Goal: Task Accomplishment & Management: Manage account settings

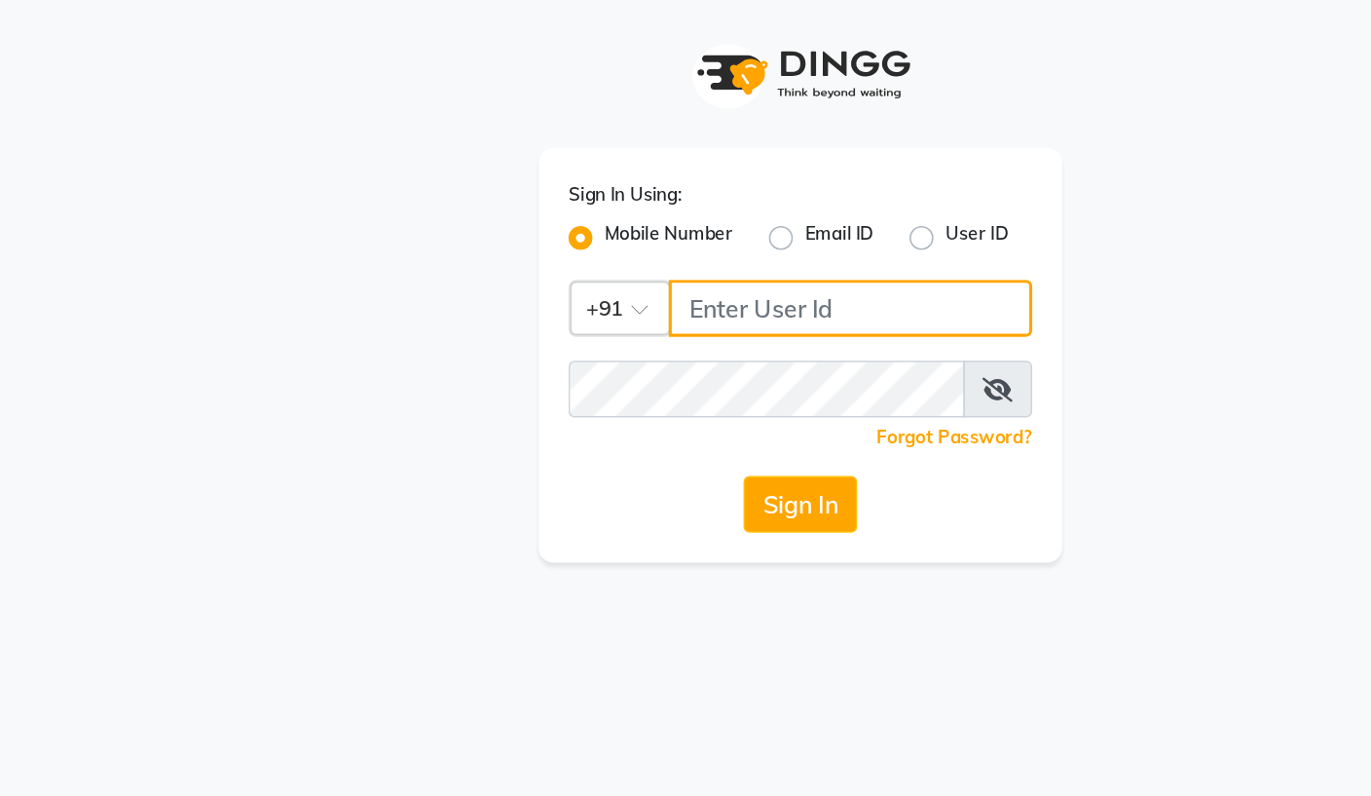
type input "9867429173"
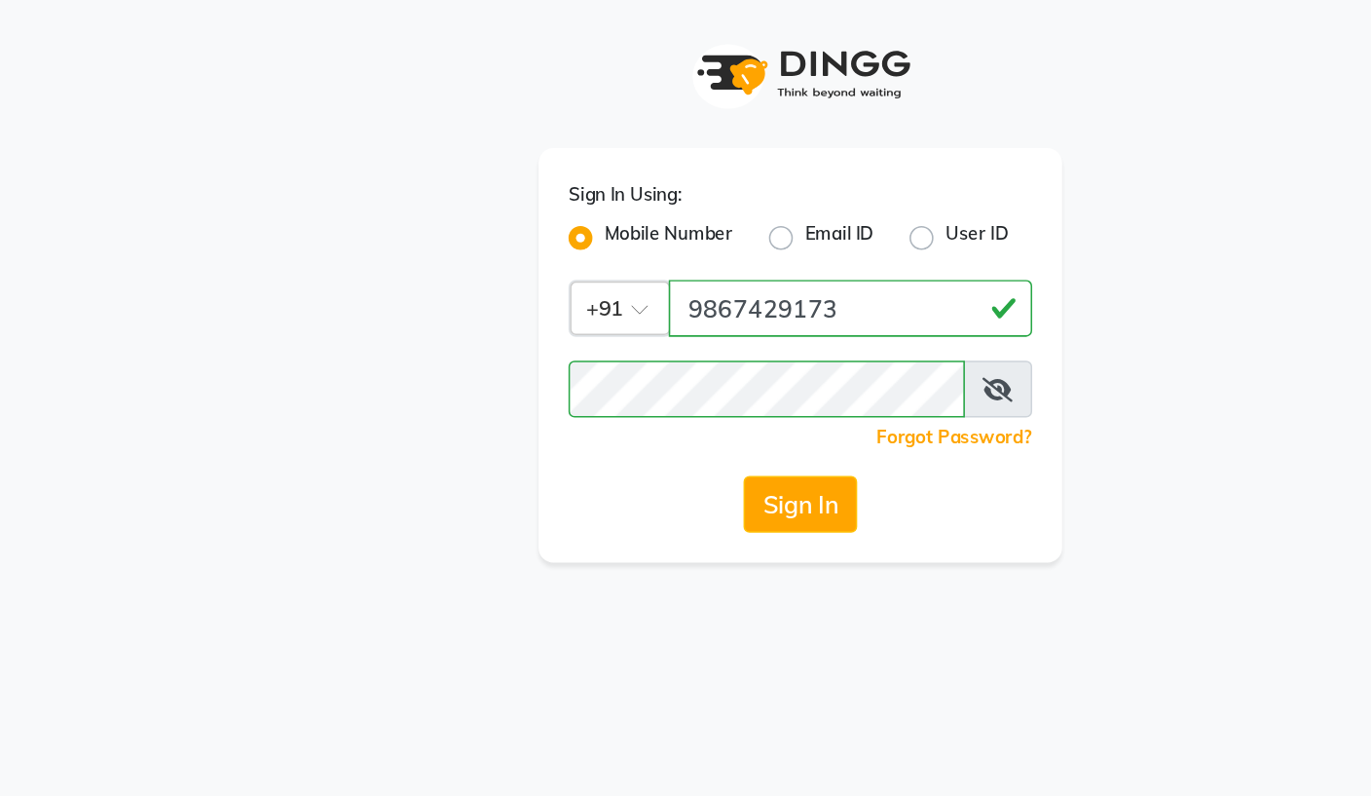
click at [648, 335] on button "Sign In" at bounding box center [685, 328] width 74 height 37
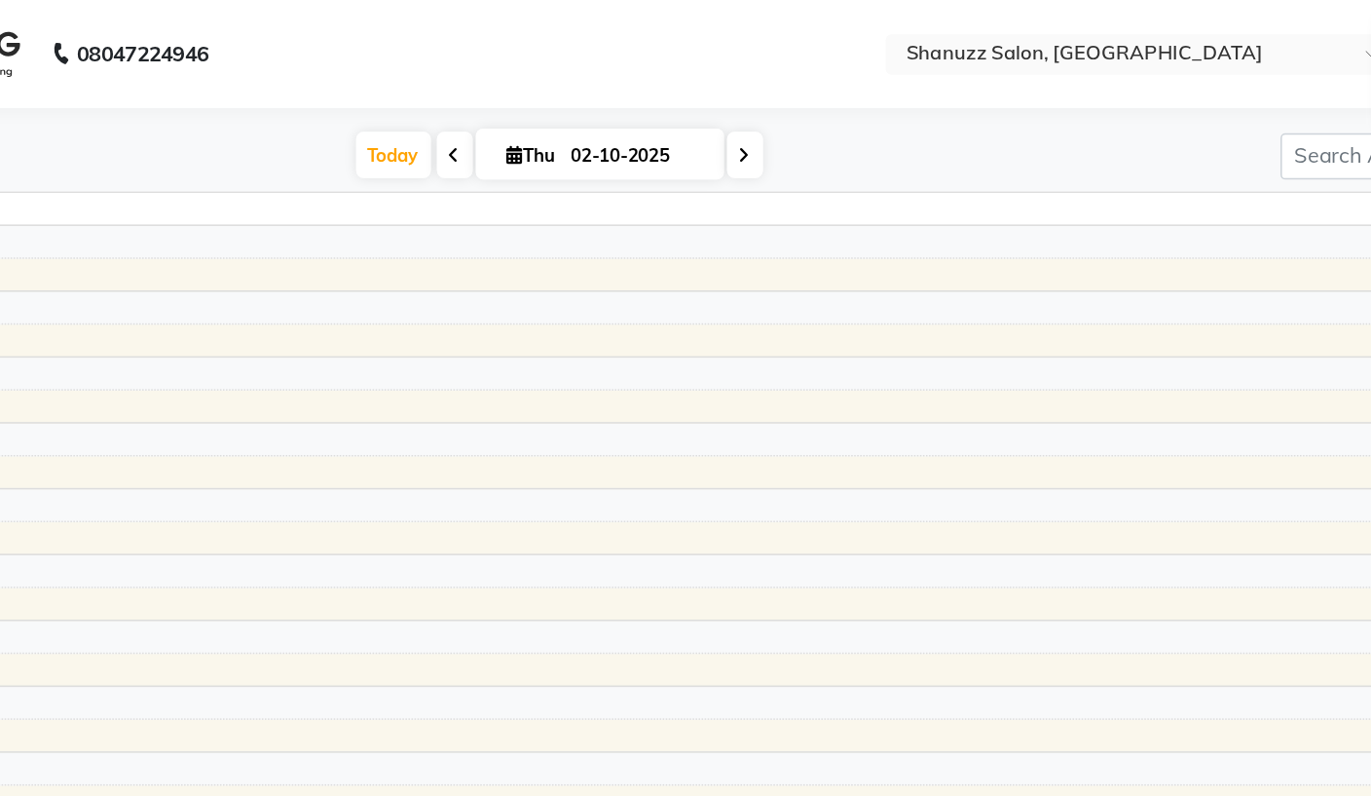
select select "en"
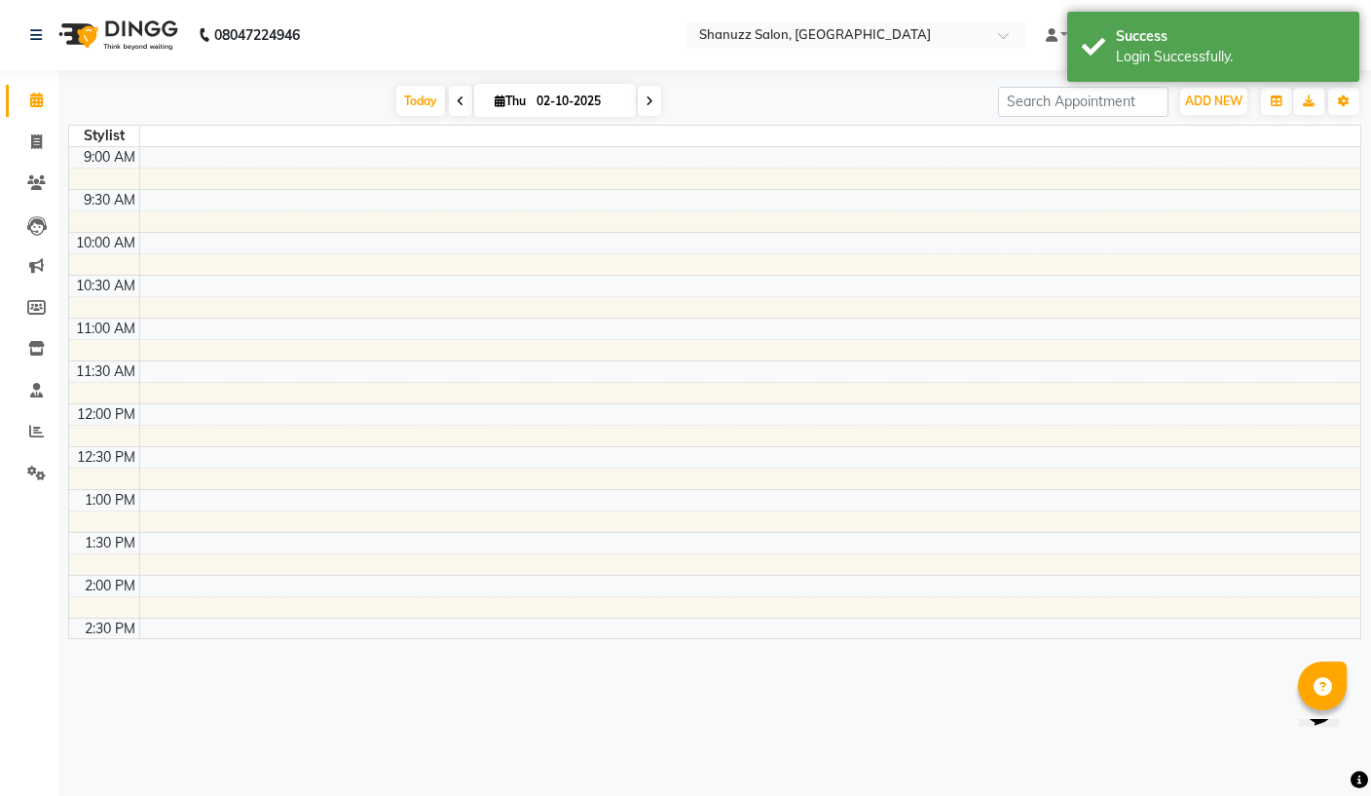
click at [944, 103] on icon "button" at bounding box center [1344, 101] width 12 height 12
click at [944, 90] on button "Toggle Dropdown" at bounding box center [1343, 101] width 31 height 27
click at [944, 101] on icon "button" at bounding box center [1344, 101] width 12 height 12
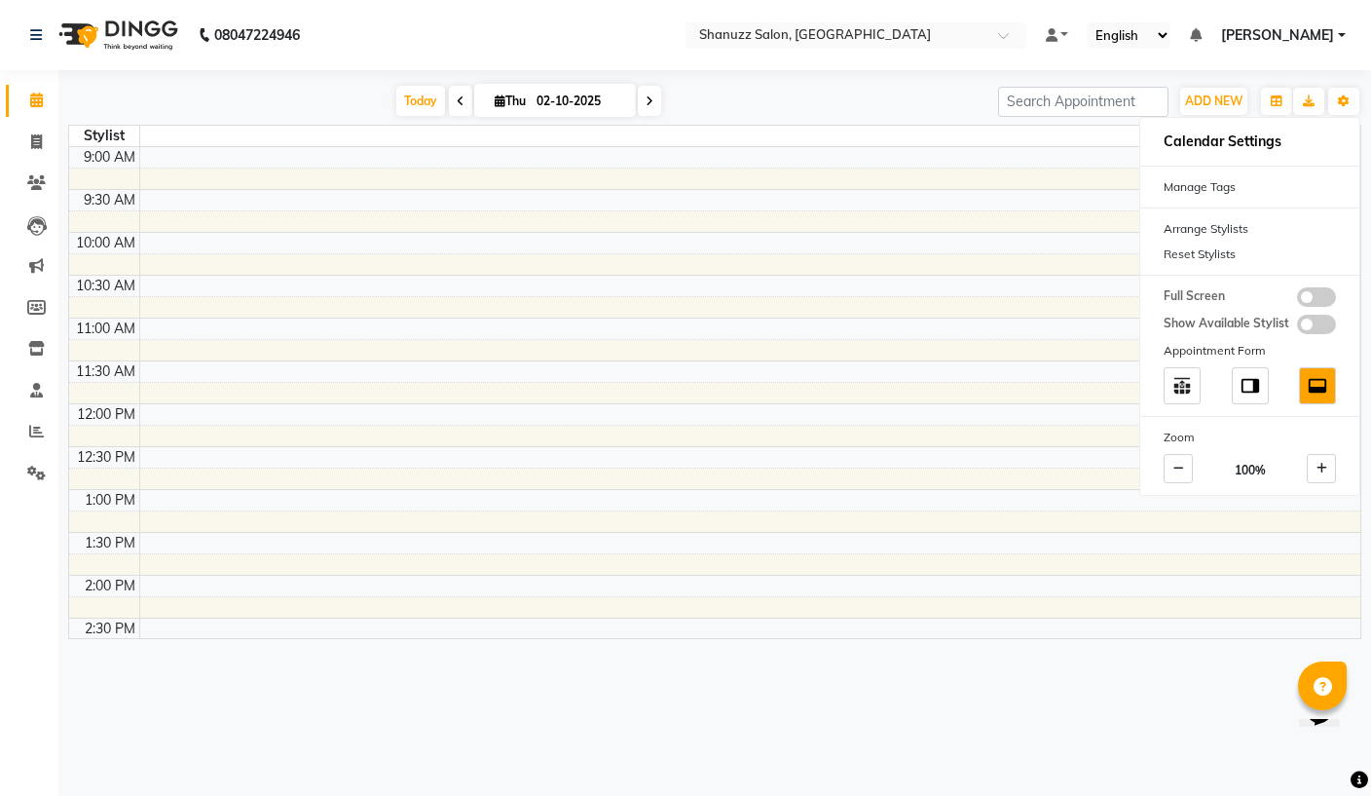
click at [944, 464] on icon at bounding box center [1321, 469] width 11 height 12
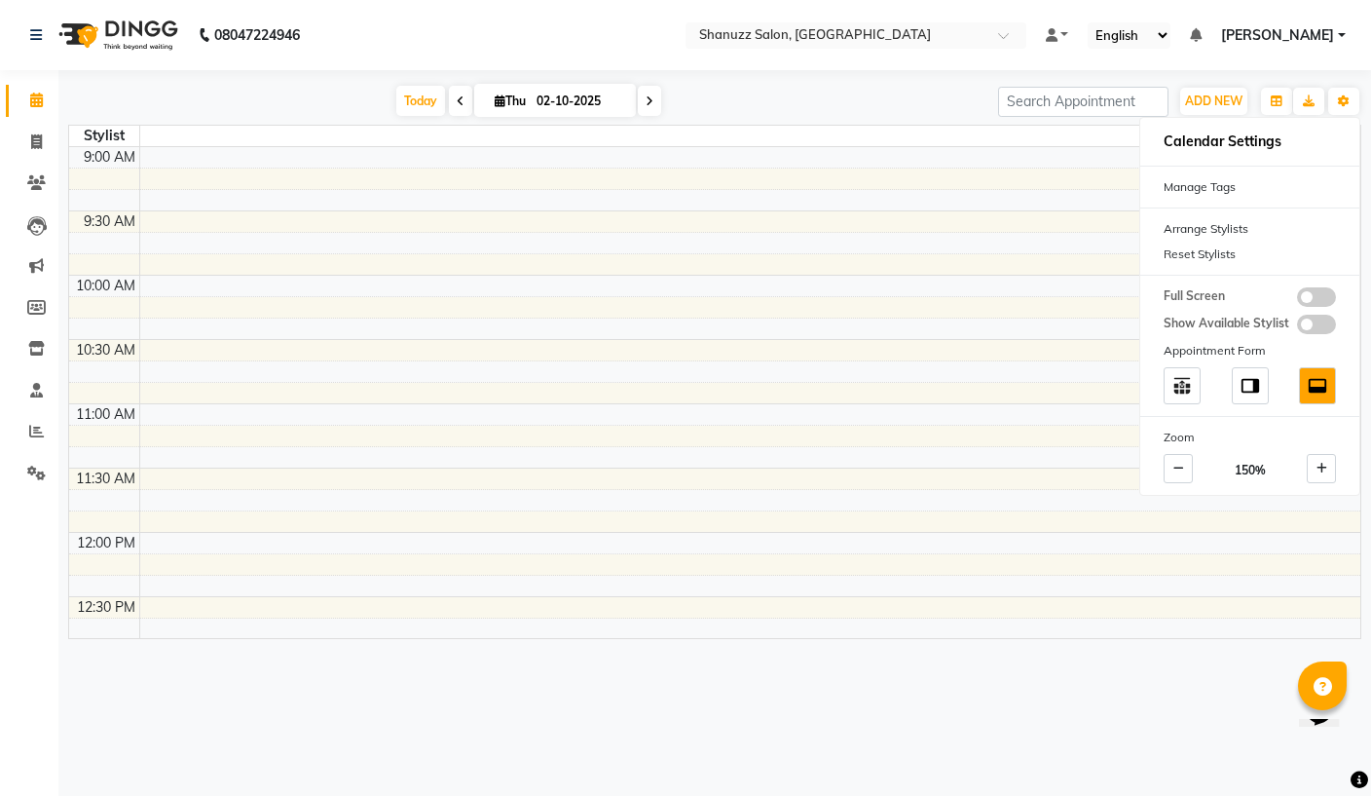
click at [944, 472] on icon at bounding box center [1321, 469] width 11 height 12
click at [944, 466] on span at bounding box center [1321, 468] width 29 height 29
click at [944, 465] on icon at bounding box center [1178, 469] width 11 height 12
click at [944, 463] on icon at bounding box center [1178, 469] width 11 height 12
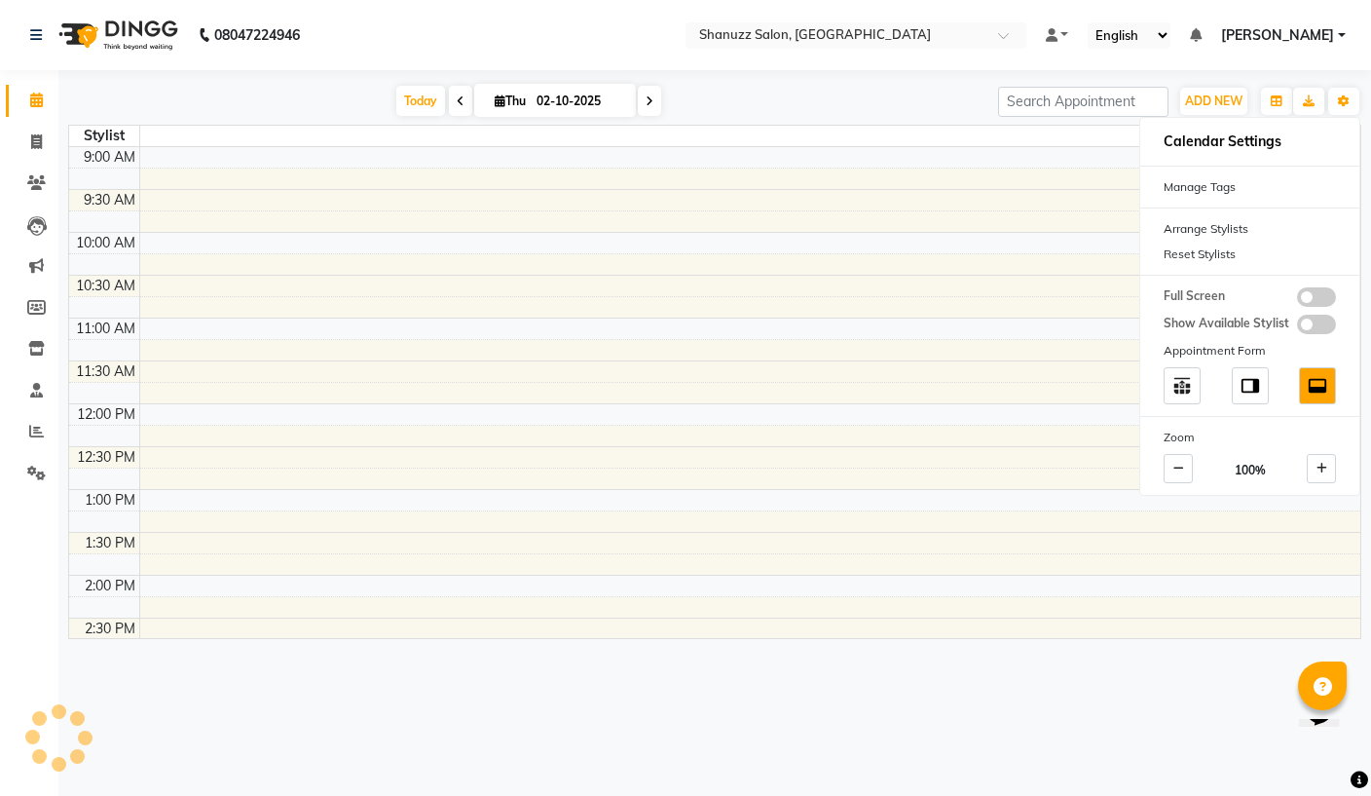
click at [944, 463] on icon at bounding box center [1178, 469] width 11 height 12
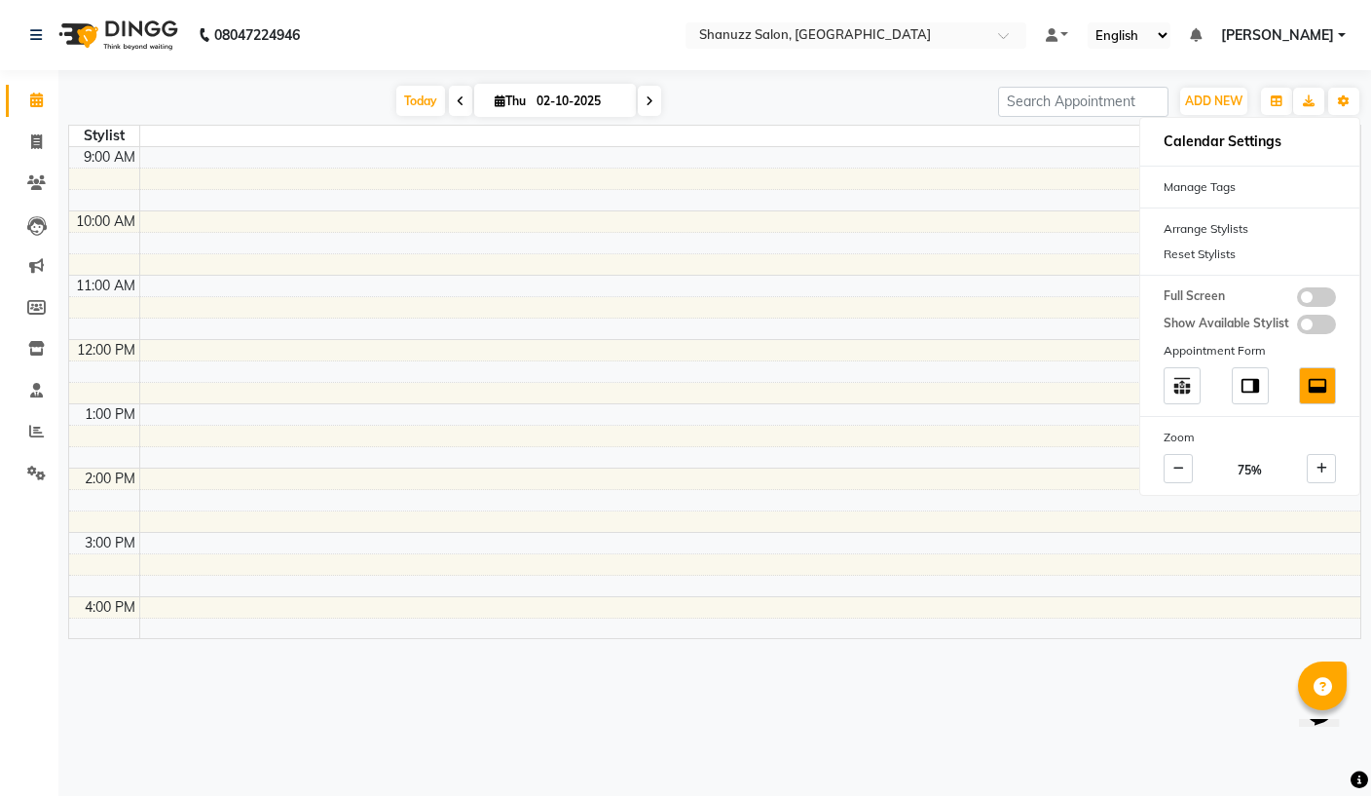
click at [944, 466] on span at bounding box center [1321, 468] width 29 height 29
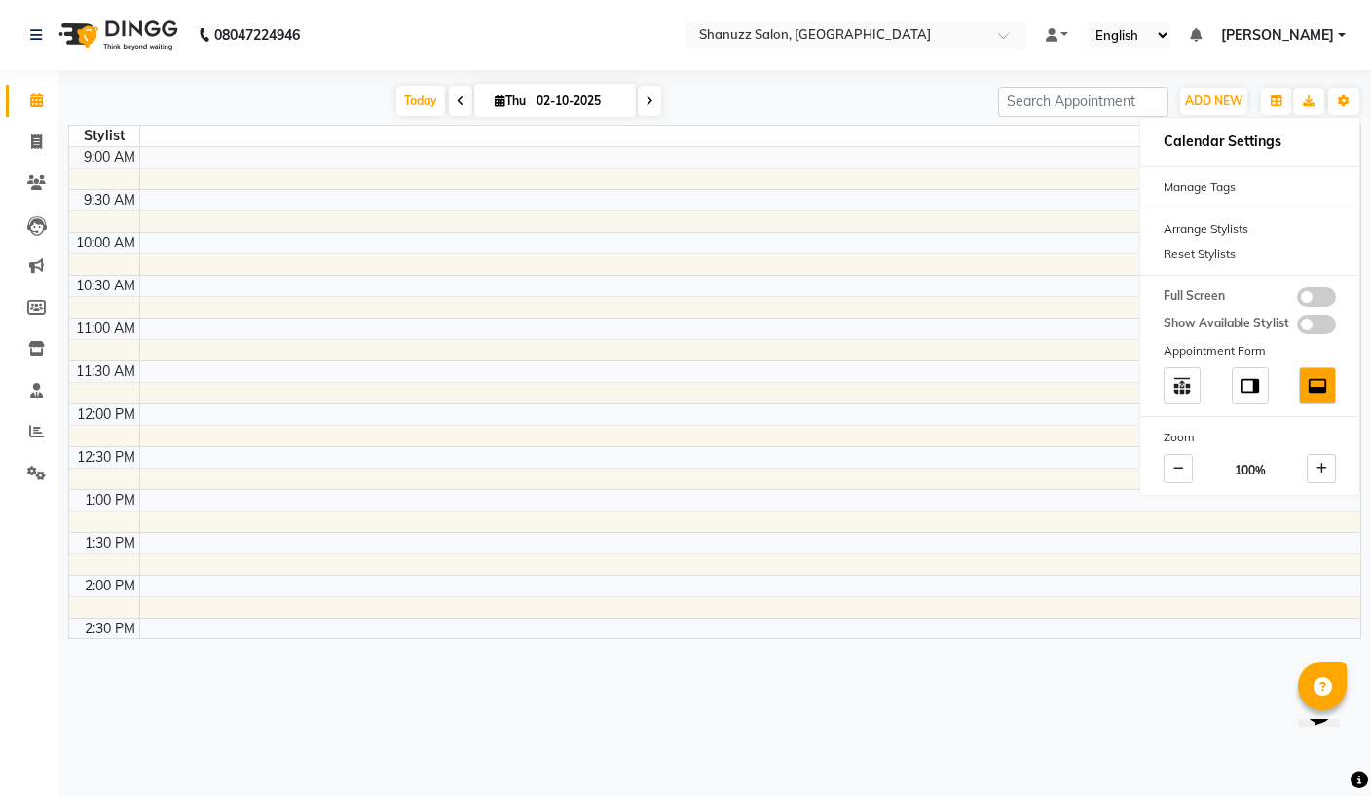
click at [944, 93] on button "button" at bounding box center [1276, 101] width 31 height 27
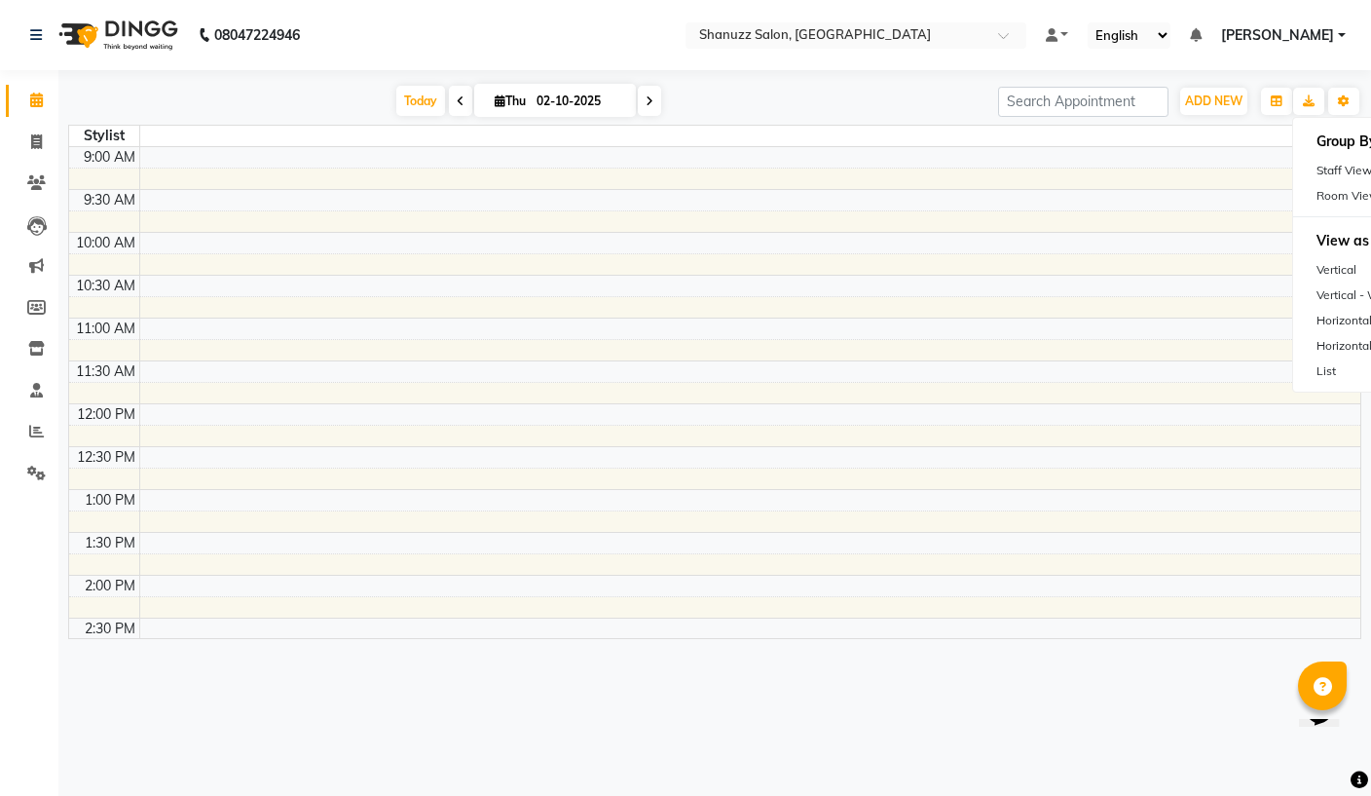
click at [944, 170] on div "Staff View" at bounding box center [1380, 170] width 174 height 25
click at [944, 93] on button "button" at bounding box center [1276, 101] width 31 height 27
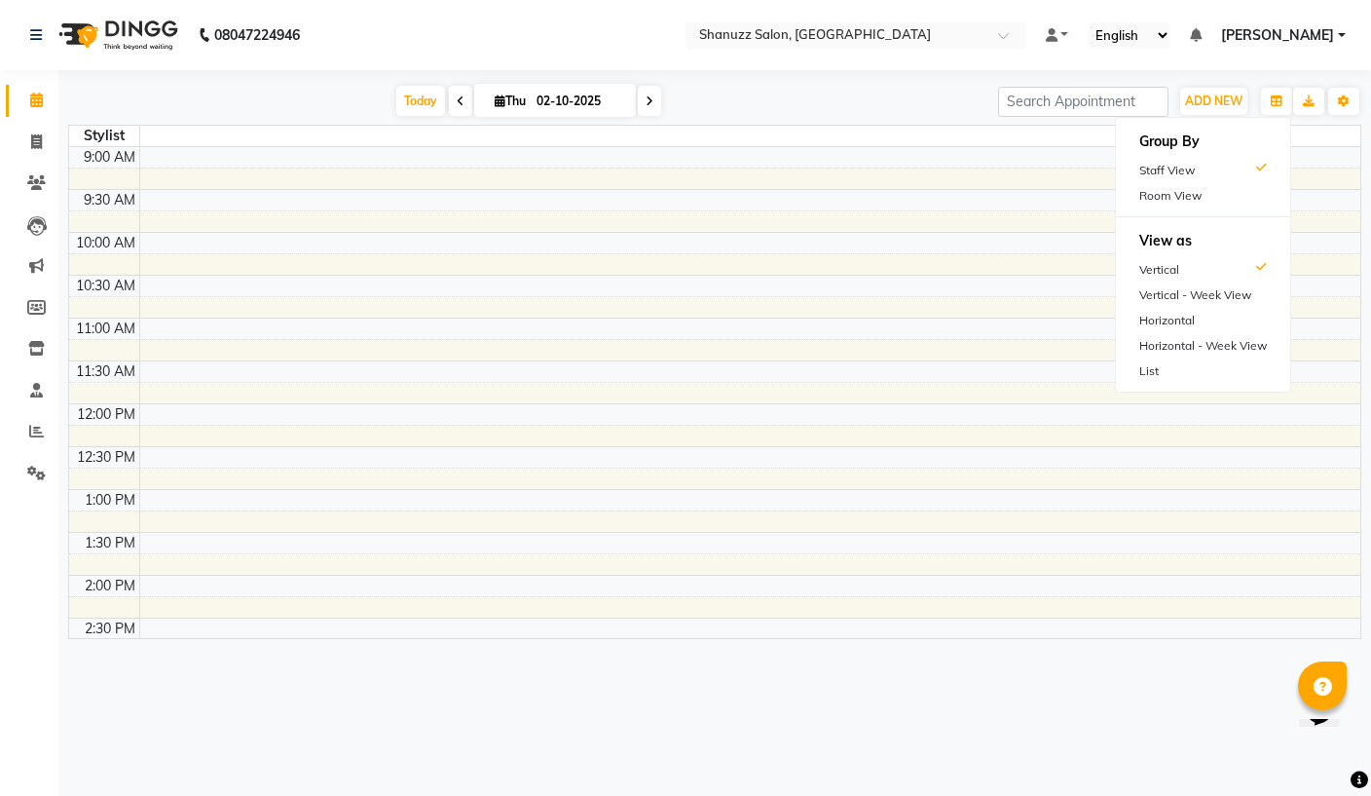
click at [944, 39] on span "[PERSON_NAME]" at bounding box center [1277, 35] width 113 height 20
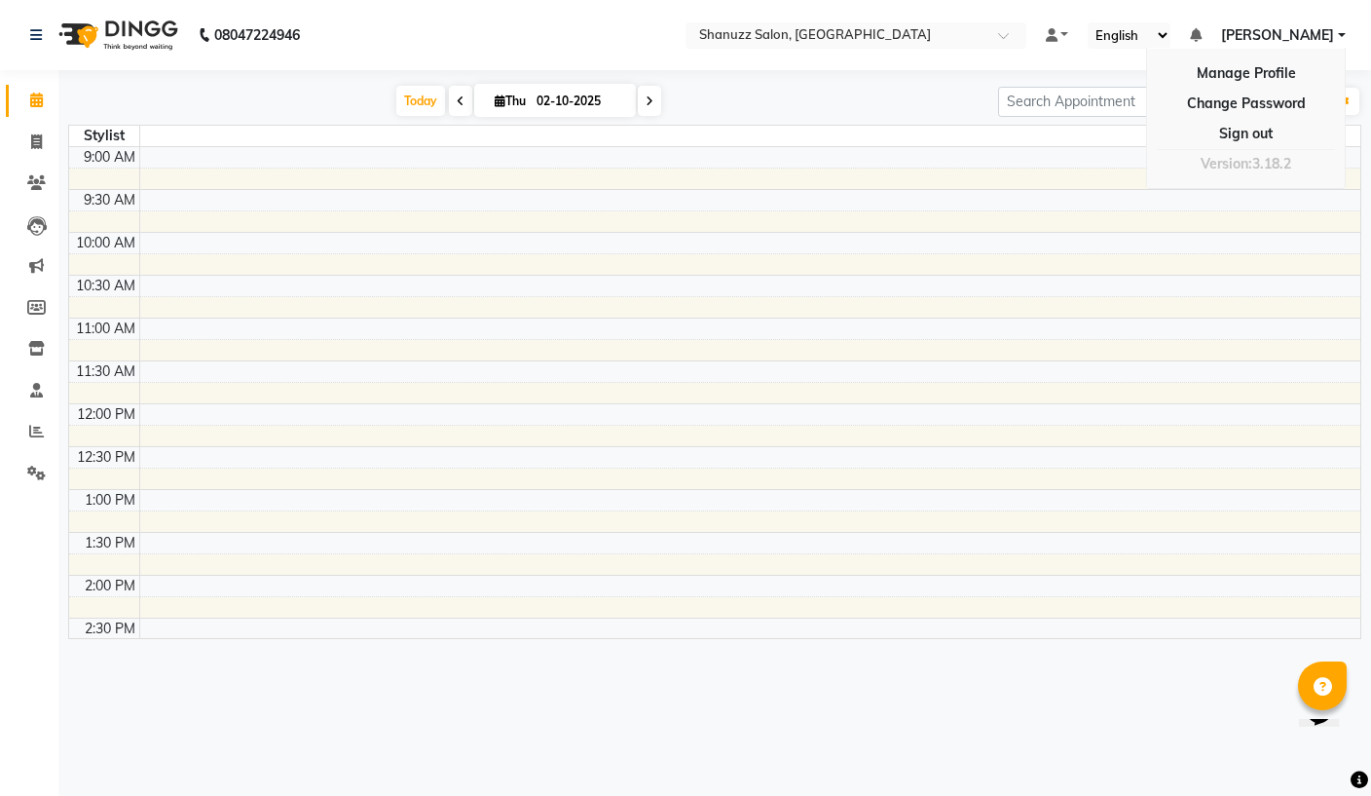
click at [944, 30] on span "[PERSON_NAME]" at bounding box center [1277, 35] width 113 height 20
click at [944, 104] on icon "button" at bounding box center [1277, 101] width 12 height 12
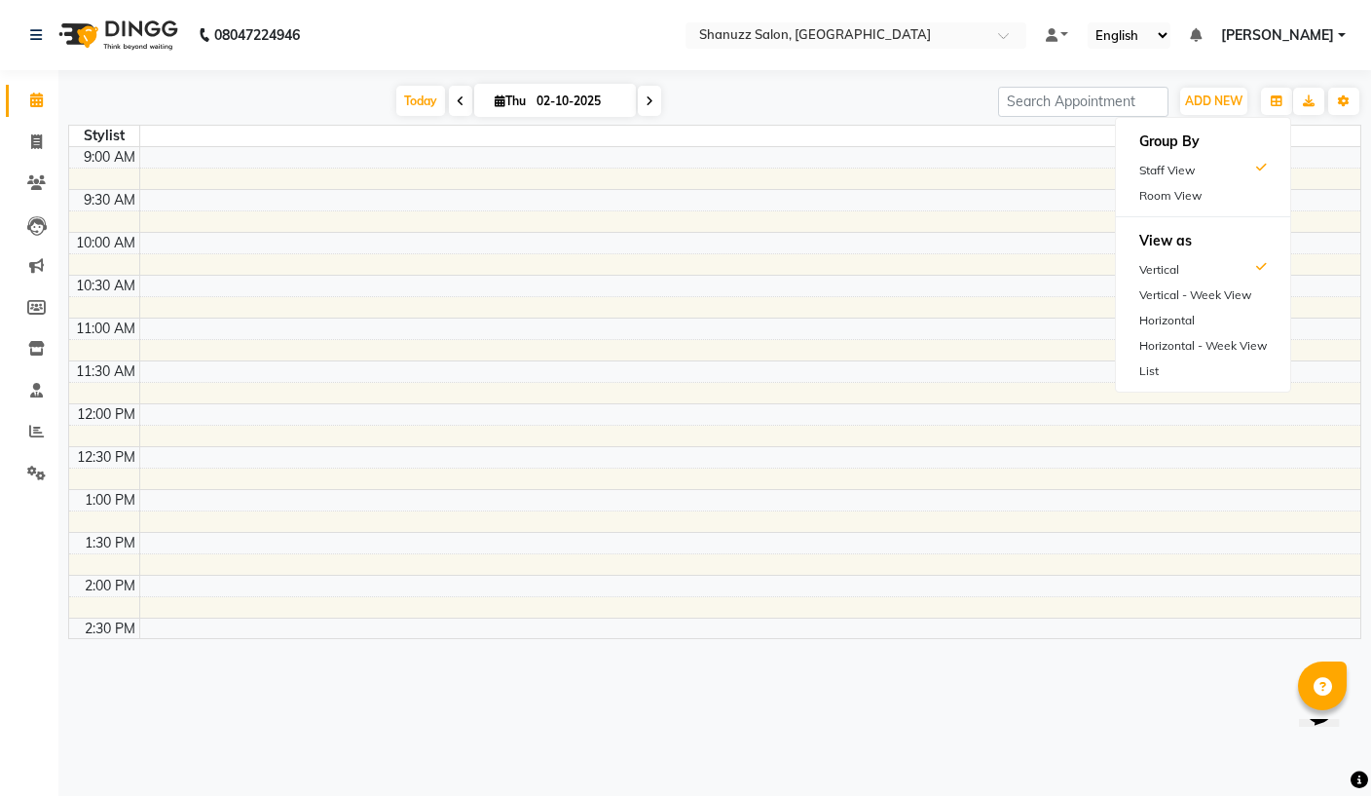
click at [944, 100] on icon "button" at bounding box center [1277, 101] width 12 height 12
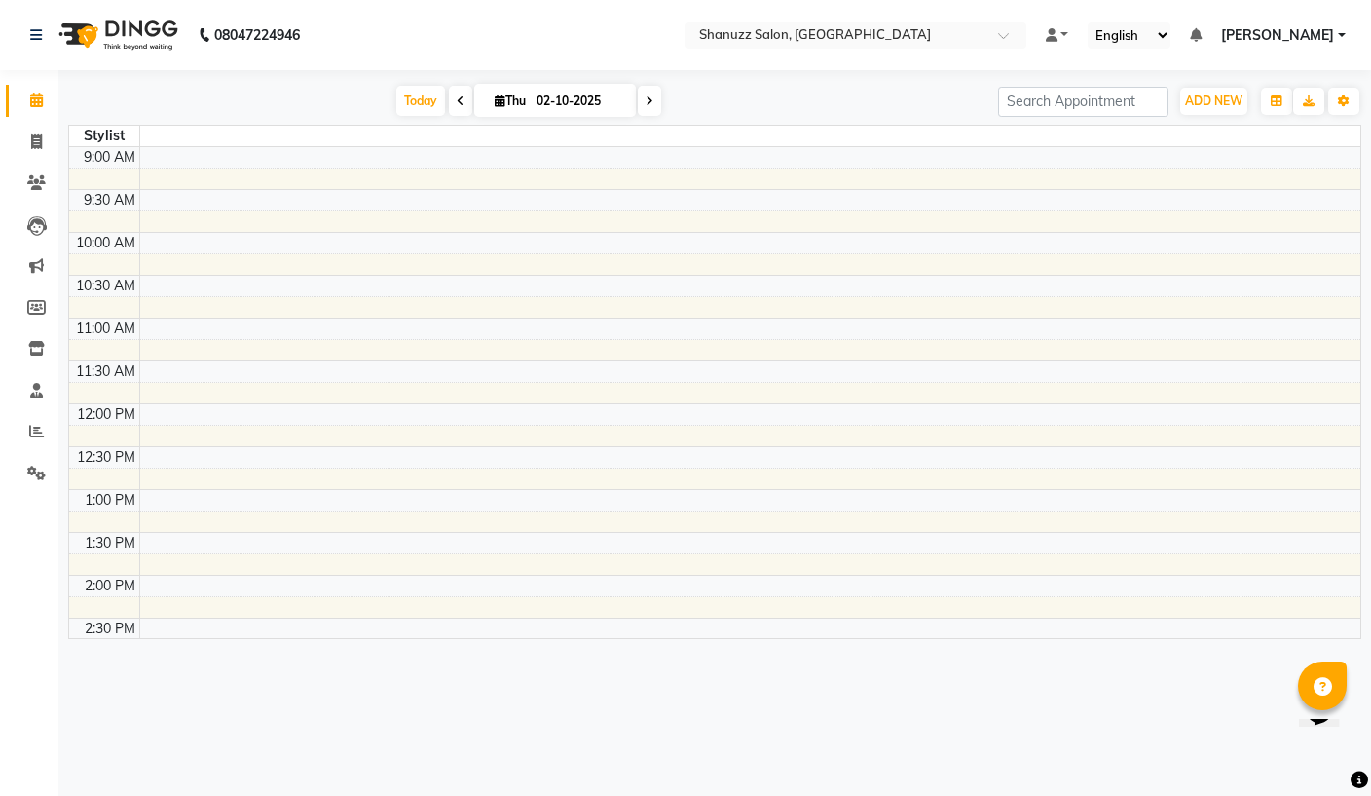
click at [944, 108] on button "Toggle Dropdown" at bounding box center [1343, 101] width 31 height 27
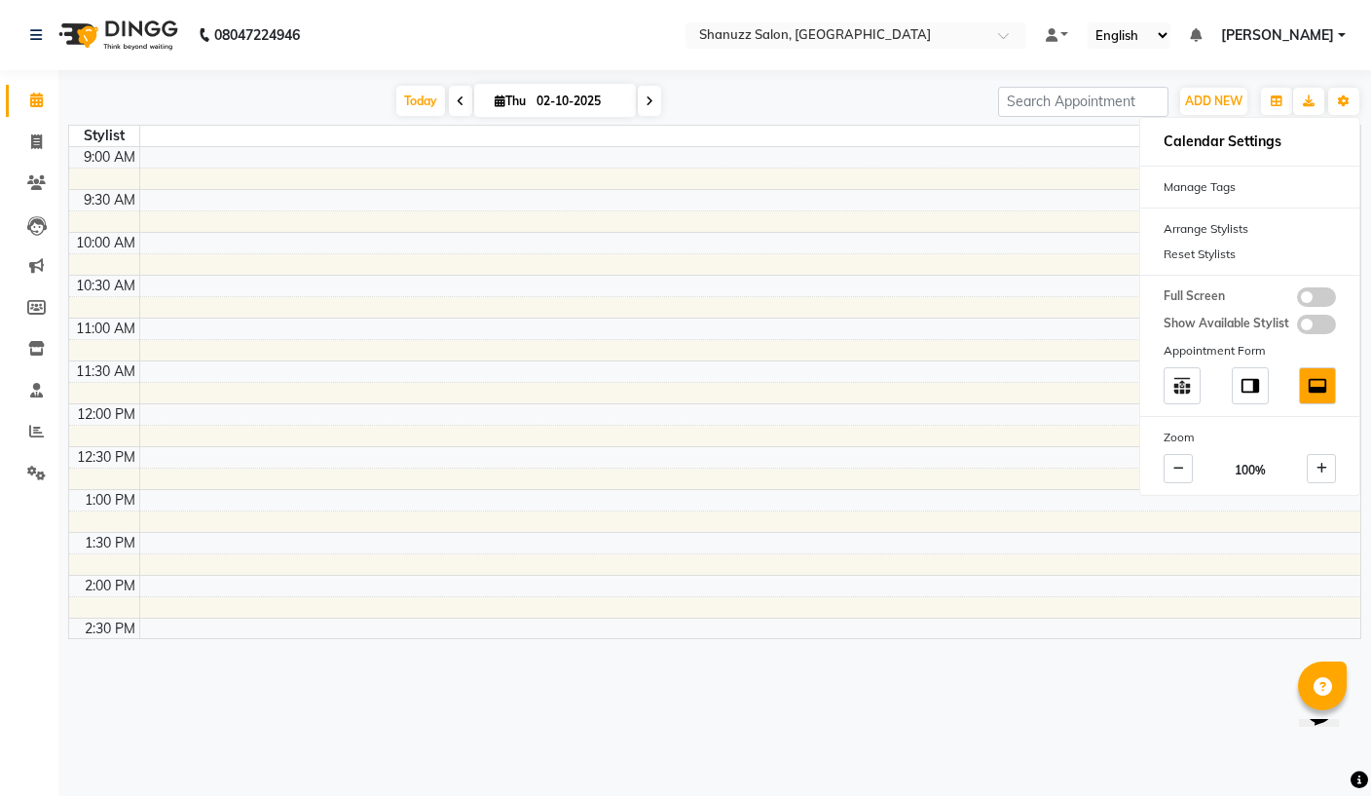
click at [944, 93] on button "Toggle Dropdown" at bounding box center [1343, 101] width 31 height 27
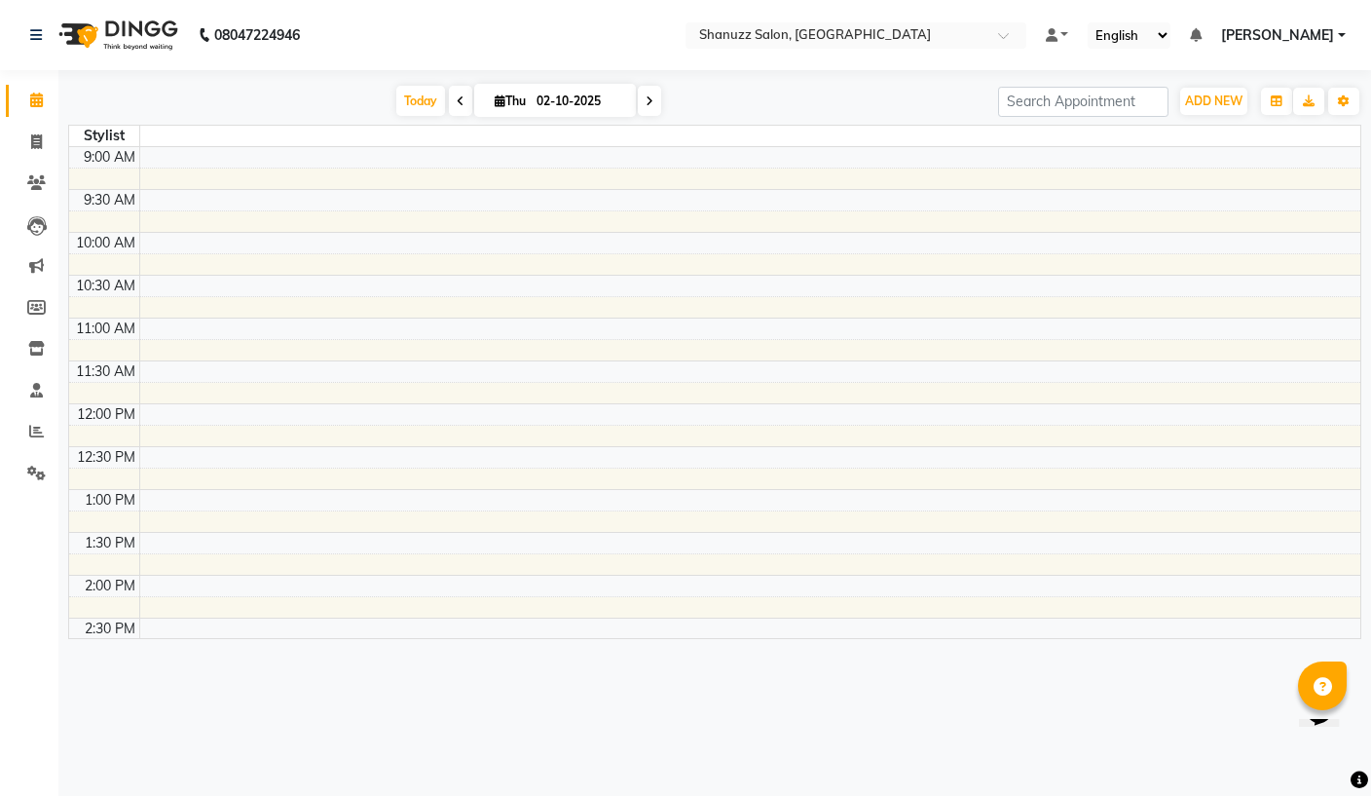
click at [944, 26] on span "[PERSON_NAME]" at bounding box center [1277, 35] width 113 height 20
click at [944, 28] on span "[PERSON_NAME]" at bounding box center [1277, 35] width 113 height 20
click at [944, 34] on icon at bounding box center [1196, 35] width 12 height 14
click at [944, 31] on icon at bounding box center [1196, 35] width 12 height 14
click at [944, 45] on link at bounding box center [1057, 35] width 23 height 20
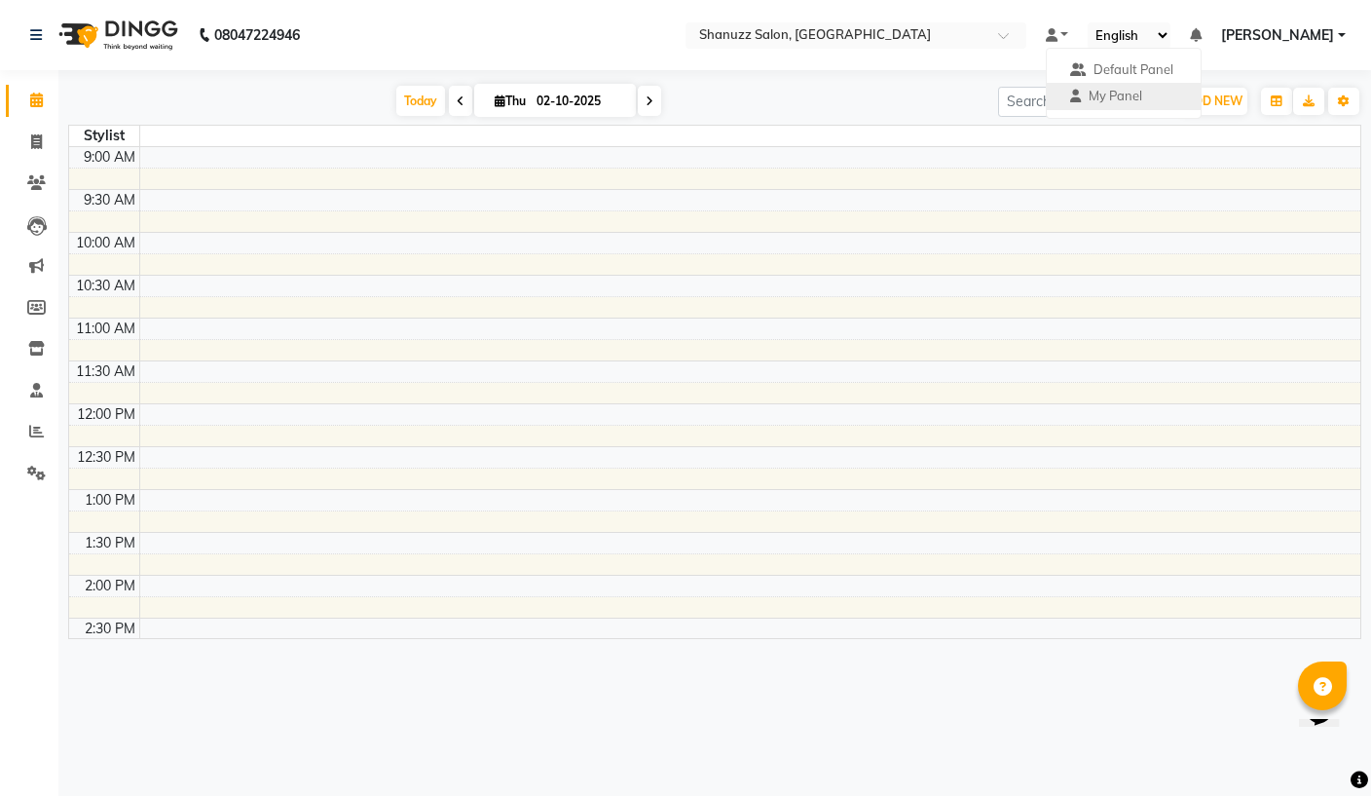
click at [944, 62] on span "Default Panel" at bounding box center [1133, 69] width 80 height 16
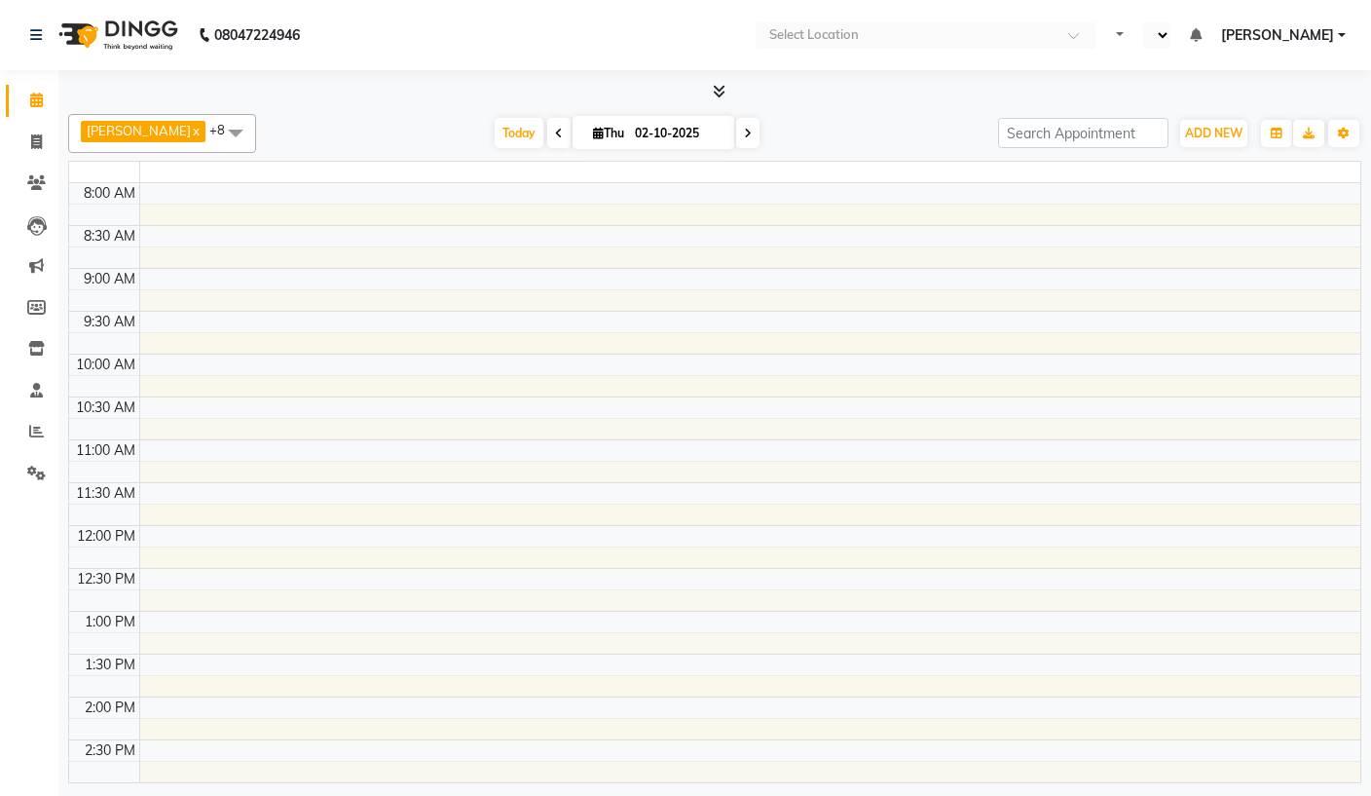
select select "en"
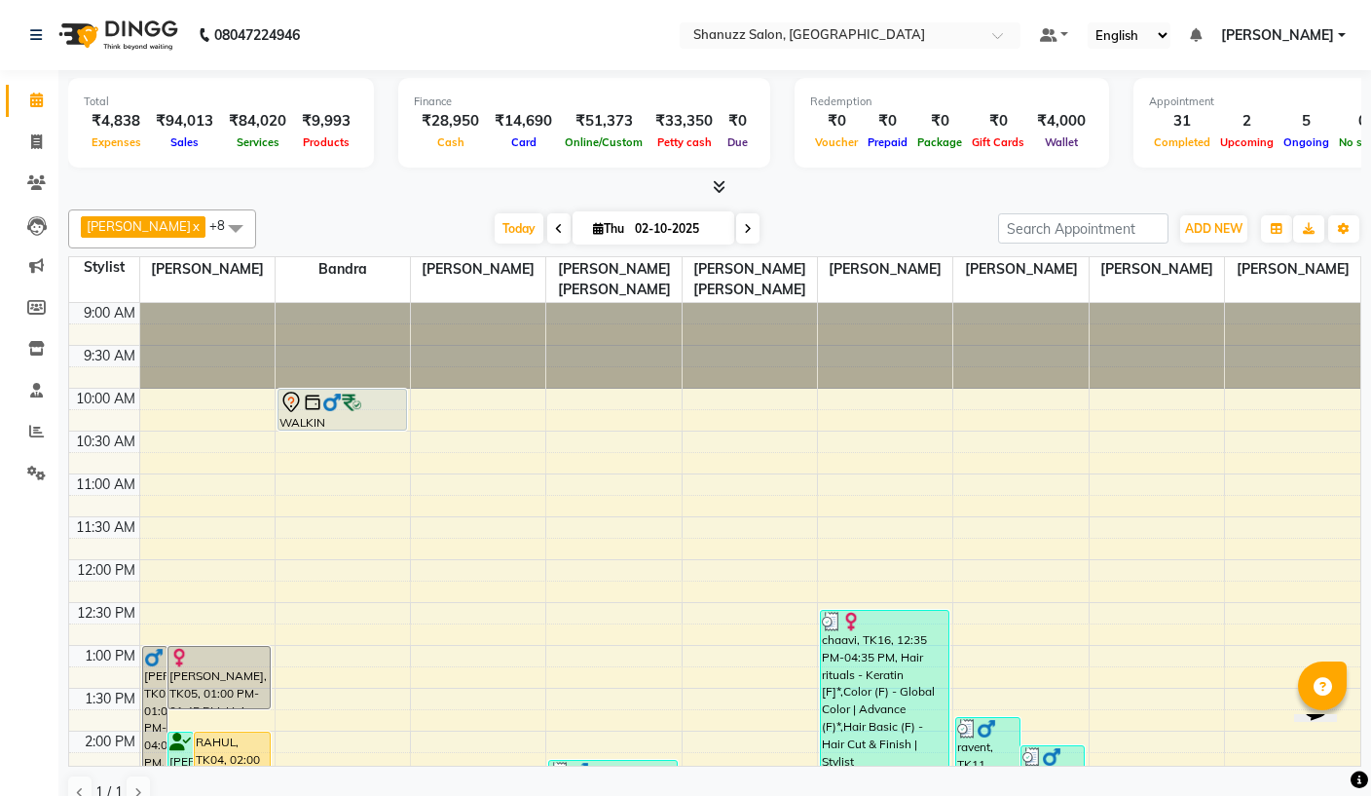
click at [1346, 229] on icon "button" at bounding box center [1344, 229] width 12 height 12
click at [1350, 227] on button "Toggle Dropdown" at bounding box center [1343, 228] width 31 height 27
click at [1345, 226] on icon "button" at bounding box center [1344, 229] width 12 height 12
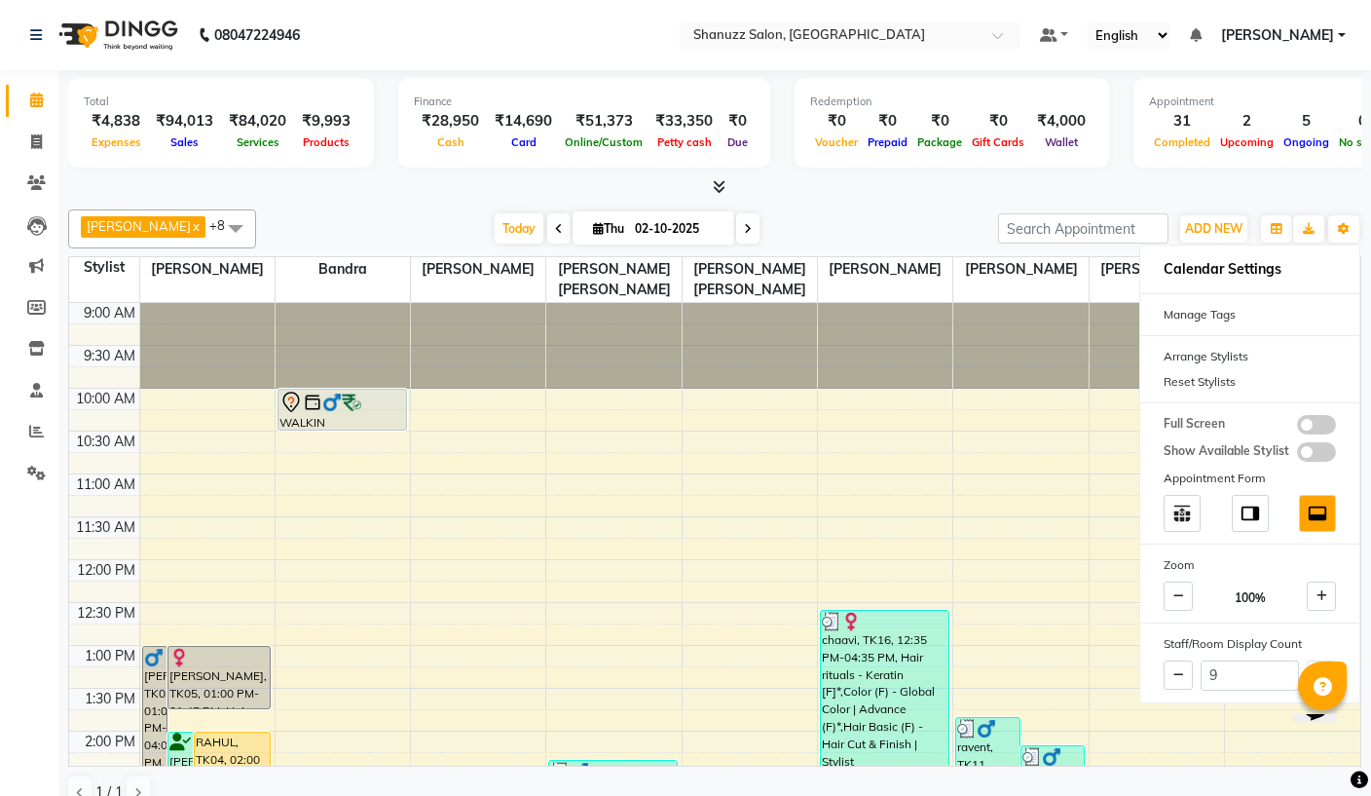
click at [1338, 230] on icon "button" at bounding box center [1344, 229] width 12 height 12
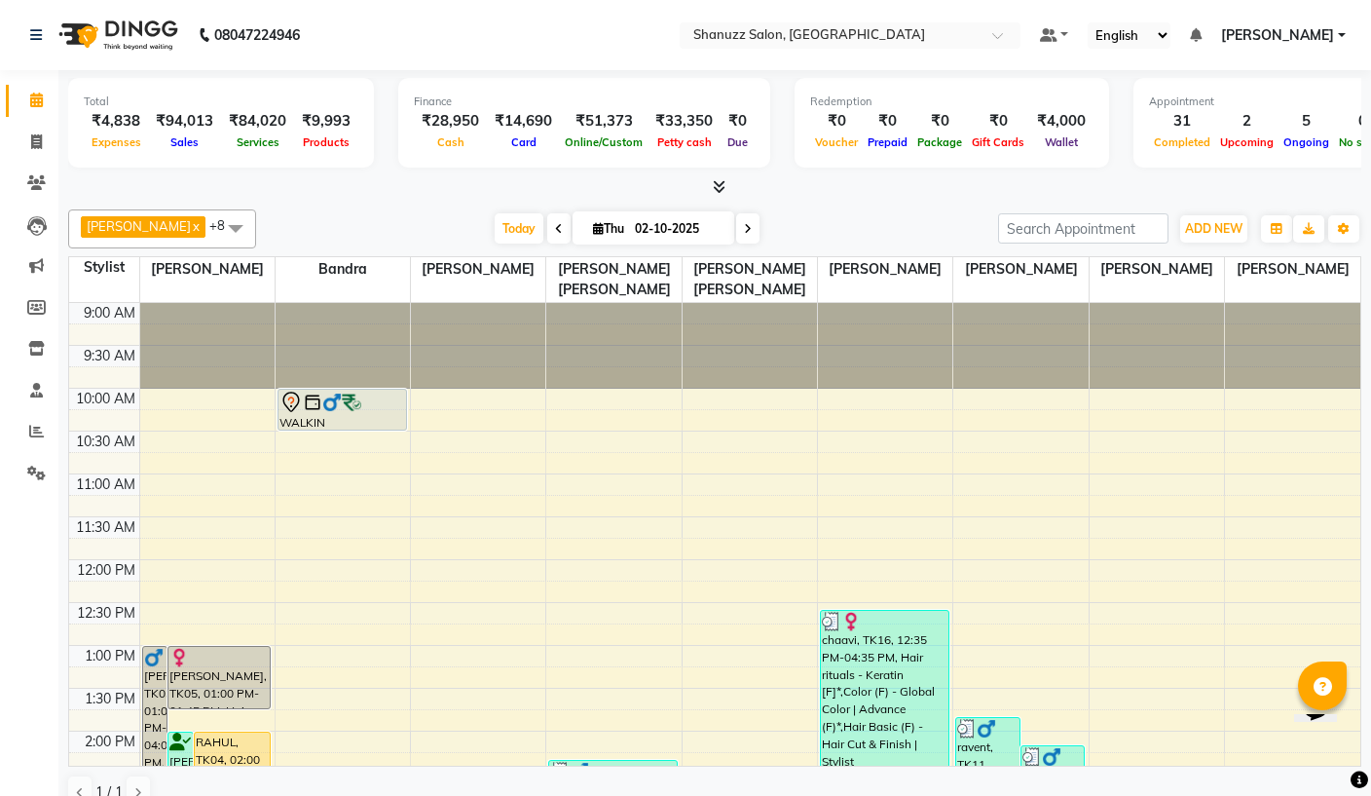
click at [46, 46] on link at bounding box center [39, 35] width 19 height 55
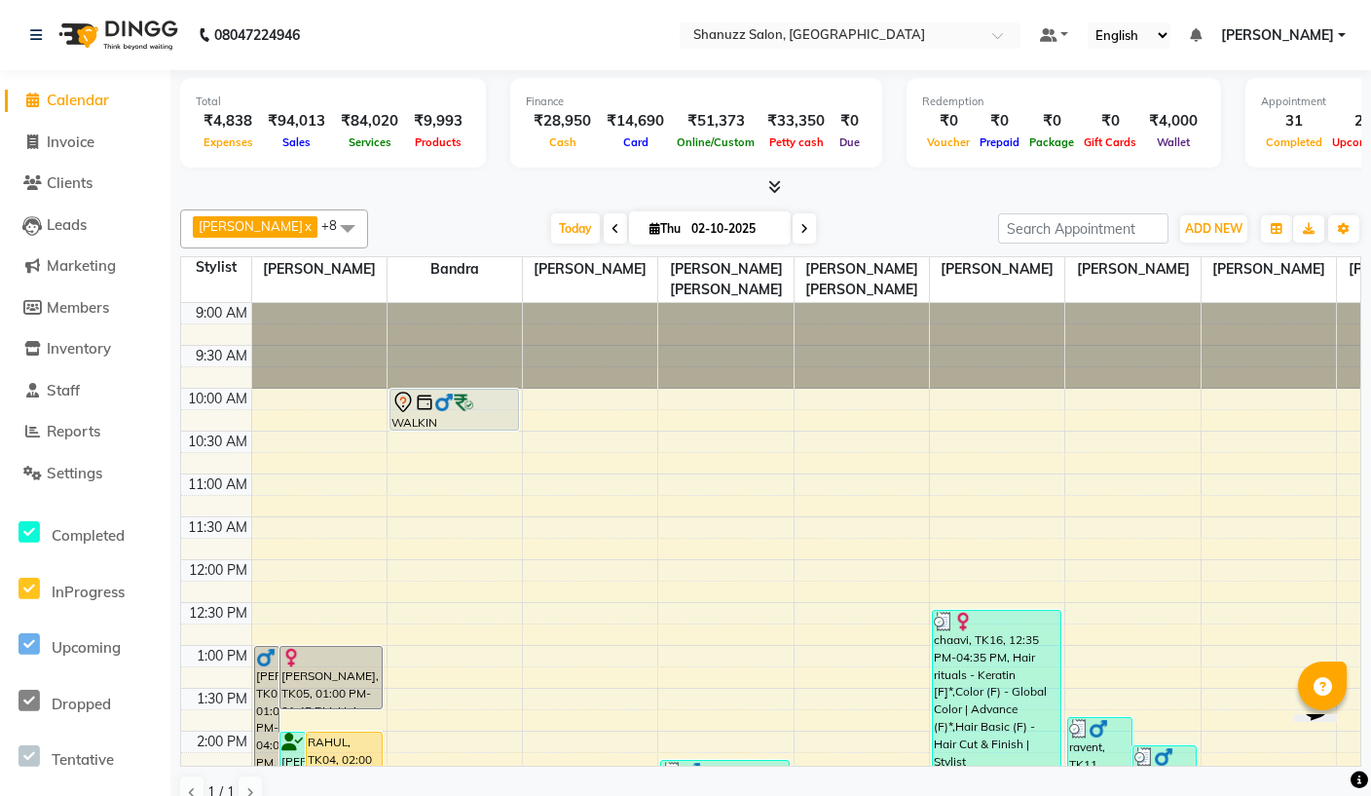
click at [72, 467] on span "Settings" at bounding box center [75, 472] width 56 height 19
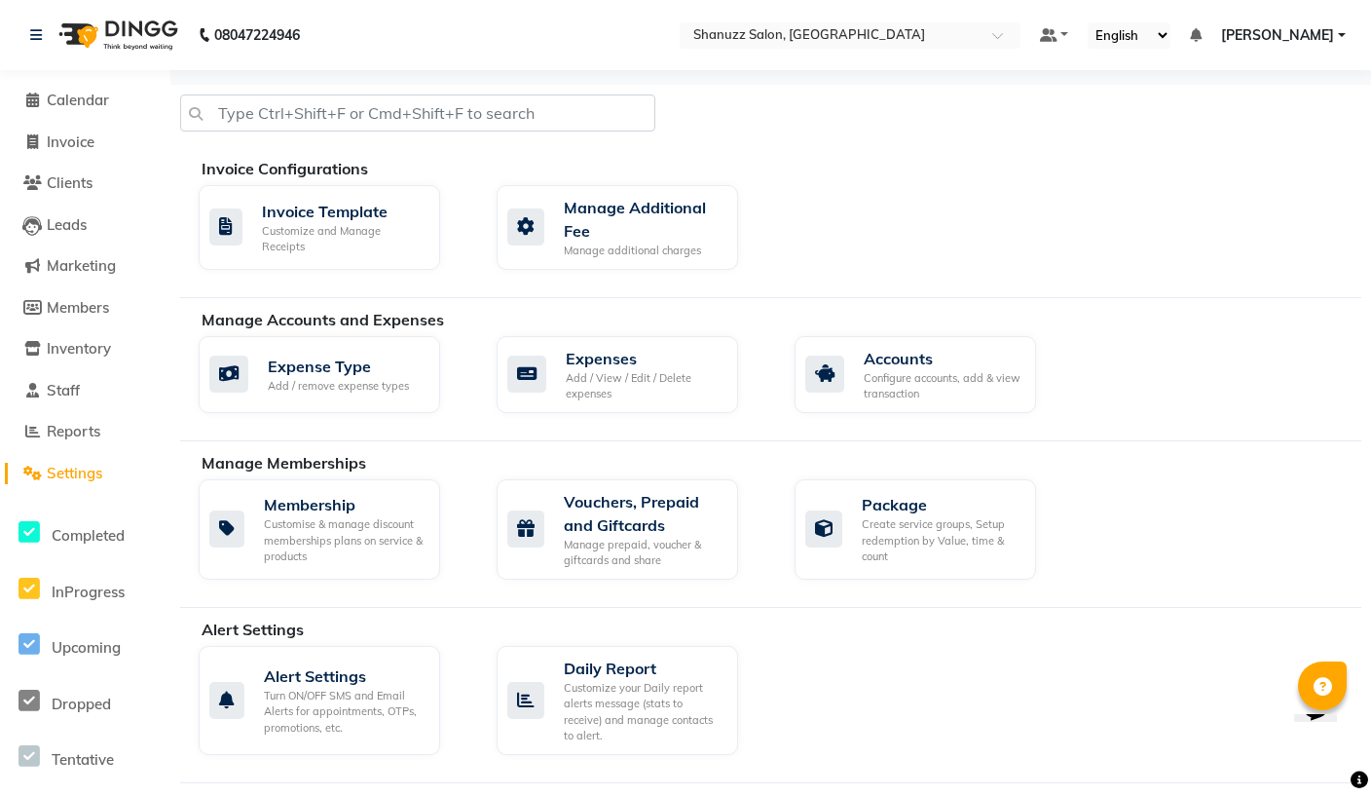
click at [61, 385] on span "Staff" at bounding box center [63, 390] width 33 height 19
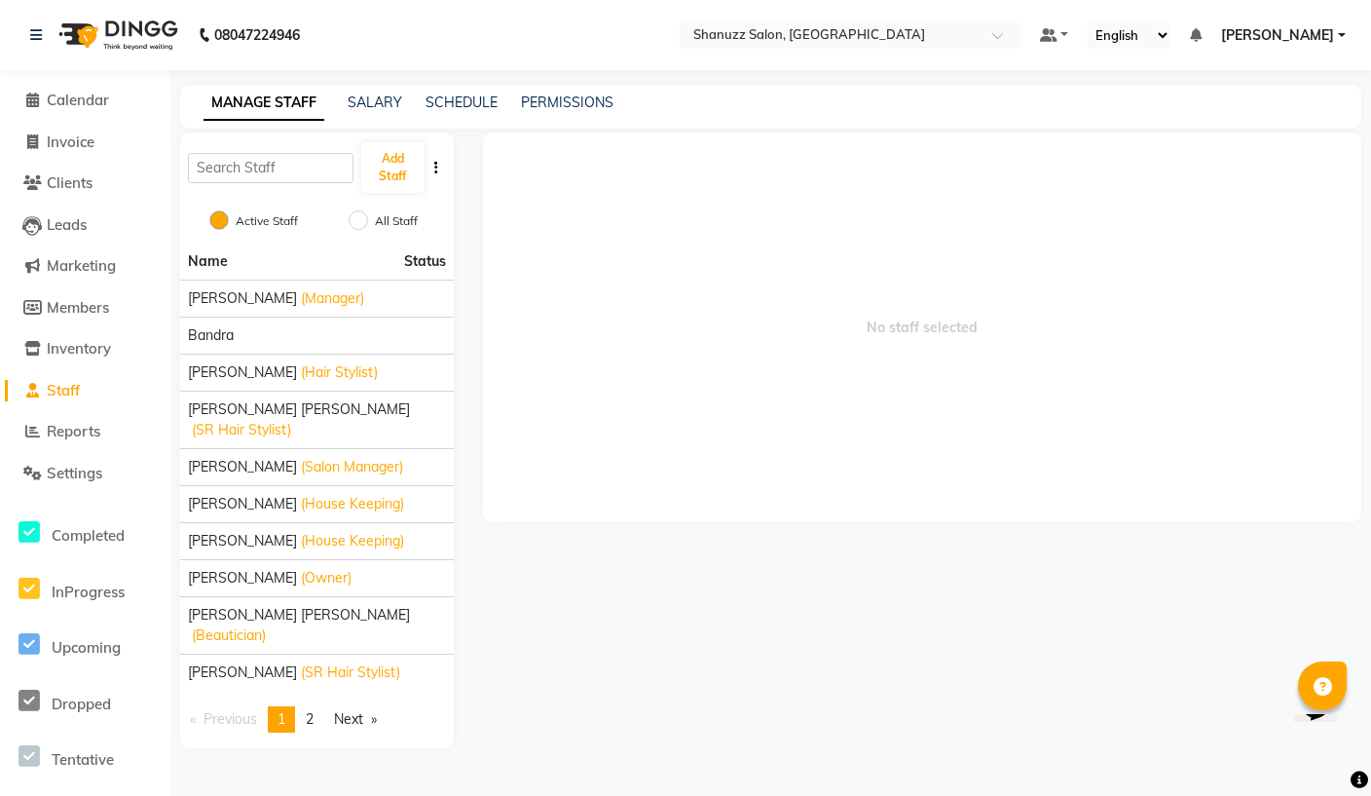
click at [26, 39] on div "08047224946" at bounding box center [165, 35] width 299 height 55
click at [36, 28] on icon at bounding box center [36, 35] width 12 height 14
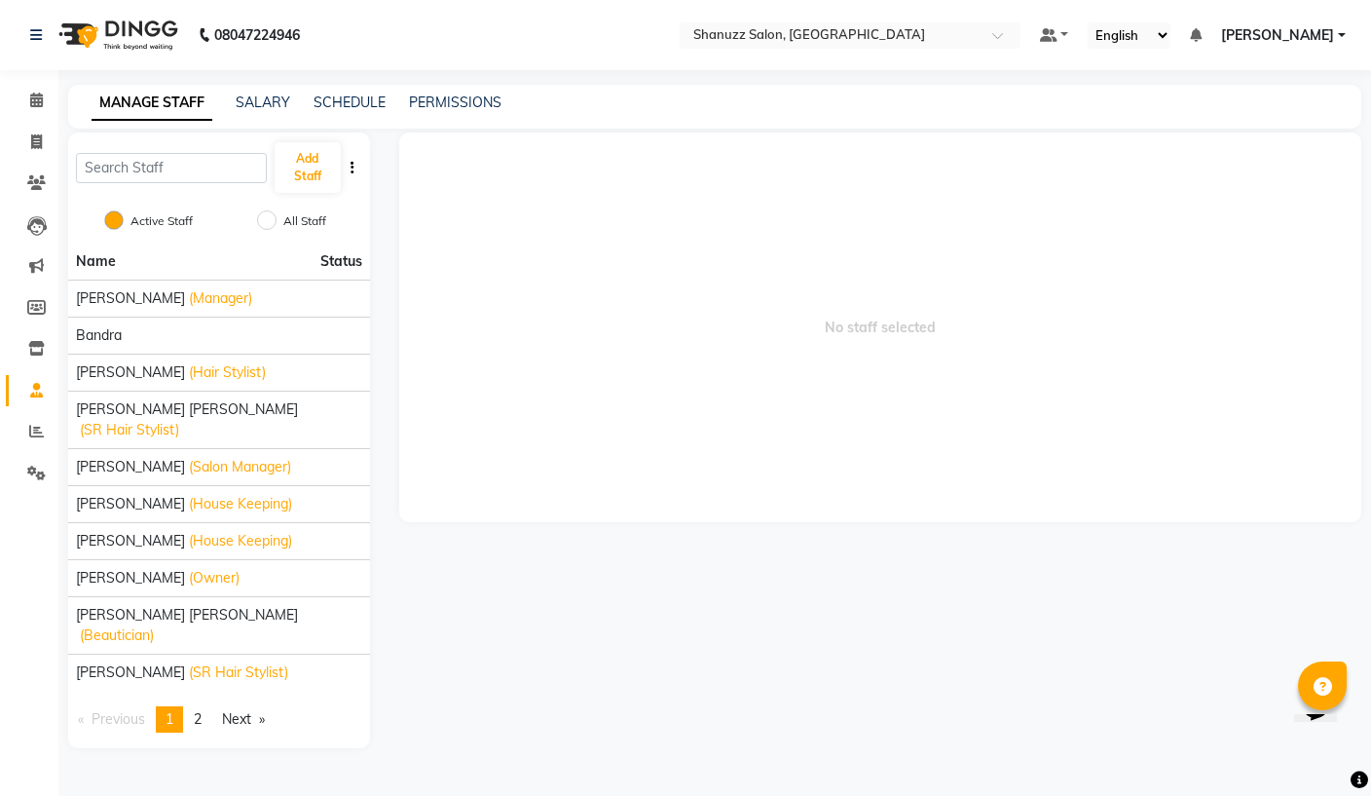
click at [428, 102] on link "PERMISSIONS" at bounding box center [455, 102] width 93 height 18
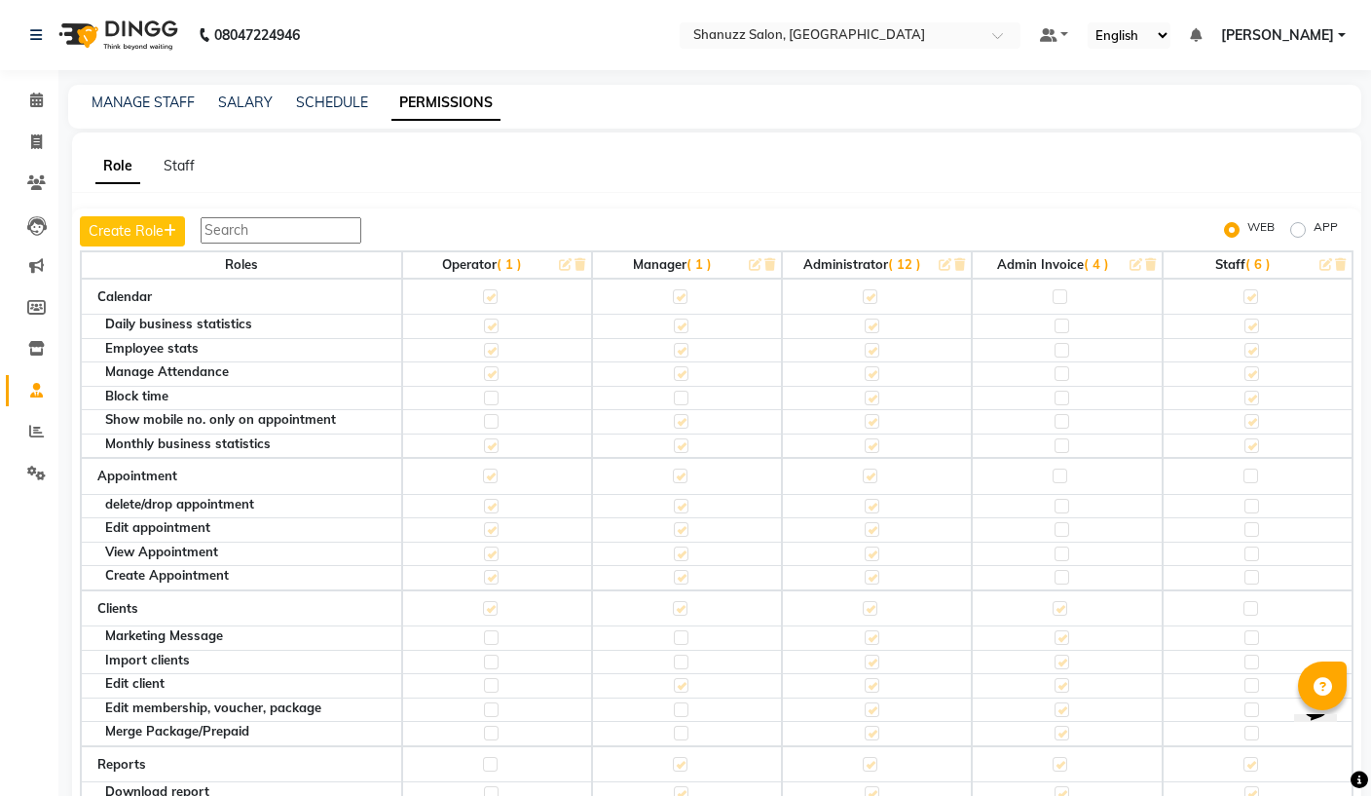
click at [1314, 232] on label "APP" at bounding box center [1326, 229] width 24 height 23
click at [1299, 232] on input "APP" at bounding box center [1301, 230] width 14 height 14
radio input "true"
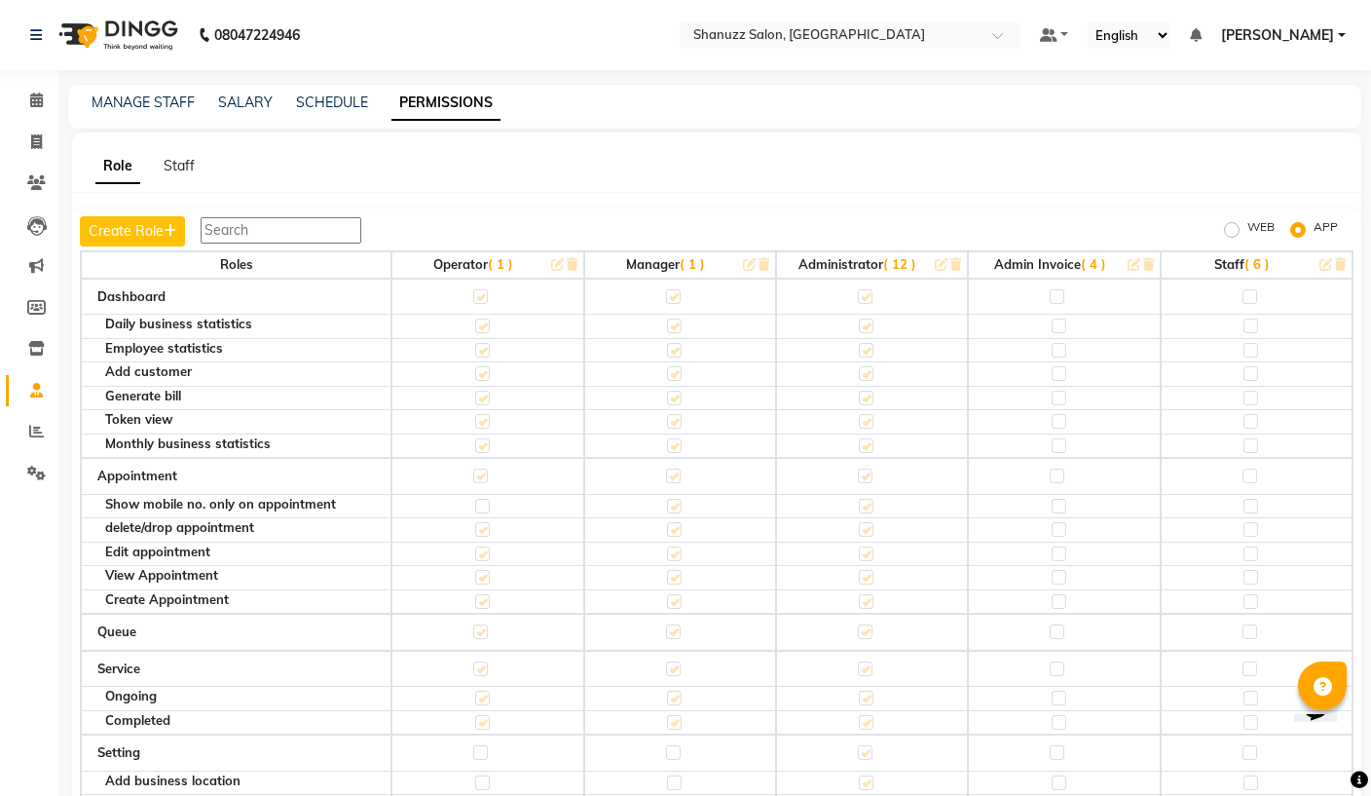
click at [1247, 228] on label "WEB" at bounding box center [1260, 229] width 27 height 23
click at [1230, 228] on input "WEB" at bounding box center [1235, 230] width 14 height 14
radio input "true"
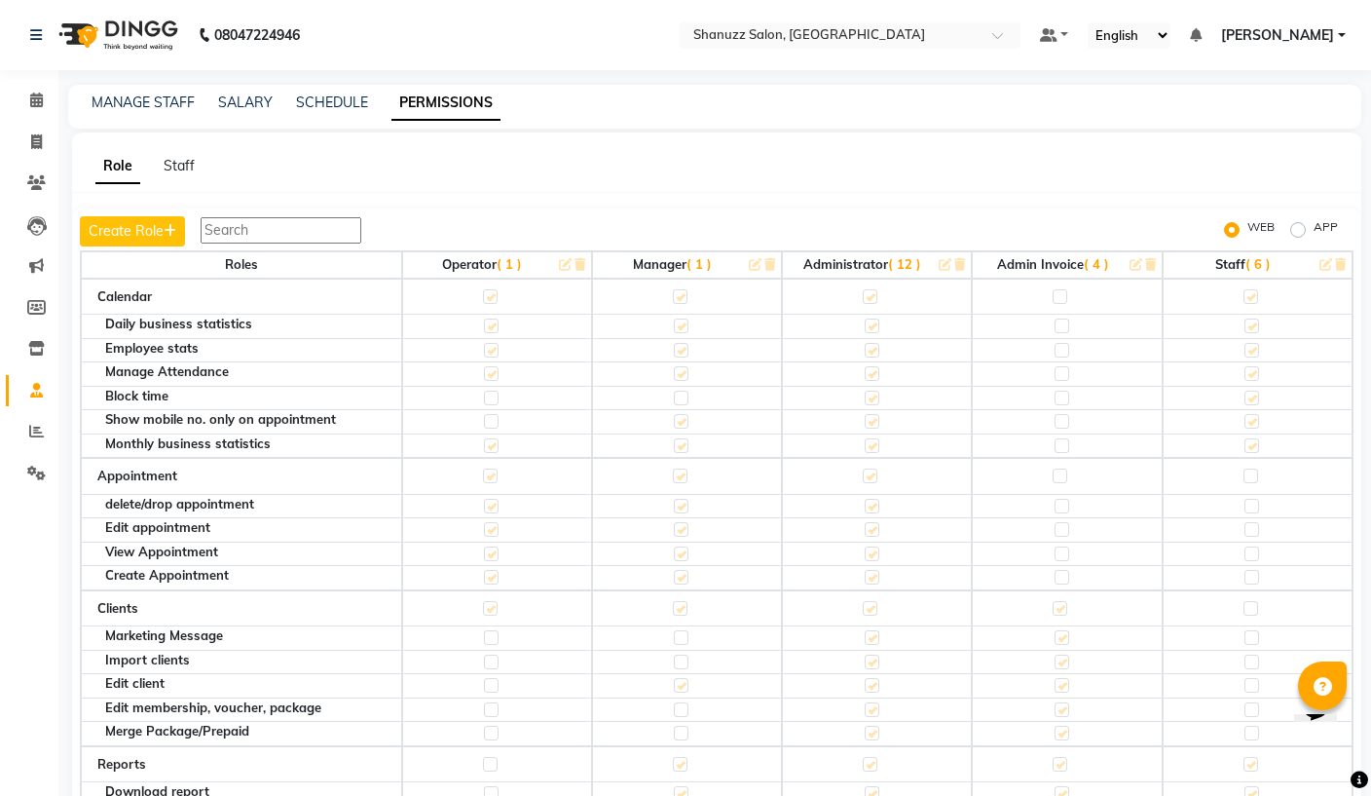
click at [1257, 265] on span "( 6 )" at bounding box center [1257, 264] width 25 height 16
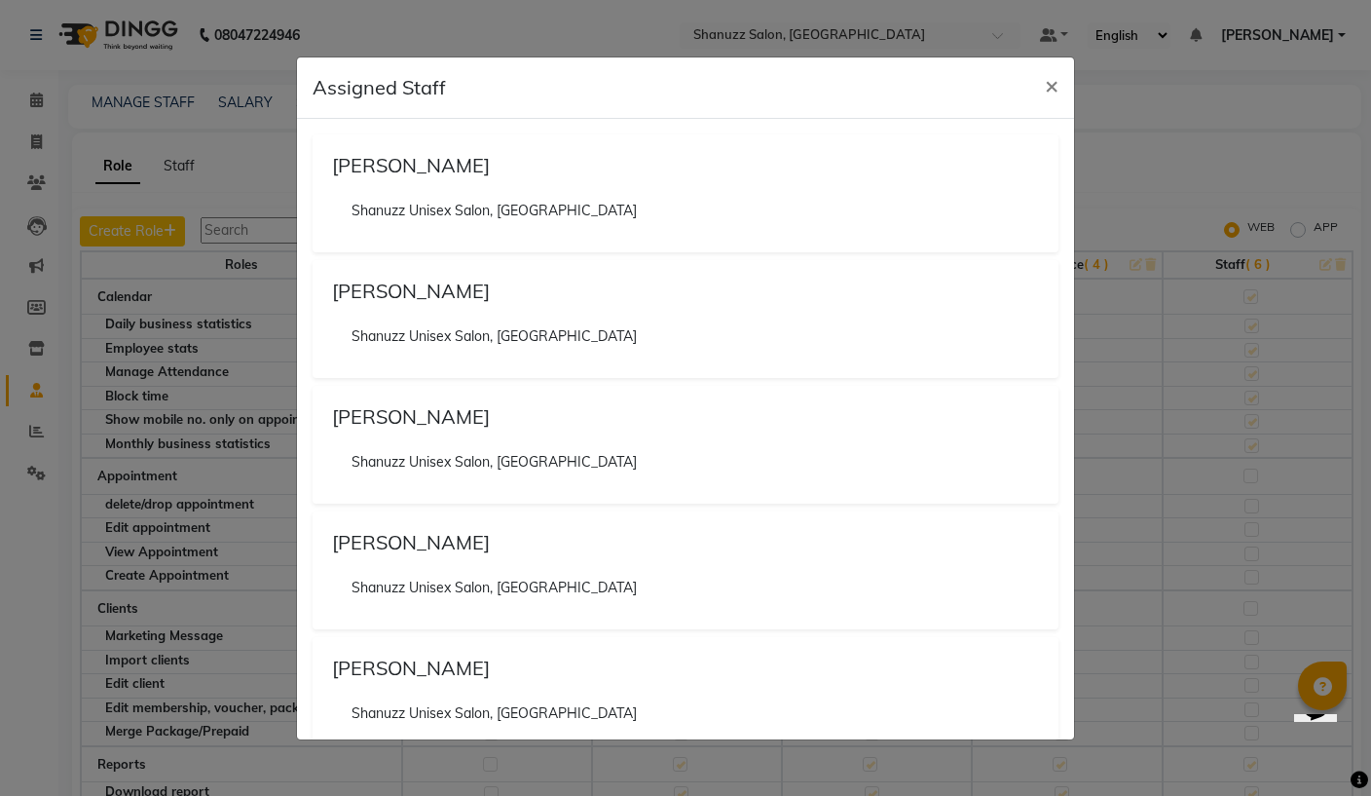
click at [1174, 434] on ngb-modal-window "Assigned Staff × IMRAN SALMANI Shanuzz Unisex Salon, Oshiwara Gufran Mansuri Sh…" at bounding box center [685, 398] width 1371 height 796
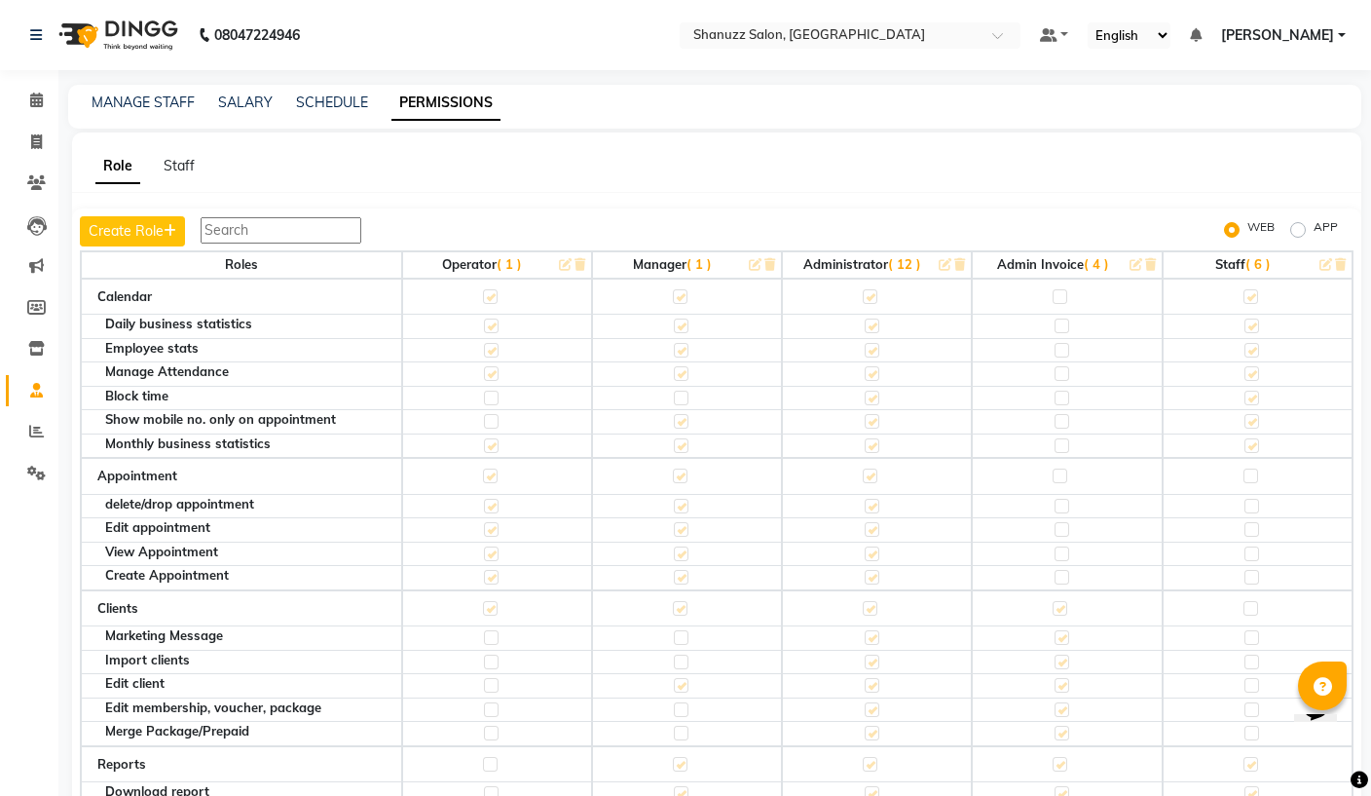
click at [1230, 264] on th "Staff ( 6 )" at bounding box center [1258, 264] width 190 height 27
click at [1269, 258] on span "( 6 )" at bounding box center [1257, 264] width 25 height 16
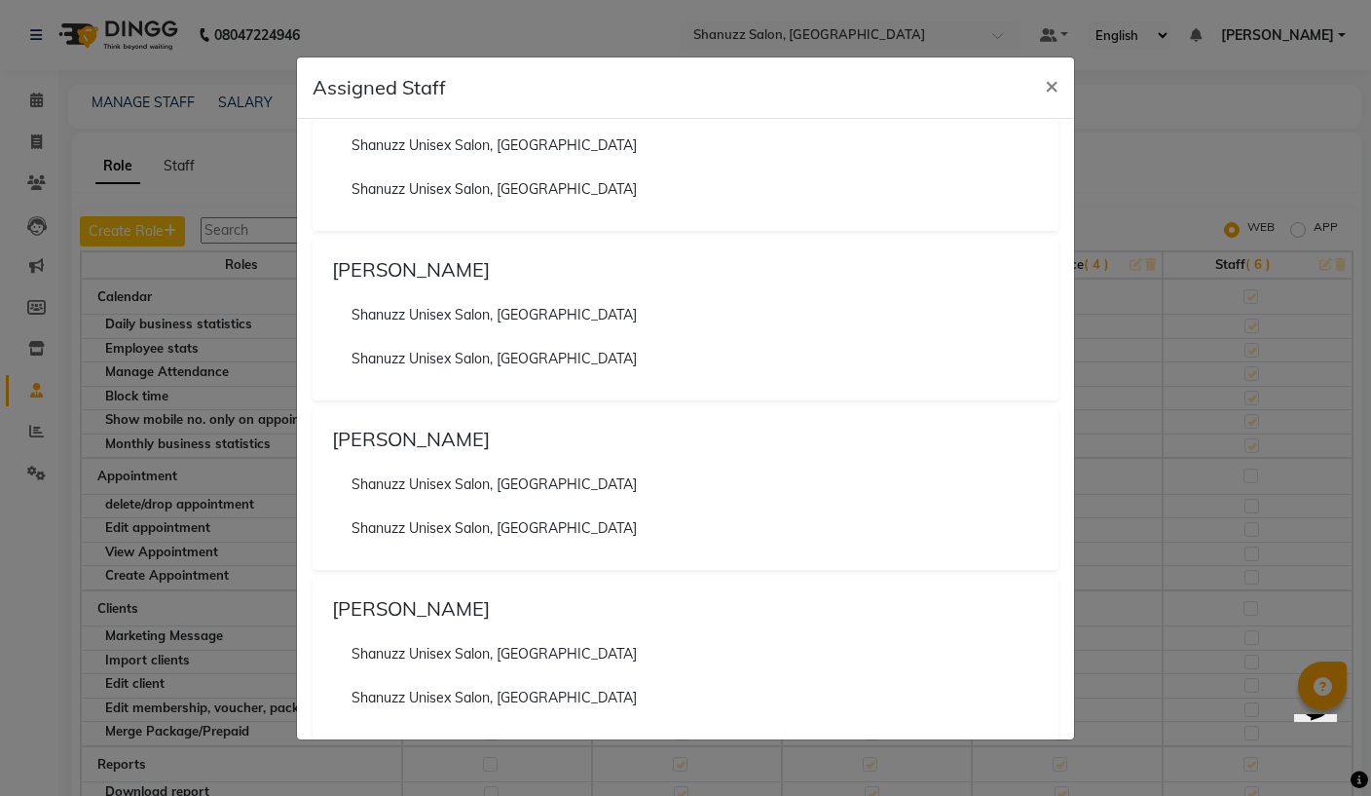
scroll to position [403, 0]
click at [1224, 334] on ngb-modal-window "Assigned Staff × IMRAN SALMANI Shanuzz Unisex Salon, Oshiwara Shanuzz Unisex Sa…" at bounding box center [685, 398] width 1371 height 796
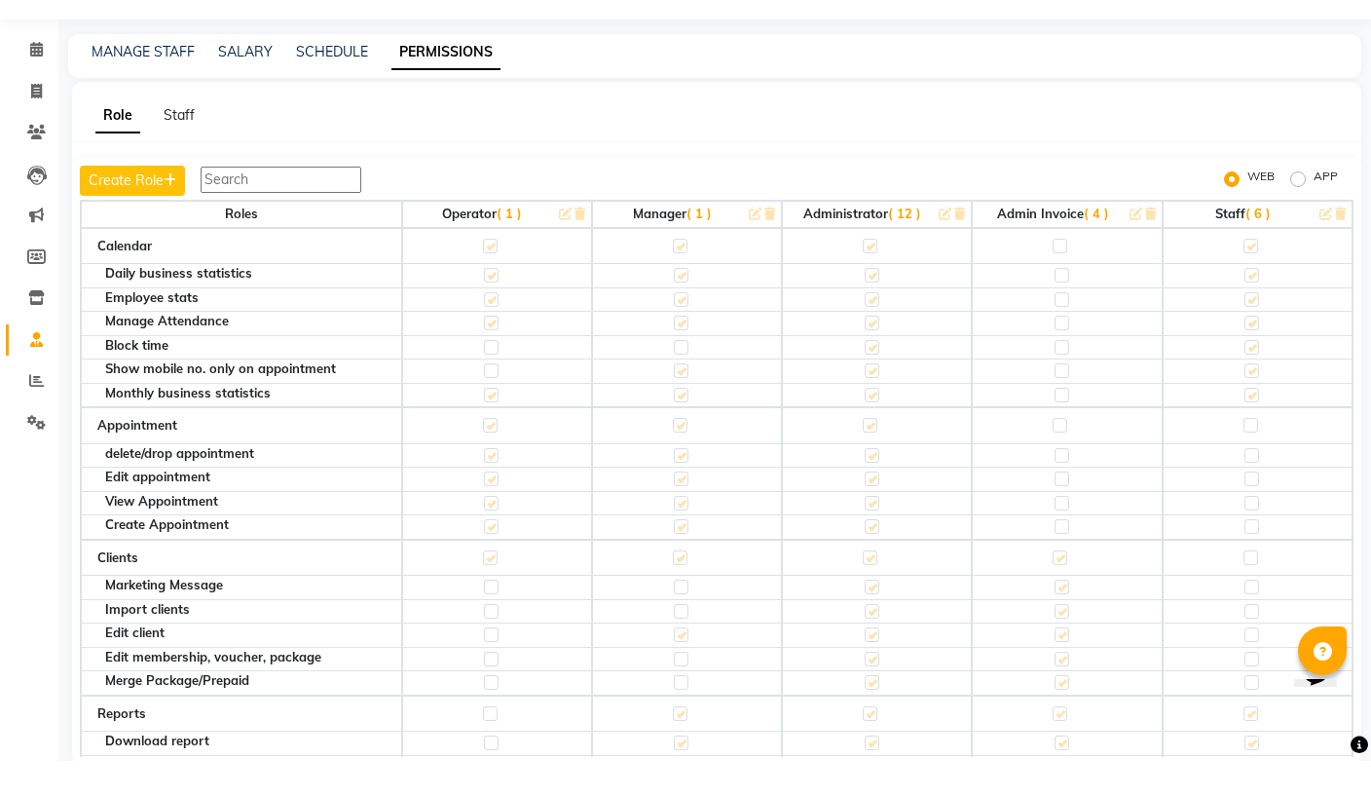
scroll to position [0, 0]
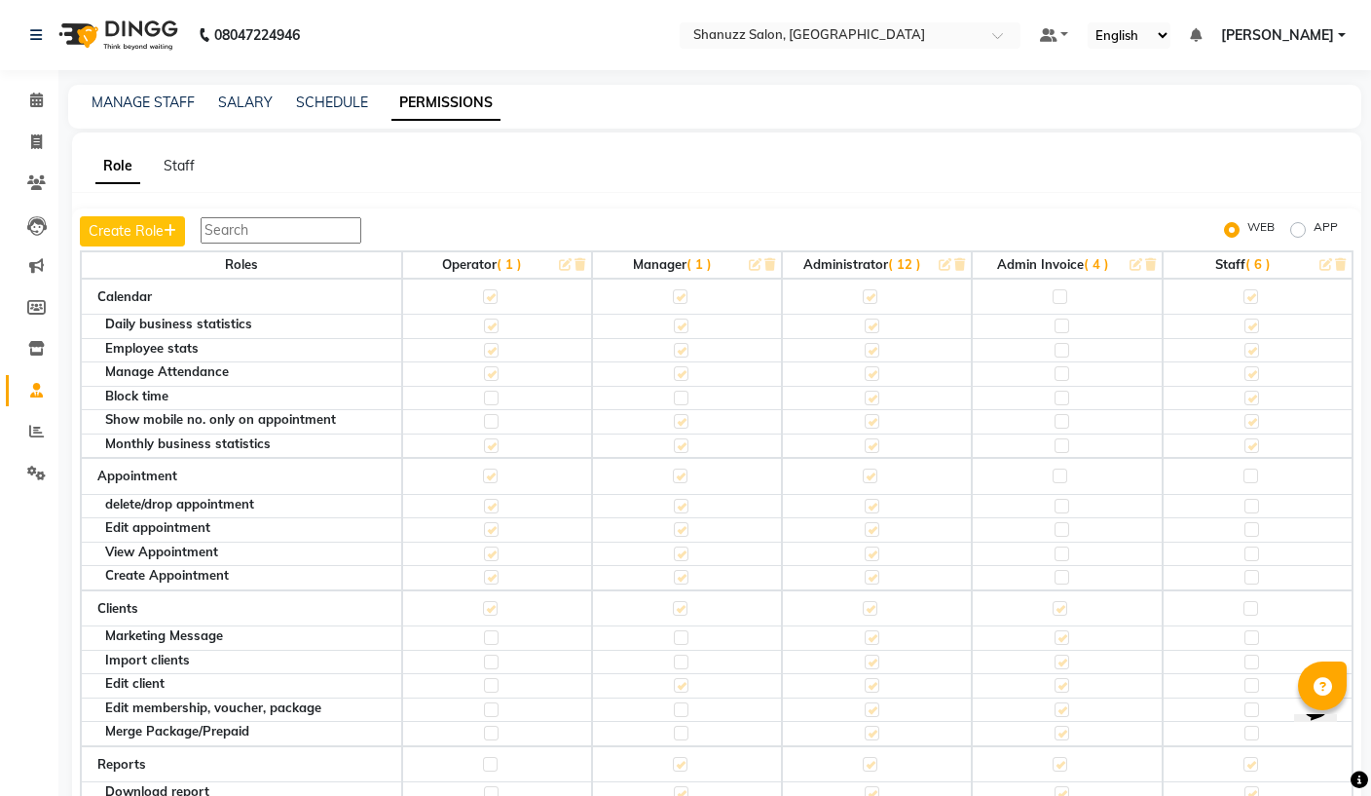
click at [757, 30] on input "text" at bounding box center [830, 36] width 282 height 19
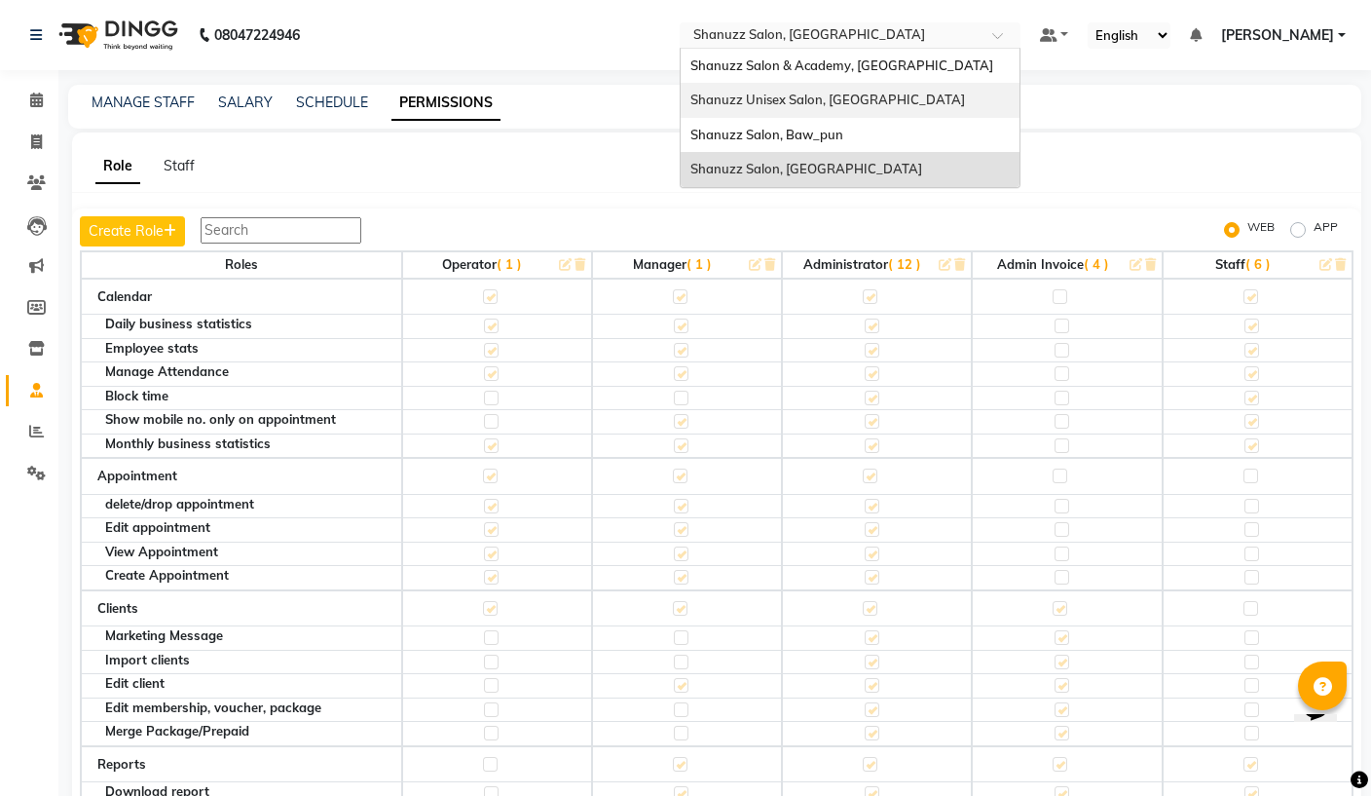
click at [724, 96] on div "Shanuzz Unisex Salon, [GEOGRAPHIC_DATA]" at bounding box center [850, 100] width 339 height 35
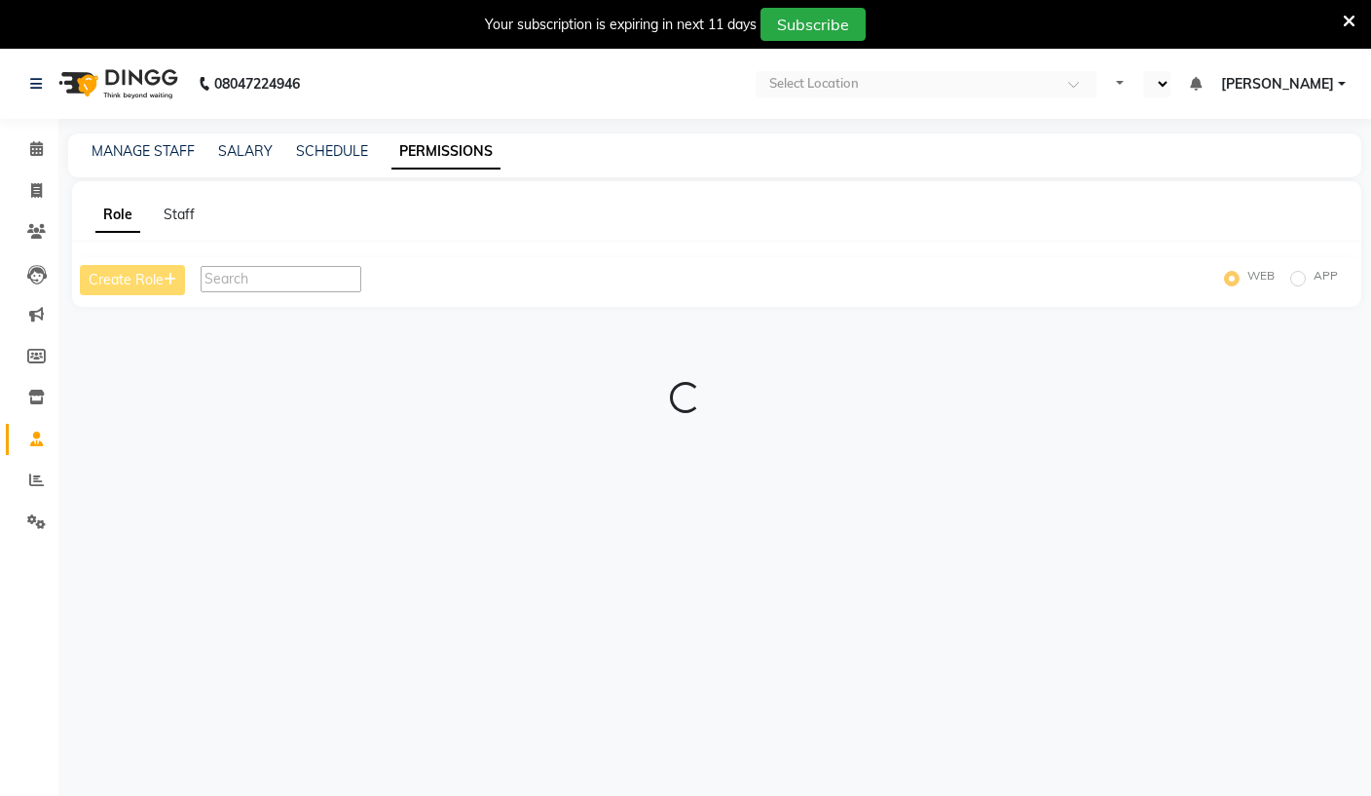
select select "en"
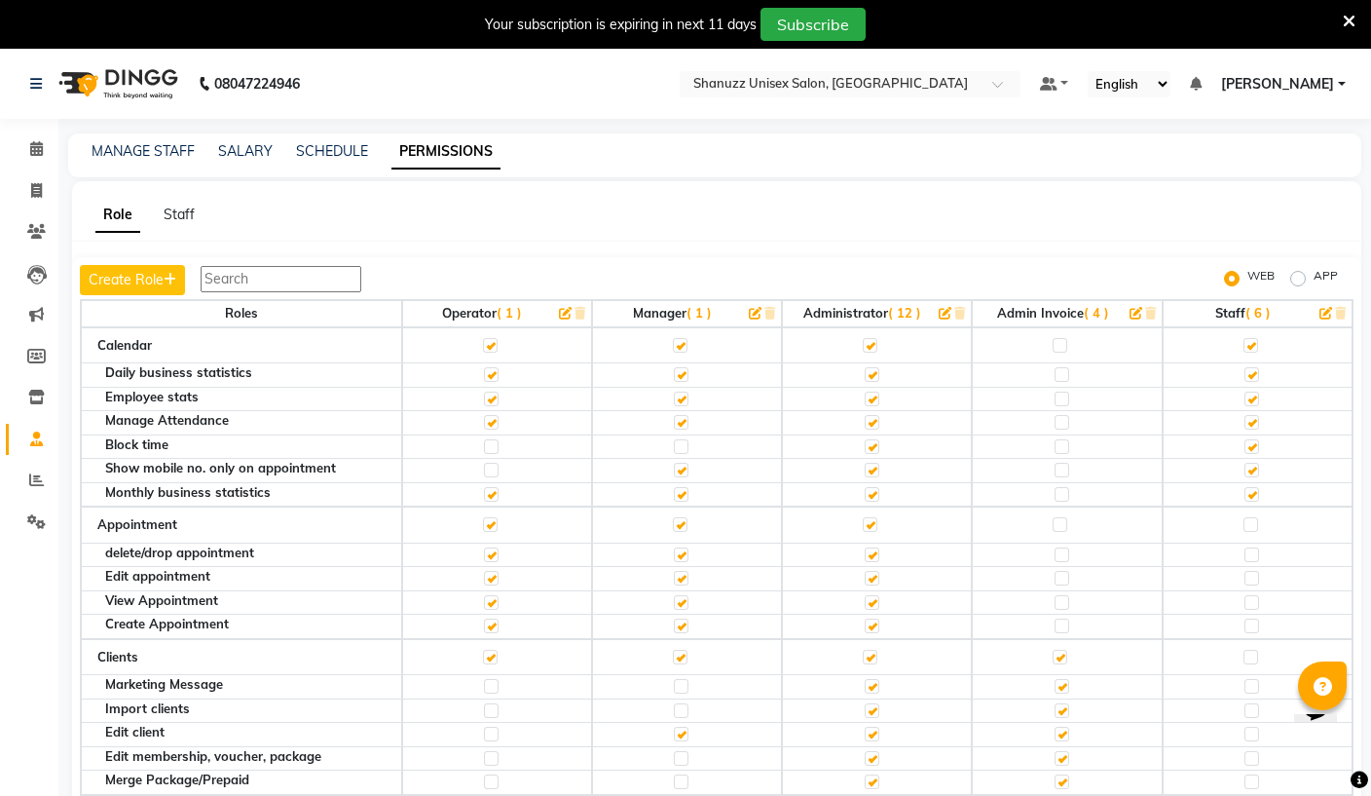
click at [1319, 313] on icon "button" at bounding box center [1325, 313] width 13 height 13
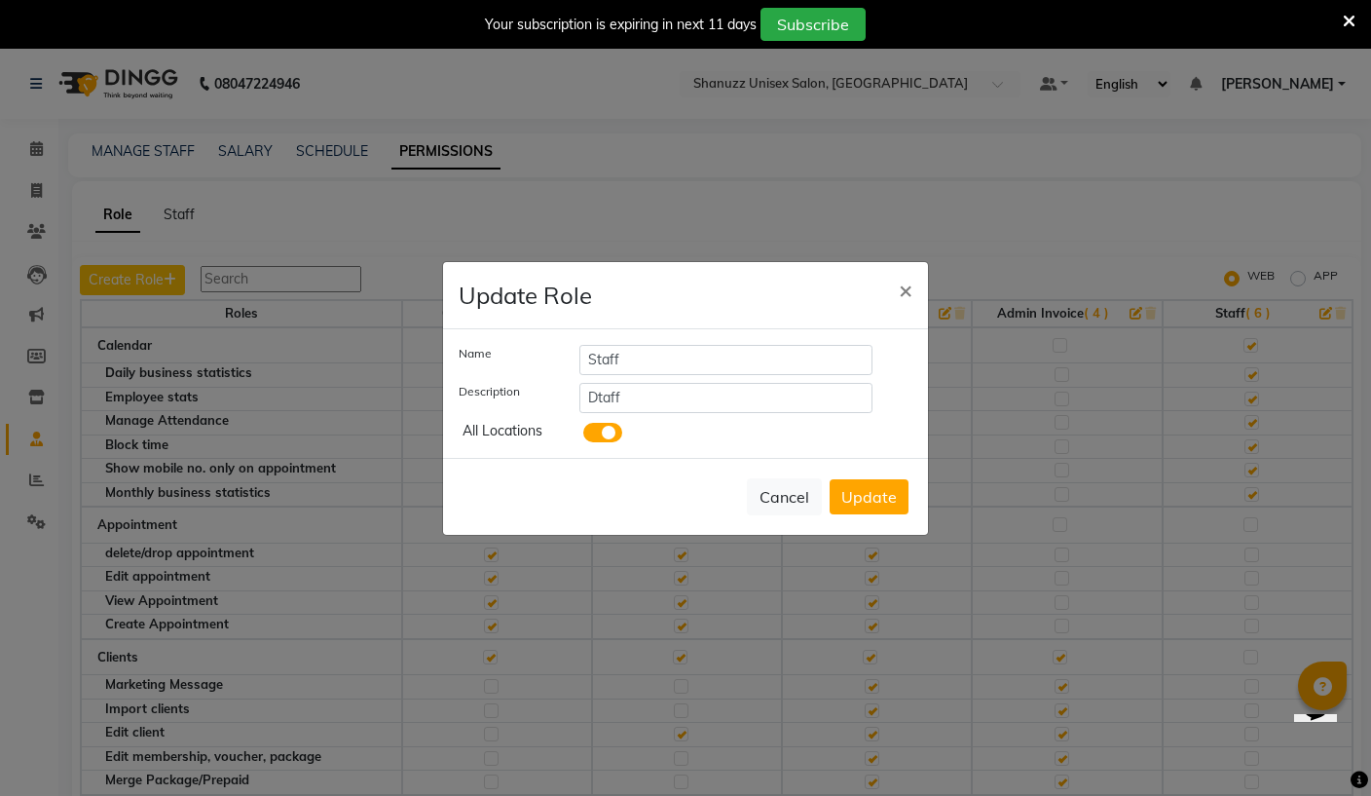
click at [610, 435] on span at bounding box center [602, 432] width 39 height 19
click at [583, 435] on input "checkbox" at bounding box center [583, 435] width 0 height 0
click at [881, 505] on button "Update" at bounding box center [869, 496] width 79 height 35
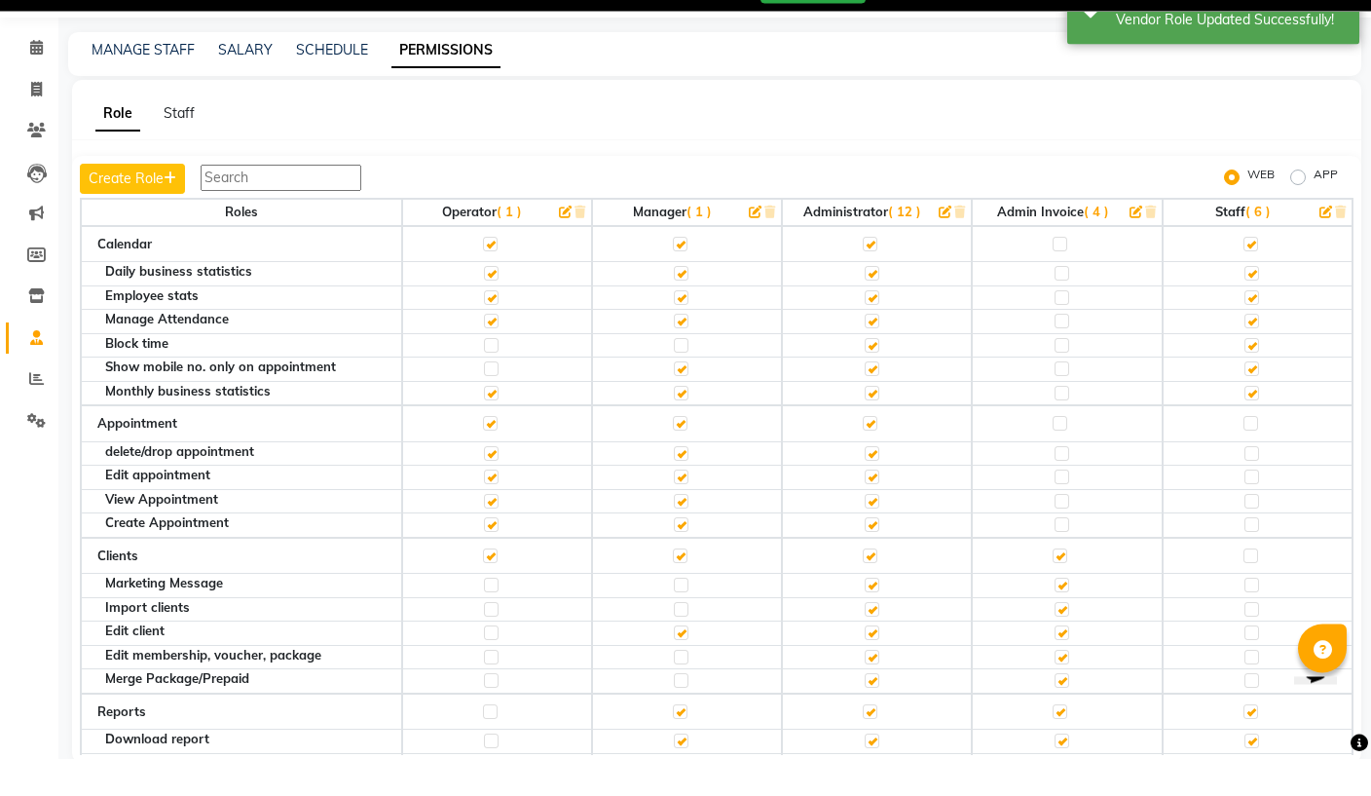
scroll to position [64, 0]
click at [1129, 242] on icon "button" at bounding box center [1135, 248] width 13 height 13
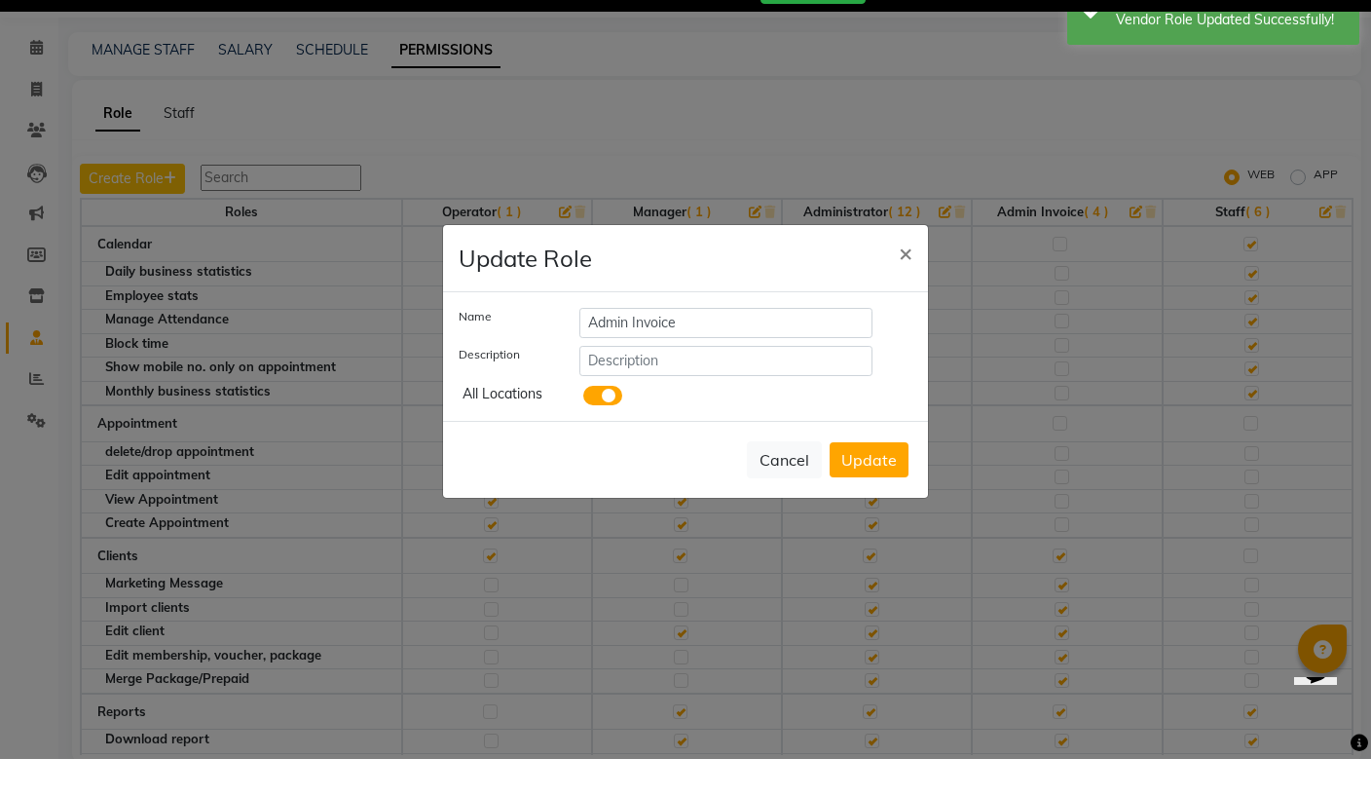
click at [611, 423] on span at bounding box center [602, 432] width 39 height 19
click at [583, 435] on input "checkbox" at bounding box center [583, 435] width 0 height 0
click at [874, 479] on button "Update" at bounding box center [869, 496] width 79 height 35
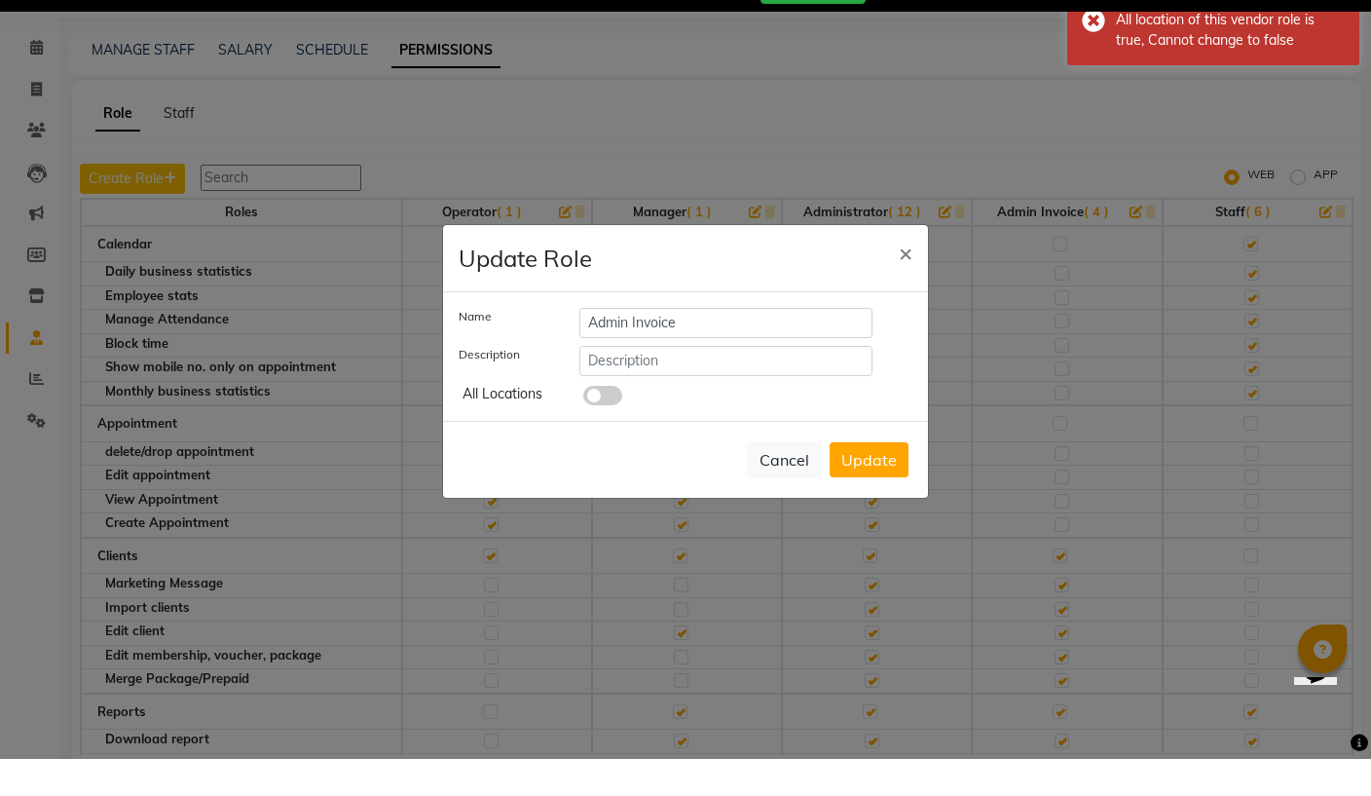
click at [907, 275] on span "×" at bounding box center [906, 289] width 14 height 29
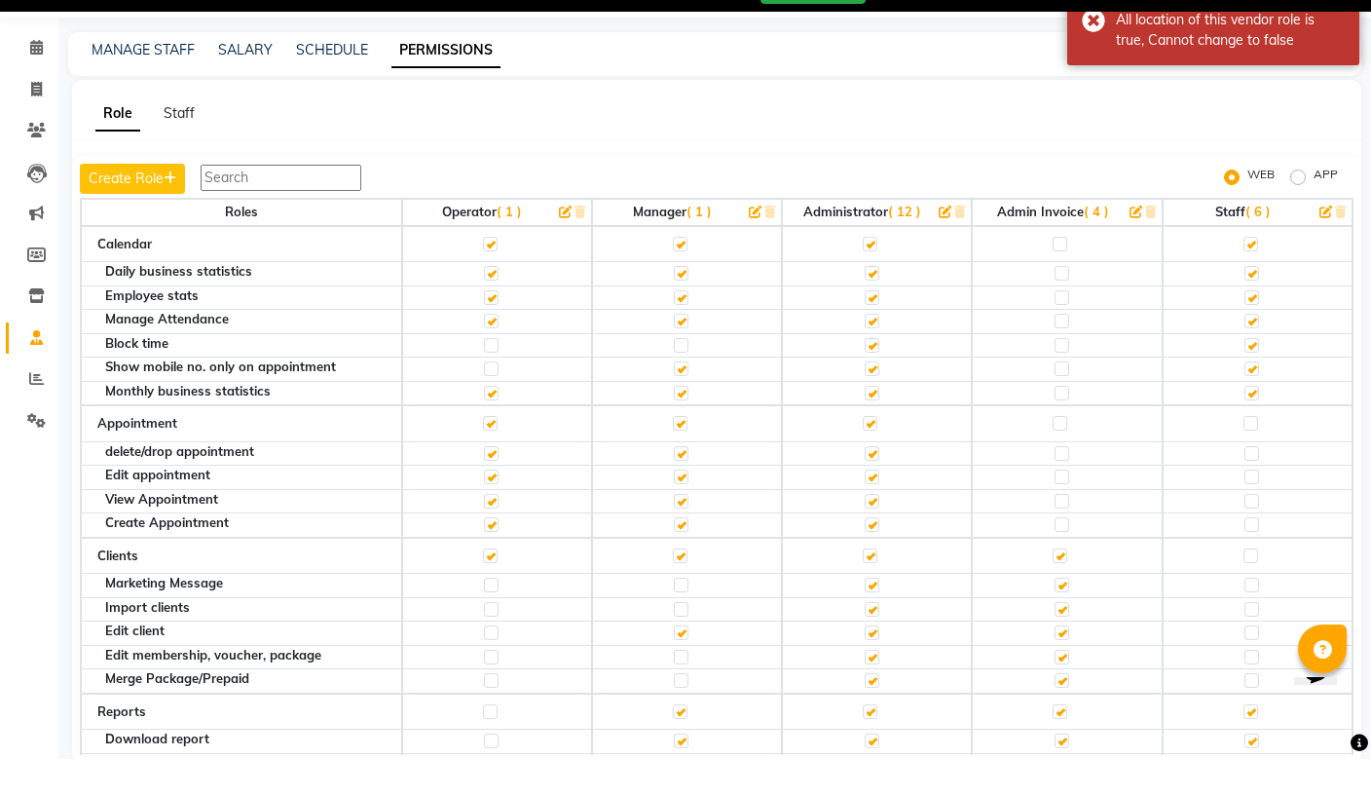
click at [1098, 241] on span "( 4 )" at bounding box center [1096, 249] width 25 height 16
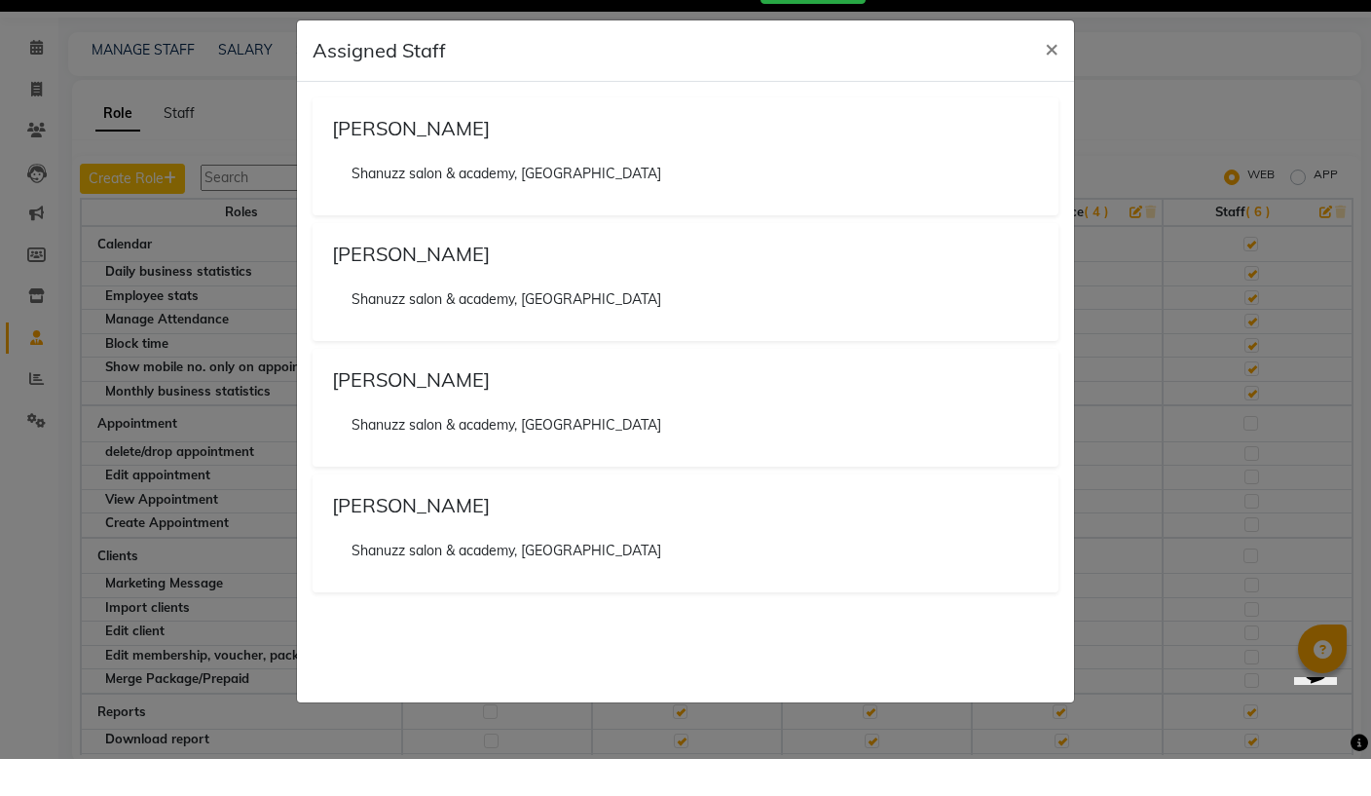
scroll to position [0, 0]
click at [1186, 347] on ngb-modal-window "Assigned Staff × Lalit Kamble Shanuzz salon & academy, Andheri East Shivanee Bh…" at bounding box center [685, 398] width 1371 height 796
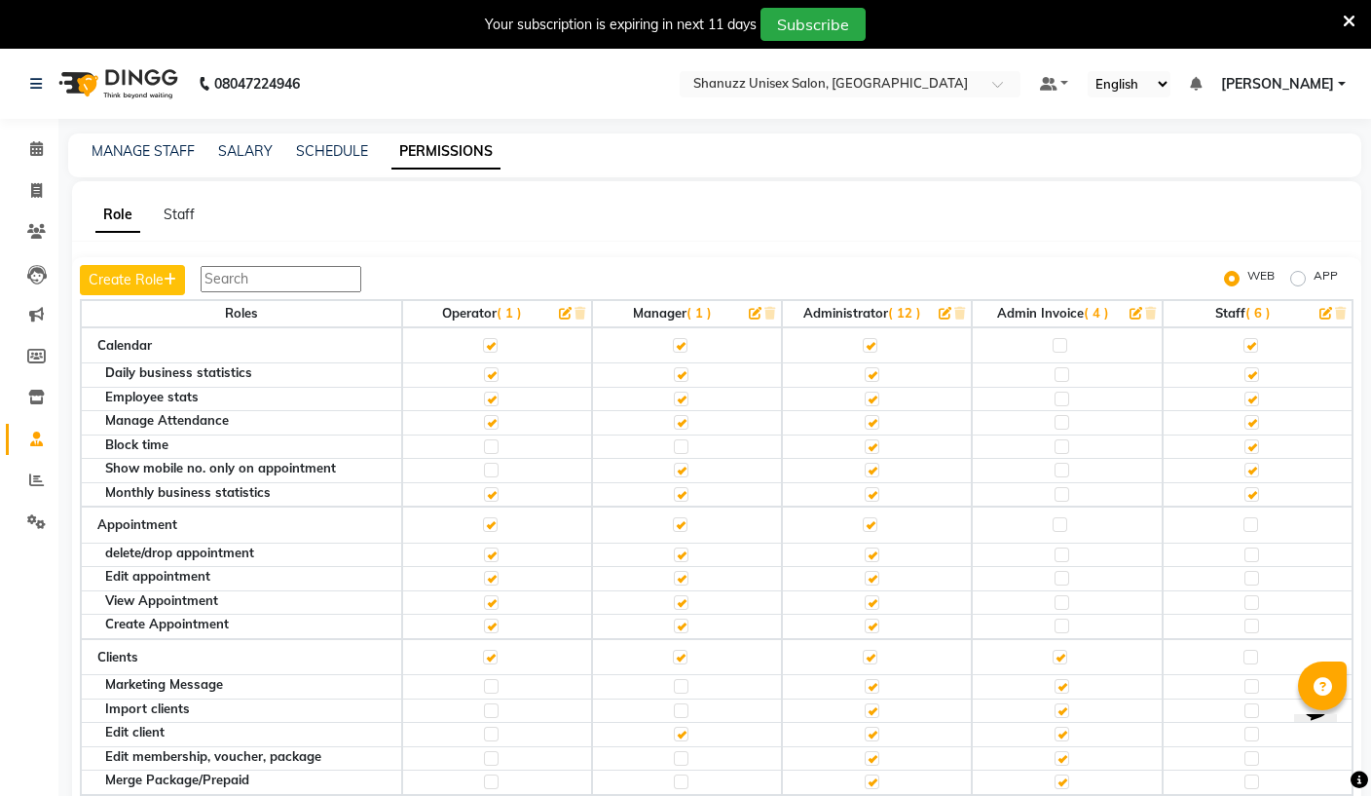
click at [790, 81] on input "text" at bounding box center [830, 85] width 282 height 19
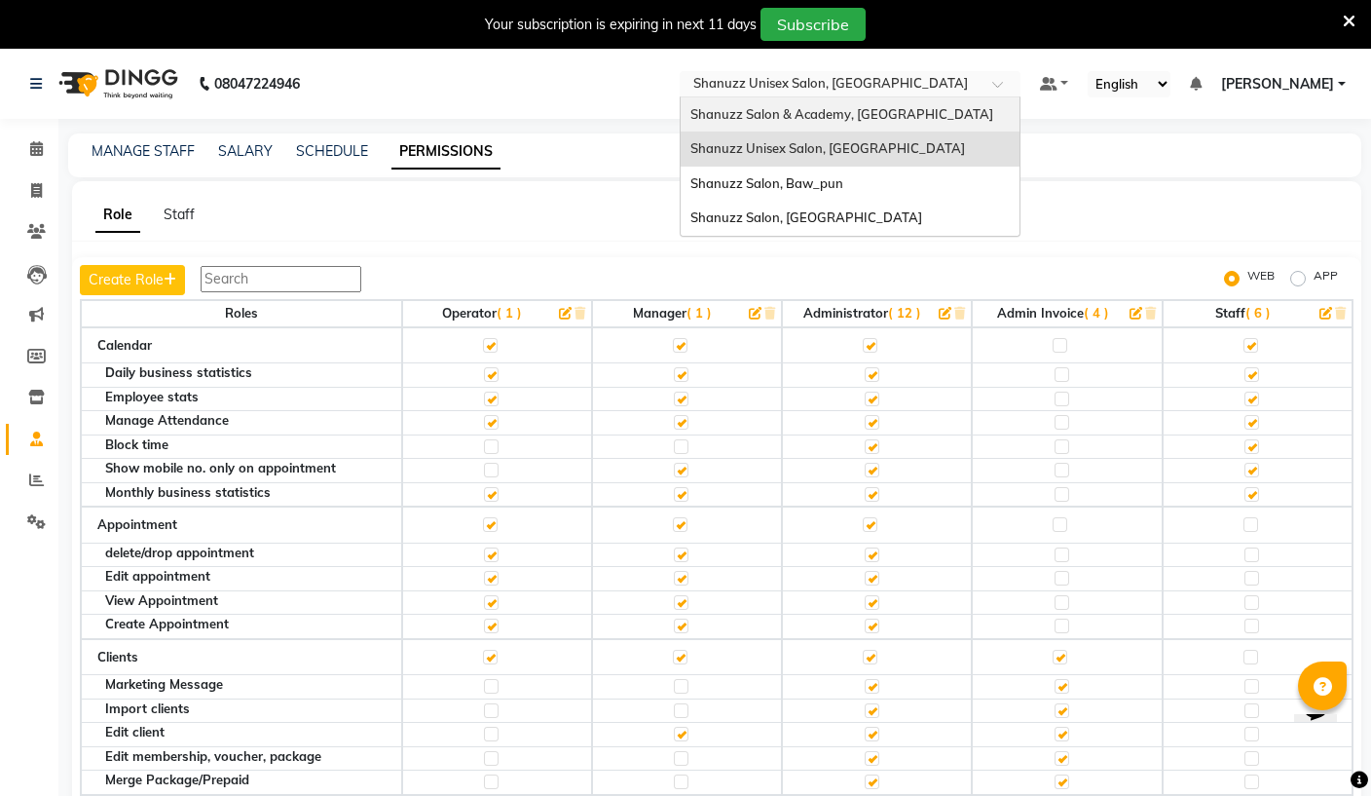
click at [770, 111] on div "Shanuzz Salon & Academy, [GEOGRAPHIC_DATA]" at bounding box center [850, 114] width 339 height 35
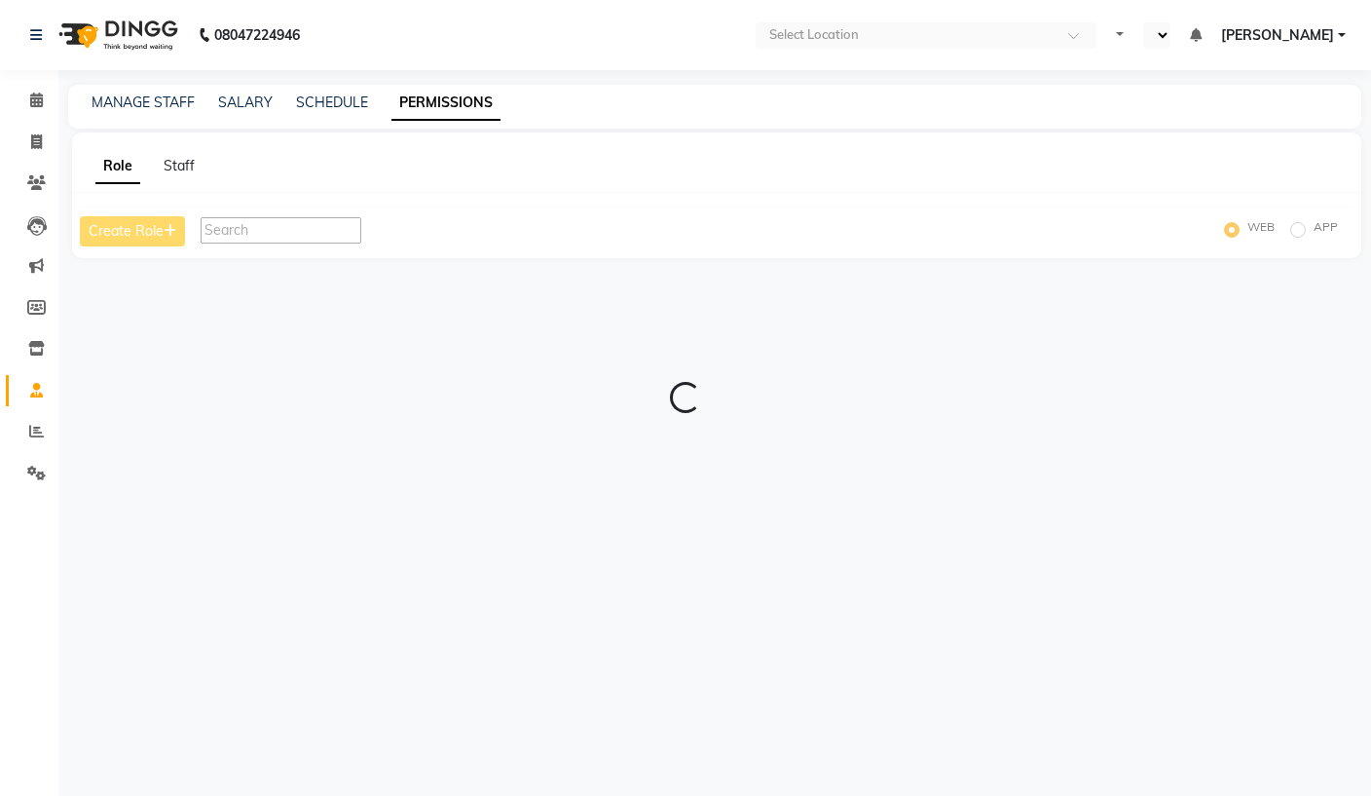
select select "en"
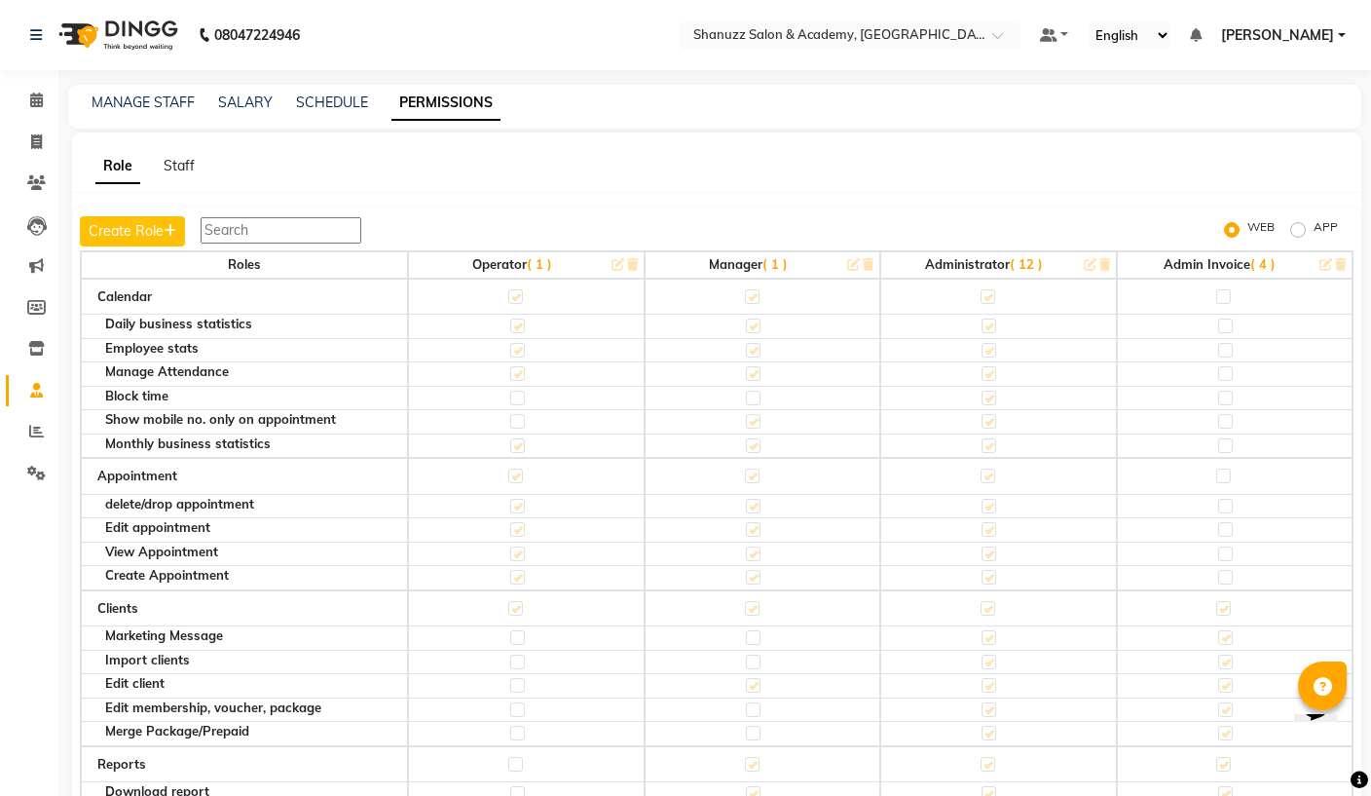
click at [1076, 268] on th "Administrator ( 12 )" at bounding box center [998, 264] width 236 height 27
click at [768, 33] on input "text" at bounding box center [830, 36] width 282 height 19
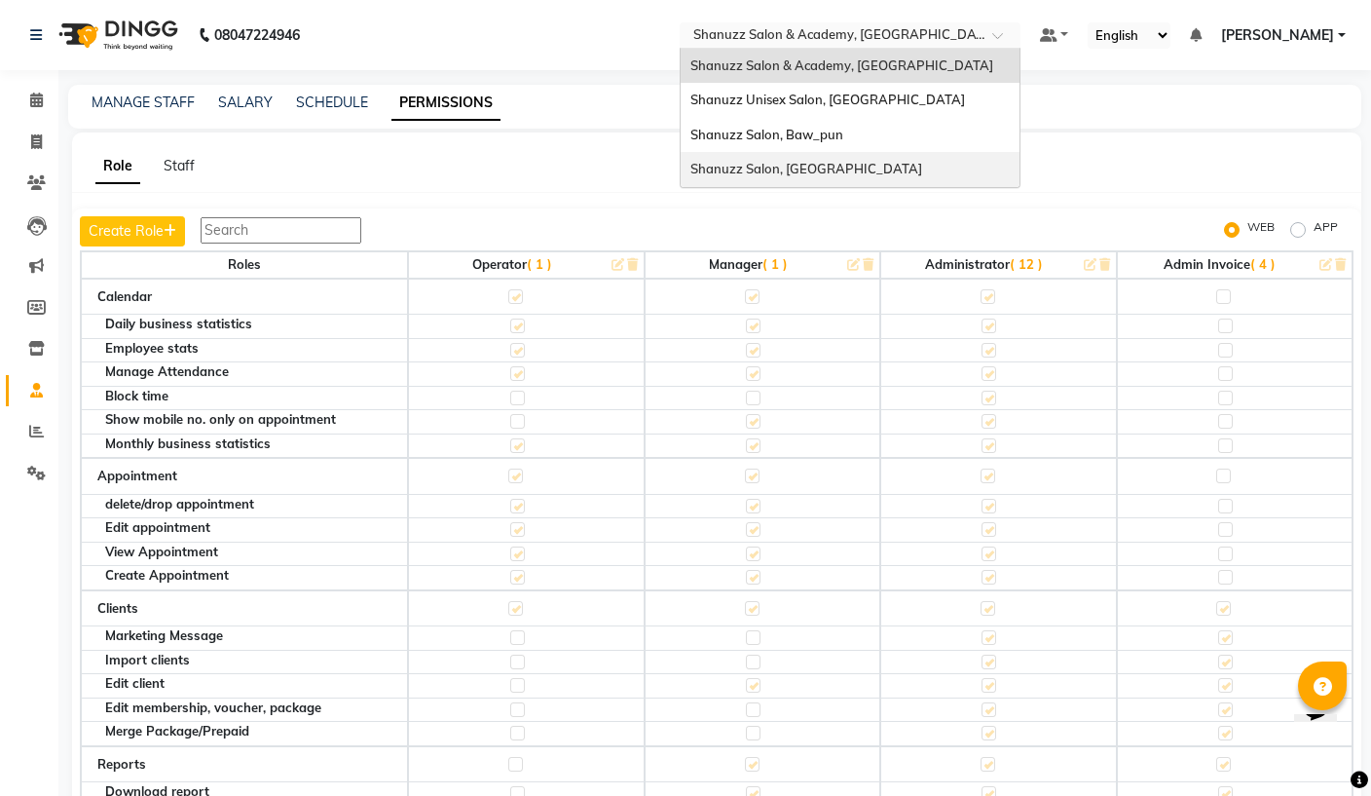
click at [707, 157] on div "Shanuzz Salon, [GEOGRAPHIC_DATA]" at bounding box center [850, 169] width 339 height 35
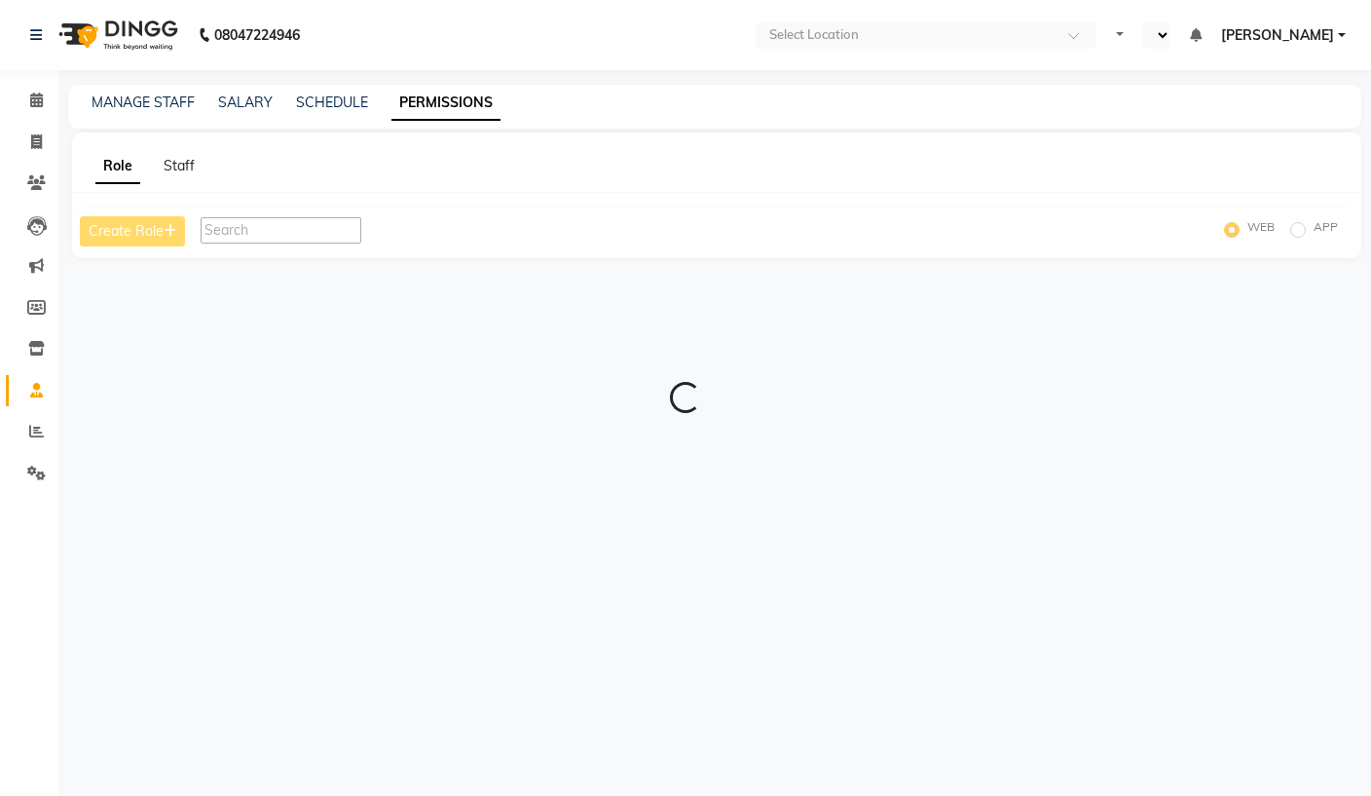
select select "en"
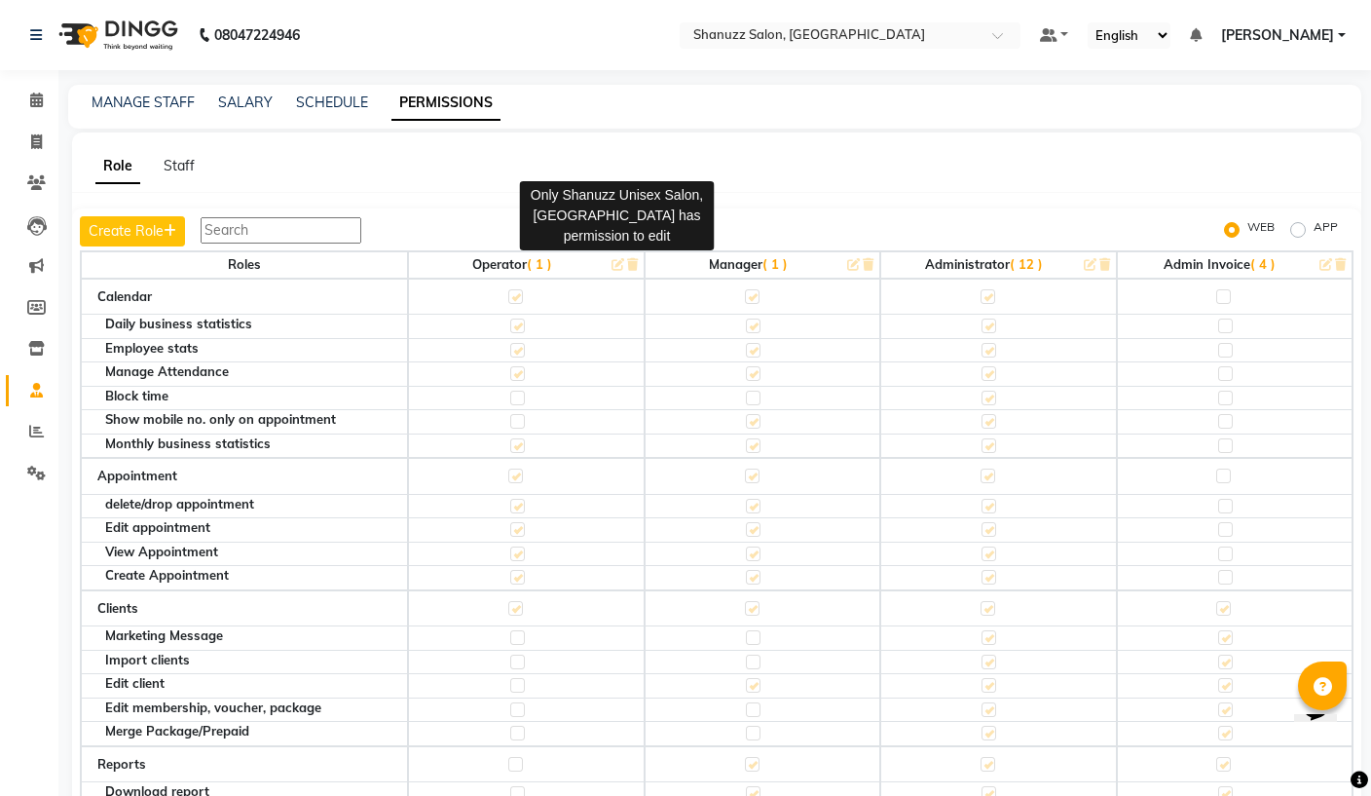
click at [532, 249] on div "Only Shanuzz Unisex Salon, Oshiwara has permission to edit" at bounding box center [617, 215] width 195 height 69
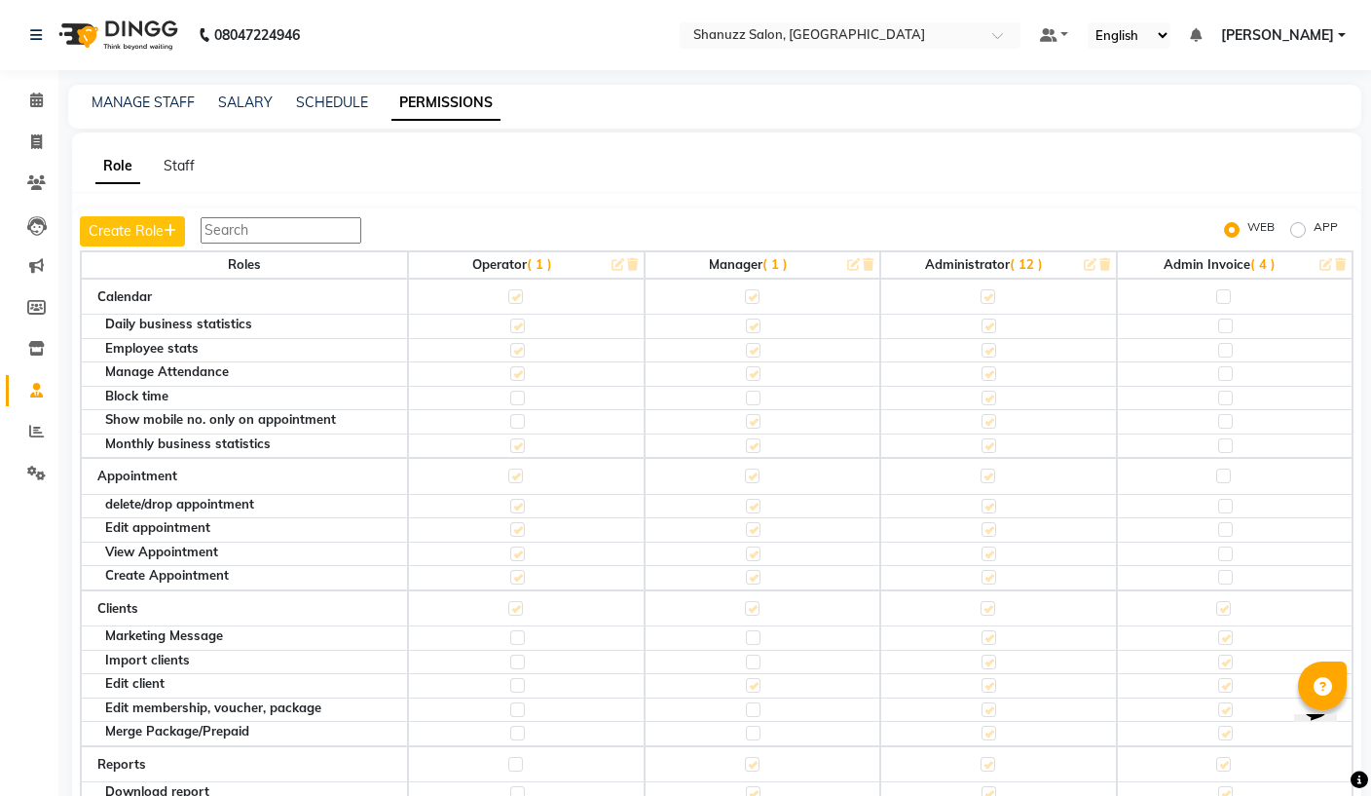
click at [536, 261] on span "( 1 )" at bounding box center [539, 264] width 25 height 16
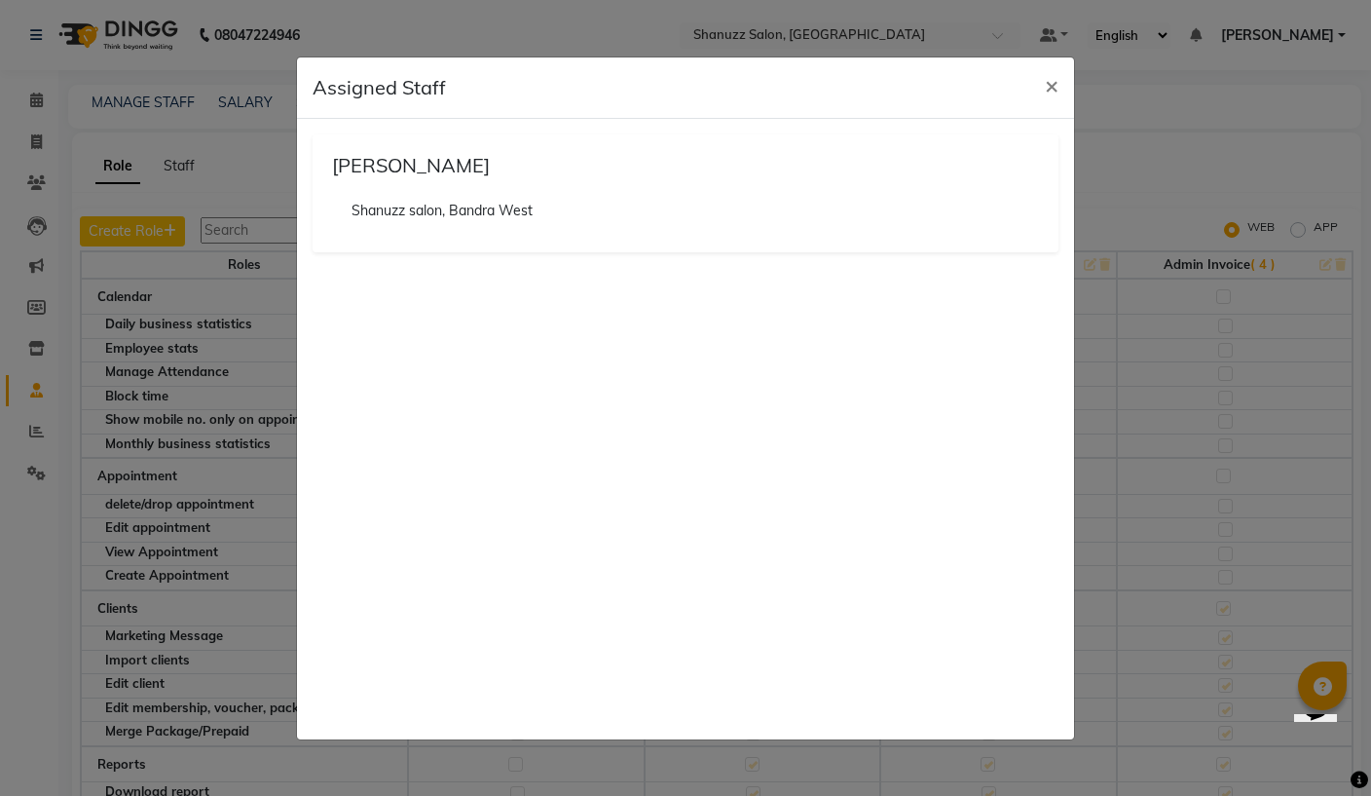
click at [1187, 449] on ngb-modal-window "Assigned Staff × Faijan Shanuzz salon, Bandra West" at bounding box center [685, 398] width 1371 height 796
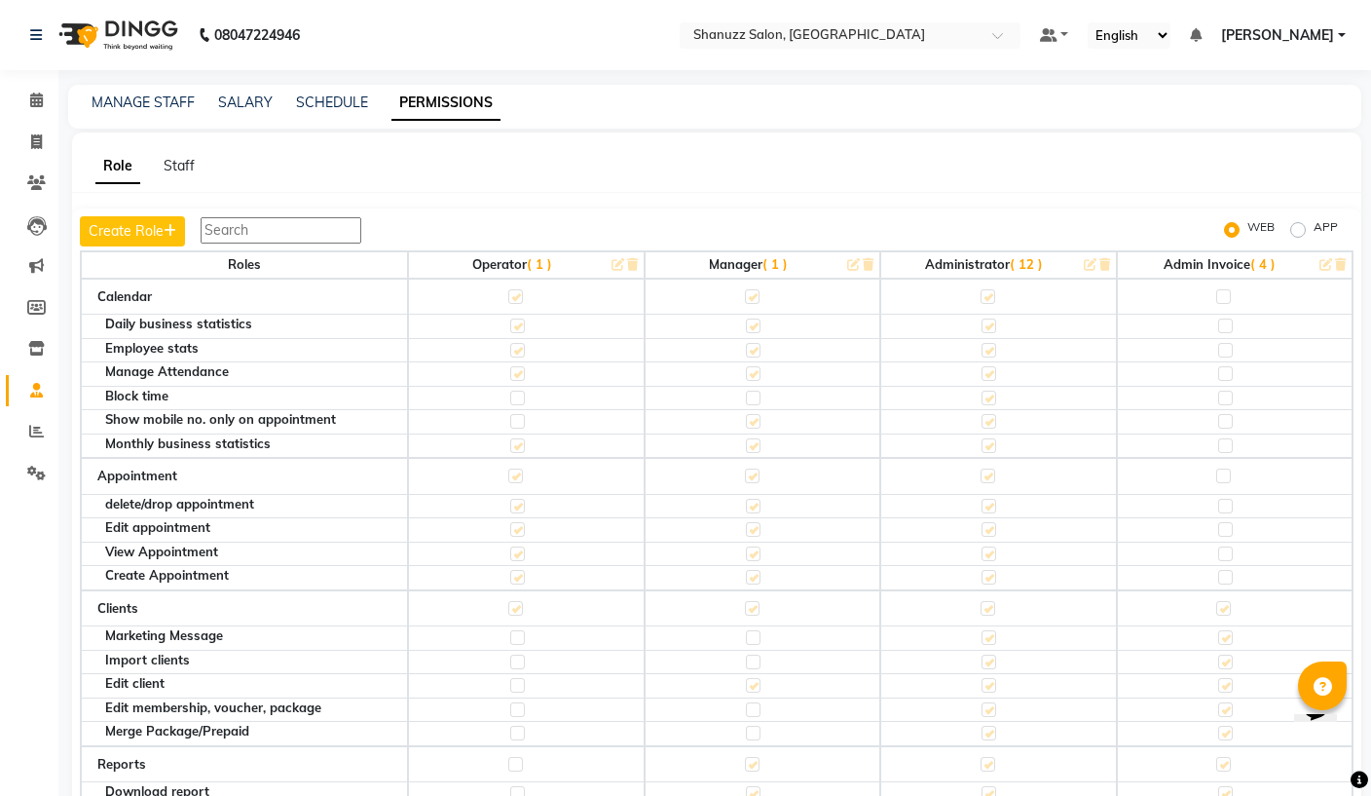
click at [759, 31] on input "text" at bounding box center [830, 36] width 282 height 19
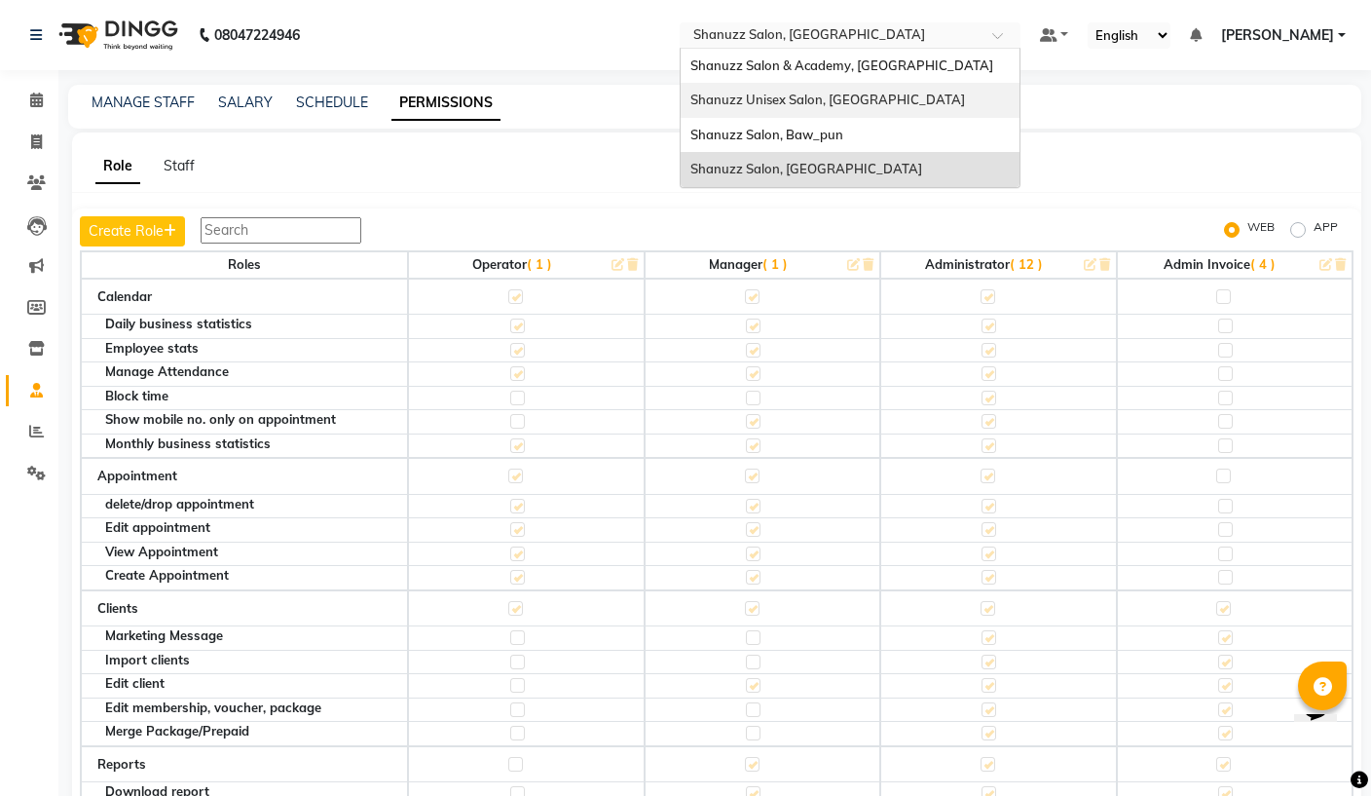
click at [716, 101] on div "Shanuzz Unisex Salon, [GEOGRAPHIC_DATA]" at bounding box center [850, 100] width 339 height 35
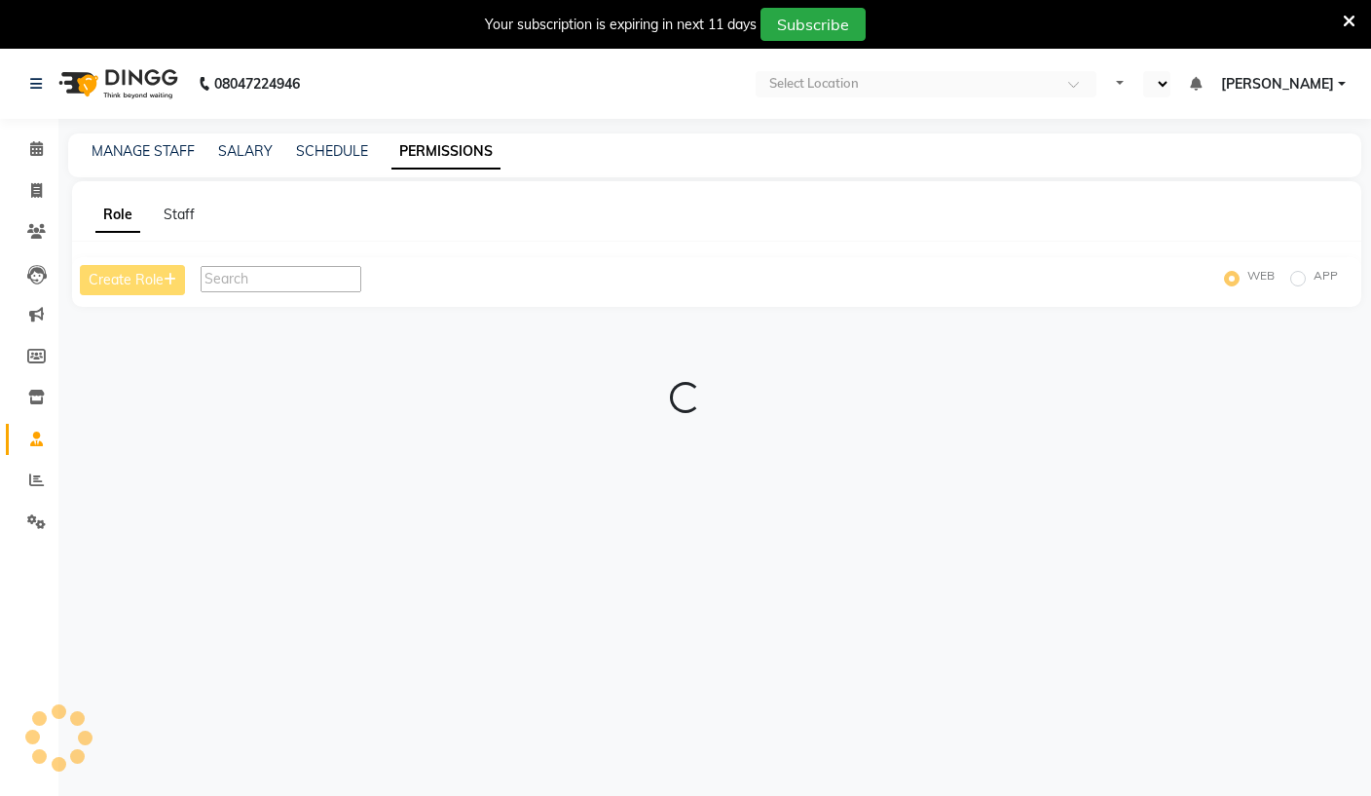
select select "en"
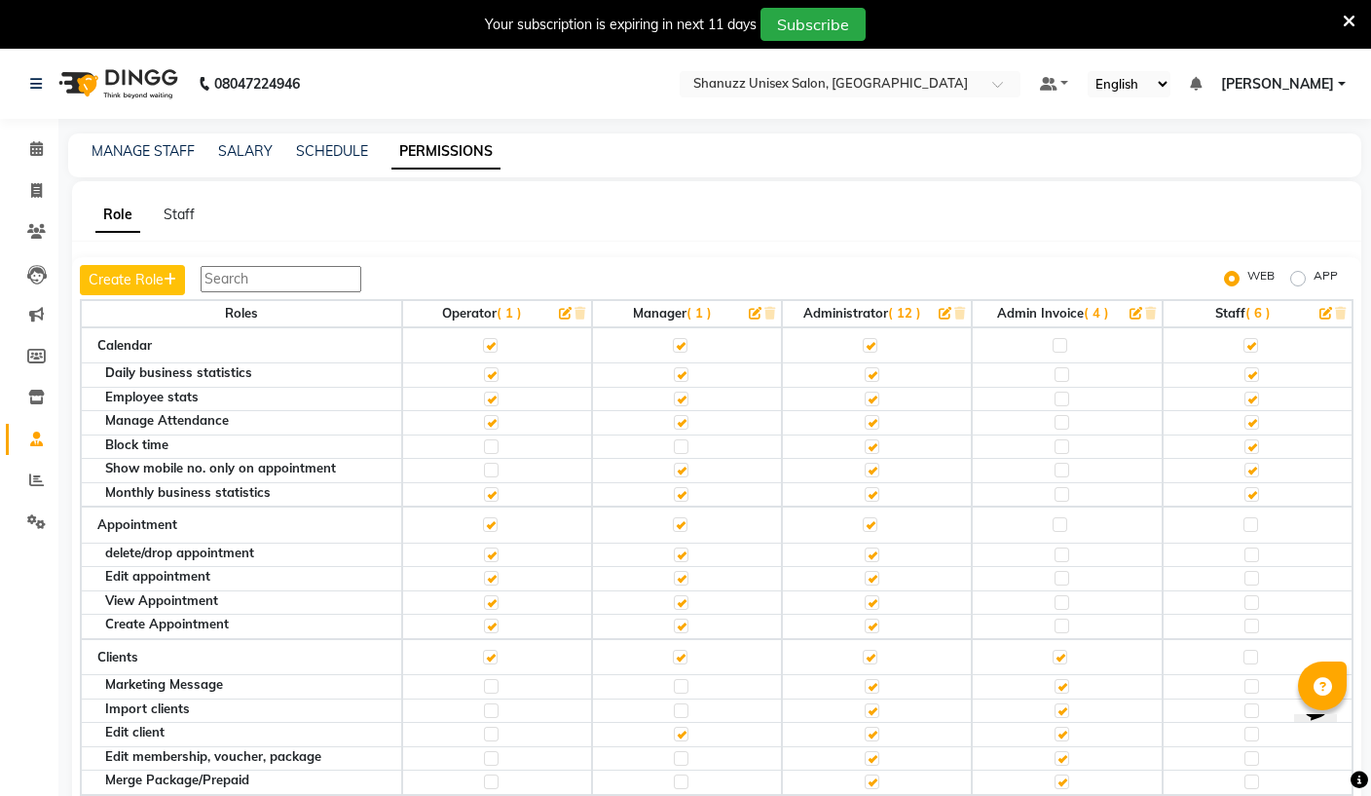
click at [559, 308] on icon "button" at bounding box center [565, 313] width 13 height 13
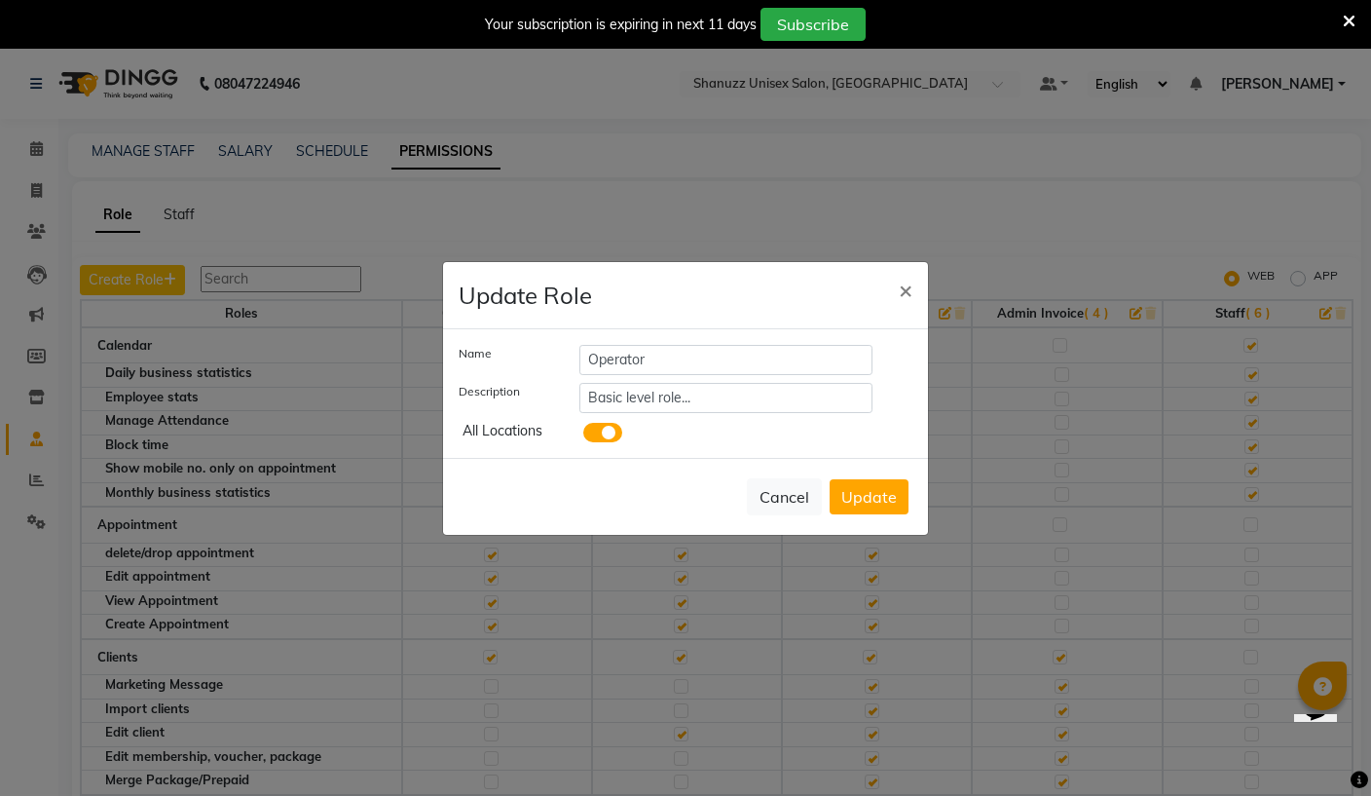
click at [603, 440] on span at bounding box center [602, 432] width 39 height 19
click at [583, 435] on input "checkbox" at bounding box center [583, 435] width 0 height 0
click at [870, 504] on button "Update" at bounding box center [869, 496] width 79 height 35
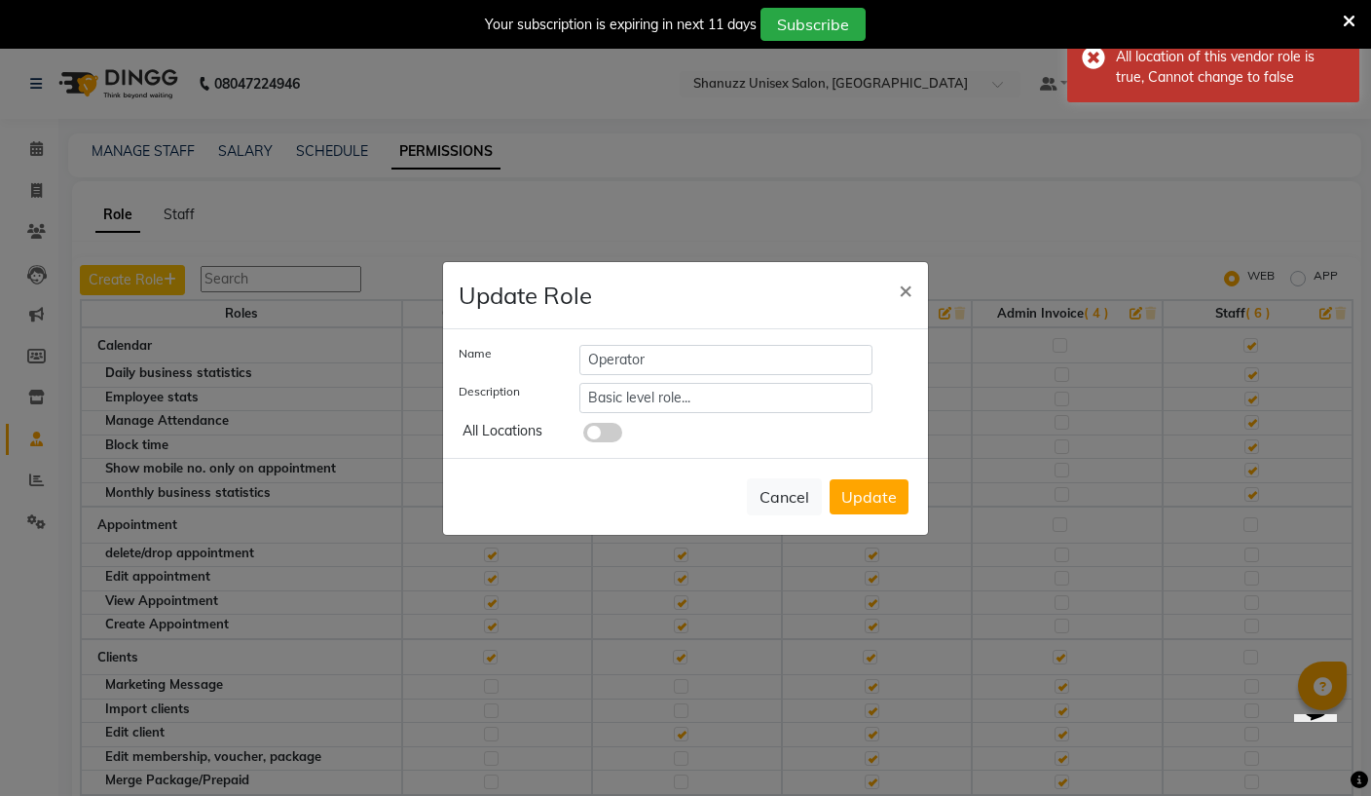
click at [905, 299] on span "×" at bounding box center [906, 289] width 14 height 29
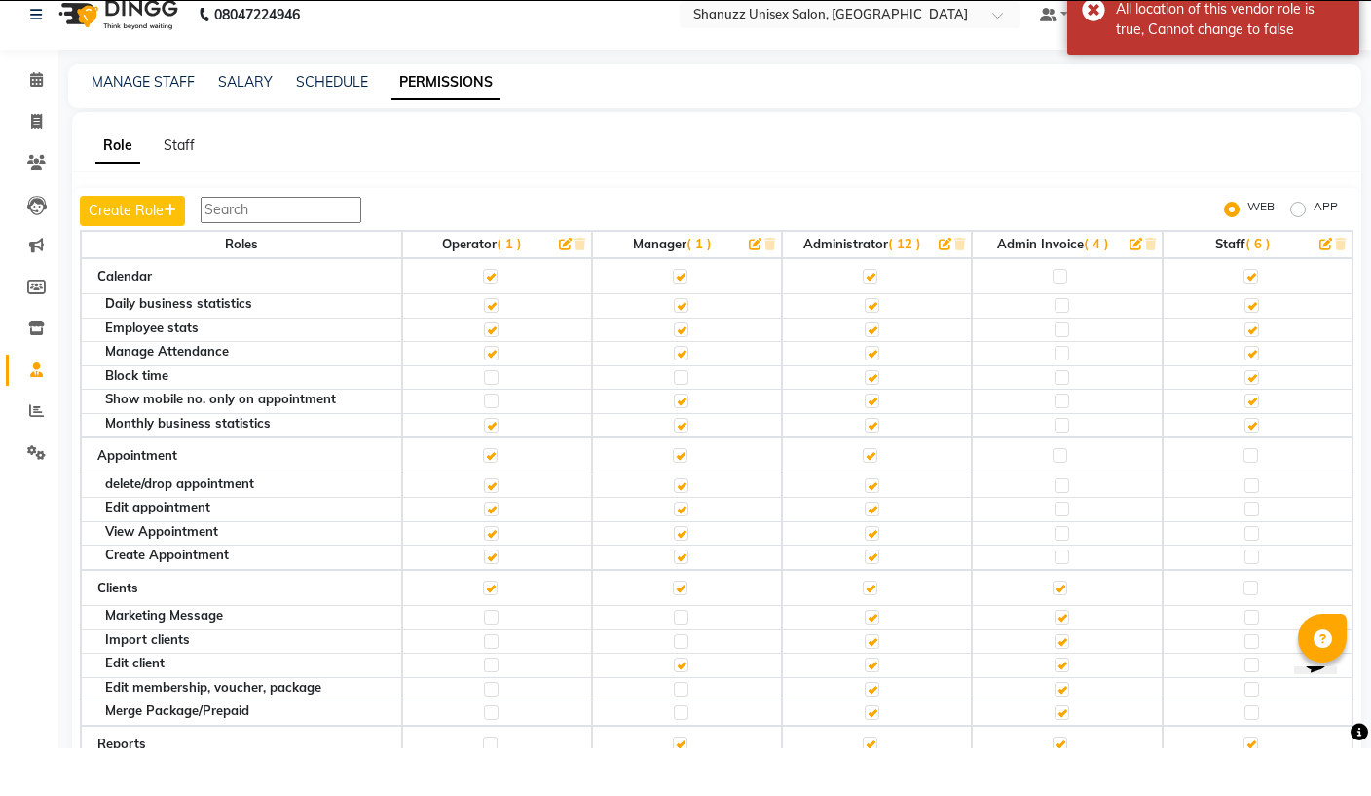
scroll to position [64, 0]
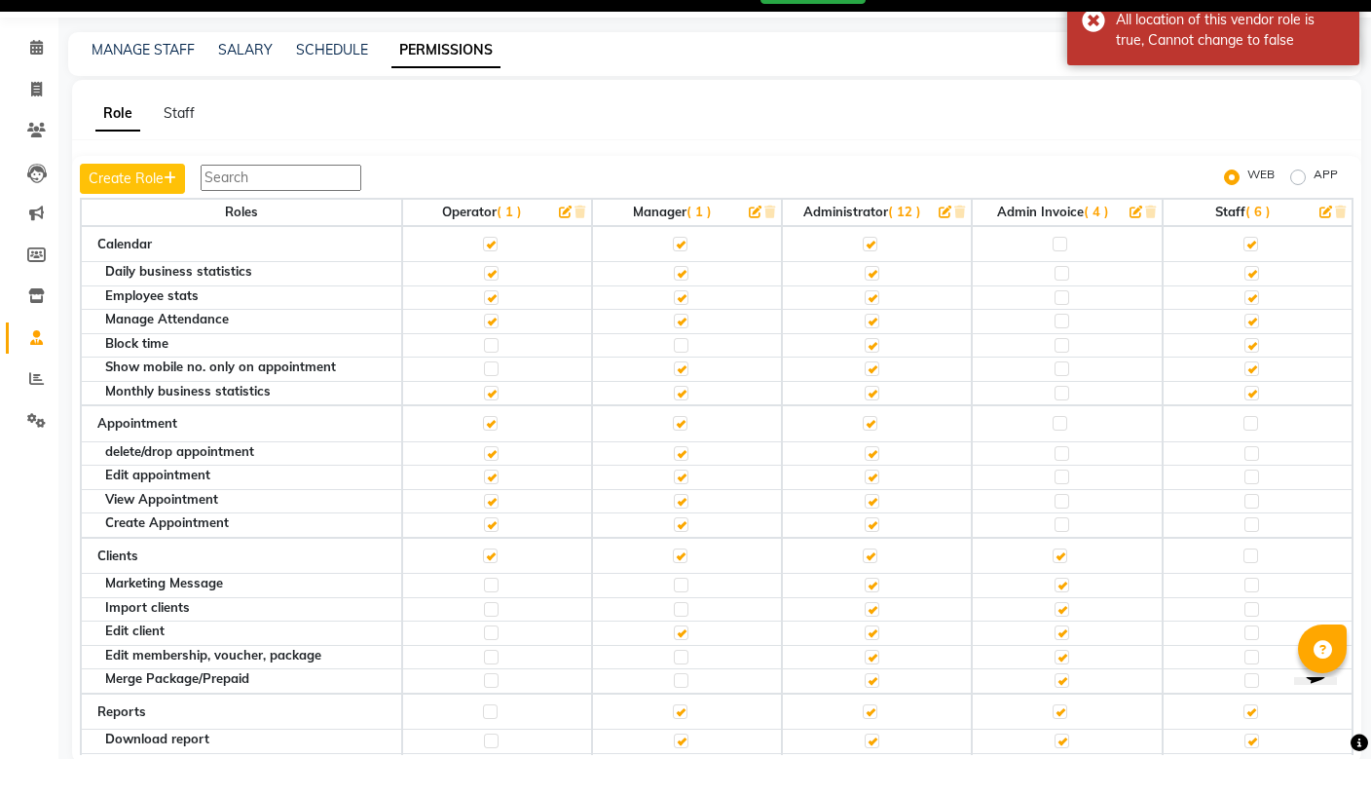
click at [132, 78] on link "MANAGE STAFF" at bounding box center [143, 87] width 103 height 18
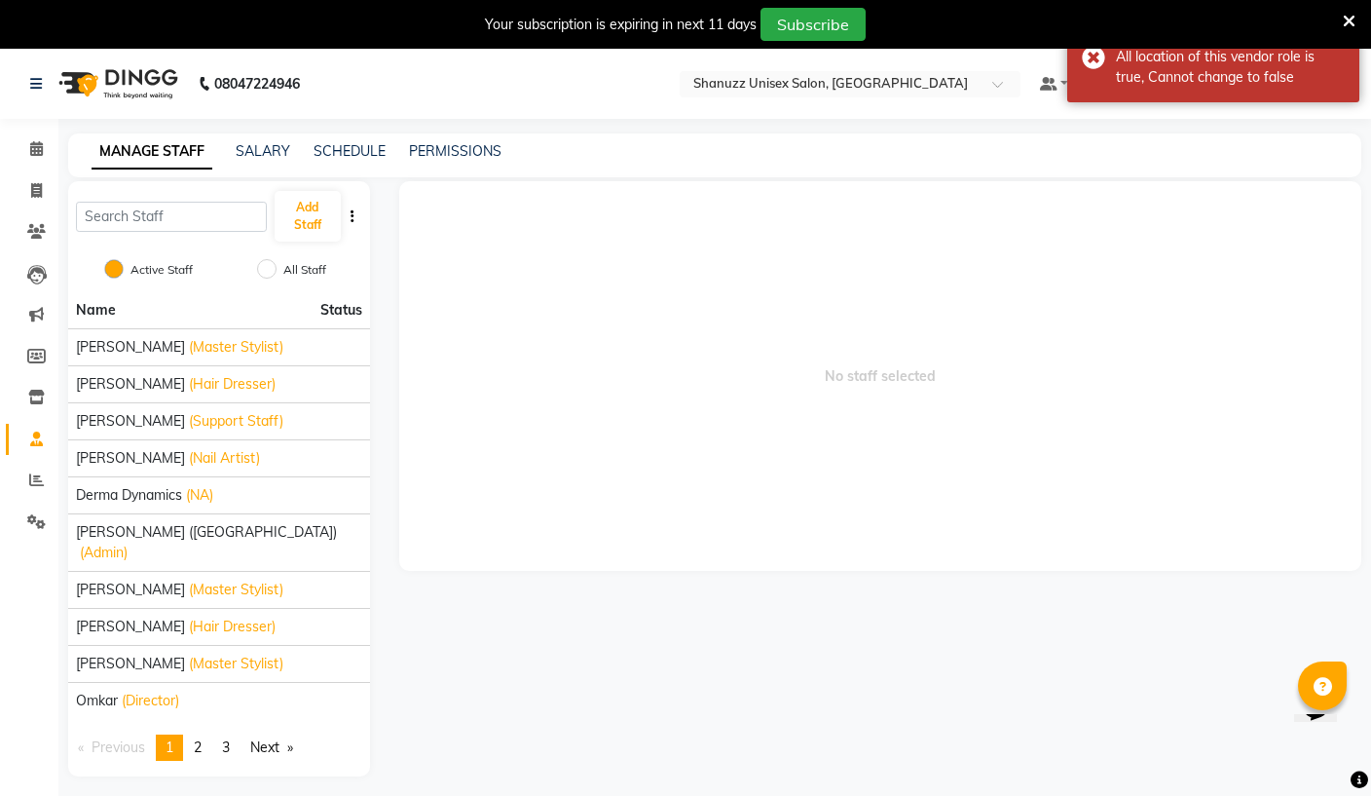
click at [749, 83] on input "text" at bounding box center [830, 85] width 282 height 19
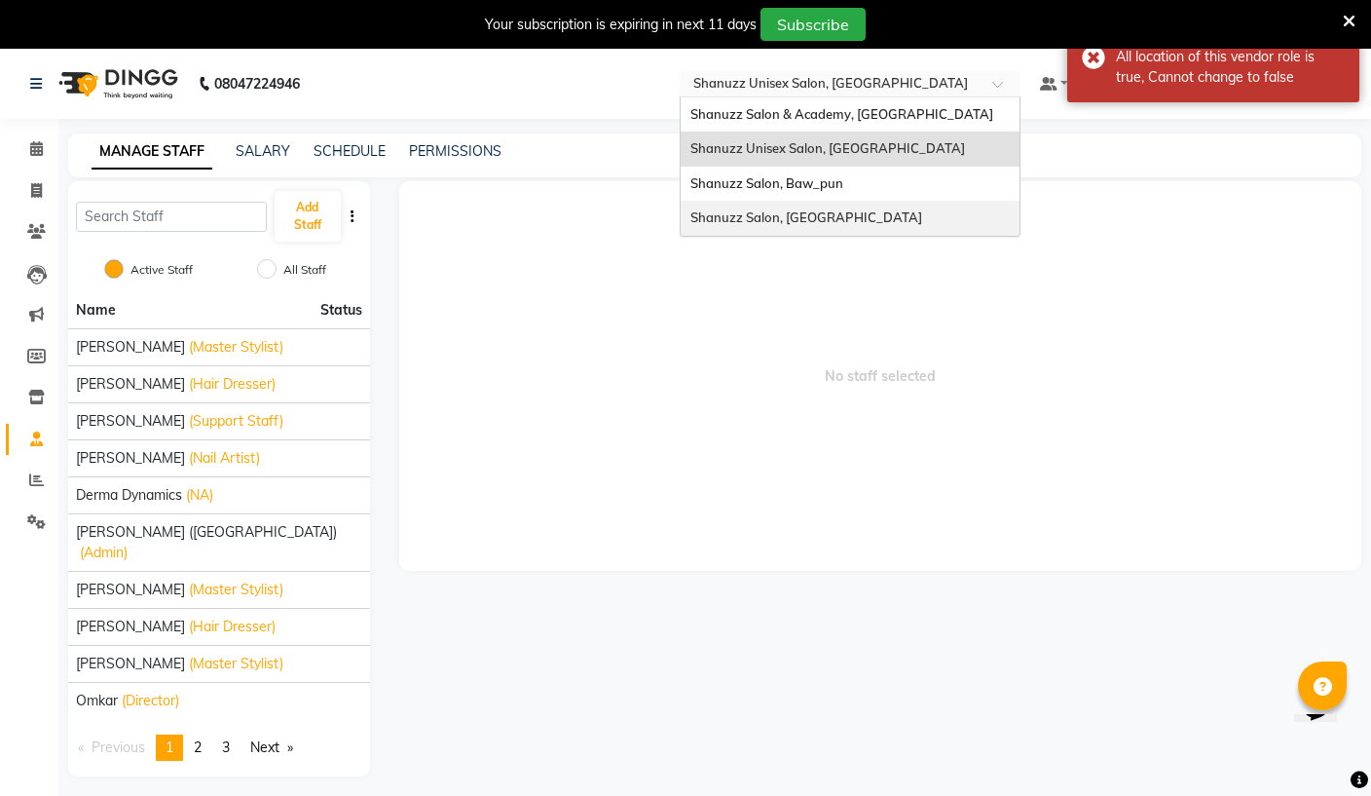
click at [694, 210] on div "Shanuzz Salon, [GEOGRAPHIC_DATA]" at bounding box center [850, 218] width 339 height 35
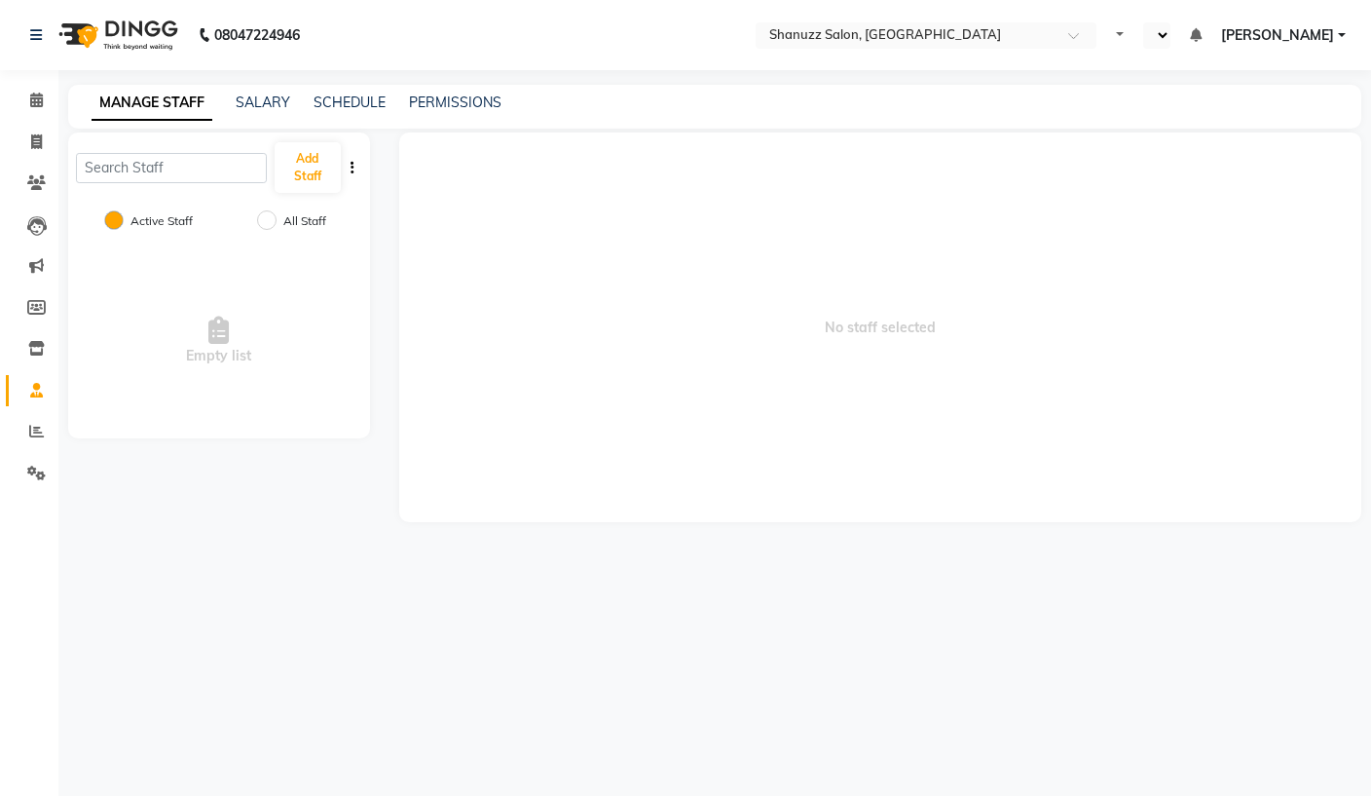
select select "en"
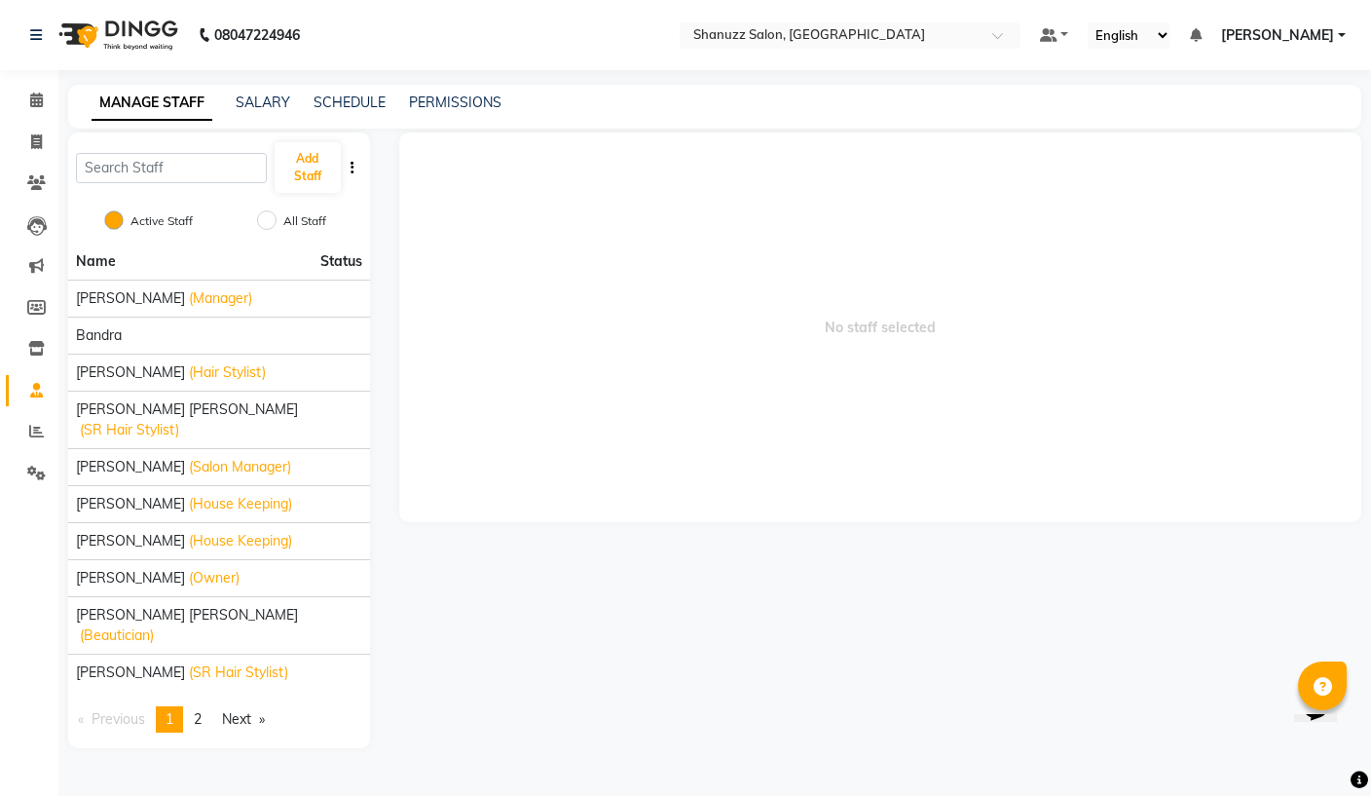
click at [110, 366] on span "[PERSON_NAME]" at bounding box center [130, 372] width 109 height 20
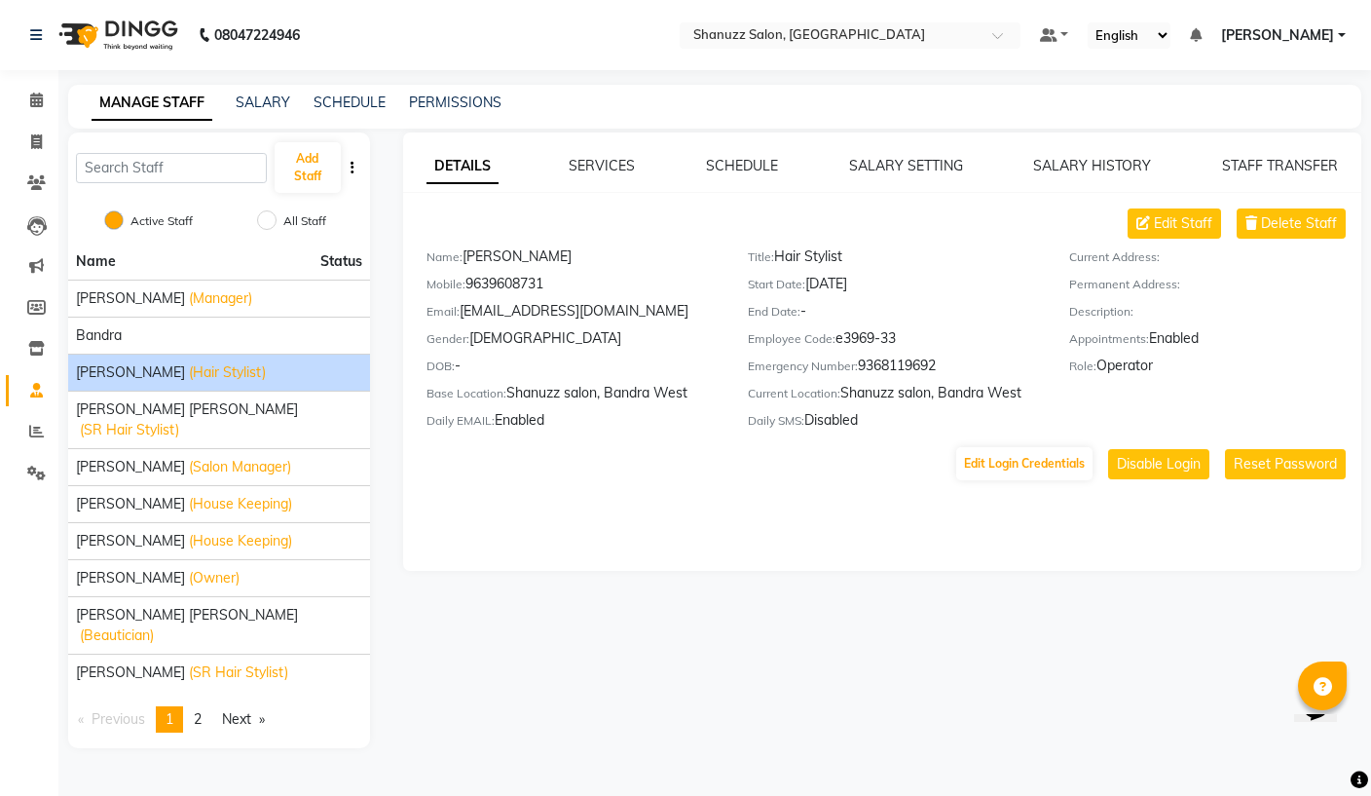
click at [1039, 461] on button "Edit Login Credentials" at bounding box center [1024, 463] width 136 height 33
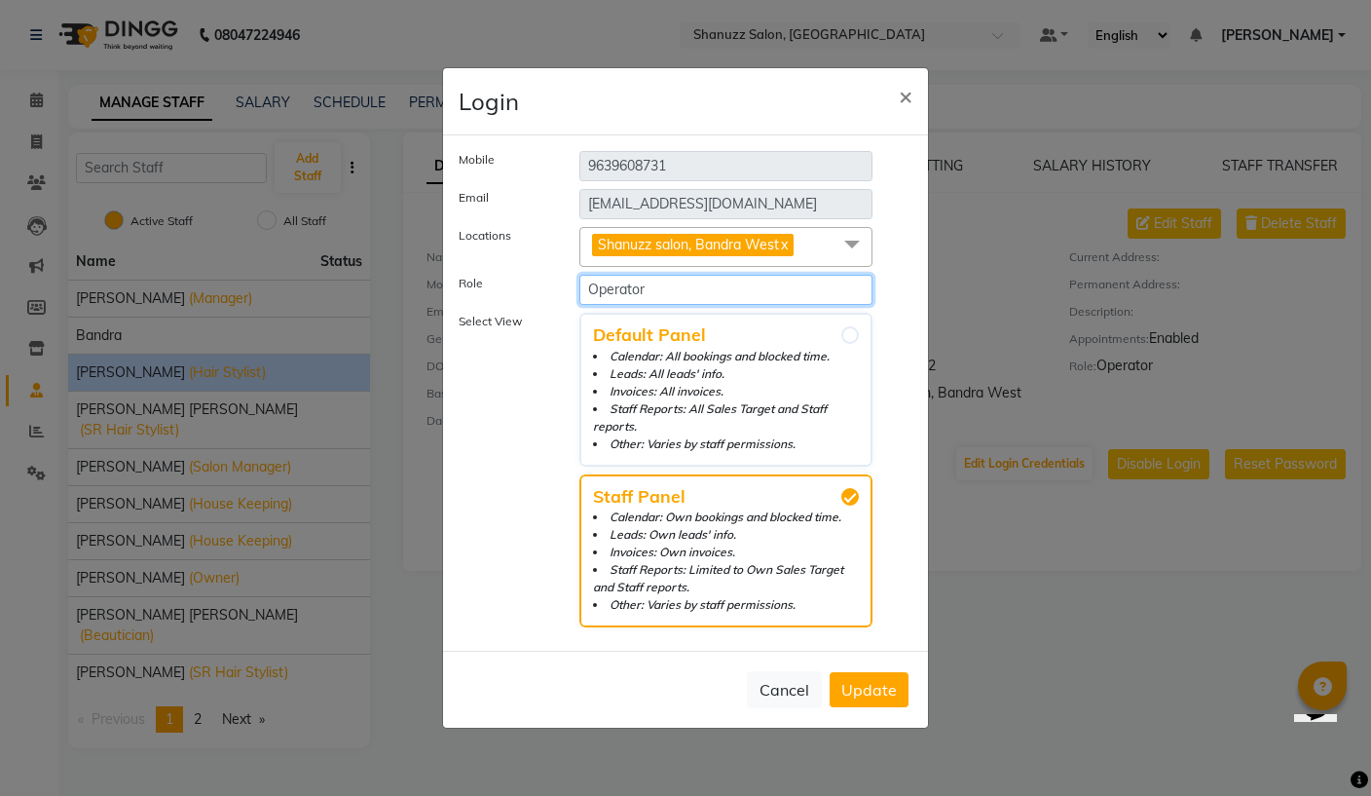
click at [755, 303] on select "Select Role Operator Manager Administrator Admin Invoice" at bounding box center [725, 290] width 293 height 30
select select "3570"
click at [890, 686] on span "Update" at bounding box center [869, 689] width 56 height 19
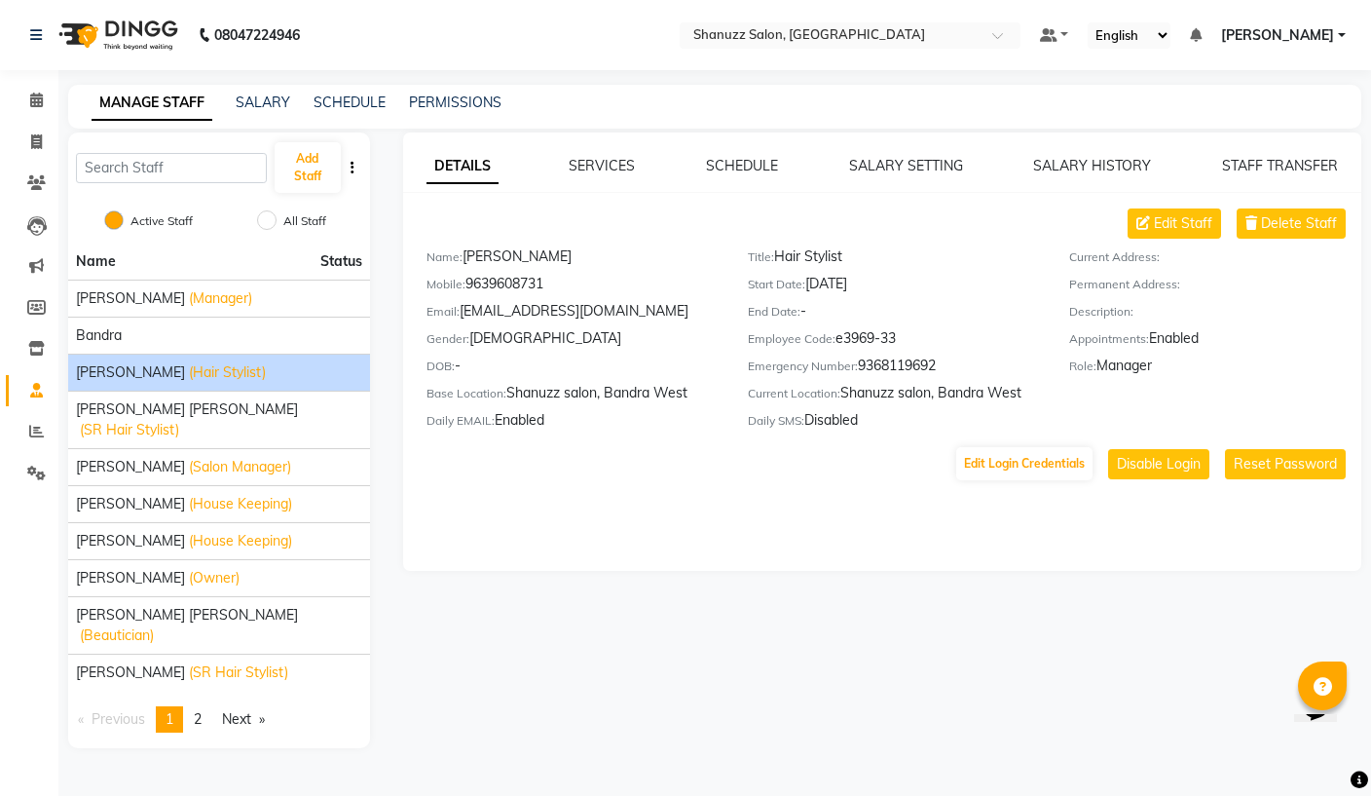
click at [689, 28] on input "text" at bounding box center [830, 36] width 282 height 19
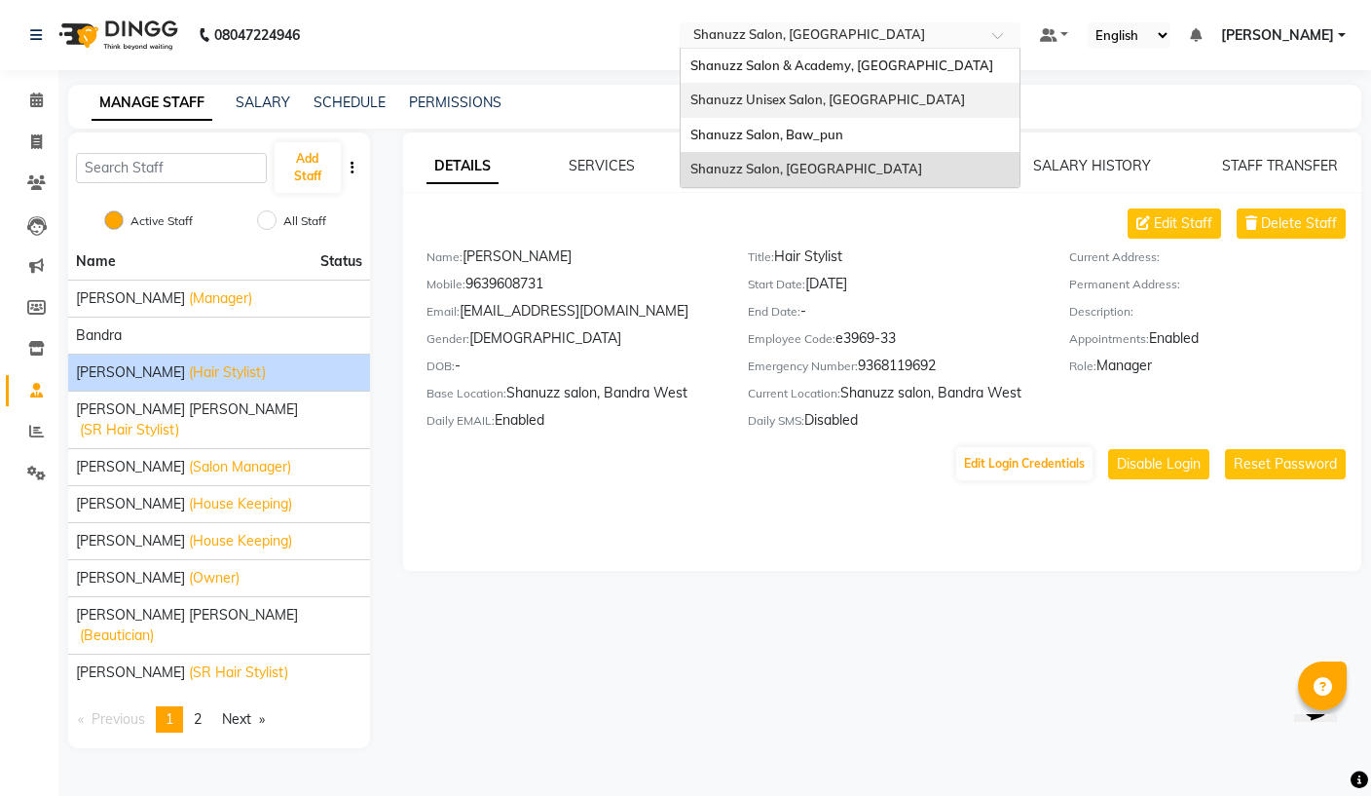
click at [707, 93] on span "Shanuzz Unisex Salon, [GEOGRAPHIC_DATA]" at bounding box center [827, 100] width 275 height 16
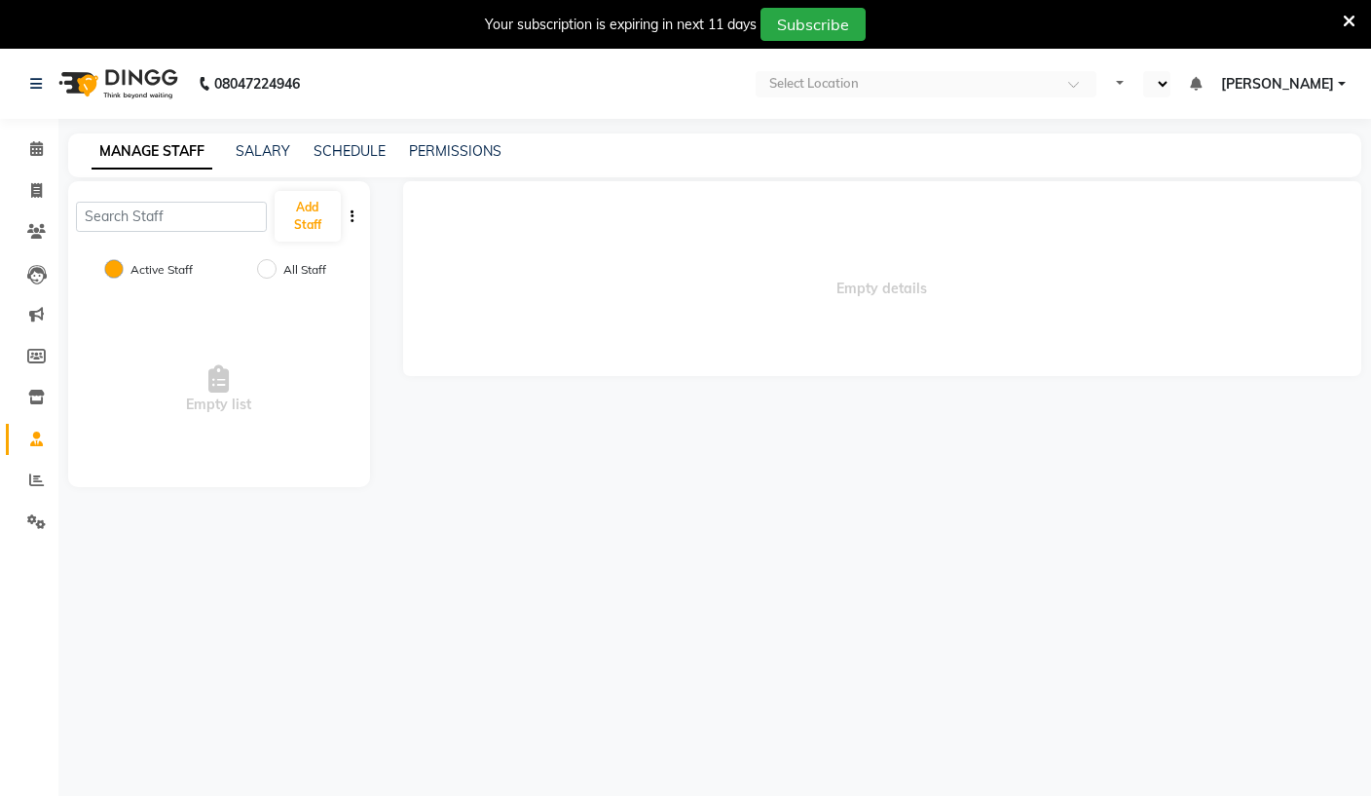
select select "en"
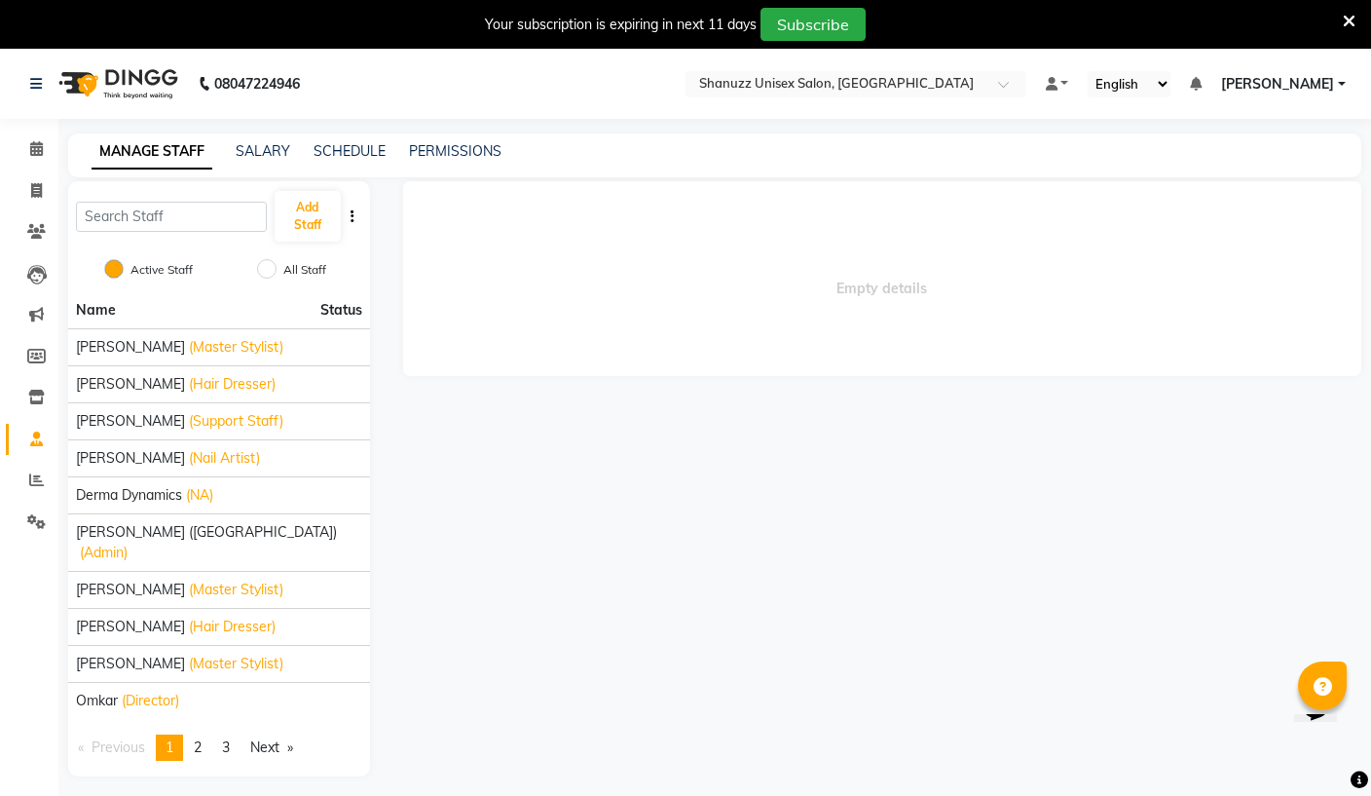
click at [469, 150] on link "PERMISSIONS" at bounding box center [455, 151] width 93 height 18
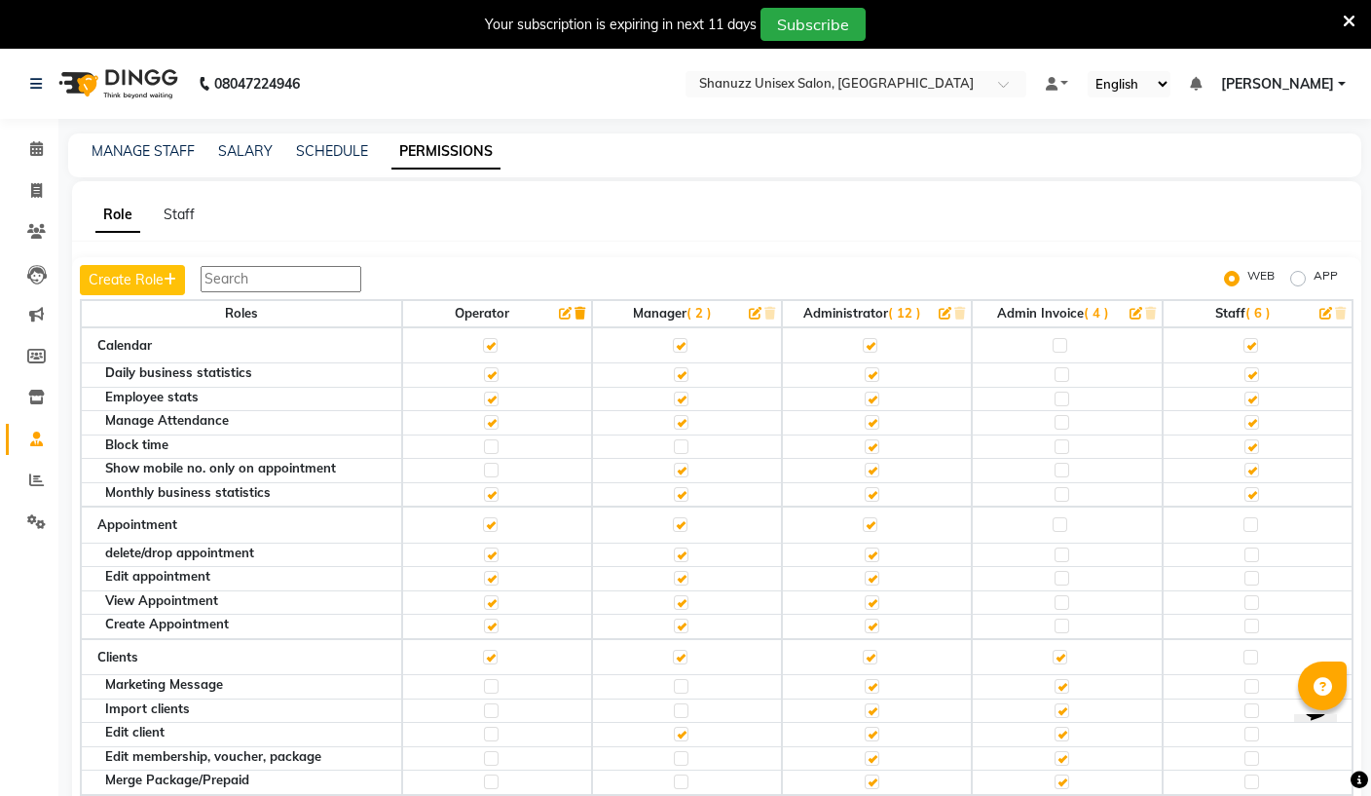
click at [561, 309] on icon "button" at bounding box center [565, 313] width 13 height 13
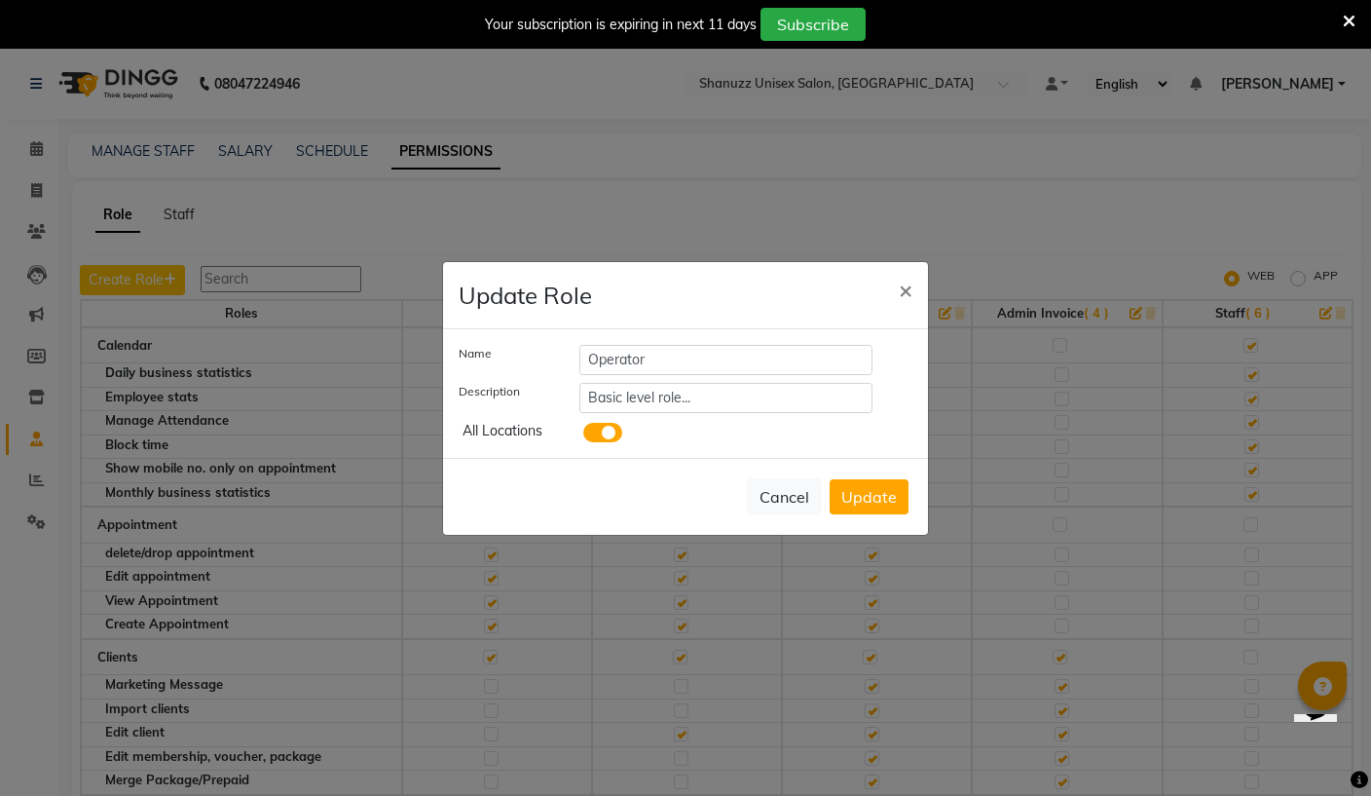
click at [605, 435] on span at bounding box center [602, 432] width 39 height 19
click at [583, 435] on input "checkbox" at bounding box center [583, 435] width 0 height 0
click at [876, 506] on button "Update" at bounding box center [869, 496] width 79 height 35
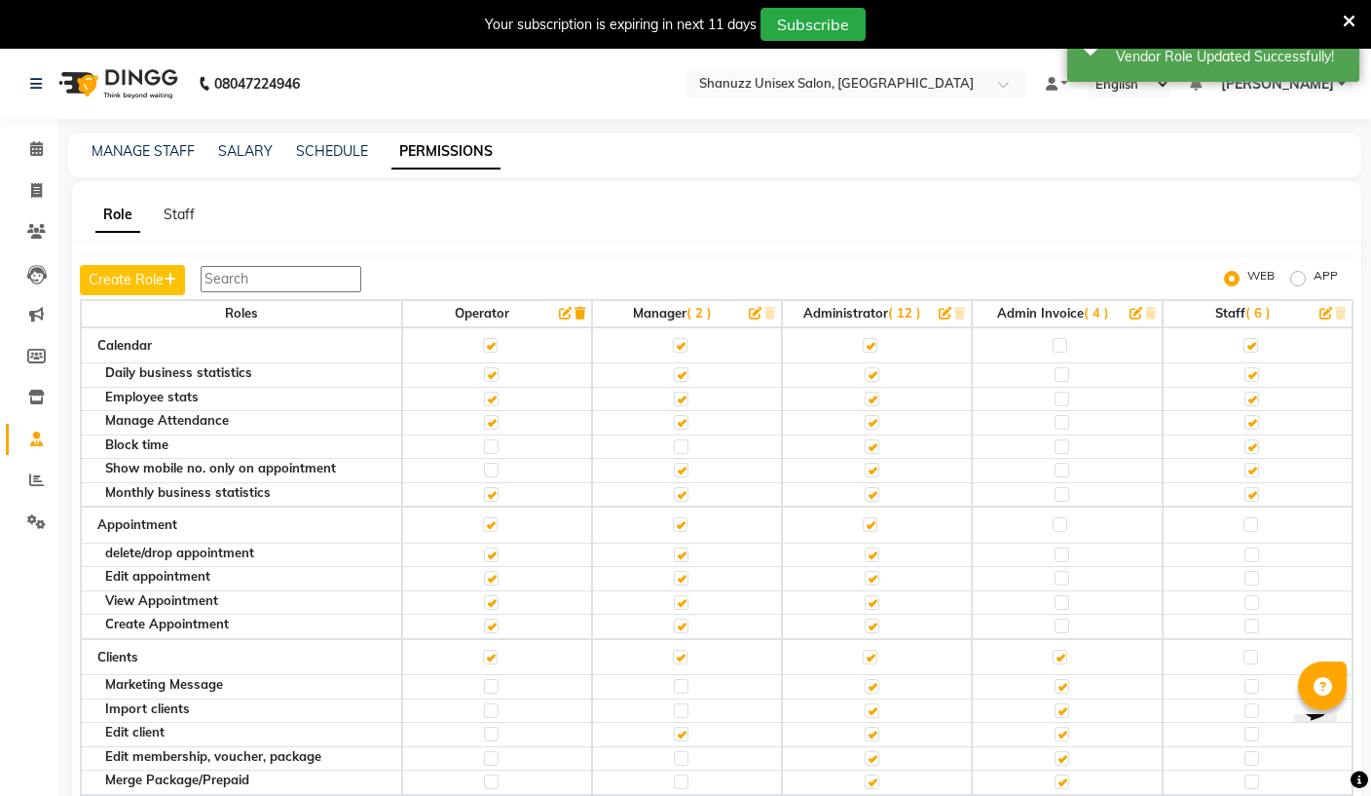
click at [687, 311] on span "( 2 )" at bounding box center [698, 313] width 25 height 16
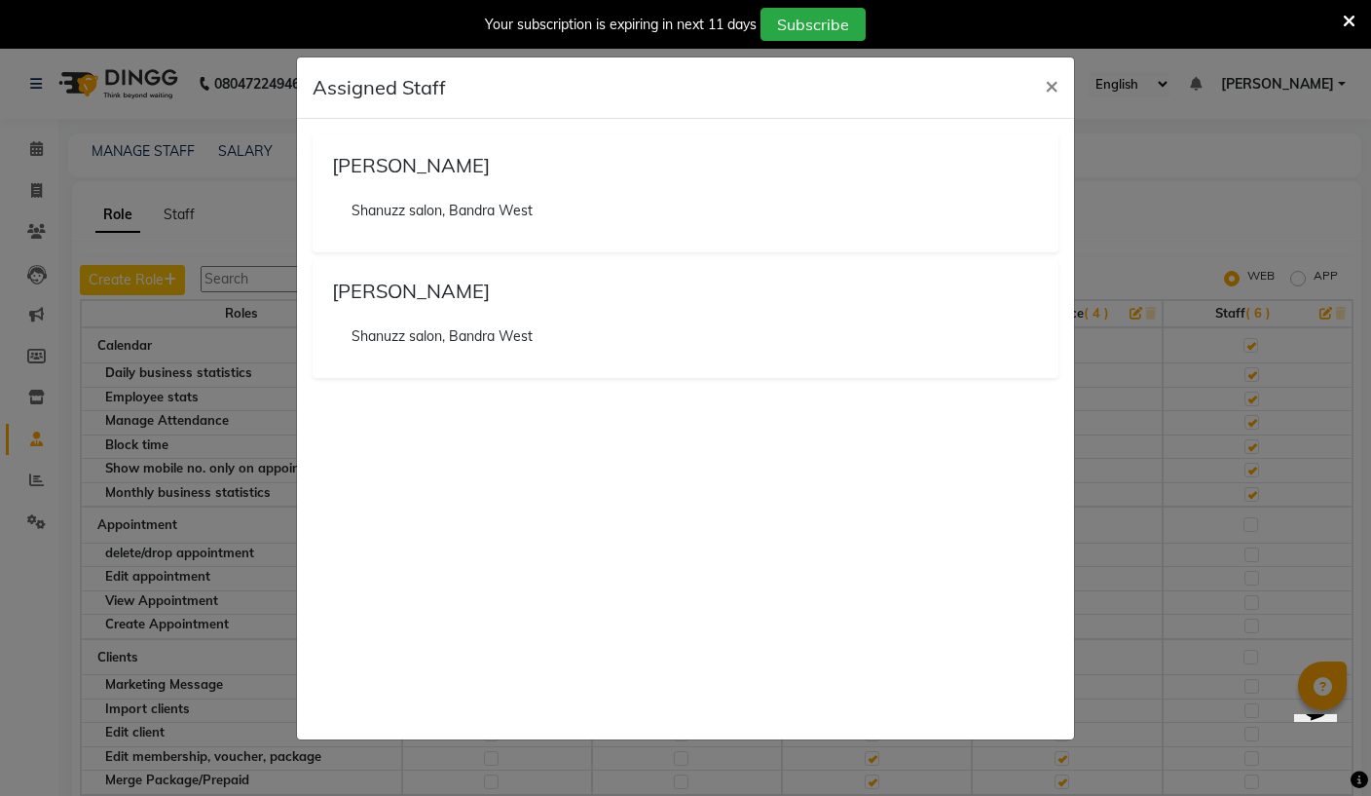
click at [180, 386] on ngb-modal-window "Assigned Staff × Faijan Shanuzz salon, Bandra West Aishwarya Joshi Shanuzz salo…" at bounding box center [685, 398] width 1371 height 796
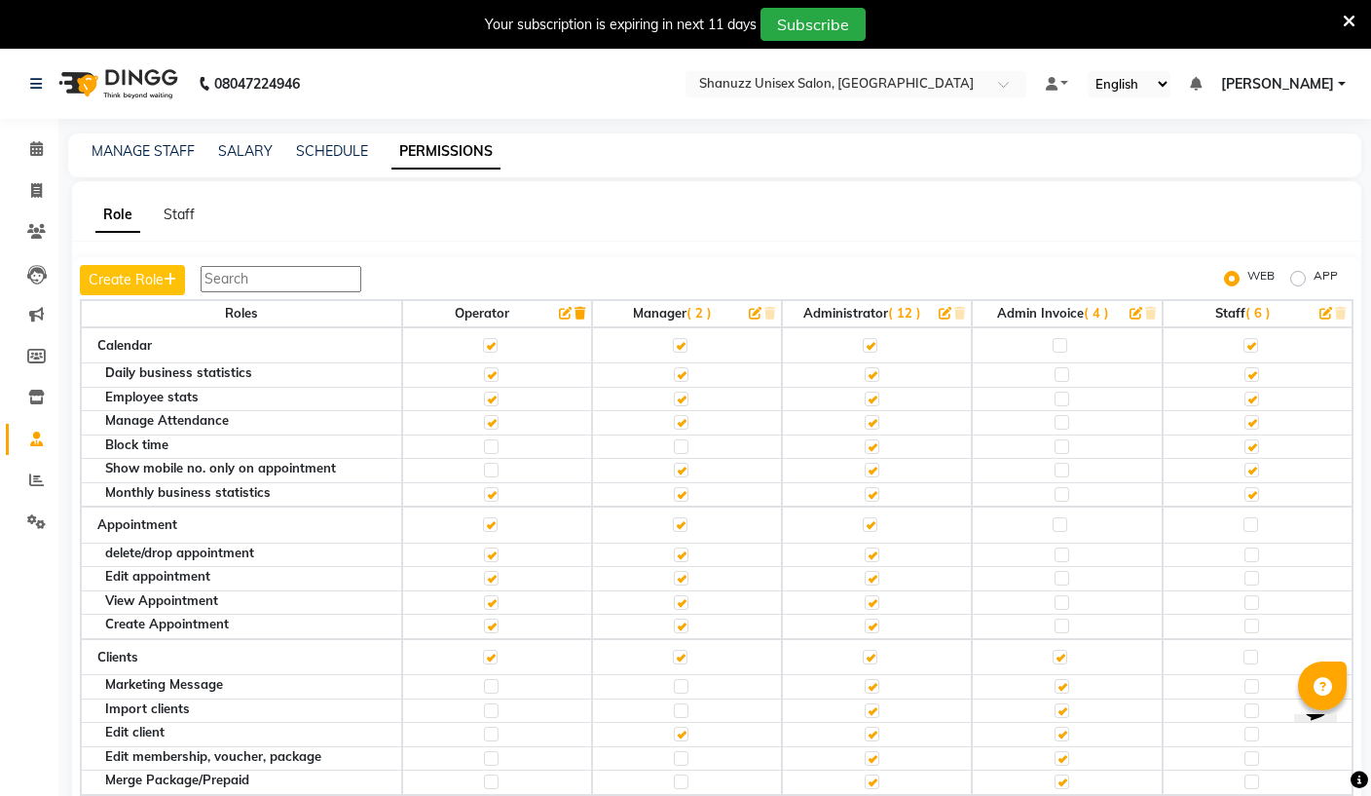
click at [761, 82] on input "text" at bounding box center [836, 85] width 282 height 19
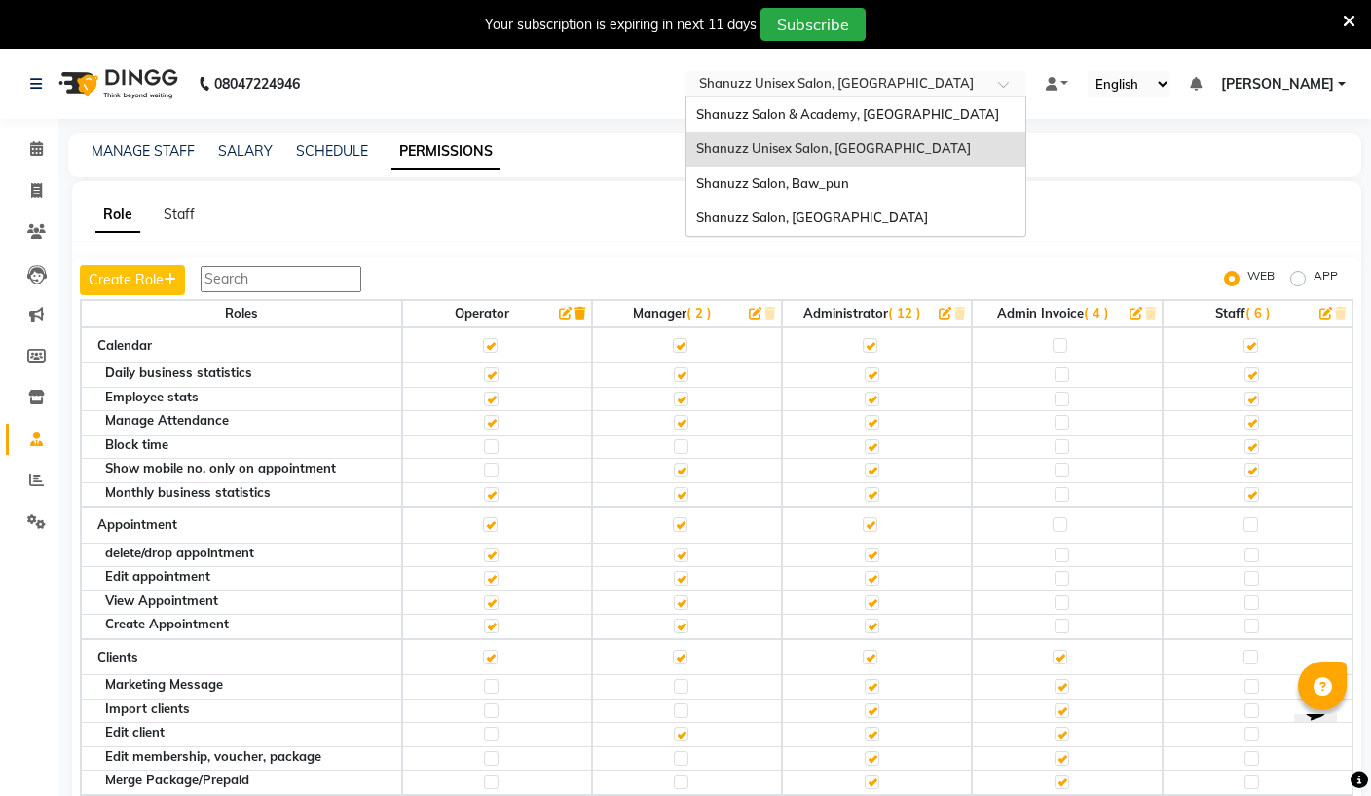
click at [693, 213] on div "Shanuzz Salon, [GEOGRAPHIC_DATA]" at bounding box center [855, 218] width 339 height 35
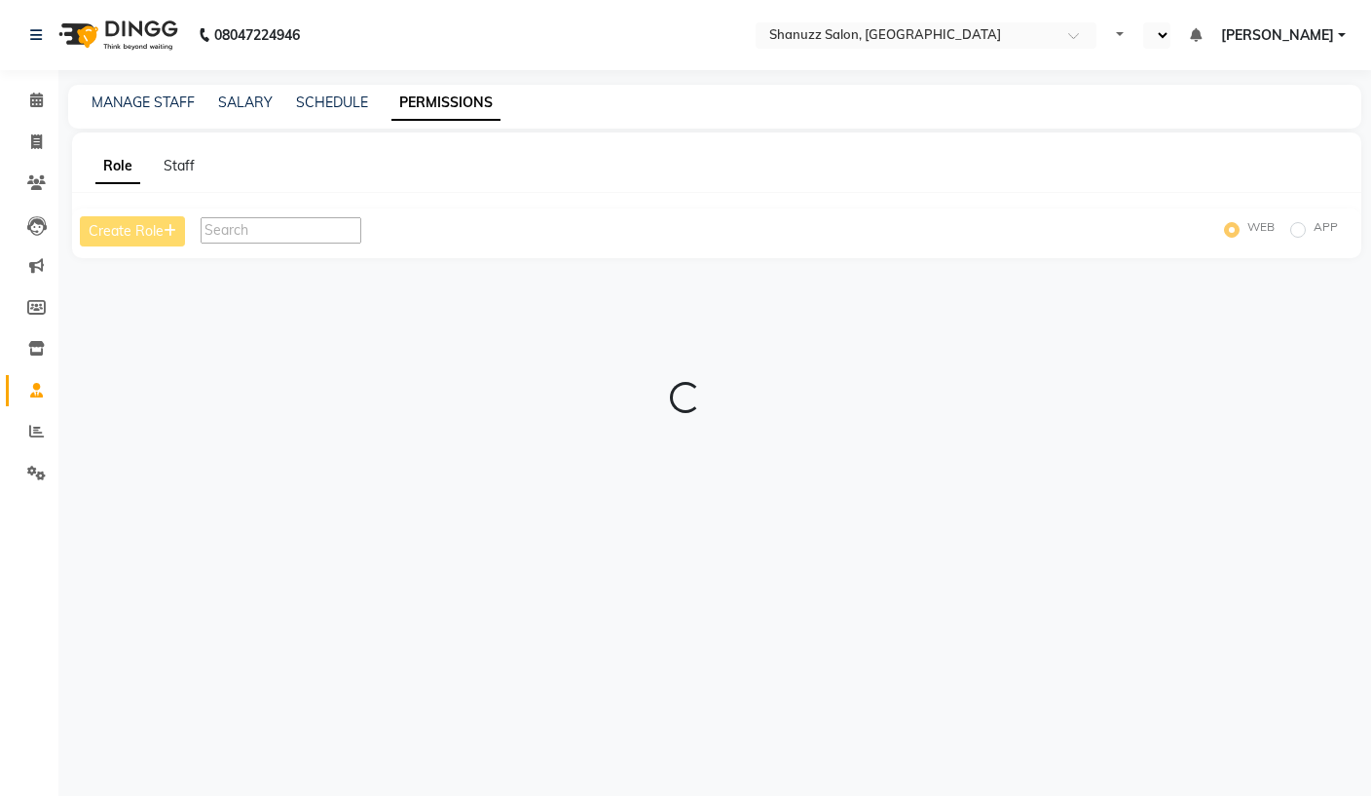
select select "en"
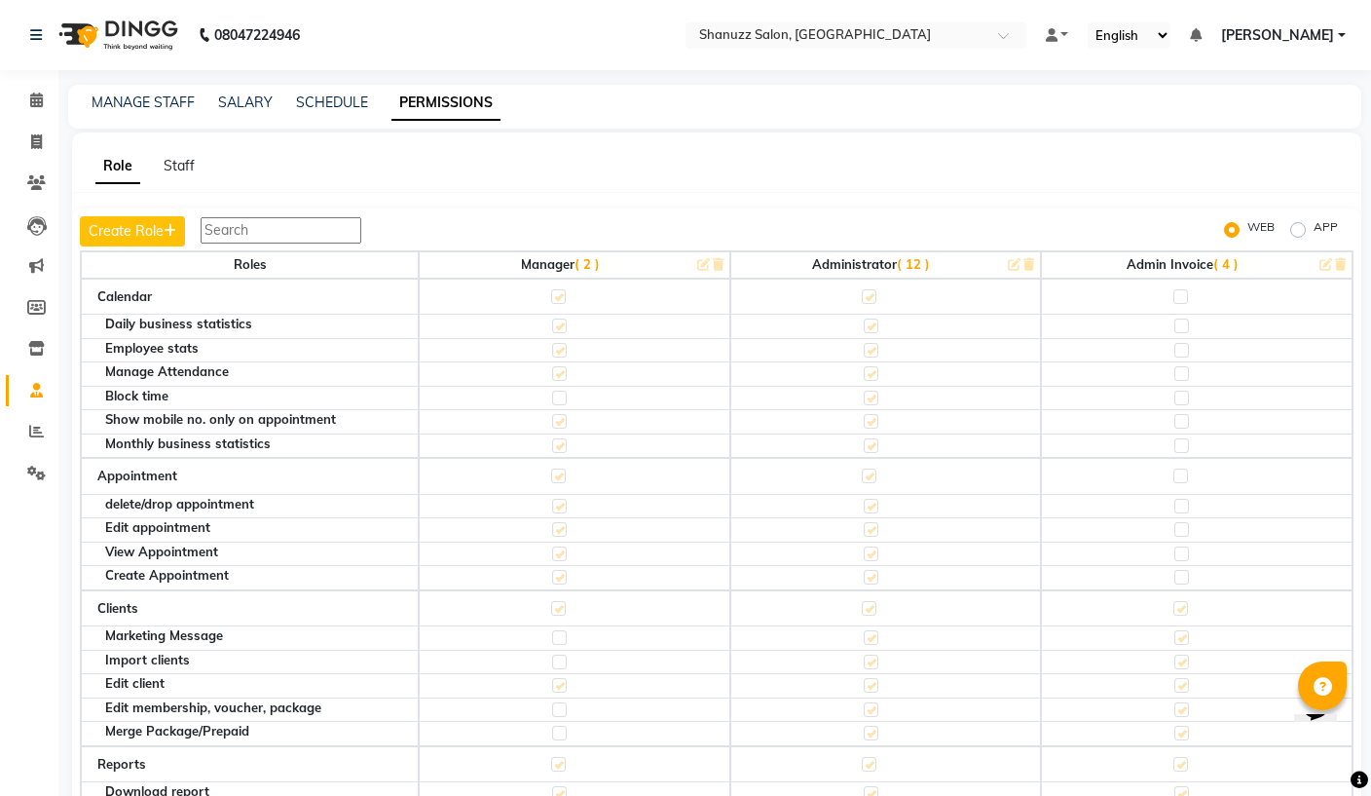
click at [135, 102] on link "MANAGE STAFF" at bounding box center [143, 102] width 103 height 18
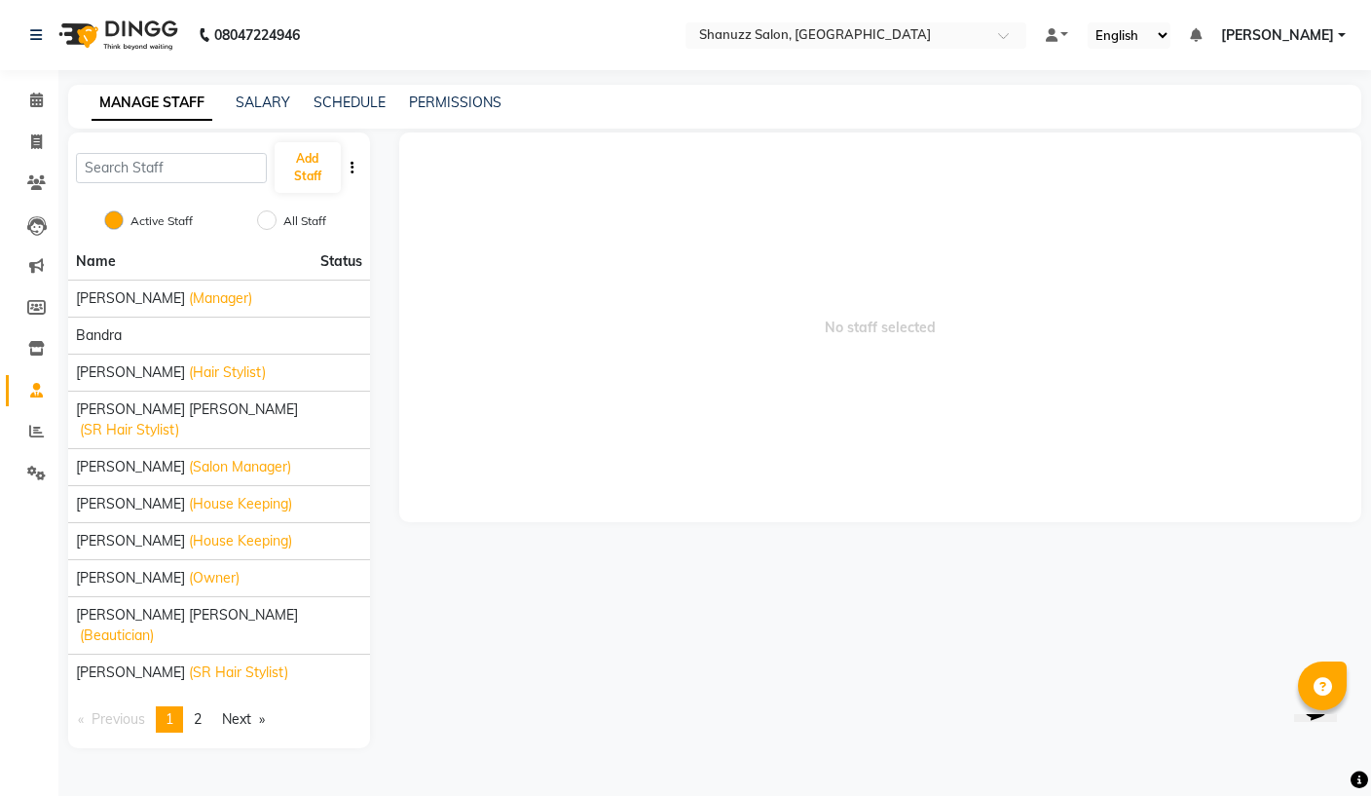
click at [152, 301] on span "[PERSON_NAME]" at bounding box center [130, 298] width 109 height 20
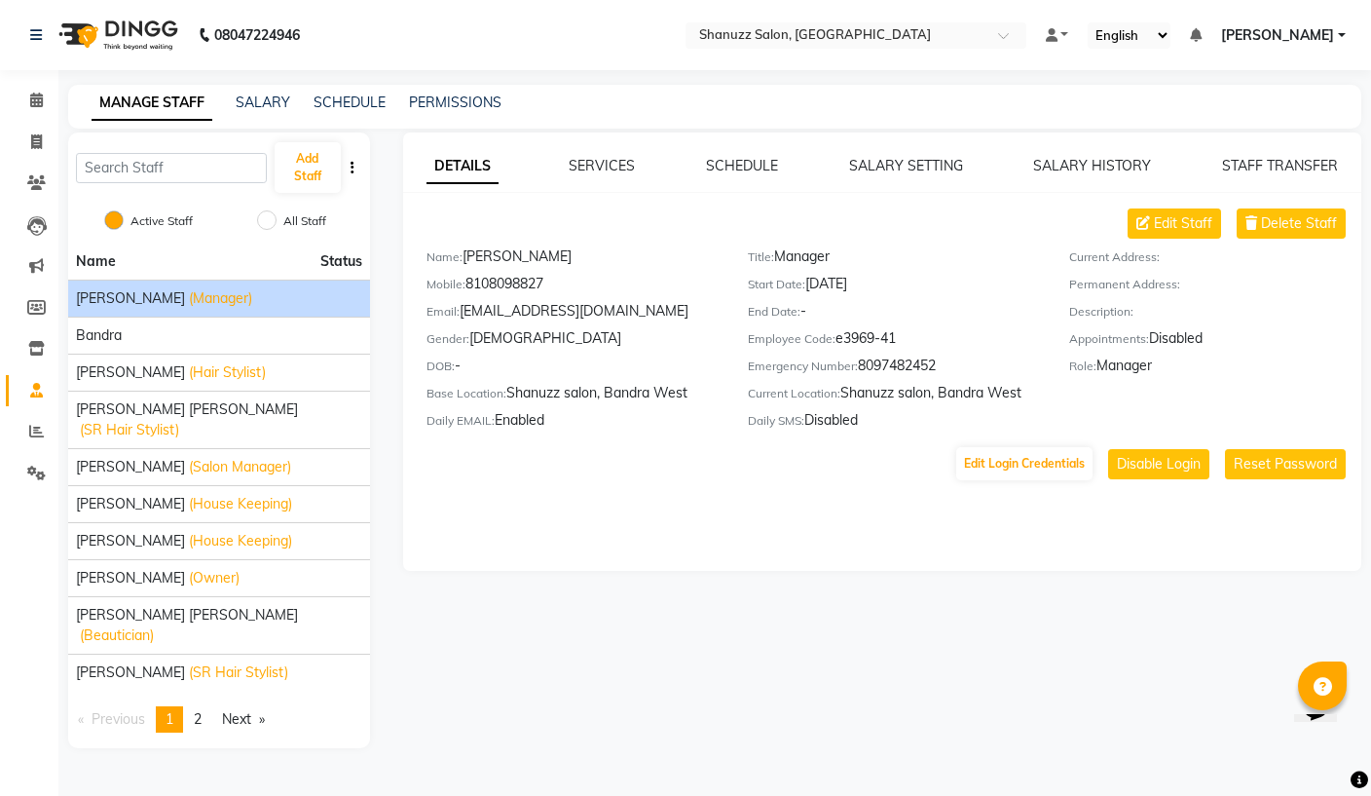
click at [1055, 458] on button "Edit Login Credentials" at bounding box center [1024, 463] width 136 height 33
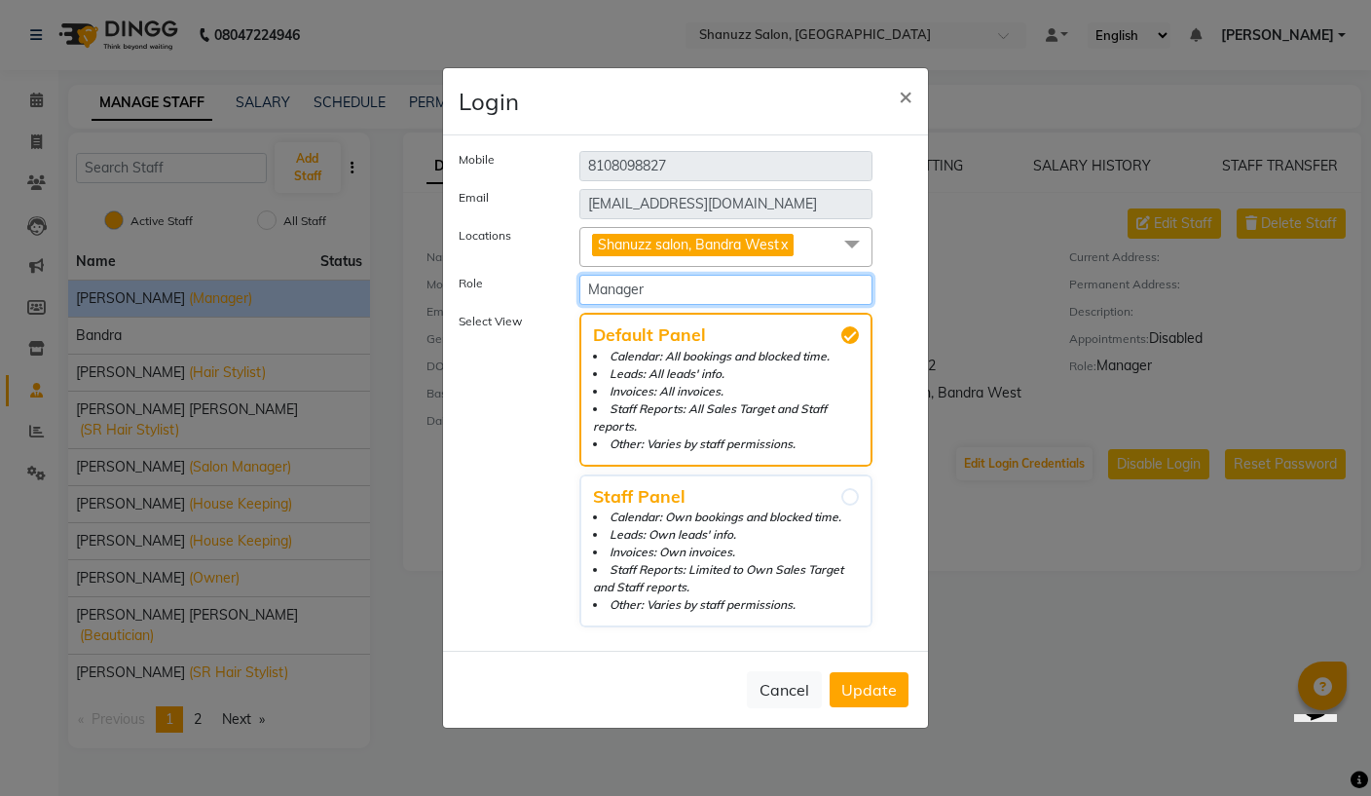
click at [781, 305] on select "Select Role Manager Administrator Admin Invoice" at bounding box center [725, 290] width 293 height 30
select select "3571"
click at [879, 691] on span "Update" at bounding box center [869, 689] width 56 height 19
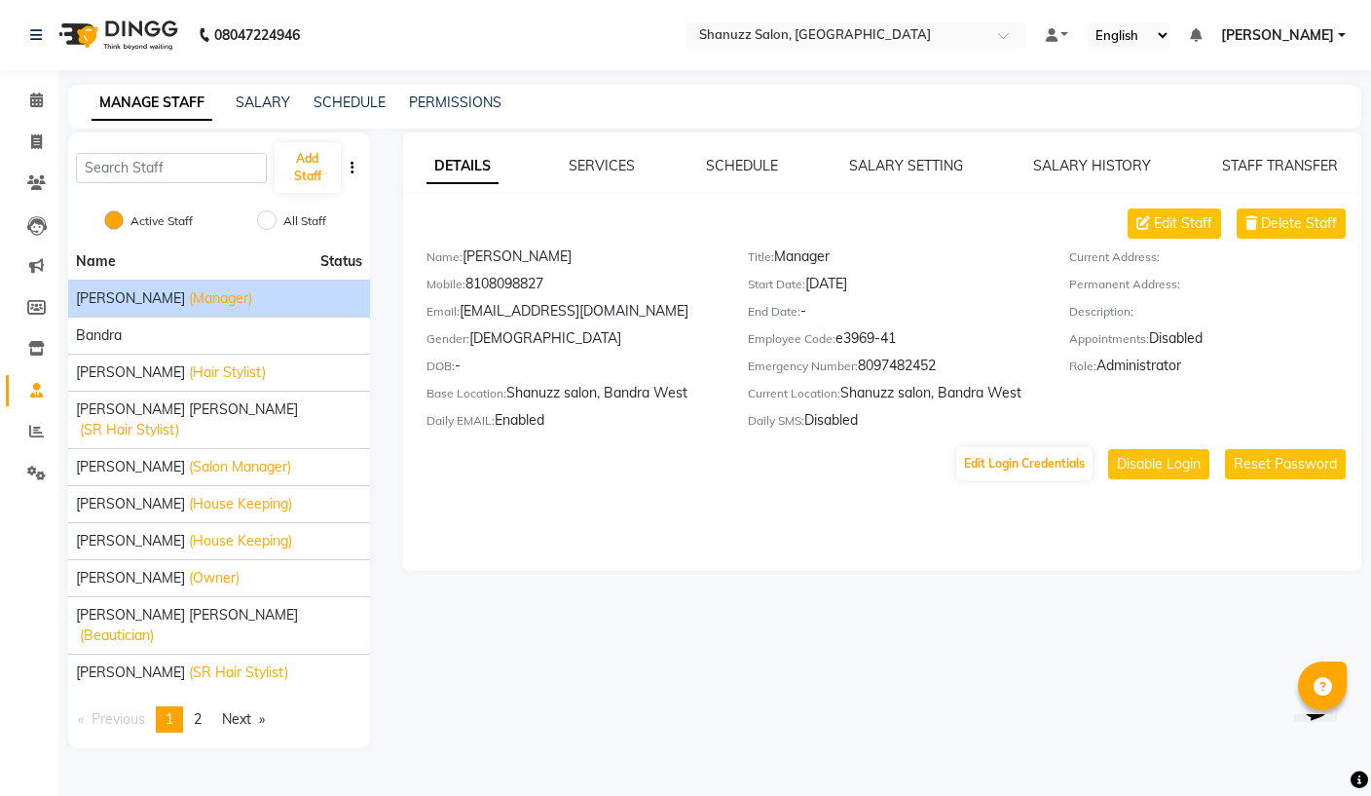
click at [189, 367] on span "(Hair Stylist)" at bounding box center [227, 372] width 77 height 20
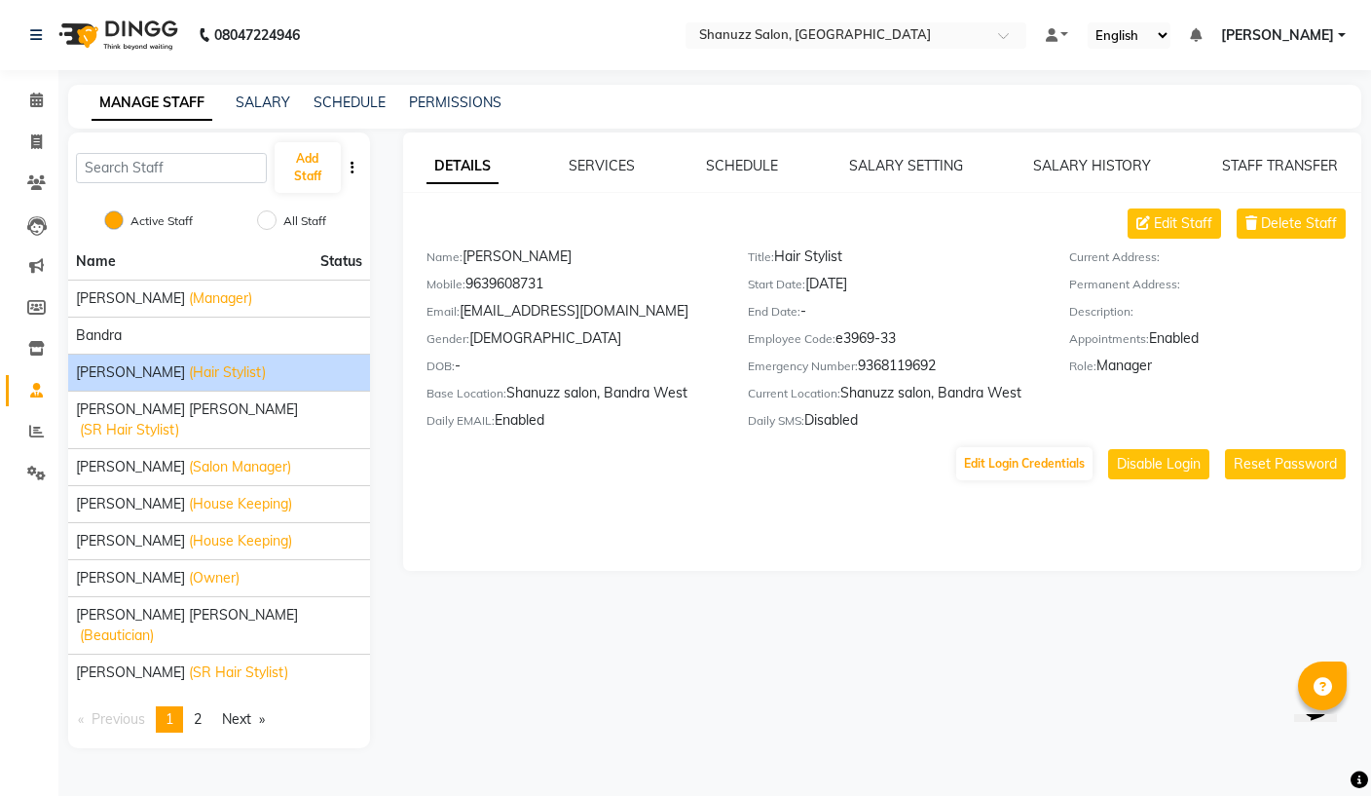
click at [1032, 457] on button "Edit Login Credentials" at bounding box center [1024, 463] width 136 height 33
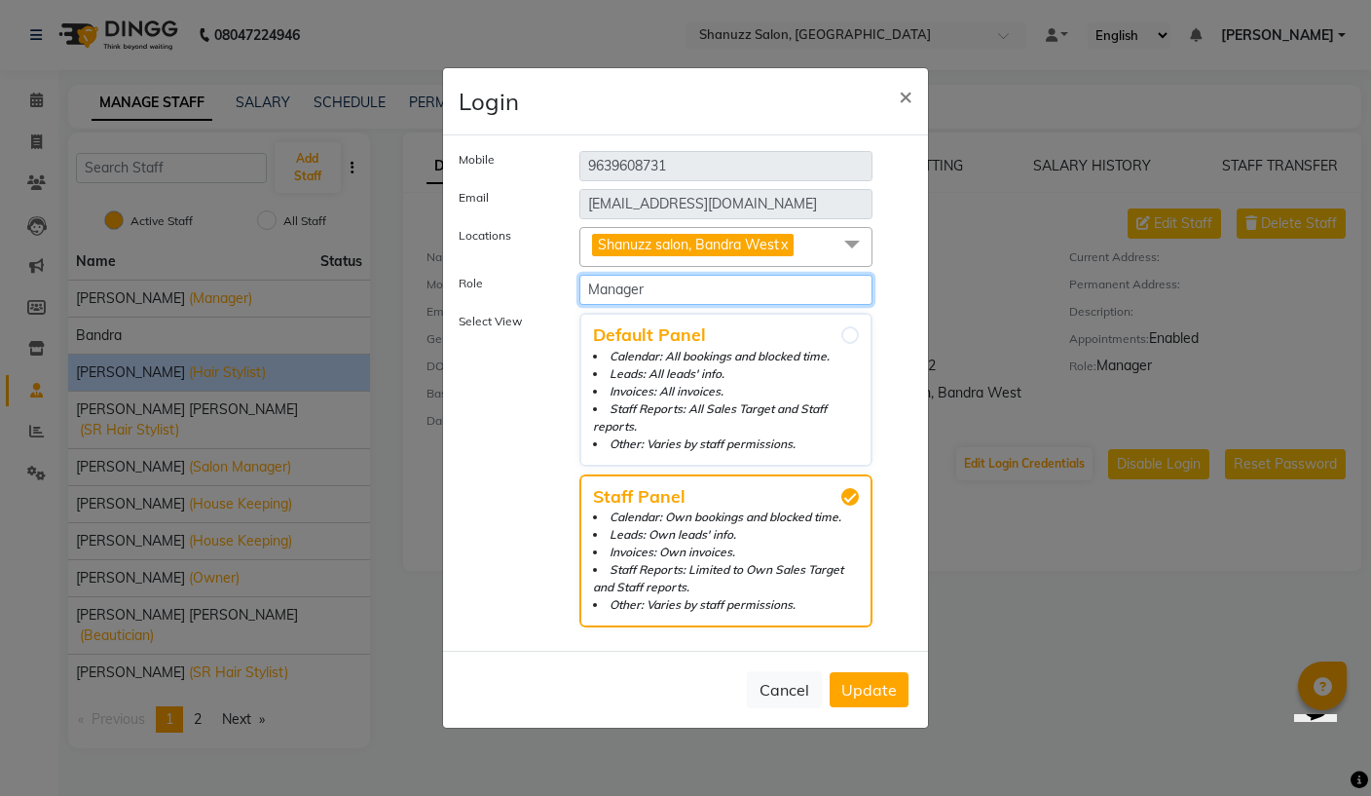
click at [767, 305] on select "Select Role Manager Administrator Admin Invoice" at bounding box center [725, 290] width 293 height 30
select select "3980"
click at [876, 693] on span "Update" at bounding box center [869, 689] width 56 height 19
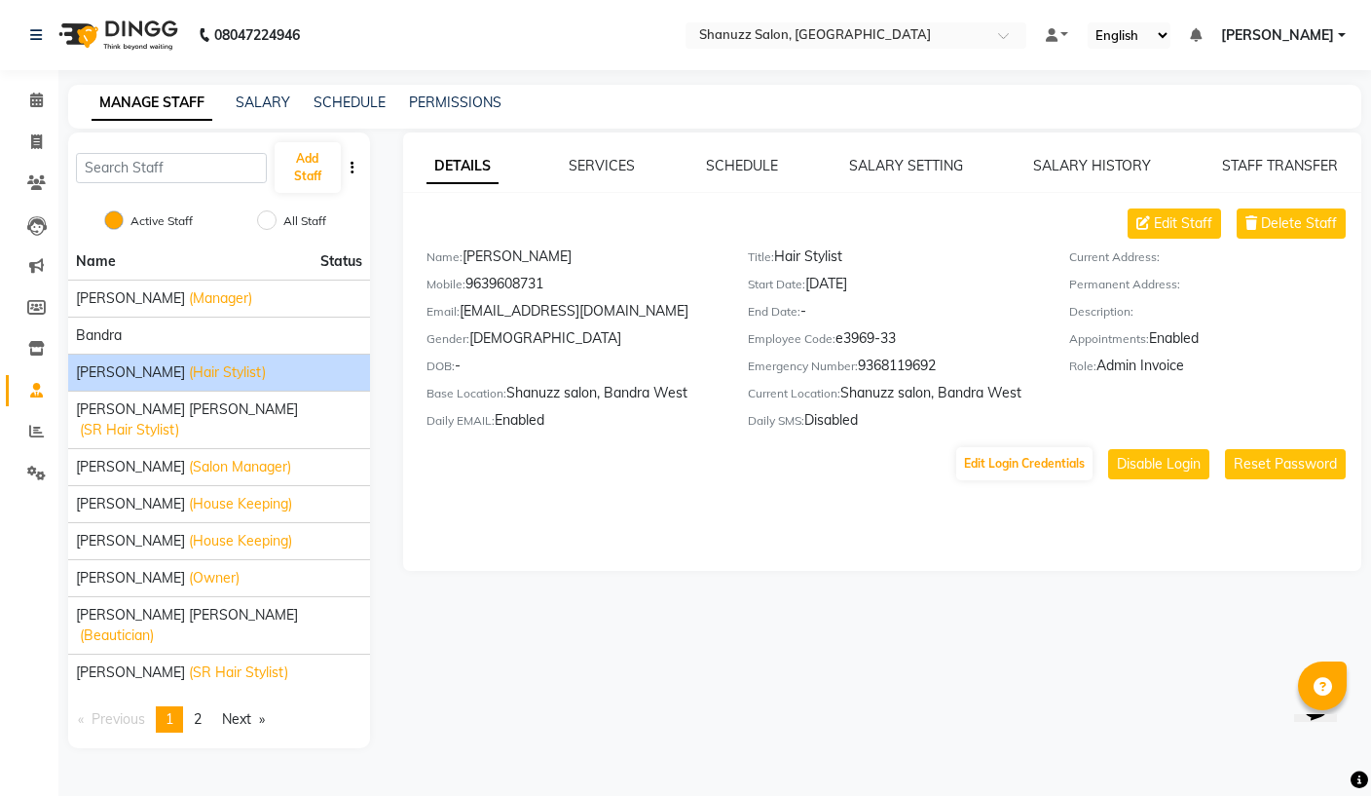
click at [774, 36] on input "text" at bounding box center [836, 36] width 282 height 19
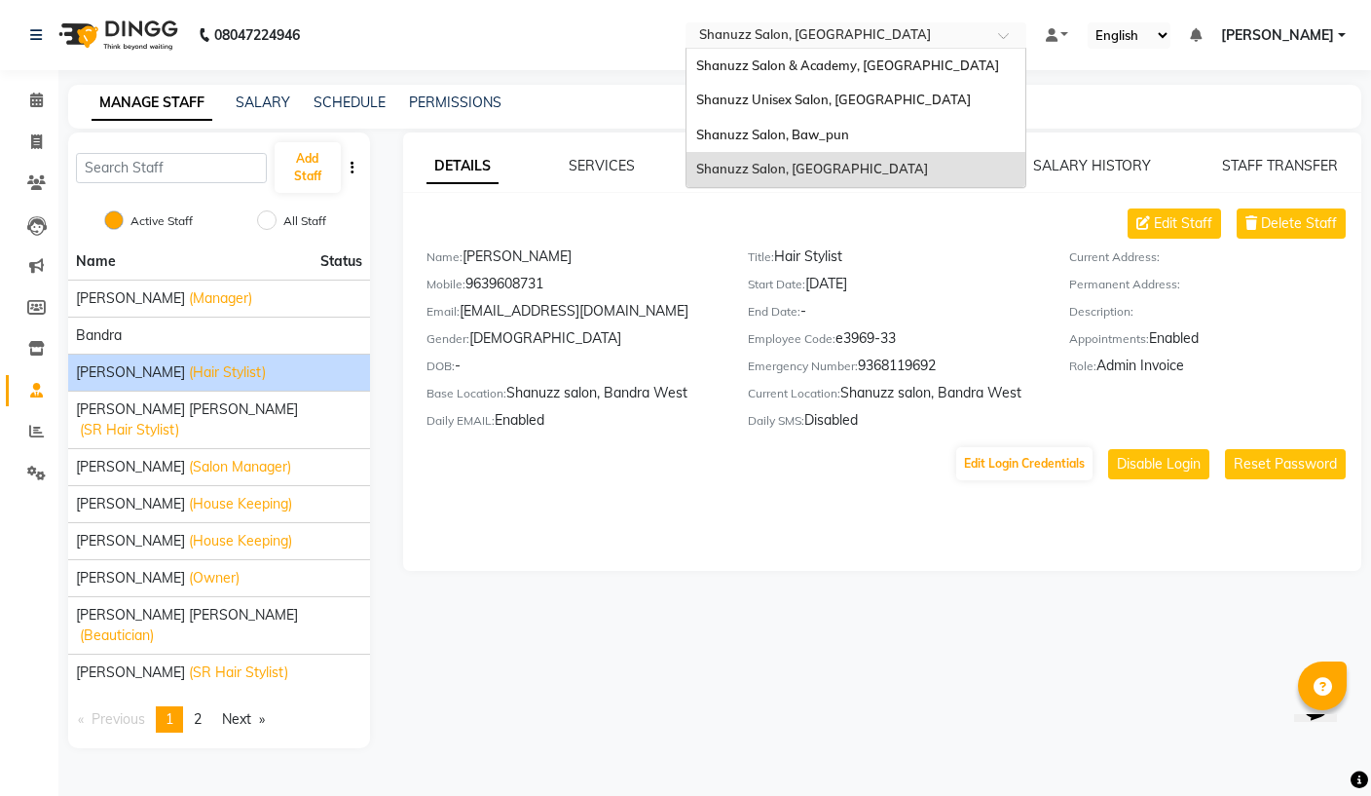
click at [742, 95] on div "Shanuzz Unisex Salon, [GEOGRAPHIC_DATA]" at bounding box center [855, 100] width 339 height 35
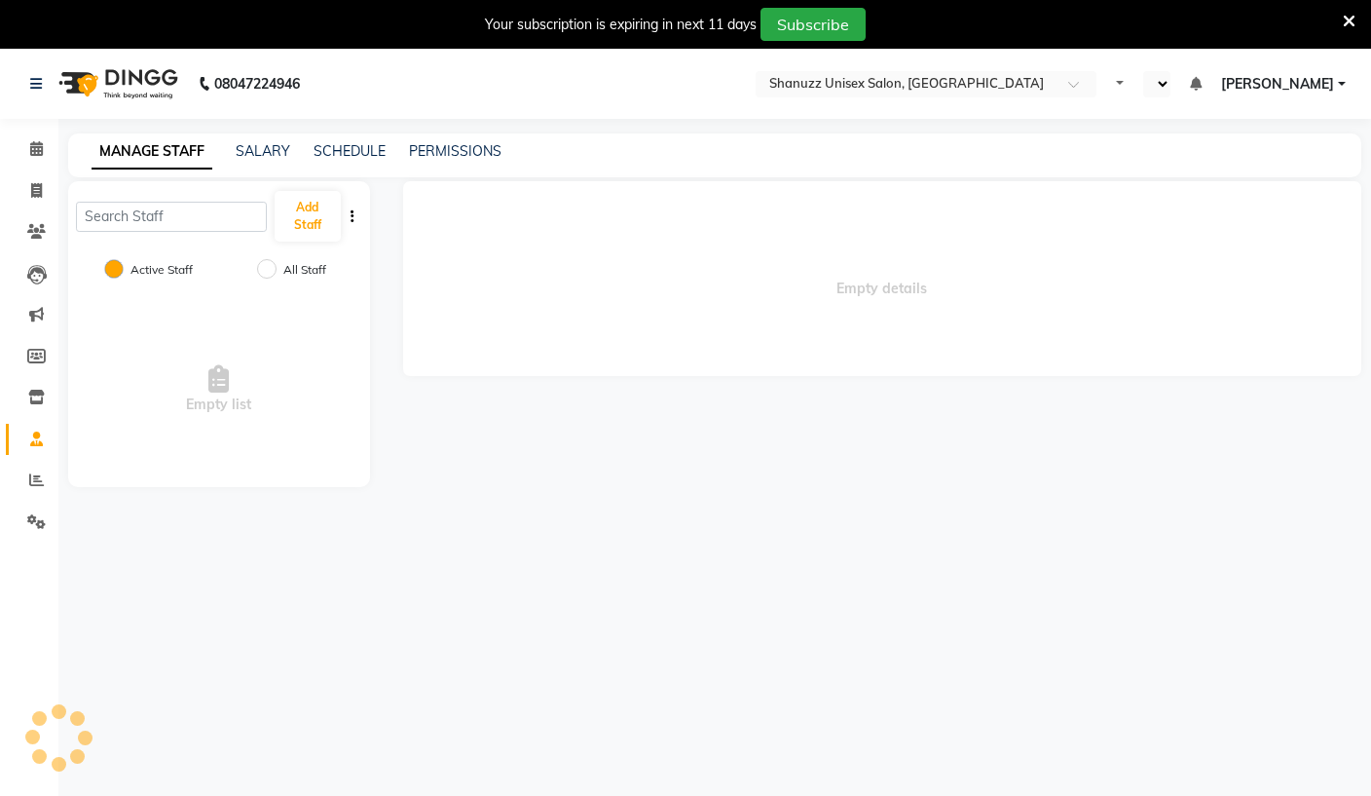
select select "en"
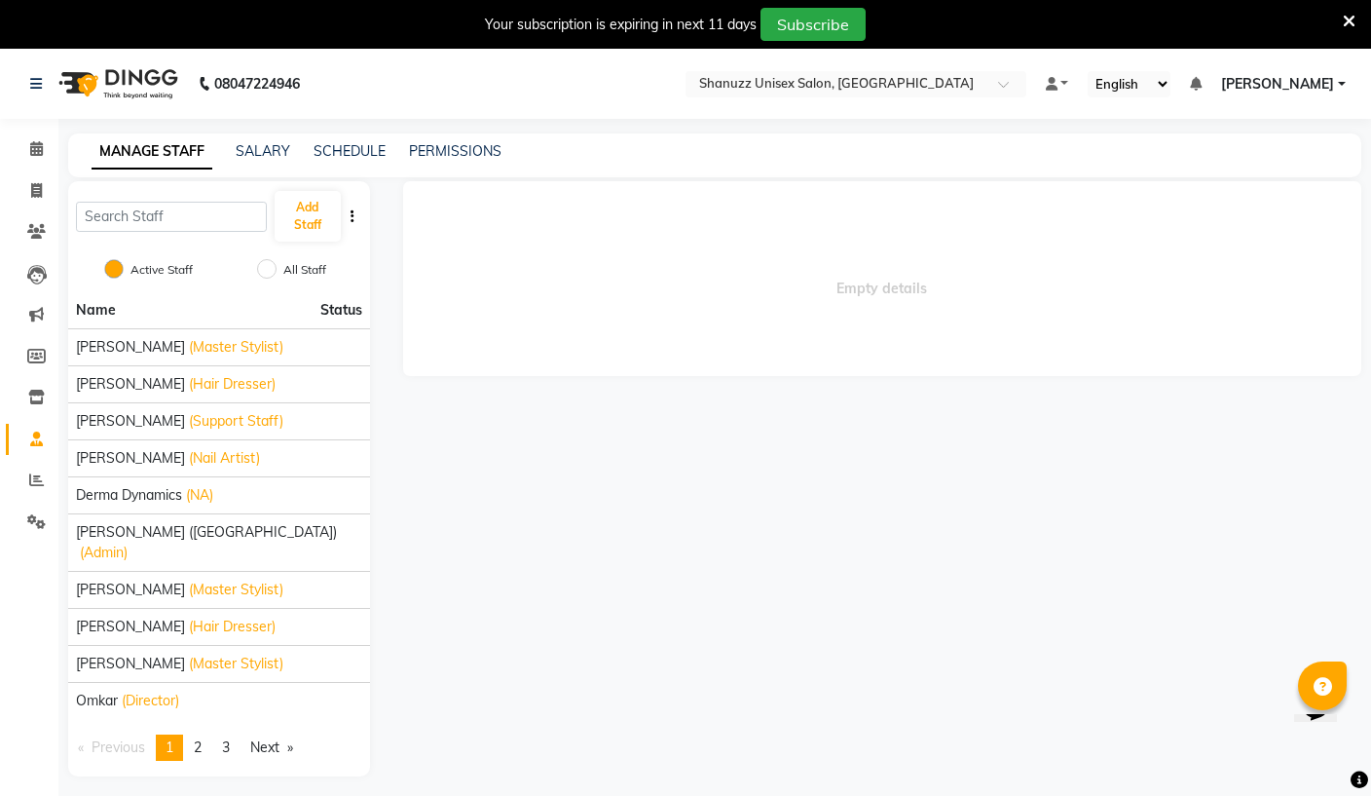
click at [441, 147] on link "PERMISSIONS" at bounding box center [455, 151] width 93 height 18
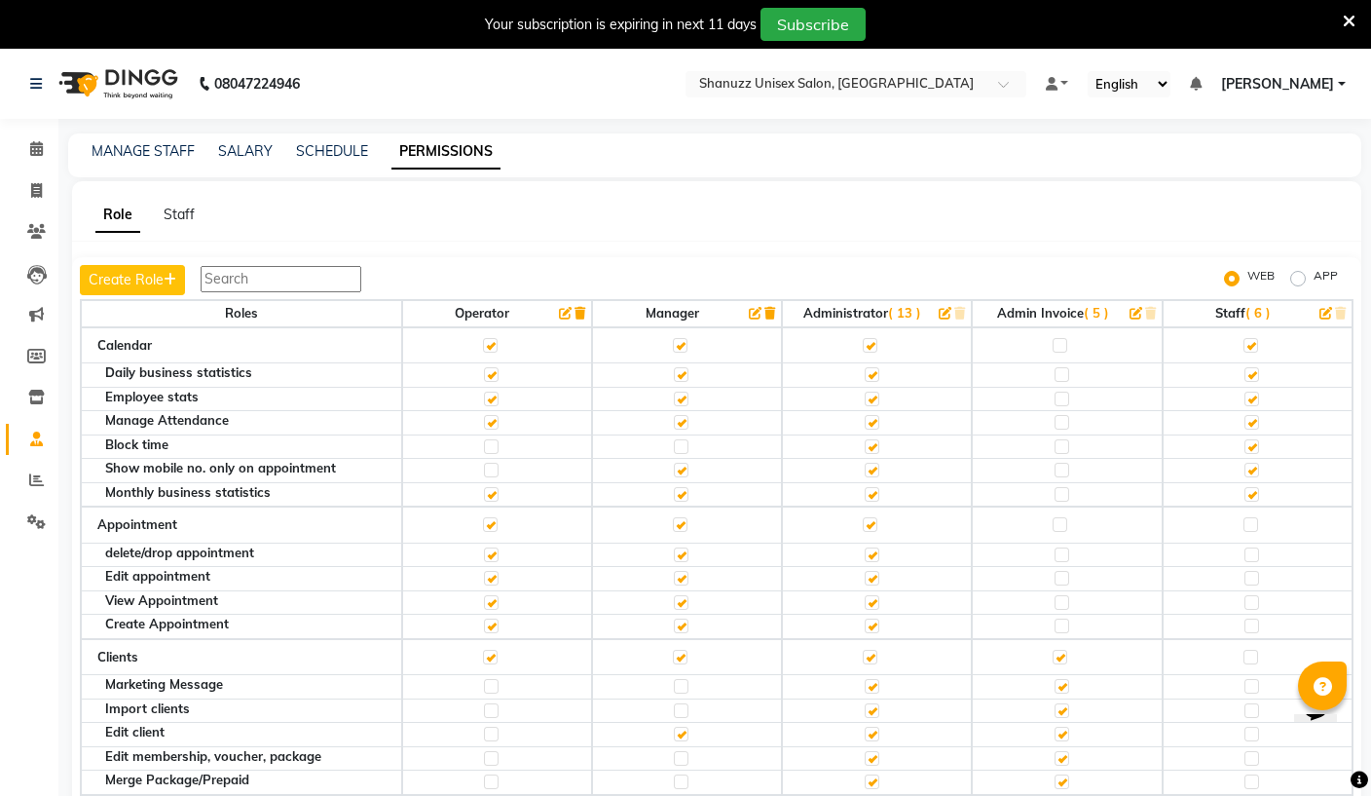
click at [749, 313] on icon "button" at bounding box center [755, 313] width 13 height 13
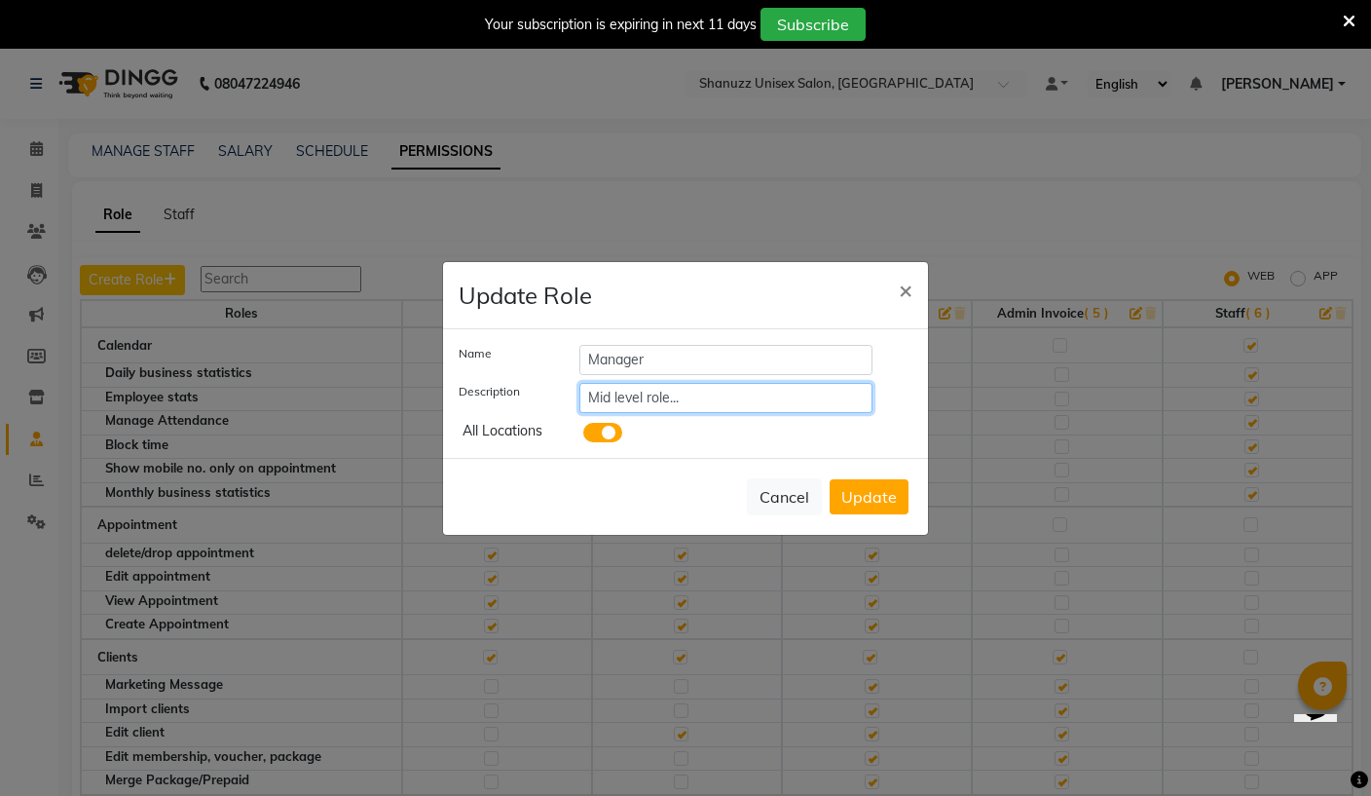
click at [603, 413] on input "Mid level role..." at bounding box center [725, 398] width 293 height 30
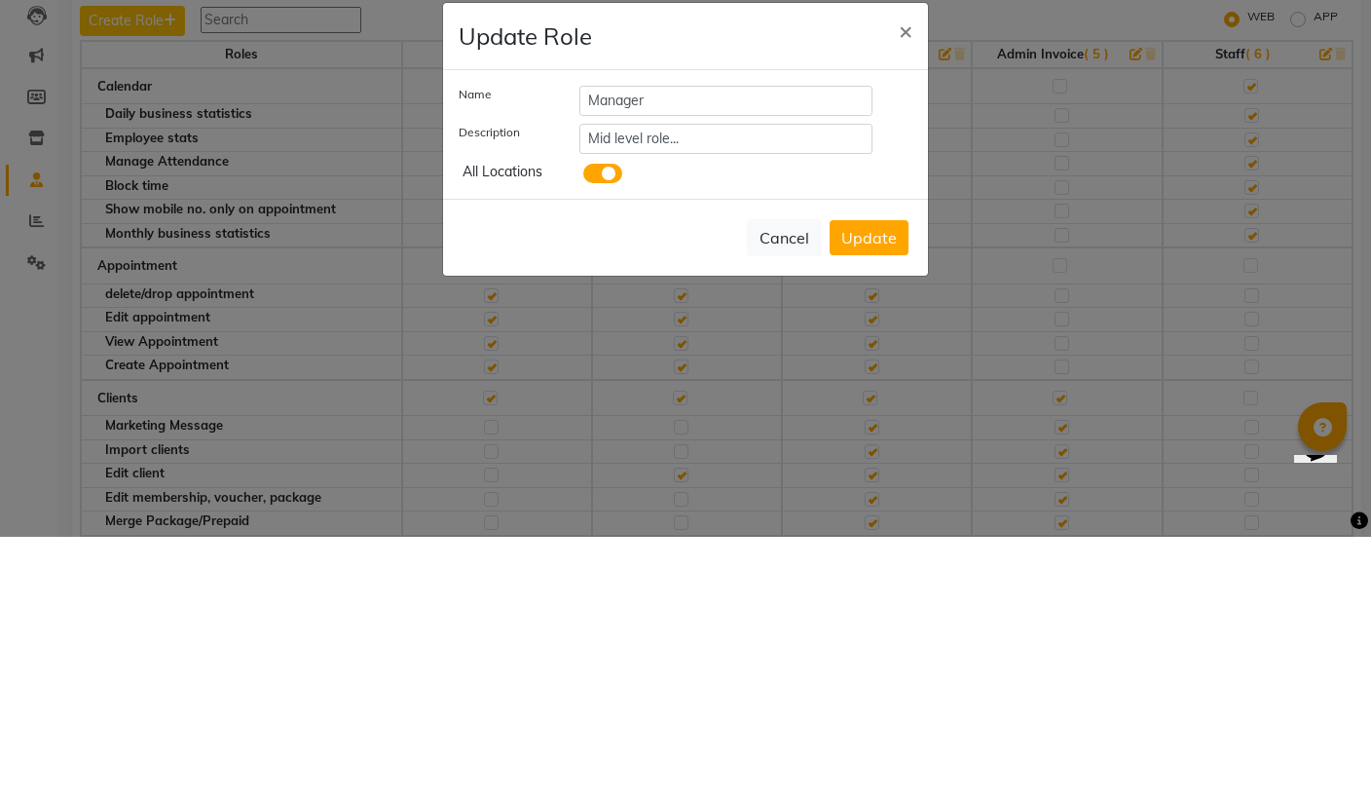
click at [611, 423] on span at bounding box center [602, 432] width 39 height 19
click at [583, 435] on input "checkbox" at bounding box center [583, 435] width 0 height 0
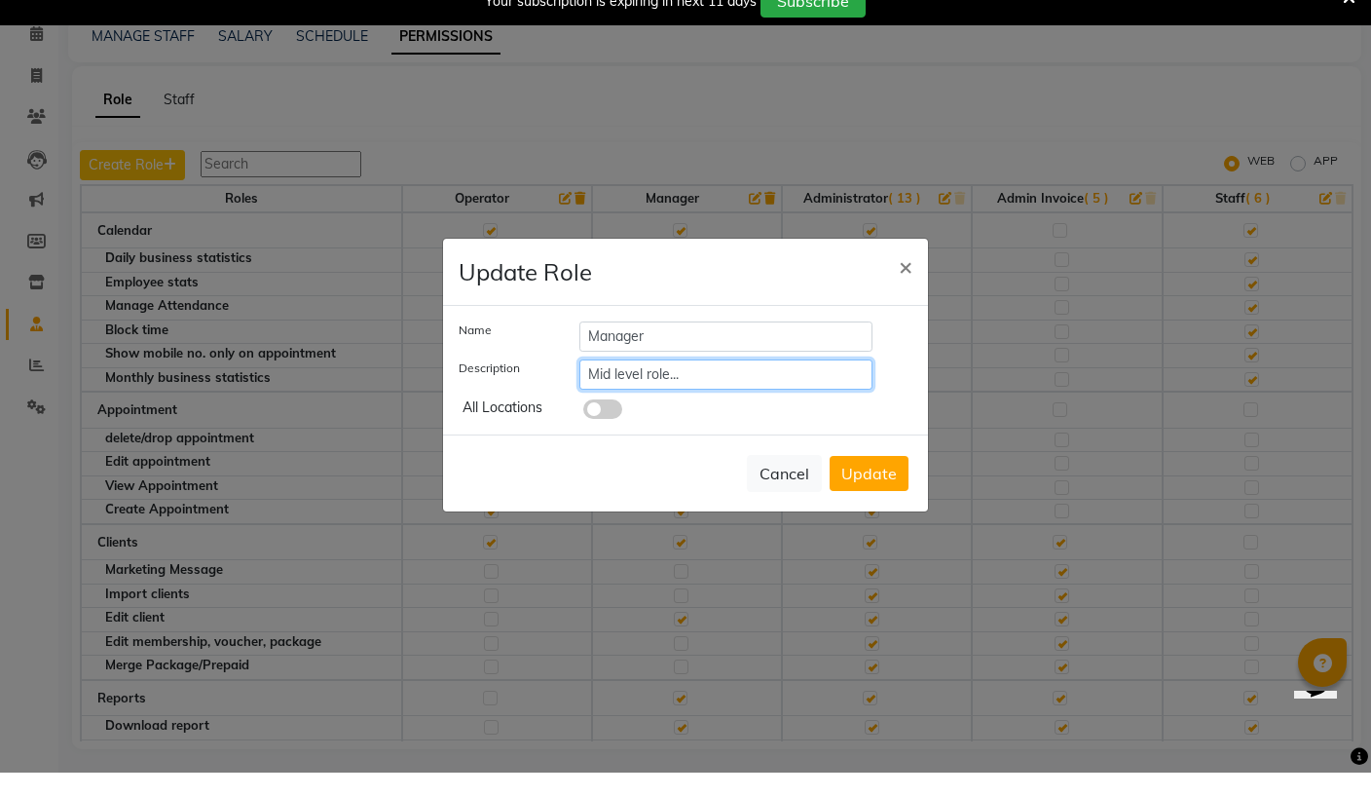
click at [596, 399] on input "Mid level role..." at bounding box center [725, 398] width 293 height 30
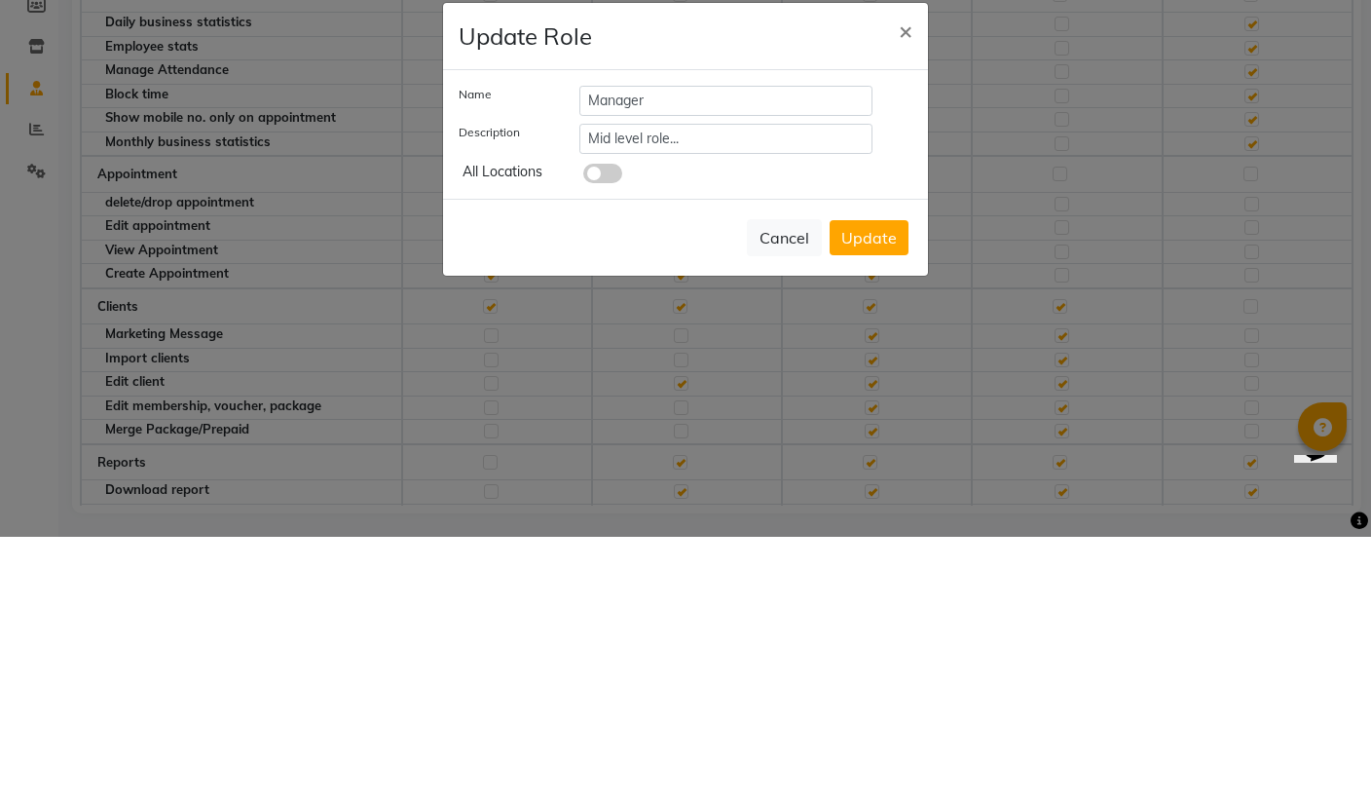
click at [876, 479] on button "Update" at bounding box center [869, 496] width 79 height 35
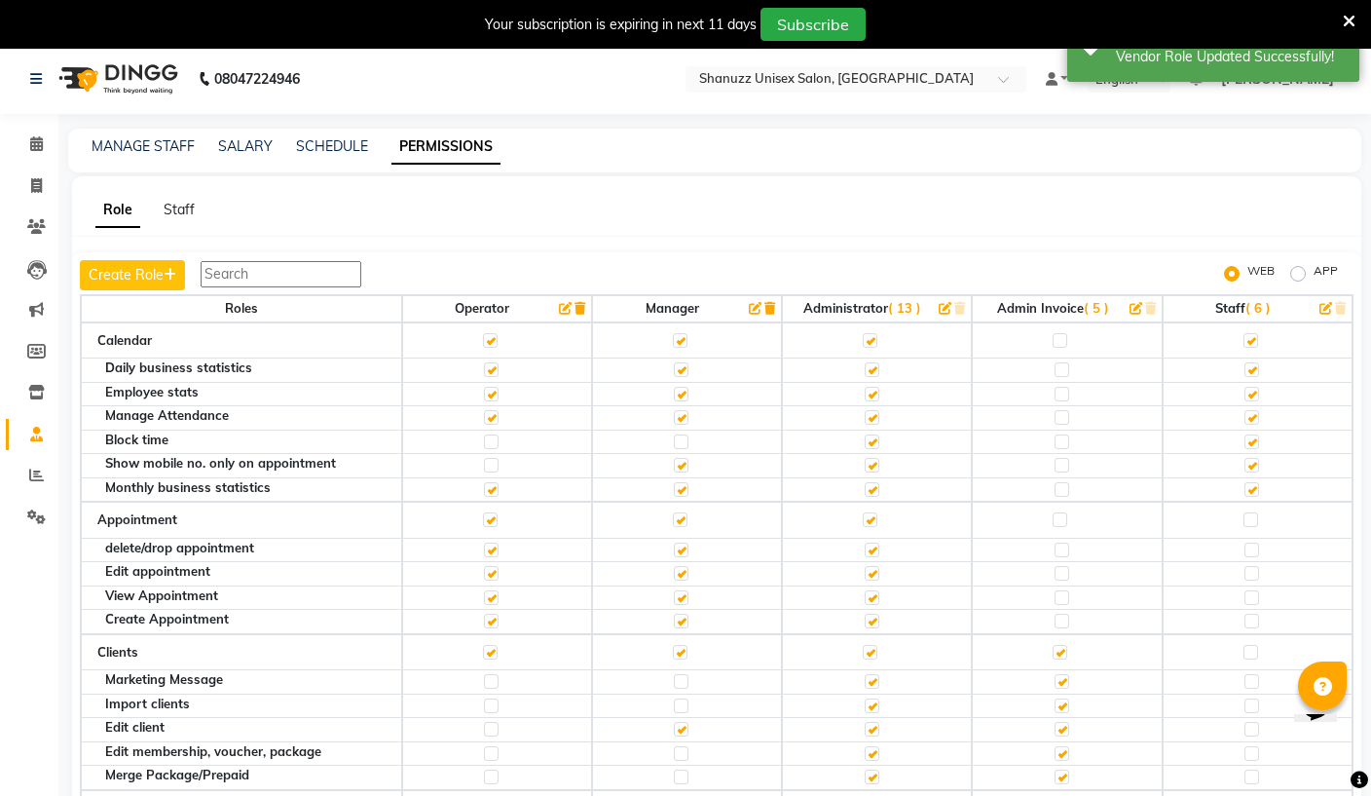
scroll to position [0, 0]
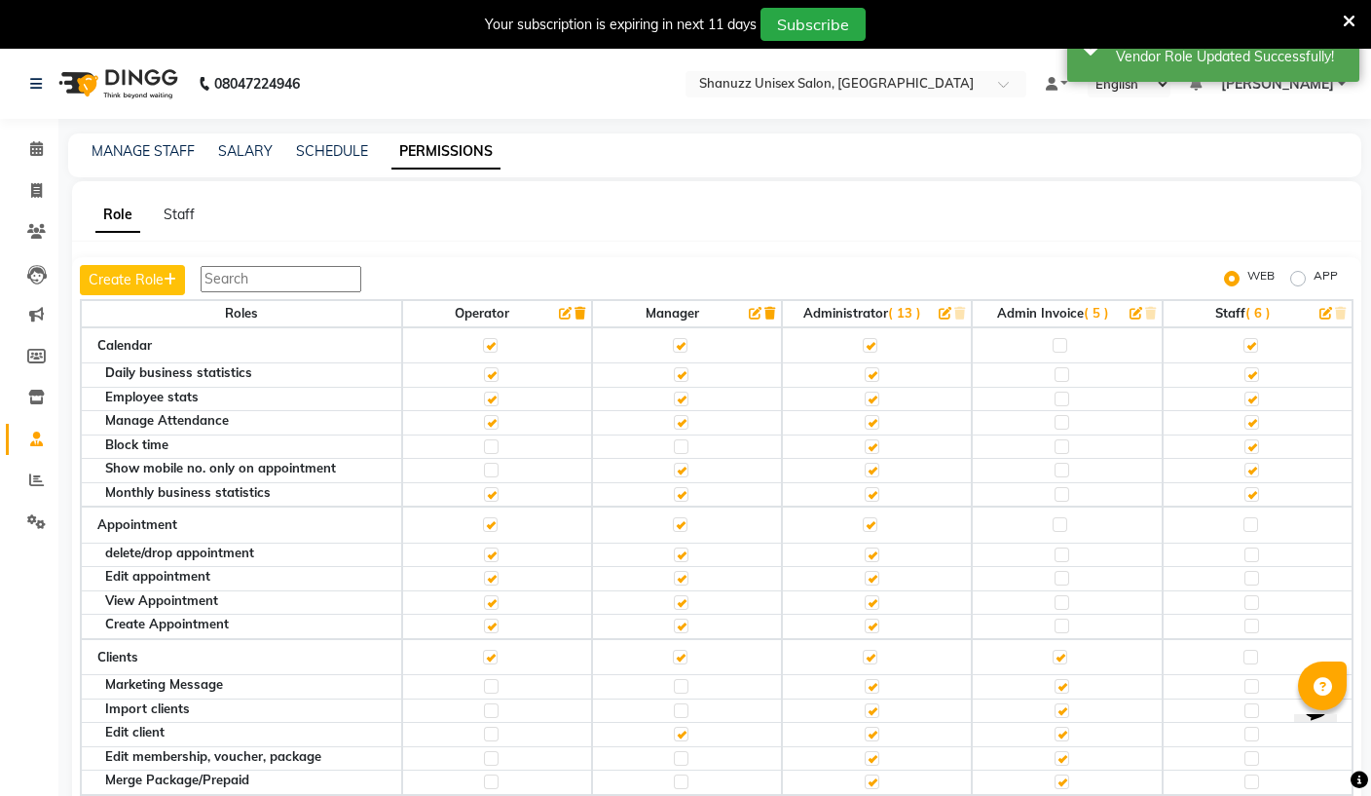
click at [907, 310] on span "( 13 )" at bounding box center [904, 313] width 33 height 16
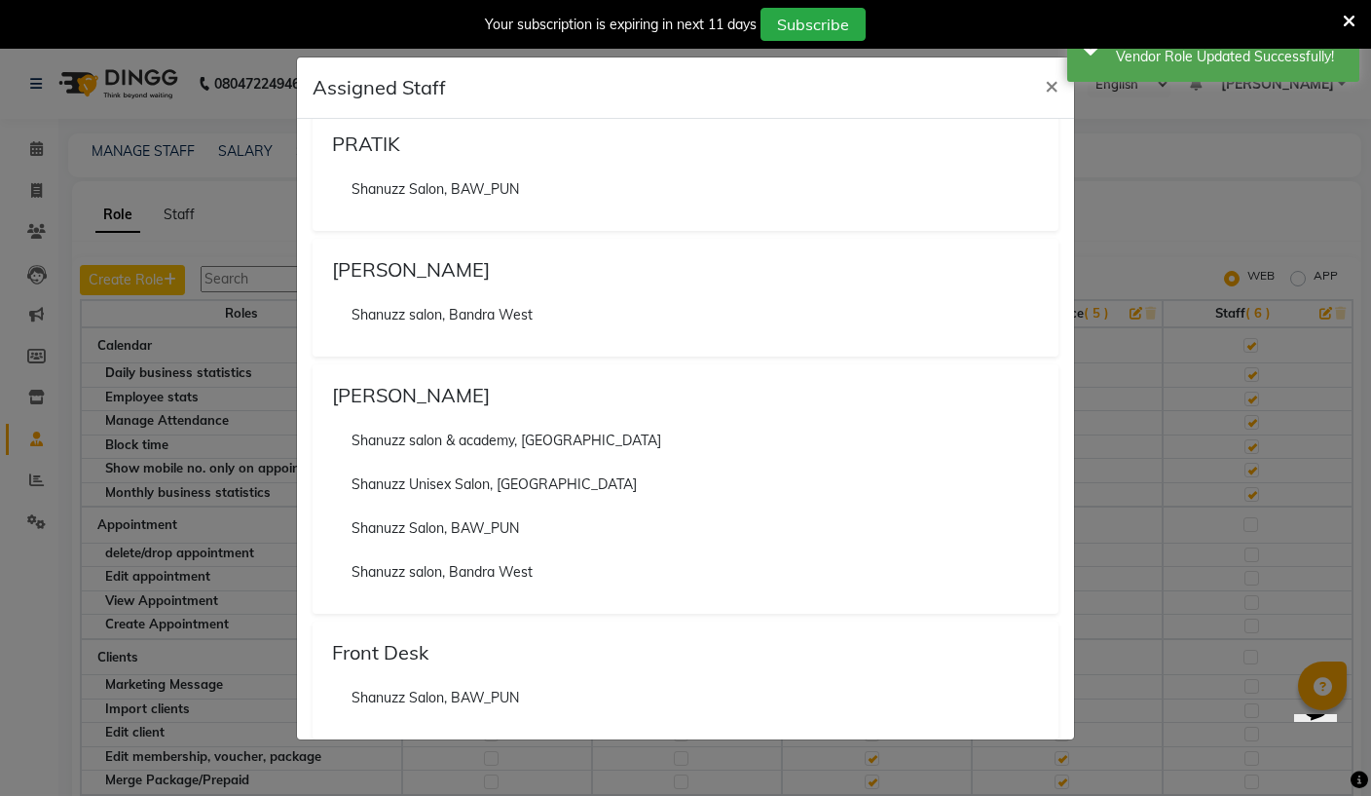
scroll to position [1589, 0]
click at [1254, 426] on ngb-modal-window "Assigned Staff × Francis (MO) Shanuzz salon & academy, Andheri East Shanuzz Uni…" at bounding box center [685, 398] width 1371 height 796
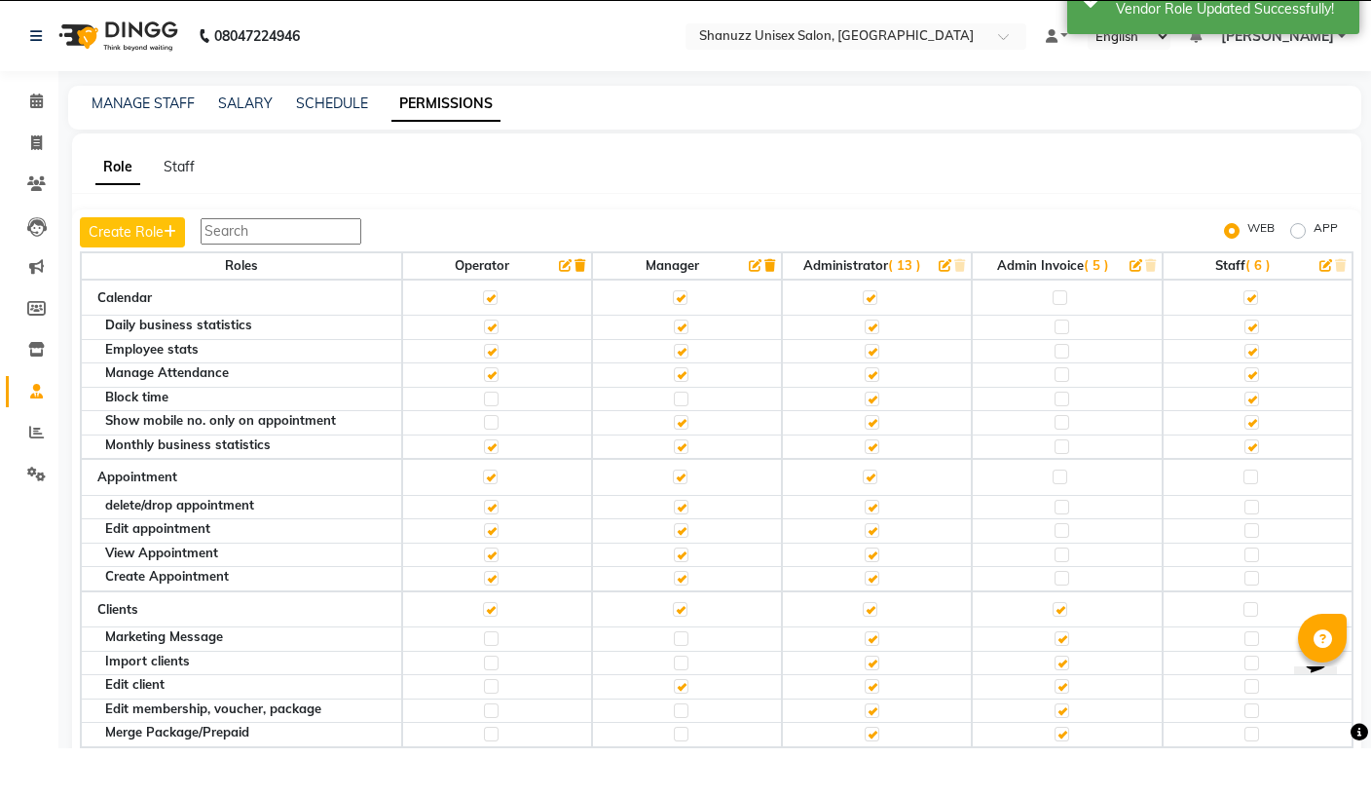
scroll to position [64, 0]
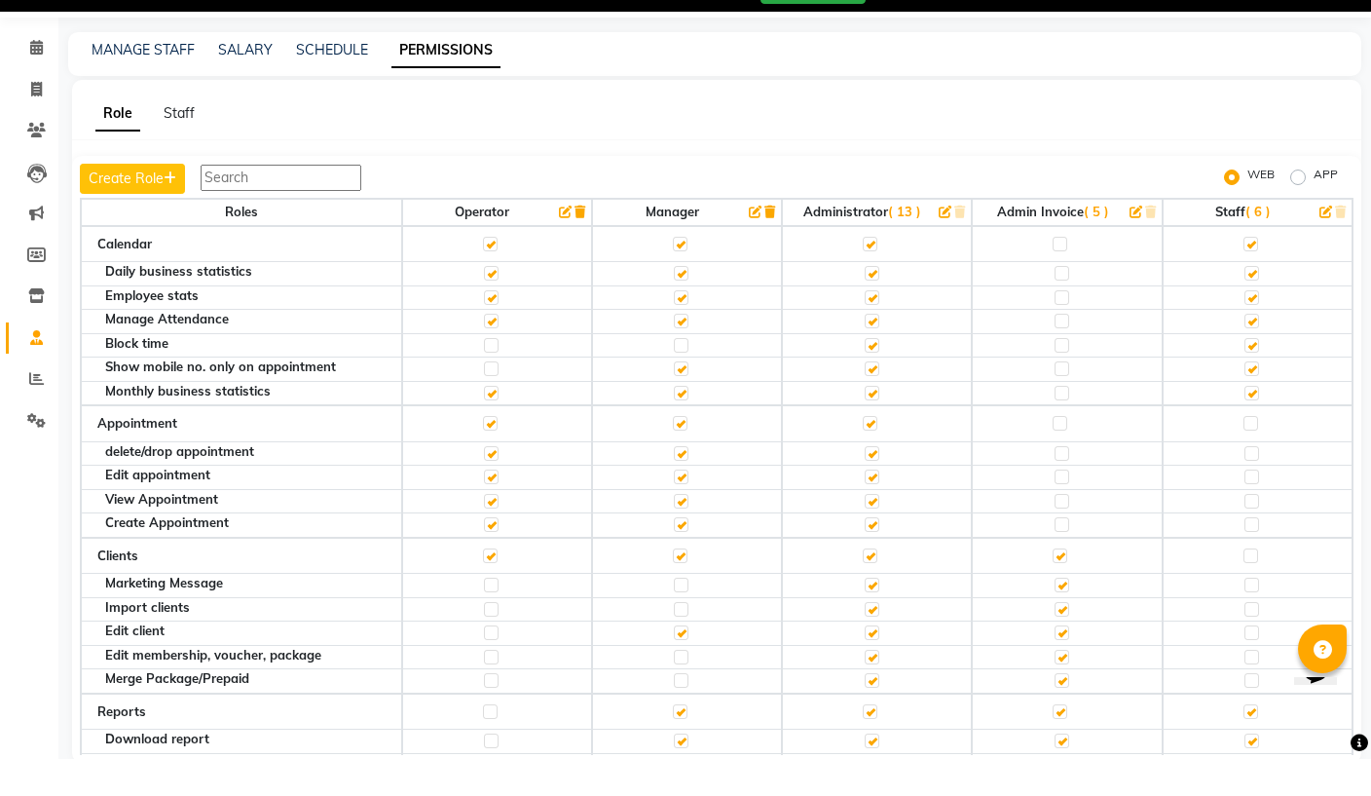
click at [1123, 236] on th "Admin Invoice ( 5 )" at bounding box center [1067, 249] width 190 height 27
click at [1129, 242] on icon "button" at bounding box center [1135, 248] width 13 height 13
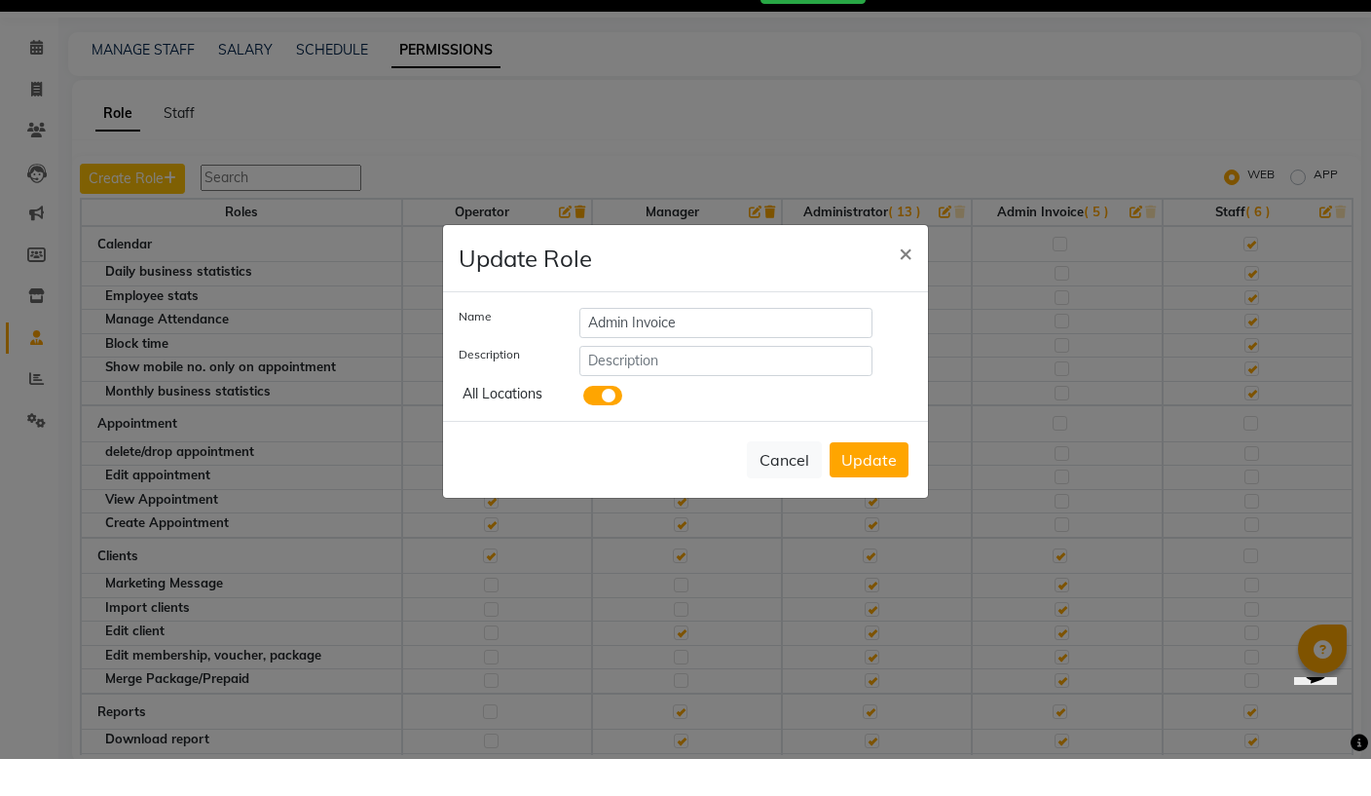
click at [796, 478] on button "Cancel" at bounding box center [784, 496] width 75 height 37
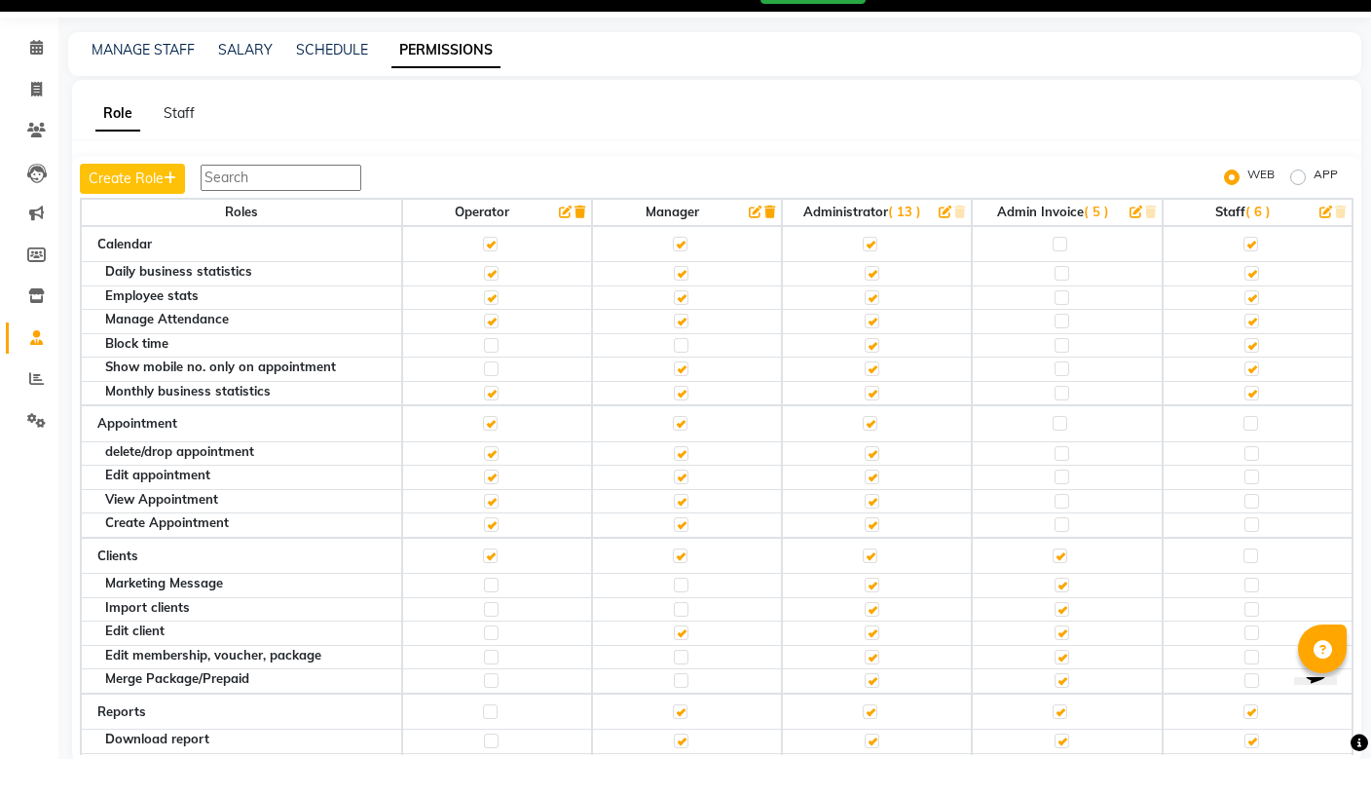
click at [1320, 242] on icon "button" at bounding box center [1325, 248] width 13 height 13
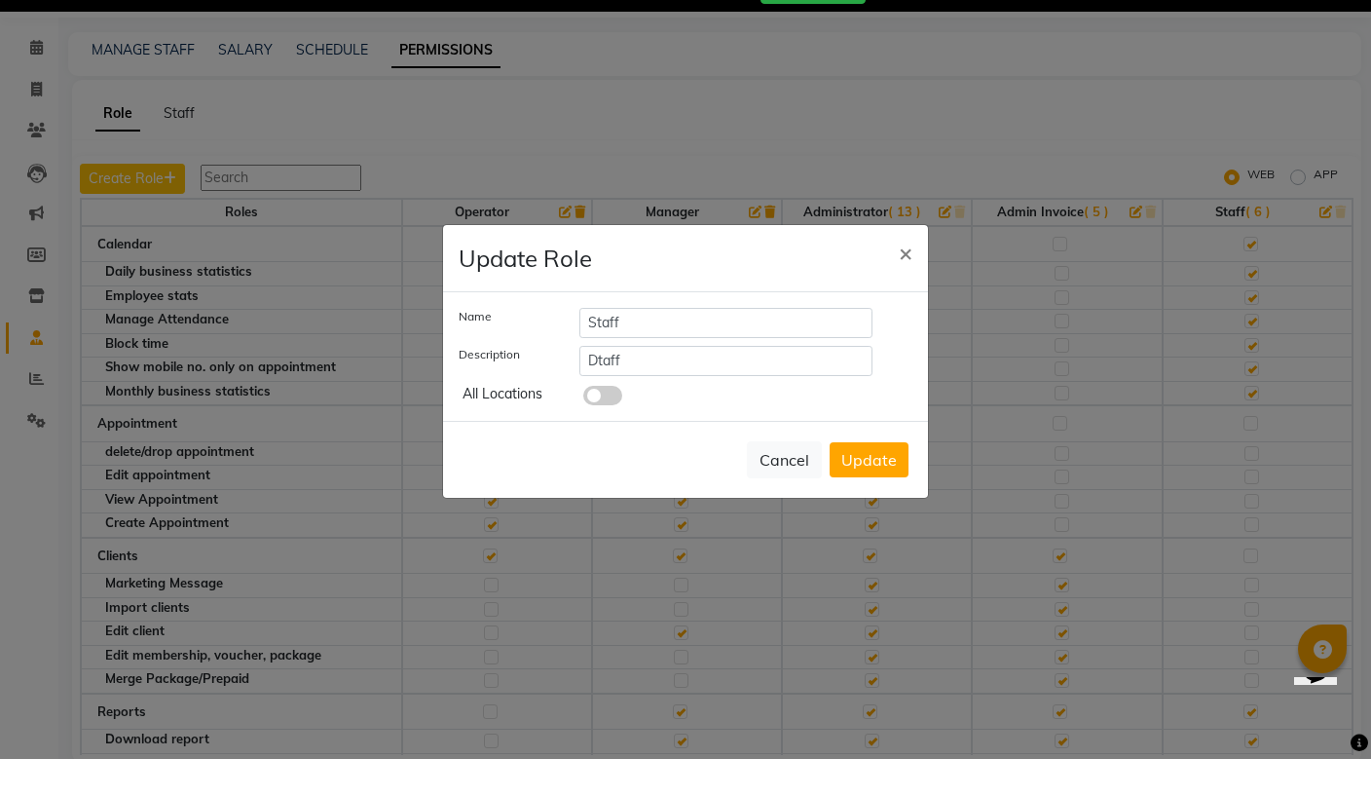
click at [793, 478] on button "Cancel" at bounding box center [784, 496] width 75 height 37
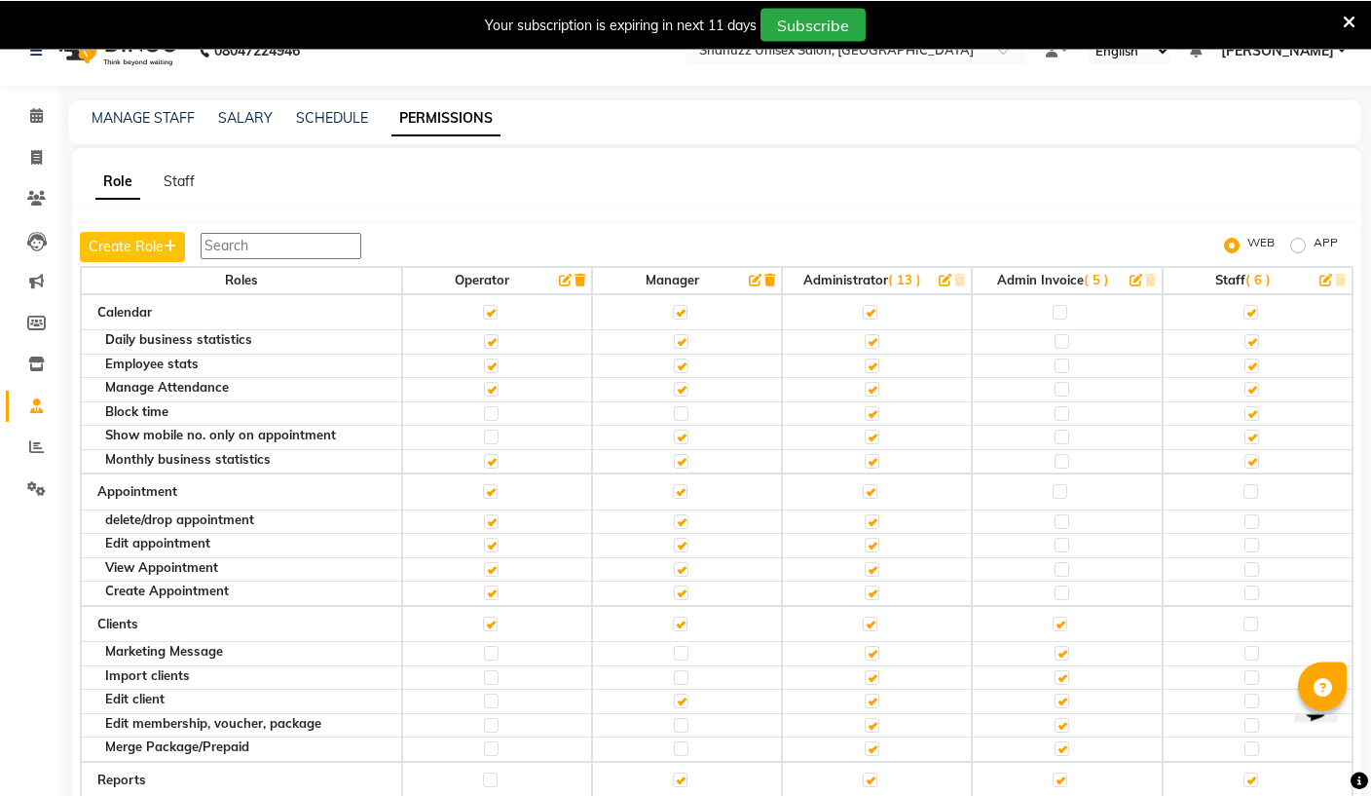
scroll to position [0, 0]
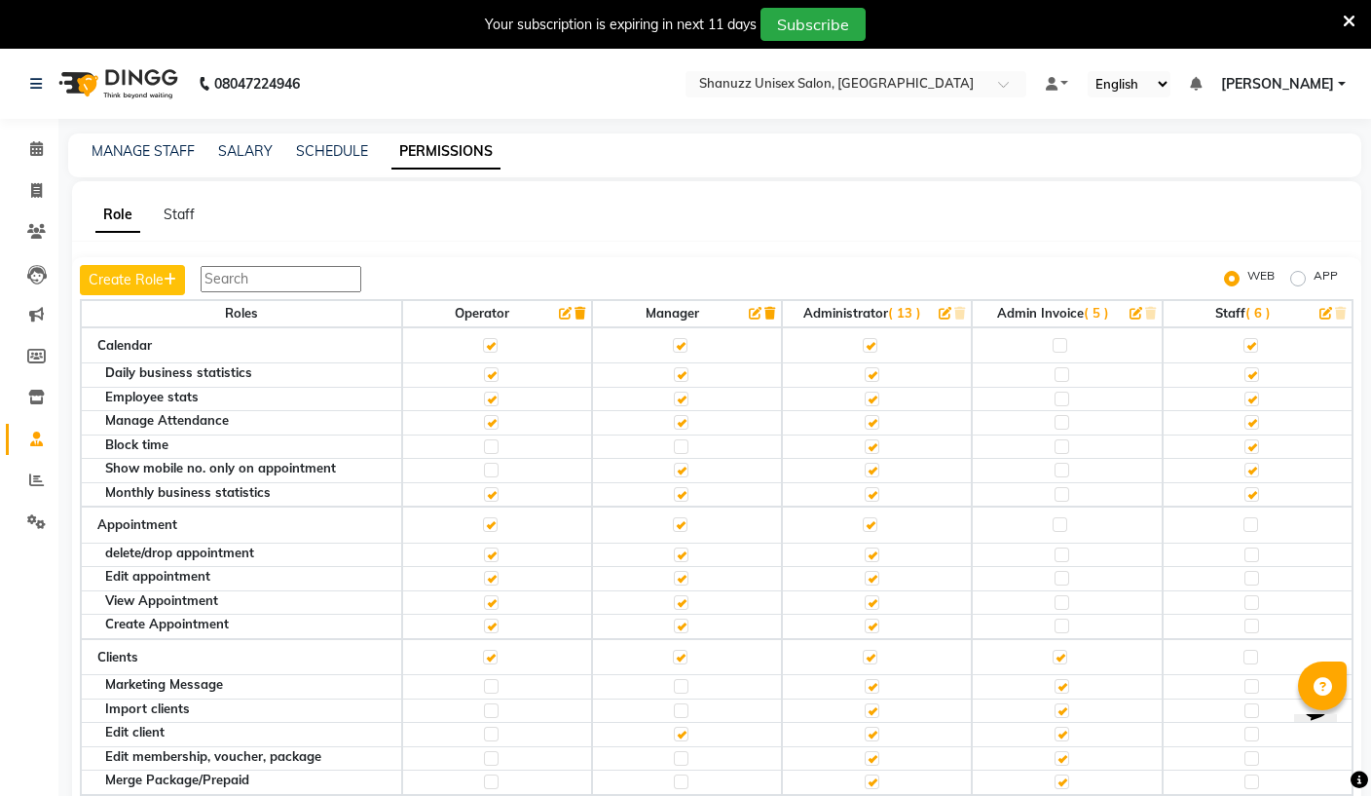
click at [747, 76] on input "text" at bounding box center [836, 85] width 282 height 19
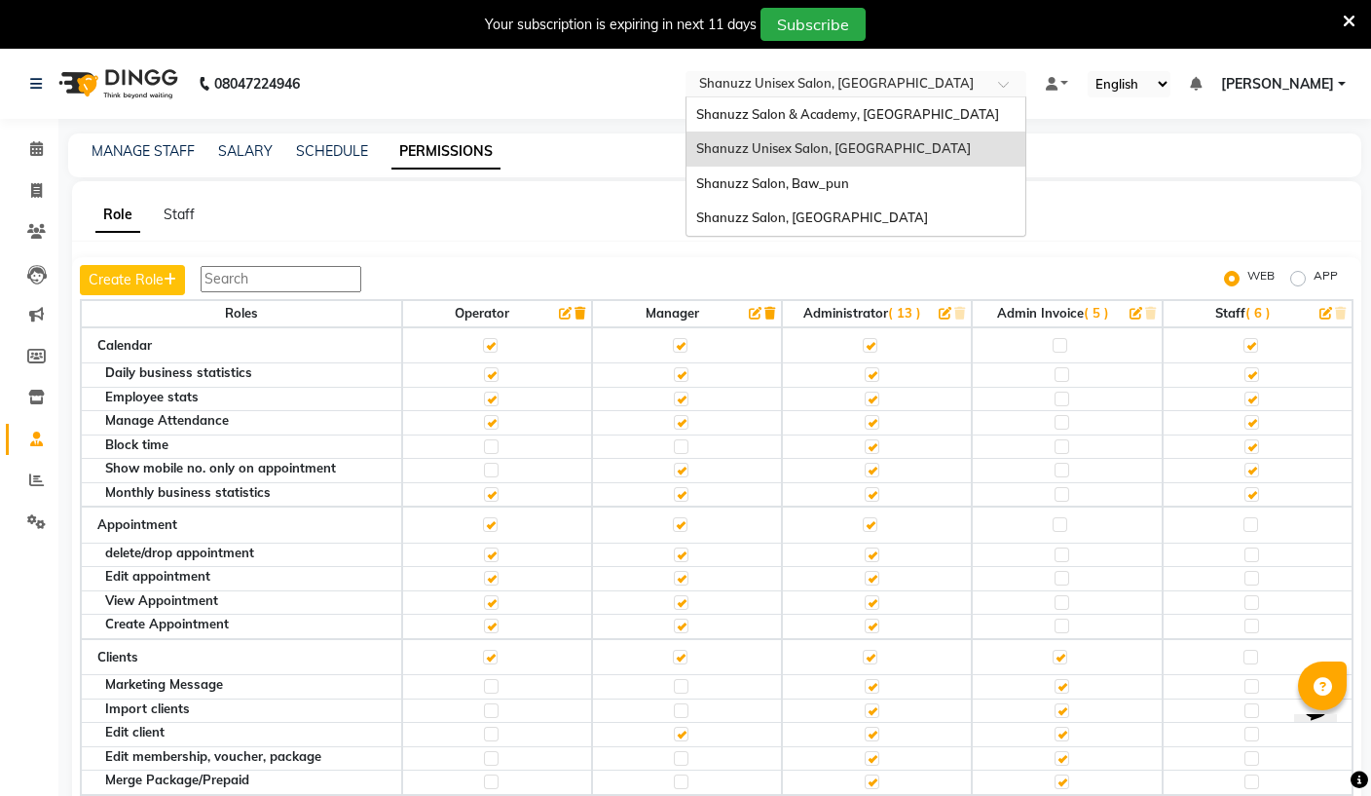
click at [696, 214] on span "Shanuzz Salon, [GEOGRAPHIC_DATA]" at bounding box center [812, 217] width 232 height 16
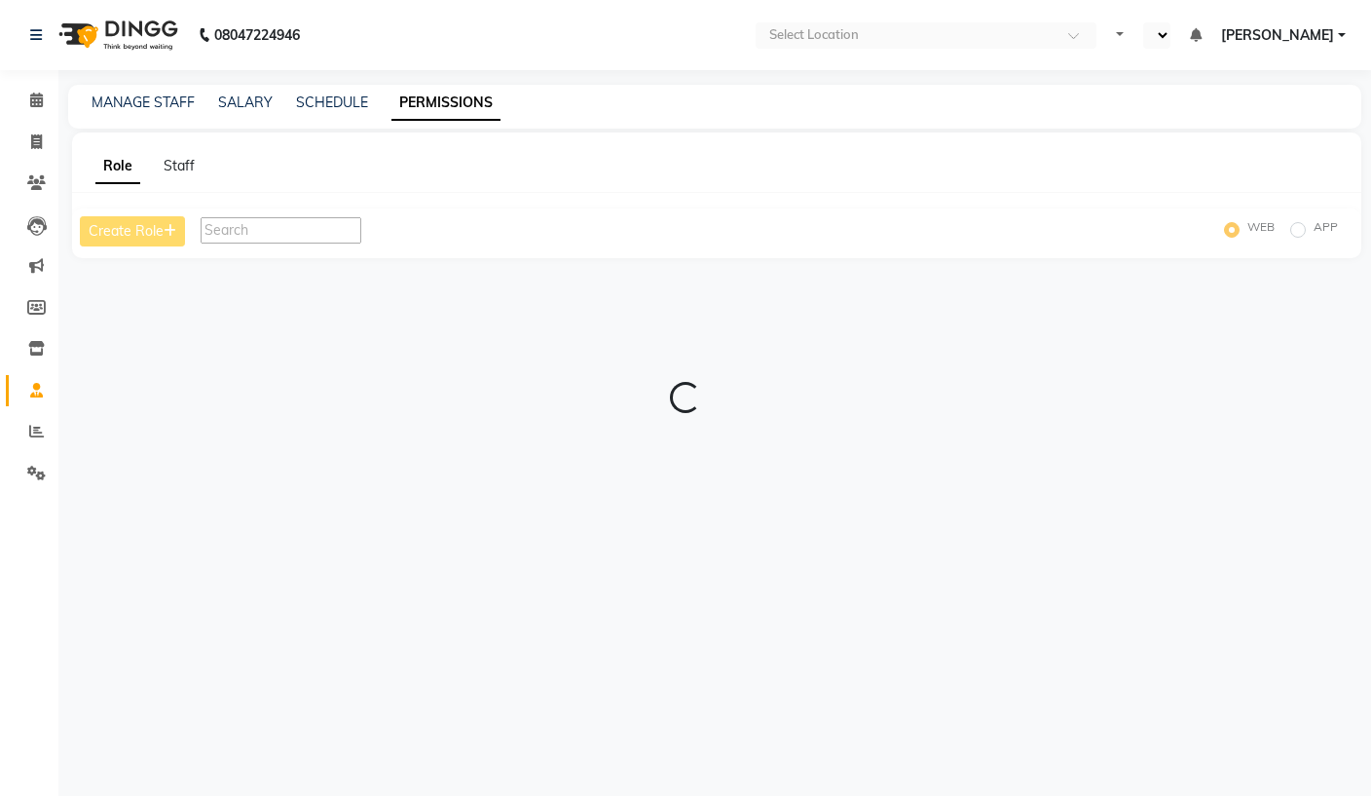
select select "en"
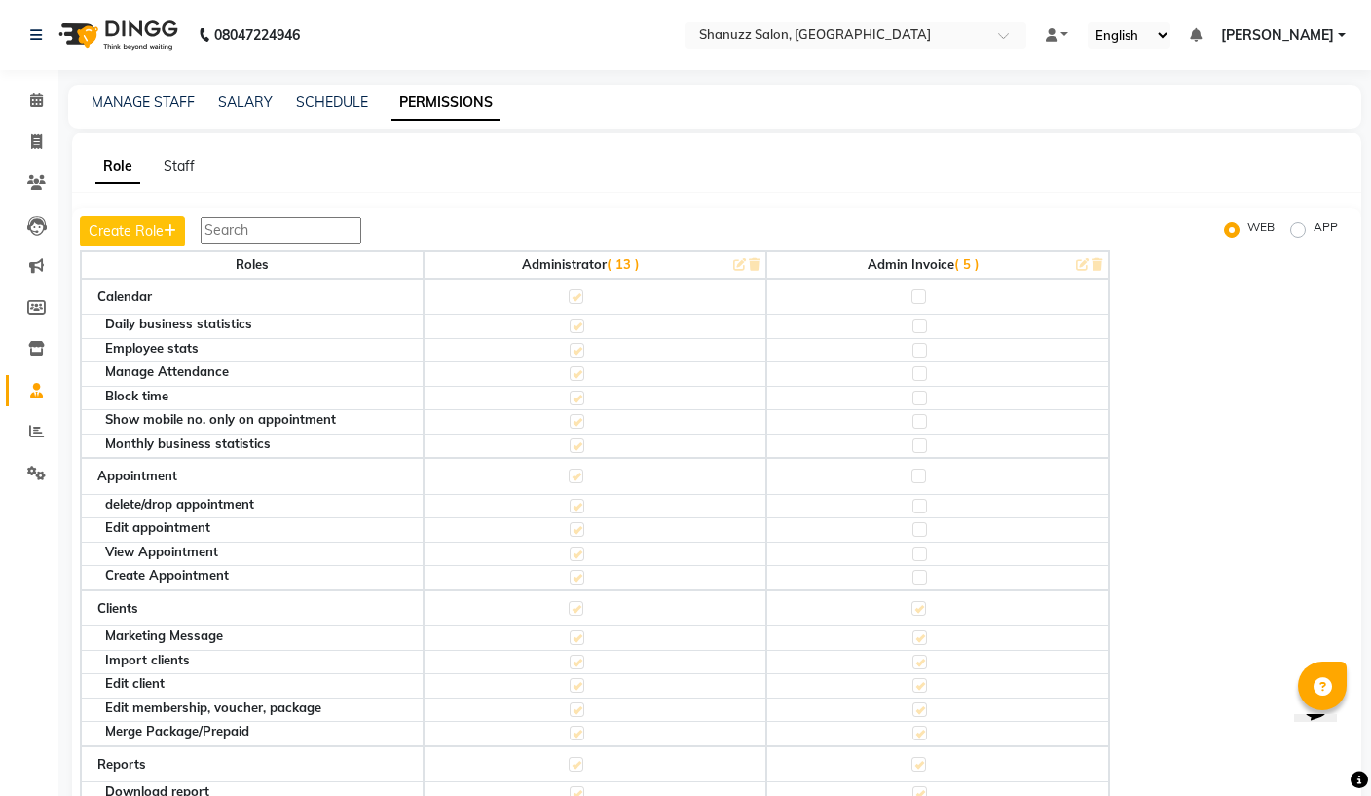
click at [115, 226] on button "Create Role" at bounding box center [132, 231] width 105 height 30
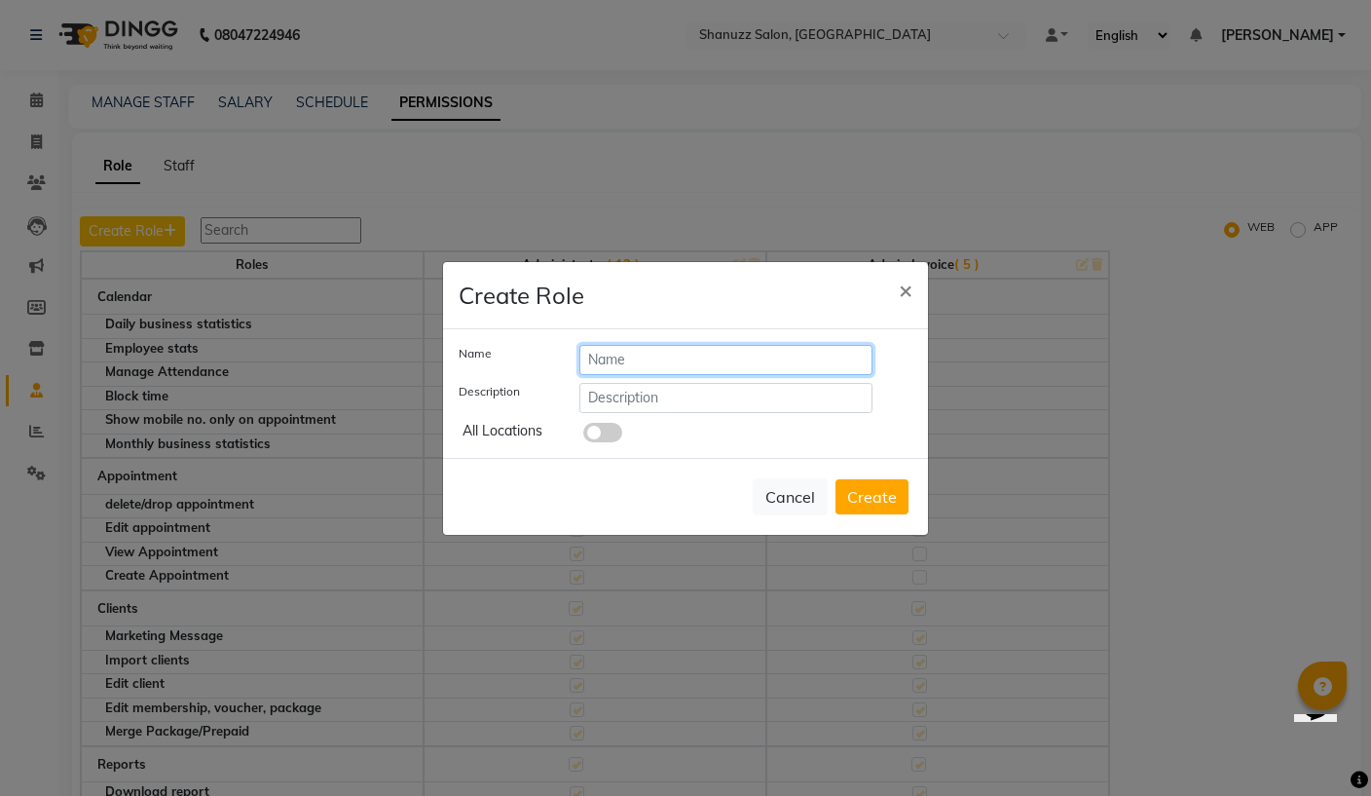
click at [737, 367] on input "text" at bounding box center [725, 360] width 293 height 30
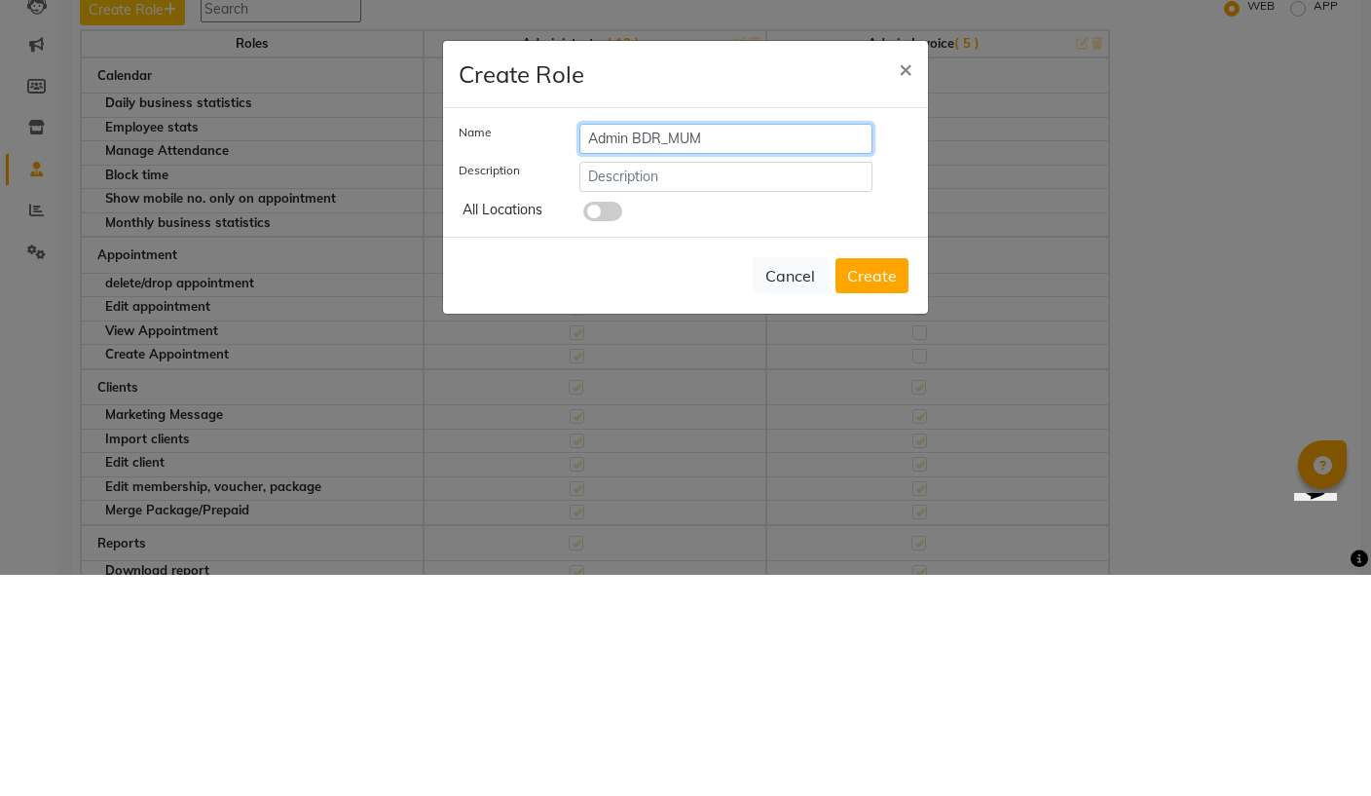
type input "Admin BDR_MUM"
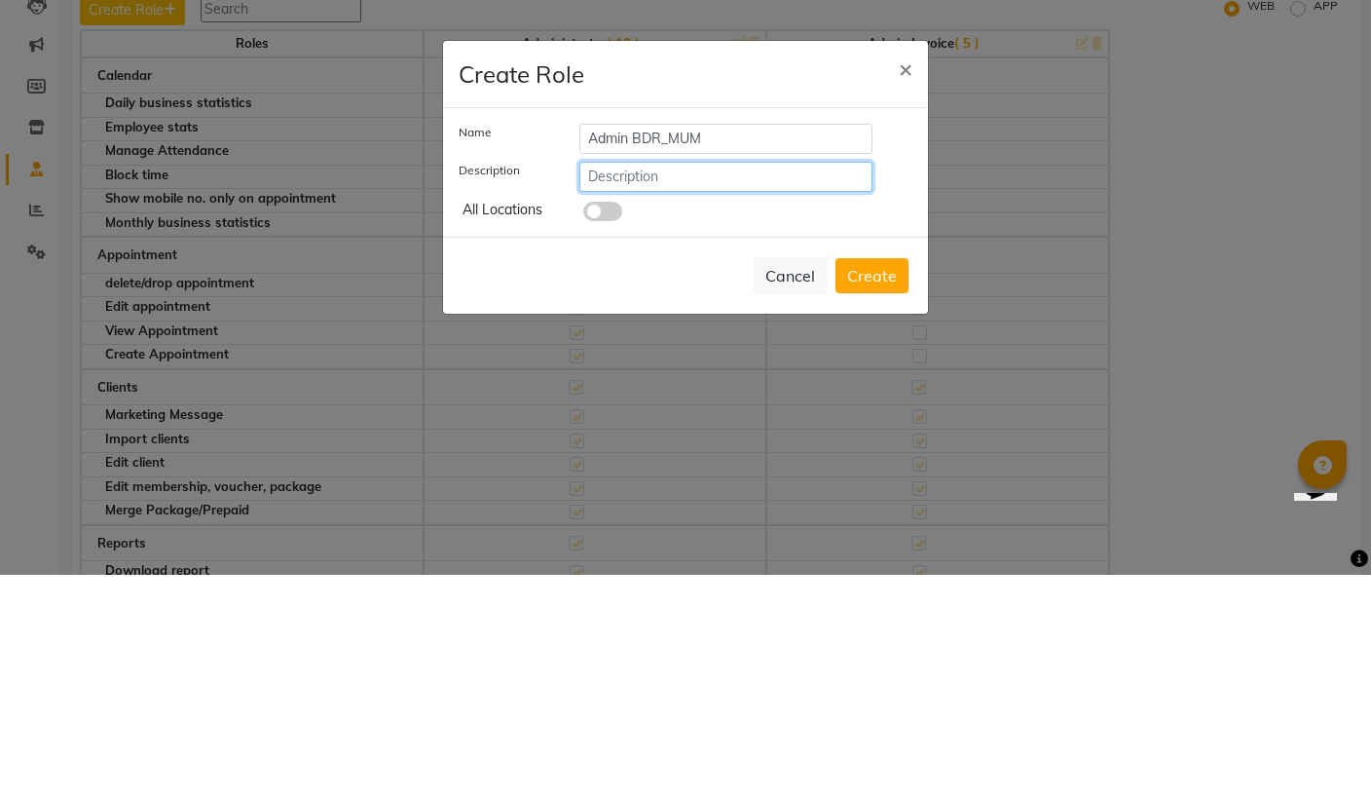
click at [763, 383] on input "text" at bounding box center [725, 398] width 293 height 30
type input "Bandra"
click at [879, 479] on button "Create" at bounding box center [871, 496] width 73 height 35
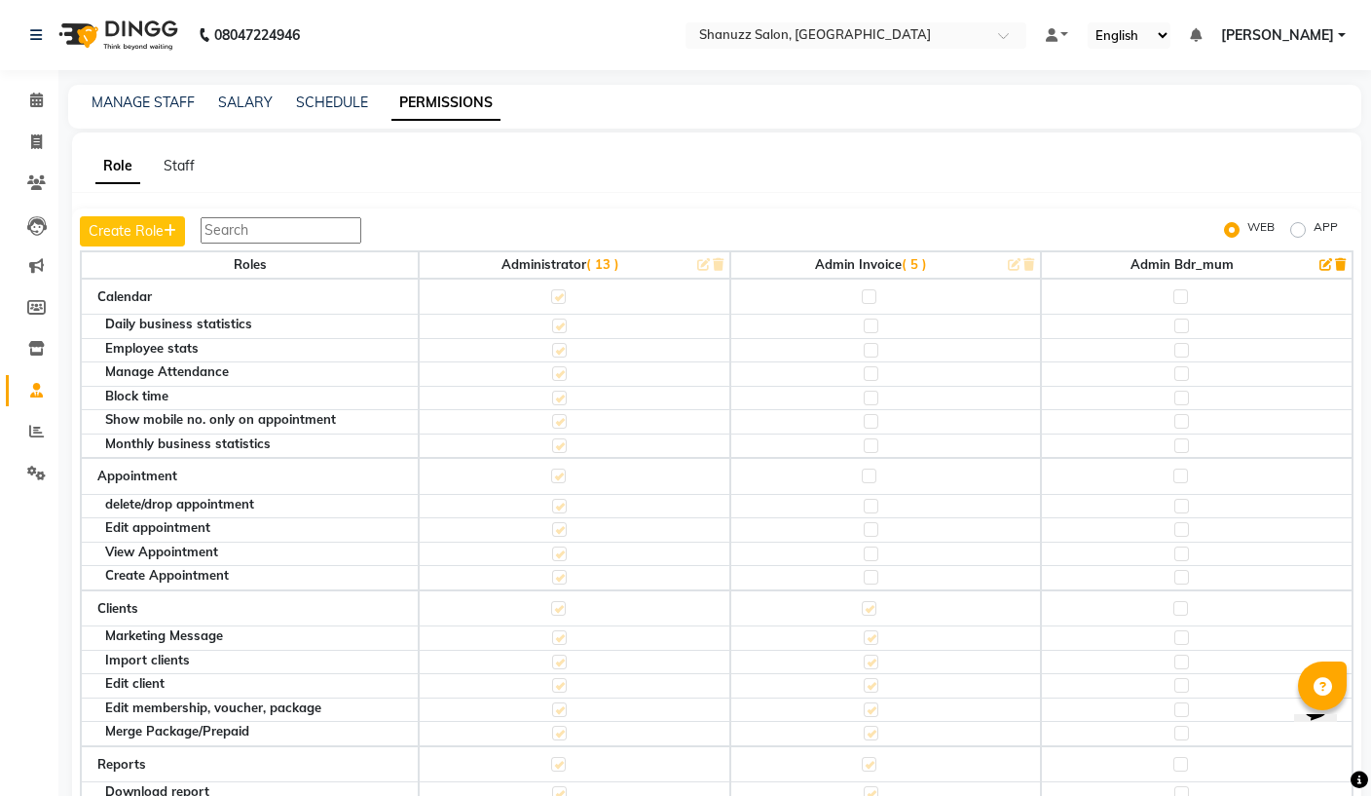
click at [1184, 292] on label at bounding box center [1180, 296] width 15 height 15
click at [1184, 292] on input "checkbox" at bounding box center [1179, 296] width 13 height 13
checkbox input "true"
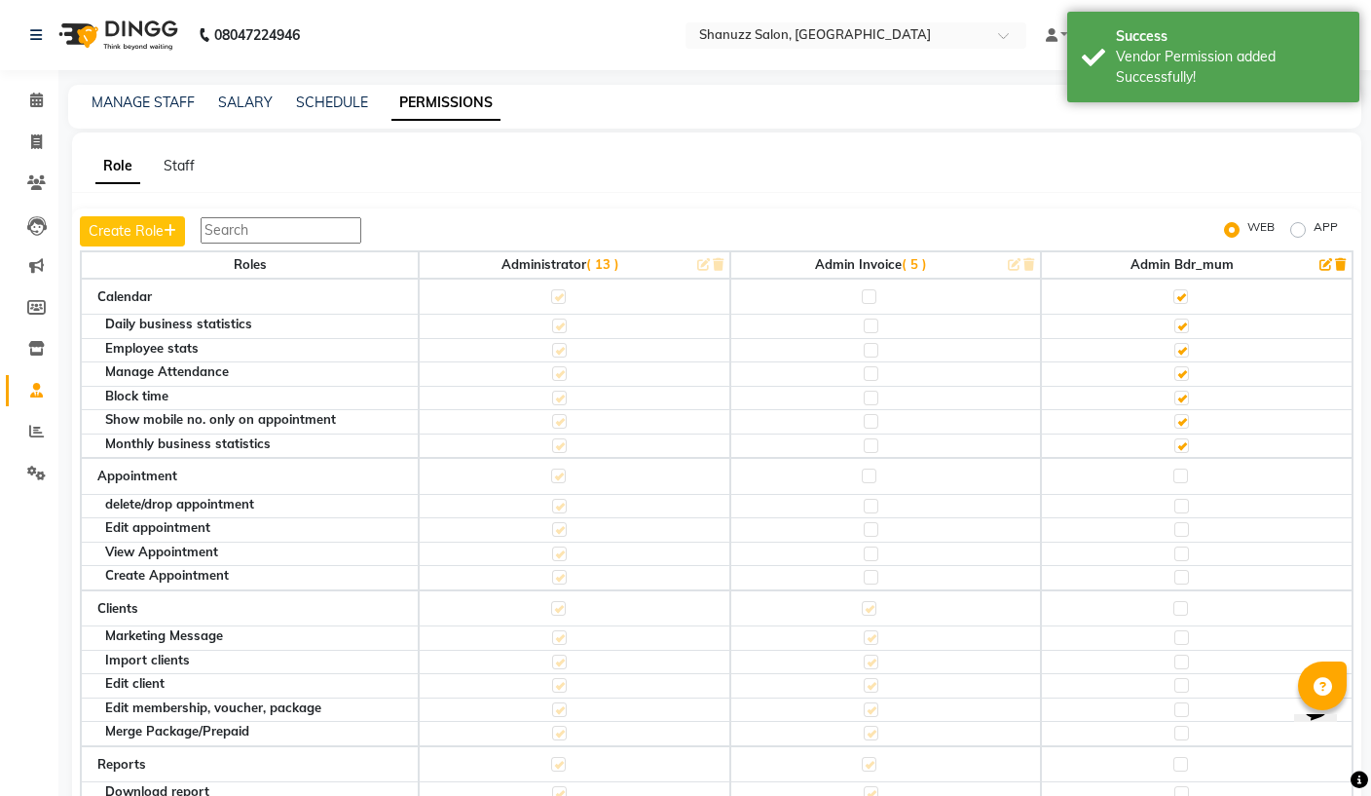
click at [1190, 468] on td at bounding box center [1197, 476] width 312 height 37
click at [1183, 478] on label at bounding box center [1180, 475] width 15 height 15
click at [1183, 478] on input "checkbox" at bounding box center [1179, 475] width 13 height 13
checkbox input "true"
click at [1186, 601] on label at bounding box center [1180, 608] width 15 height 15
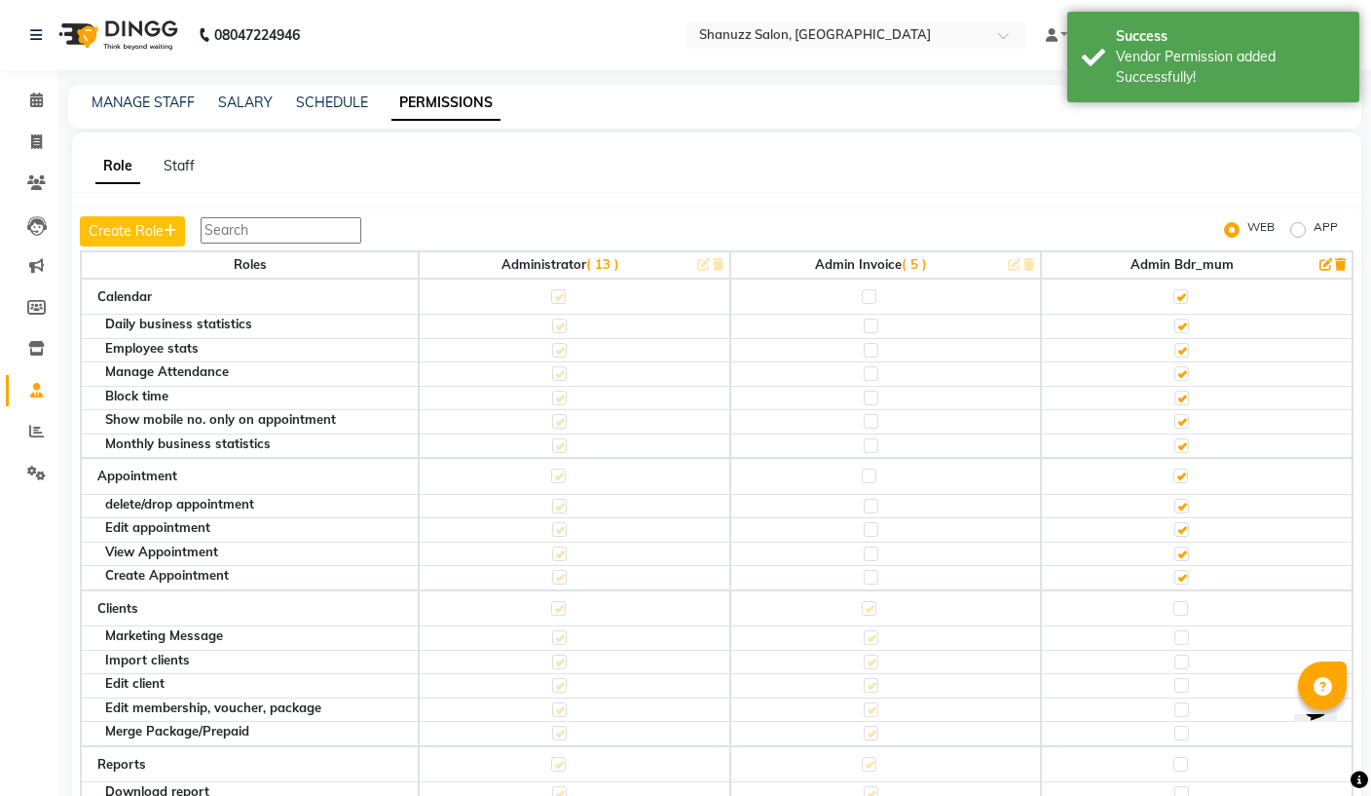
click at [1186, 602] on input "checkbox" at bounding box center [1179, 608] width 13 height 13
checkbox input "true"
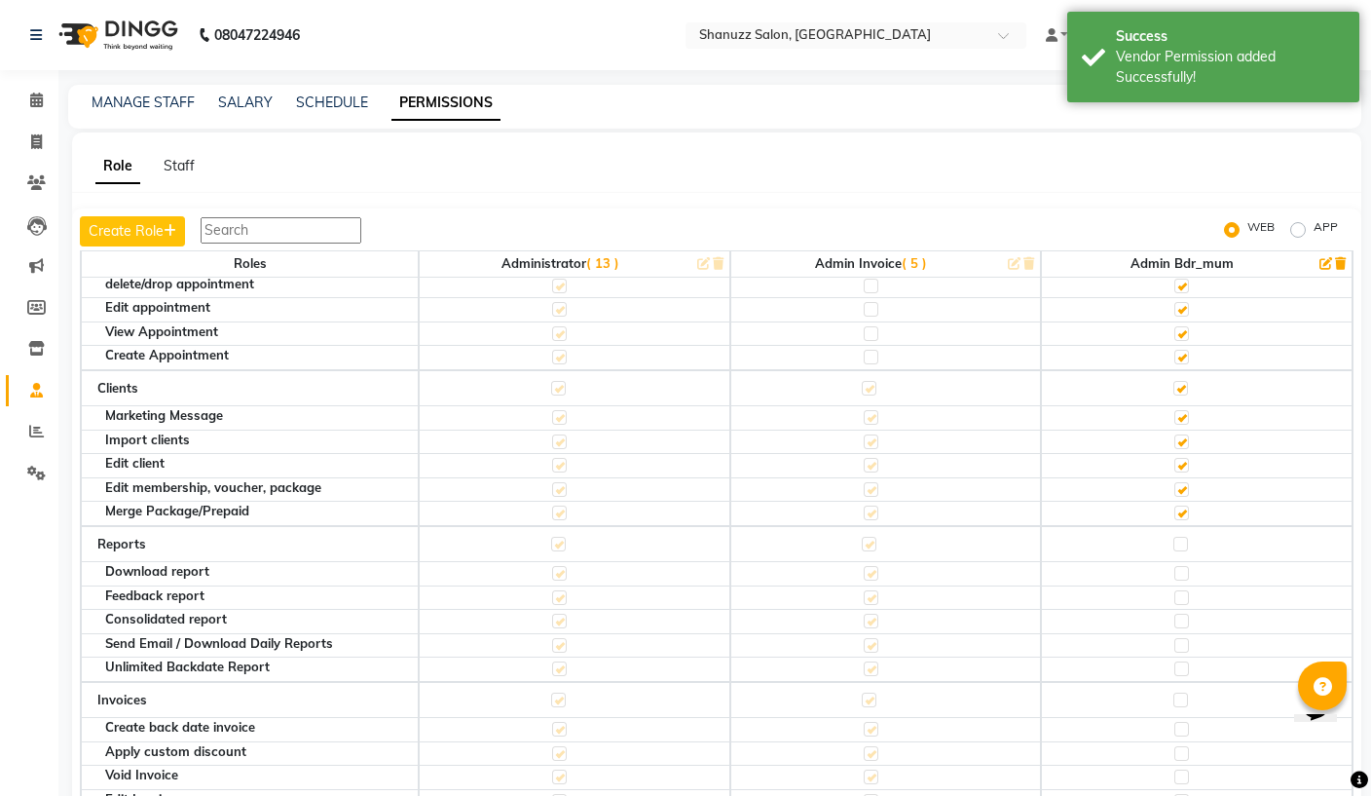
scroll to position [224, 0]
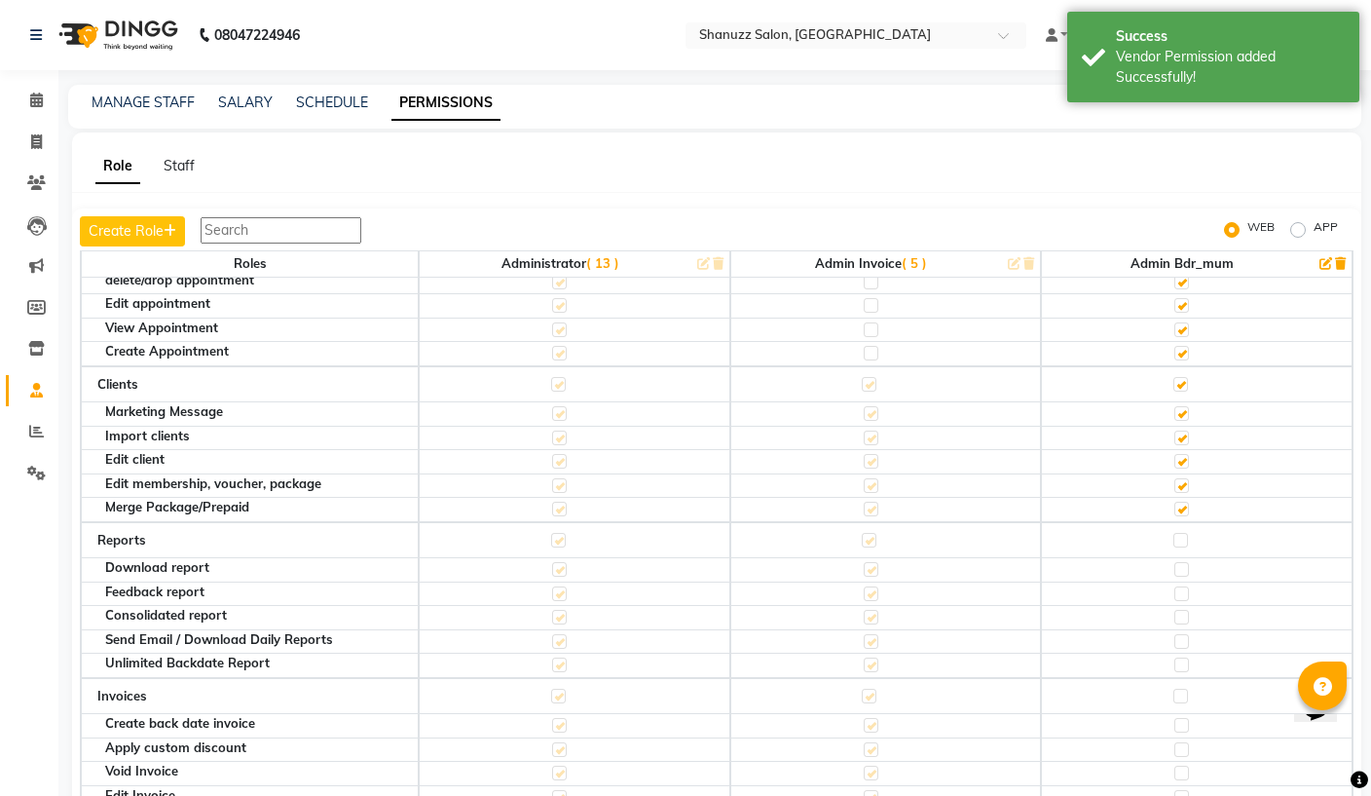
click at [1195, 527] on td at bounding box center [1197, 540] width 312 height 37
click at [1181, 533] on label at bounding box center [1180, 540] width 15 height 15
click at [1181, 534] on input "checkbox" at bounding box center [1179, 540] width 13 height 13
checkbox input "true"
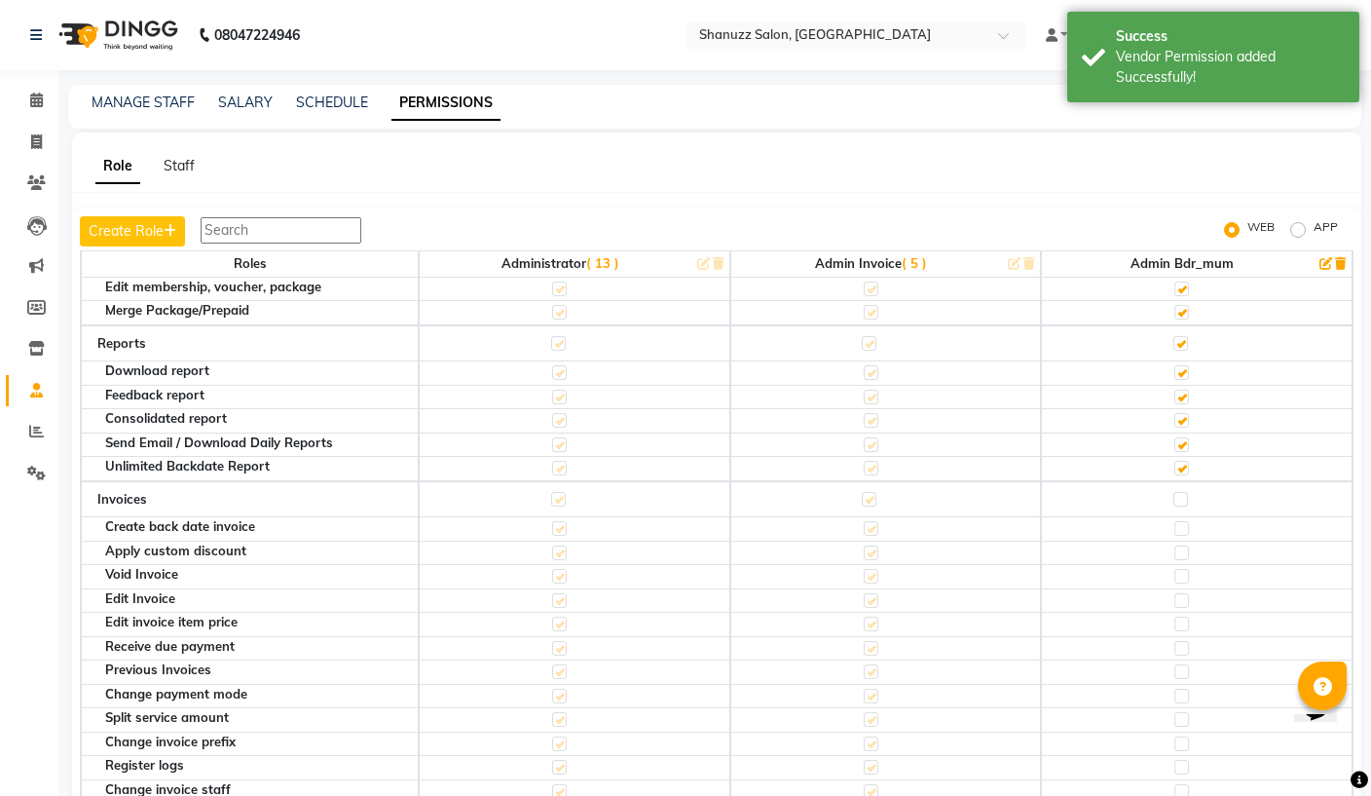
scroll to position [422, 0]
click at [1185, 491] on label at bounding box center [1180, 498] width 15 height 15
click at [1185, 492] on input "checkbox" at bounding box center [1179, 498] width 13 height 13
checkbox input "true"
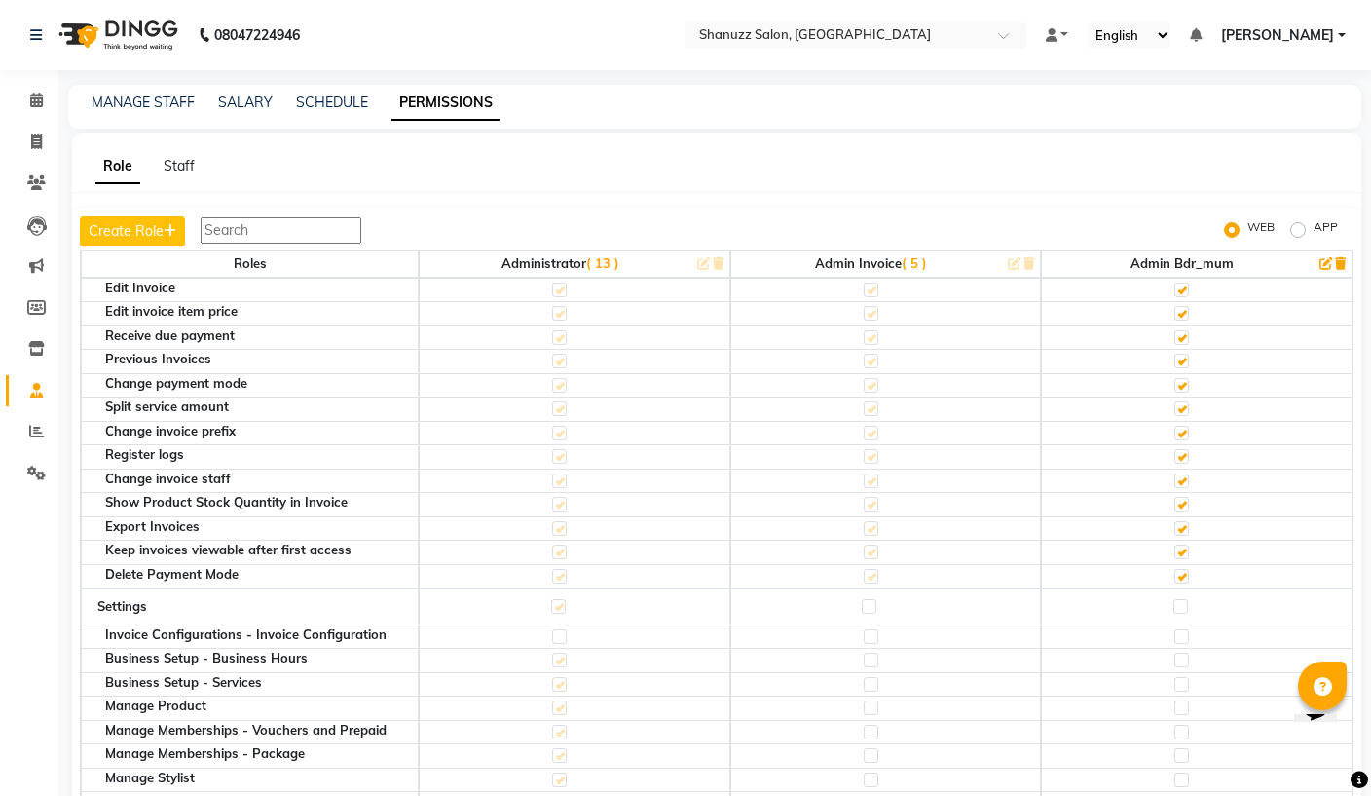
scroll to position [838, 0]
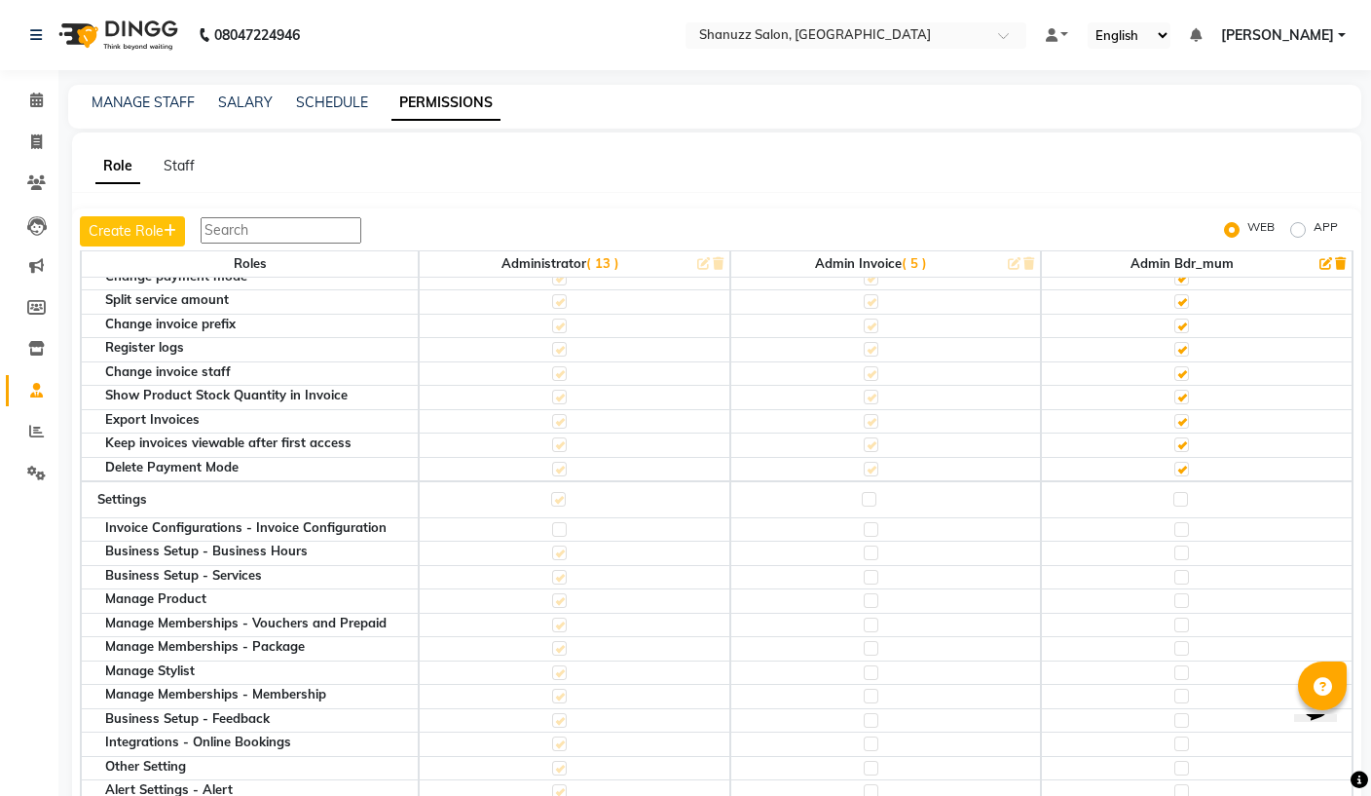
click at [1184, 492] on label at bounding box center [1180, 499] width 15 height 15
click at [1184, 493] on input "checkbox" at bounding box center [1179, 499] width 13 height 13
checkbox input "true"
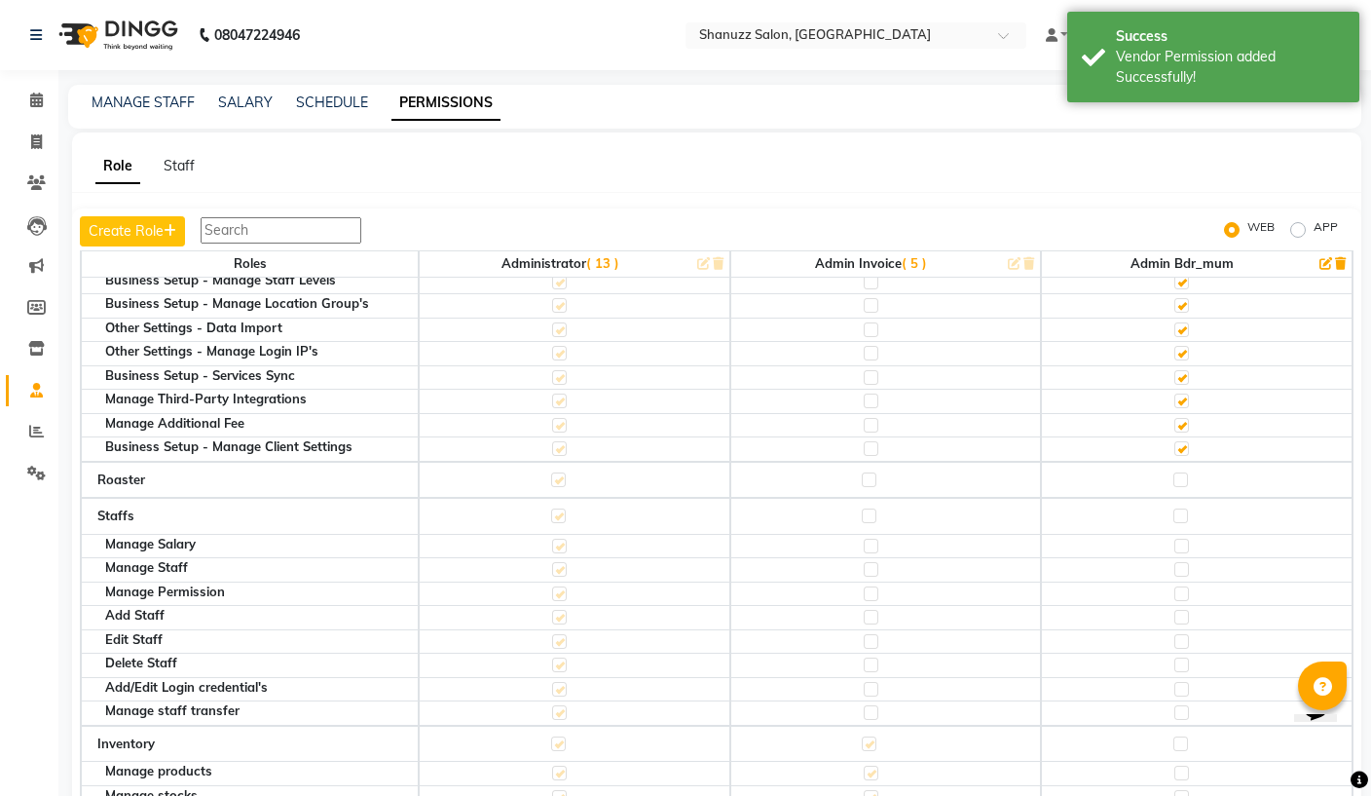
scroll to position [1758, 0]
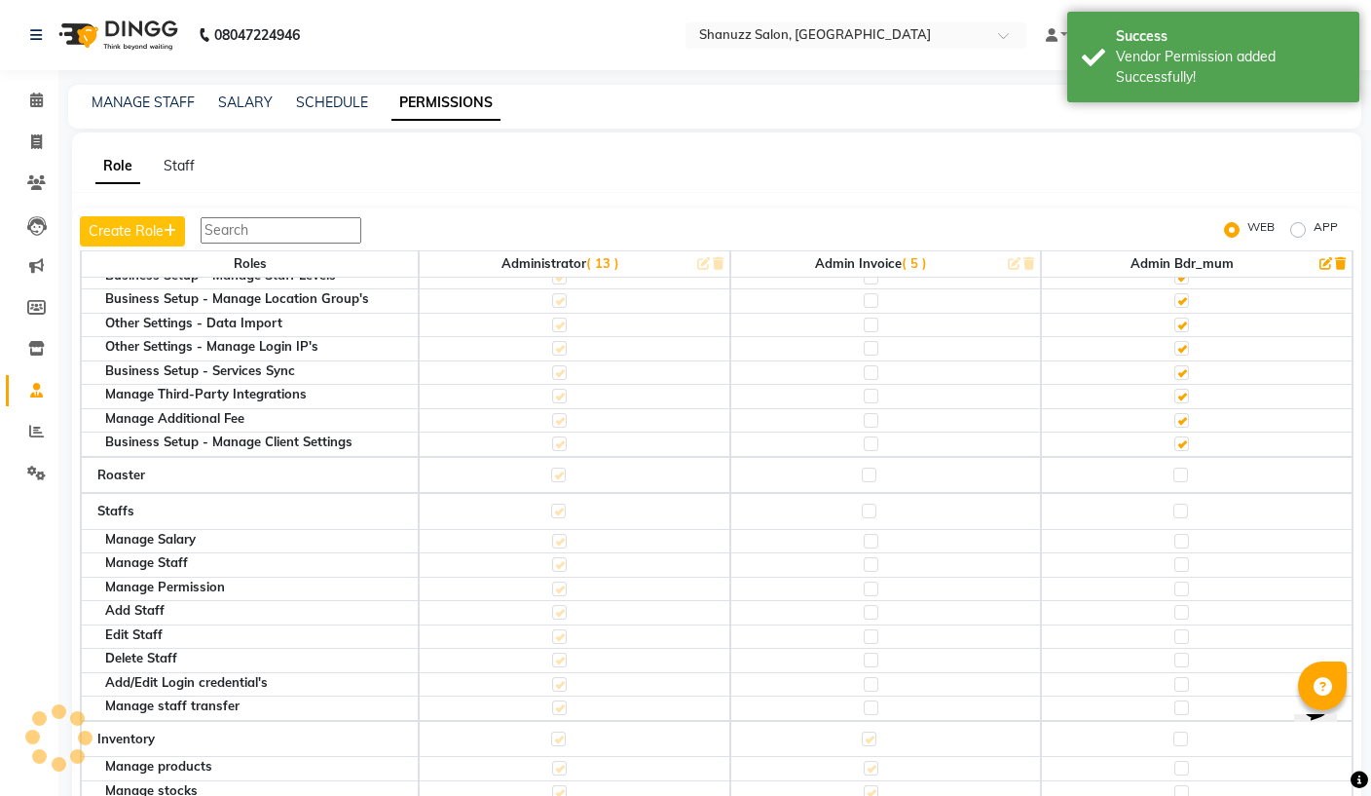
click at [1185, 467] on label at bounding box center [1180, 474] width 15 height 15
click at [1185, 468] on input "checkbox" at bounding box center [1179, 474] width 13 height 13
checkbox input "true"
click at [1185, 503] on label at bounding box center [1180, 510] width 15 height 15
click at [1185, 504] on input "checkbox" at bounding box center [1179, 510] width 13 height 13
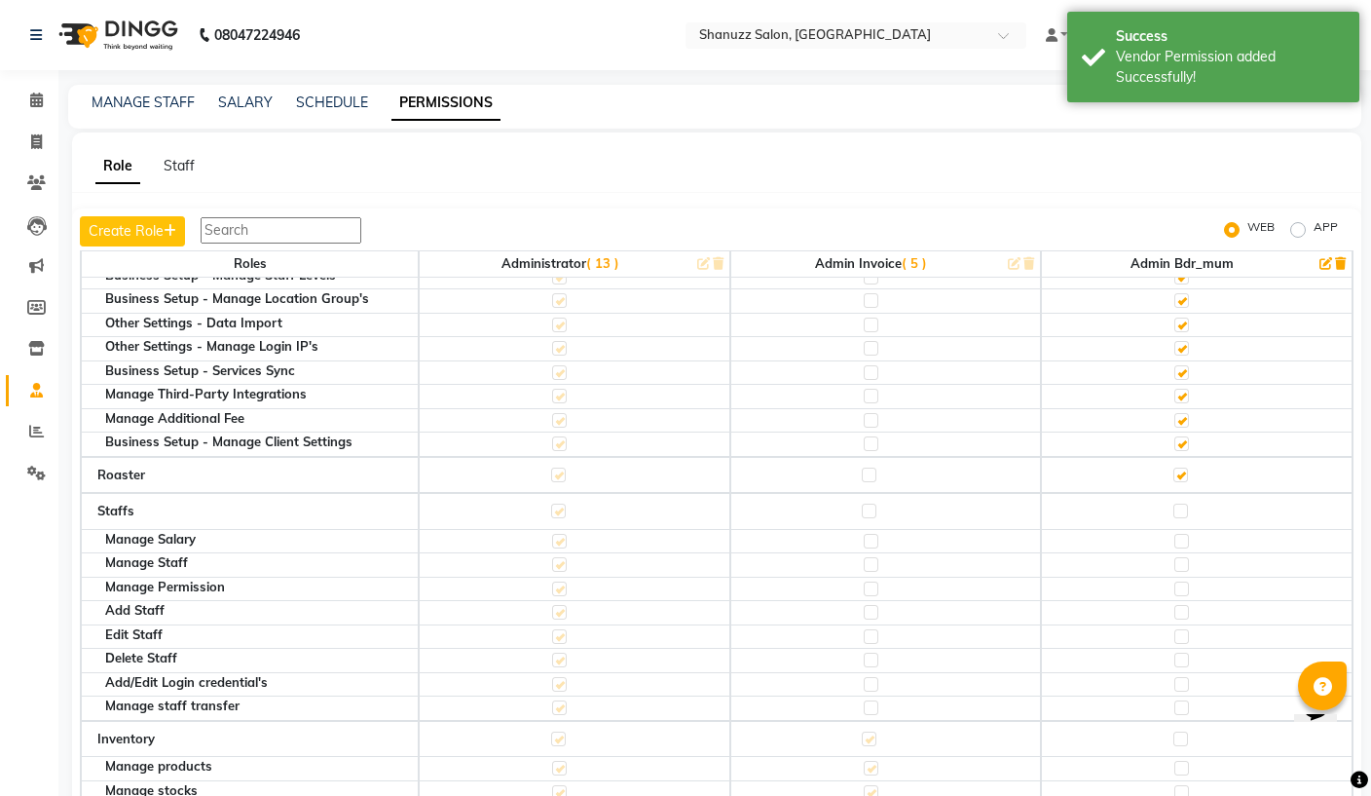
checkbox input "true"
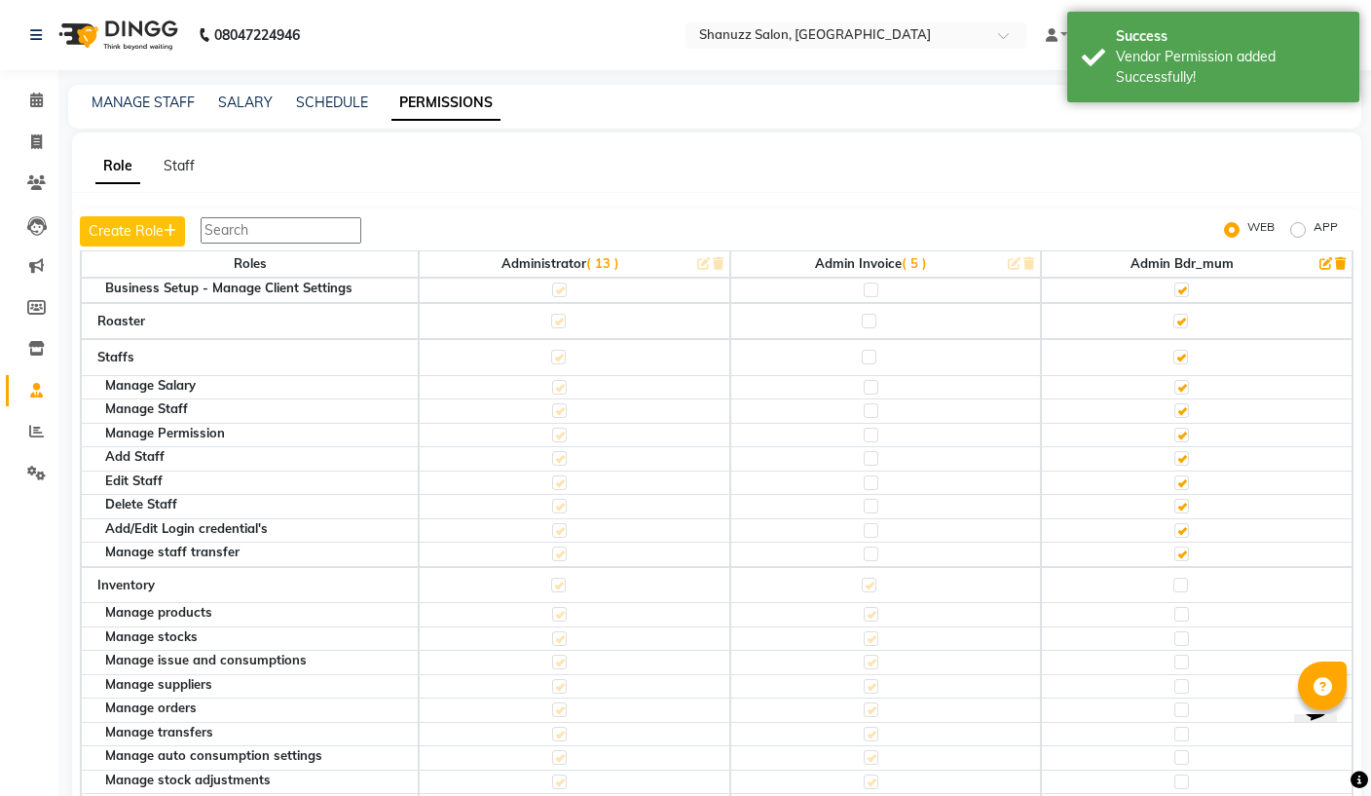
scroll to position [1953, 0]
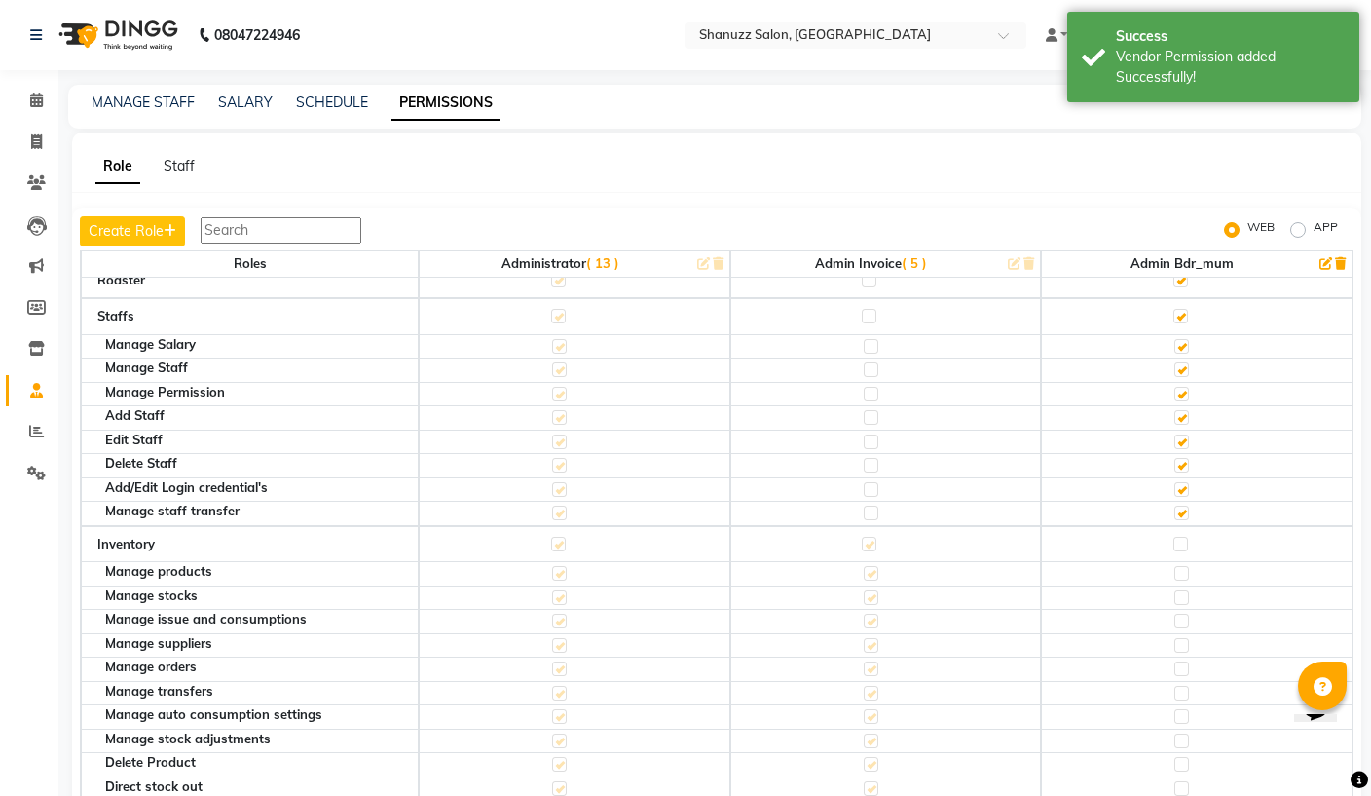
click at [1183, 537] on label at bounding box center [1180, 544] width 15 height 15
click at [1183, 537] on input "checkbox" at bounding box center [1179, 543] width 13 height 13
checkbox input "true"
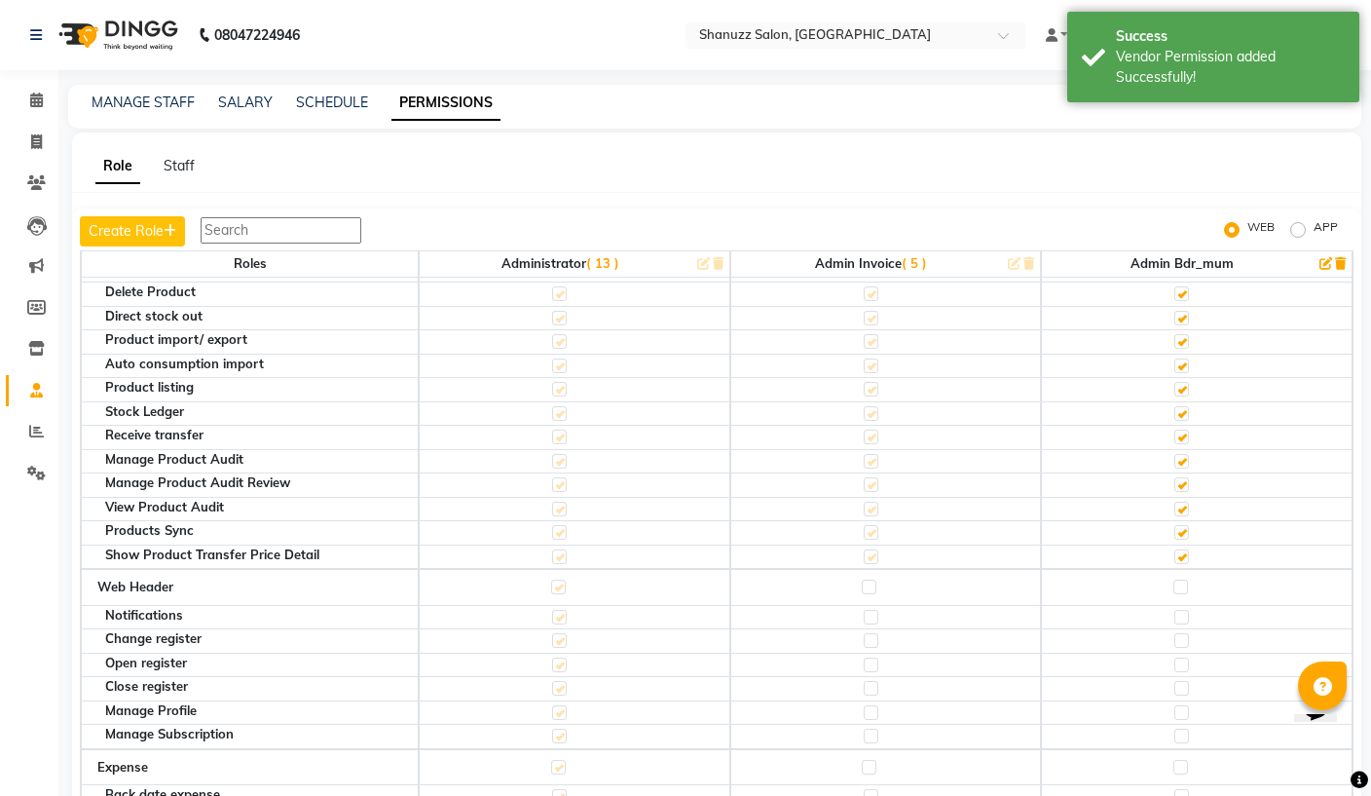
scroll to position [2444, 0]
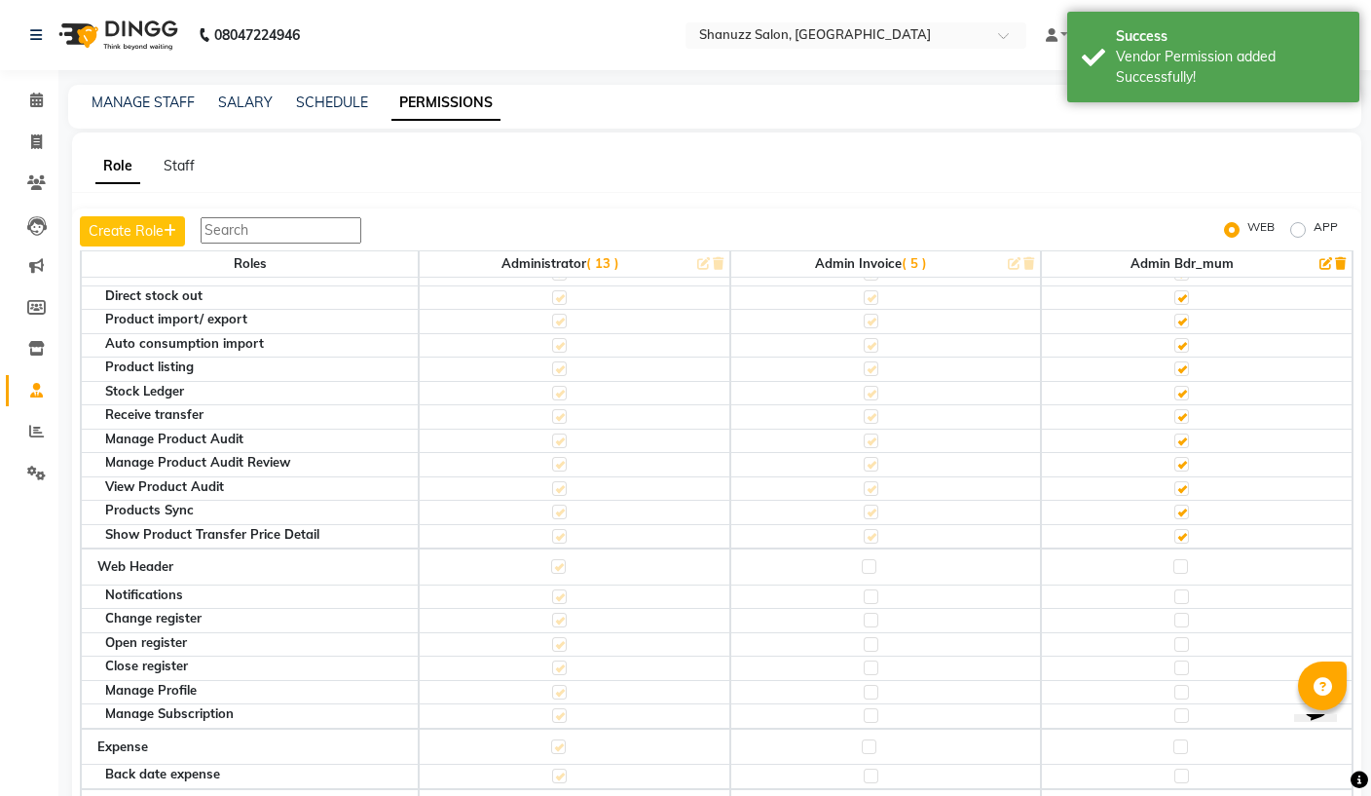
click at [1184, 559] on label at bounding box center [1180, 566] width 15 height 15
click at [1184, 560] on input "checkbox" at bounding box center [1179, 566] width 13 height 13
checkbox input "true"
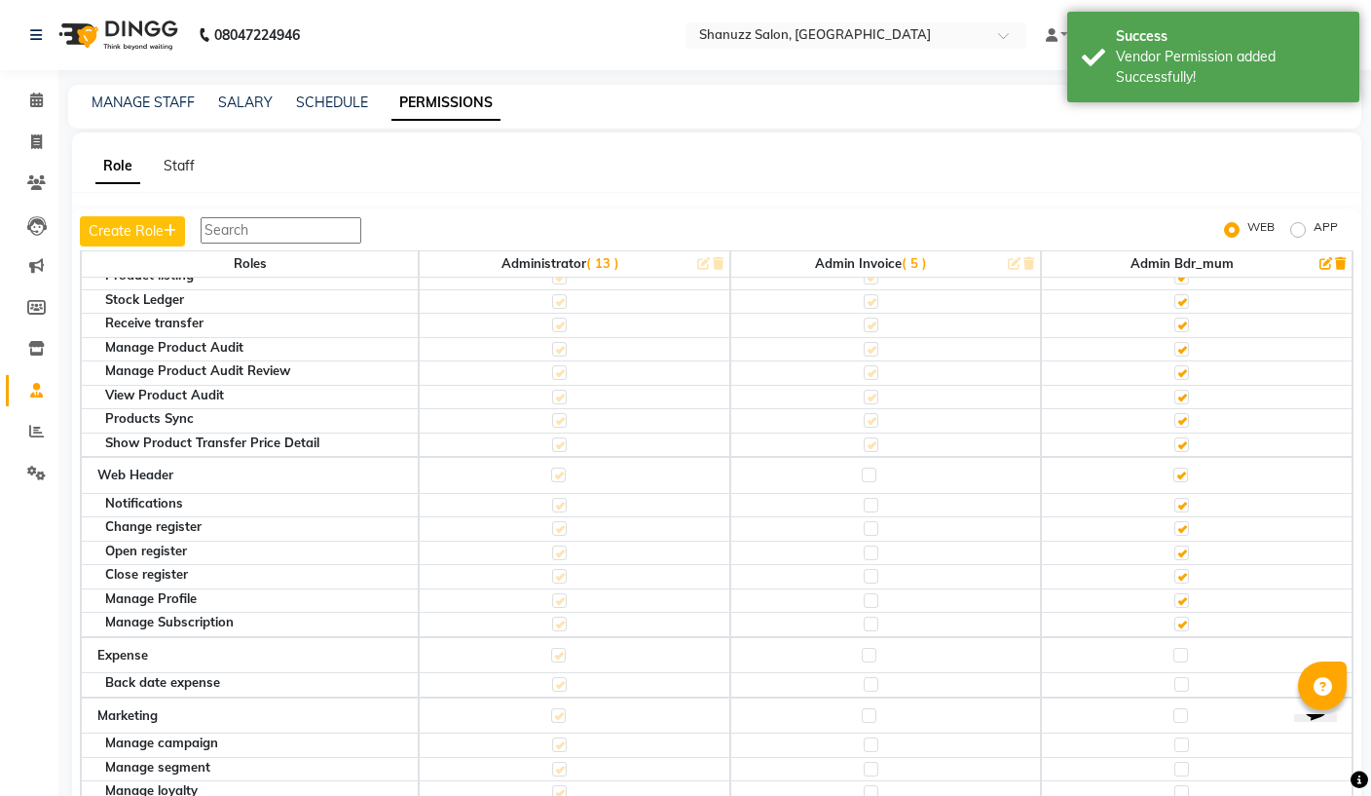
scroll to position [2649, 0]
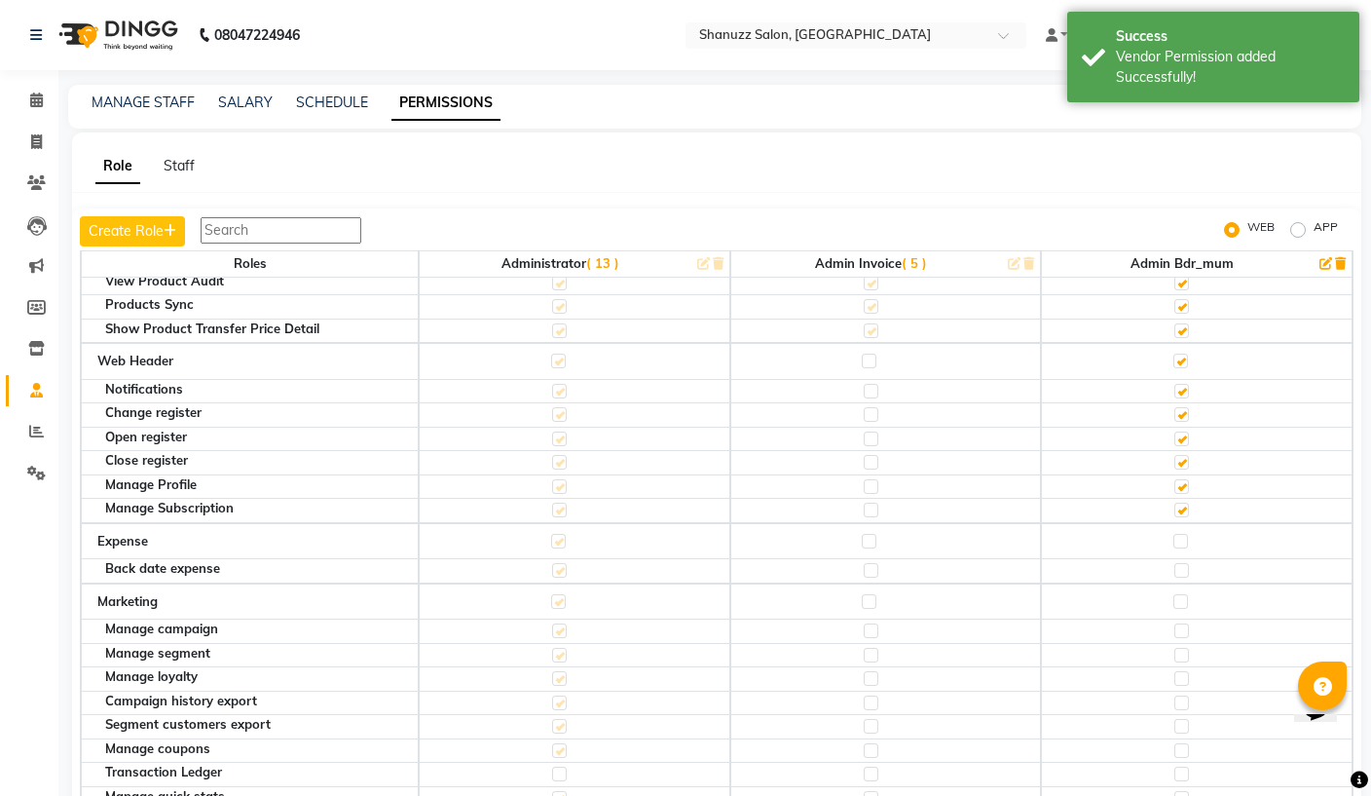
click at [1187, 534] on label at bounding box center [1180, 541] width 15 height 15
click at [1186, 535] on input "checkbox" at bounding box center [1179, 541] width 13 height 13
checkbox input "true"
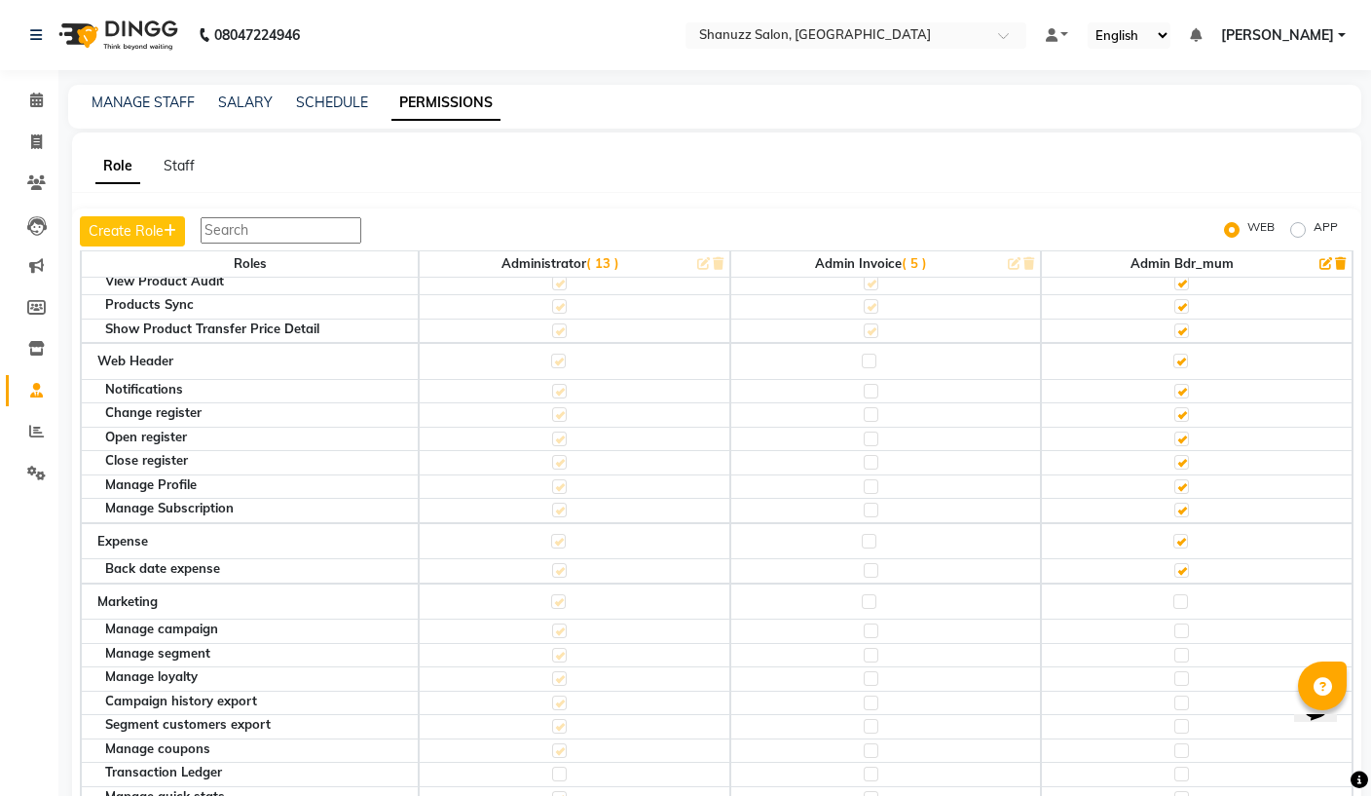
click at [1186, 583] on td at bounding box center [1197, 601] width 312 height 37
click at [1181, 594] on label at bounding box center [1180, 601] width 15 height 15
click at [1181, 595] on input "checkbox" at bounding box center [1179, 601] width 13 height 13
checkbox input "true"
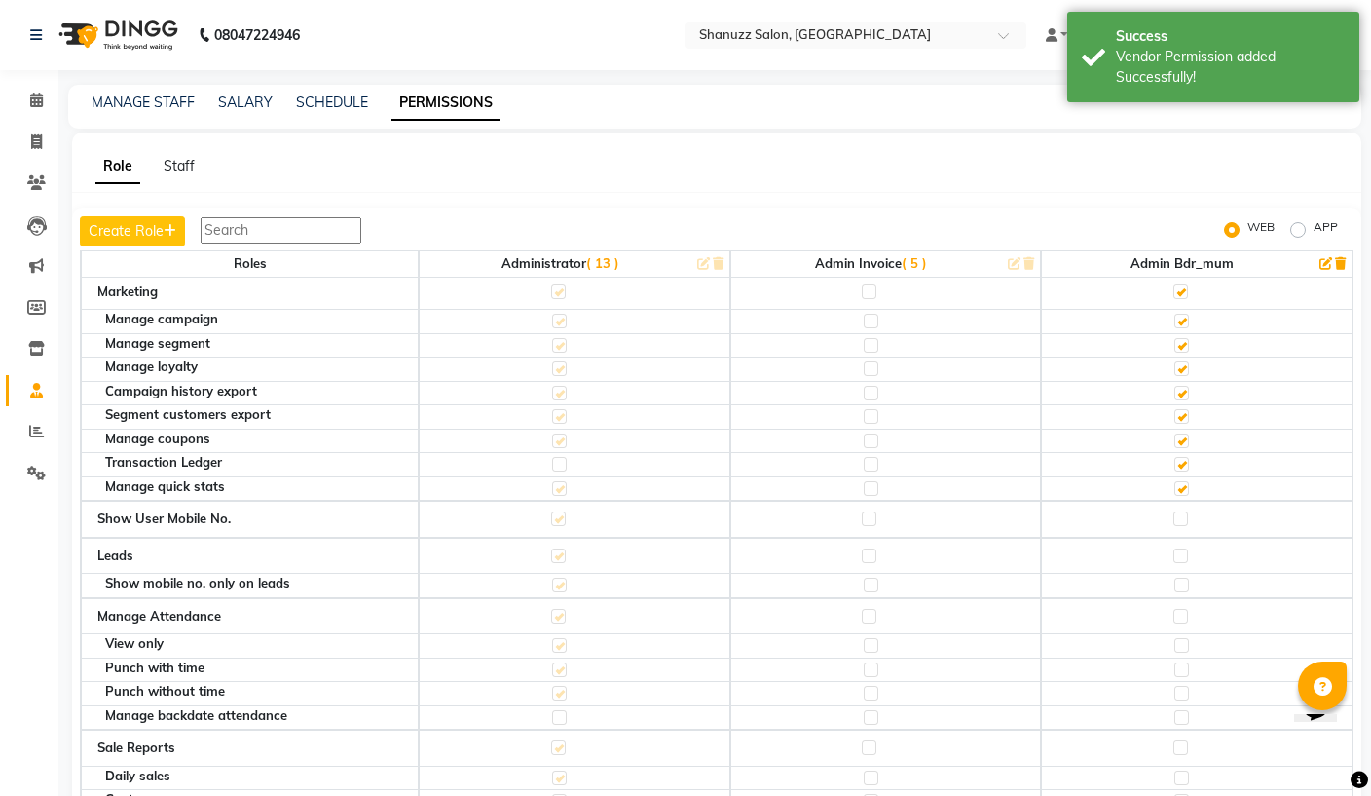
scroll to position [2979, 0]
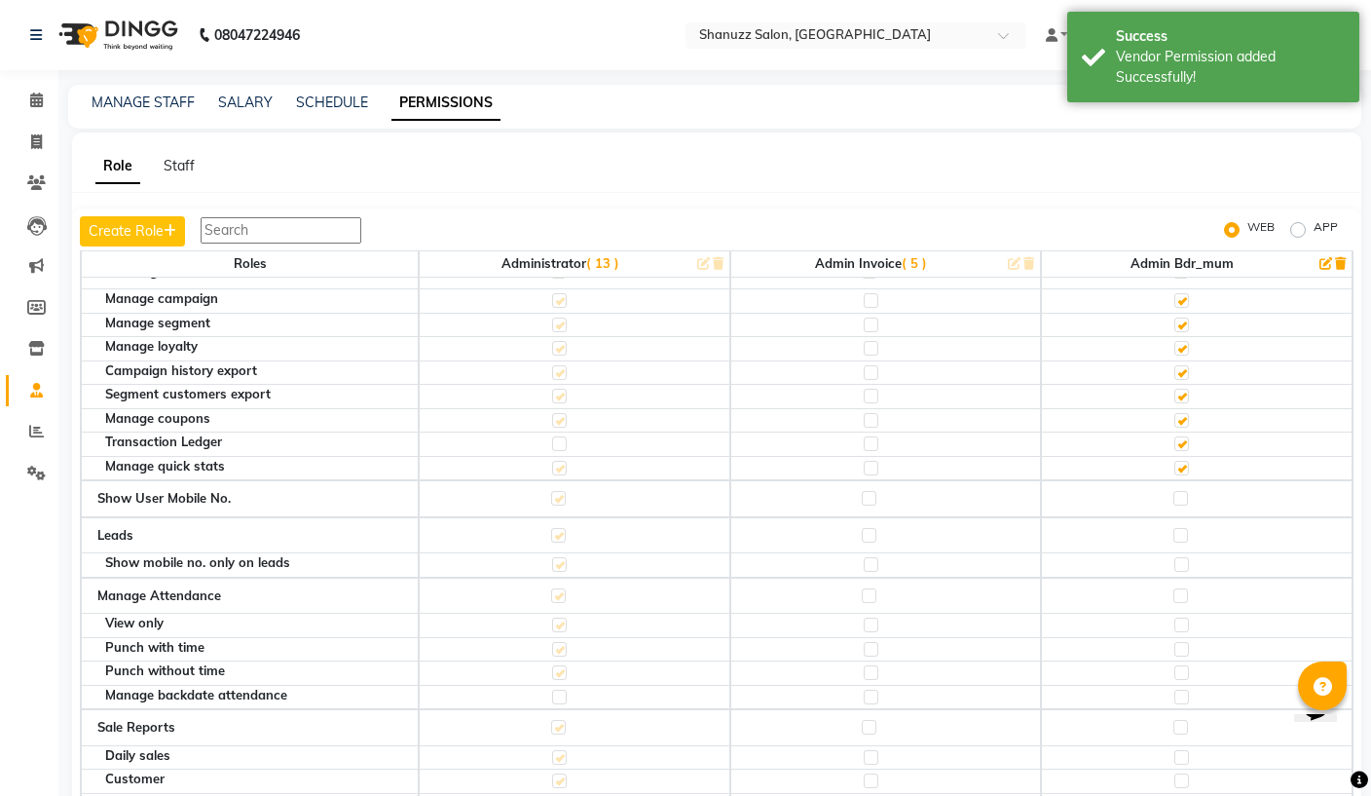
click at [1186, 491] on label at bounding box center [1180, 498] width 15 height 15
click at [1186, 492] on input "checkbox" at bounding box center [1179, 498] width 13 height 13
checkbox input "true"
click at [1197, 517] on td at bounding box center [1197, 535] width 312 height 37
click at [1182, 528] on label at bounding box center [1180, 535] width 15 height 15
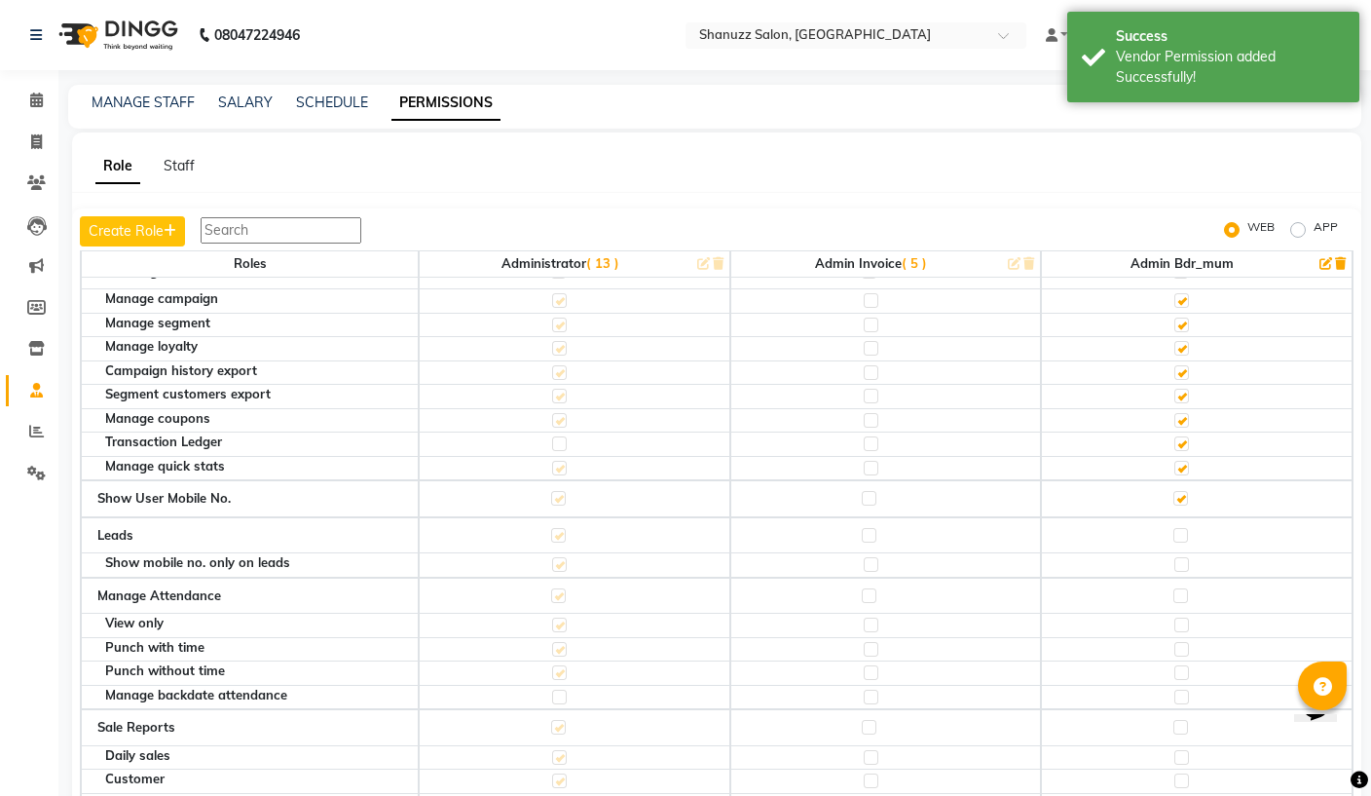
click at [1182, 529] on input "checkbox" at bounding box center [1179, 535] width 13 height 13
checkbox input "true"
click at [1189, 557] on label at bounding box center [1181, 564] width 15 height 15
click at [1187, 558] on input "checkbox" at bounding box center [1180, 564] width 13 height 13
checkbox input "false"
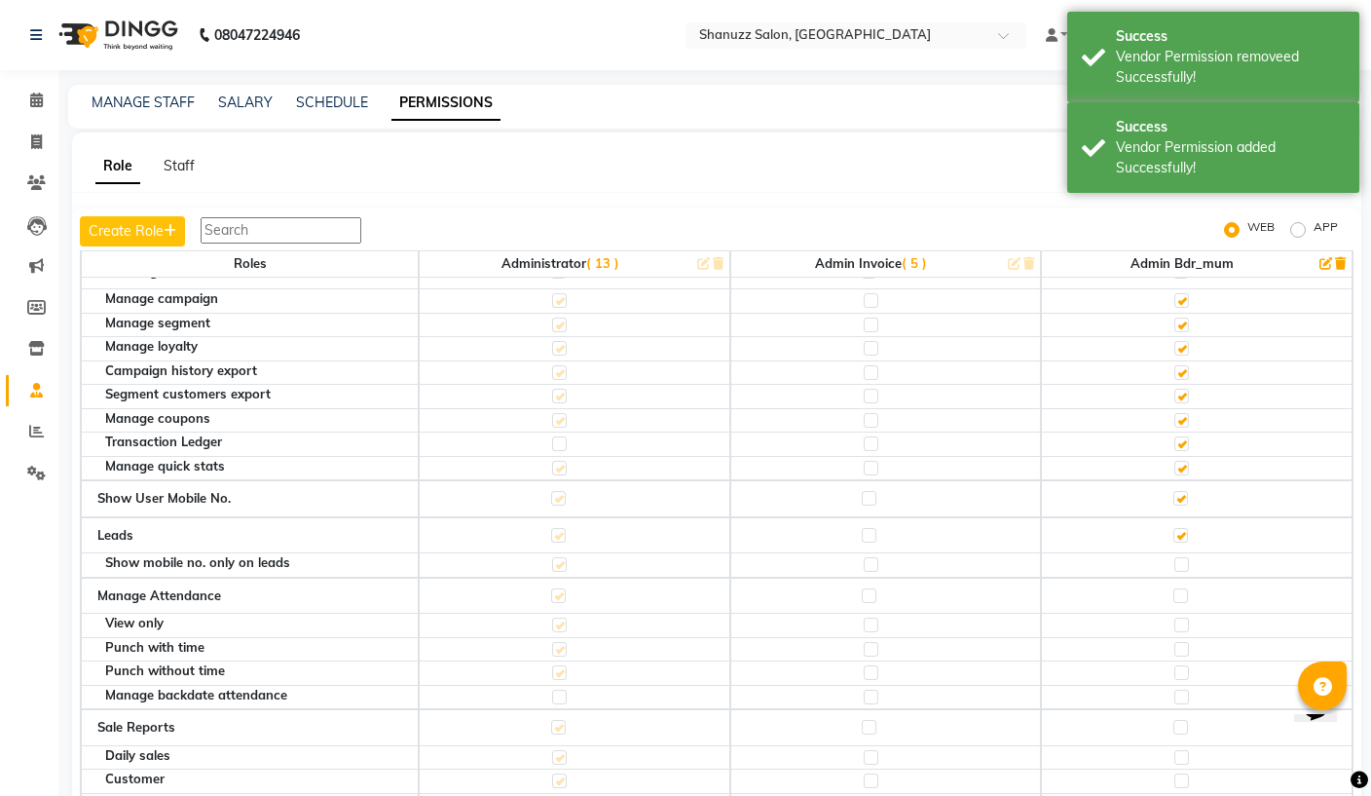
click at [1187, 557] on div at bounding box center [1180, 566] width 13 height 19
click at [1177, 588] on label at bounding box center [1180, 595] width 15 height 15
click at [1177, 589] on input "checkbox" at bounding box center [1179, 595] width 13 height 13
checkbox input "true"
click at [1187, 557] on label at bounding box center [1181, 564] width 15 height 15
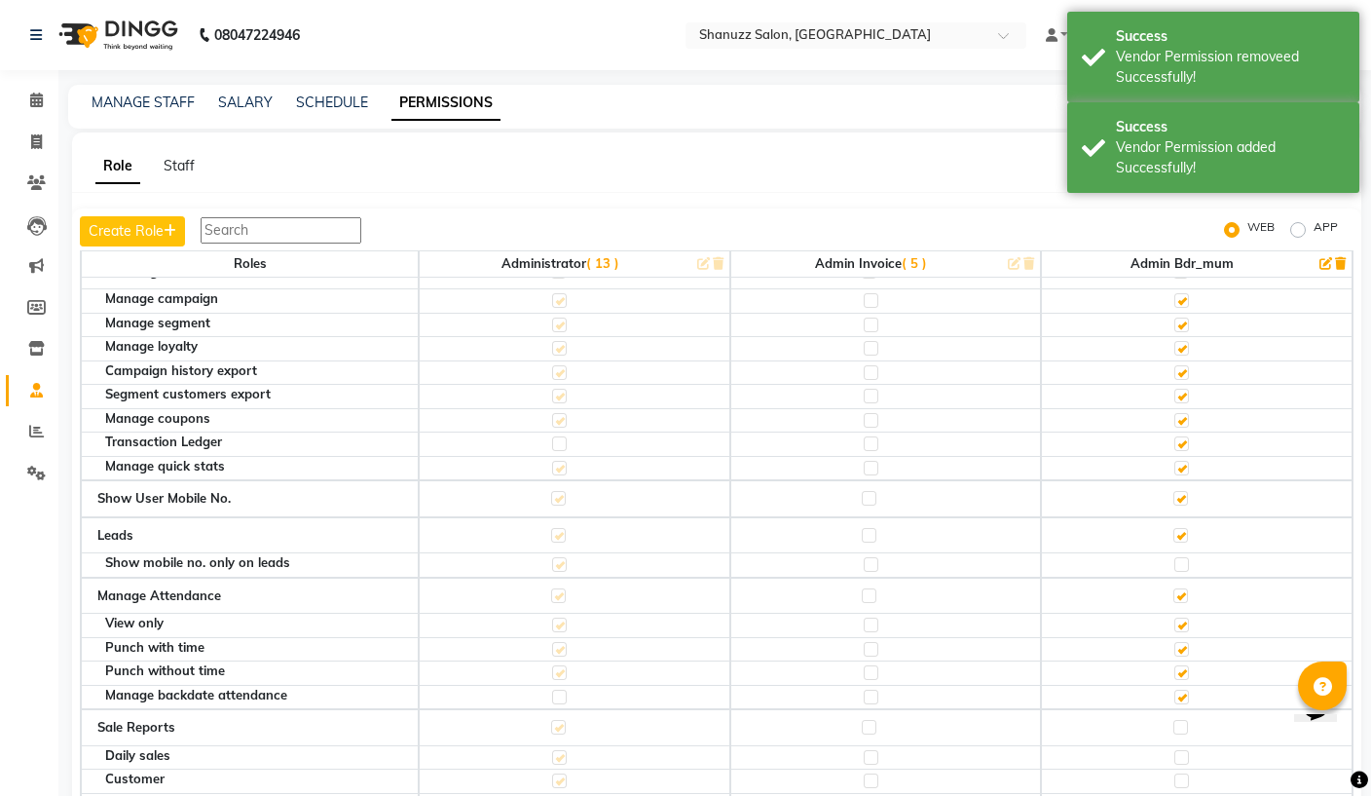
click at [1187, 558] on input "checkbox" at bounding box center [1180, 564] width 13 height 13
checkbox input "true"
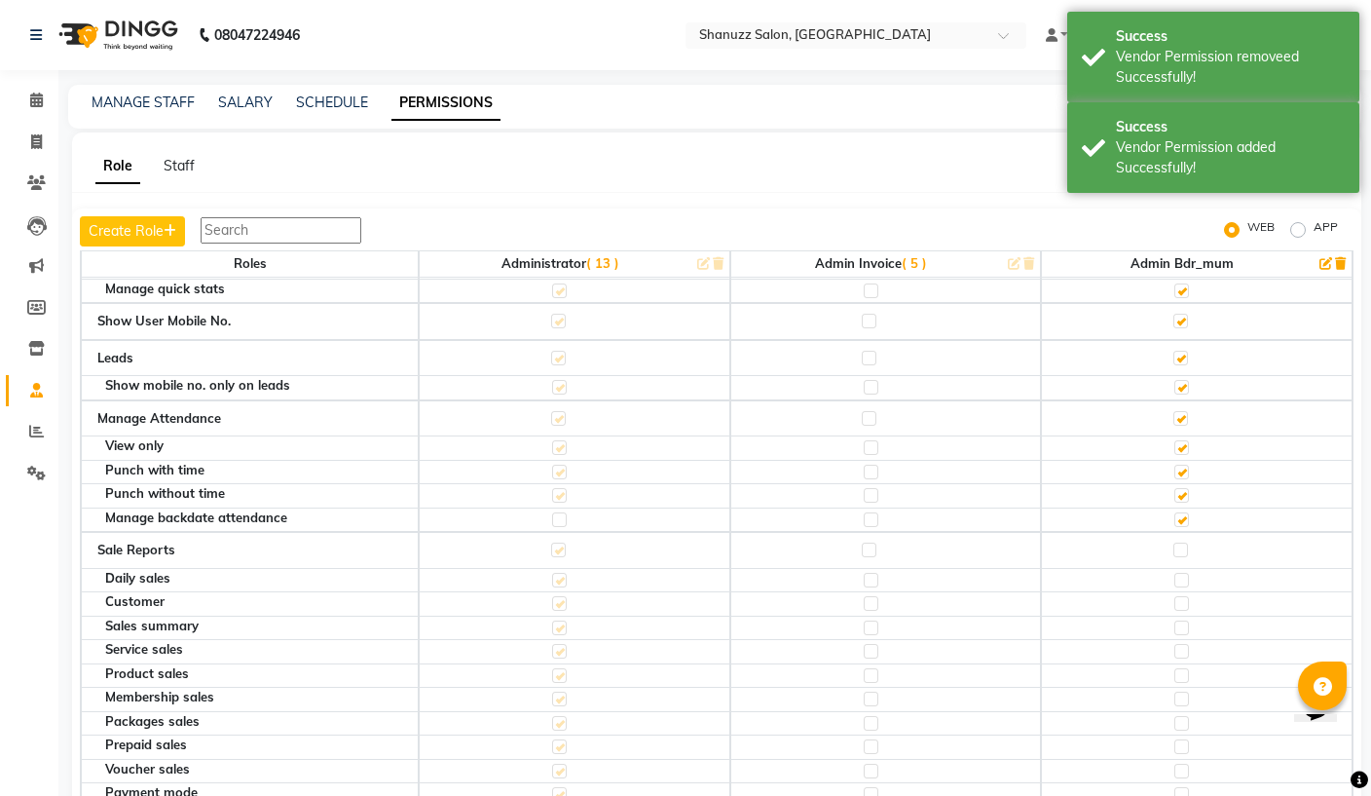
scroll to position [3159, 0]
click at [1186, 540] on label at bounding box center [1180, 547] width 15 height 15
click at [1186, 541] on input "checkbox" at bounding box center [1179, 547] width 13 height 13
checkbox input "true"
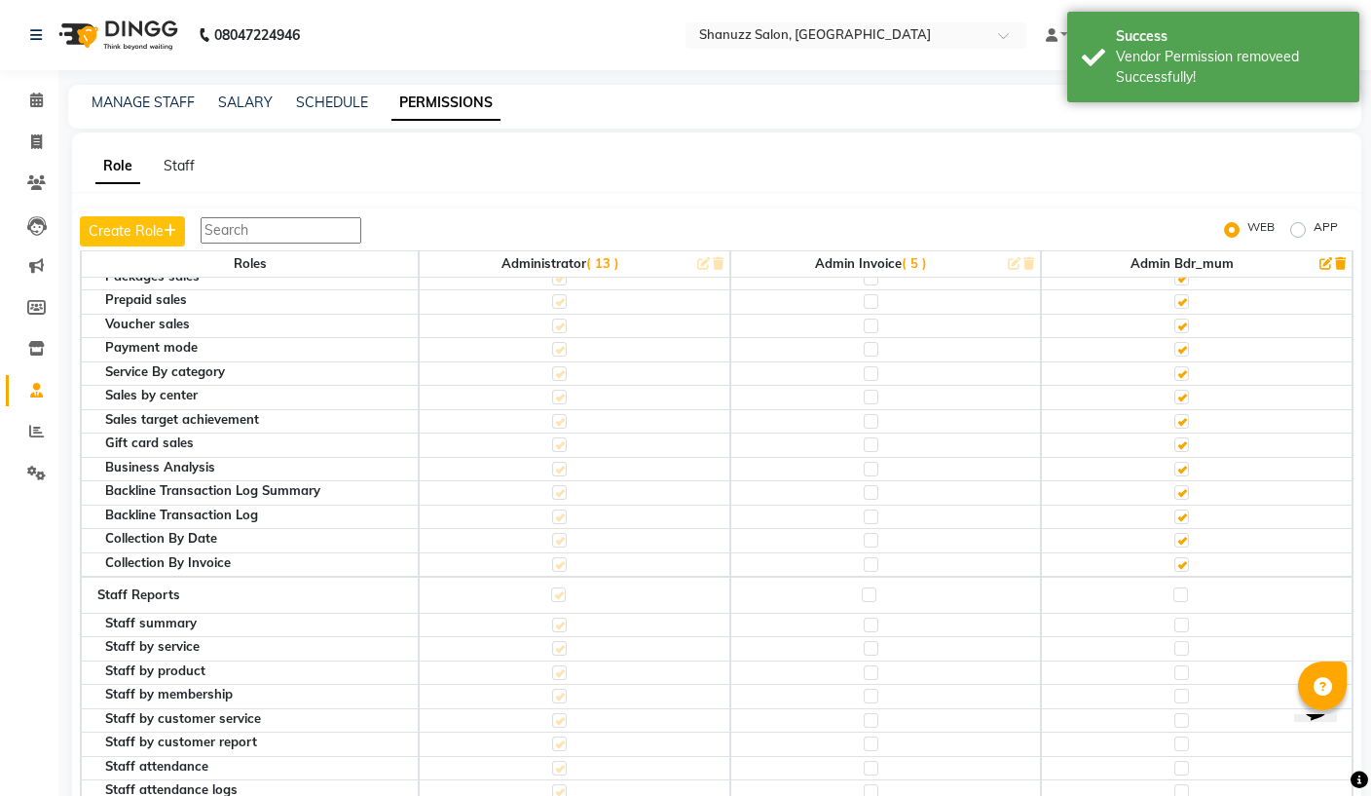
scroll to position [3634, 0]
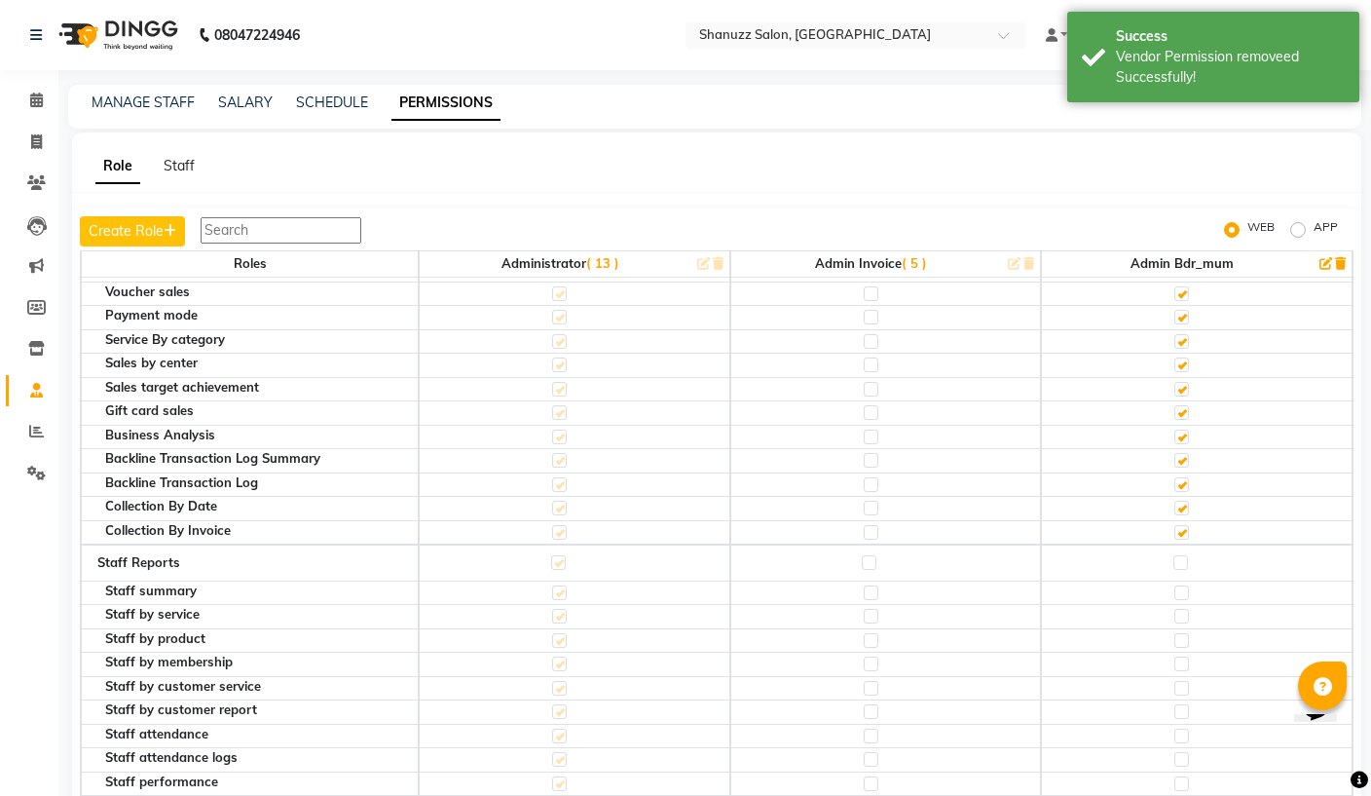
click at [1187, 555] on label at bounding box center [1180, 562] width 15 height 15
click at [1186, 556] on input "checkbox" at bounding box center [1179, 562] width 13 height 13
checkbox input "true"
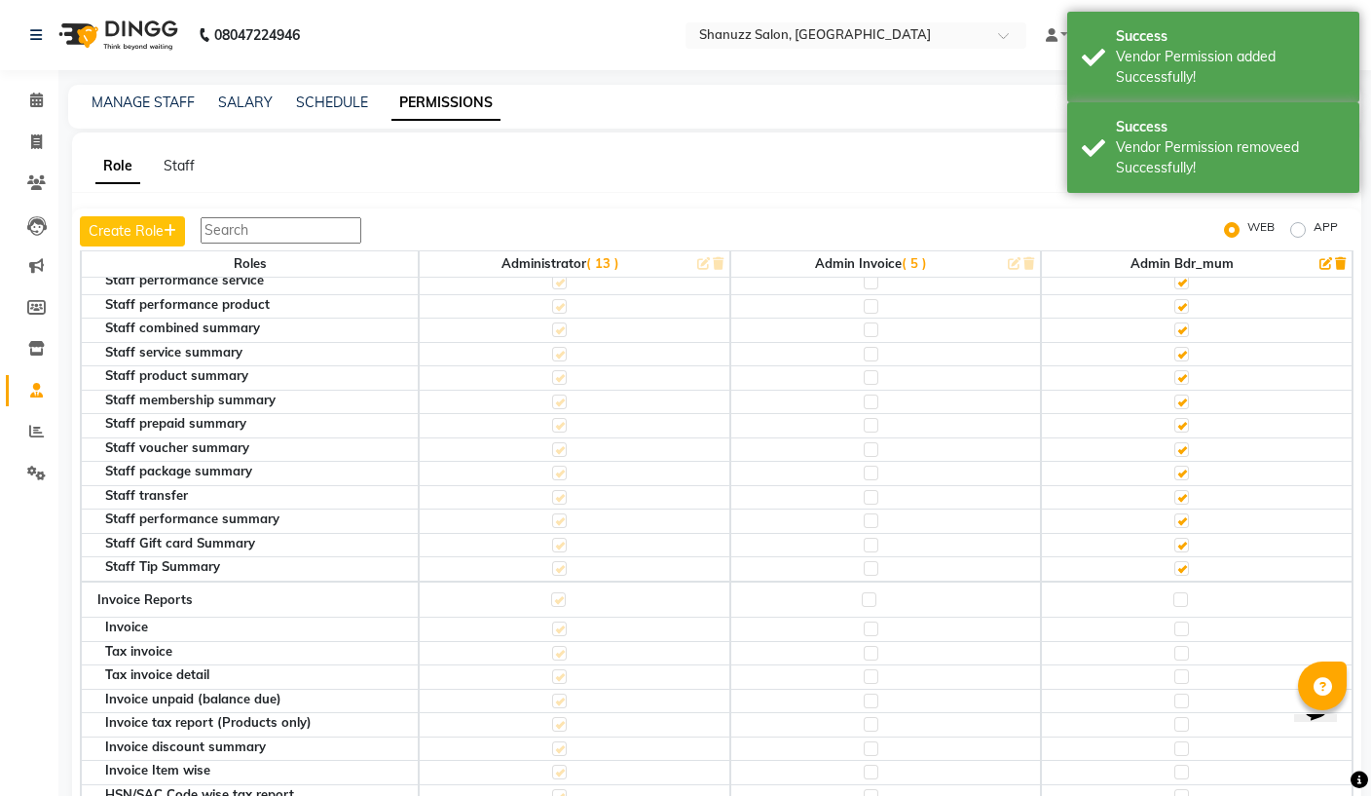
scroll to position [4173, 0]
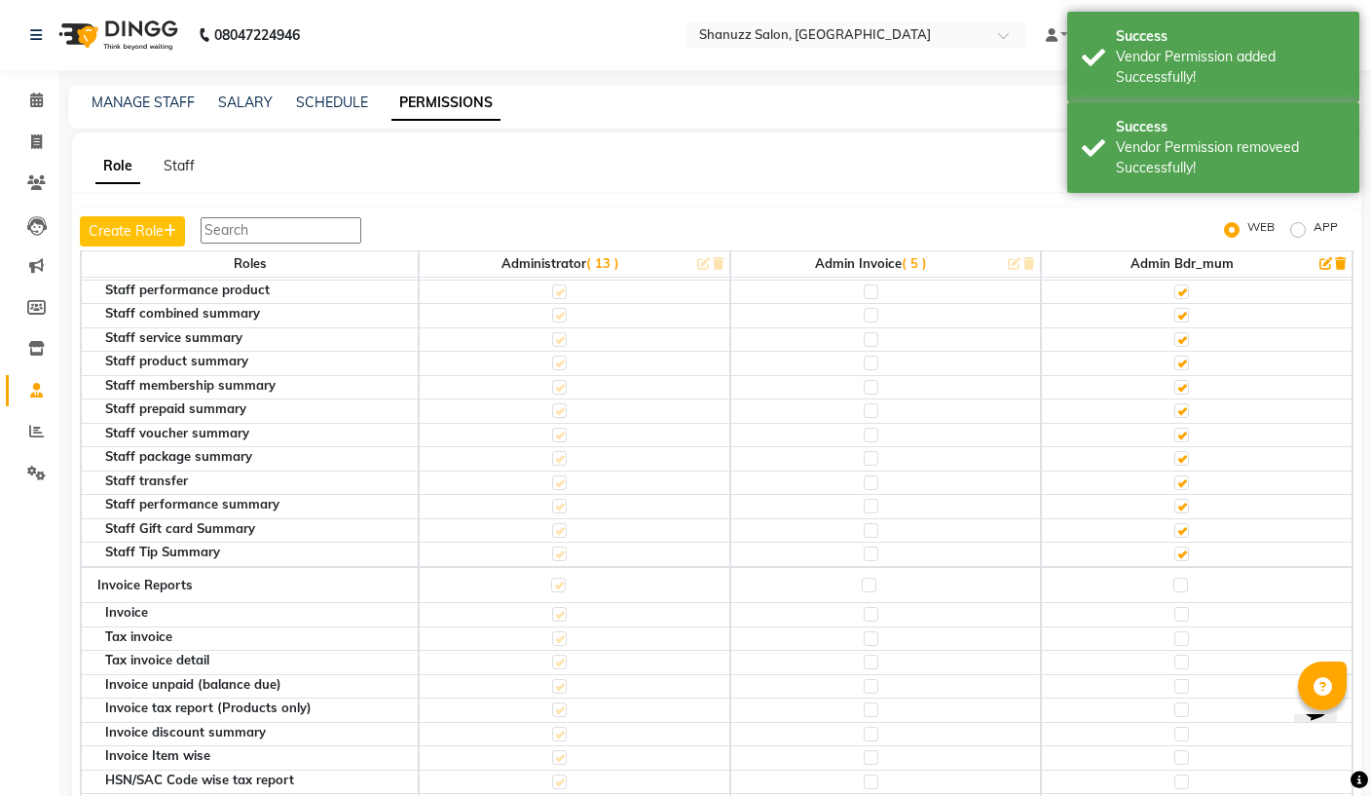
click at [1190, 567] on td at bounding box center [1197, 585] width 312 height 37
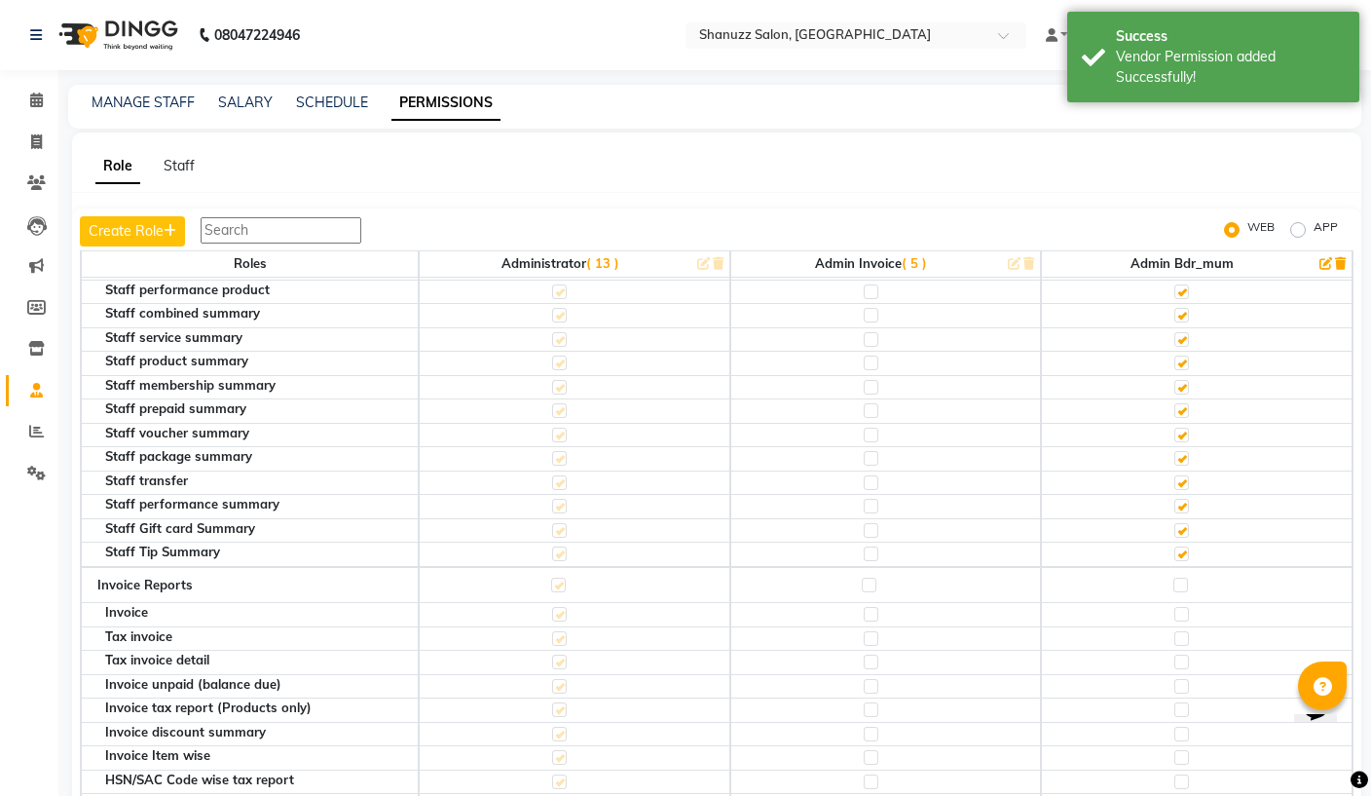
click at [1186, 577] on div at bounding box center [1179, 586] width 13 height 19
click at [1182, 577] on label at bounding box center [1180, 584] width 15 height 15
click at [1182, 578] on input "checkbox" at bounding box center [1179, 584] width 13 height 13
checkbox input "true"
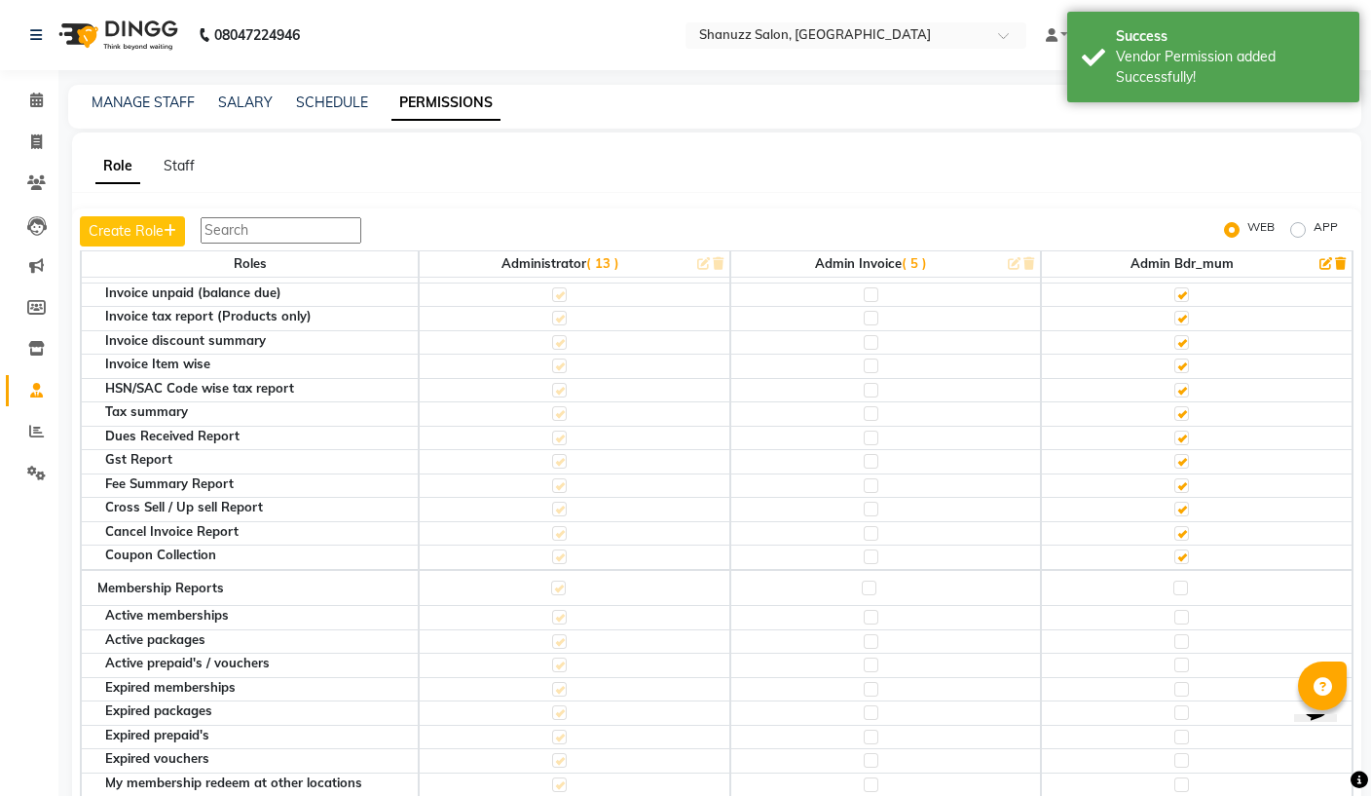
scroll to position [4574, 0]
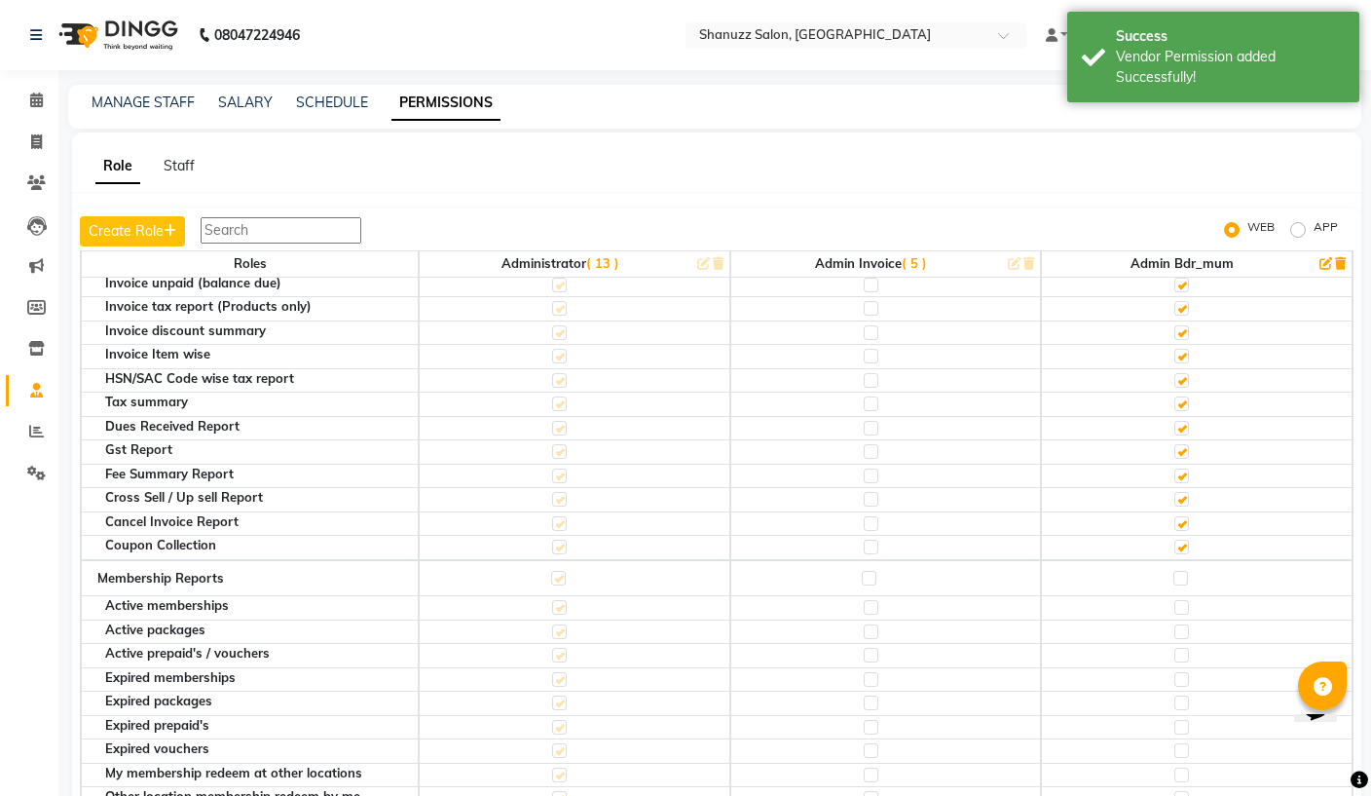
click at [1182, 571] on label at bounding box center [1180, 578] width 15 height 15
click at [1182, 572] on input "checkbox" at bounding box center [1179, 578] width 13 height 13
checkbox input "true"
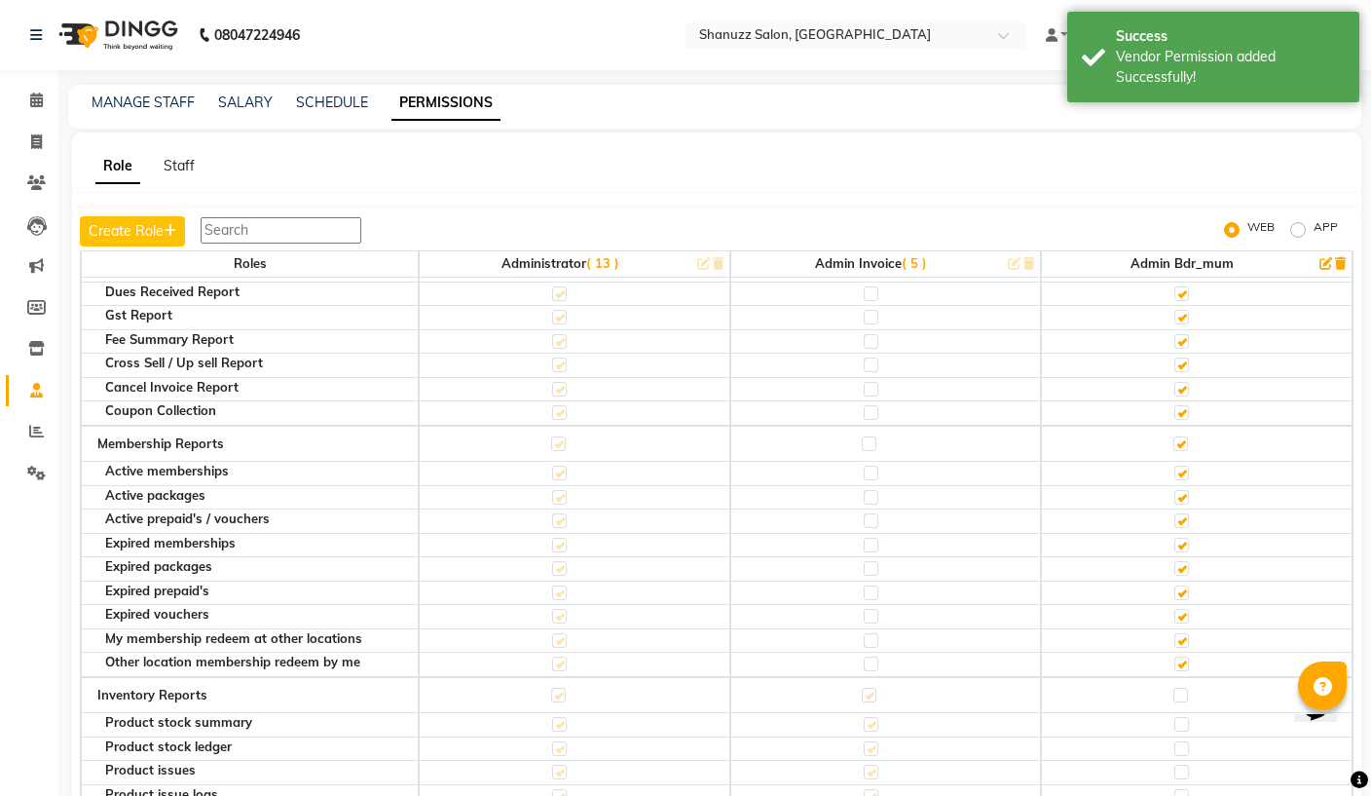
scroll to position [4908, 0]
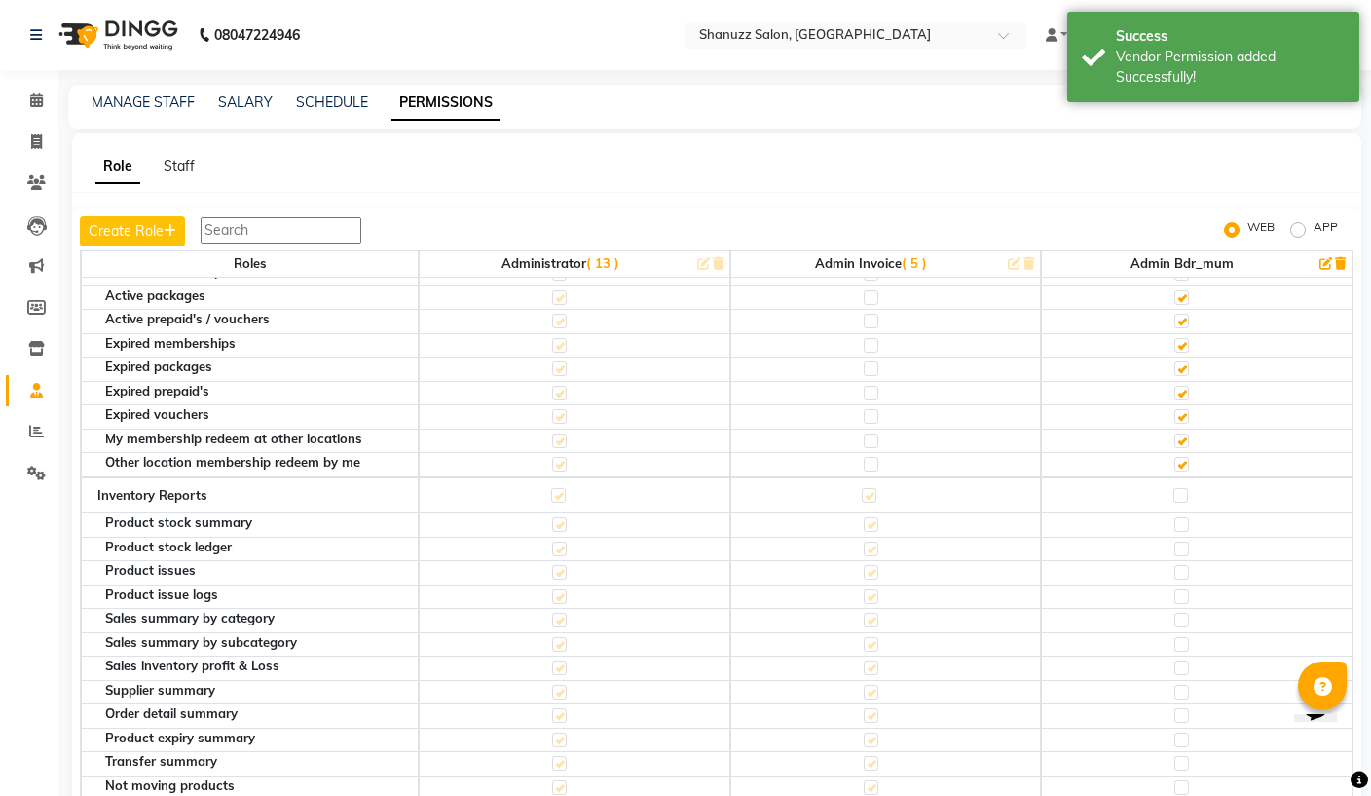
click at [1183, 488] on label at bounding box center [1180, 495] width 15 height 15
click at [1183, 489] on input "checkbox" at bounding box center [1179, 495] width 13 height 13
checkbox input "true"
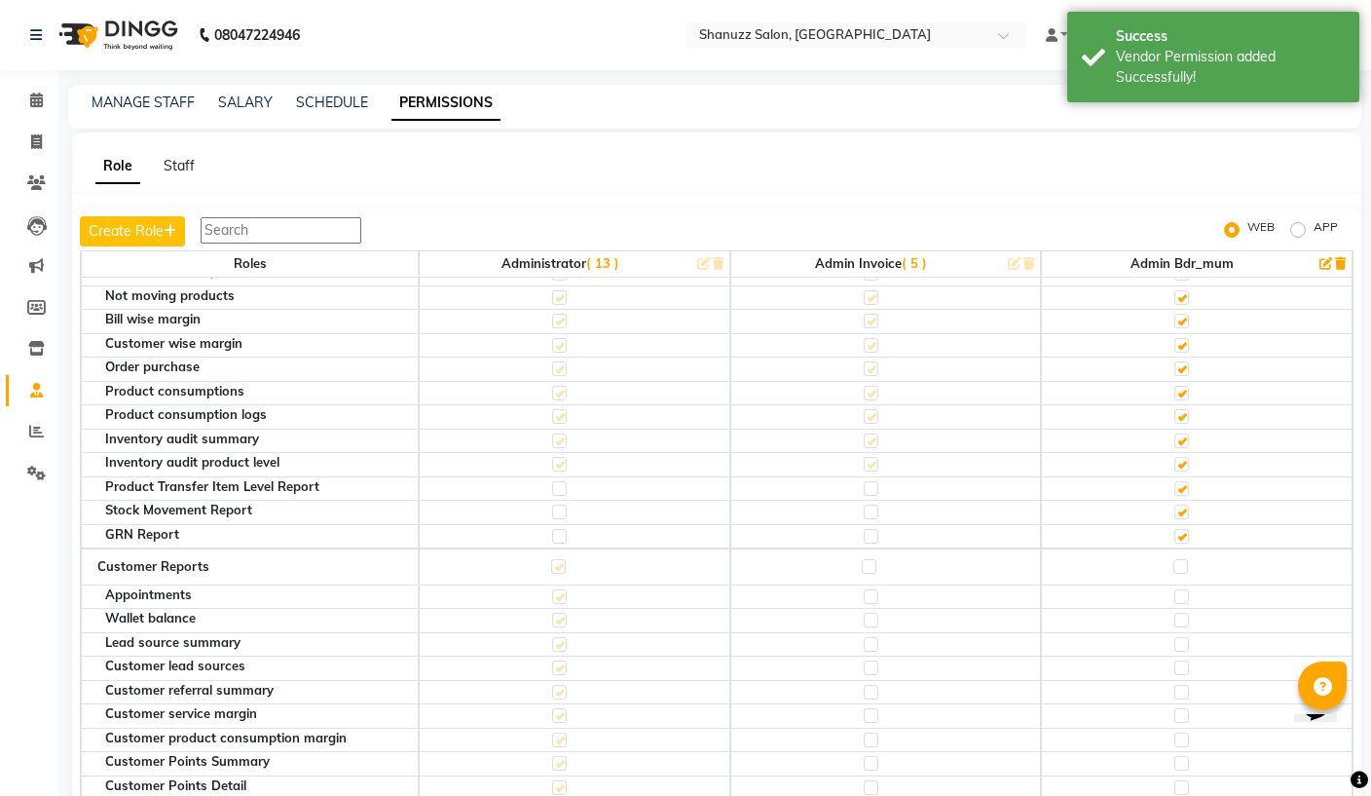
scroll to position [5424, 0]
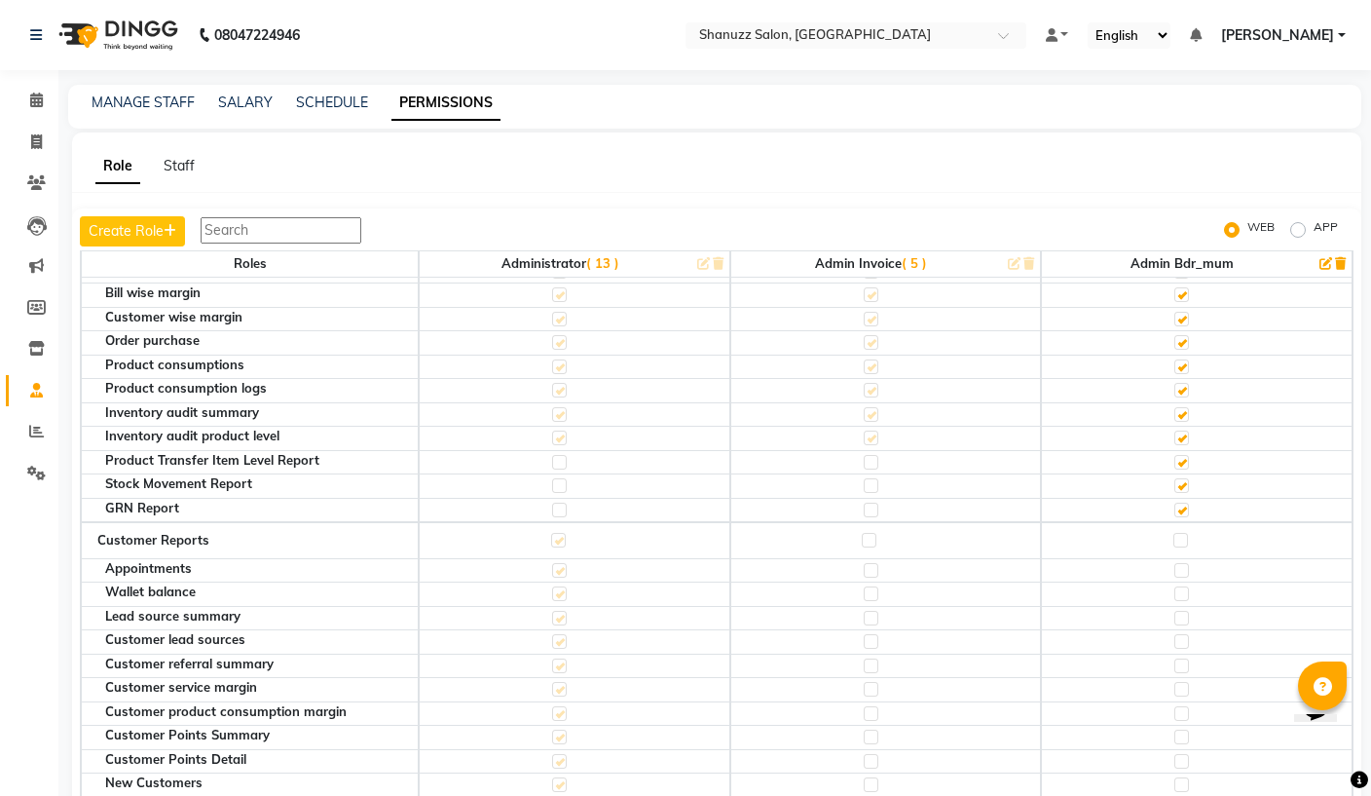
click at [1186, 533] on label at bounding box center [1180, 540] width 15 height 15
click at [1186, 534] on input "checkbox" at bounding box center [1179, 540] width 13 height 13
checkbox input "true"
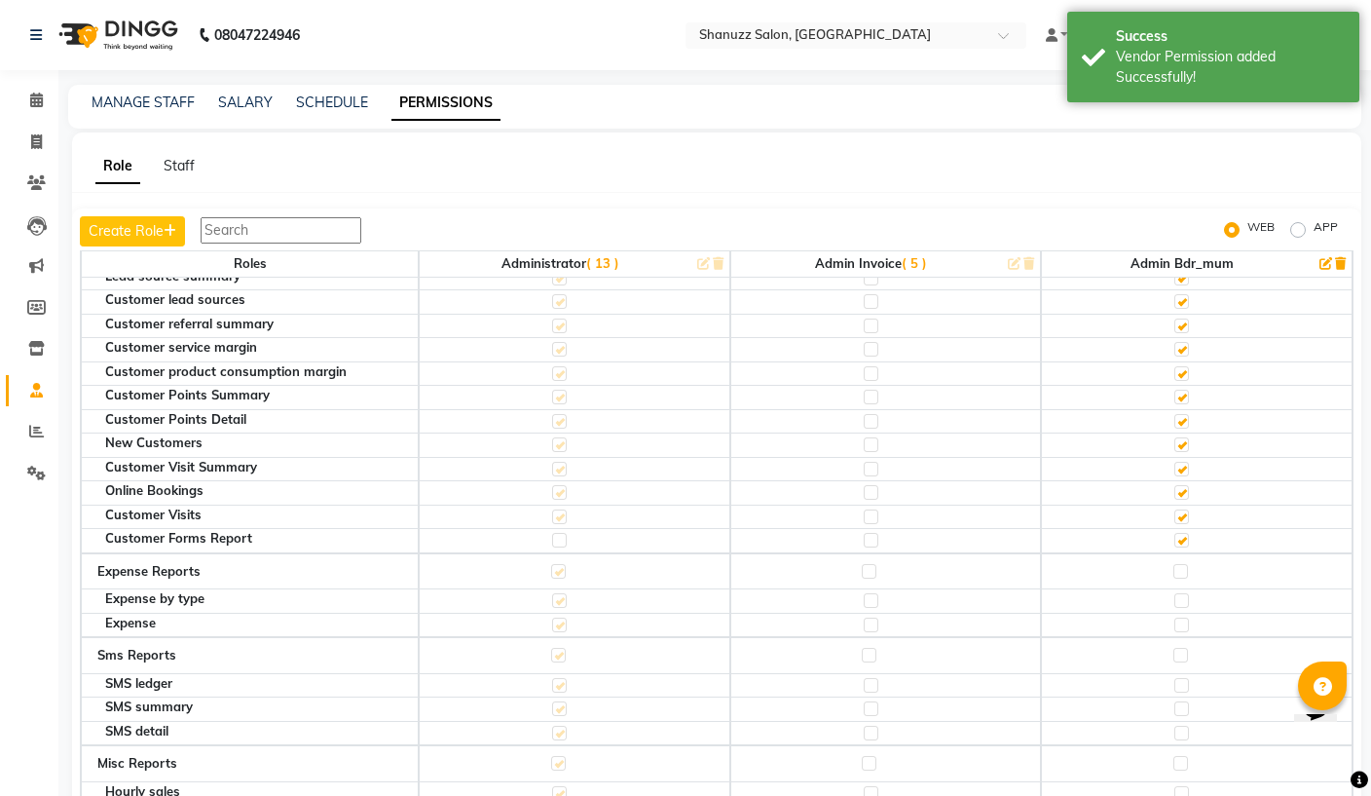
scroll to position [5878, 0]
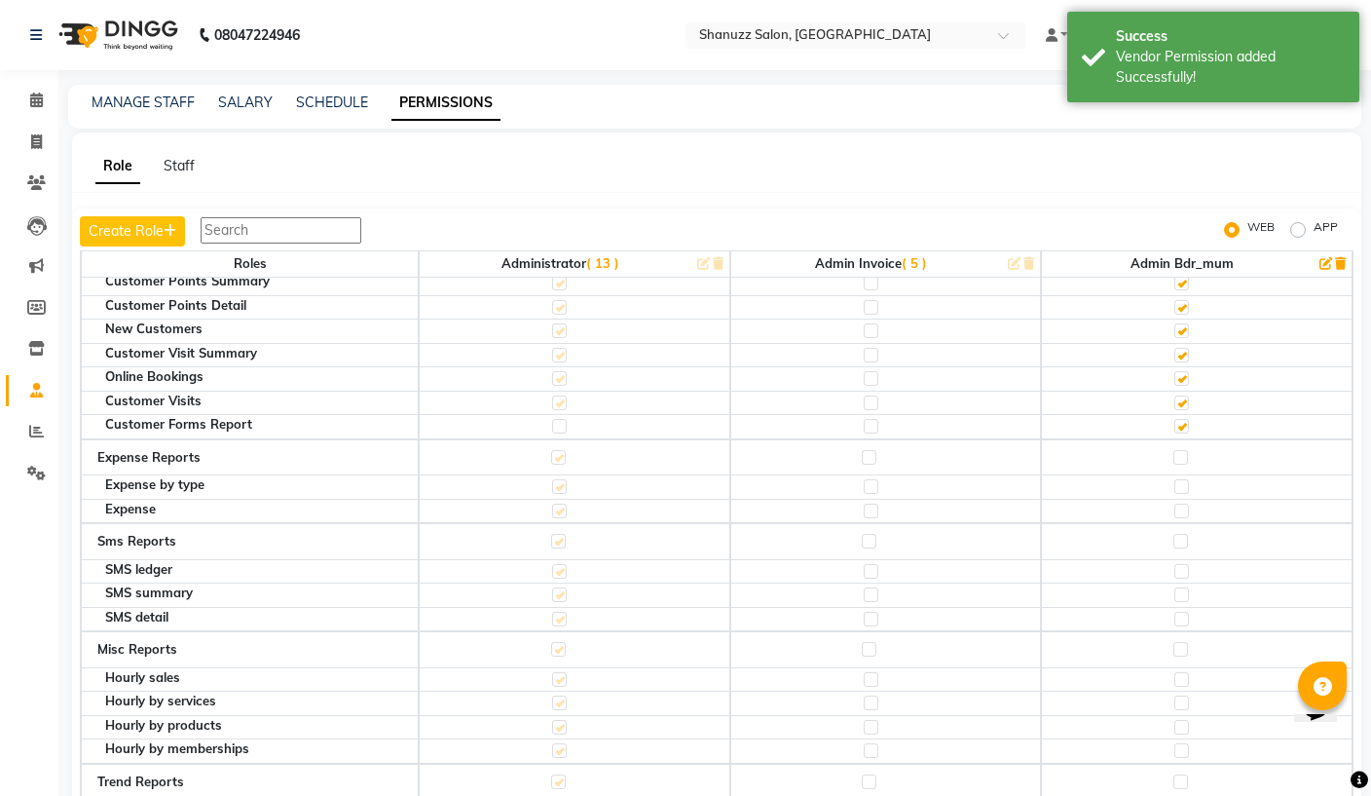
click at [1185, 450] on label at bounding box center [1180, 457] width 15 height 15
click at [1185, 451] on input "checkbox" at bounding box center [1179, 457] width 13 height 13
checkbox input "true"
click at [1192, 523] on td at bounding box center [1197, 541] width 312 height 37
click at [1185, 534] on label at bounding box center [1180, 541] width 15 height 15
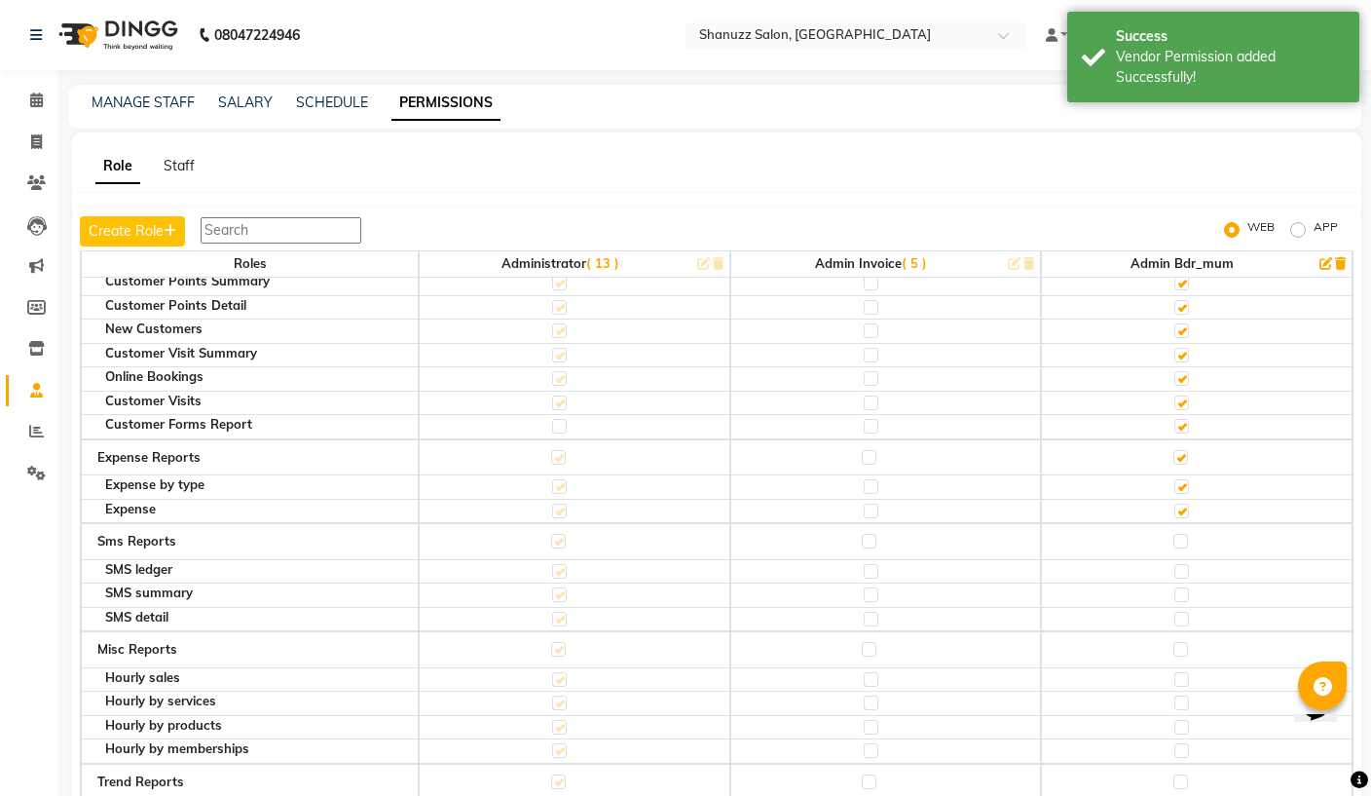
click at [1185, 535] on input "checkbox" at bounding box center [1179, 541] width 13 height 13
checkbox input "true"
click at [1181, 631] on td at bounding box center [1197, 649] width 312 height 37
click at [1181, 642] on label at bounding box center [1180, 649] width 15 height 15
click at [1181, 643] on input "checkbox" at bounding box center [1179, 649] width 13 height 13
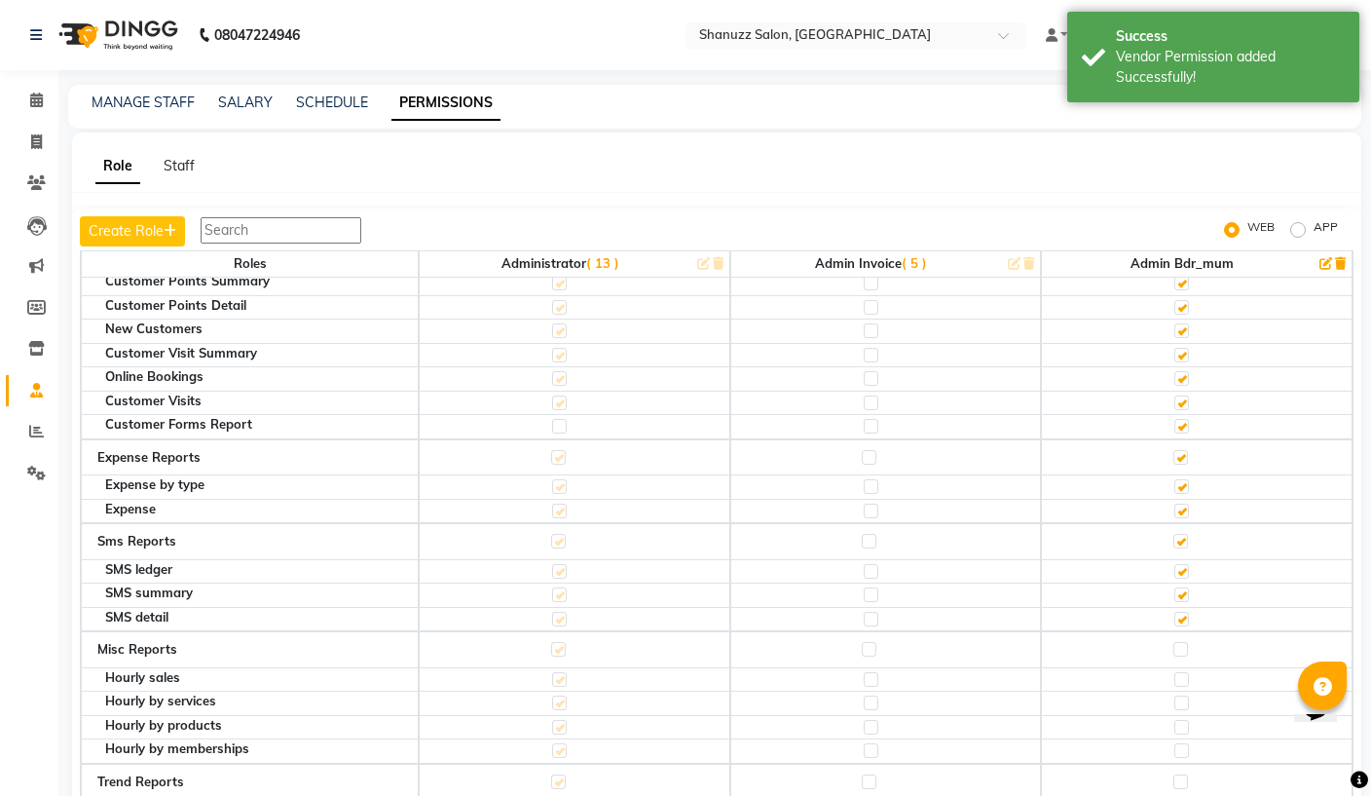
checkbox input "true"
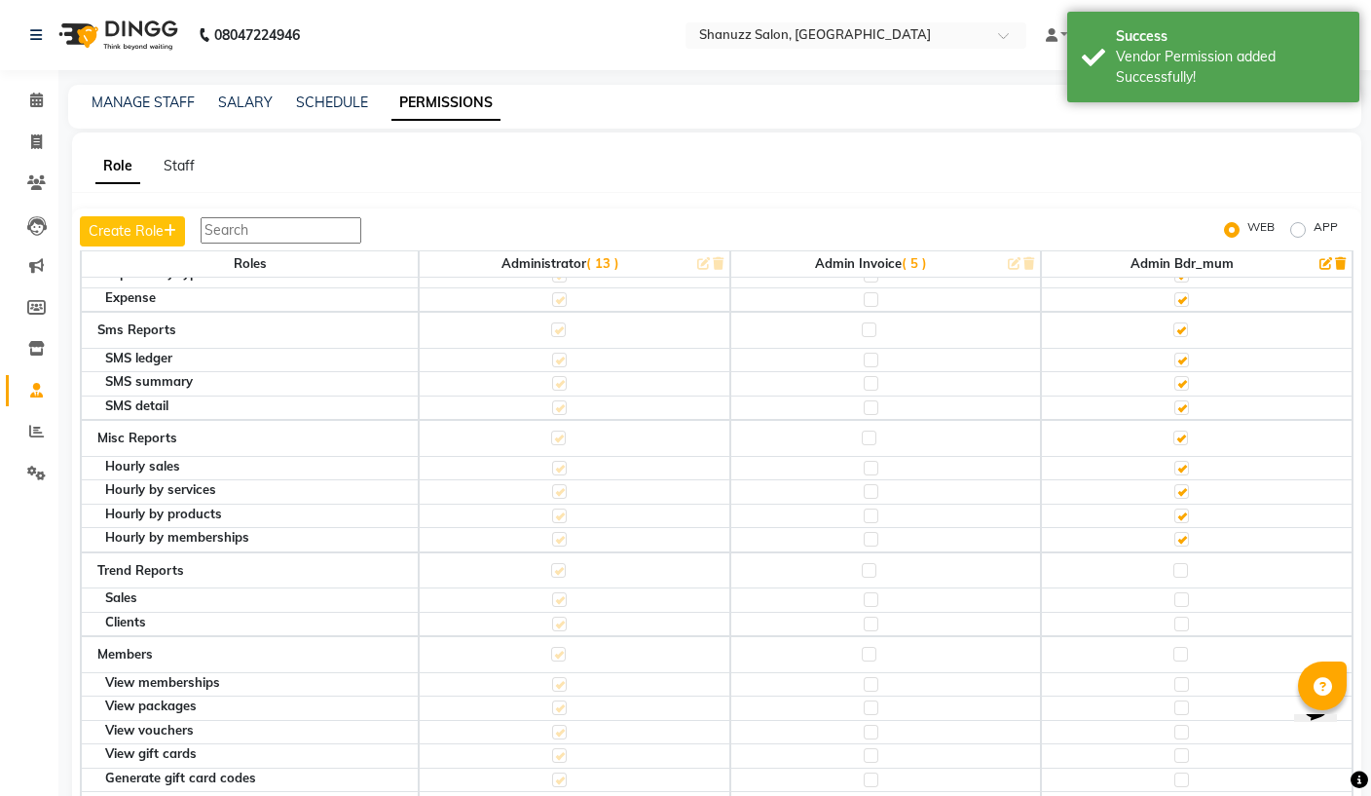
scroll to position [6114, 0]
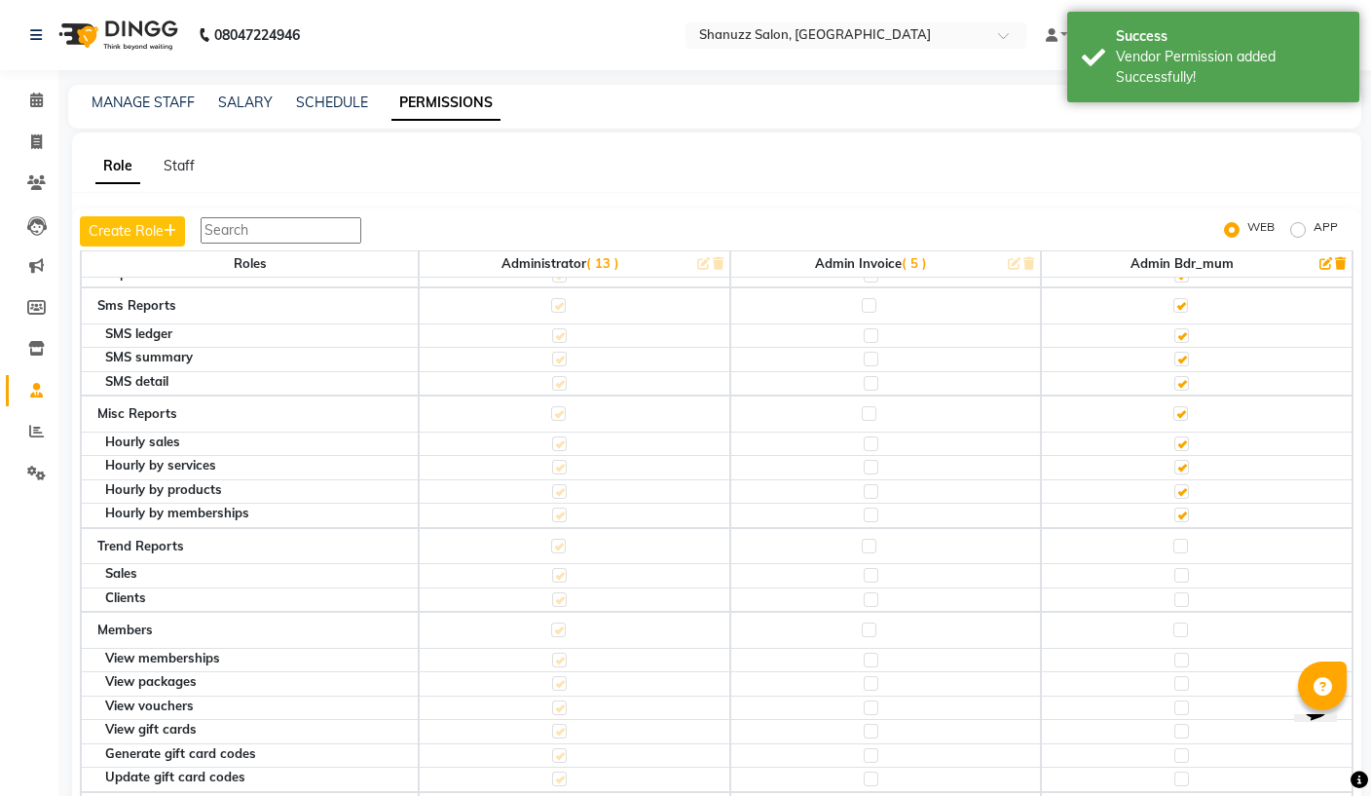
click at [1185, 538] on label at bounding box center [1180, 545] width 15 height 15
click at [1185, 539] on input "checkbox" at bounding box center [1179, 545] width 13 height 13
checkbox input "true"
click at [1192, 611] on td at bounding box center [1197, 629] width 312 height 37
click at [1191, 611] on td at bounding box center [1197, 629] width 312 height 37
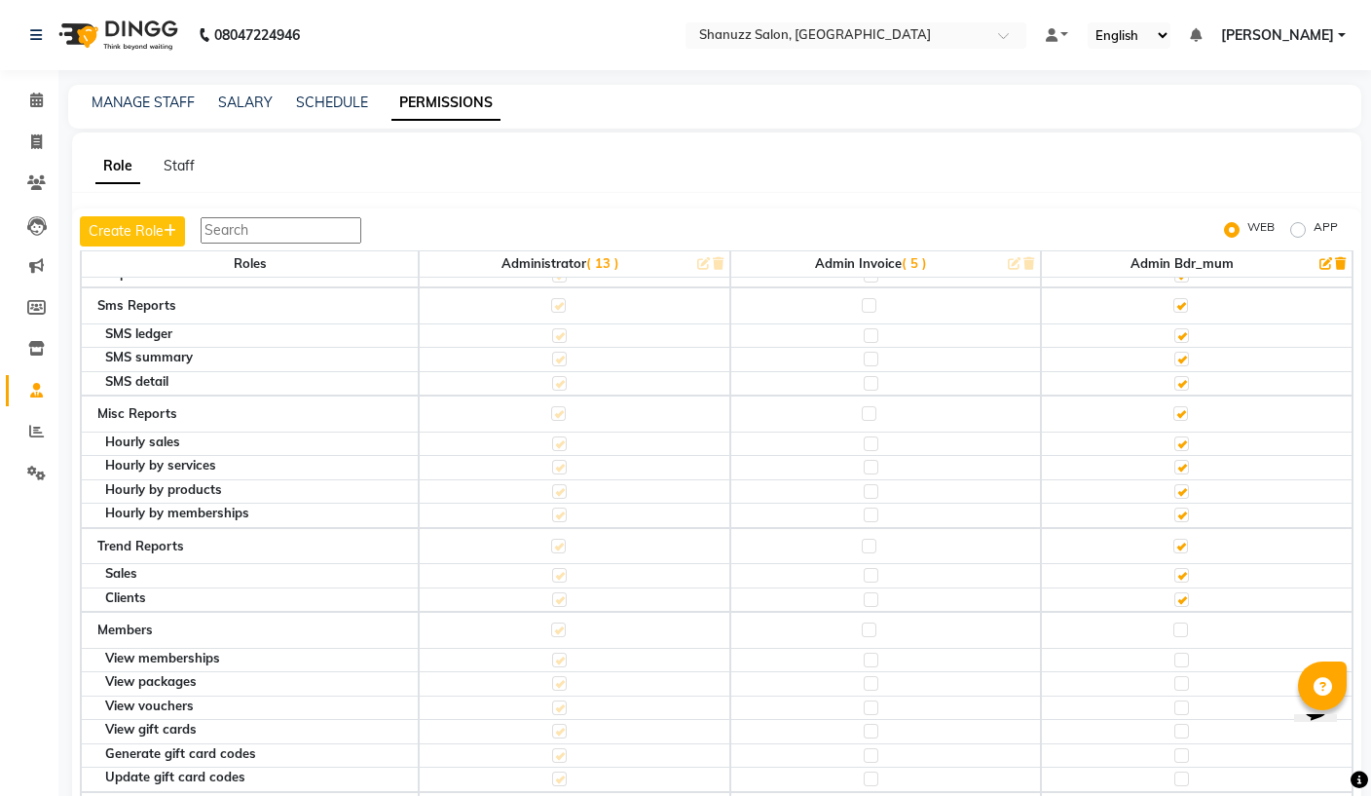
click at [1195, 792] on td at bounding box center [1197, 810] width 312 height 37
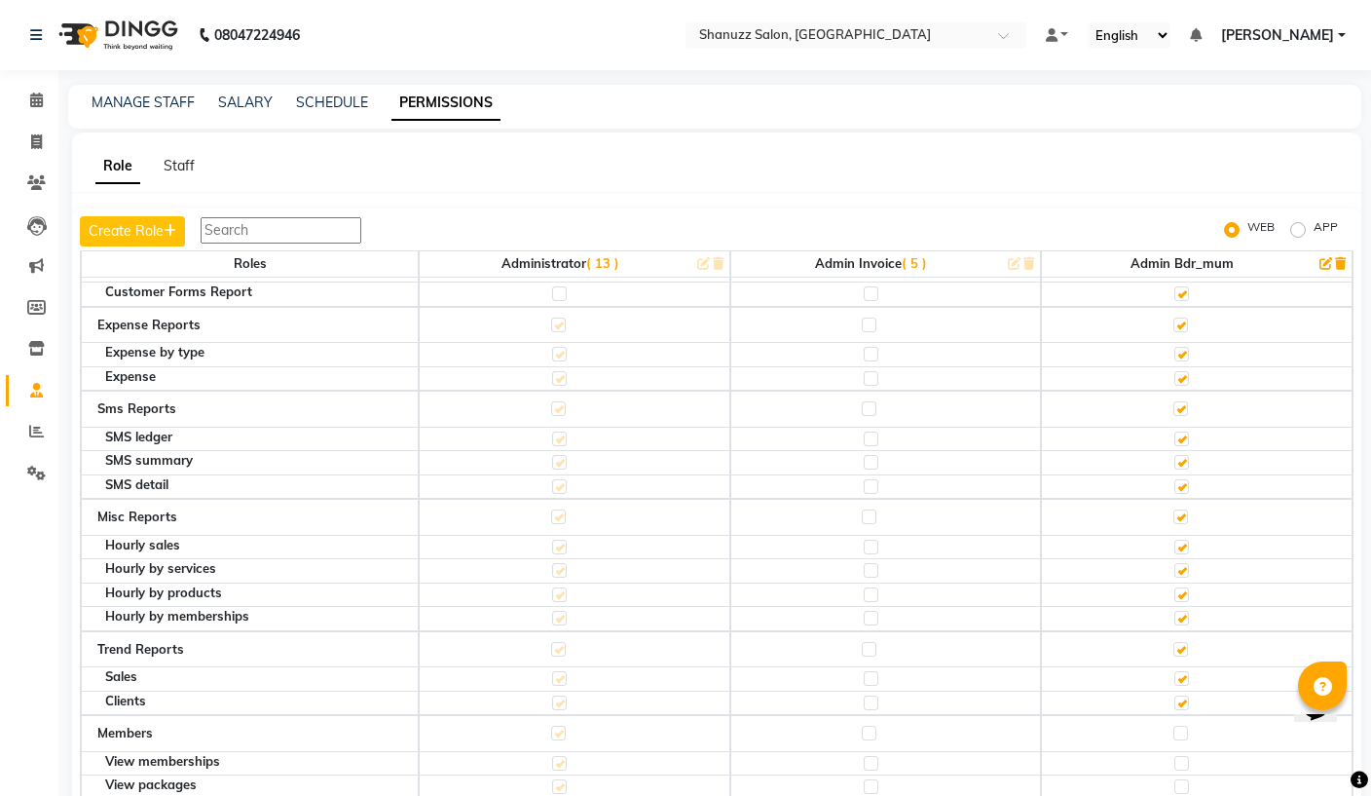
scroll to position [6036, 0]
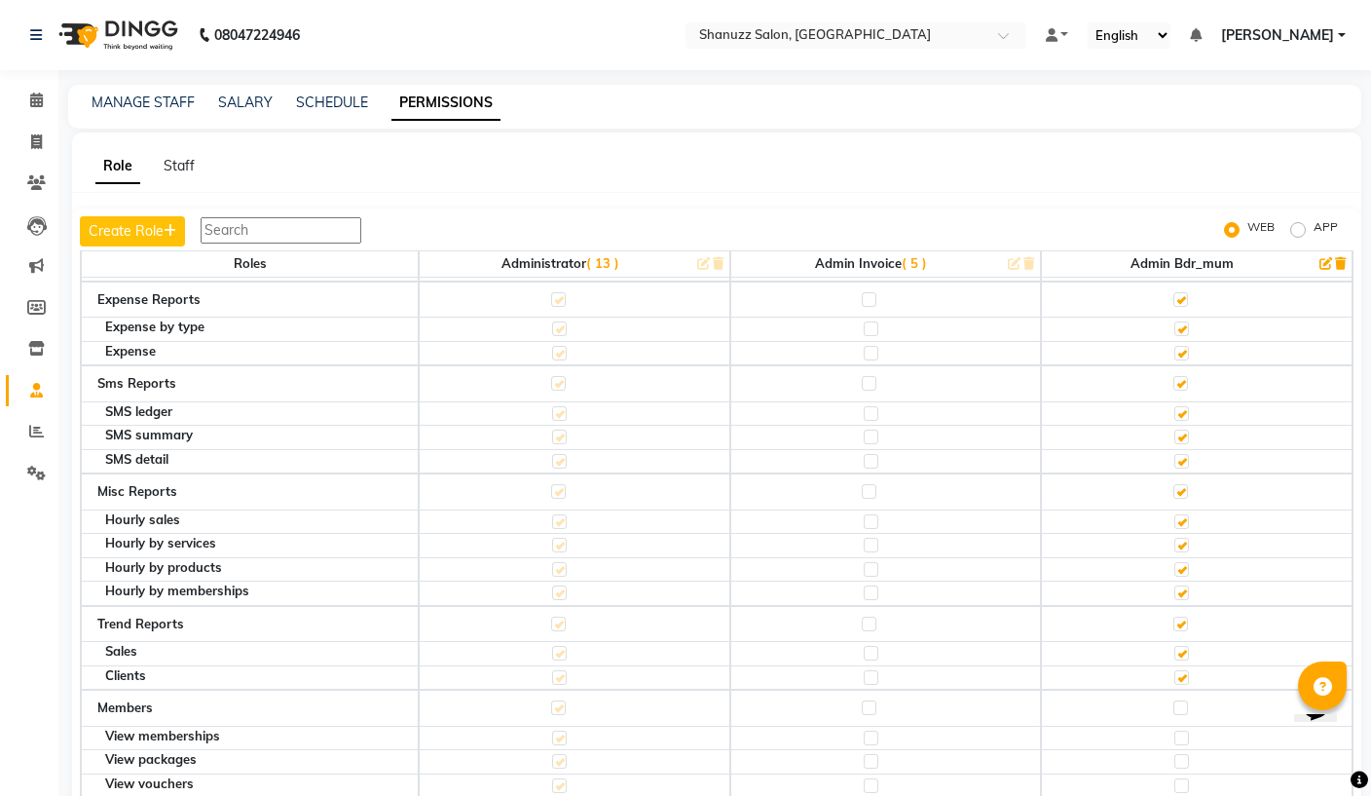
click at [1177, 700] on label at bounding box center [1180, 707] width 15 height 15
click at [1177, 701] on input "checkbox" at bounding box center [1179, 707] width 13 height 13
checkbox input "true"
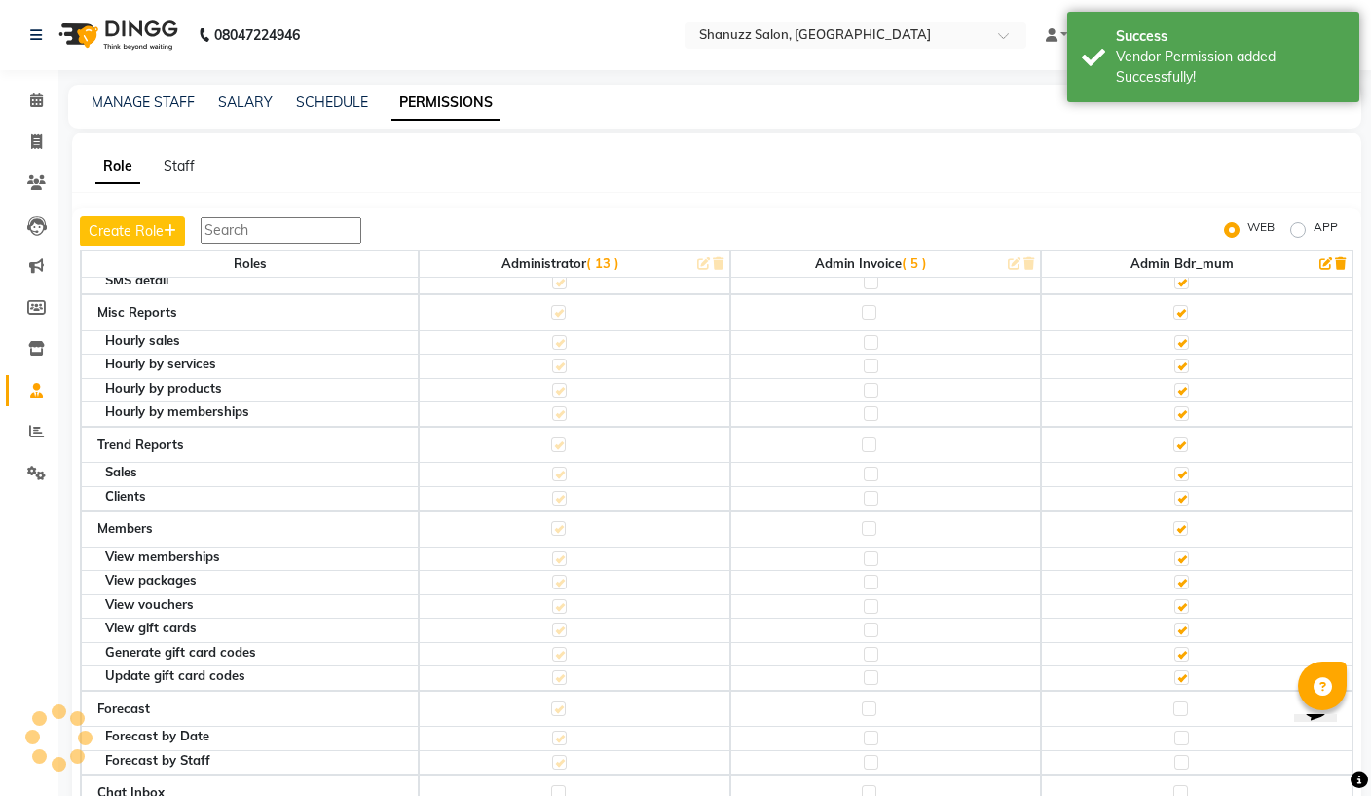
scroll to position [6214, 0]
click at [1177, 702] on label at bounding box center [1180, 709] width 15 height 15
click at [1177, 703] on input "checkbox" at bounding box center [1179, 709] width 13 height 13
checkbox input "true"
click at [1180, 786] on div at bounding box center [1179, 795] width 13 height 19
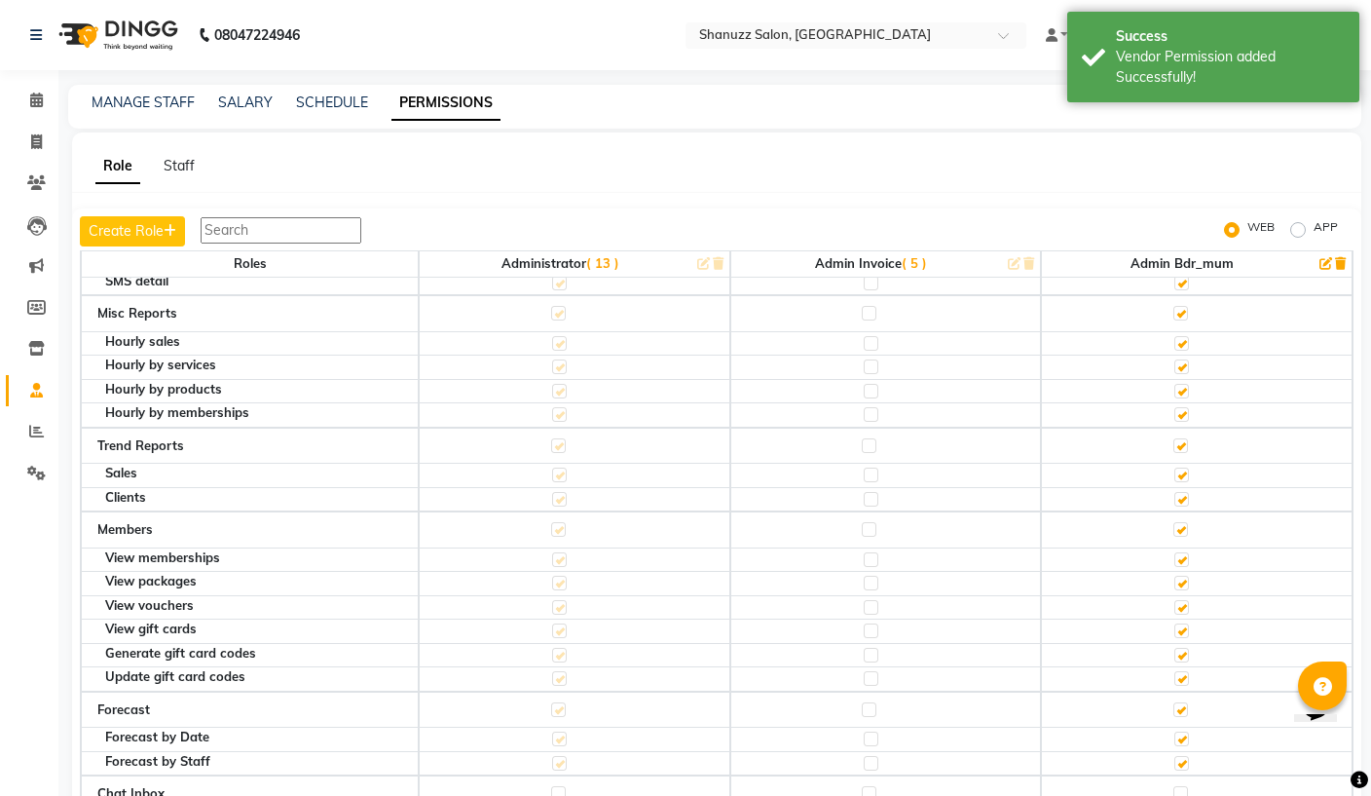
click at [1180, 786] on label at bounding box center [1180, 793] width 15 height 15
click at [1180, 787] on input "checkbox" at bounding box center [1179, 793] width 13 height 13
checkbox input "true"
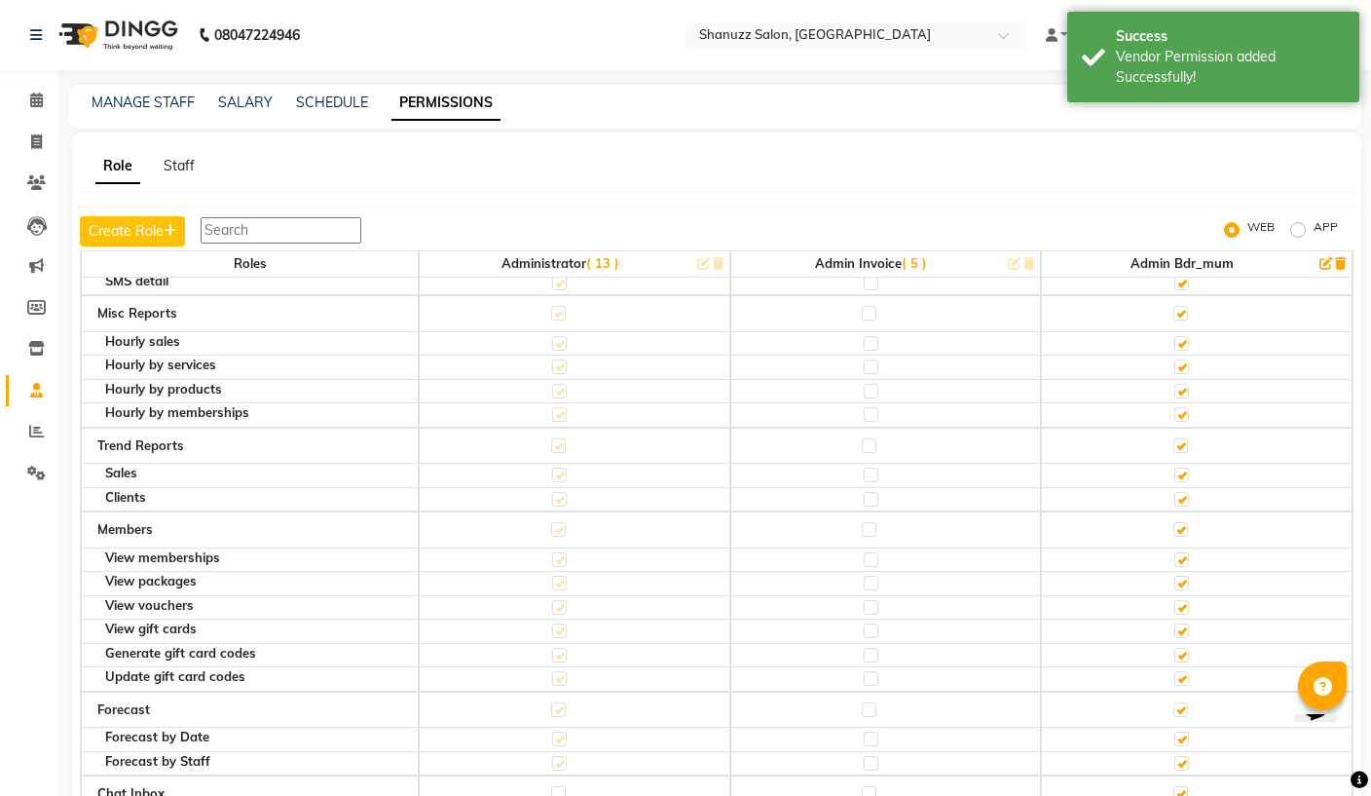
checkbox input "true"
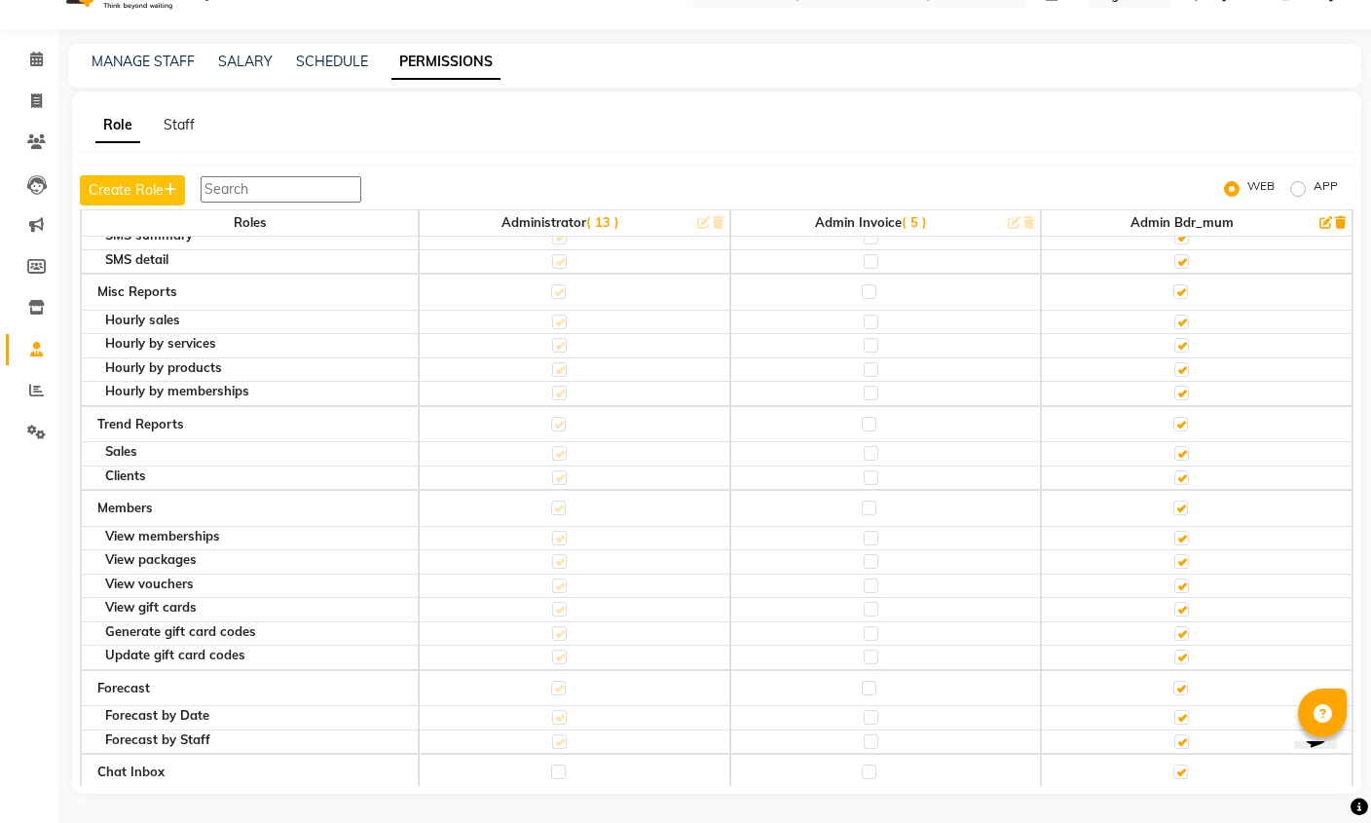
scroll to position [58, 0]
checkbox input "true"
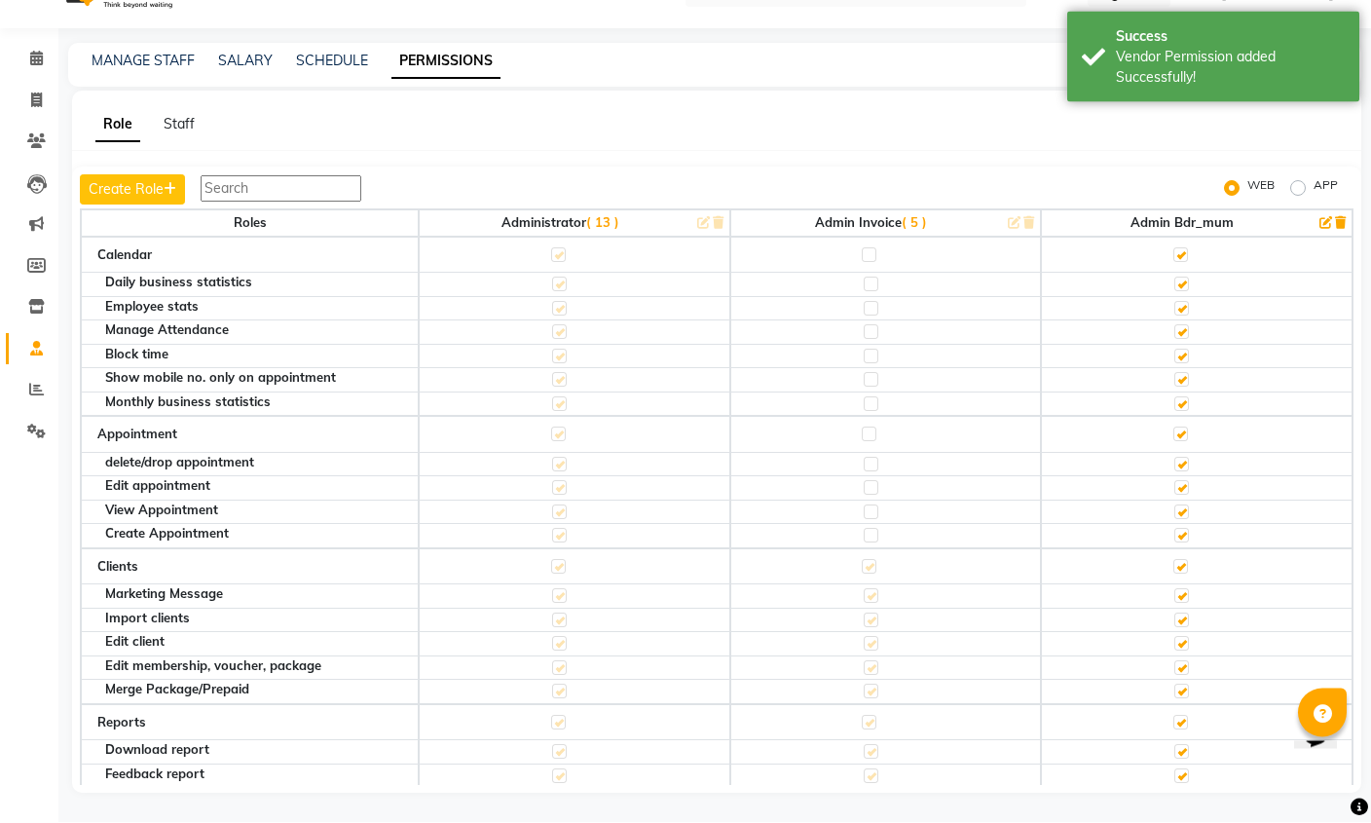
scroll to position [0, 0]
click at [167, 56] on div "MANAGE STAFF SALARY SCHEDULE PERMISSIONS" at bounding box center [714, 66] width 1293 height 44
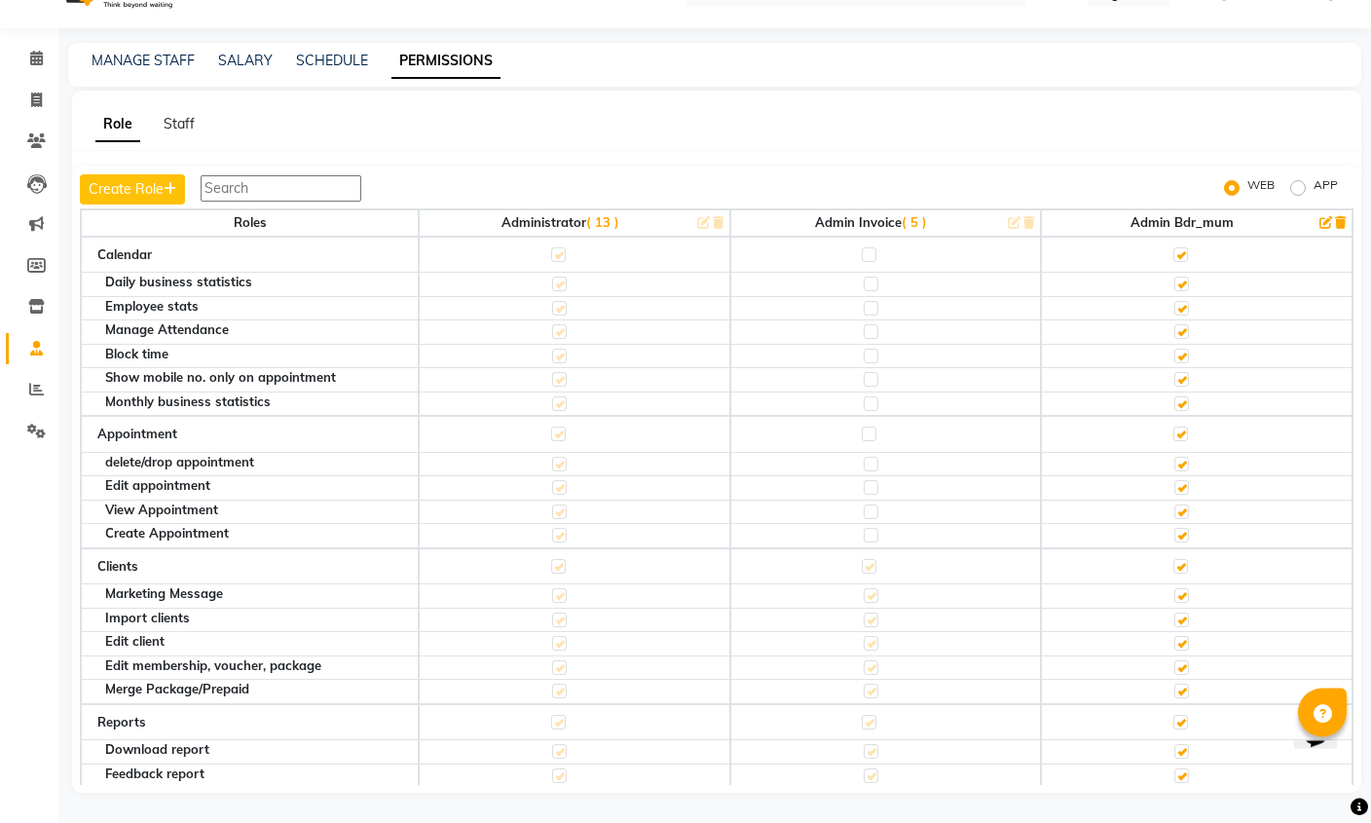
click at [601, 215] on span "( 13 )" at bounding box center [602, 223] width 33 height 16
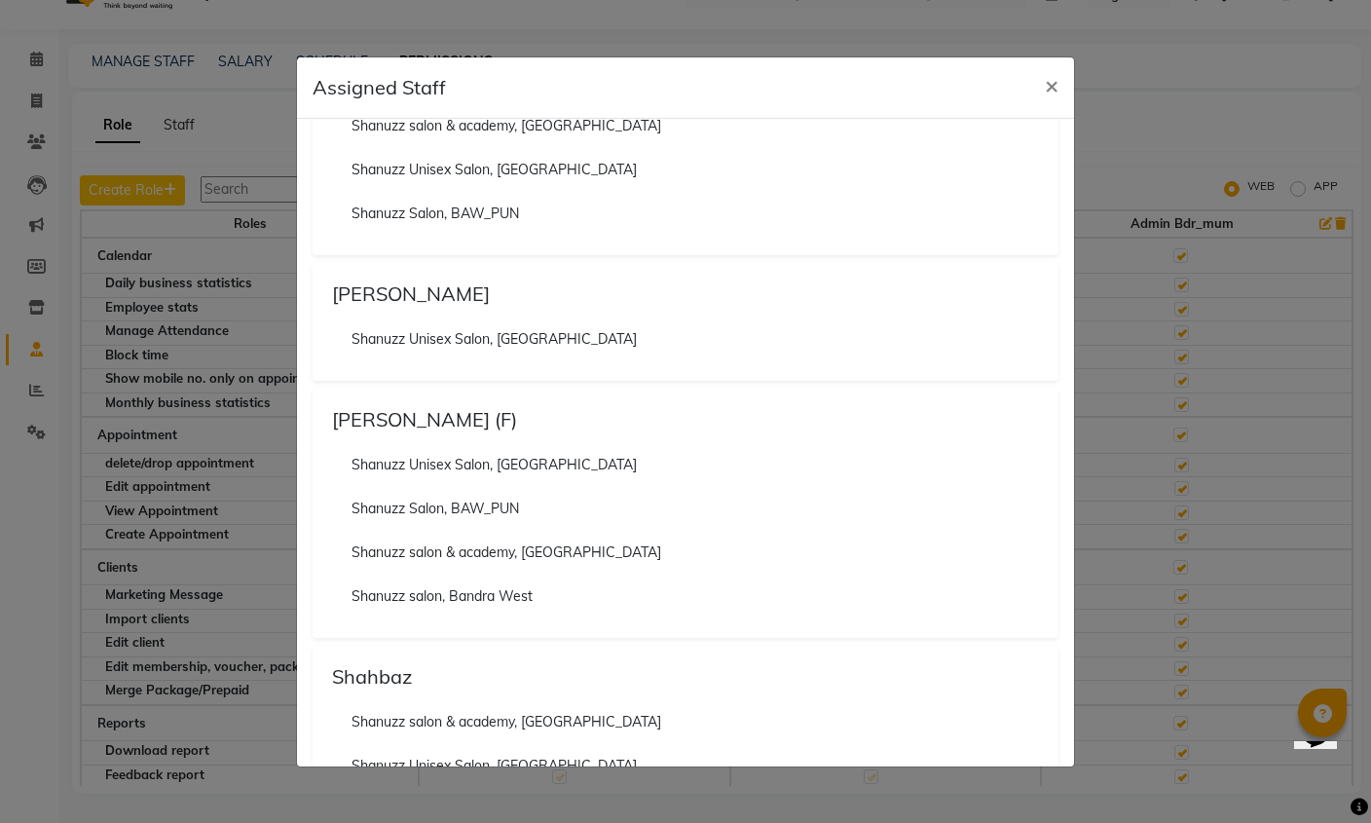
scroll to position [104, 0]
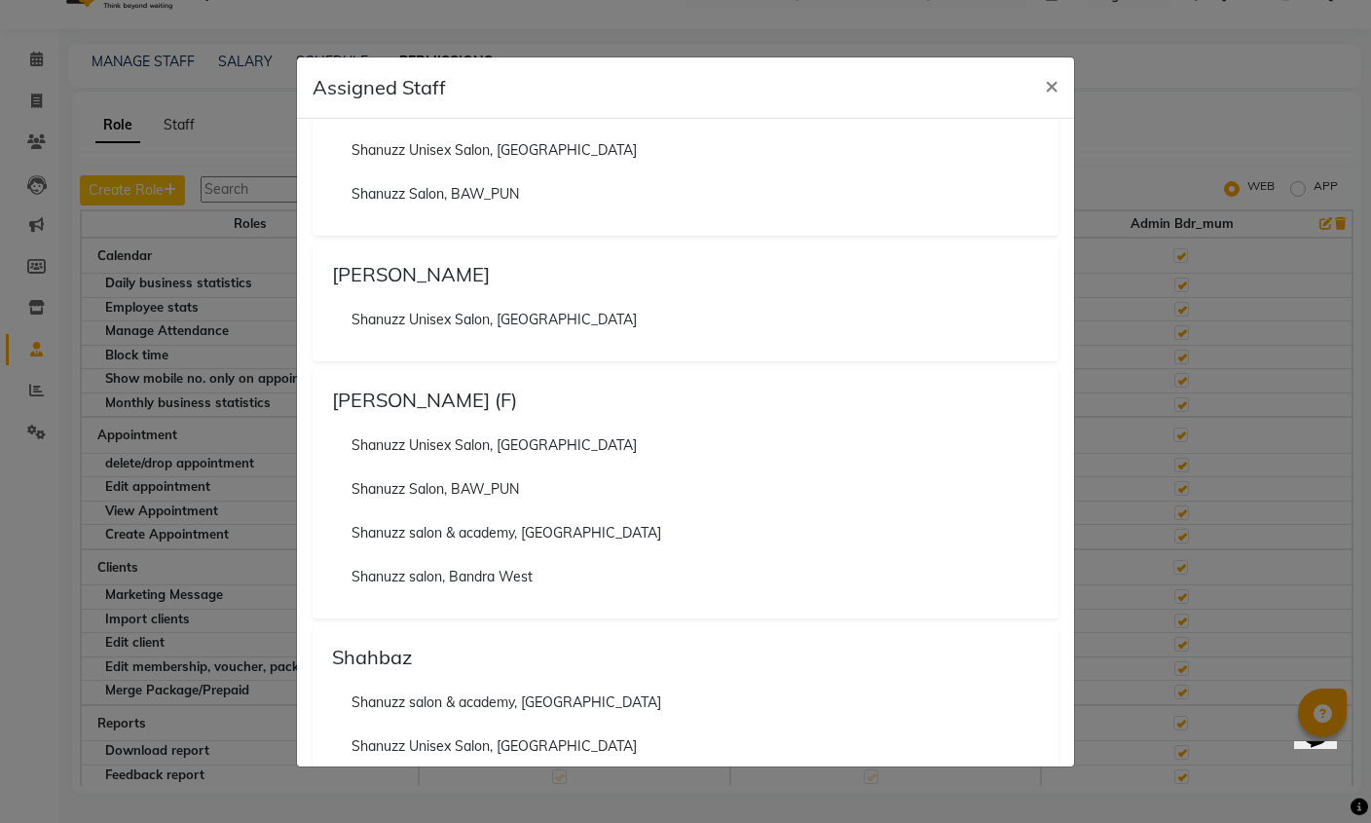
click at [0, 0] on html "08047224946 Select Location × Shanuzz Salon, Bandra West Default Panel My Panel…" at bounding box center [685, 370] width 1371 height 823
click at [1047, 90] on span "×" at bounding box center [1052, 84] width 14 height 29
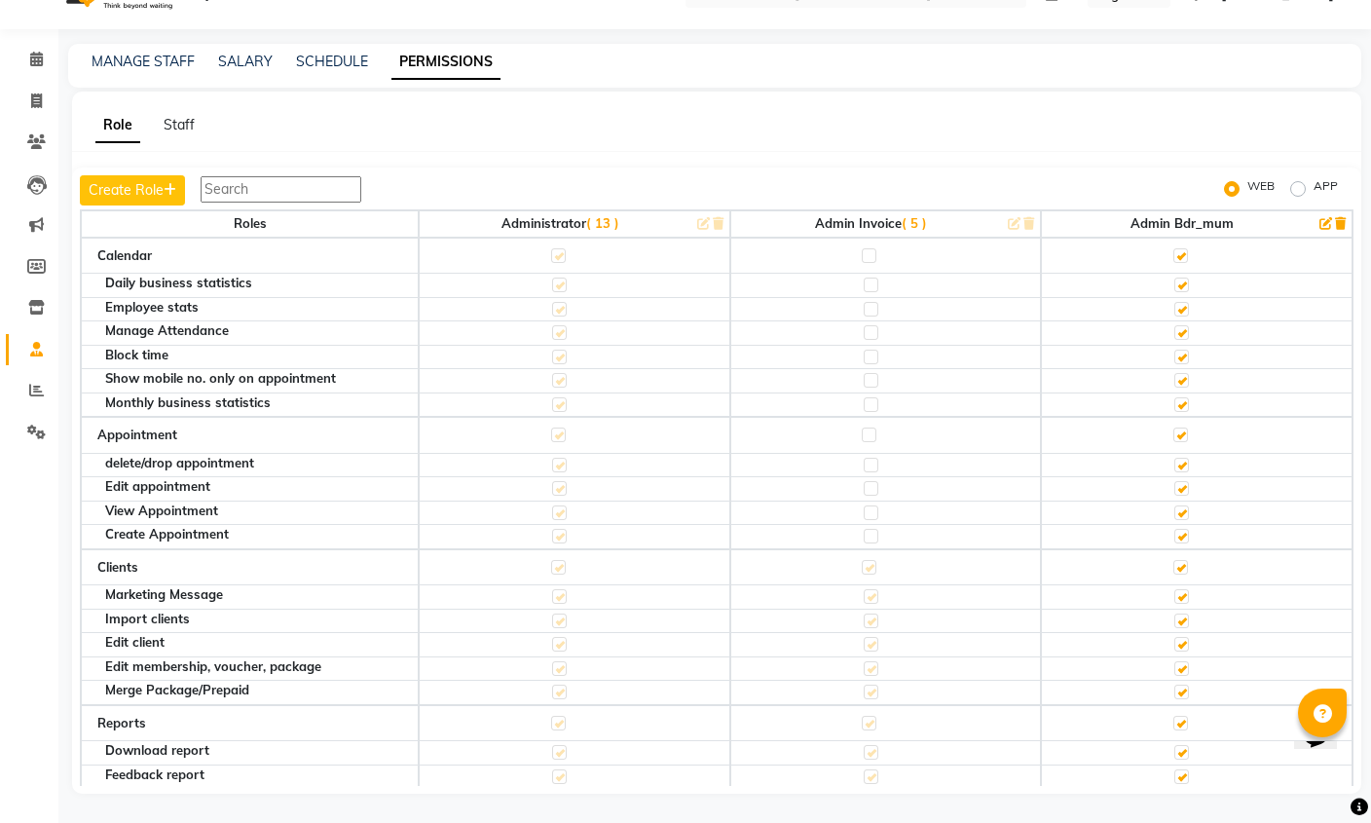
scroll to position [0, 0]
click at [168, 53] on link "MANAGE STAFF" at bounding box center [143, 62] width 103 height 18
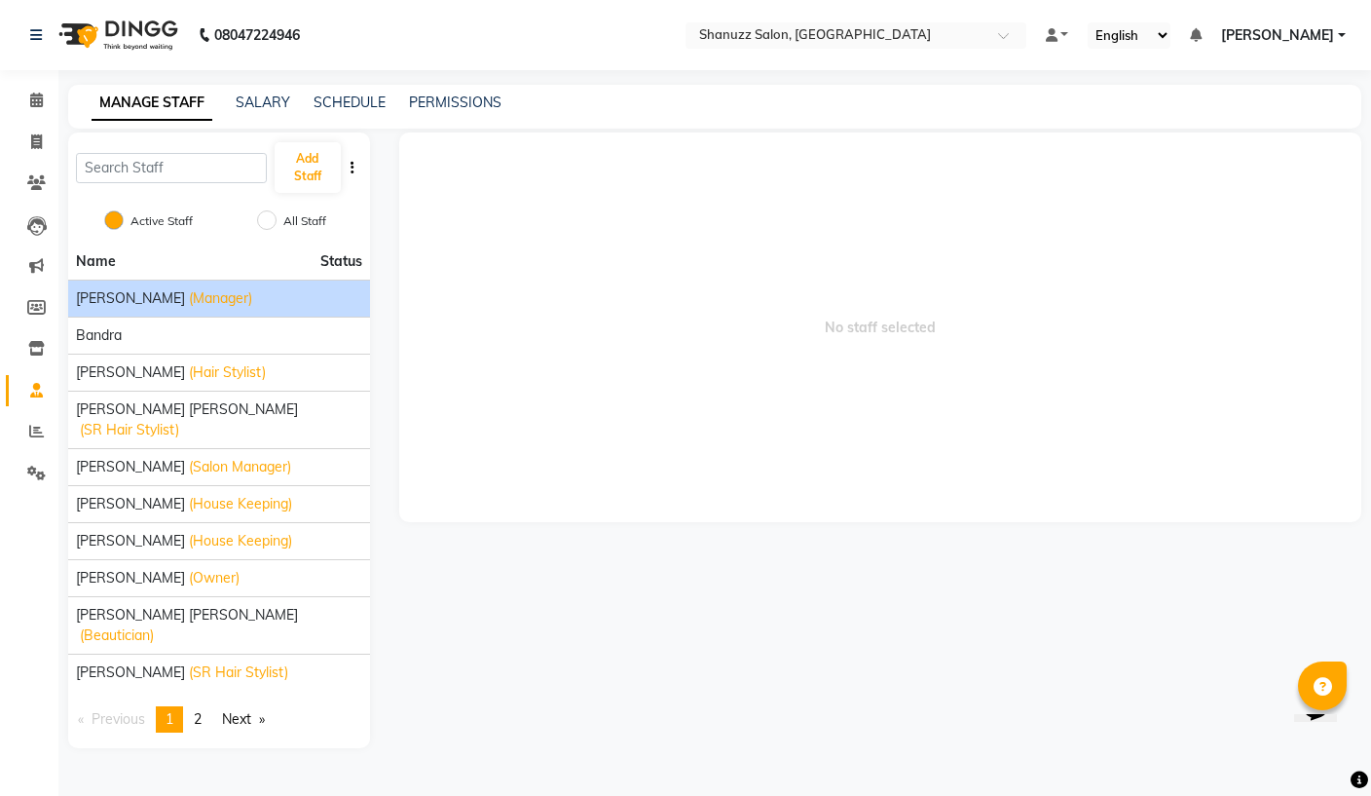
click at [166, 279] on li "Aishwarya Joshi (Manager)" at bounding box center [219, 297] width 302 height 37
click at [166, 282] on li "Aishwarya Joshi (Manager)" at bounding box center [219, 297] width 302 height 37
click at [148, 293] on span "[PERSON_NAME]" at bounding box center [130, 298] width 109 height 20
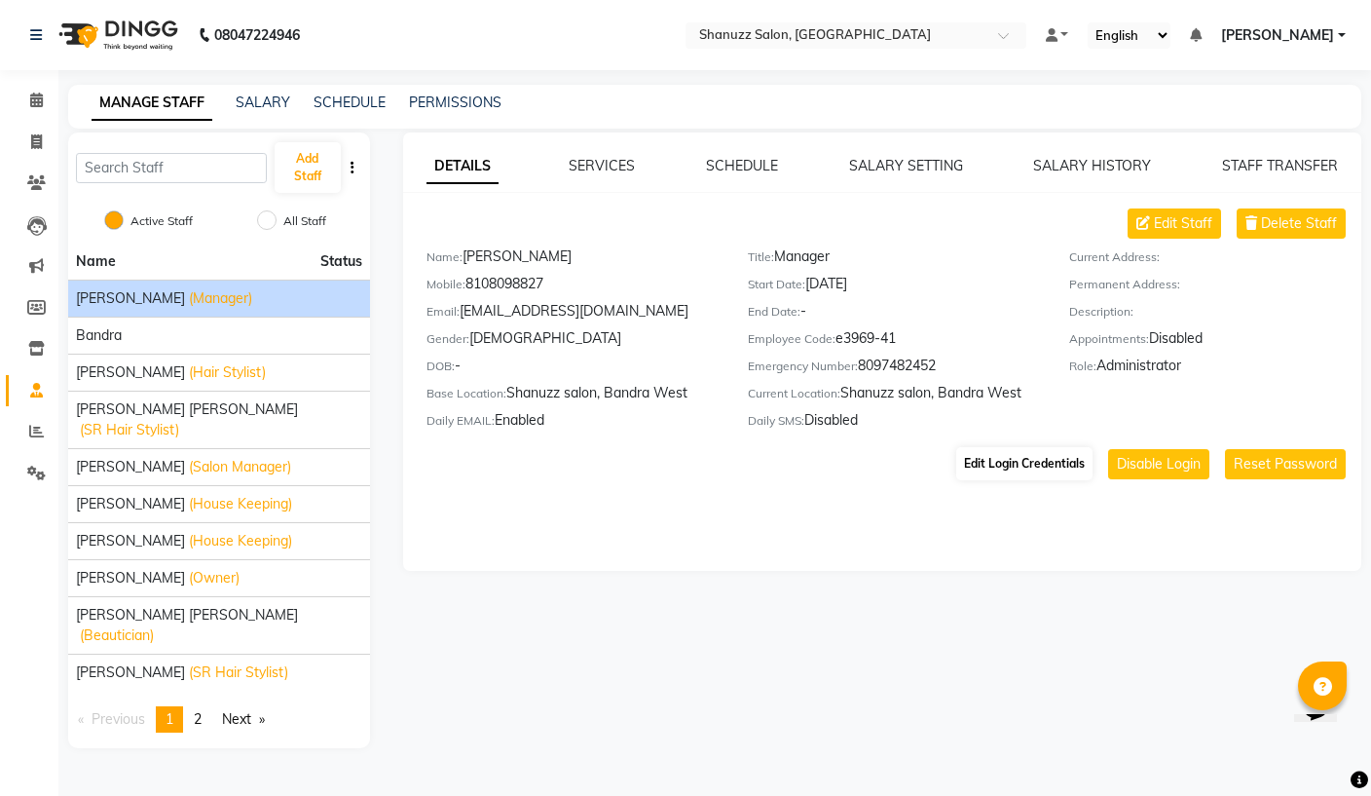
click at [1040, 467] on button "Edit Login Credentials" at bounding box center [1024, 463] width 136 height 33
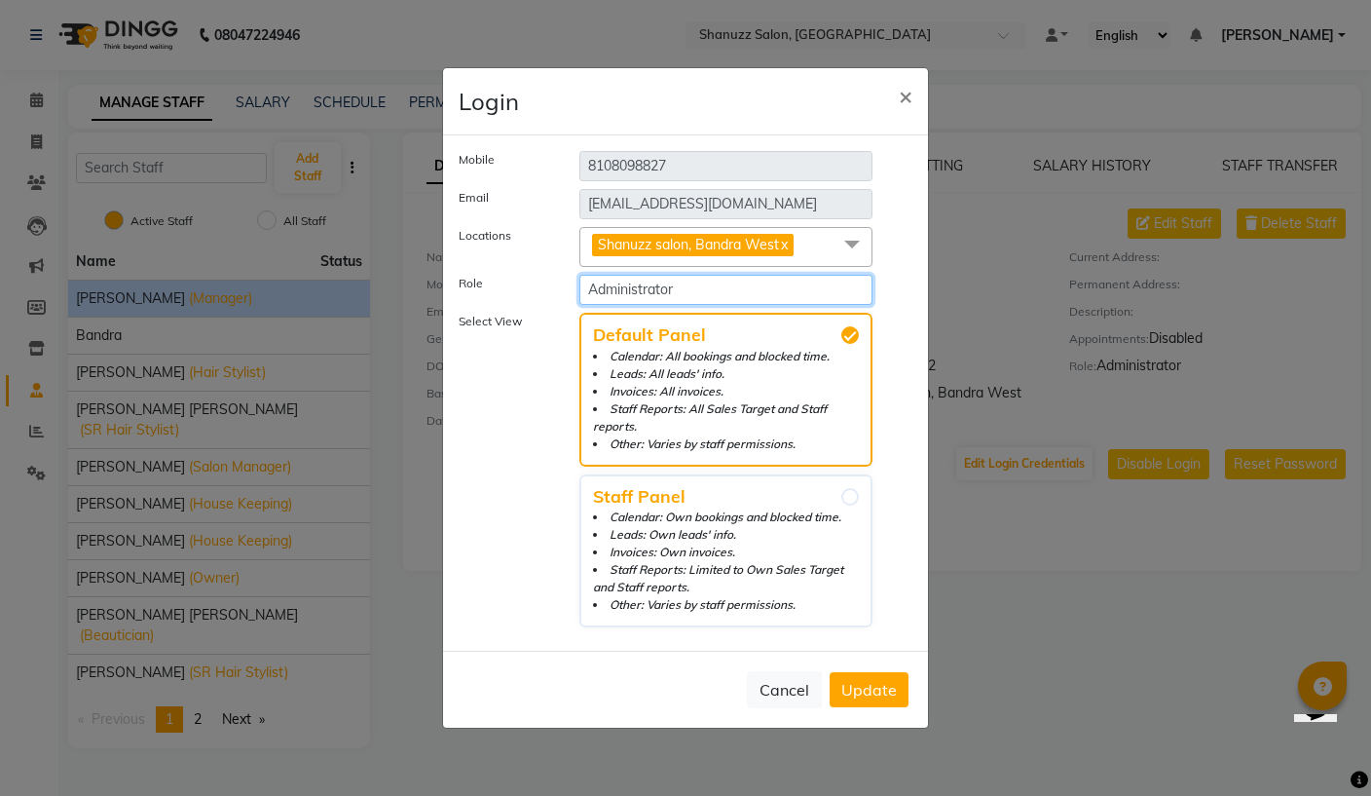
click at [694, 305] on select "Select Role Administrator Admin Invoice Admin BDR_MUM" at bounding box center [725, 290] width 293 height 30
select select "6073"
click at [838, 257] on span at bounding box center [852, 245] width 39 height 37
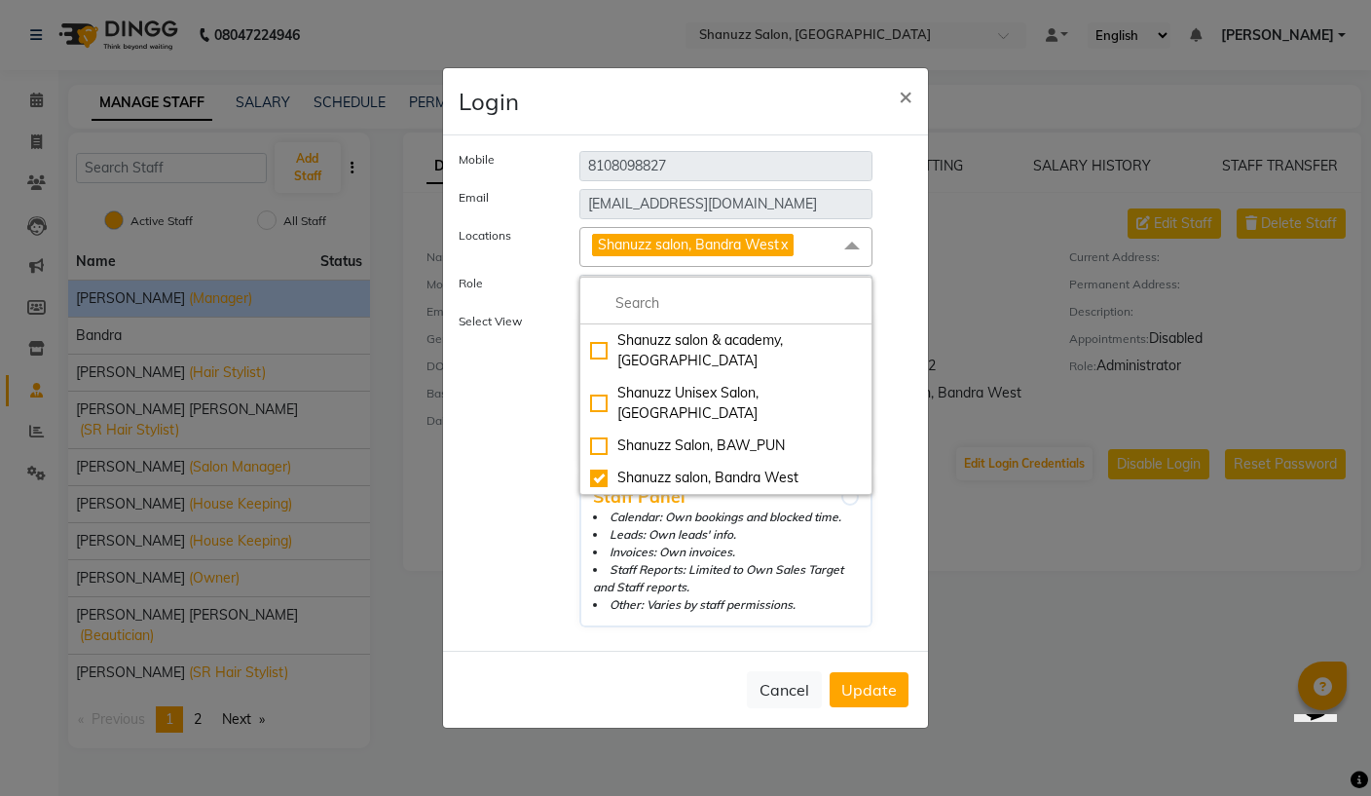
click at [500, 297] on label "Role" at bounding box center [504, 286] width 121 height 22
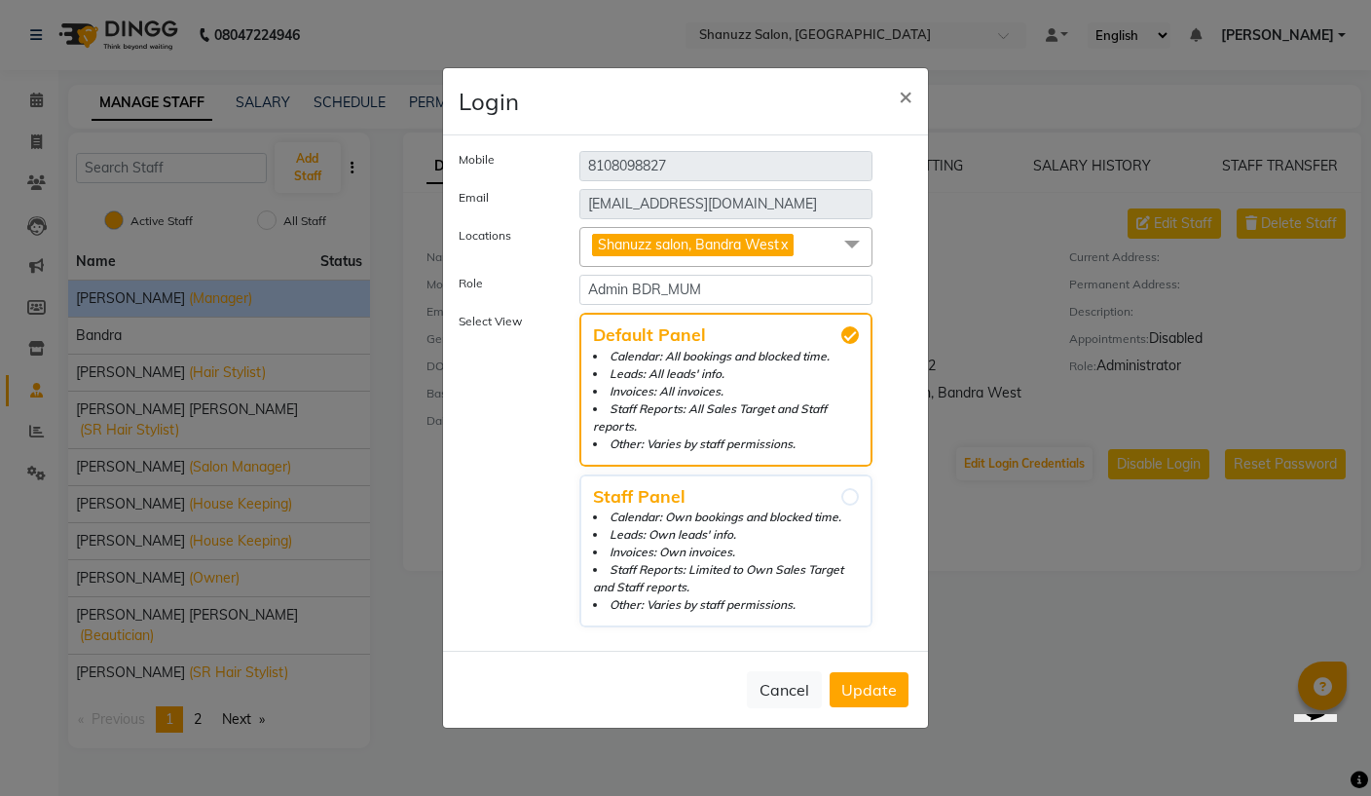
click at [873, 687] on span "Update" at bounding box center [869, 689] width 56 height 19
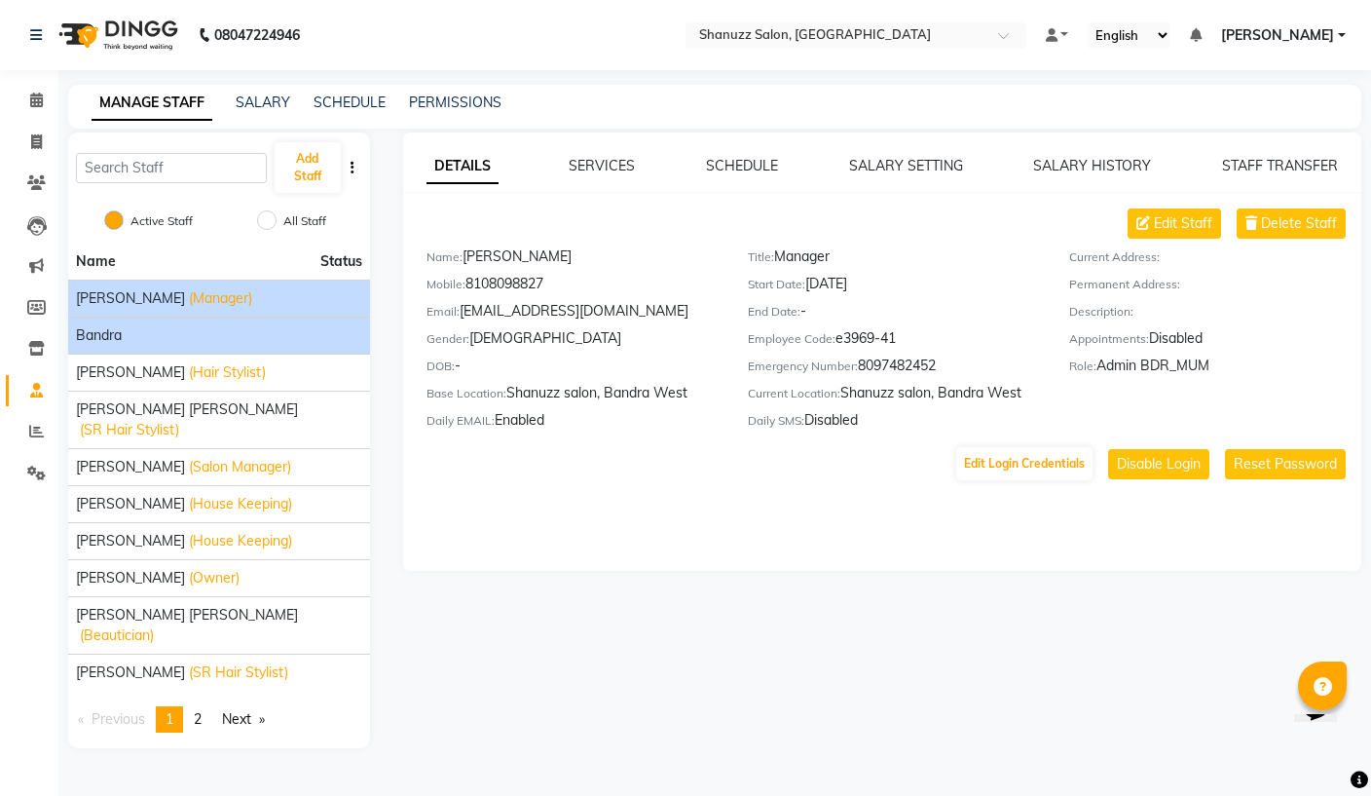
click at [187, 347] on li "Bandra" at bounding box center [219, 334] width 302 height 37
click at [116, 341] on span "Bandra" at bounding box center [99, 335] width 46 height 20
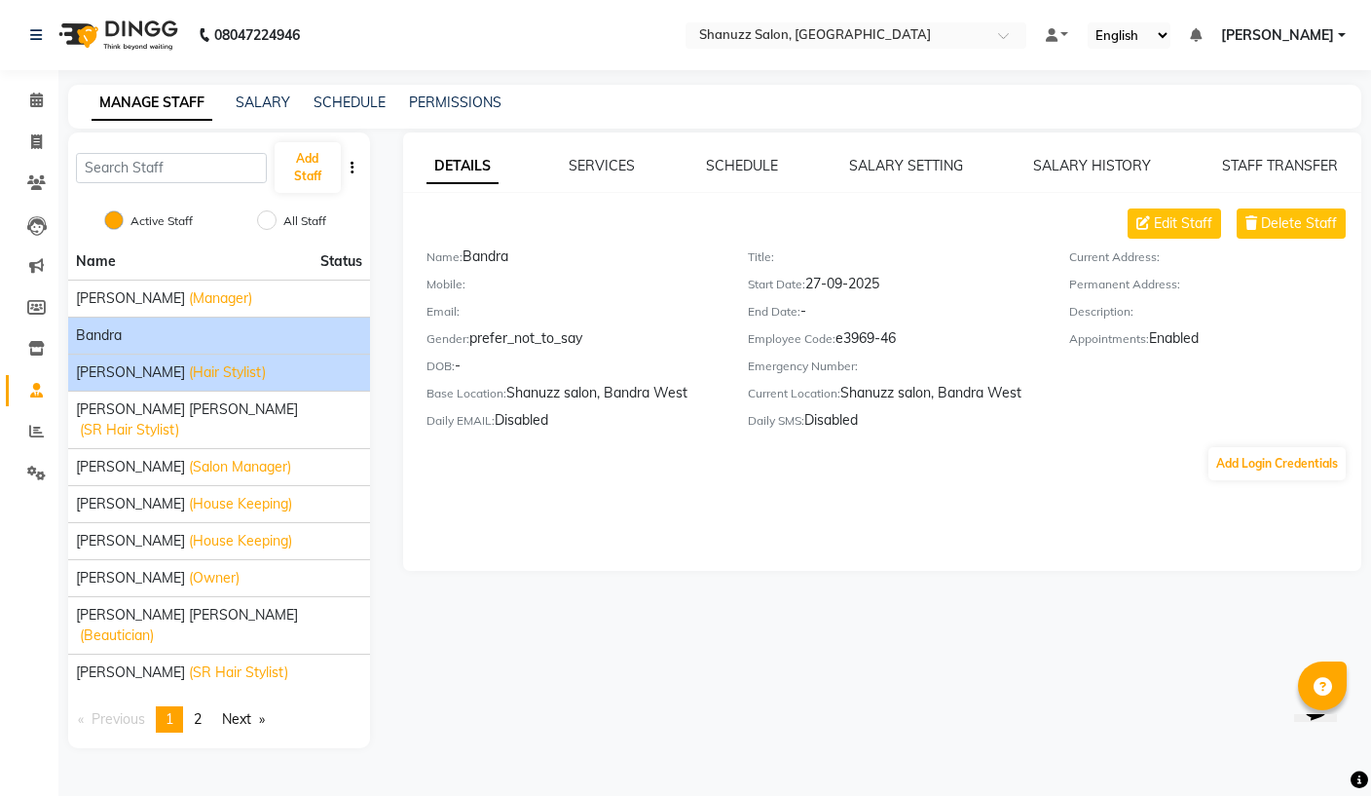
click at [189, 374] on span "(Hair Stylist)" at bounding box center [227, 372] width 77 height 20
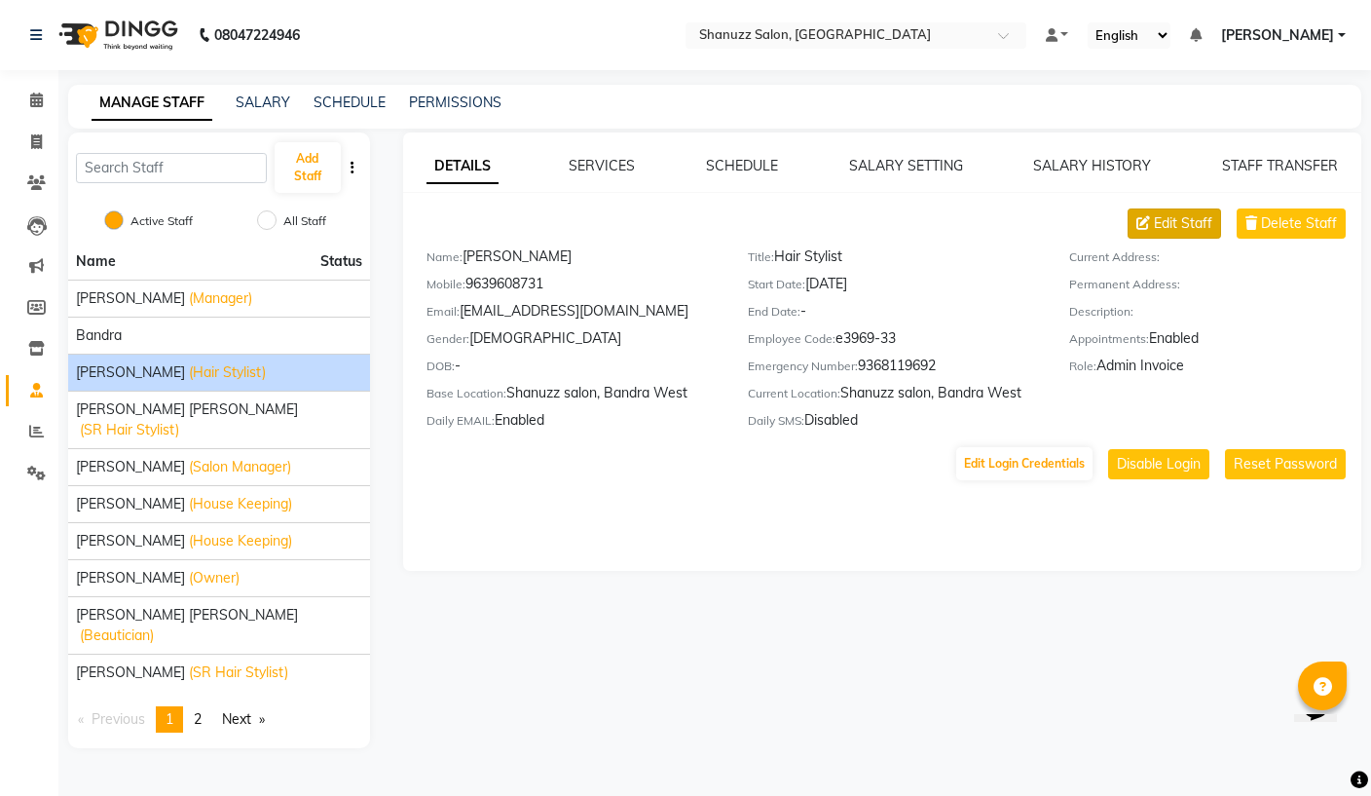
click at [1185, 231] on span "Edit Staff" at bounding box center [1183, 223] width 58 height 20
select select "[DEMOGRAPHIC_DATA]"
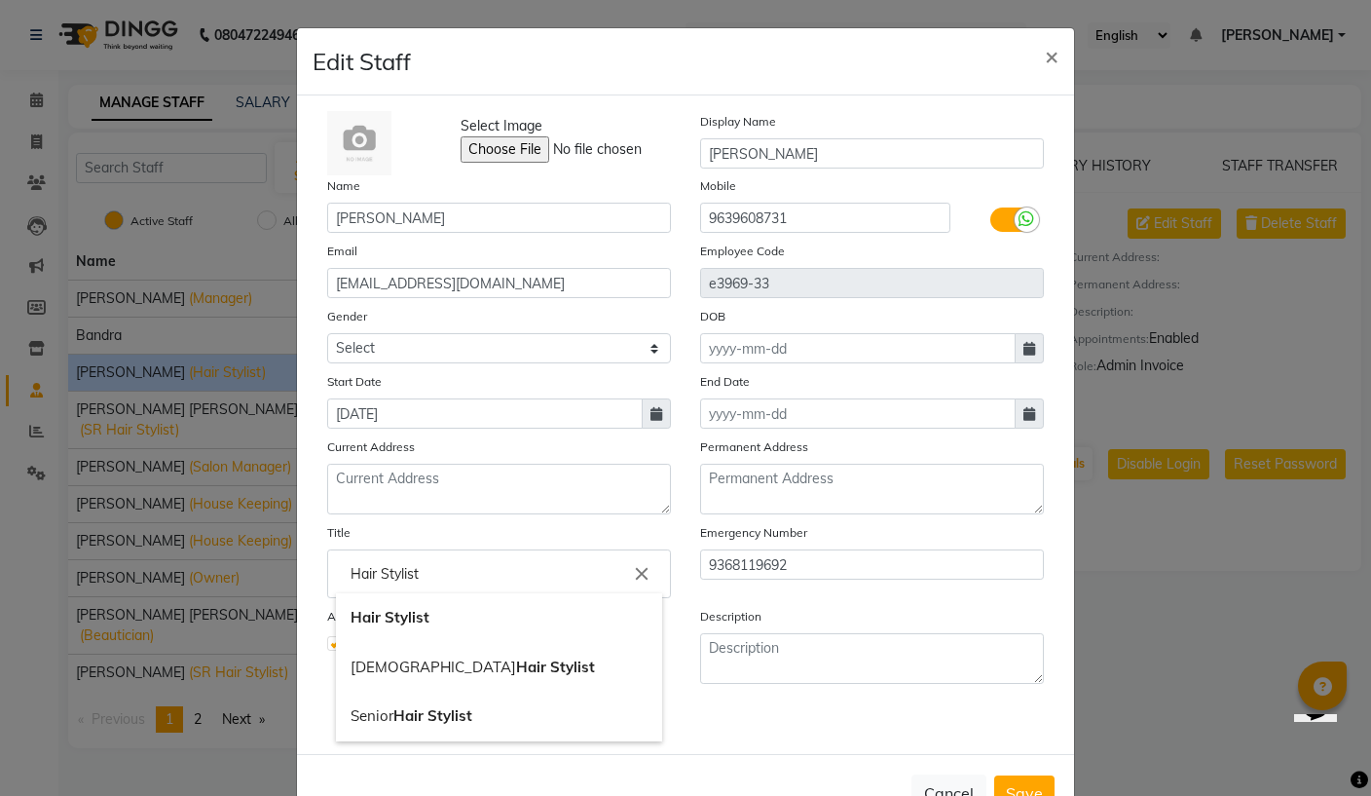
click at [503, 556] on input "Hair Stylist" at bounding box center [499, 573] width 326 height 39
click at [257, 422] on div at bounding box center [685, 398] width 1371 height 796
click at [1055, 53] on span "×" at bounding box center [1052, 55] width 14 height 29
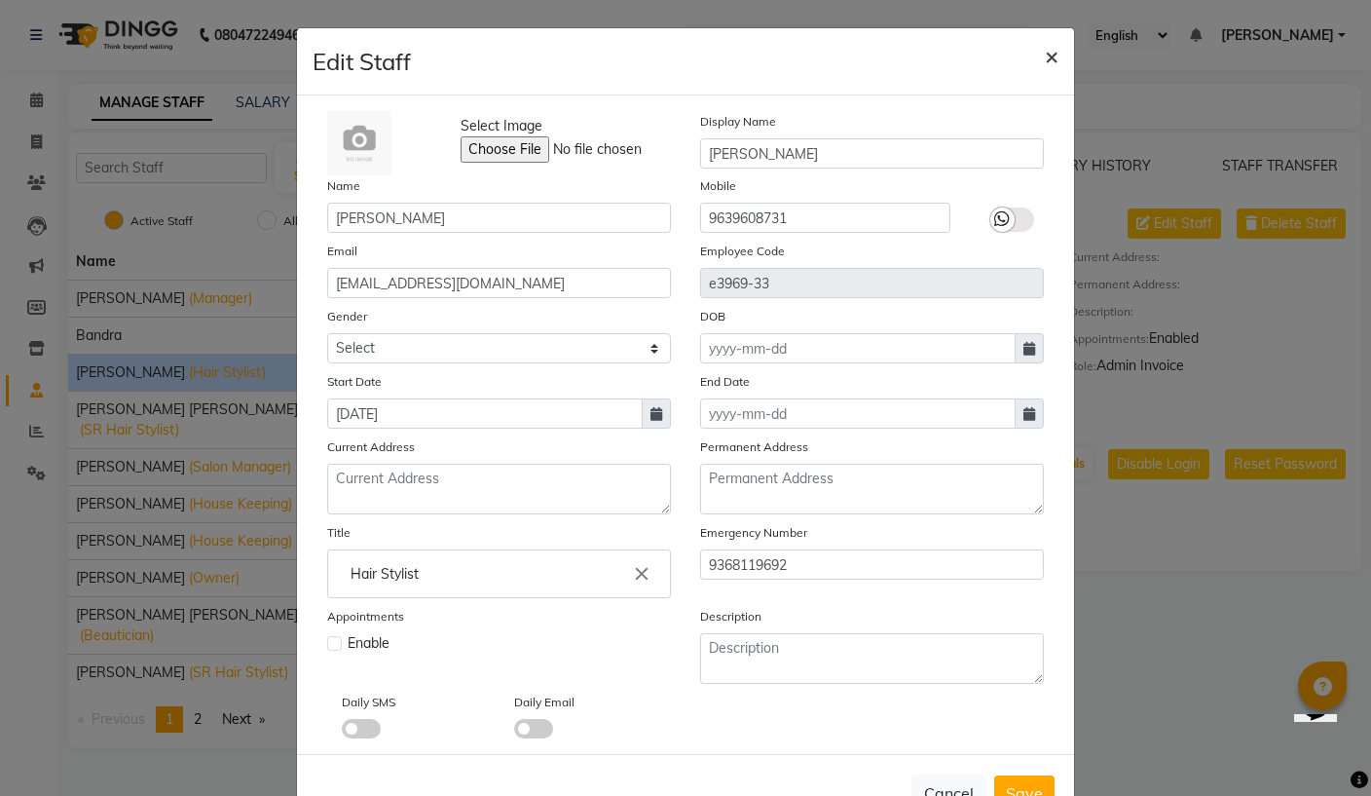
select select
checkbox input "false"
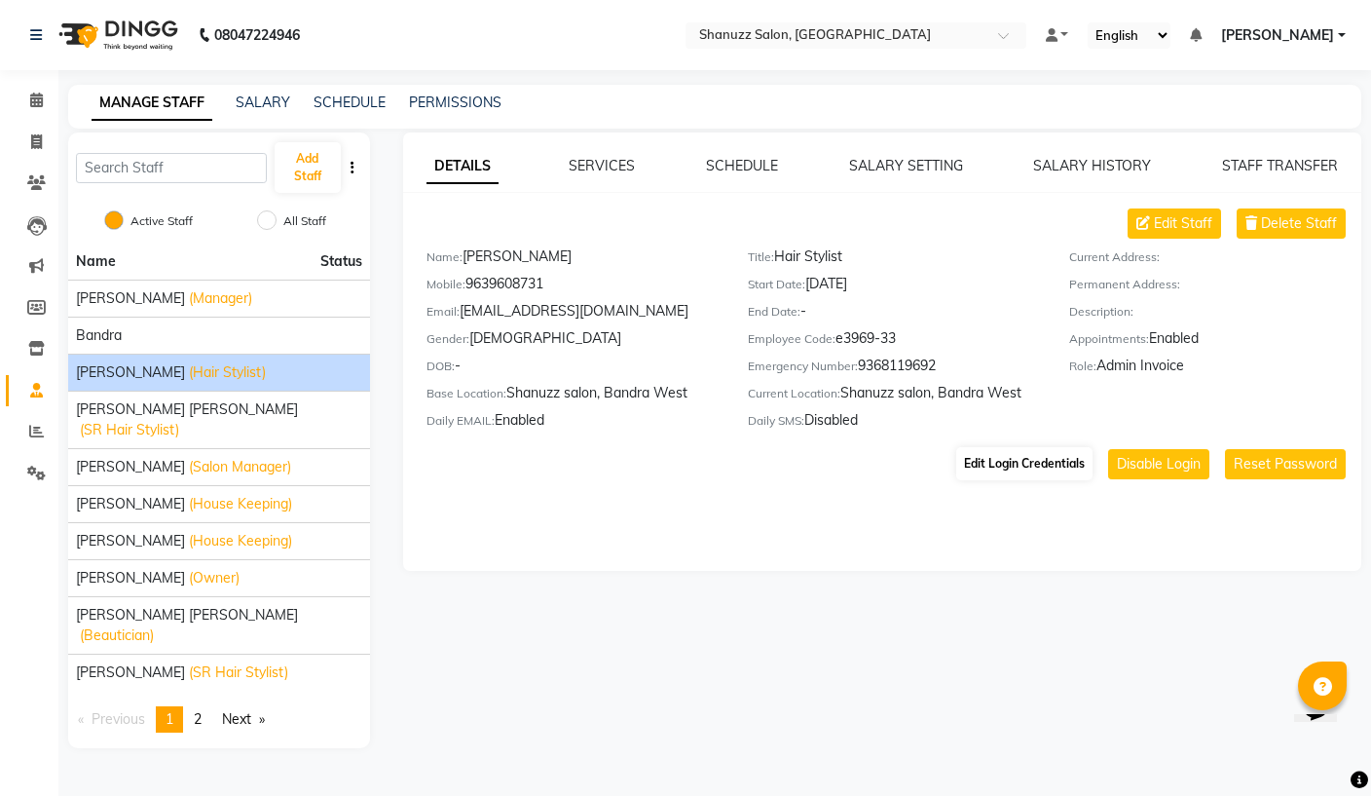
click at [1074, 473] on button "Edit Login Credentials" at bounding box center [1024, 463] width 136 height 33
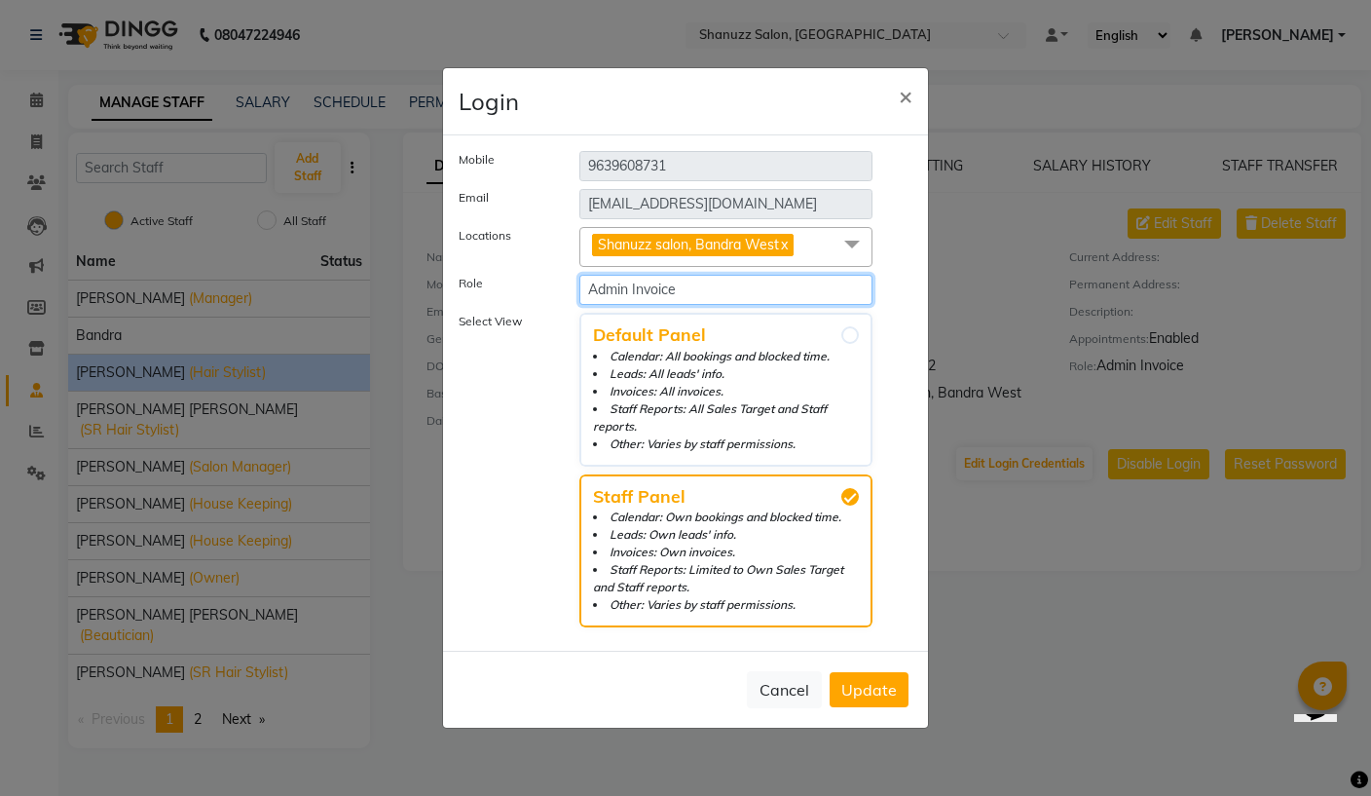
click at [624, 305] on select "Select Role Administrator Admin Invoice Admin BDR_MUM" at bounding box center [725, 290] width 293 height 30
select select "6073"
click at [855, 690] on span "Update" at bounding box center [869, 689] width 56 height 19
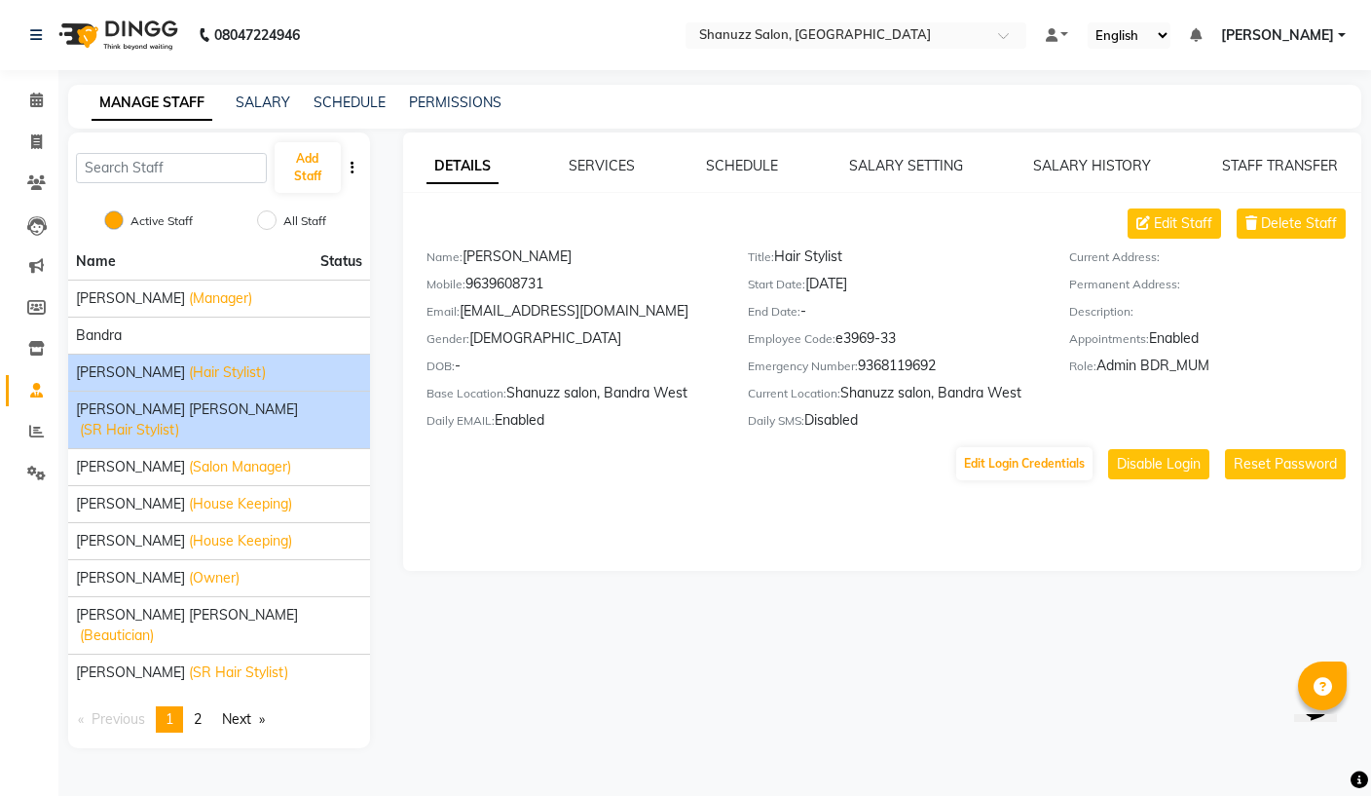
click at [176, 401] on span "[PERSON_NAME] [PERSON_NAME]" at bounding box center [187, 409] width 222 height 20
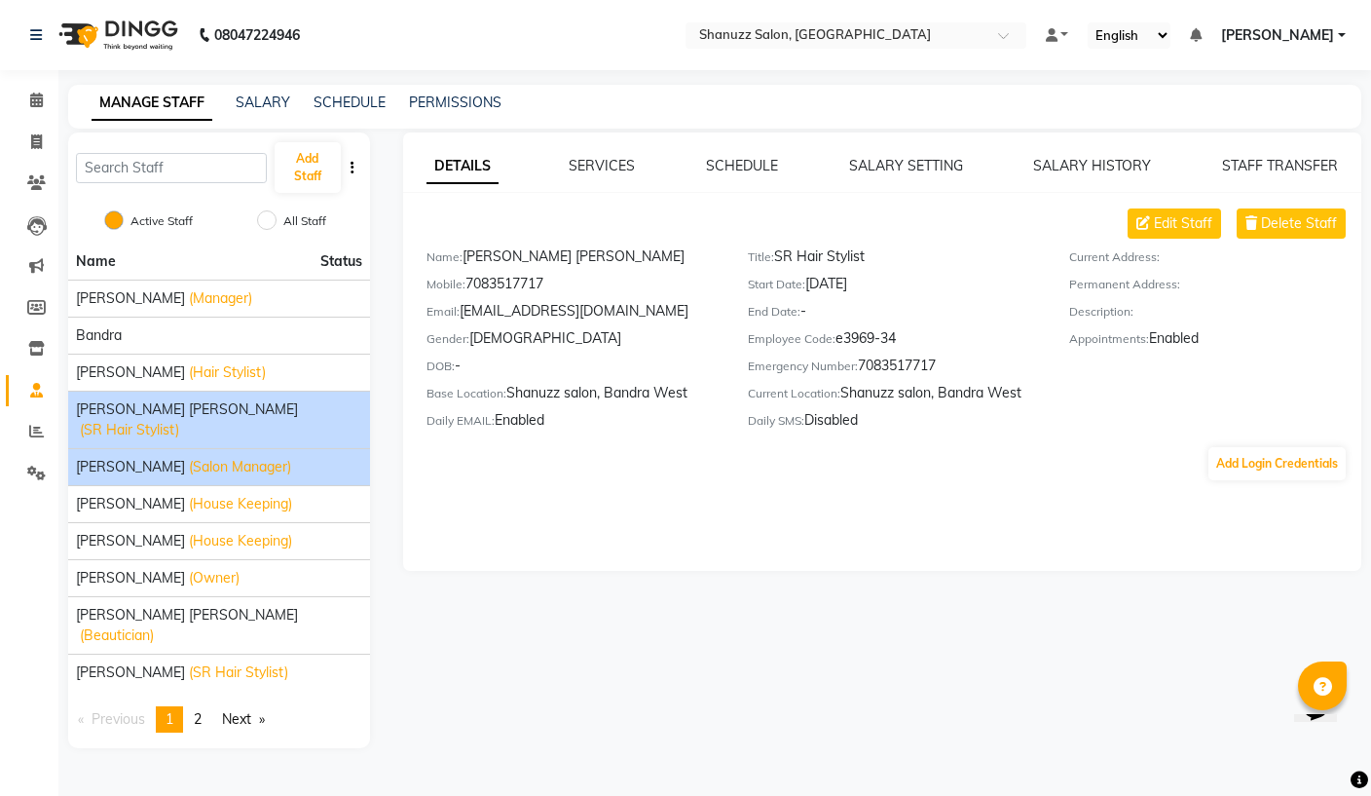
click at [140, 457] on span "[PERSON_NAME]" at bounding box center [130, 467] width 109 height 20
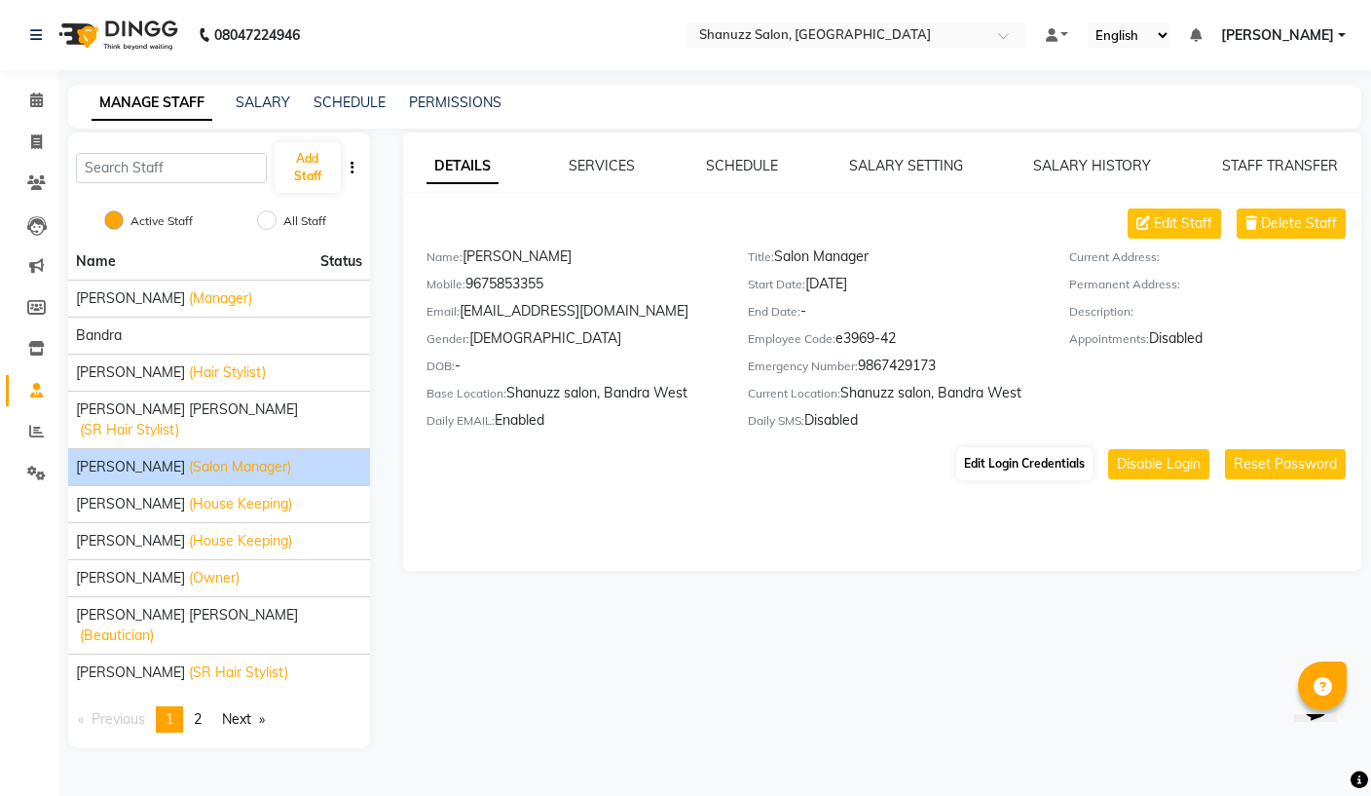
click at [1060, 463] on button "Edit Login Credentials" at bounding box center [1024, 463] width 136 height 33
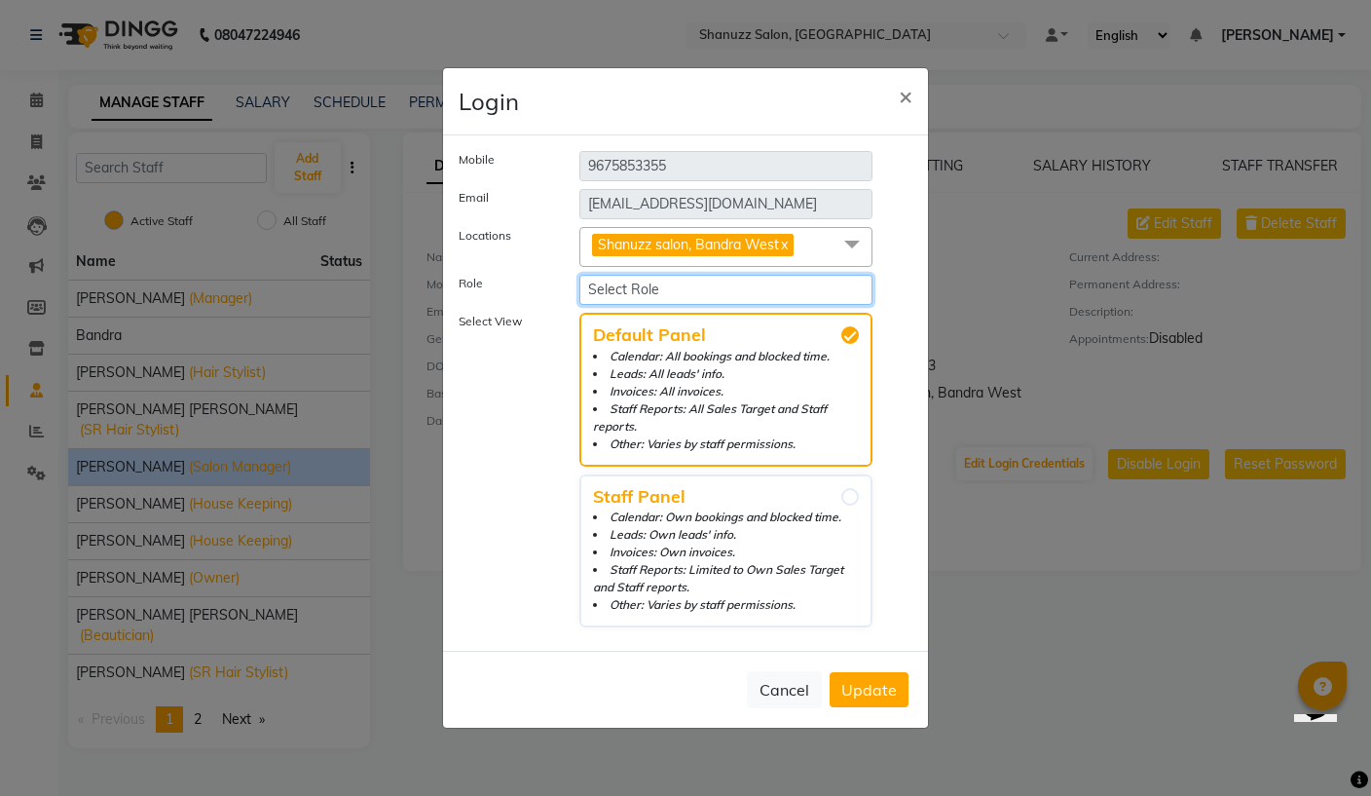
click at [784, 305] on select "Select Role Administrator Admin Invoice Admin BDR_MUM" at bounding box center [725, 290] width 293 height 30
select select "6073"
click at [889, 686] on span "Update" at bounding box center [869, 689] width 56 height 19
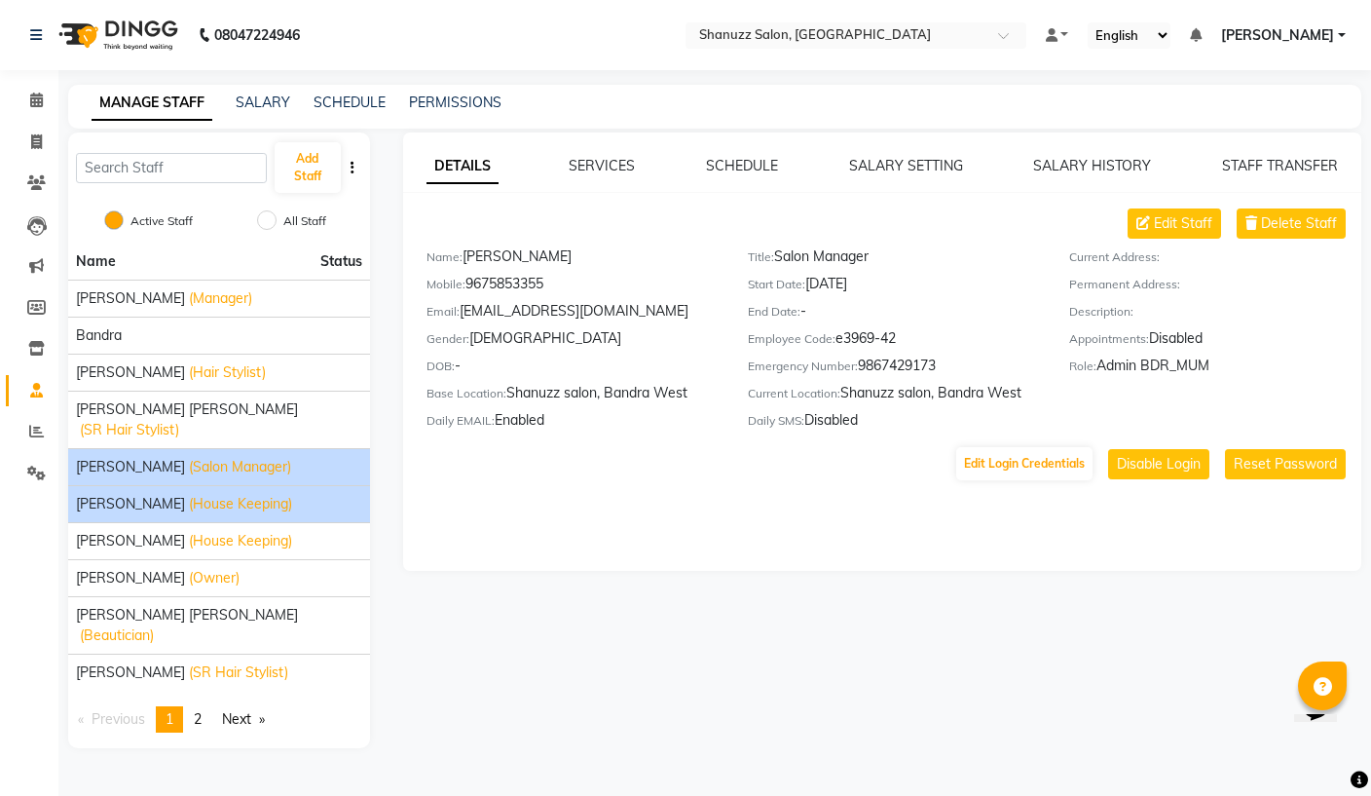
click at [110, 494] on span "[PERSON_NAME]" at bounding box center [130, 504] width 109 height 20
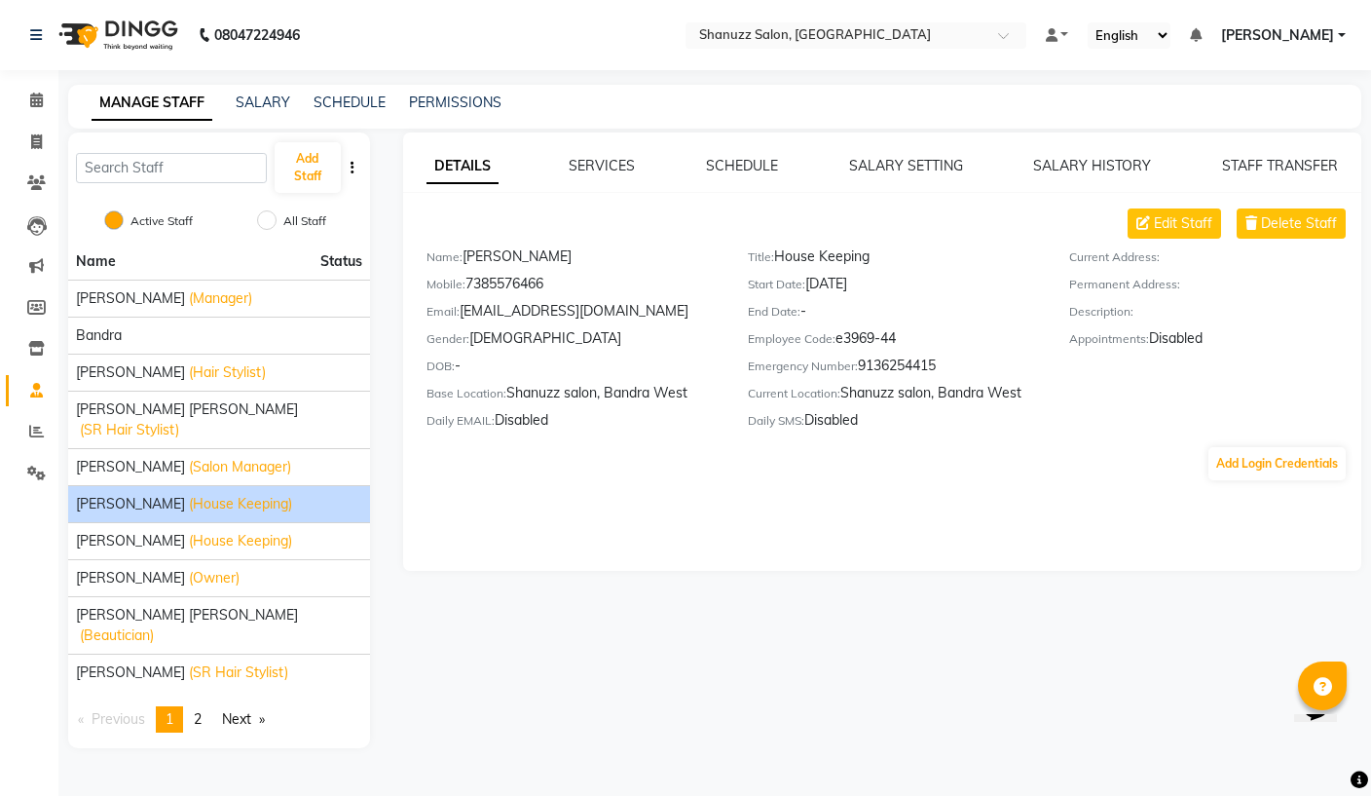
click at [98, 494] on span "[PERSON_NAME]" at bounding box center [130, 504] width 109 height 20
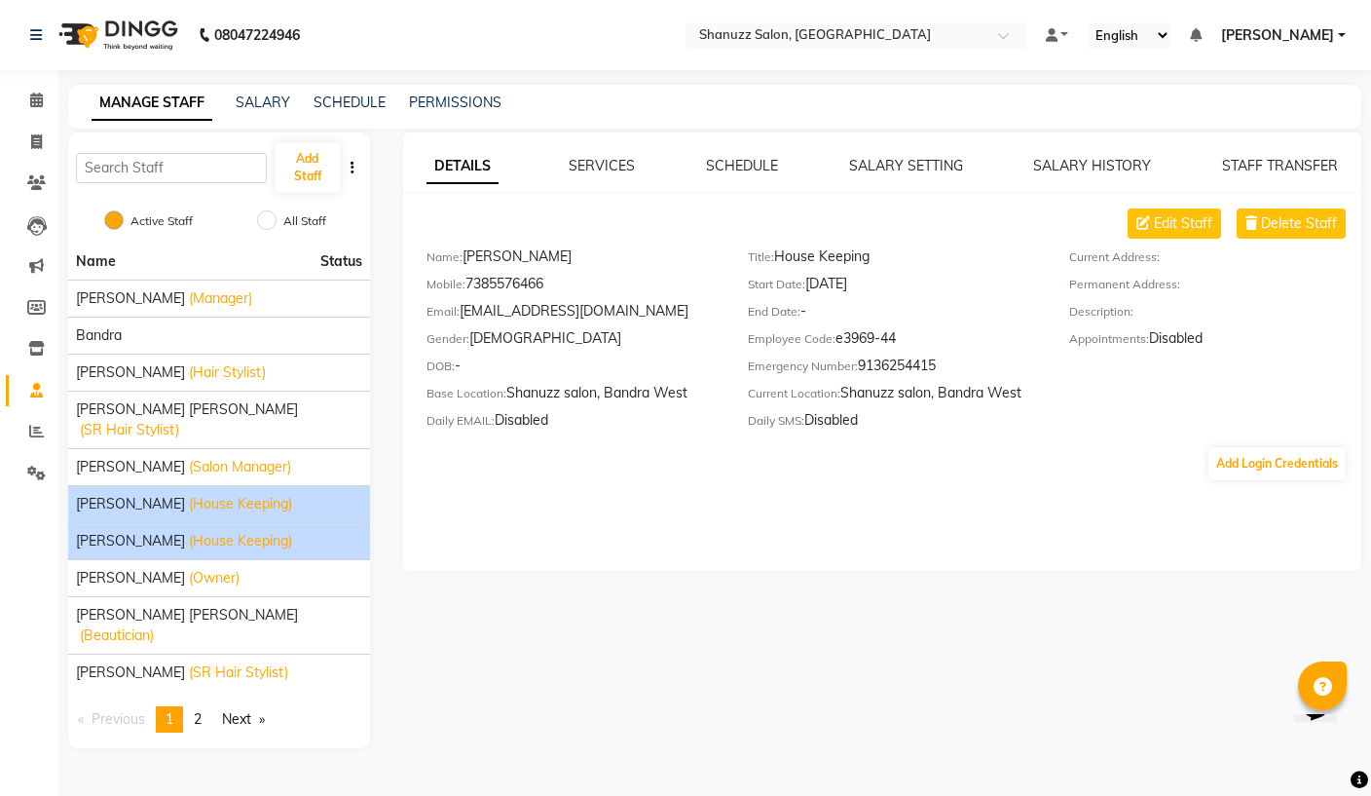
click at [99, 531] on span "[PERSON_NAME]" at bounding box center [130, 541] width 109 height 20
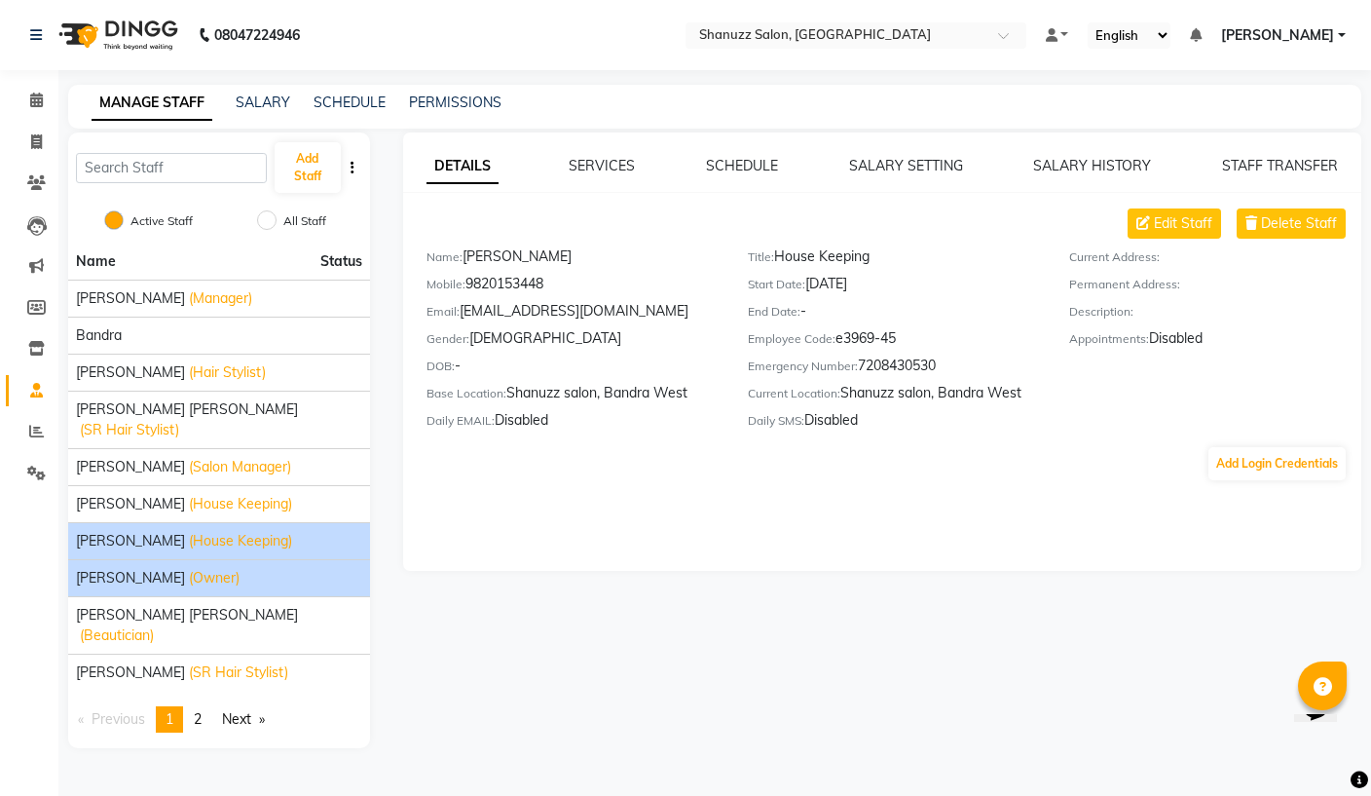
click at [121, 568] on span "[PERSON_NAME]" at bounding box center [130, 578] width 109 height 20
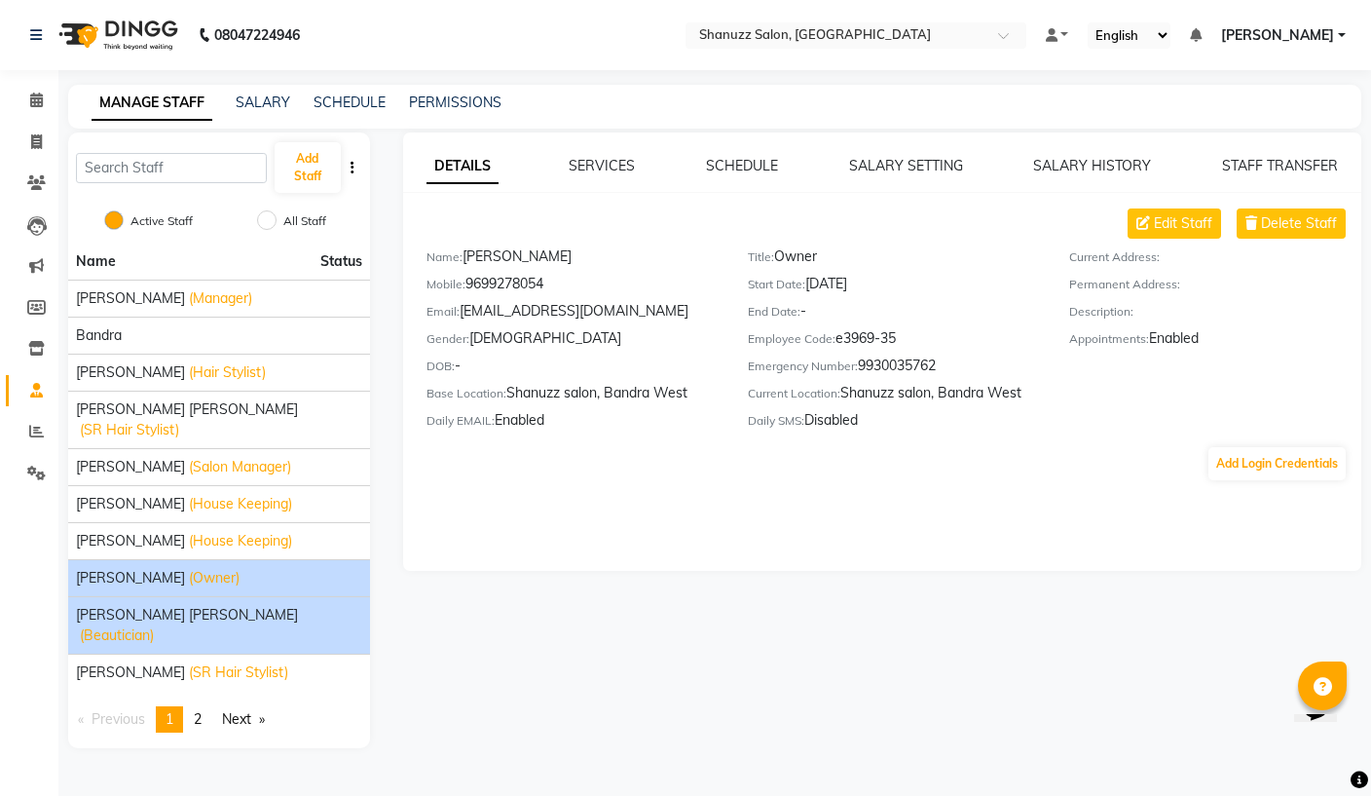
click at [123, 605] on span "[PERSON_NAME] [PERSON_NAME]" at bounding box center [187, 615] width 222 height 20
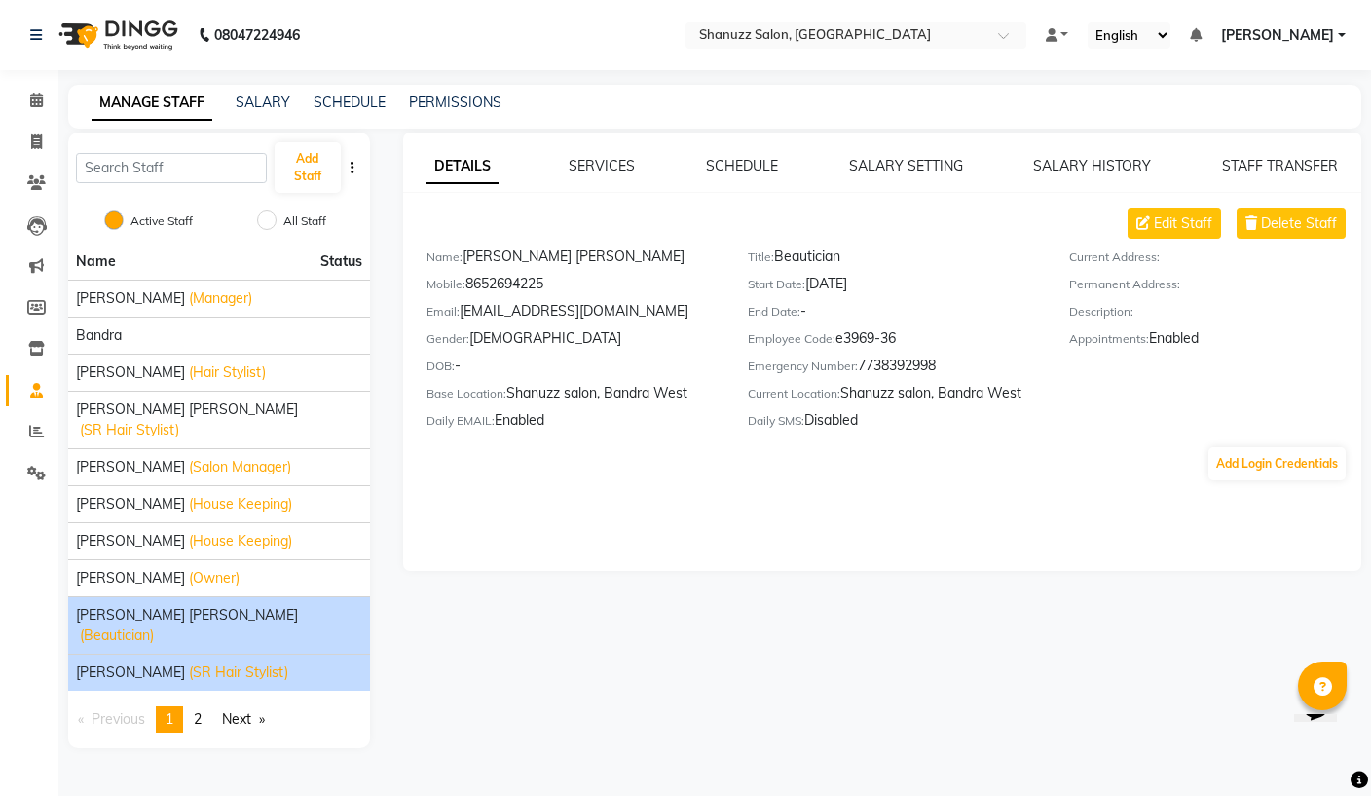
click at [118, 662] on span "[PERSON_NAME]" at bounding box center [130, 672] width 109 height 20
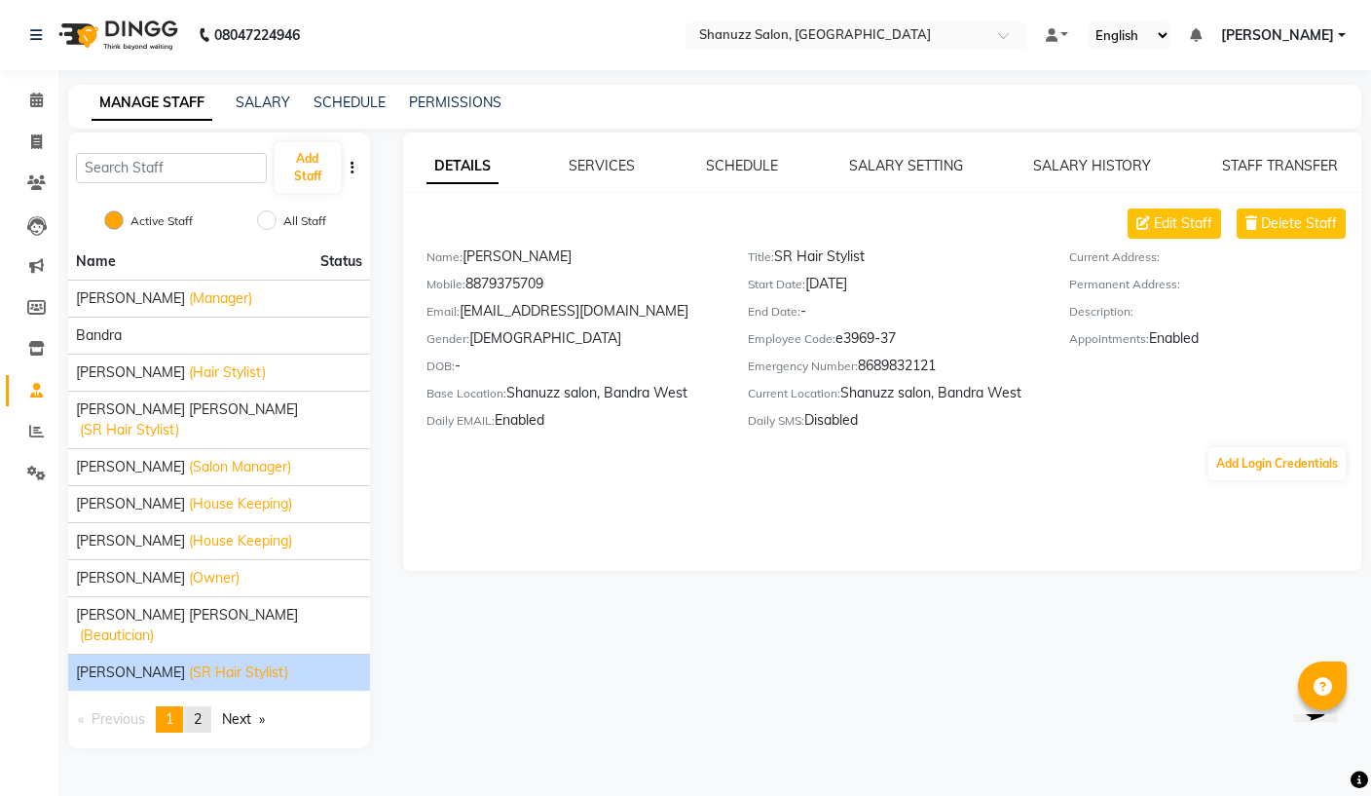
click at [210, 706] on link "page 2" at bounding box center [197, 719] width 27 height 26
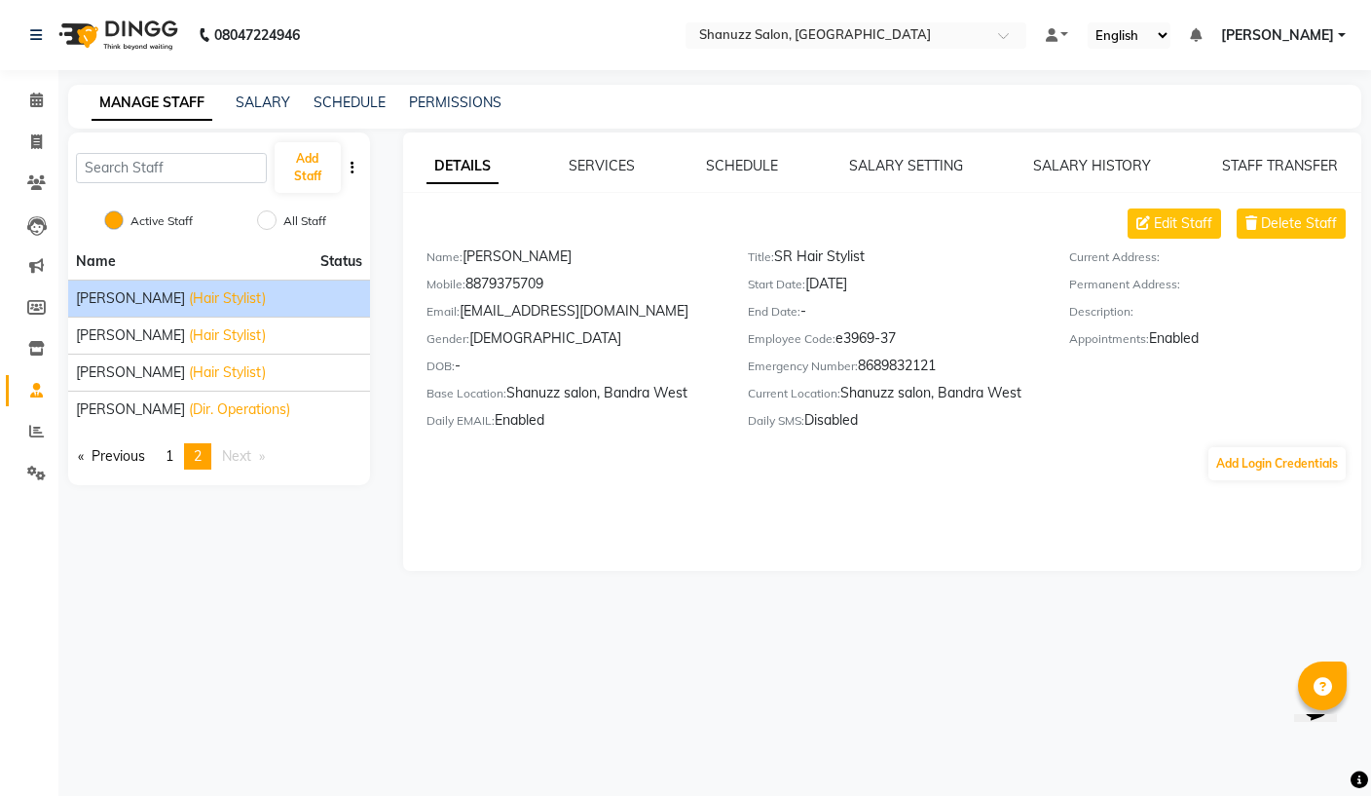
click at [113, 292] on span "[PERSON_NAME]" at bounding box center [130, 298] width 109 height 20
click at [129, 327] on span "[PERSON_NAME]" at bounding box center [130, 335] width 109 height 20
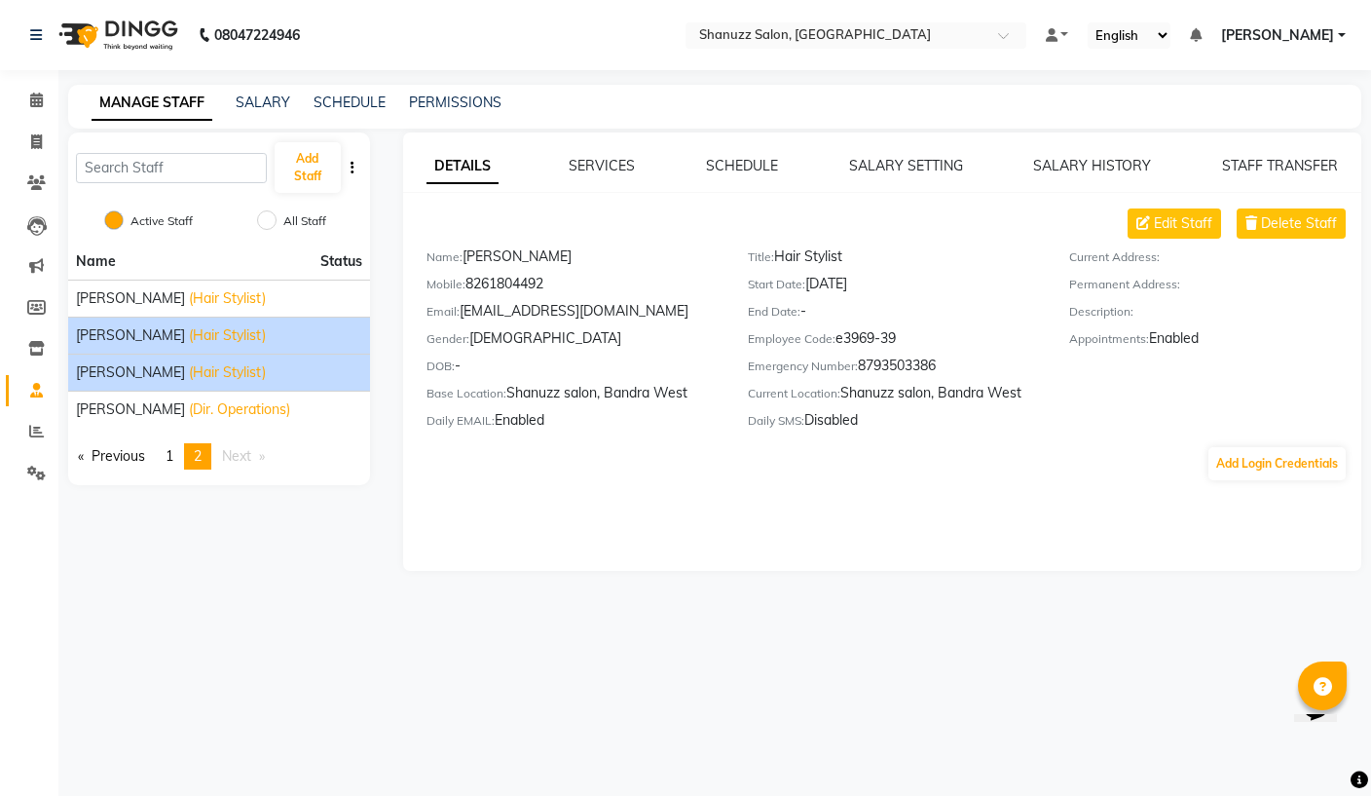
click at [120, 358] on li "Wakar Ansari (Hair Stylist)" at bounding box center [219, 371] width 302 height 37
click at [121, 366] on span "[PERSON_NAME]" at bounding box center [130, 372] width 109 height 20
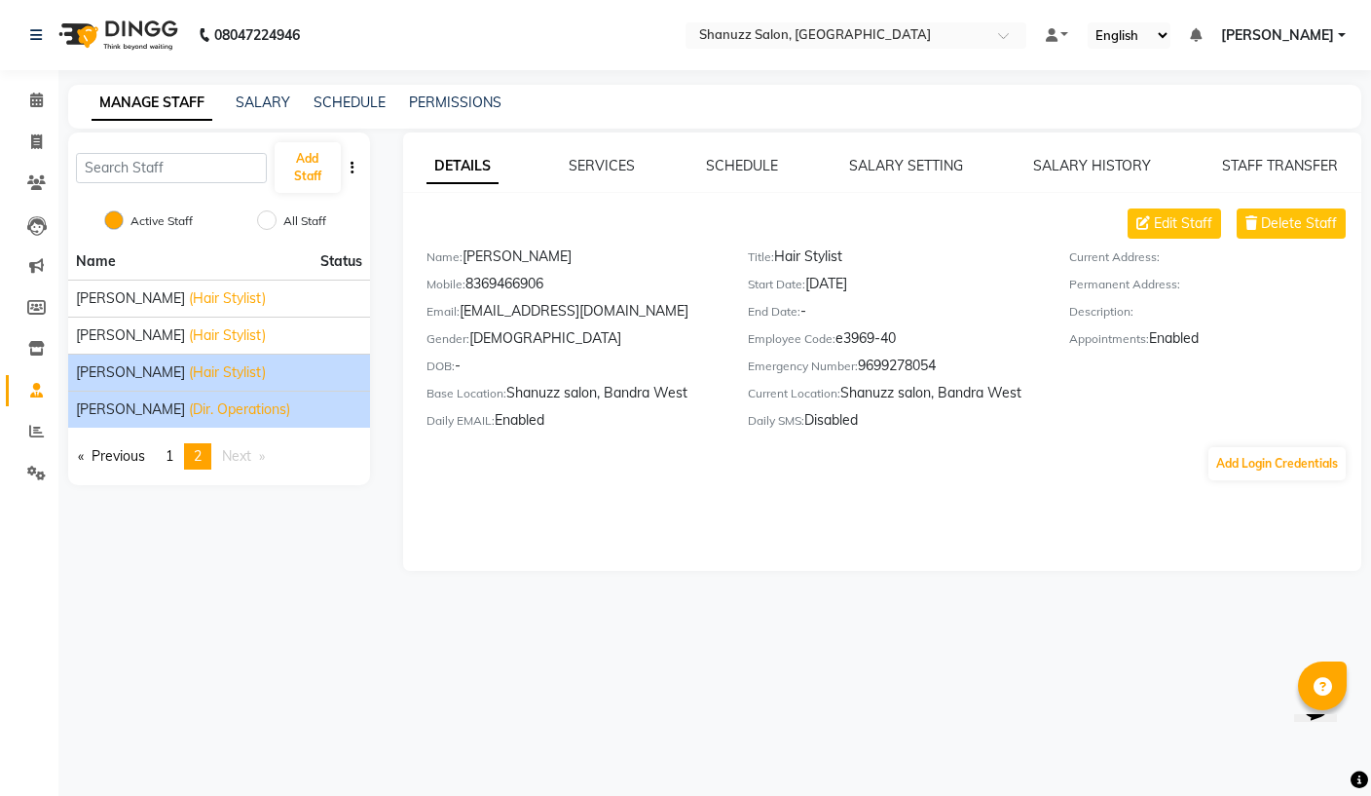
click at [120, 407] on span "[PERSON_NAME]" at bounding box center [130, 409] width 109 height 20
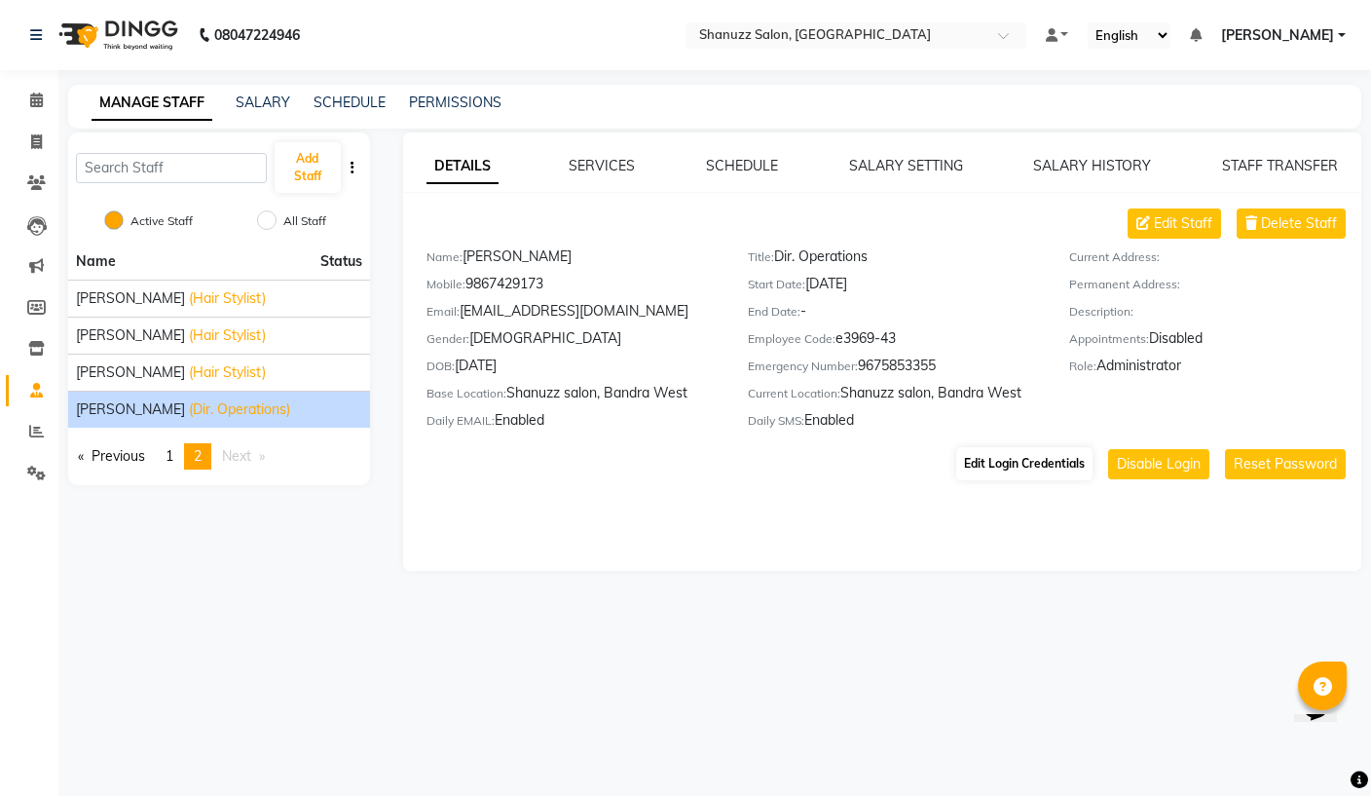
click at [1040, 469] on button "Edit Login Credentials" at bounding box center [1024, 463] width 136 height 33
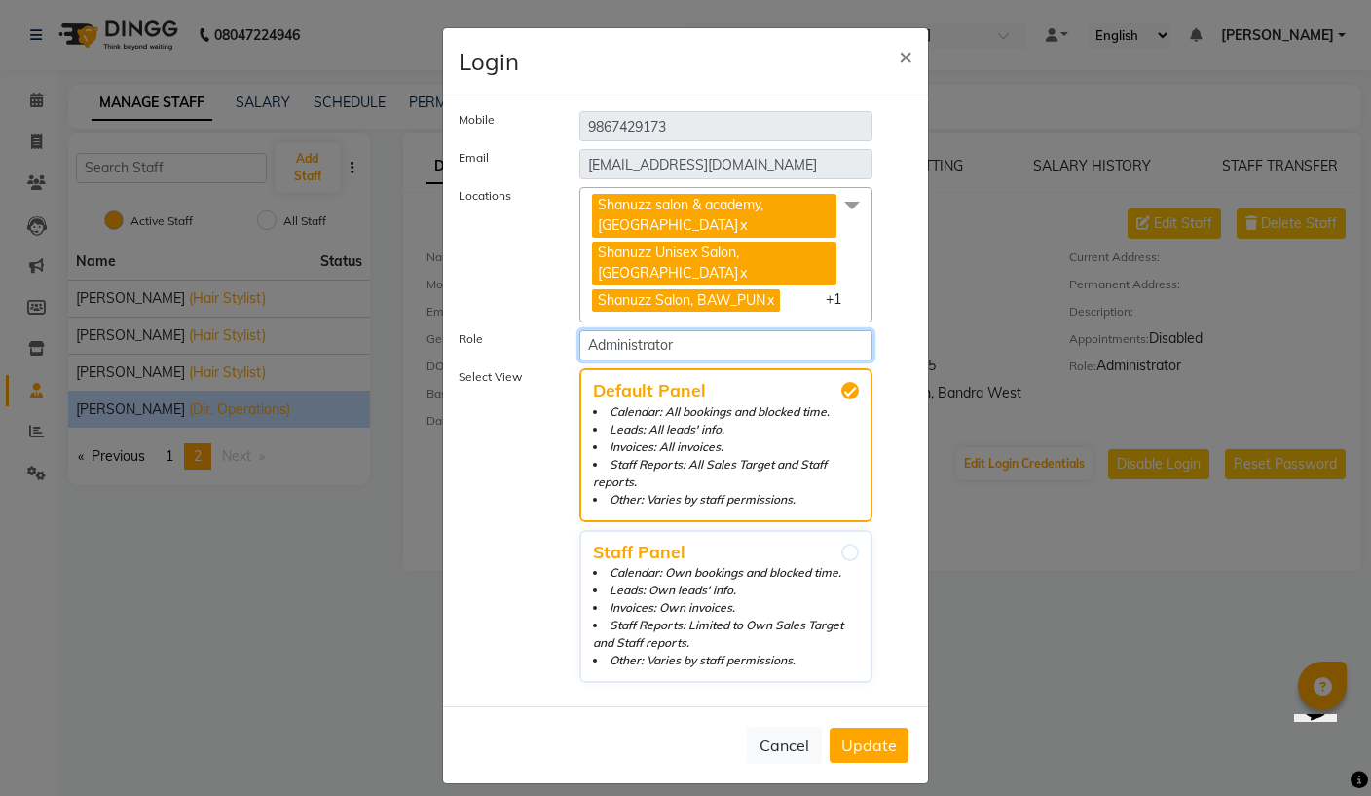
click at [774, 360] on select "Select Role Administrator Admin Invoice Admin BDR_MUM" at bounding box center [725, 345] width 293 height 30
click at [762, 346] on select "Select Role Administrator Admin Invoice Admin BDR_MUM" at bounding box center [725, 345] width 293 height 30
select select "6073"
click at [890, 735] on span "Update" at bounding box center [869, 744] width 56 height 19
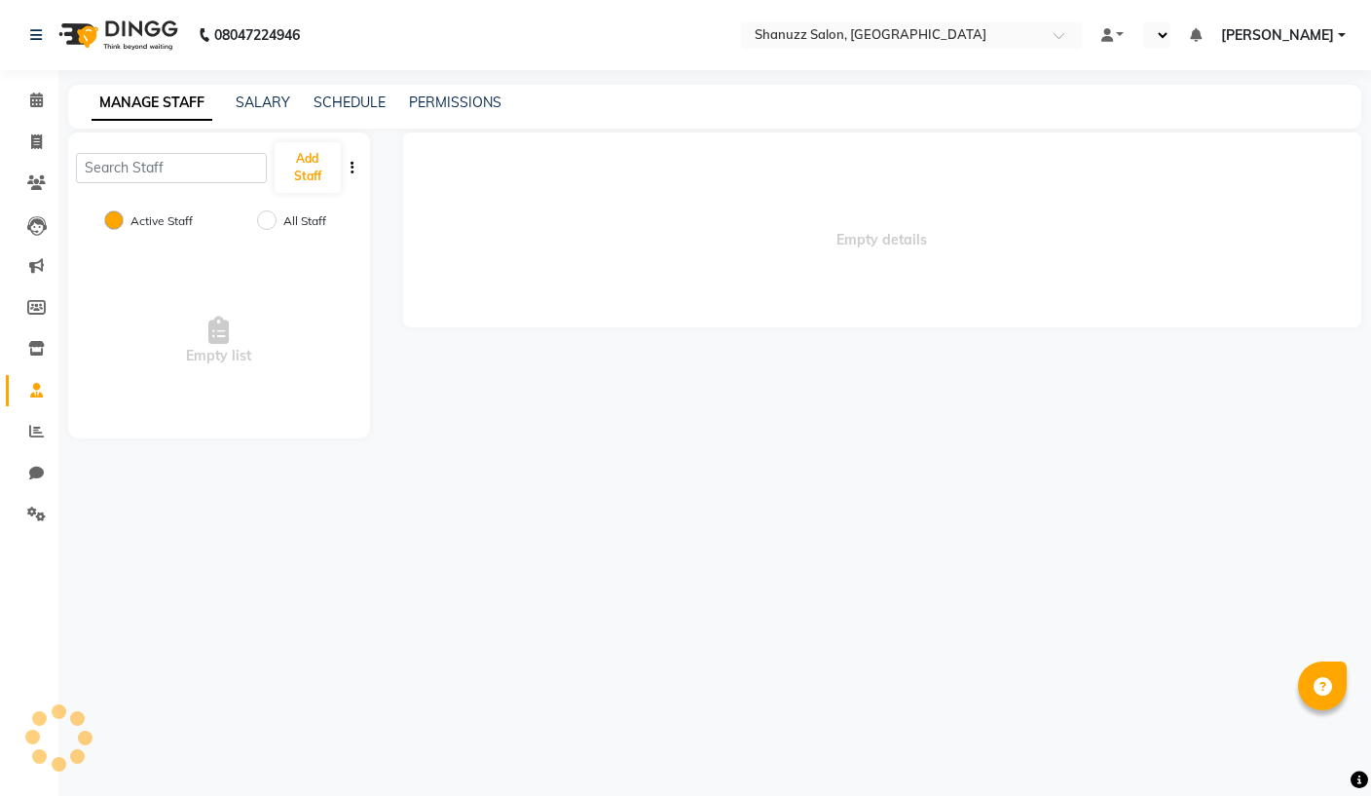
select select "en"
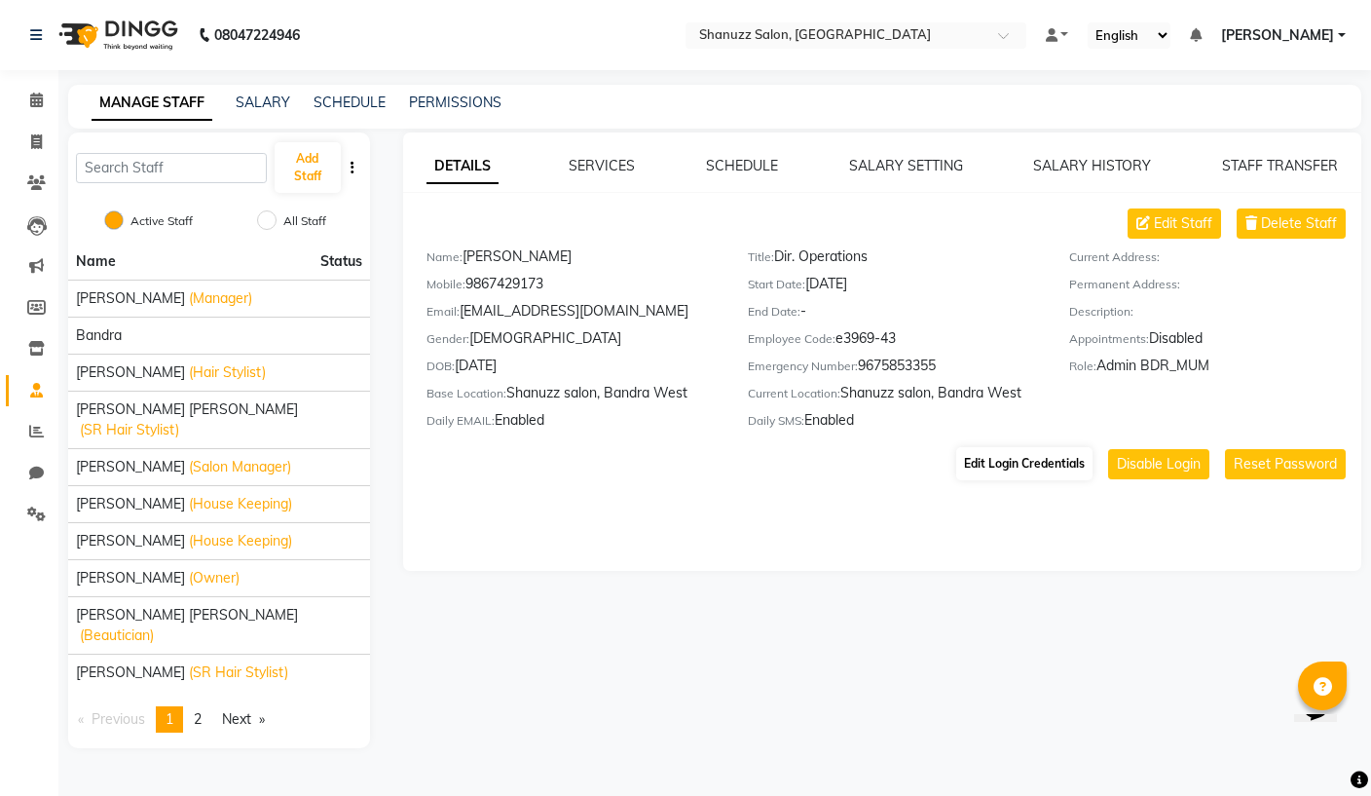
click at [1043, 465] on button "Edit Login Credentials" at bounding box center [1024, 463] width 136 height 33
select select "6073"
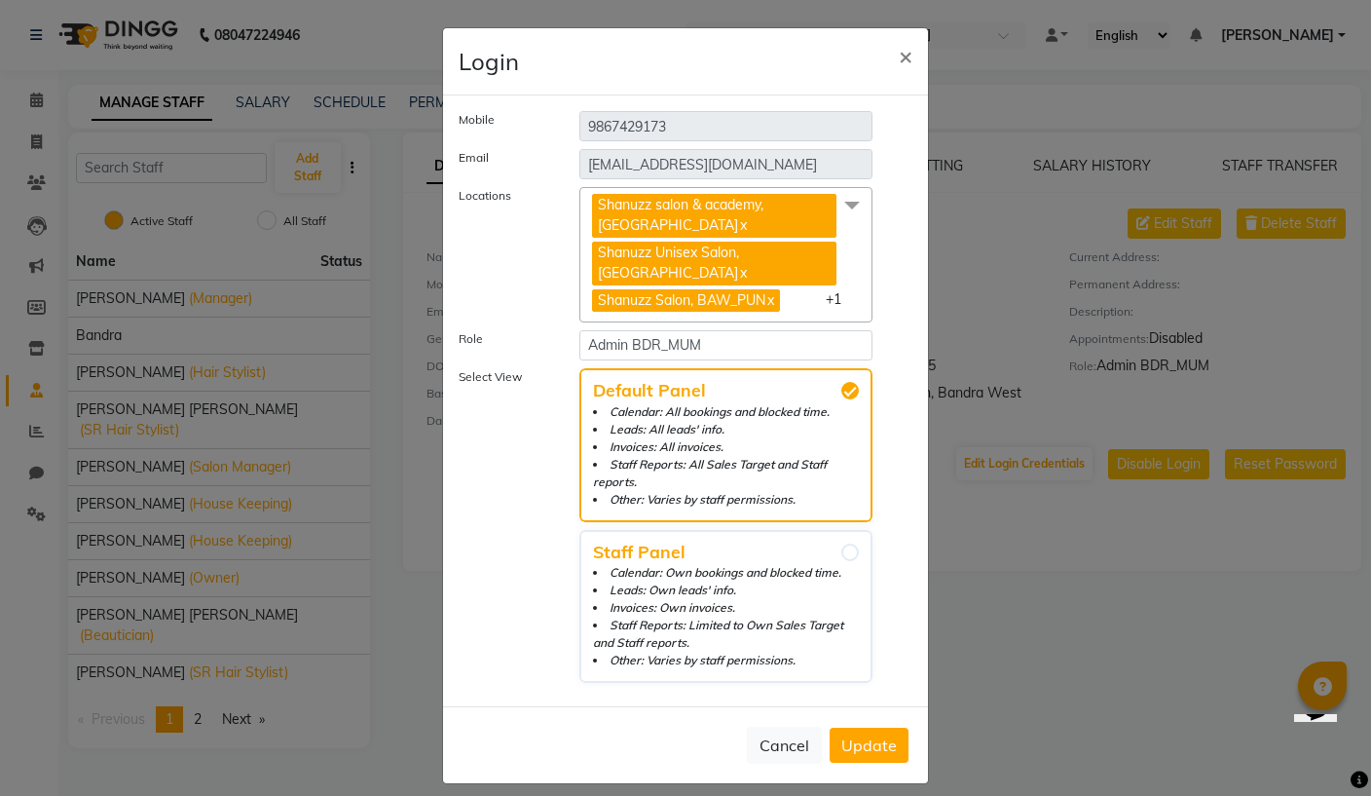
click at [1122, 617] on ngb-modal-window "Login × Mobile [PHONE_NUMBER] Email [EMAIL_ADDRESS][DOMAIN_NAME] Locations [GEO…" at bounding box center [685, 398] width 1371 height 796
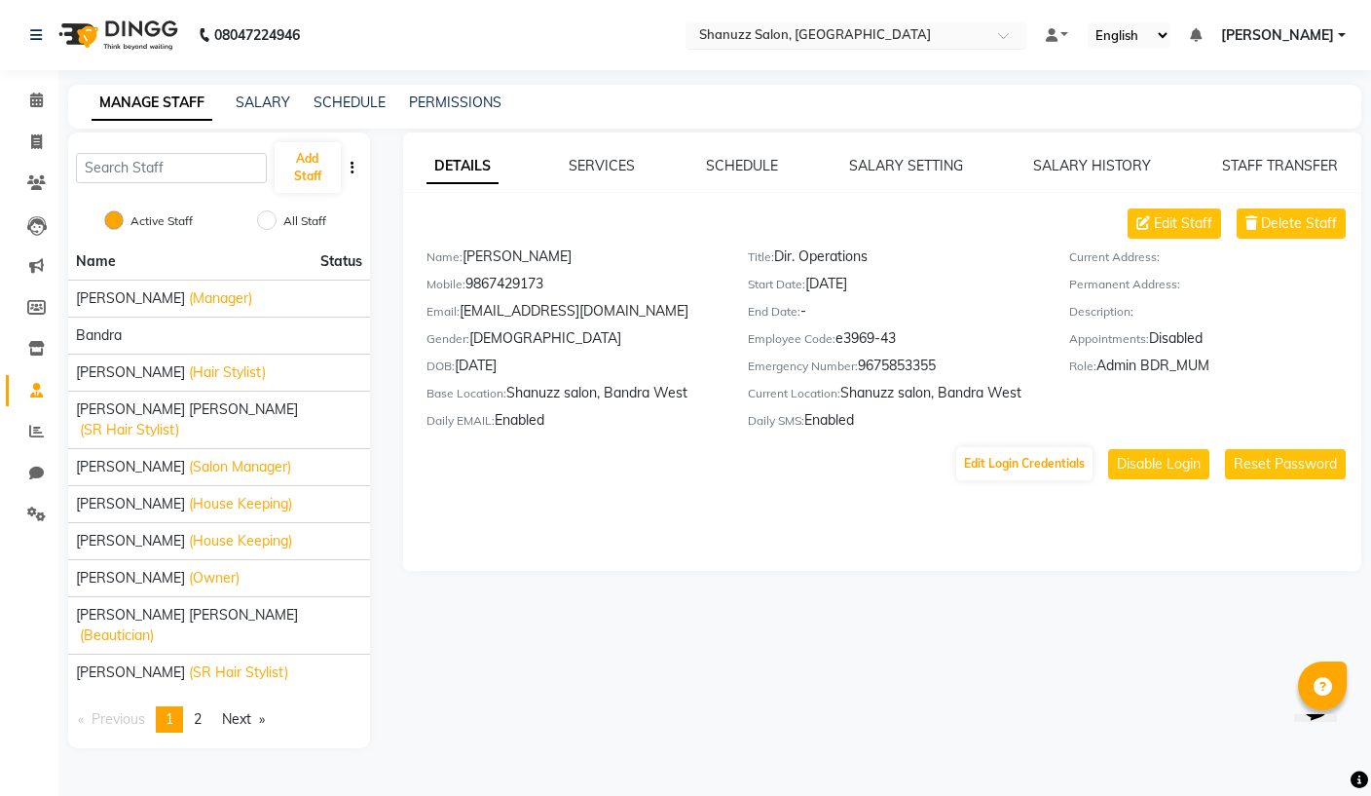
click at [704, 43] on input "text" at bounding box center [836, 36] width 282 height 19
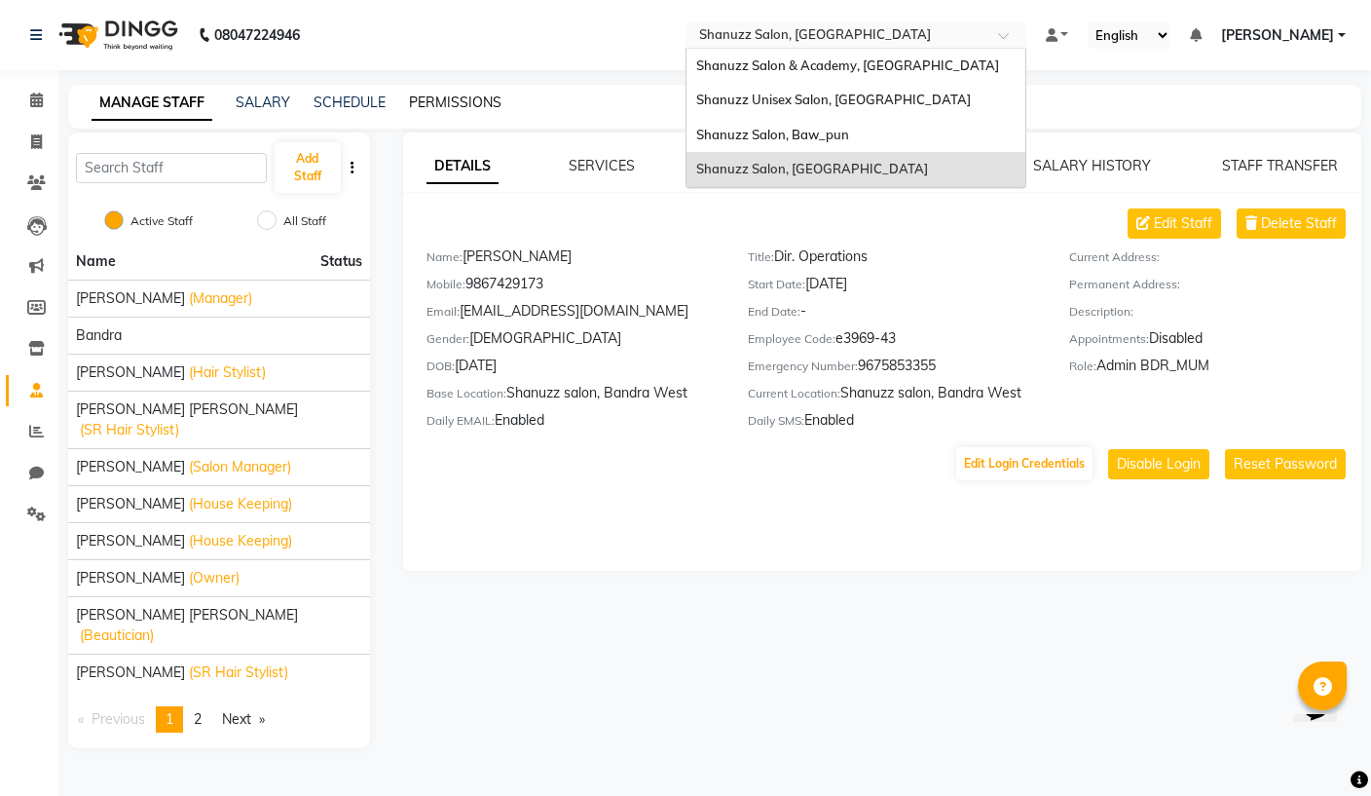
click at [461, 108] on link "PERMISSIONS" at bounding box center [455, 102] width 93 height 18
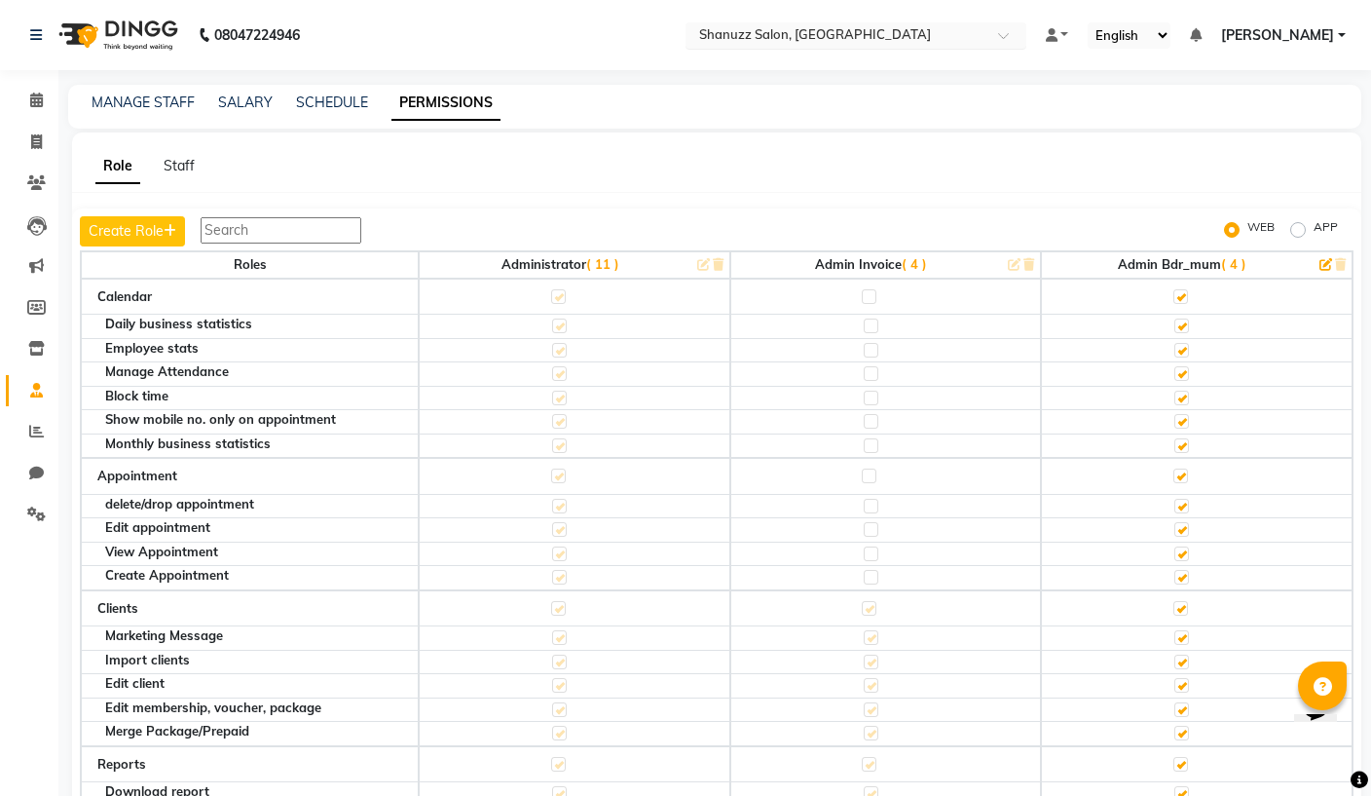
click at [713, 31] on input "text" at bounding box center [836, 36] width 282 height 19
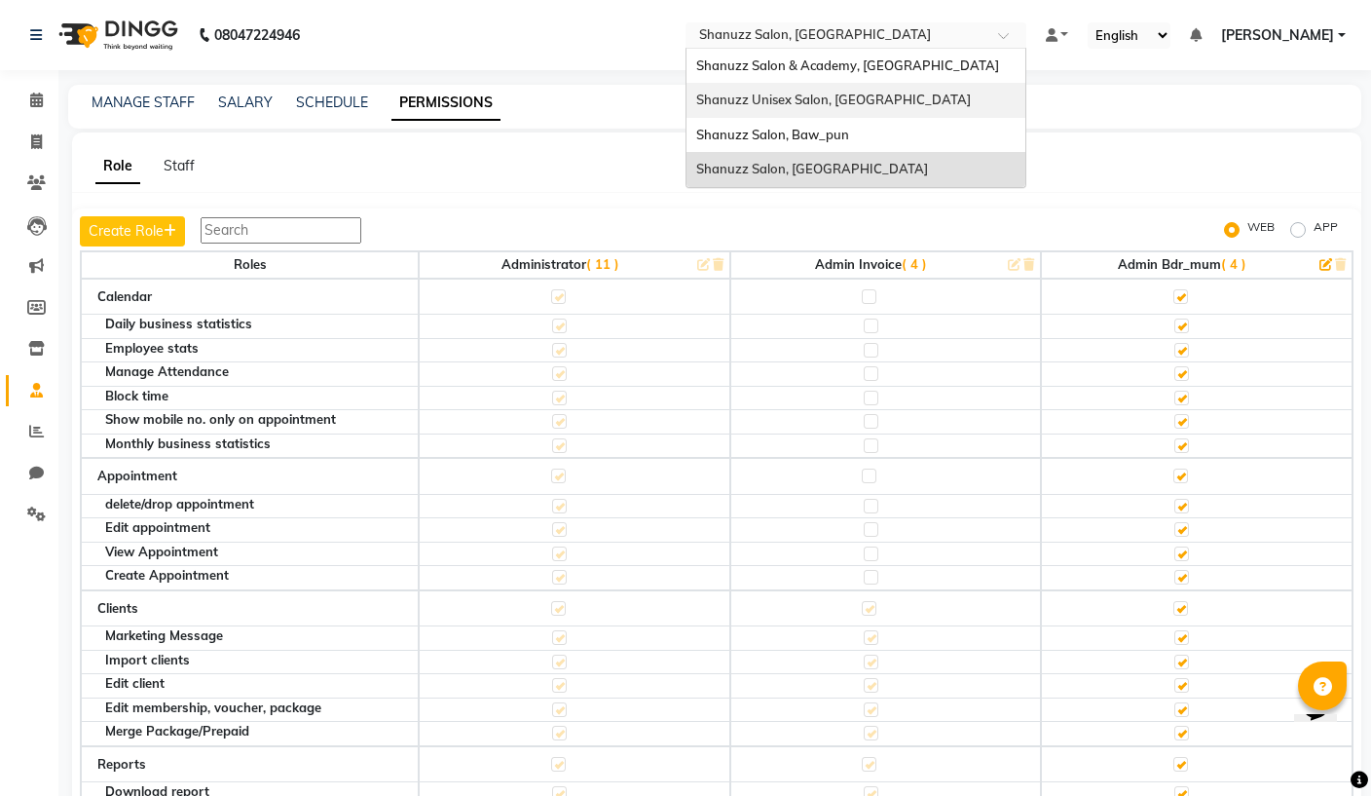
click at [721, 102] on div "Shanuzz Unisex Salon, [GEOGRAPHIC_DATA]" at bounding box center [855, 100] width 339 height 35
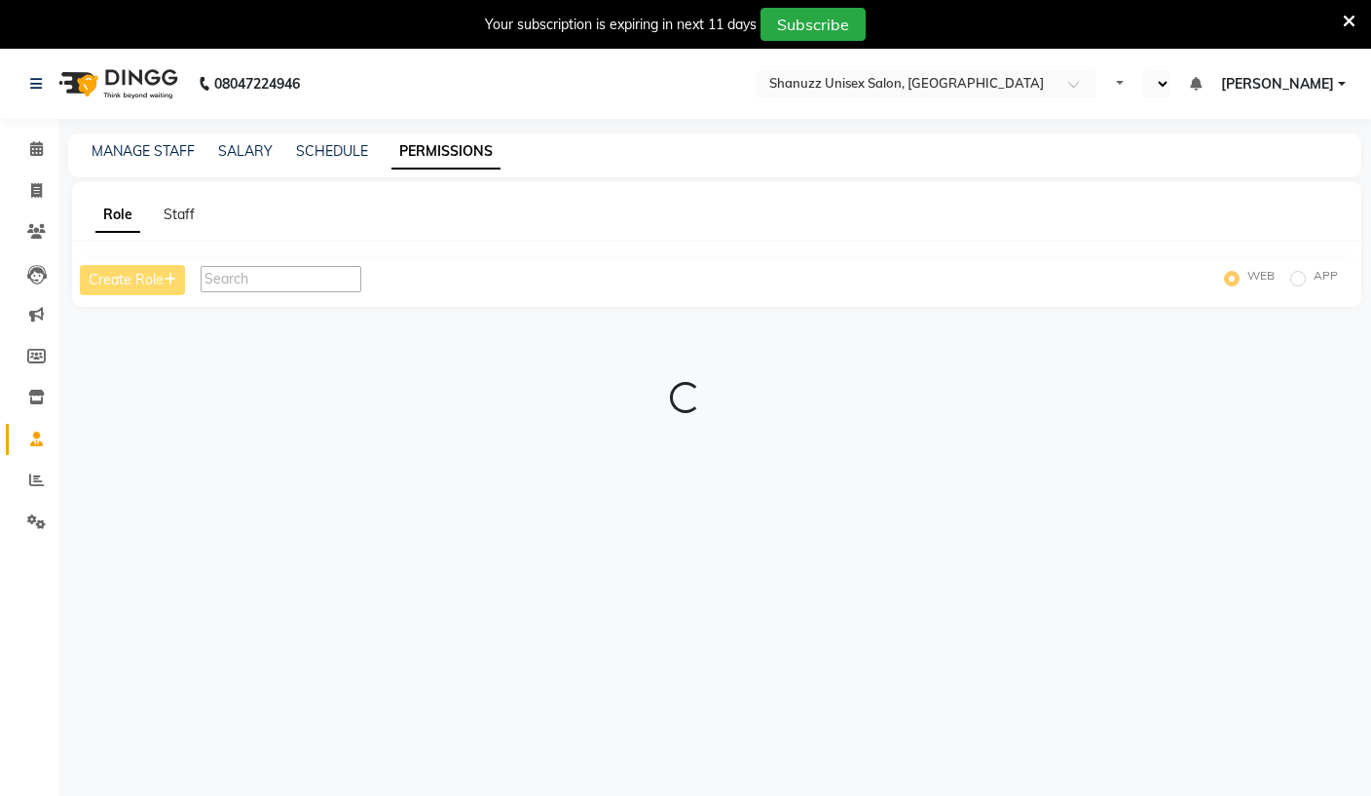
select select "en"
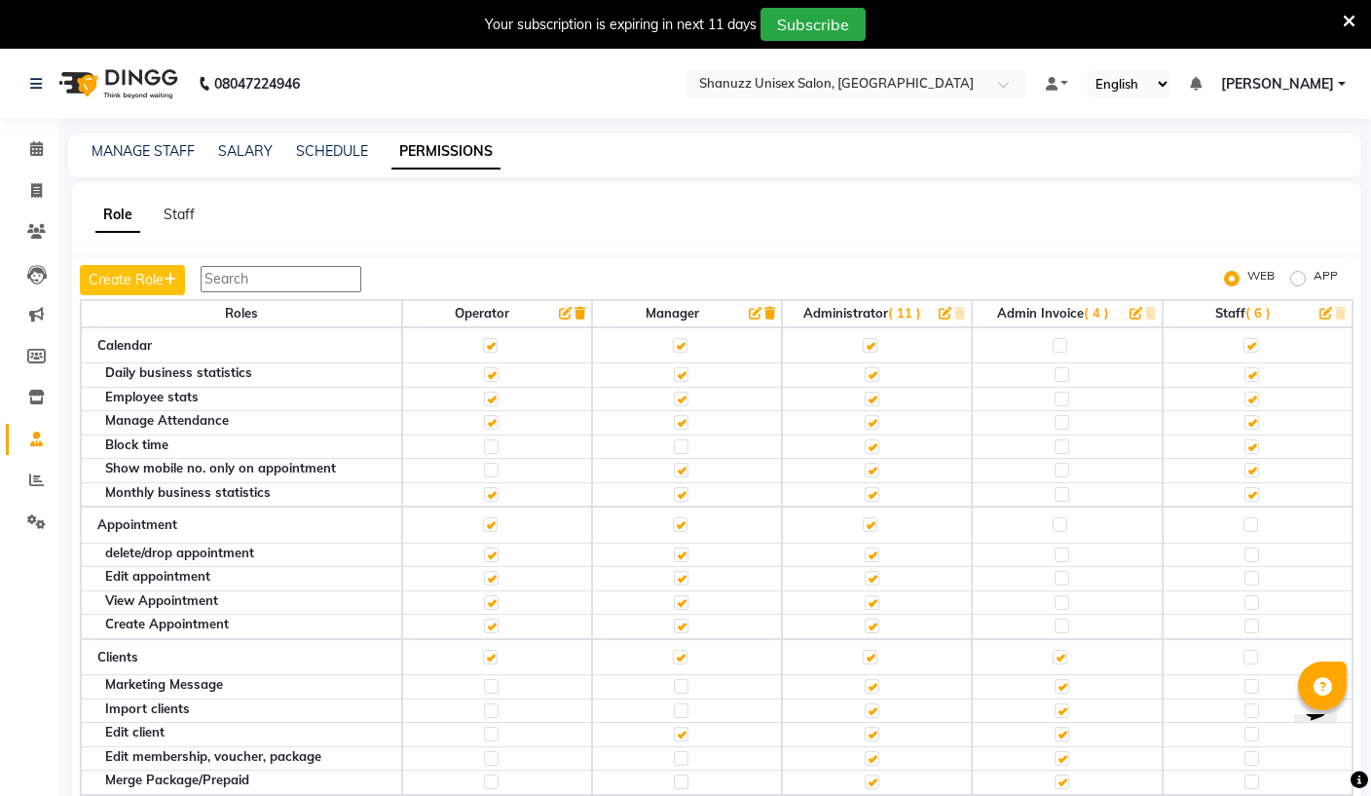
click at [942, 314] on icon "button" at bounding box center [945, 313] width 13 height 13
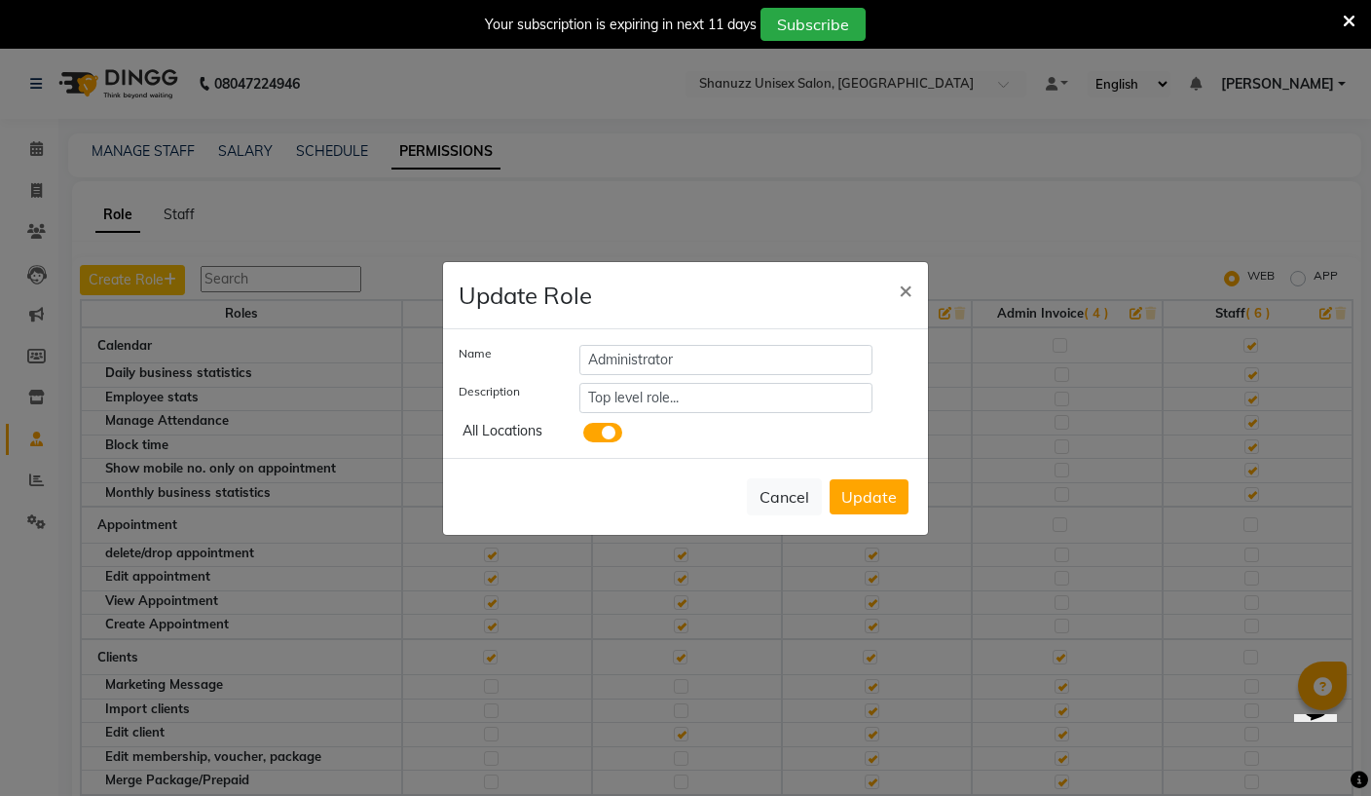
click at [616, 438] on span at bounding box center [602, 432] width 39 height 19
click at [583, 435] on input "checkbox" at bounding box center [583, 435] width 0 height 0
click at [894, 502] on button "Update" at bounding box center [869, 496] width 79 height 35
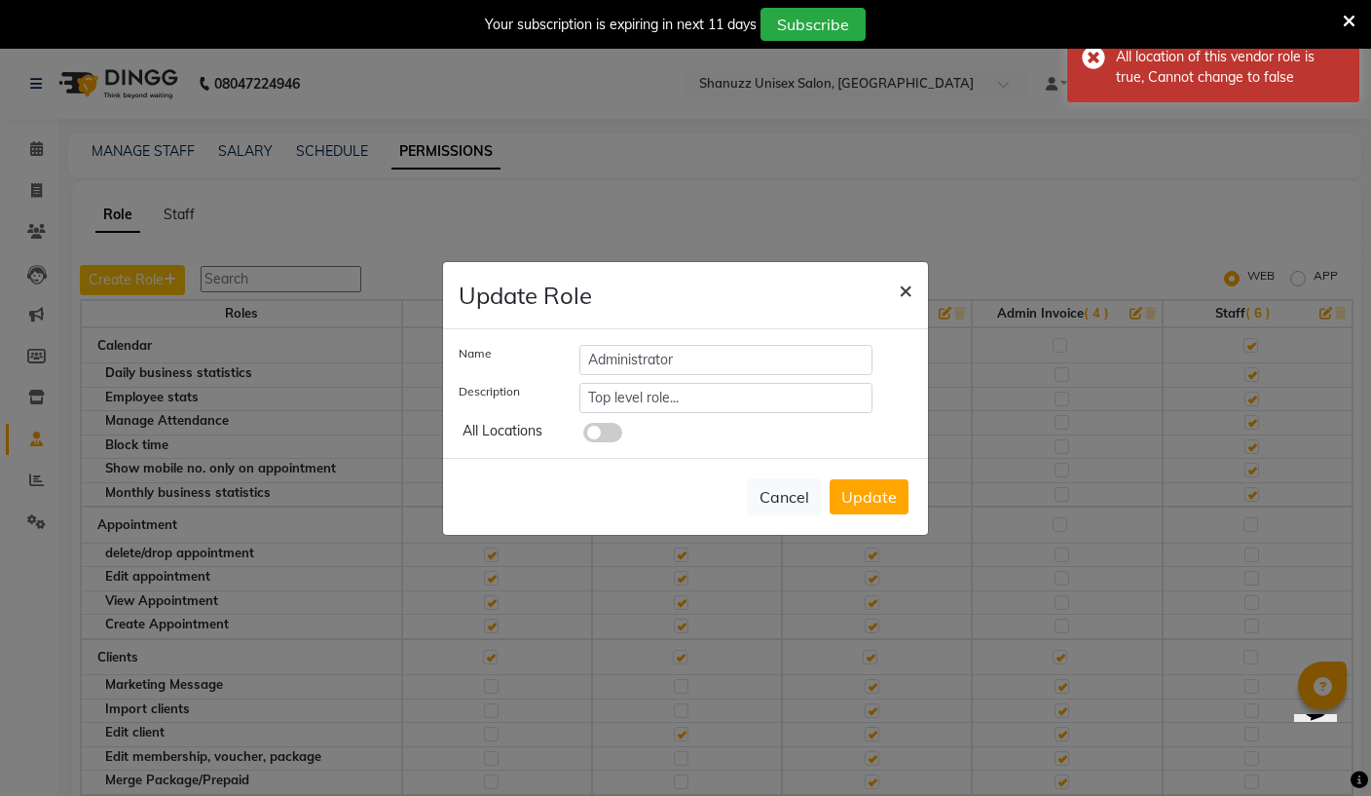
click at [900, 301] on span "×" at bounding box center [906, 289] width 14 height 29
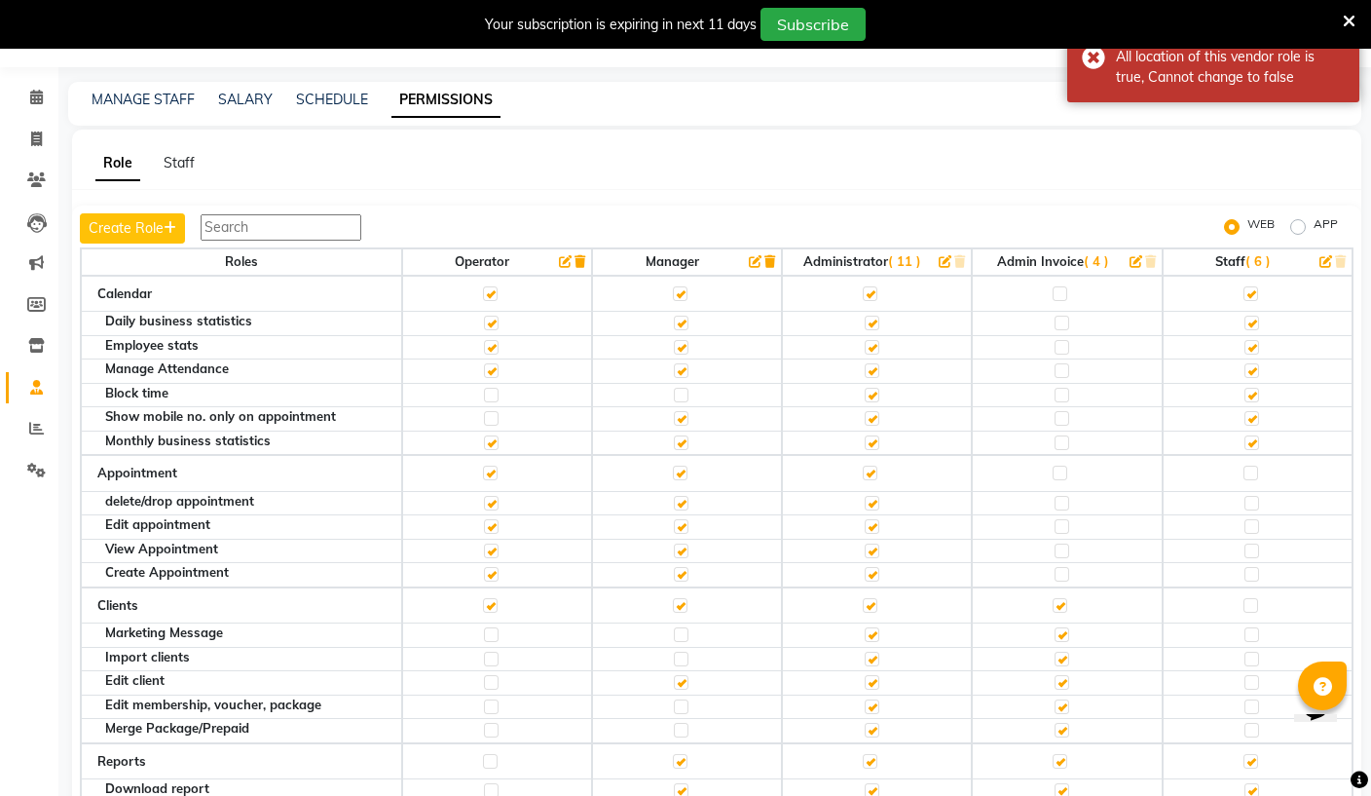
scroll to position [54, 0]
click at [903, 254] on span "( 11 )" at bounding box center [904, 259] width 33 height 16
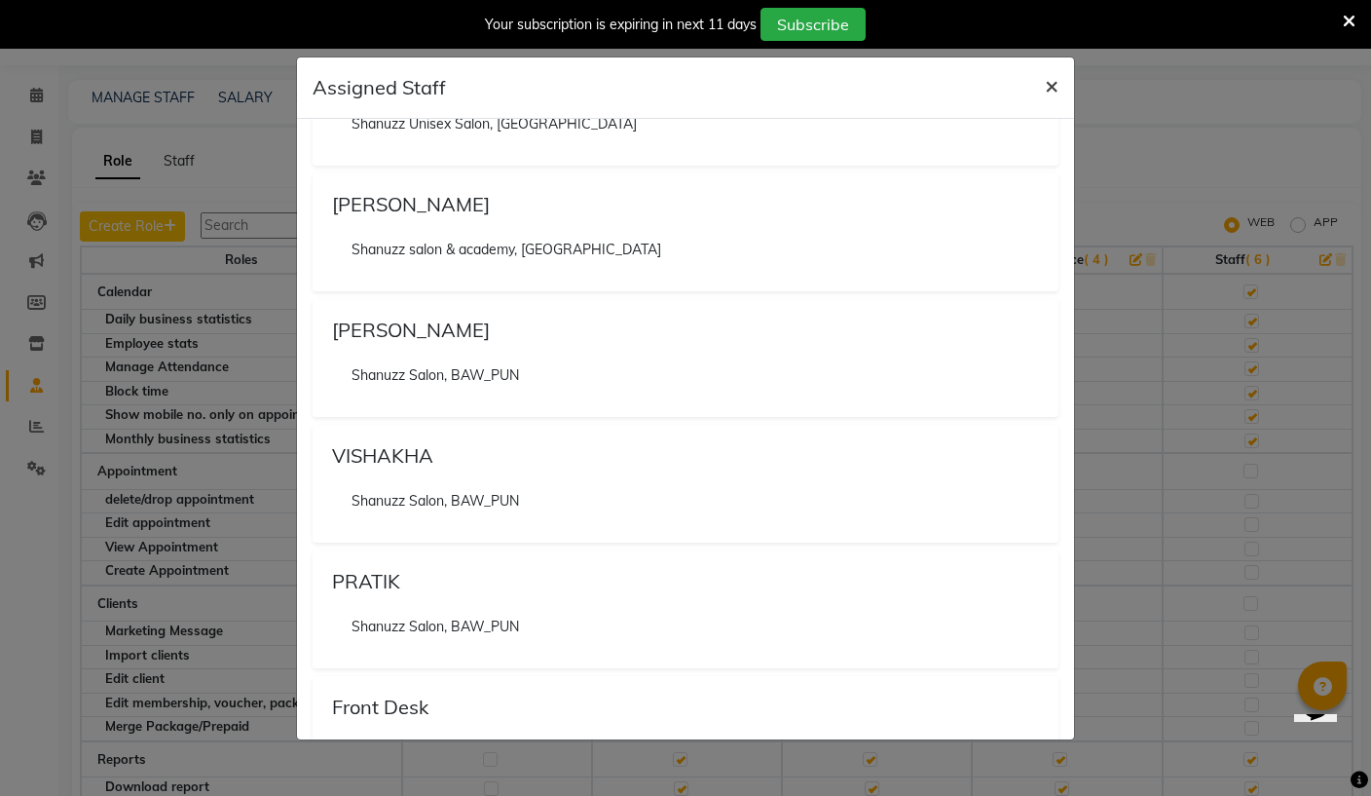
click at [1056, 86] on span "×" at bounding box center [1052, 84] width 14 height 29
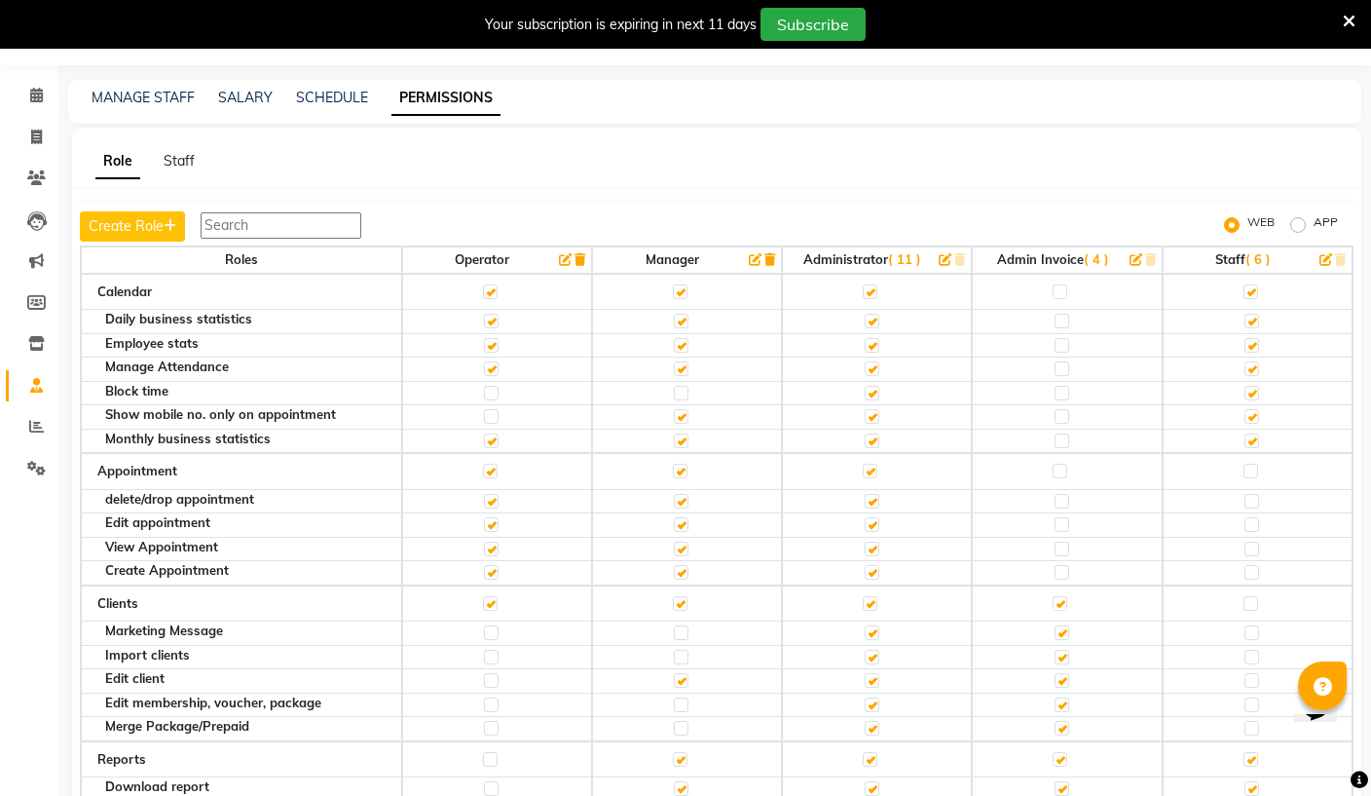
scroll to position [0, 0]
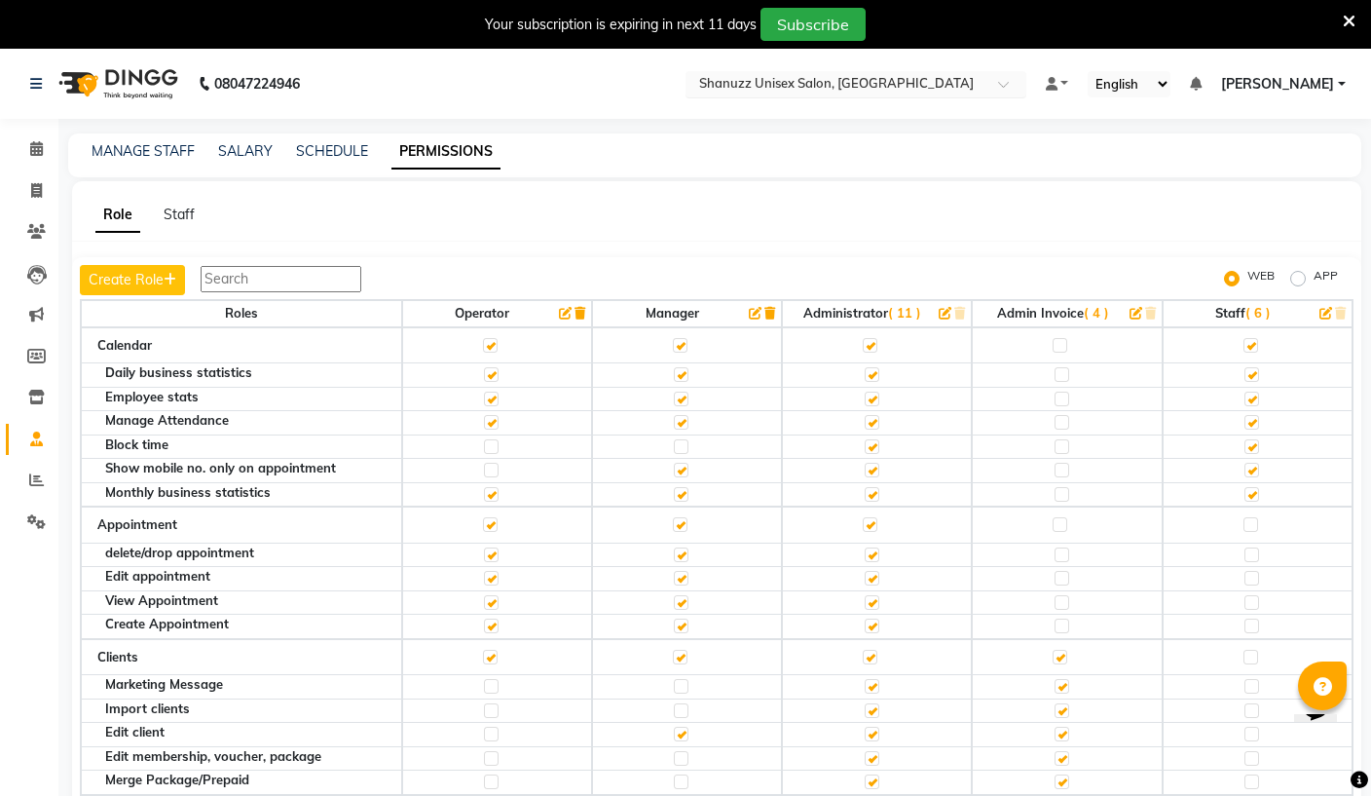
click at [731, 77] on input "text" at bounding box center [836, 85] width 282 height 19
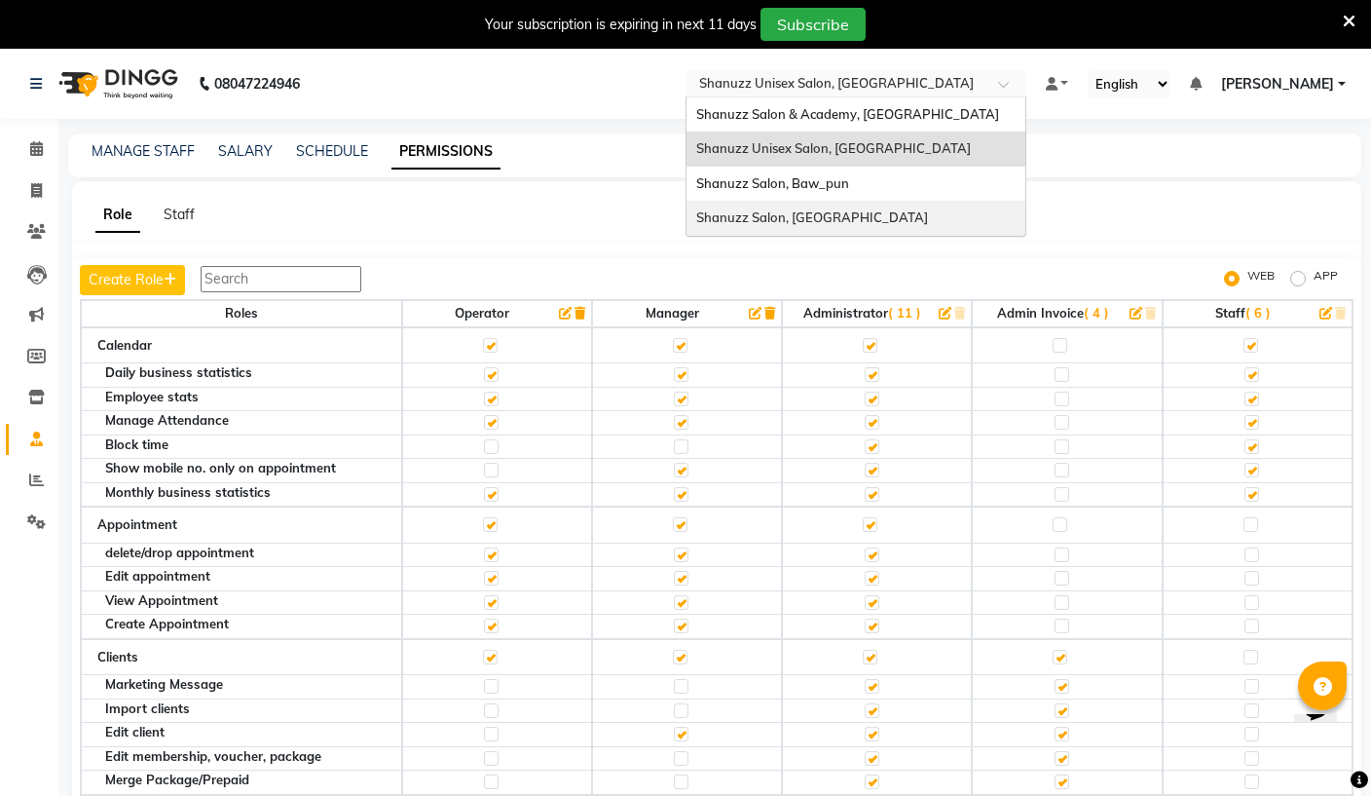
click at [696, 214] on span "Shanuzz Salon, [GEOGRAPHIC_DATA]" at bounding box center [812, 217] width 232 height 16
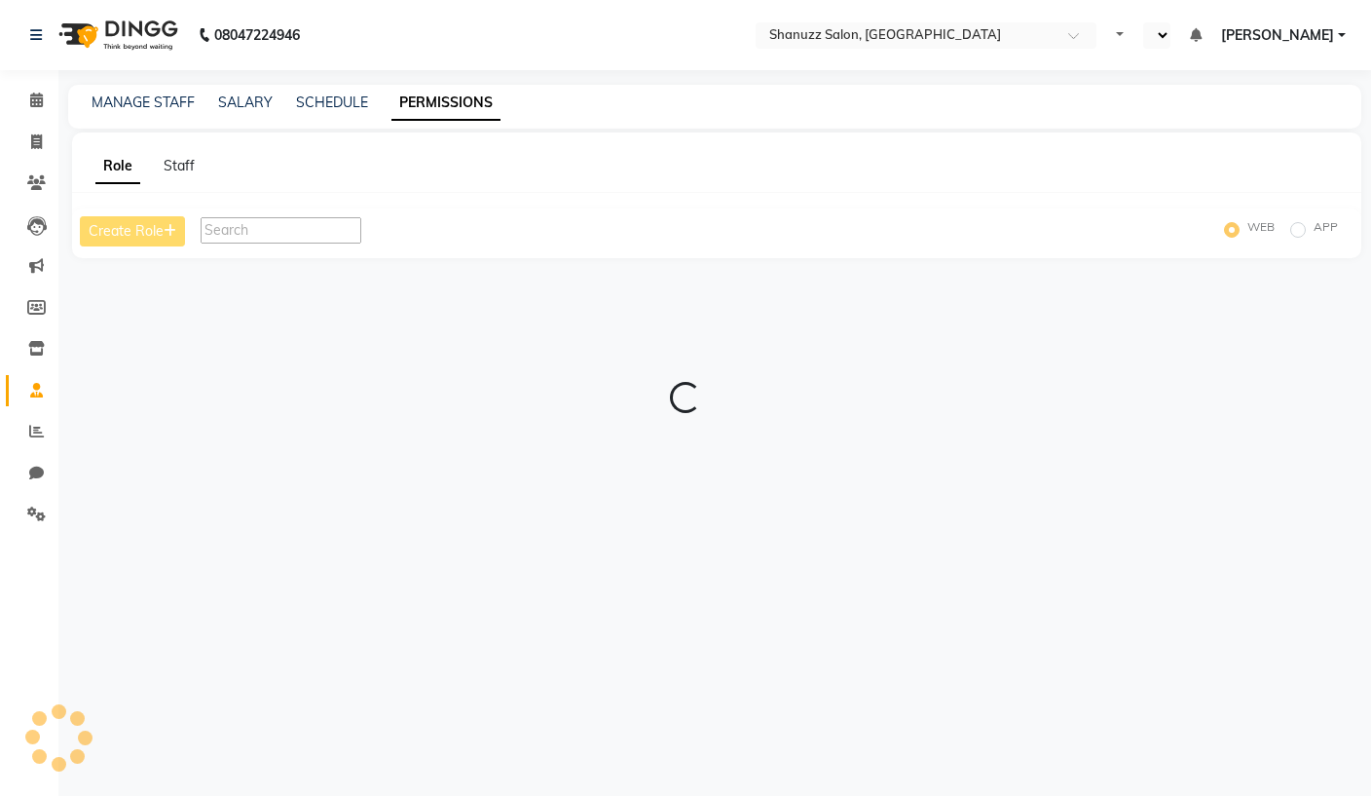
select select "en"
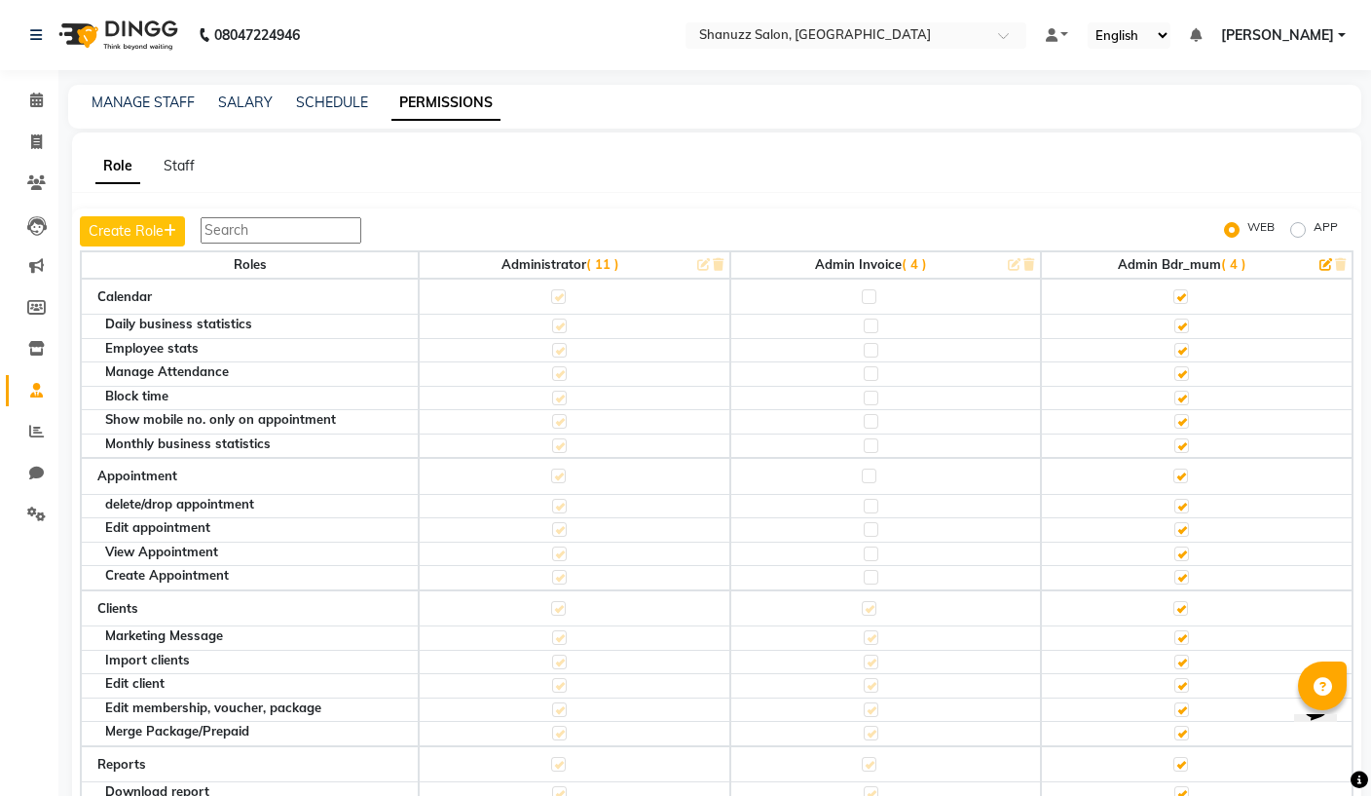
click at [1314, 222] on label "APP" at bounding box center [1326, 229] width 24 height 23
click at [1304, 223] on input "APP" at bounding box center [1301, 230] width 14 height 14
radio input "true"
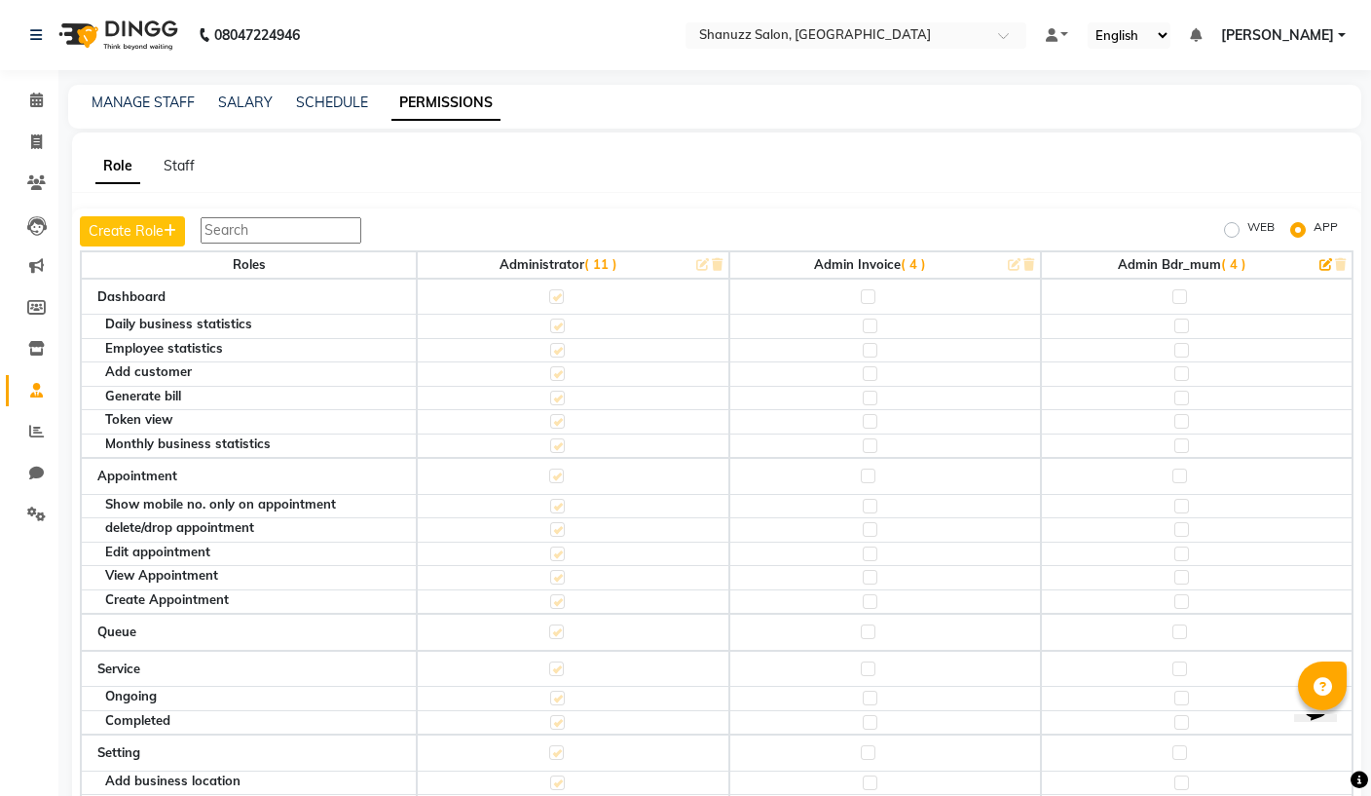
click at [1182, 289] on label at bounding box center [1179, 296] width 15 height 15
click at [1182, 290] on input "checkbox" at bounding box center [1178, 296] width 13 height 13
checkbox input "true"
click at [1186, 291] on label at bounding box center [1179, 296] width 15 height 15
click at [1185, 291] on input "checkbox" at bounding box center [1178, 296] width 13 height 13
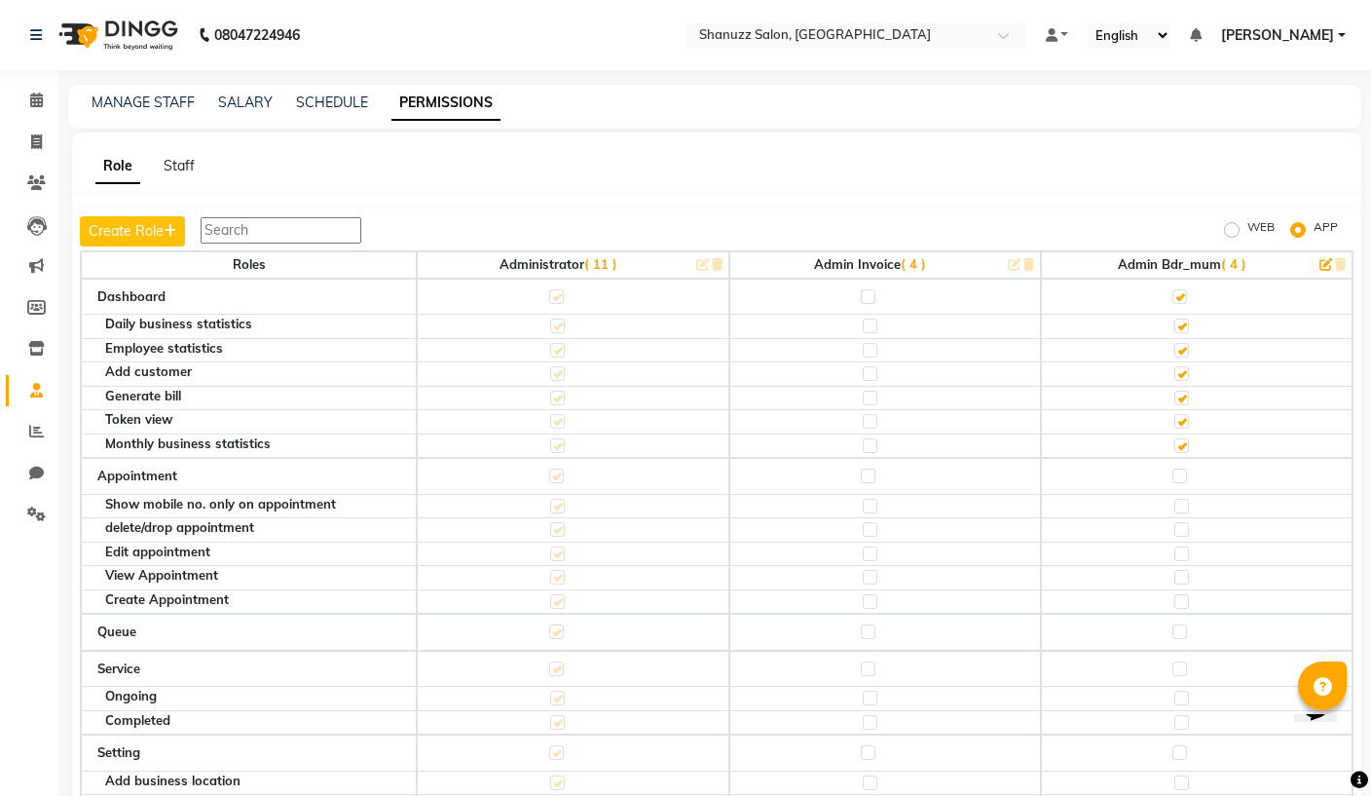
checkbox input "false"
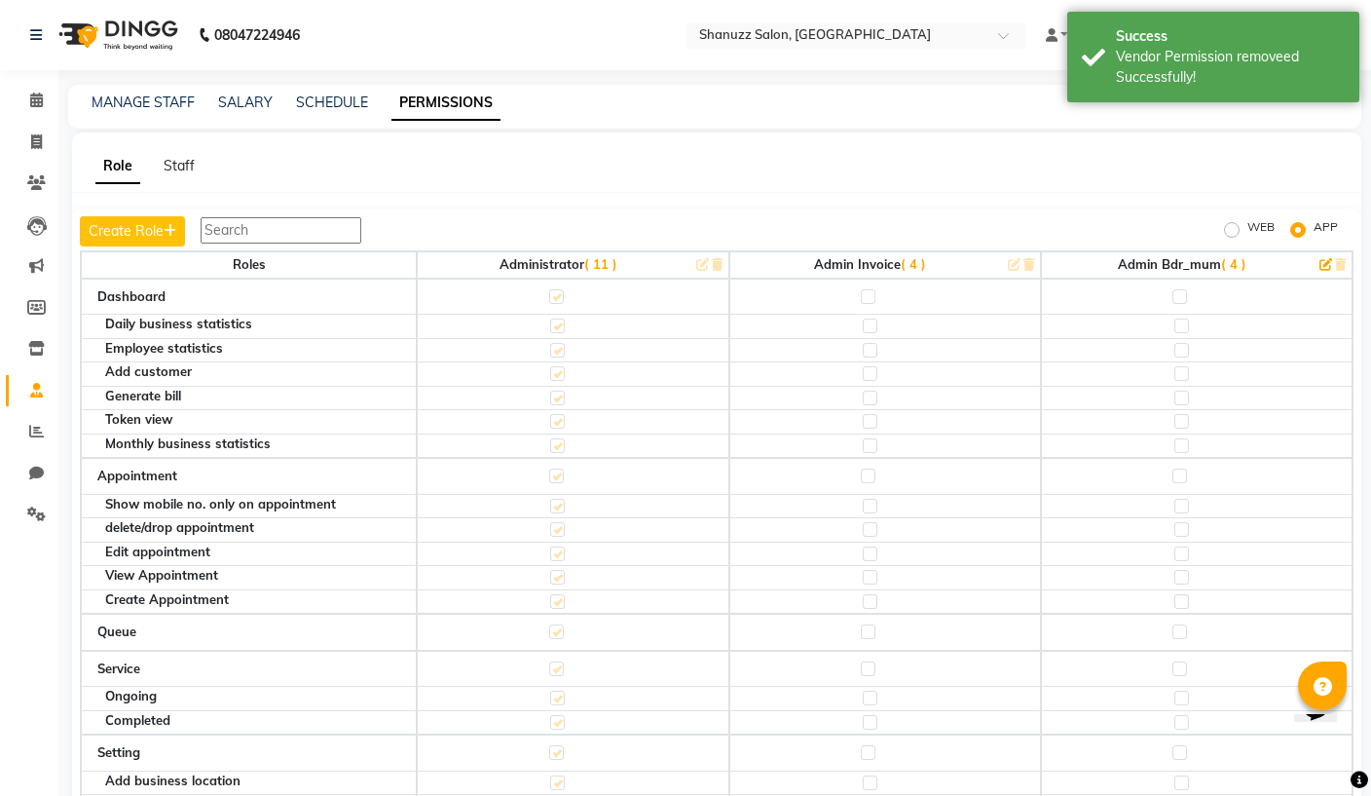
click at [1187, 299] on label at bounding box center [1179, 296] width 15 height 15
click at [1185, 299] on input "checkbox" at bounding box center [1178, 296] width 13 height 13
checkbox input "true"
click at [1191, 469] on td at bounding box center [1197, 476] width 312 height 37
click at [1183, 468] on label at bounding box center [1179, 475] width 15 height 15
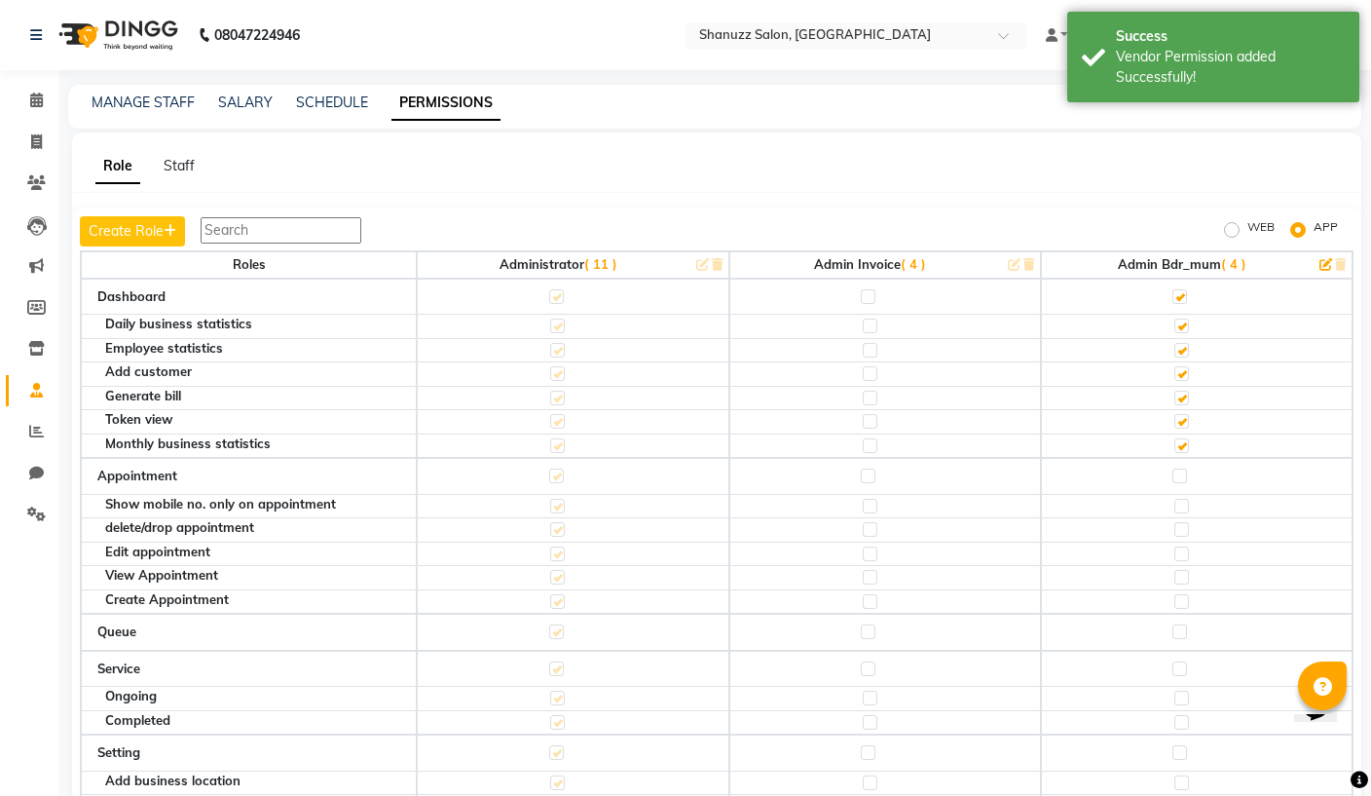
click at [1183, 469] on input "checkbox" at bounding box center [1178, 475] width 13 height 13
checkbox input "true"
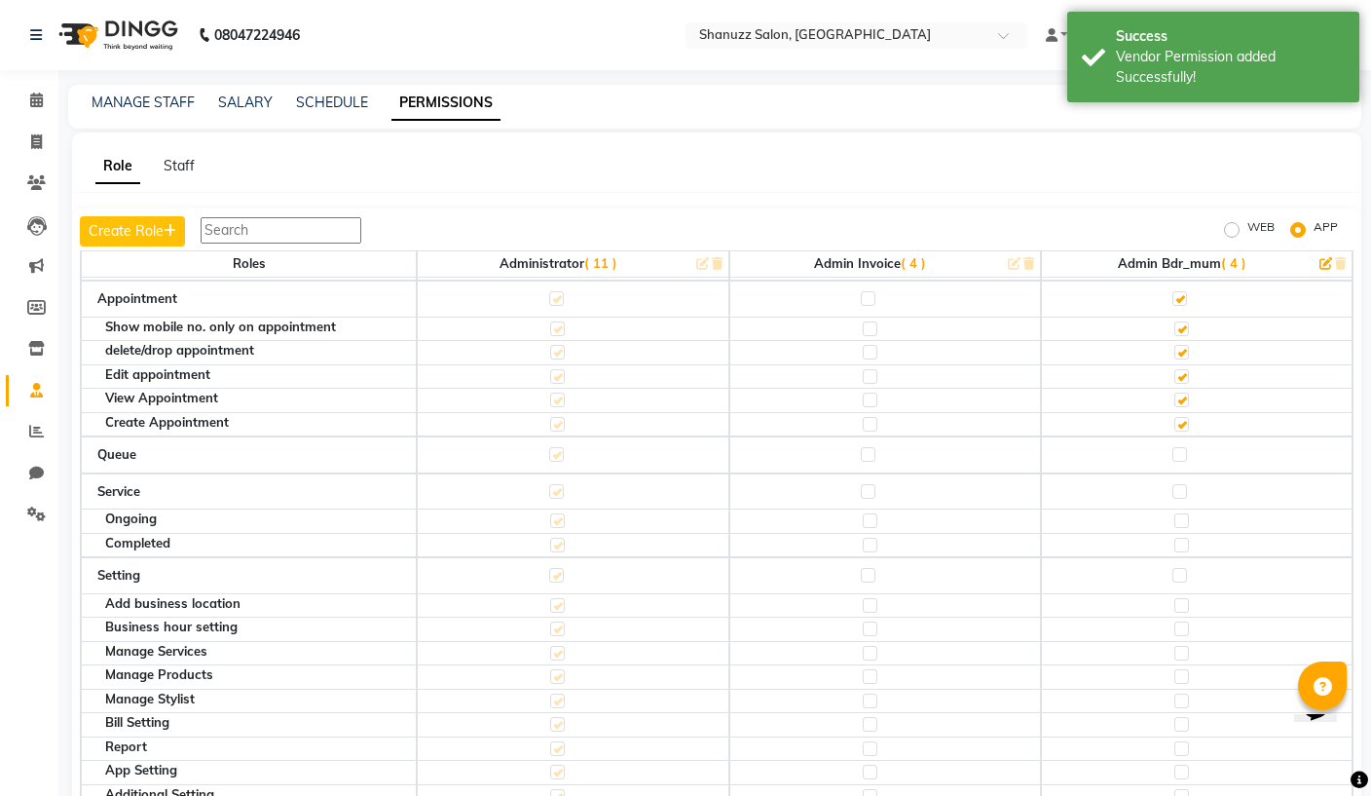
scroll to position [194, 0]
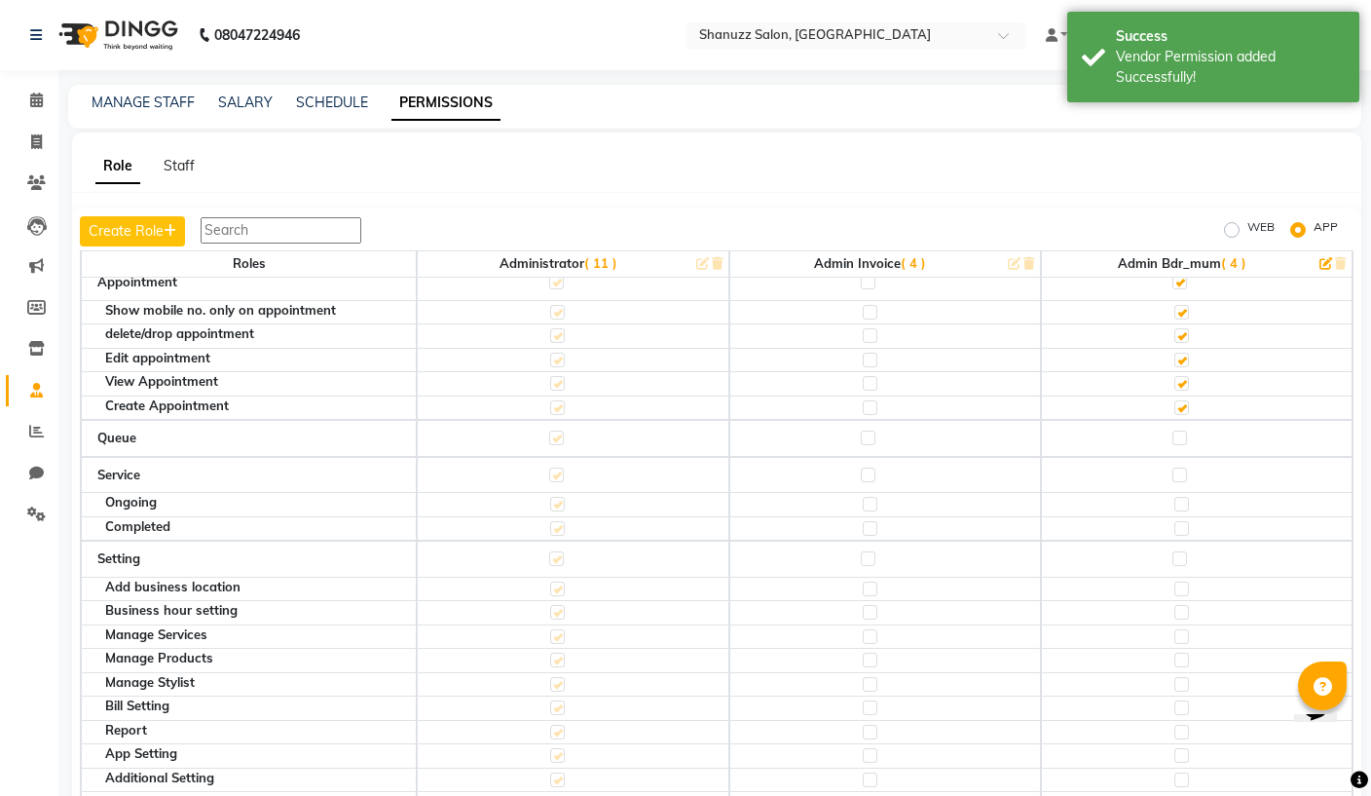
click at [1179, 430] on label at bounding box center [1179, 437] width 15 height 15
click at [1179, 431] on input "checkbox" at bounding box center [1178, 437] width 13 height 13
checkbox input "true"
click at [1184, 471] on label at bounding box center [1179, 474] width 15 height 15
click at [1184, 471] on input "checkbox" at bounding box center [1178, 474] width 13 height 13
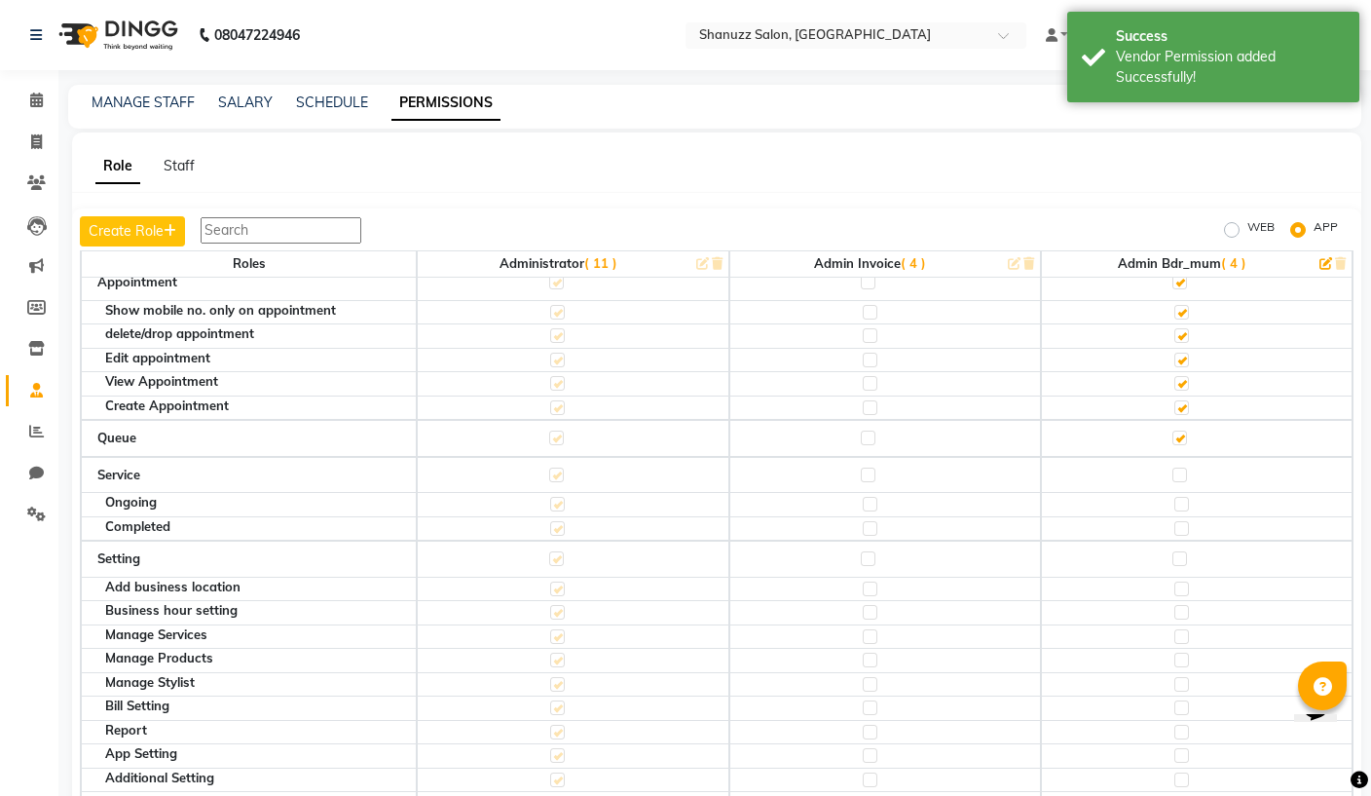
checkbox input "true"
click at [1187, 551] on label at bounding box center [1179, 558] width 15 height 15
click at [1185, 552] on input "checkbox" at bounding box center [1178, 558] width 13 height 13
checkbox input "true"
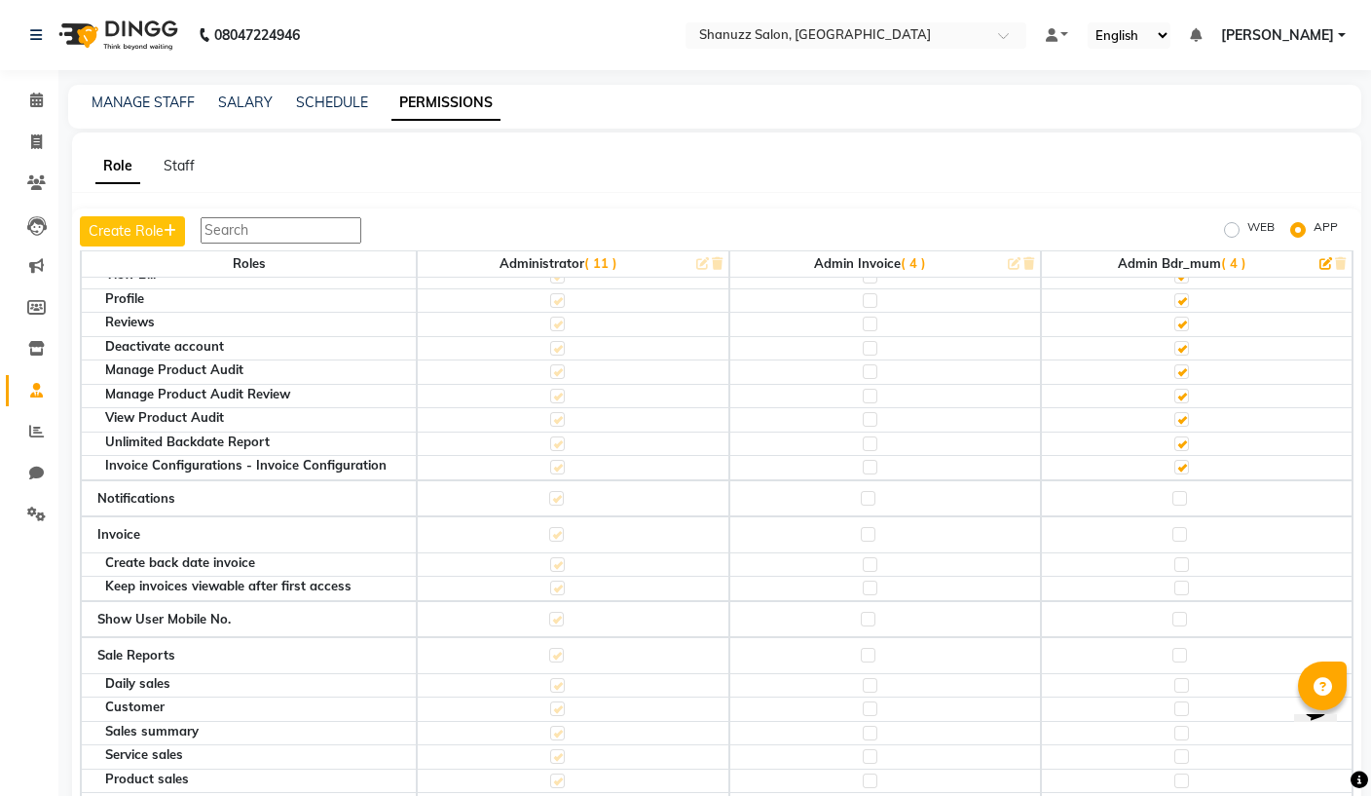
scroll to position [827, 0]
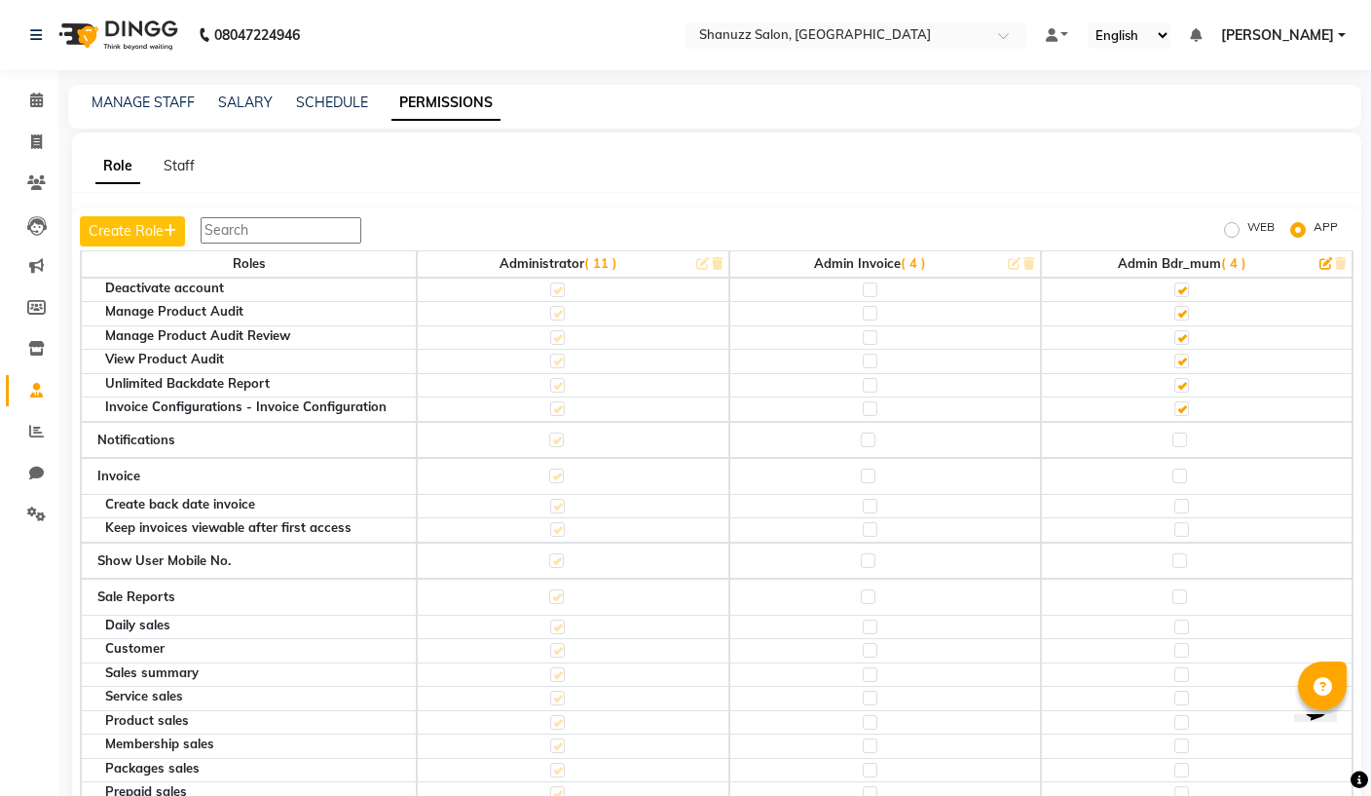
click at [1185, 432] on div at bounding box center [1178, 441] width 13 height 19
click at [1185, 432] on label at bounding box center [1179, 439] width 15 height 15
click at [1185, 433] on input "checkbox" at bounding box center [1178, 439] width 13 height 13
checkbox input "true"
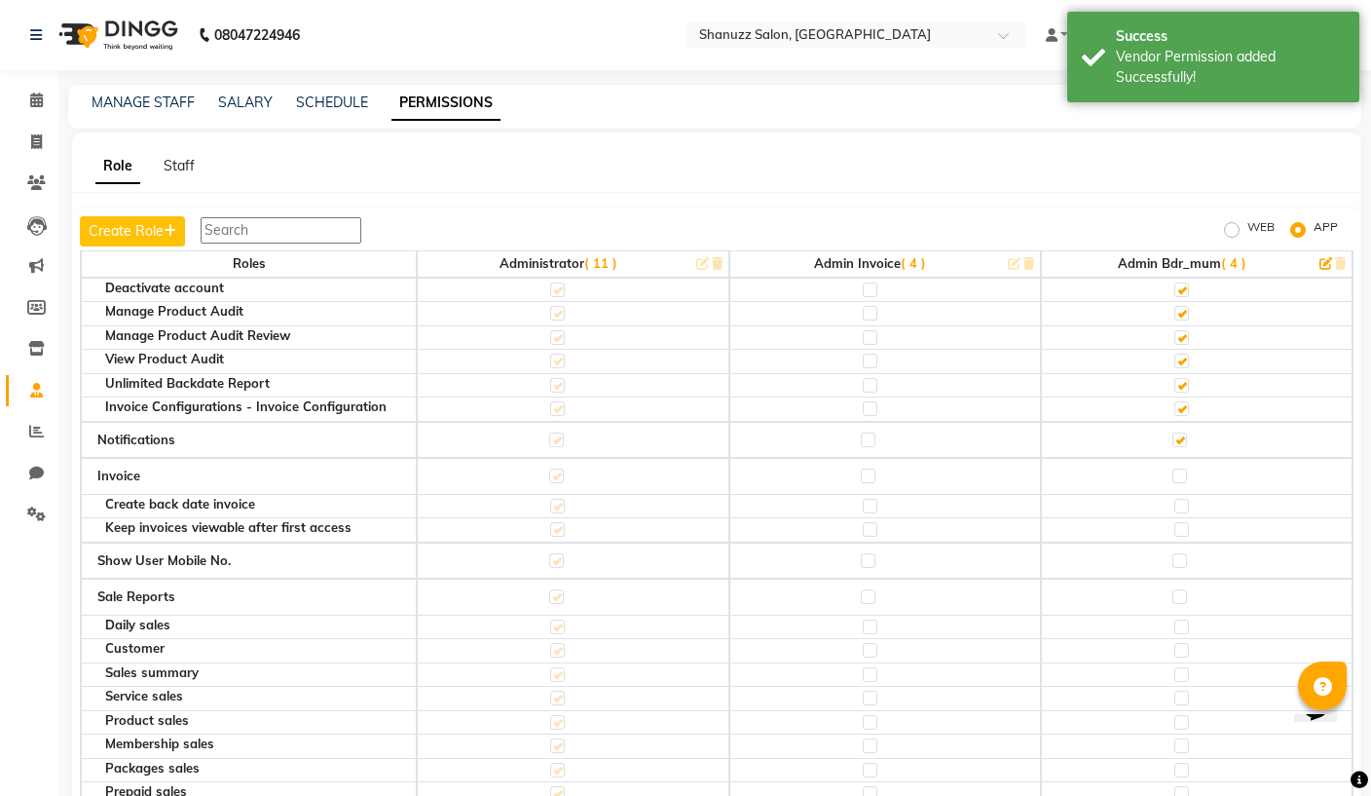
click at [1183, 468] on label at bounding box center [1179, 475] width 15 height 15
click at [1183, 469] on input "checkbox" at bounding box center [1178, 475] width 13 height 13
checkbox input "true"
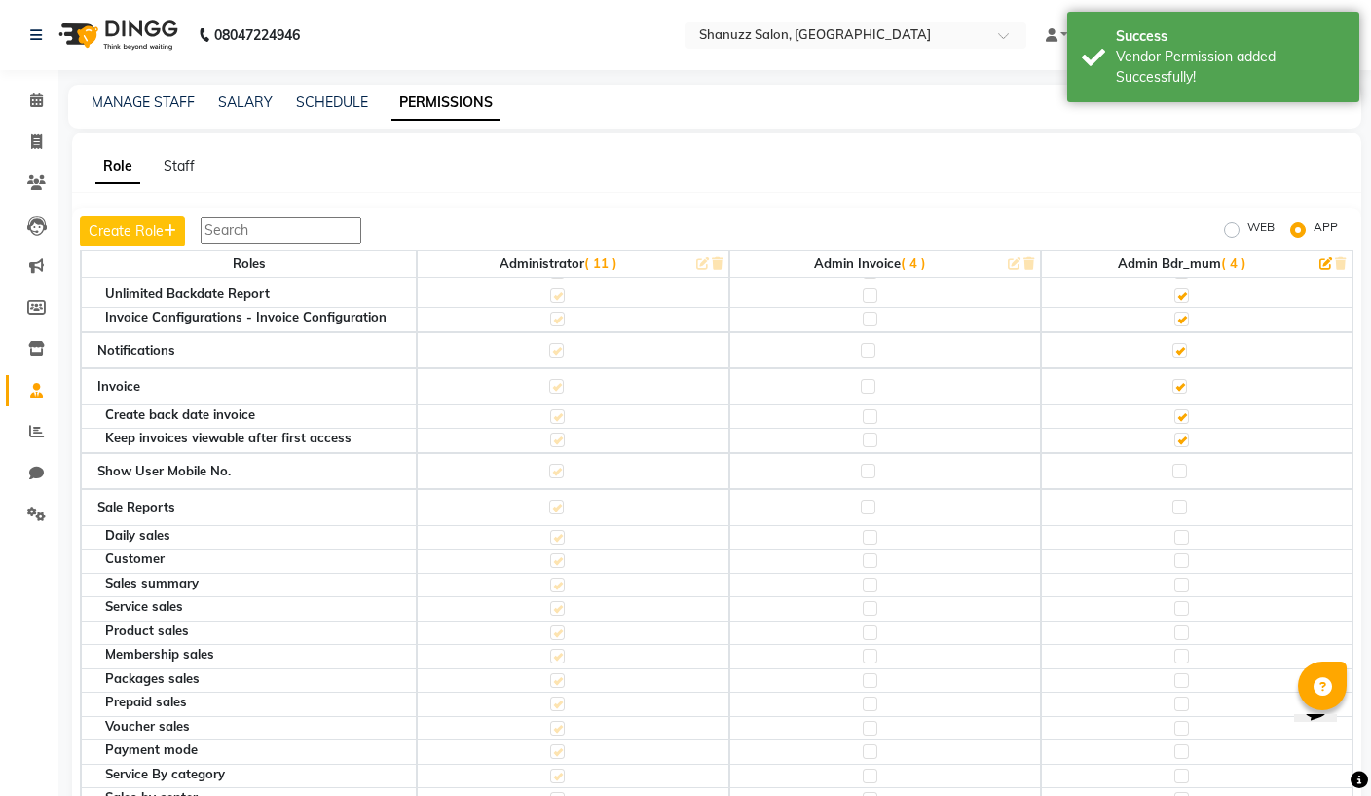
scroll to position [931, 0]
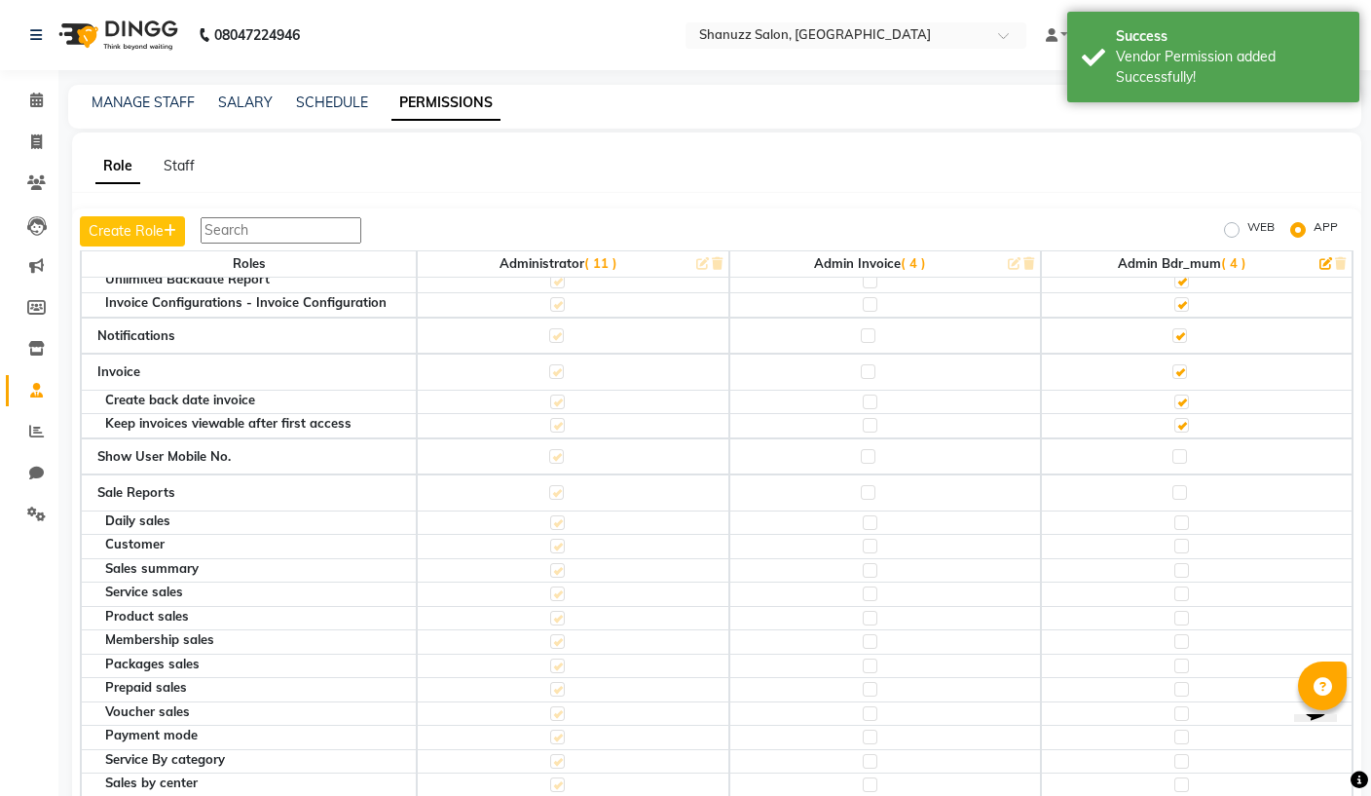
click at [1179, 449] on label at bounding box center [1179, 456] width 15 height 15
click at [1179, 450] on input "checkbox" at bounding box center [1178, 456] width 13 height 13
checkbox input "true"
click at [1185, 485] on div at bounding box center [1178, 494] width 13 height 19
click at [1187, 485] on label at bounding box center [1179, 492] width 15 height 15
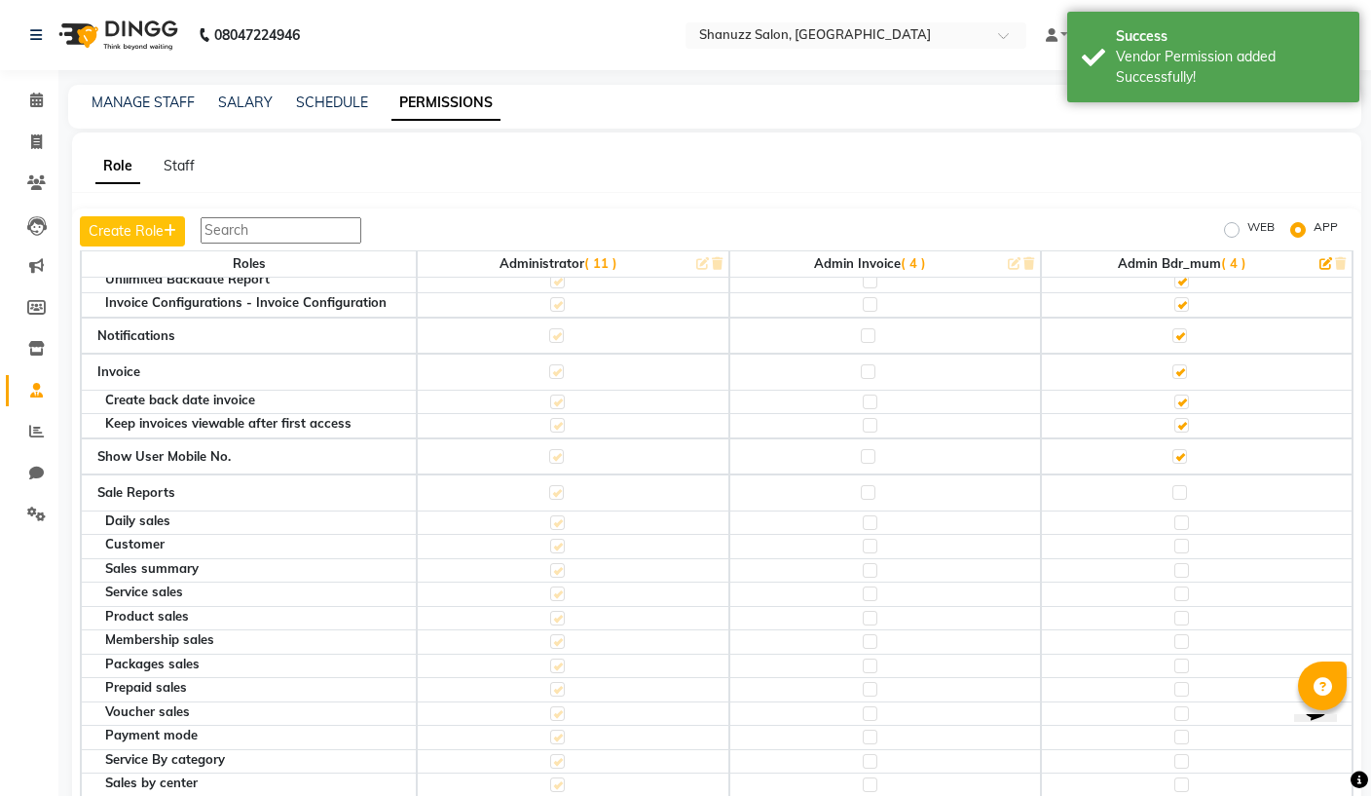
click at [1185, 486] on input "checkbox" at bounding box center [1178, 492] width 13 height 13
checkbox input "true"
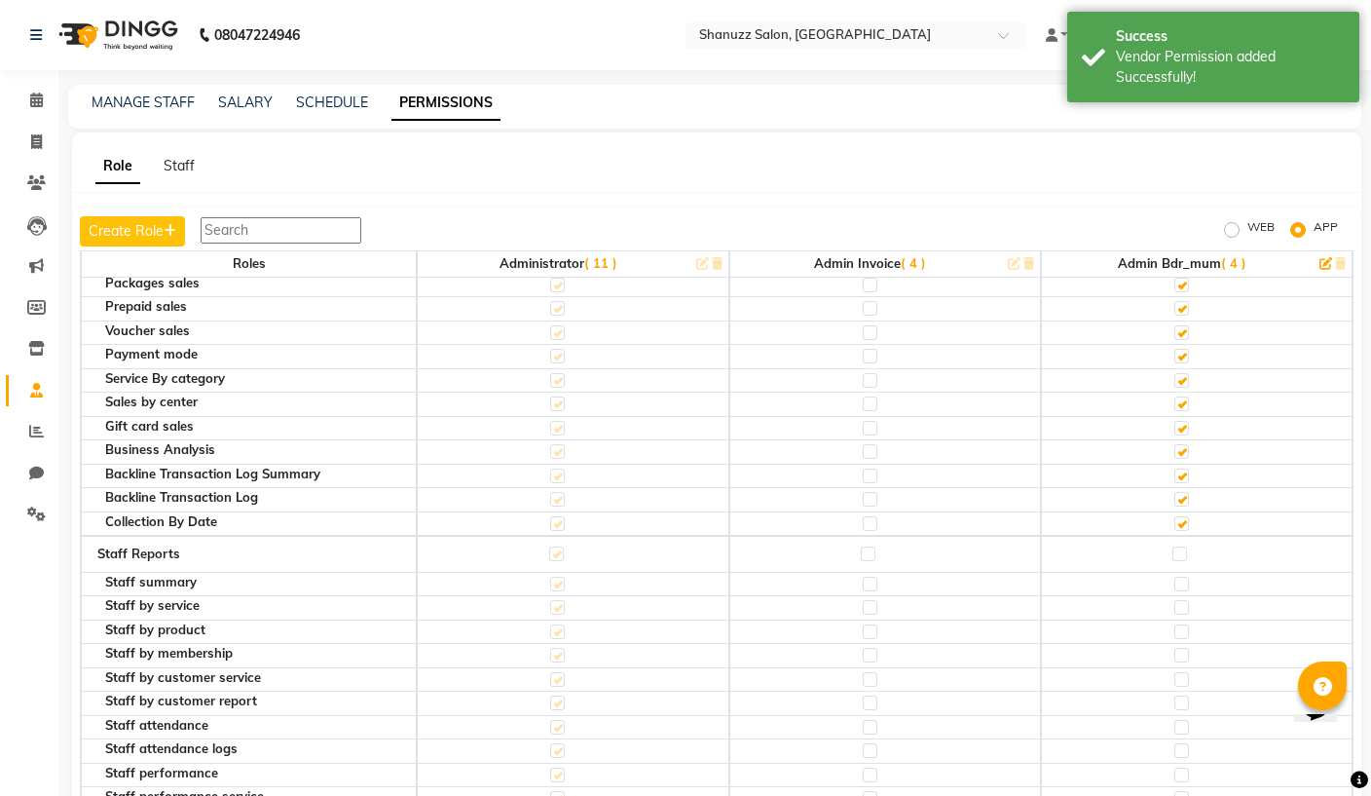
scroll to position [1401, 0]
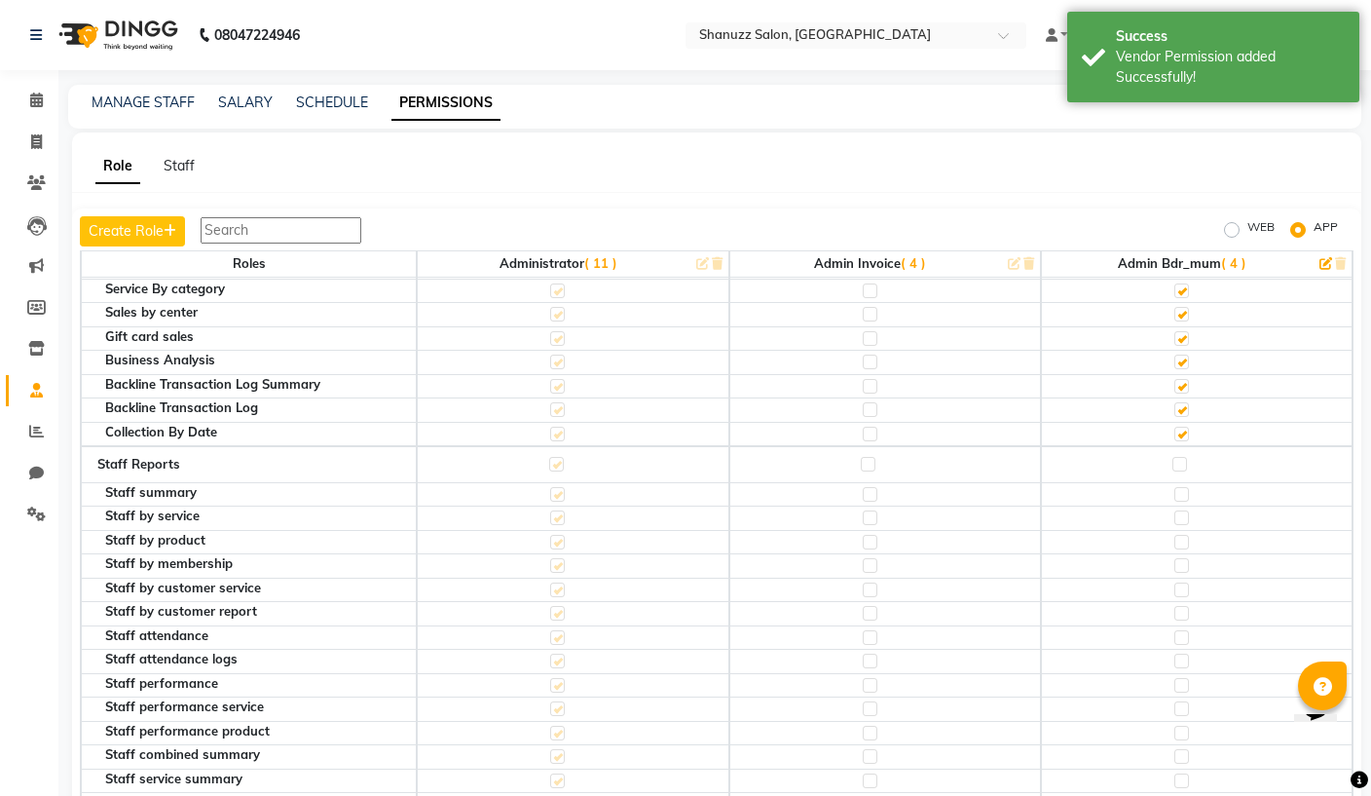
click at [1190, 446] on td at bounding box center [1197, 464] width 312 height 37
click at [1180, 457] on label at bounding box center [1179, 464] width 15 height 15
click at [1180, 458] on input "checkbox" at bounding box center [1178, 464] width 13 height 13
checkbox input "true"
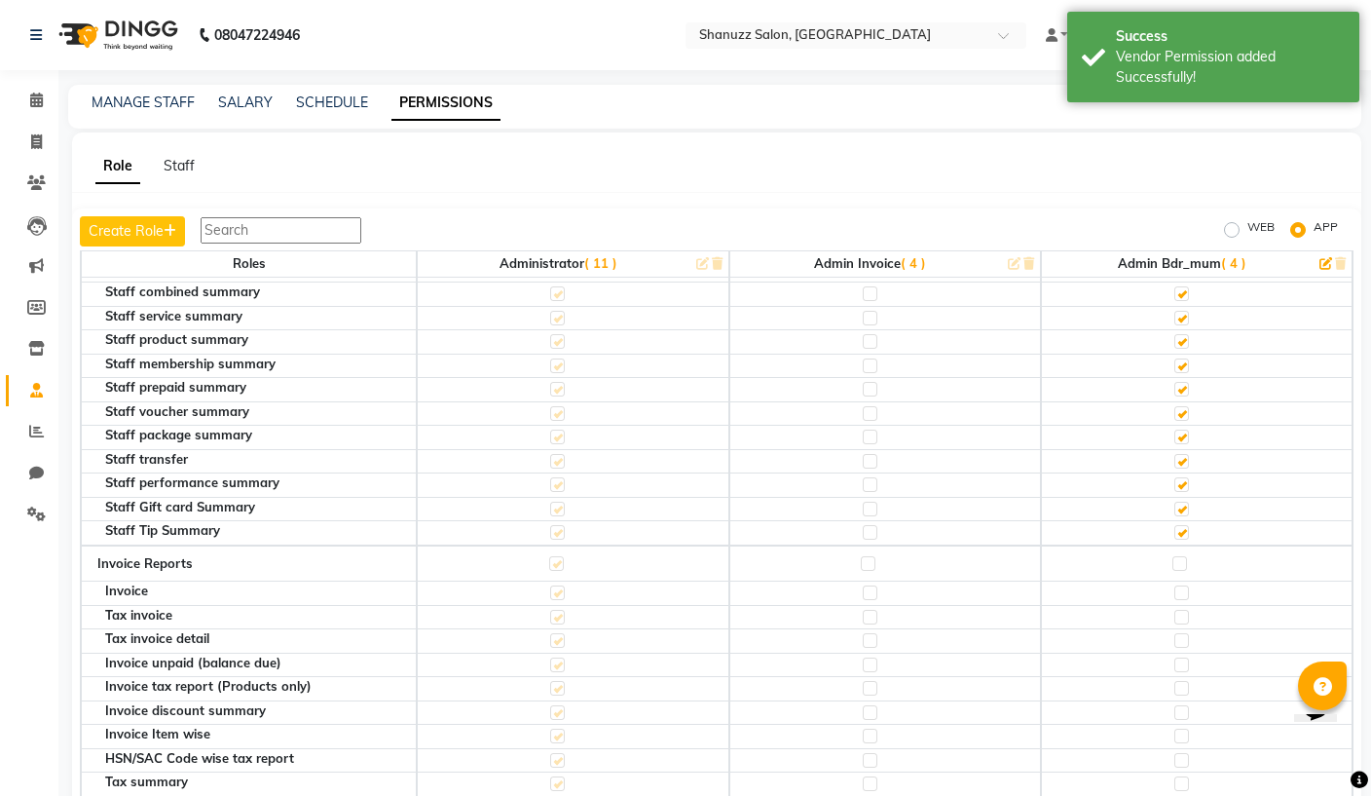
scroll to position [1870, 0]
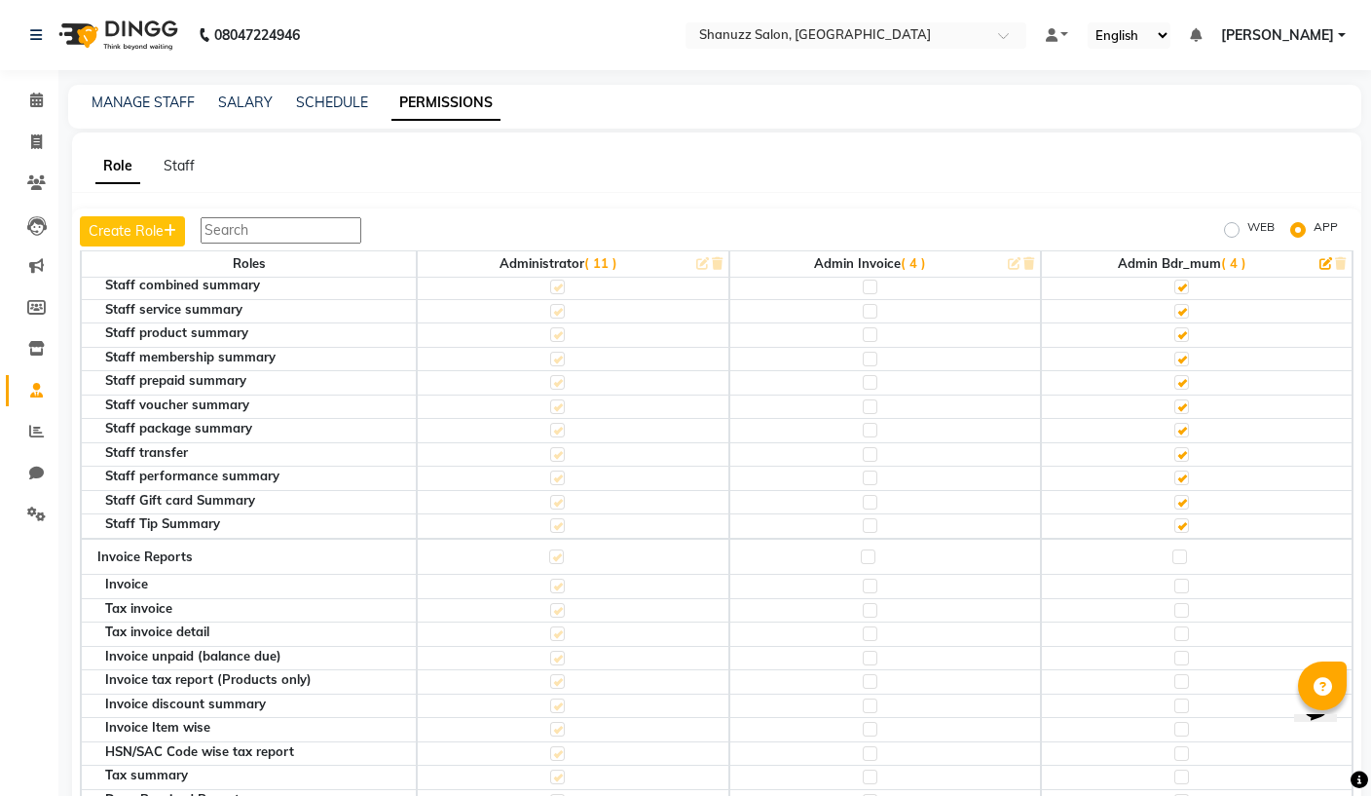
click at [1185, 549] on label at bounding box center [1179, 556] width 15 height 15
click at [1185, 550] on input "checkbox" at bounding box center [1178, 556] width 13 height 13
checkbox input "true"
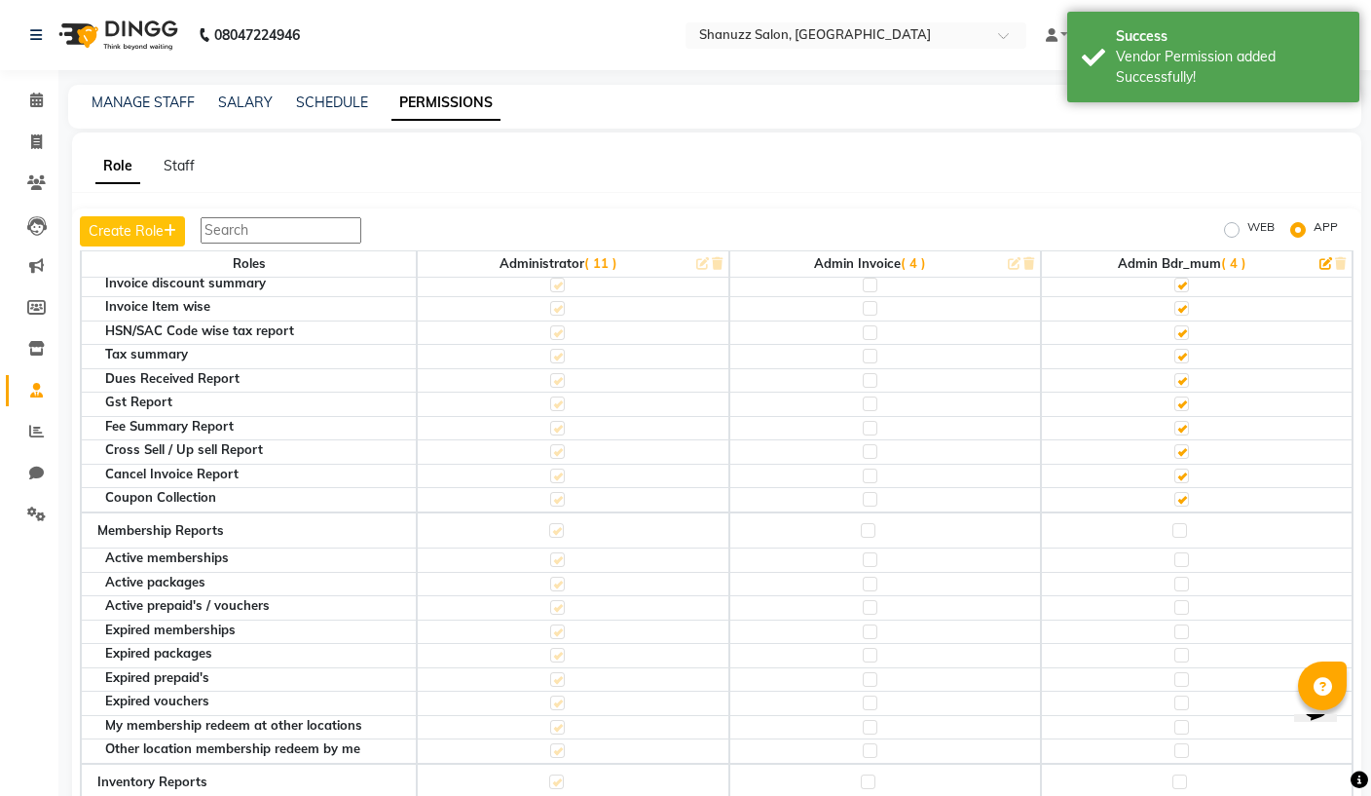
scroll to position [2293, 0]
click at [1181, 521] on label at bounding box center [1179, 528] width 15 height 15
click at [1181, 522] on input "checkbox" at bounding box center [1178, 528] width 13 height 13
checkbox input "true"
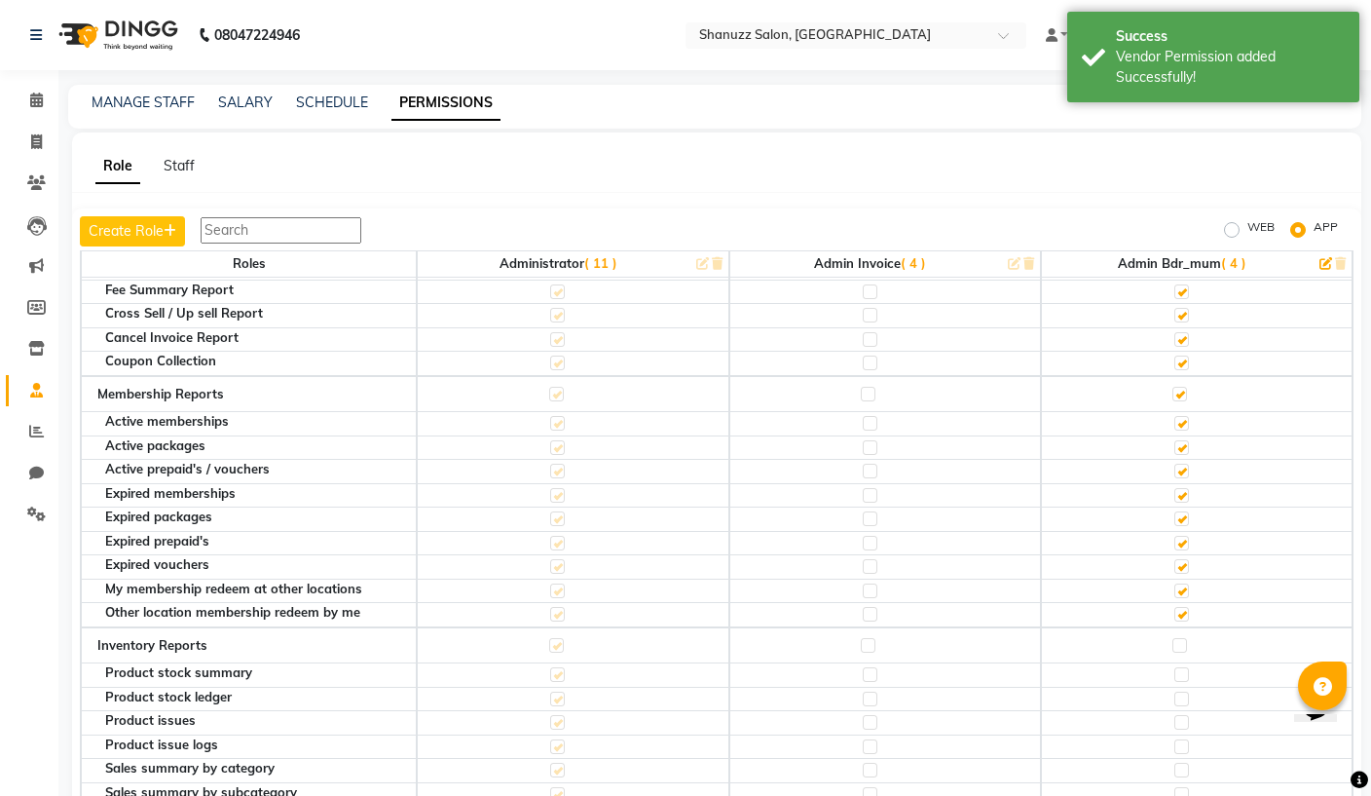
scroll to position [2507, 0]
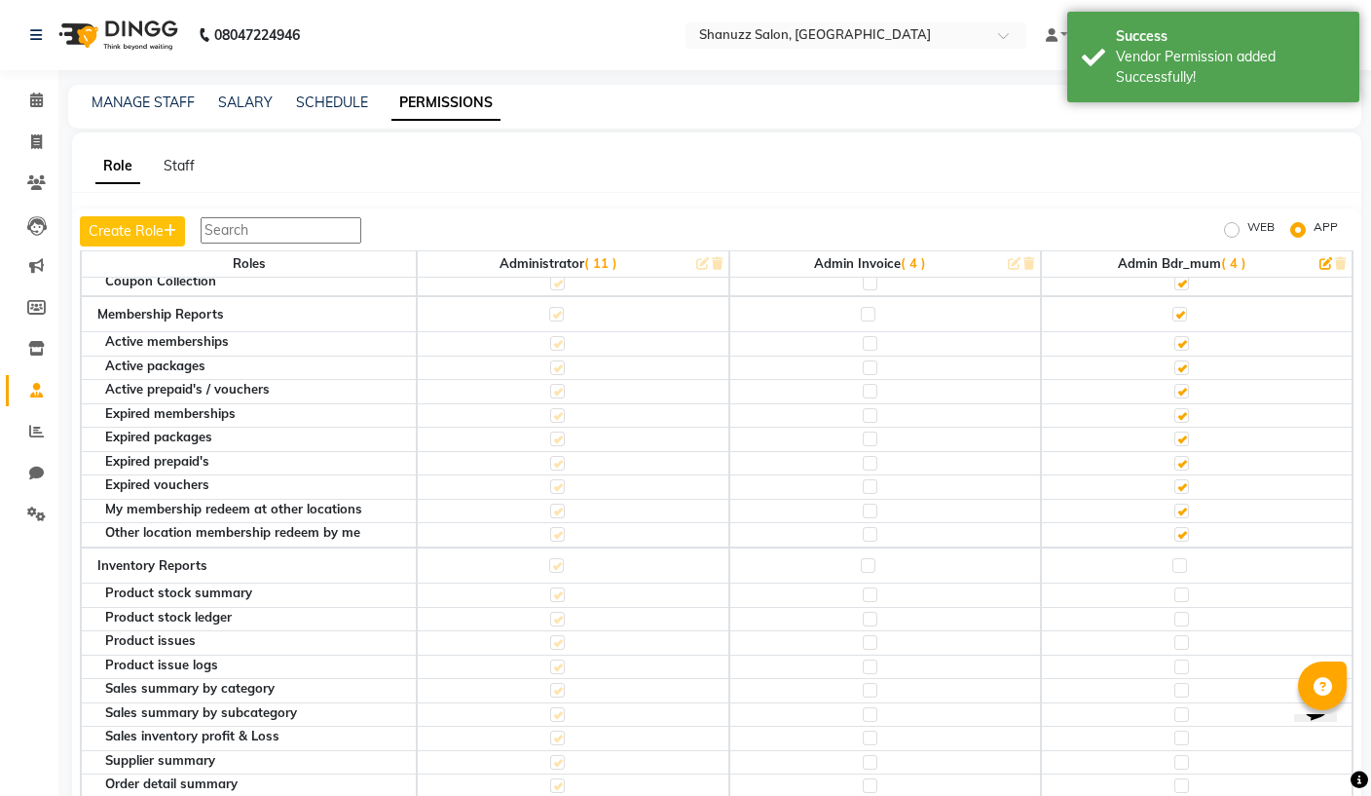
click at [1178, 558] on label at bounding box center [1179, 565] width 15 height 15
click at [1178, 559] on input "checkbox" at bounding box center [1178, 565] width 13 height 13
checkbox input "true"
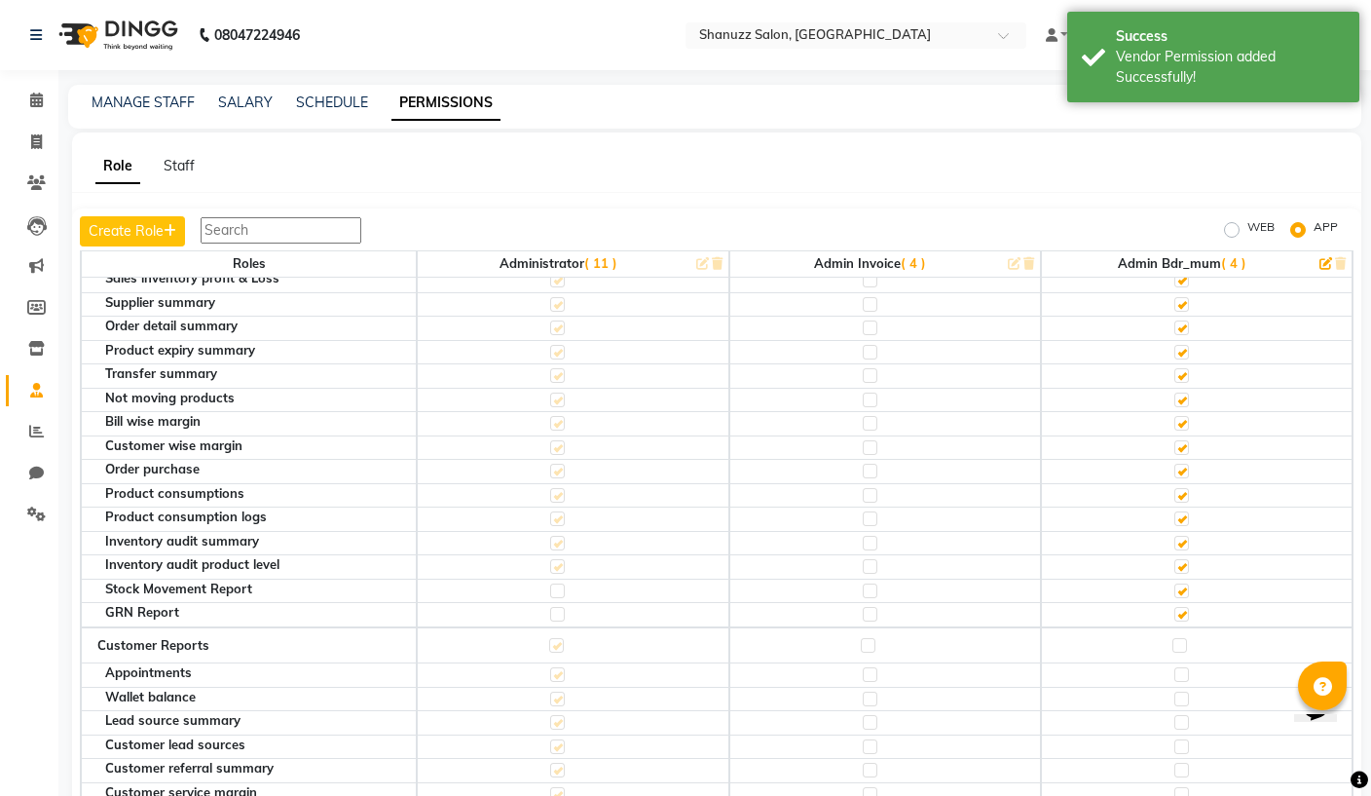
scroll to position [2967, 0]
click at [1187, 636] on label at bounding box center [1179, 643] width 15 height 15
click at [1185, 637] on input "checkbox" at bounding box center [1178, 643] width 13 height 13
checkbox input "true"
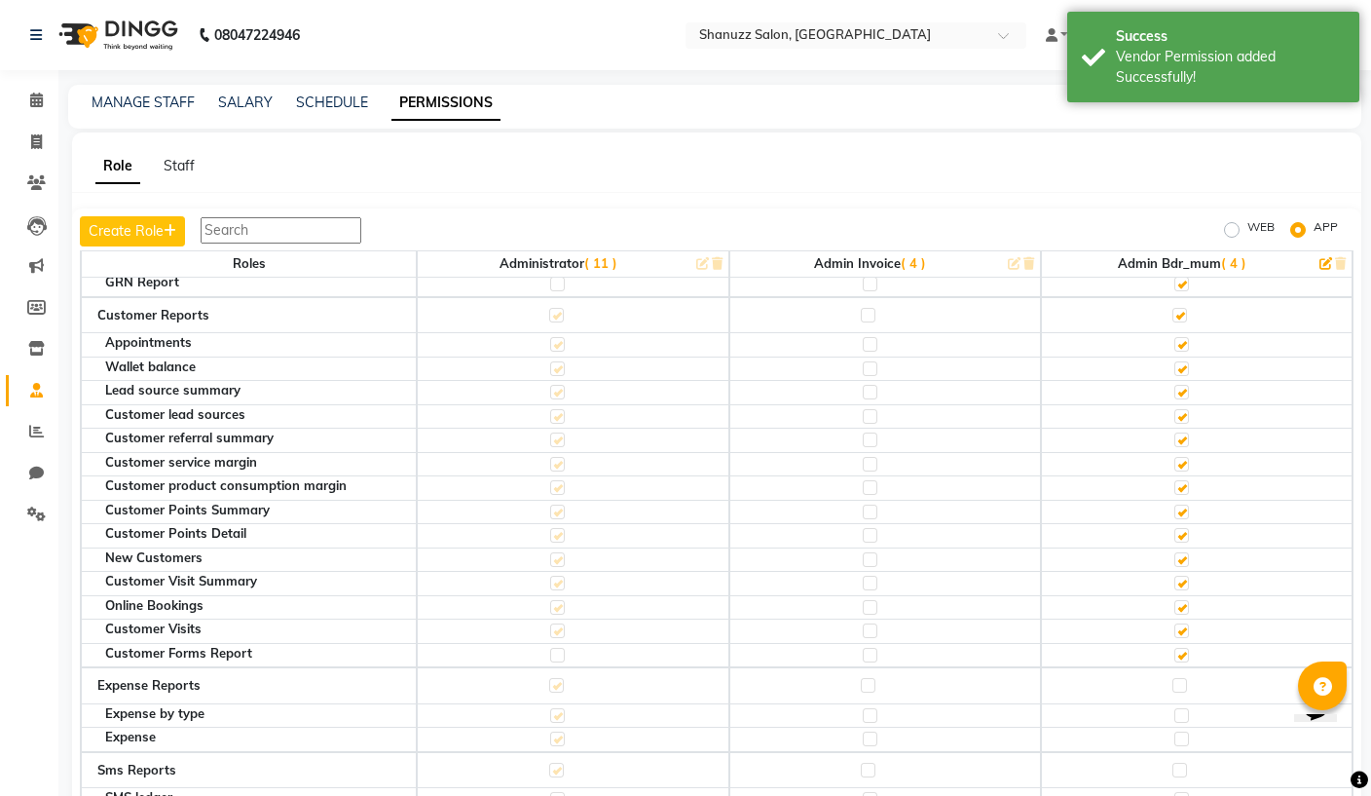
scroll to position [3386, 0]
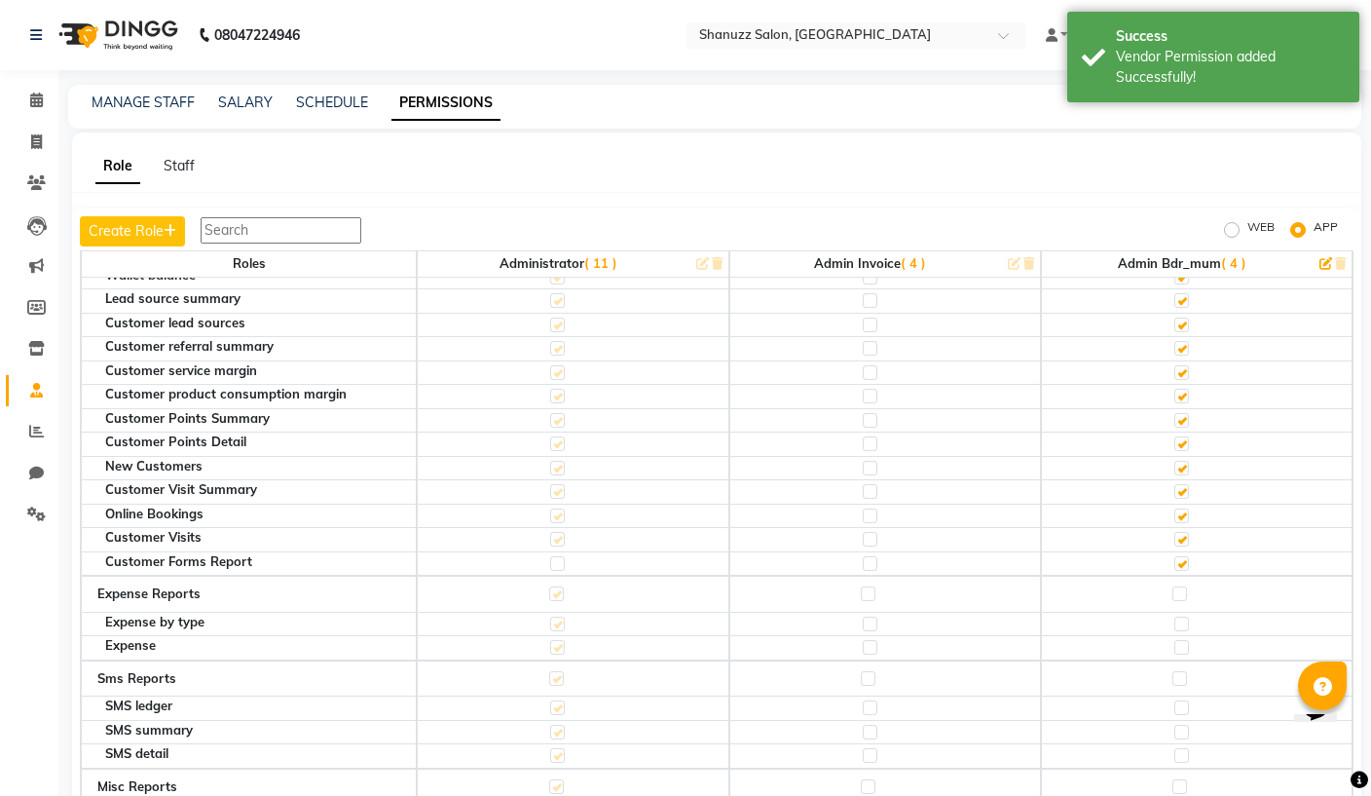
click at [1184, 575] on td at bounding box center [1197, 593] width 312 height 37
click at [1199, 575] on td at bounding box center [1197, 593] width 312 height 37
click at [1182, 586] on label at bounding box center [1179, 593] width 15 height 15
click at [1182, 587] on input "checkbox" at bounding box center [1178, 593] width 13 height 13
checkbox input "true"
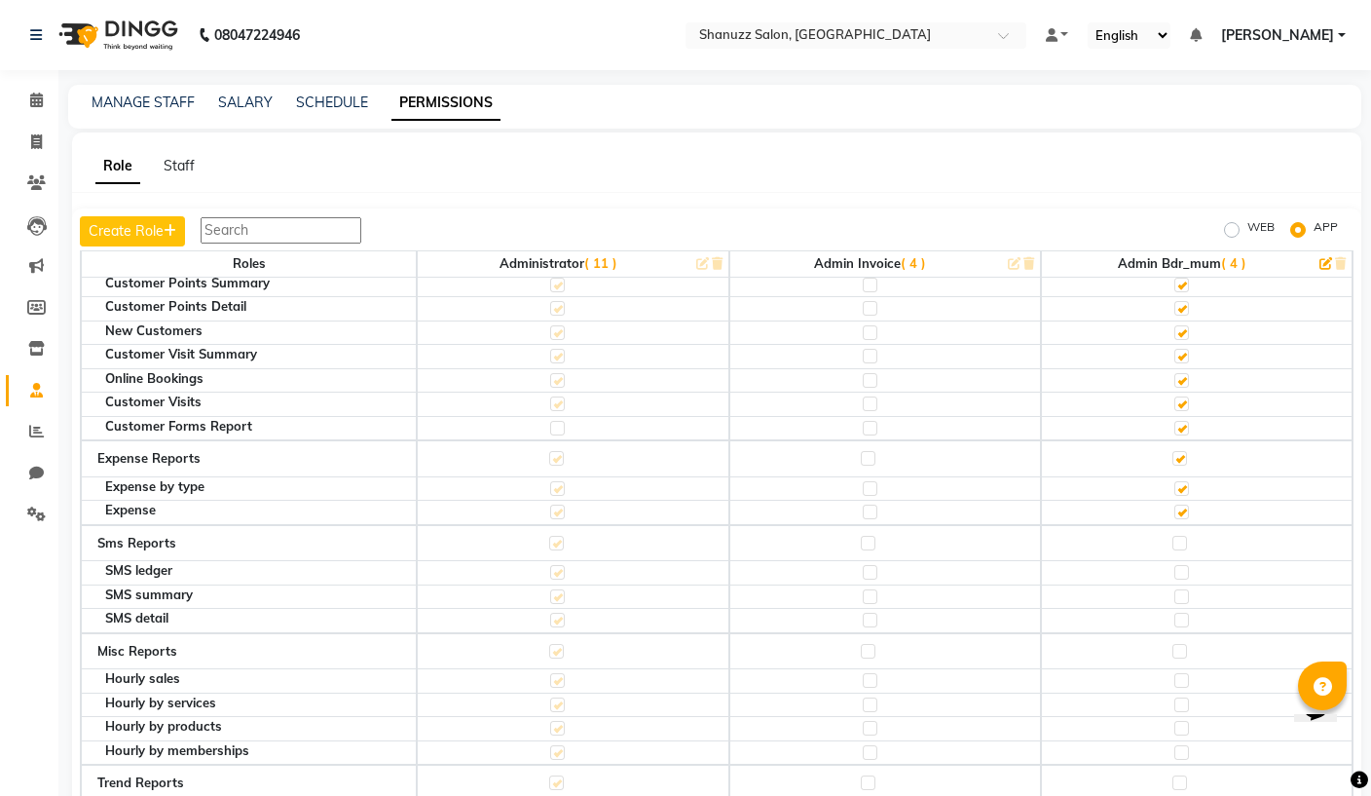
scroll to position [3523, 0]
click at [1186, 524] on td at bounding box center [1197, 542] width 312 height 37
click at [1183, 535] on label at bounding box center [1179, 542] width 15 height 15
click at [1183, 536] on input "checkbox" at bounding box center [1178, 542] width 13 height 13
checkbox input "true"
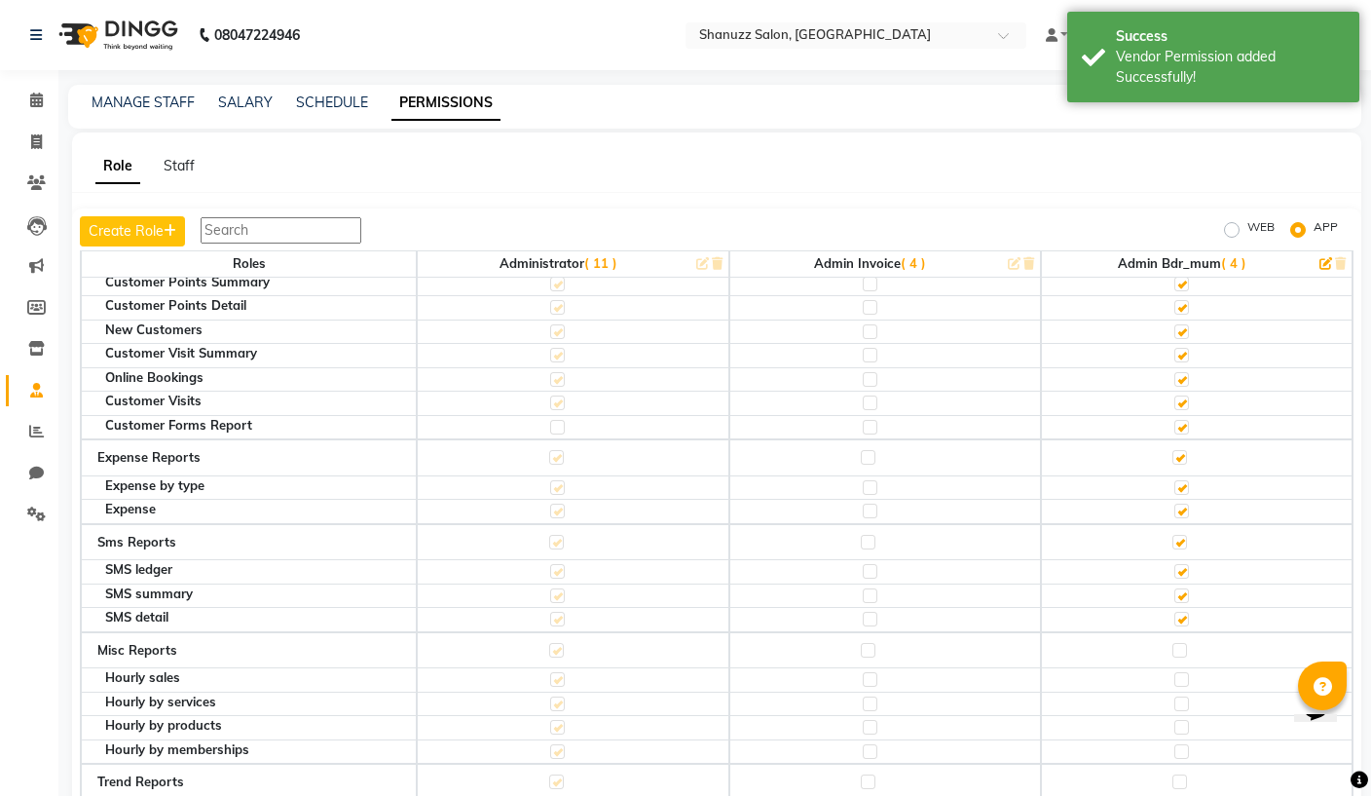
click at [1183, 643] on label at bounding box center [1179, 650] width 15 height 15
click at [1183, 644] on input "checkbox" at bounding box center [1178, 650] width 13 height 13
checkbox input "true"
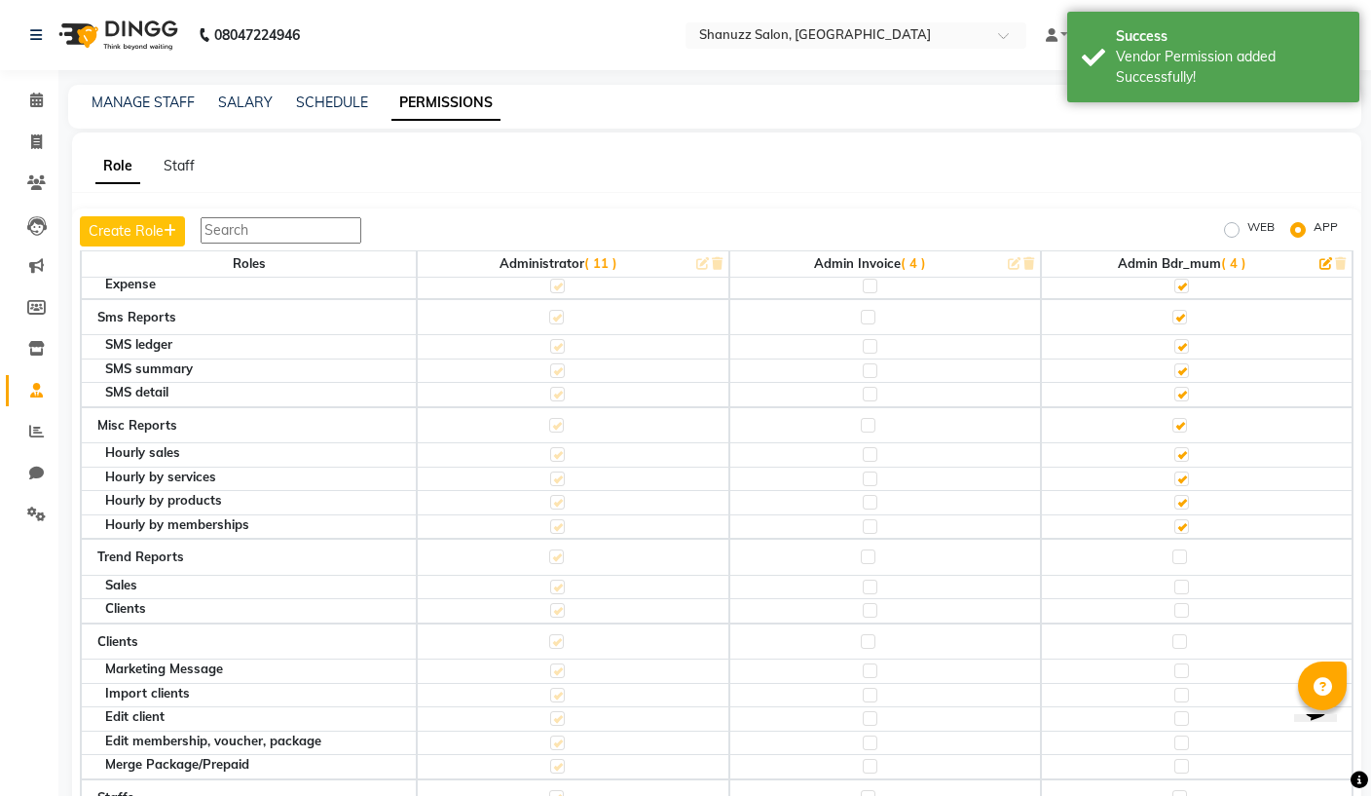
scroll to position [3757, 0]
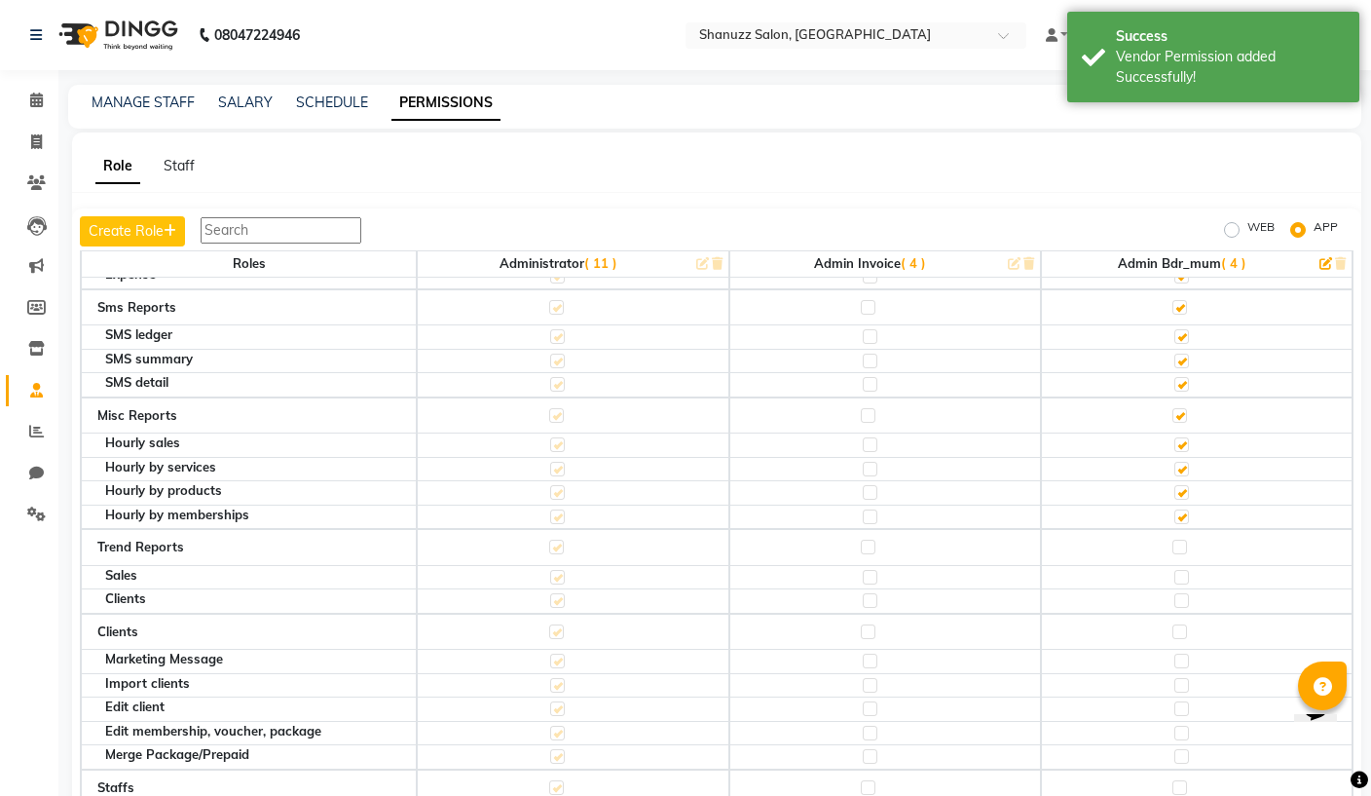
click at [1187, 539] on label at bounding box center [1179, 546] width 15 height 15
click at [1185, 540] on input "checkbox" at bounding box center [1178, 546] width 13 height 13
checkbox input "true"
click at [1177, 624] on label at bounding box center [1179, 631] width 15 height 15
click at [1177, 625] on input "checkbox" at bounding box center [1178, 631] width 13 height 13
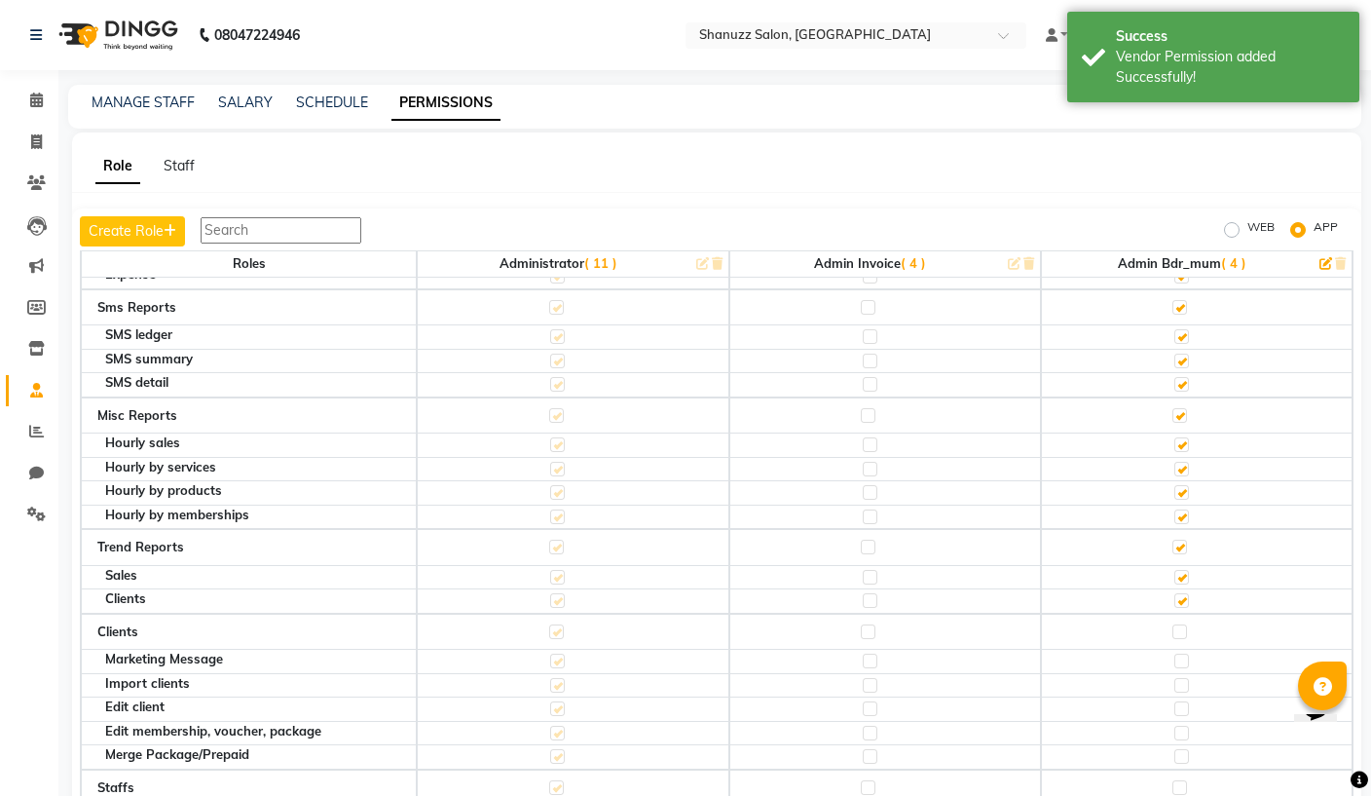
checkbox input "true"
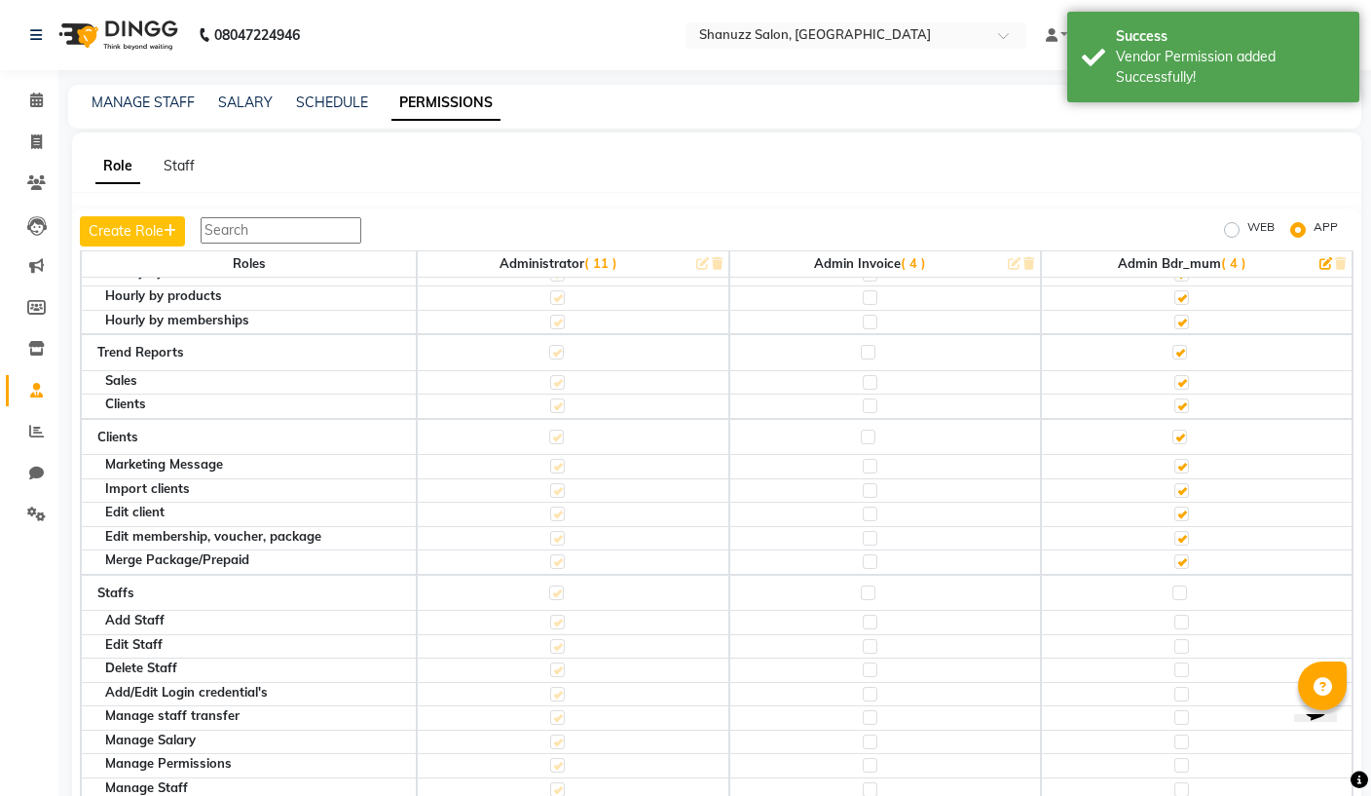
scroll to position [3971, 0]
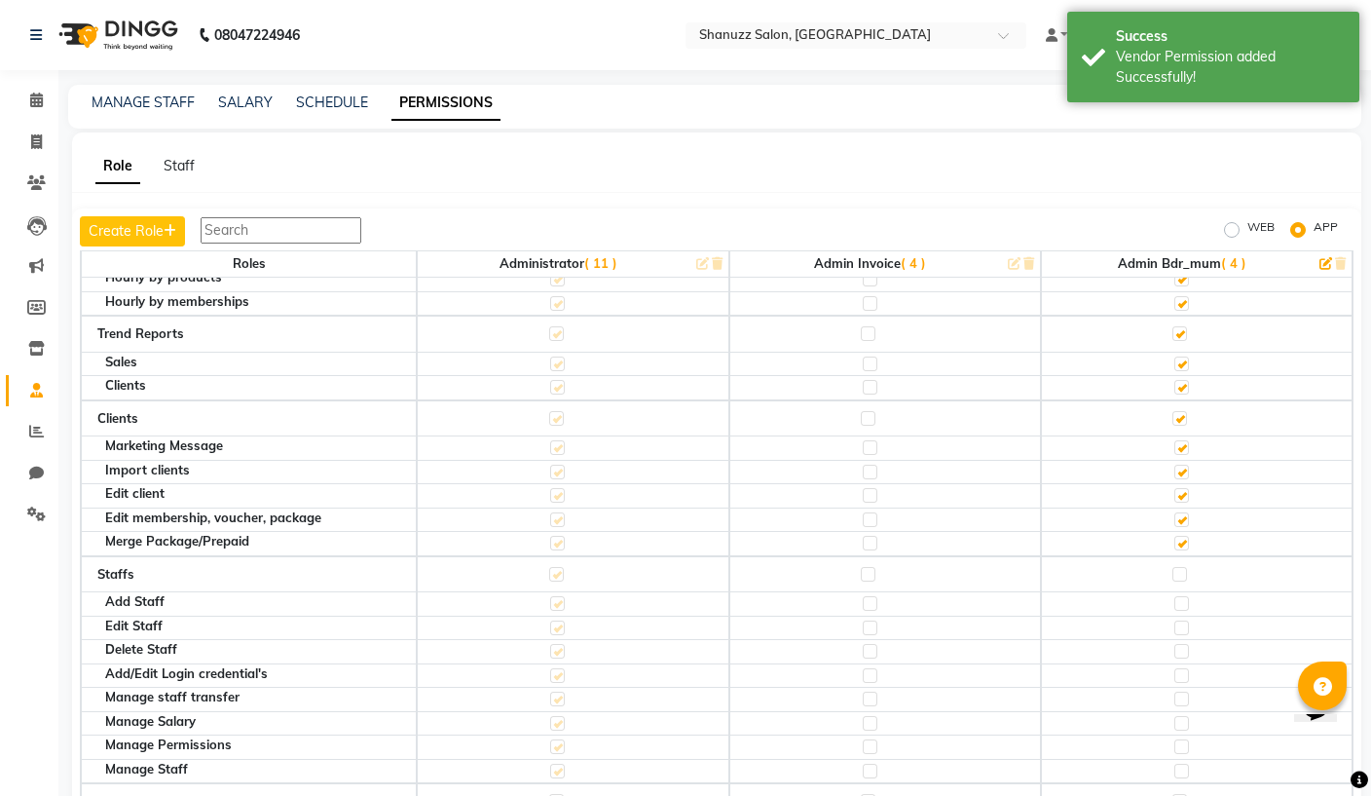
click at [1181, 567] on label at bounding box center [1179, 574] width 15 height 15
click at [1181, 568] on input "checkbox" at bounding box center [1178, 574] width 13 height 13
checkbox input "true"
click at [1191, 783] on td at bounding box center [1197, 801] width 312 height 37
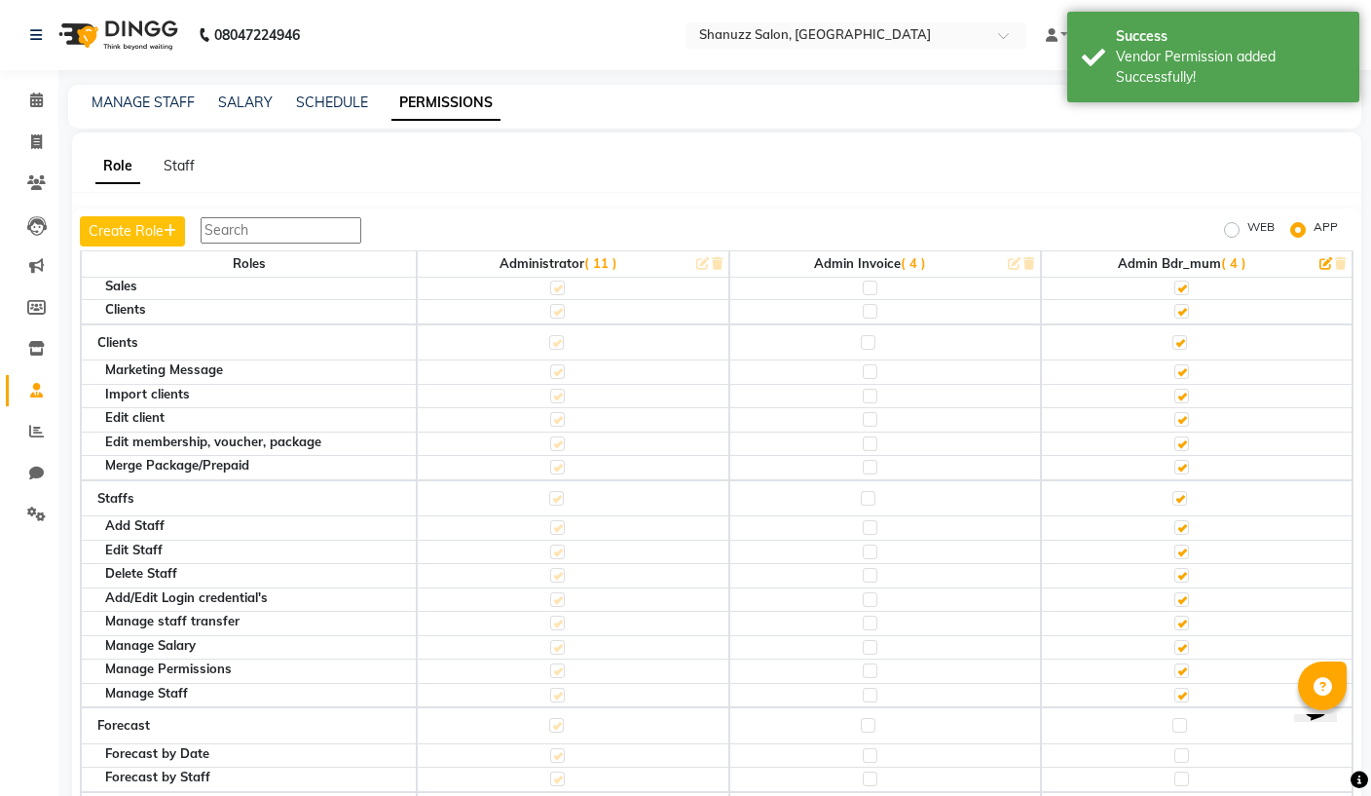
scroll to position [4046, 0]
click at [1180, 719] on label at bounding box center [1179, 726] width 15 height 15
click at [1180, 720] on input "checkbox" at bounding box center [1178, 726] width 13 height 13
checkbox input "true"
click at [1191, 793] on td at bounding box center [1197, 811] width 312 height 37
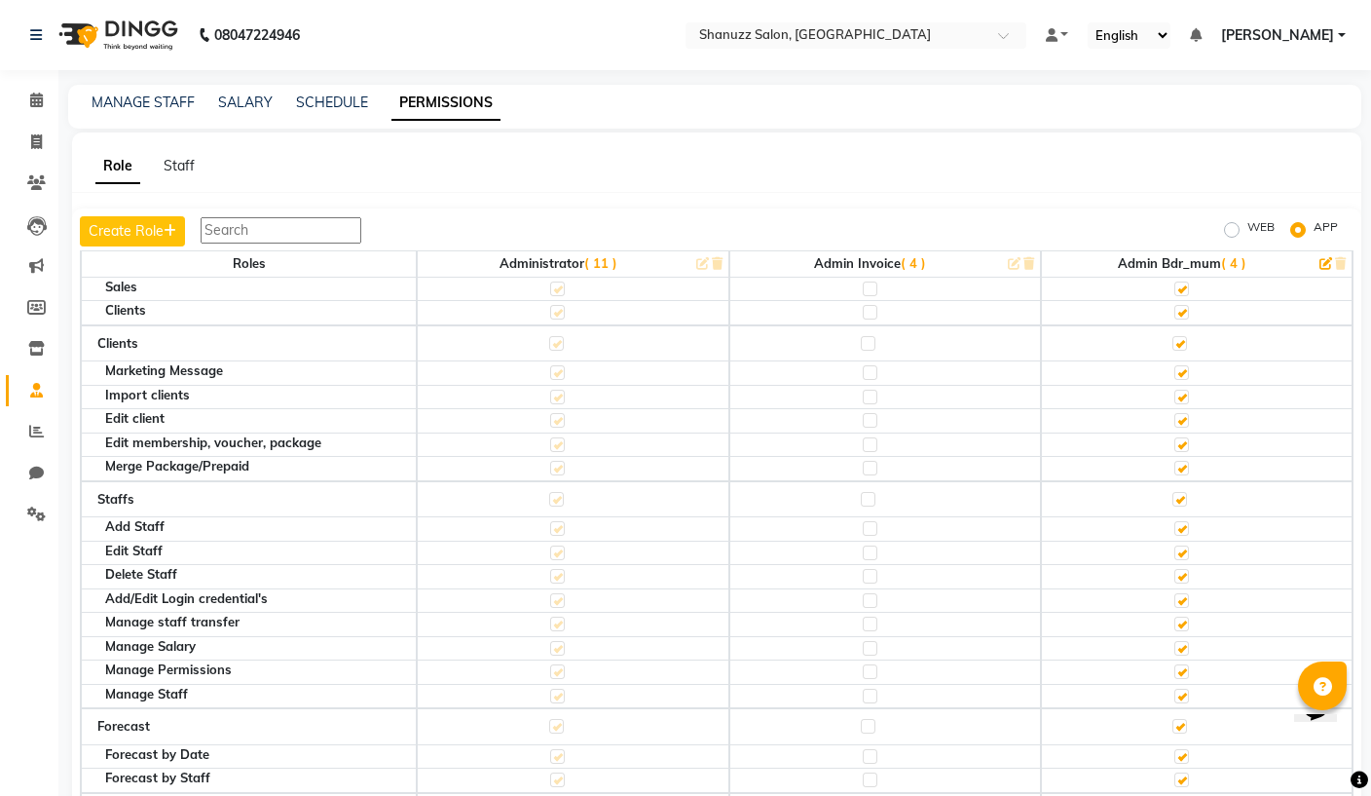
click at [1186, 795] on label at bounding box center [1179, 810] width 15 height 15
click at [1185, 795] on input "checkbox" at bounding box center [1178, 810] width 13 height 13
checkbox input "true"
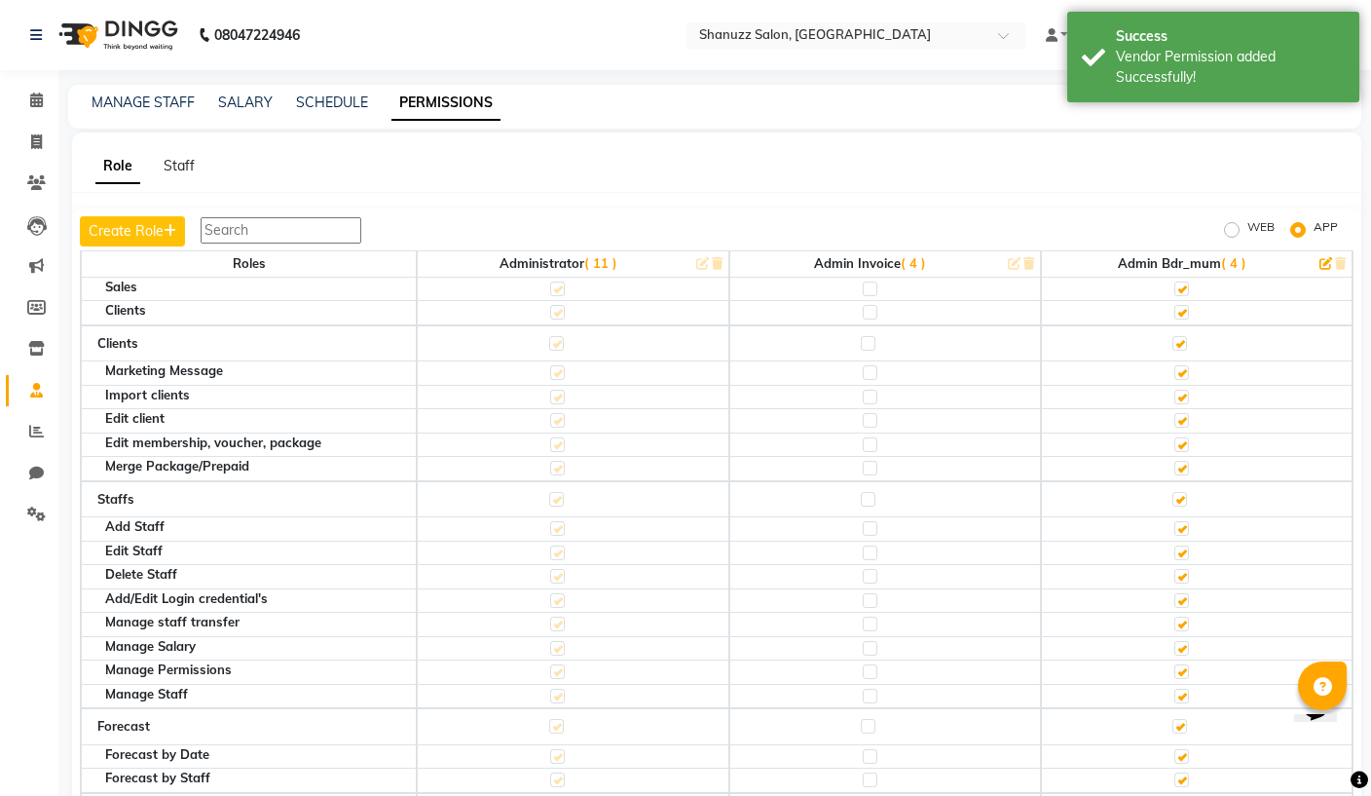
checkbox input "true"
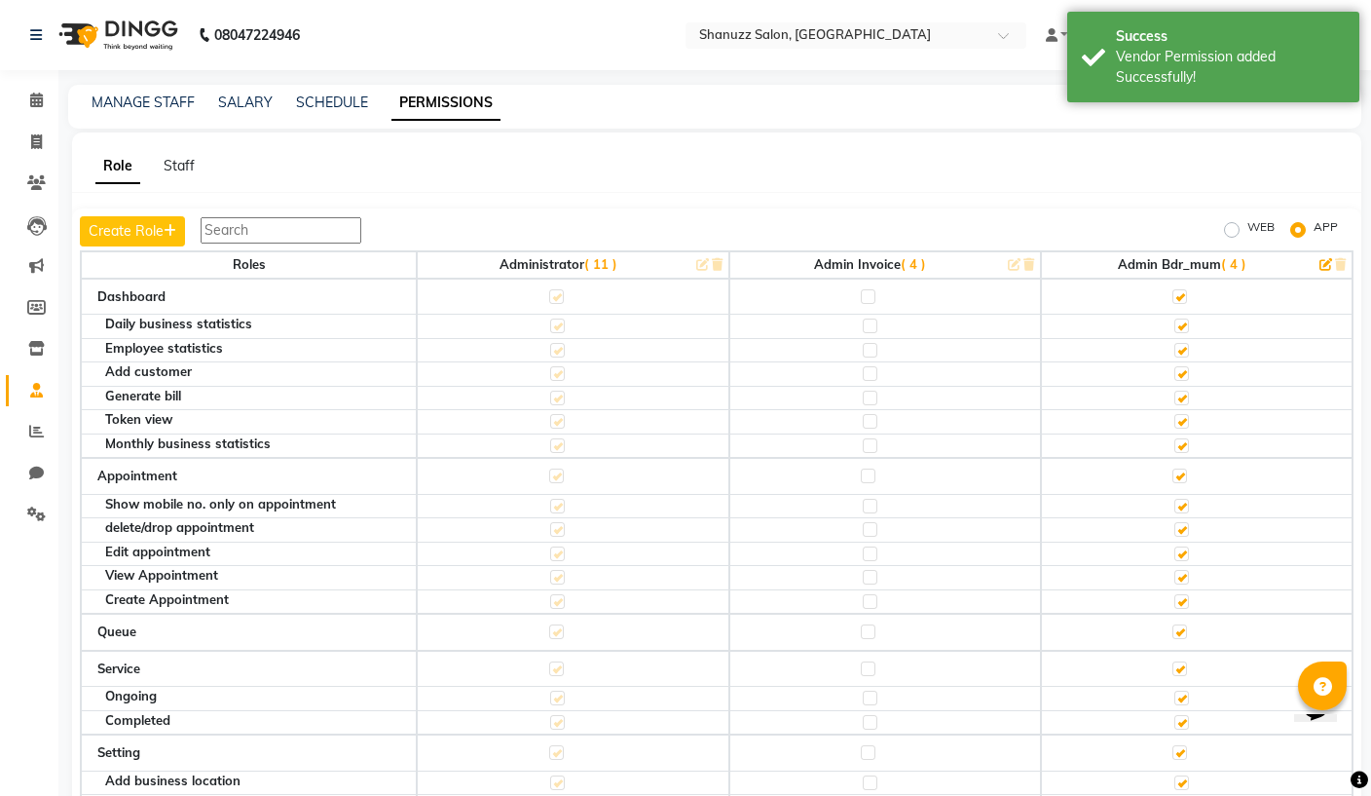
scroll to position [0, 0]
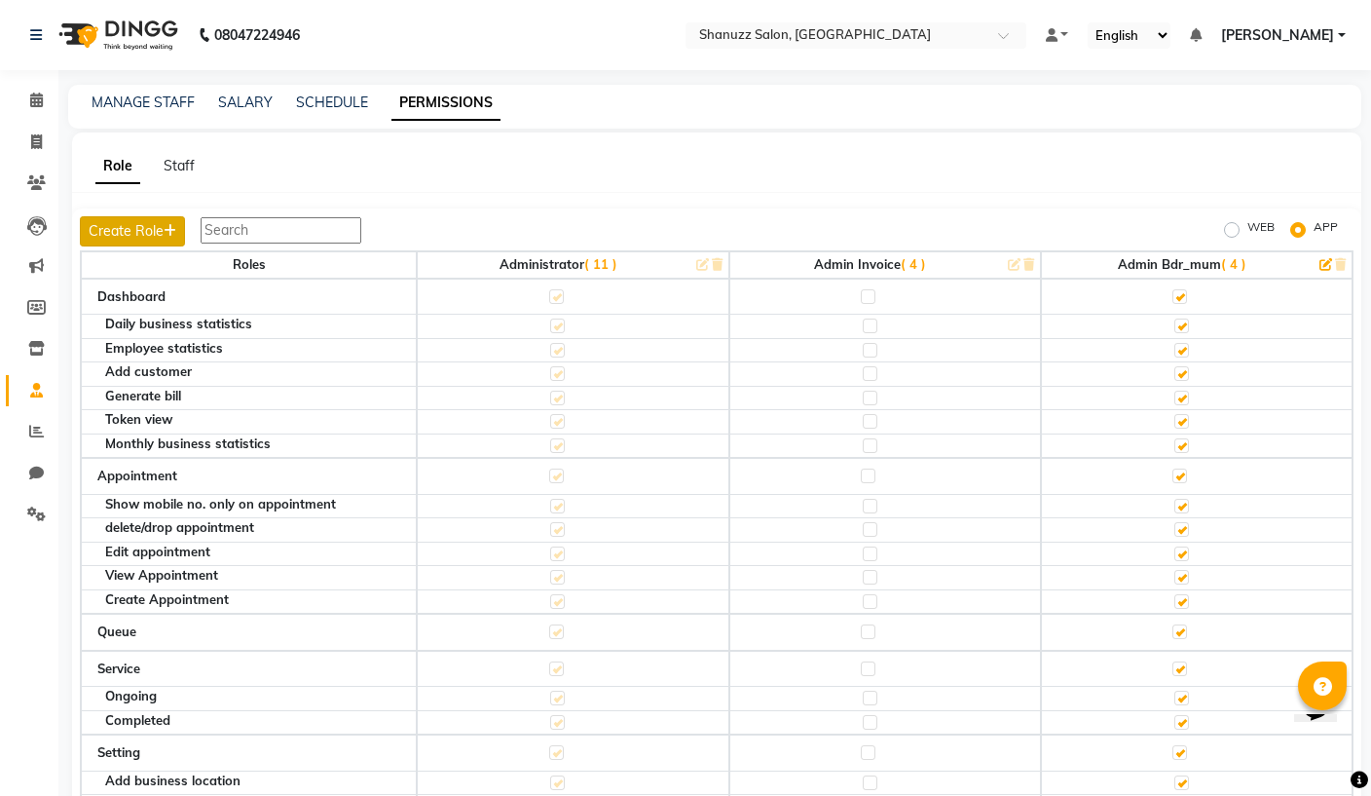
click at [122, 229] on button "Create Role" at bounding box center [132, 231] width 105 height 30
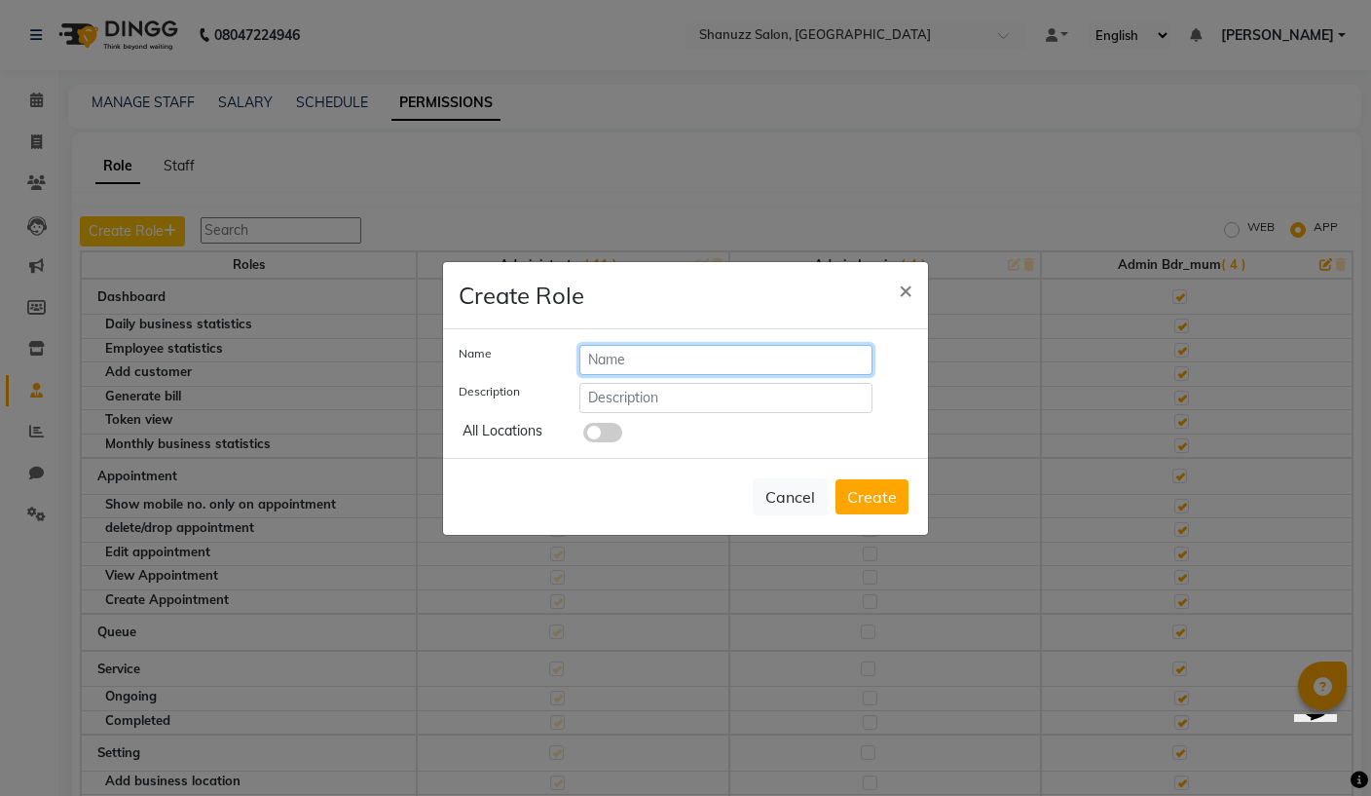
click at [709, 375] on input "text" at bounding box center [725, 360] width 293 height 30
click at [696, 412] on input "text" at bounding box center [725, 398] width 293 height 30
click at [731, 361] on input "Manager" at bounding box center [725, 360] width 293 height 30
click at [731, 375] on input "Manager" at bounding box center [725, 360] width 293 height 30
type input "Manager BDR_MUM"
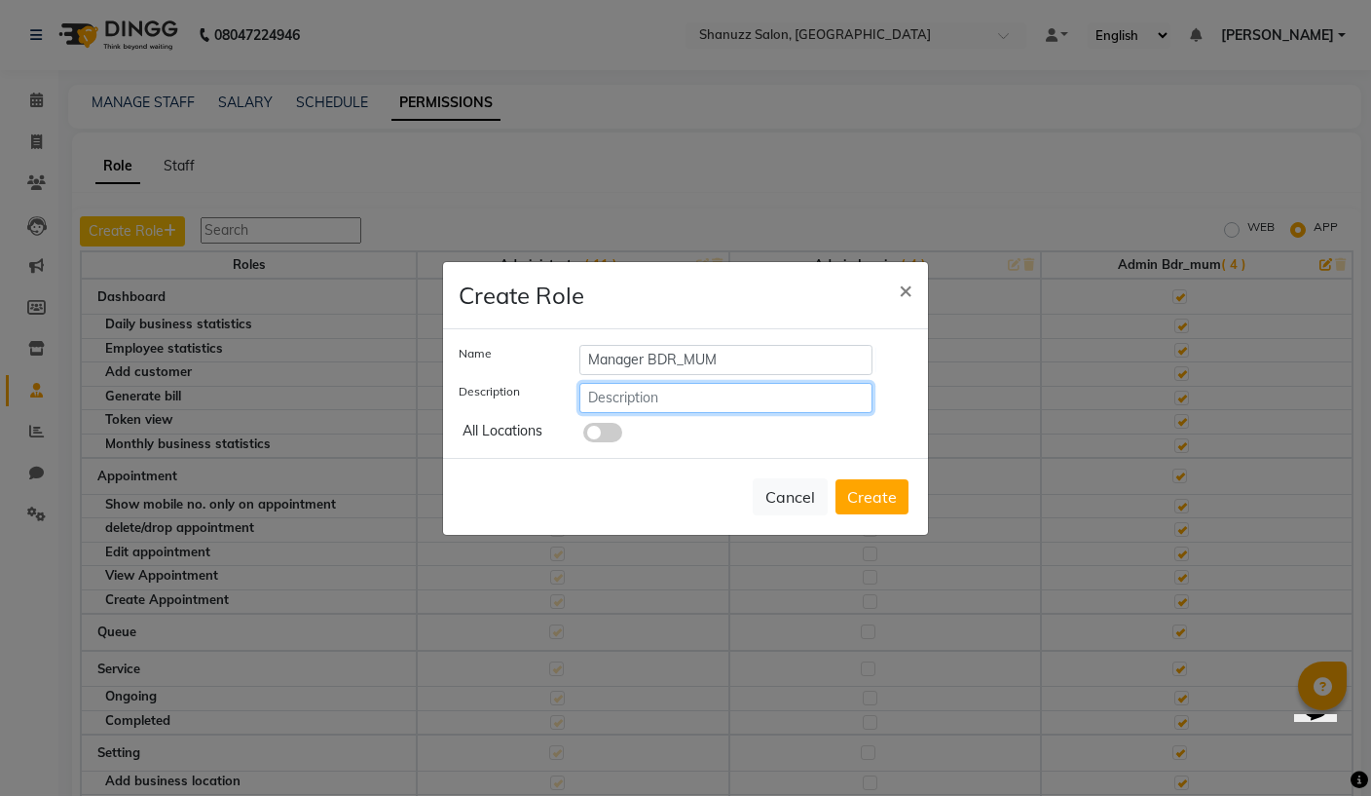
click at [732, 413] on input "text" at bounding box center [725, 398] width 293 height 30
type input "Manager Bandra"
click at [885, 507] on button "Create" at bounding box center [871, 496] width 73 height 35
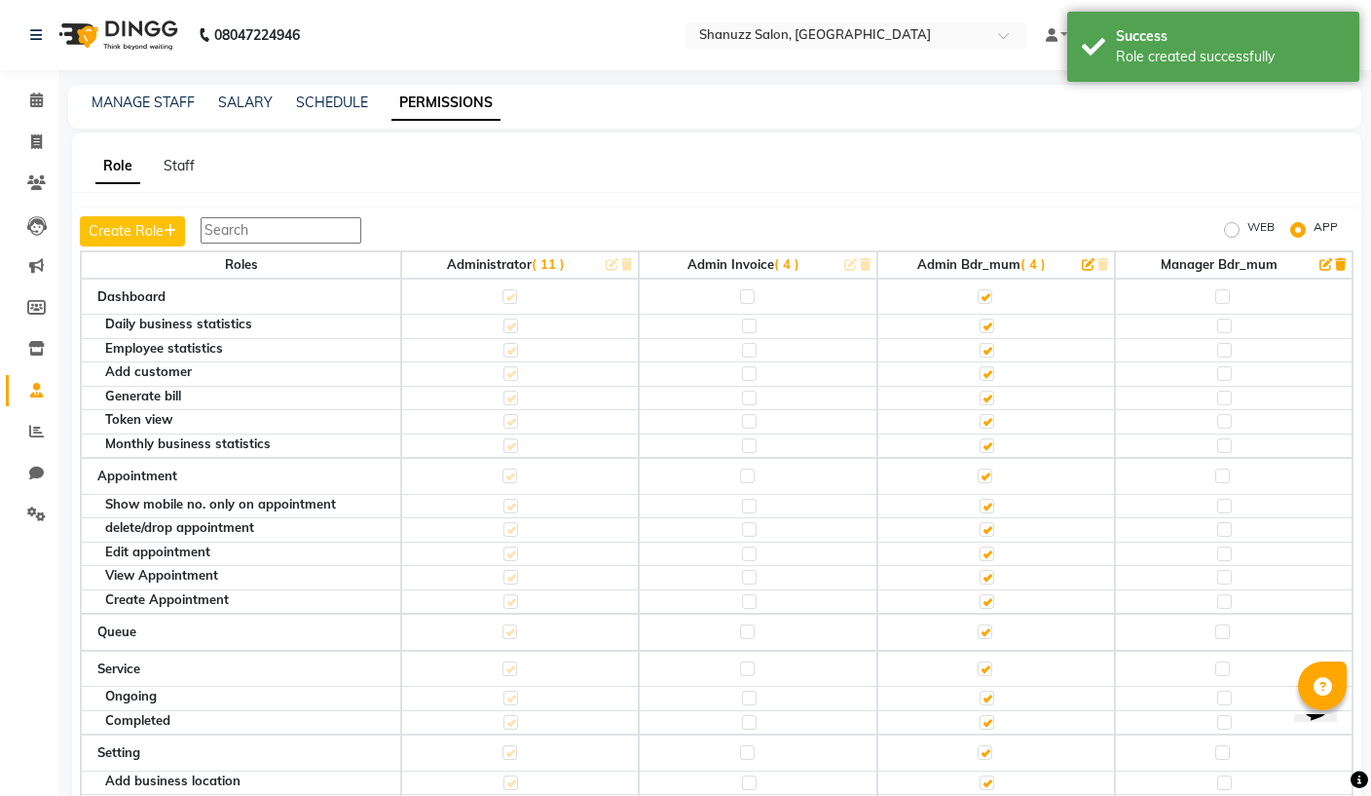
click at [1082, 260] on icon "button" at bounding box center [1088, 264] width 13 height 13
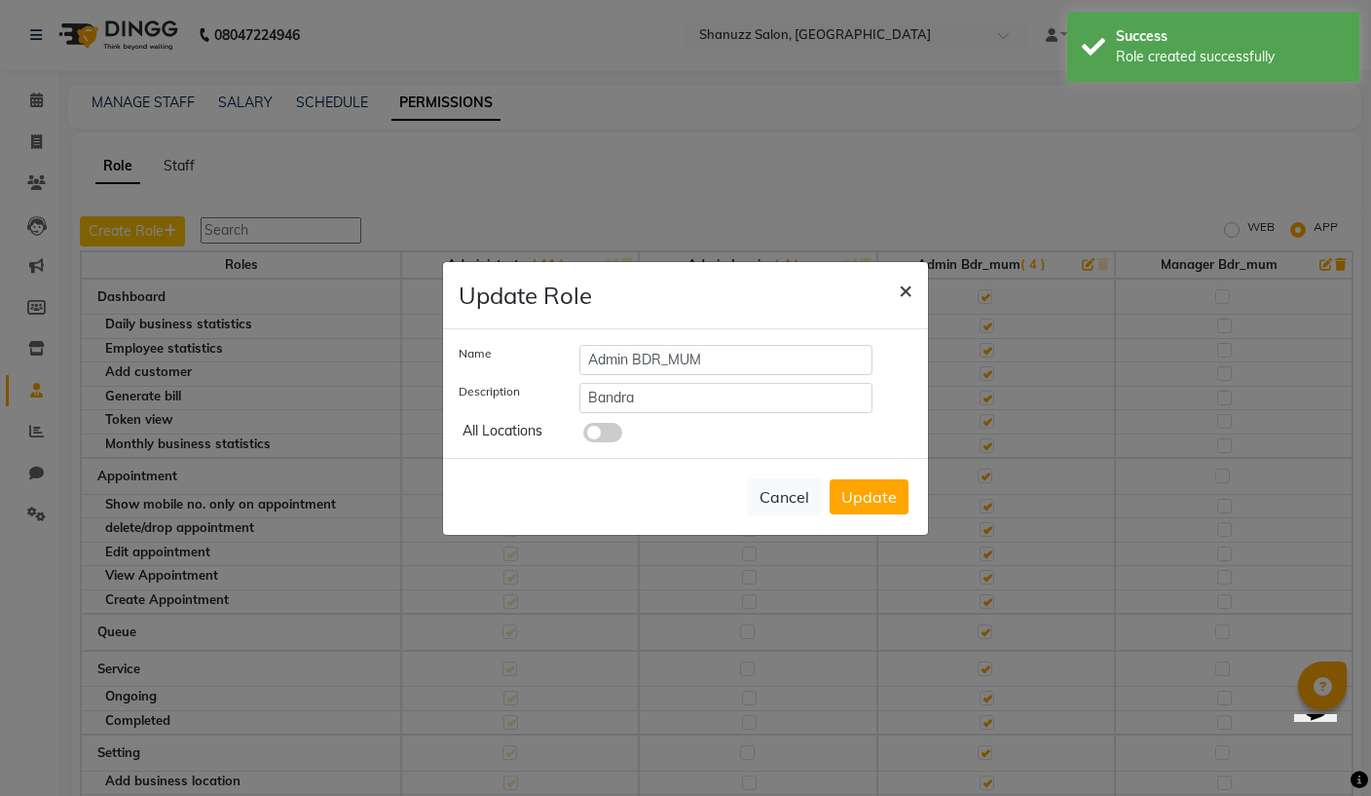
click at [901, 301] on span "×" at bounding box center [906, 289] width 14 height 29
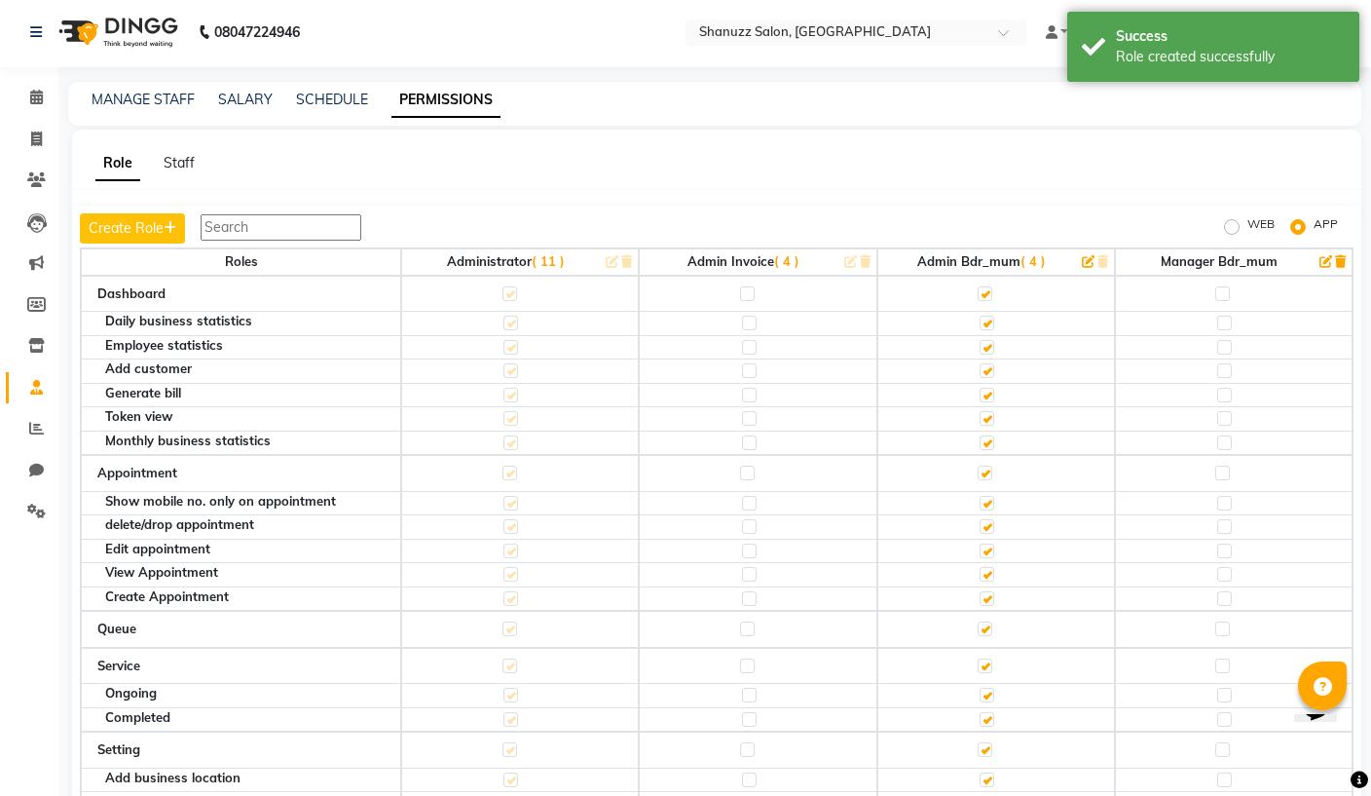
scroll to position [5, 0]
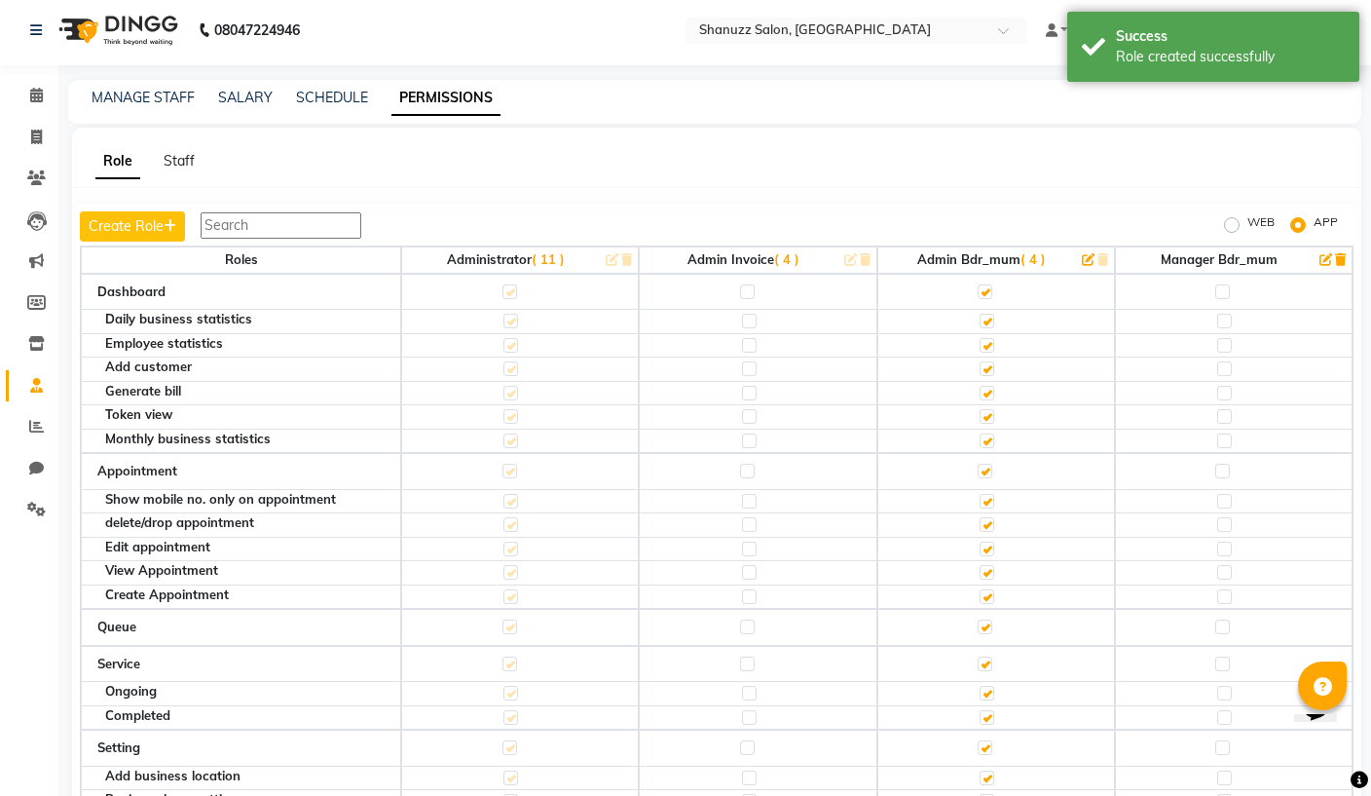
click at [1320, 259] on icon "button" at bounding box center [1325, 259] width 13 height 13
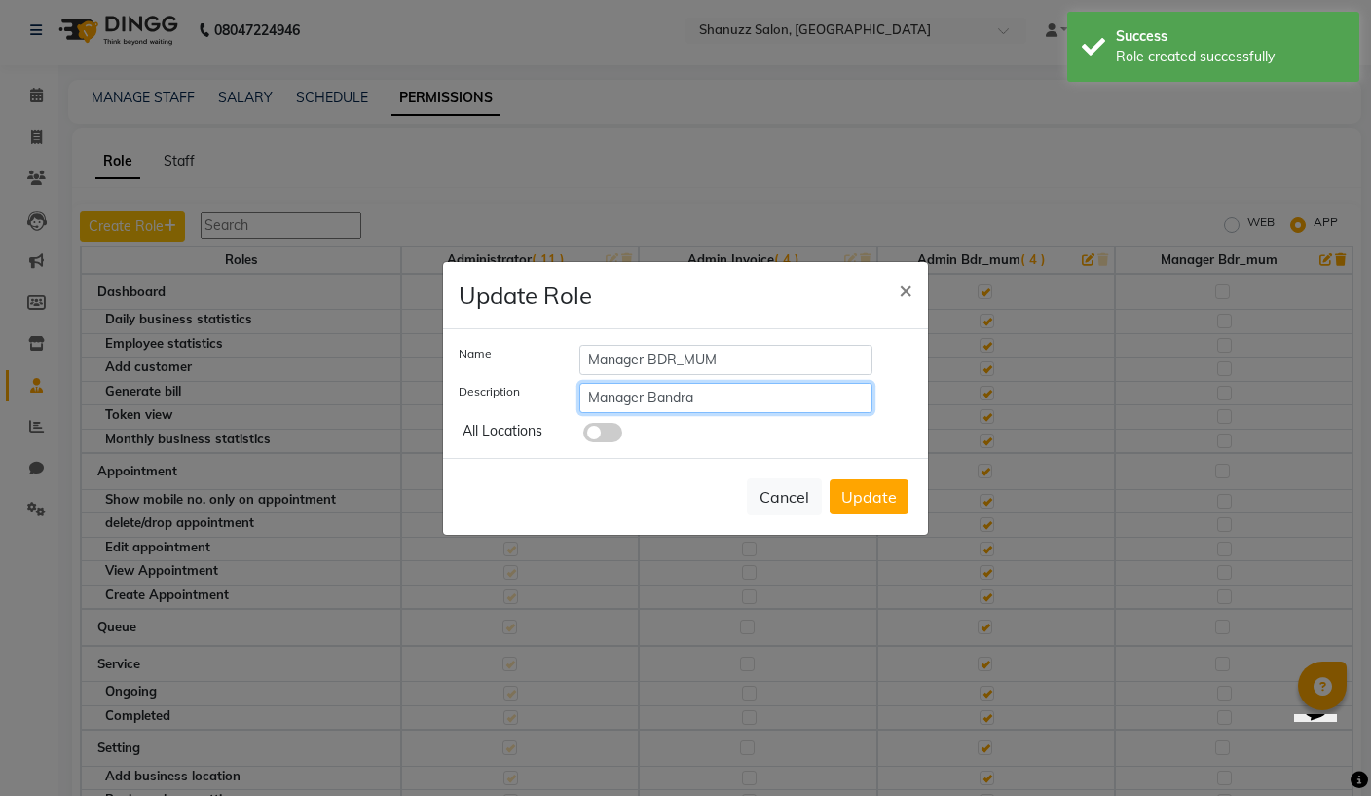
click at [803, 410] on input "Manager Bandra" at bounding box center [725, 398] width 293 height 30
type input "Bandra"
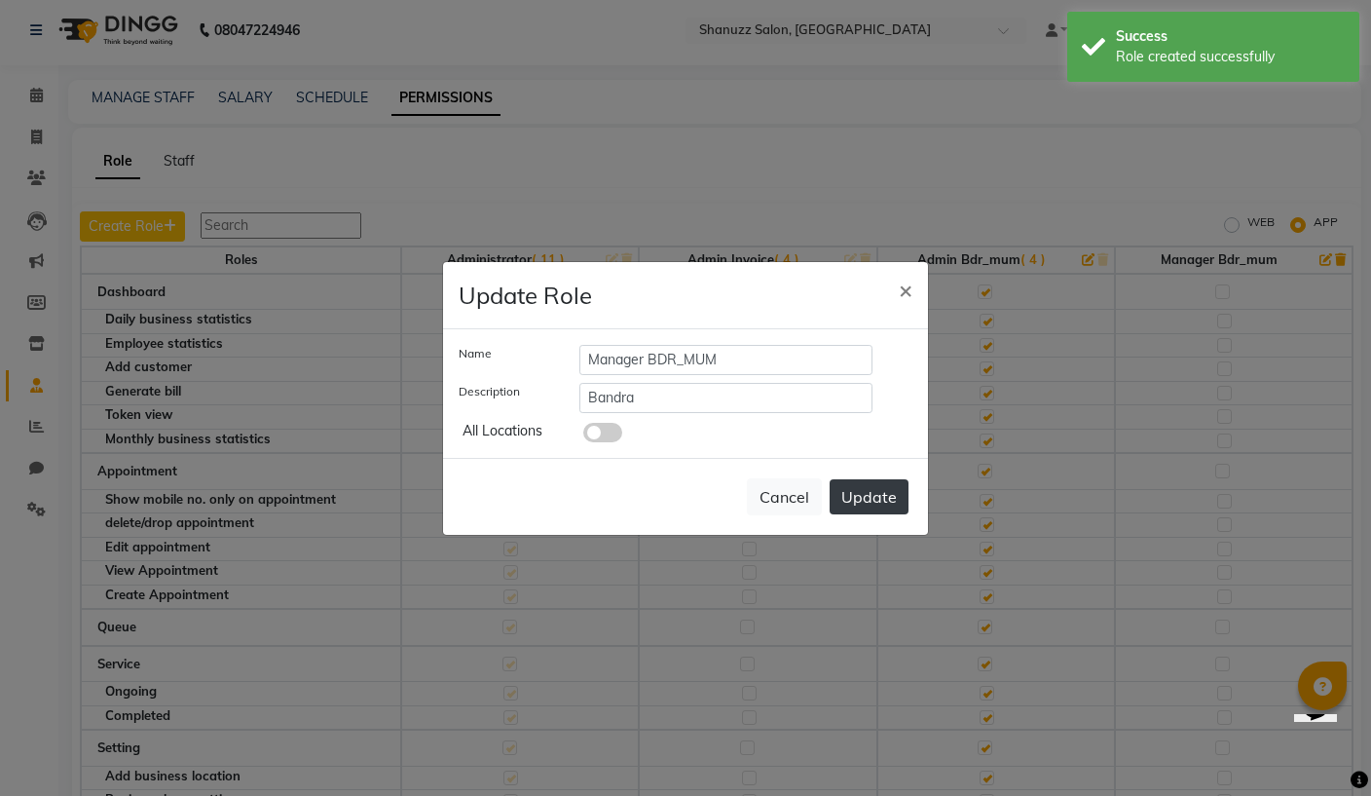
click at [871, 502] on button "Update" at bounding box center [869, 496] width 79 height 35
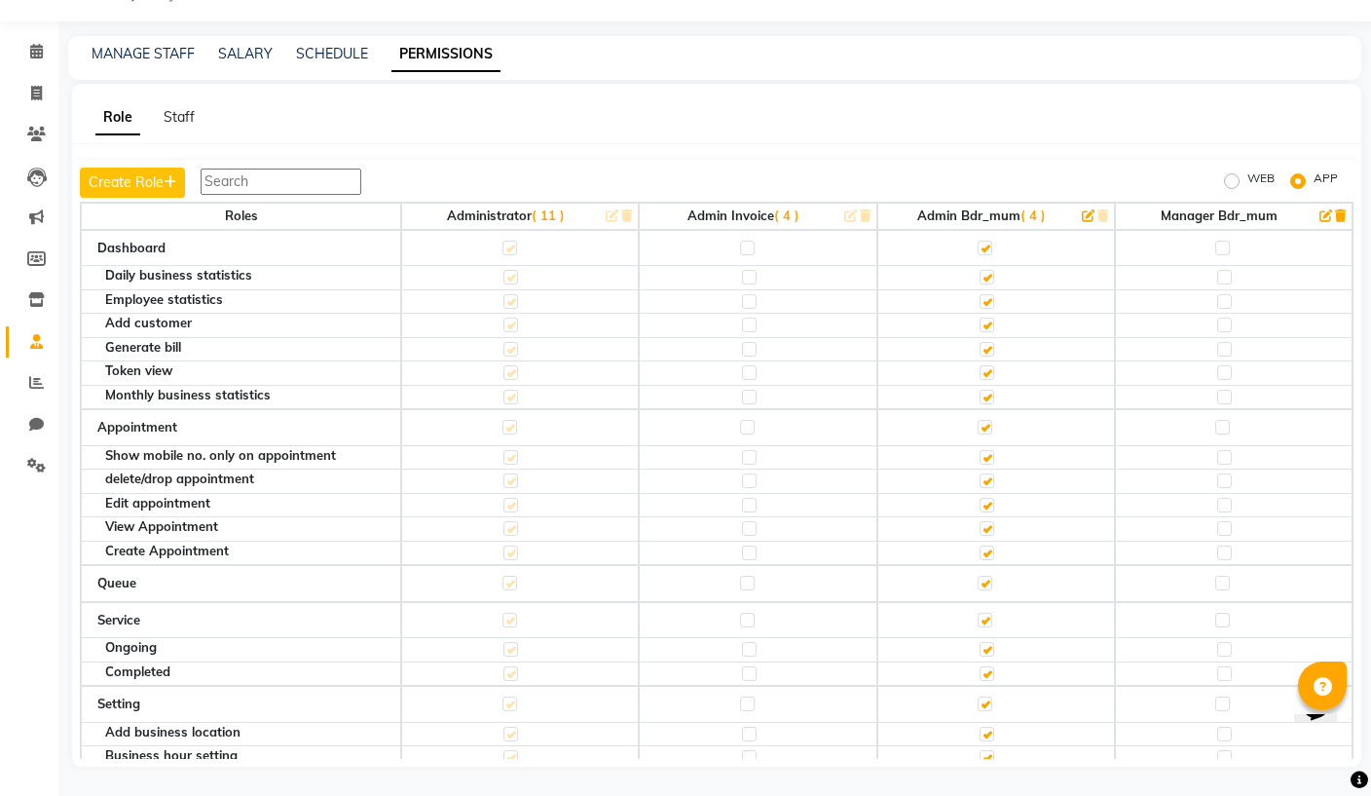
scroll to position [0, 0]
click at [1219, 241] on label at bounding box center [1222, 248] width 15 height 15
click at [1219, 241] on input "checkbox" at bounding box center [1221, 247] width 13 height 13
checkbox input "true"
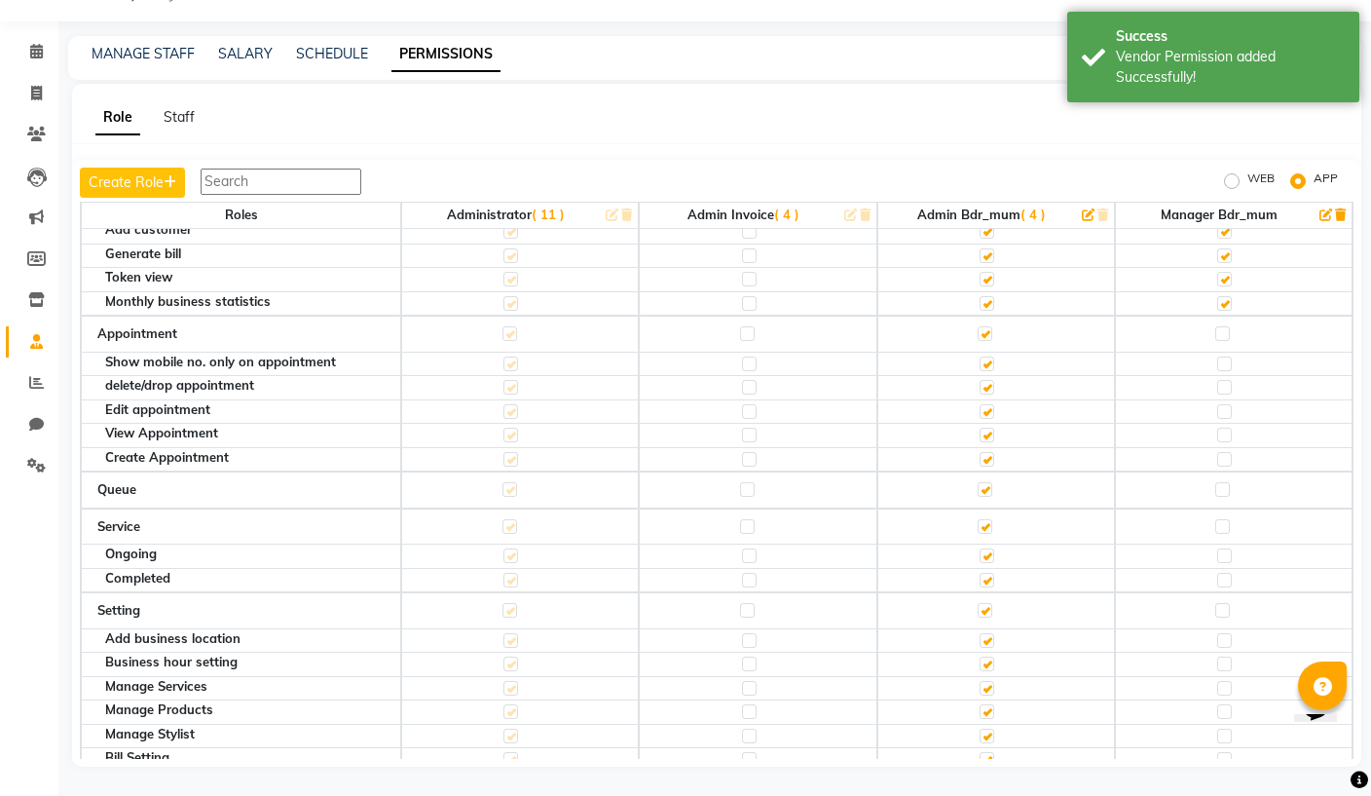
scroll to position [121, 0]
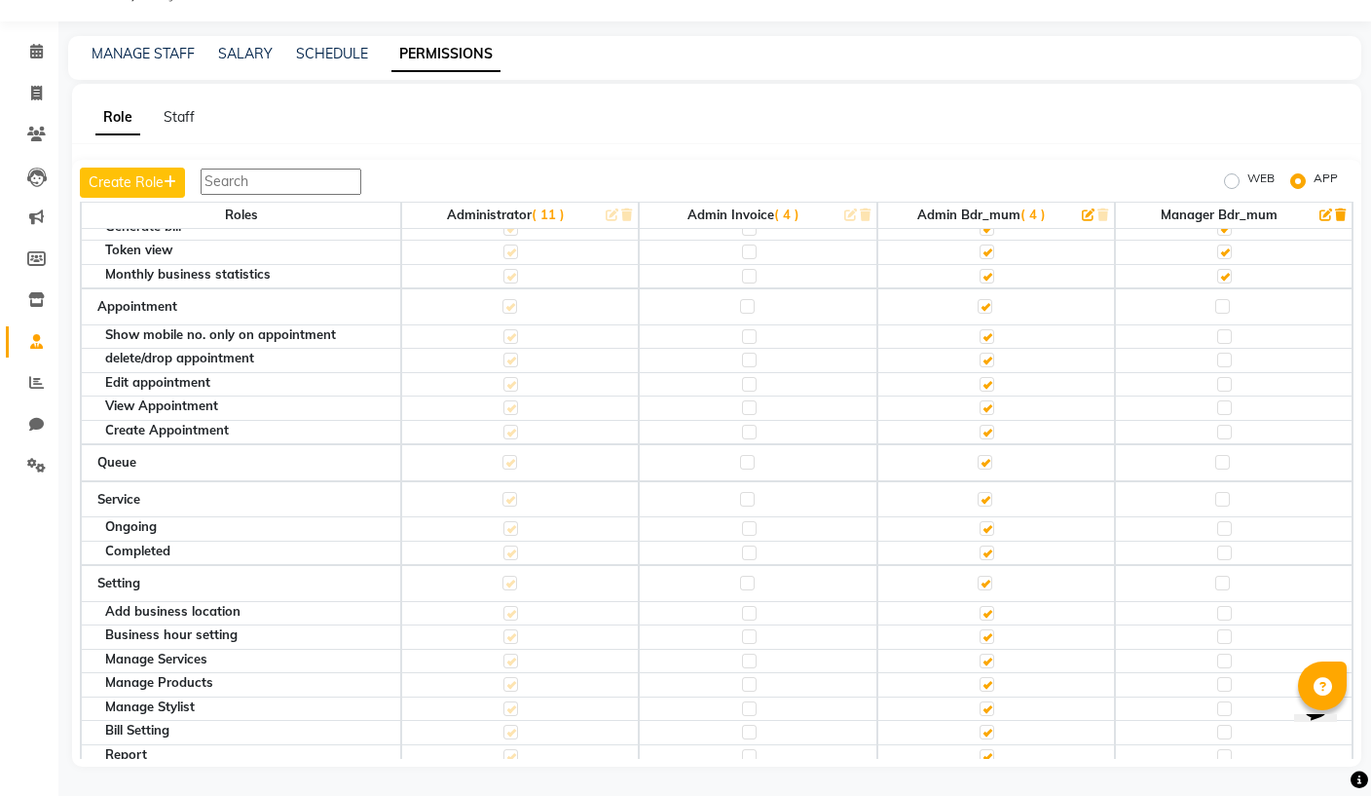
click at [1224, 299] on label at bounding box center [1222, 306] width 15 height 15
click at [1224, 300] on input "checkbox" at bounding box center [1221, 306] width 13 height 13
checkbox input "true"
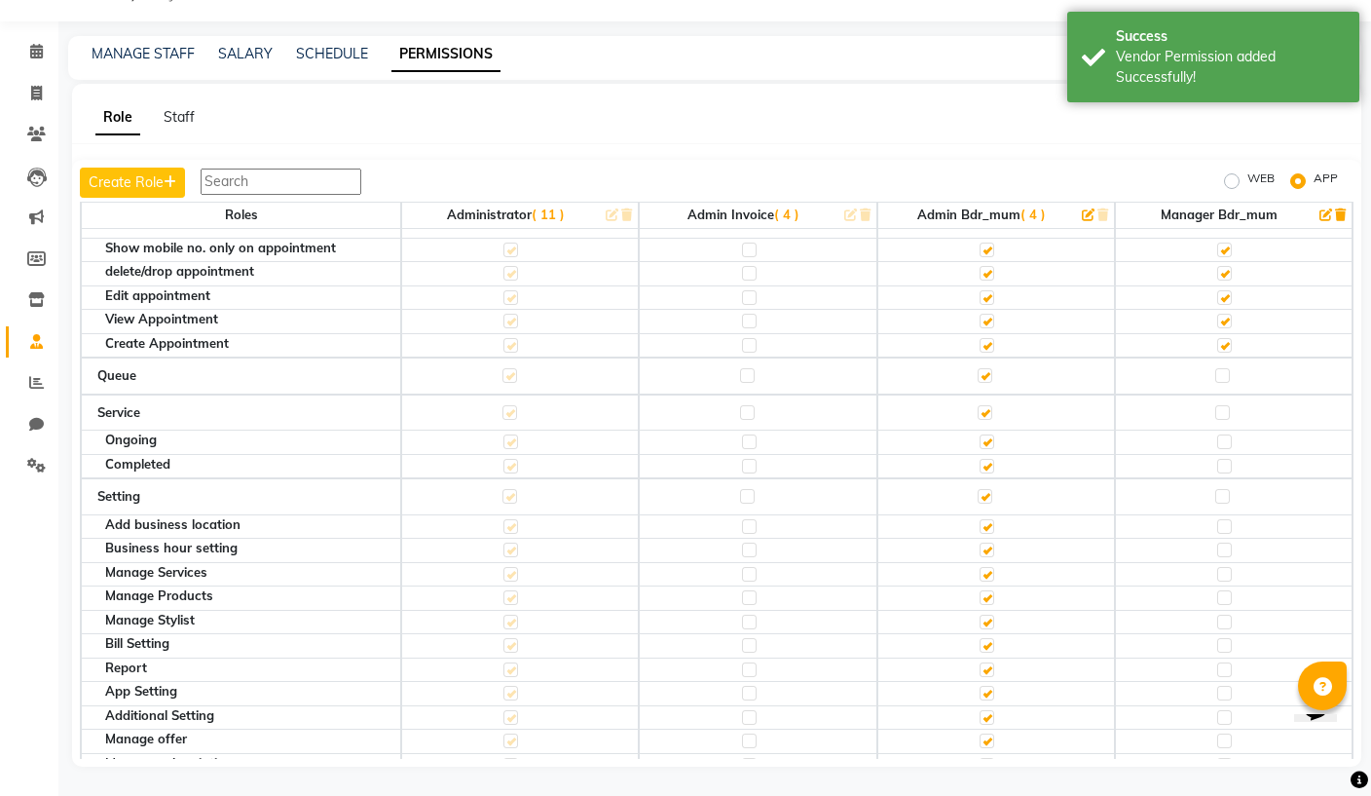
scroll to position [208, 0]
click at [1225, 367] on label at bounding box center [1222, 374] width 15 height 15
click at [1225, 368] on input "checkbox" at bounding box center [1221, 374] width 13 height 13
checkbox input "true"
click at [1227, 404] on label at bounding box center [1222, 411] width 15 height 15
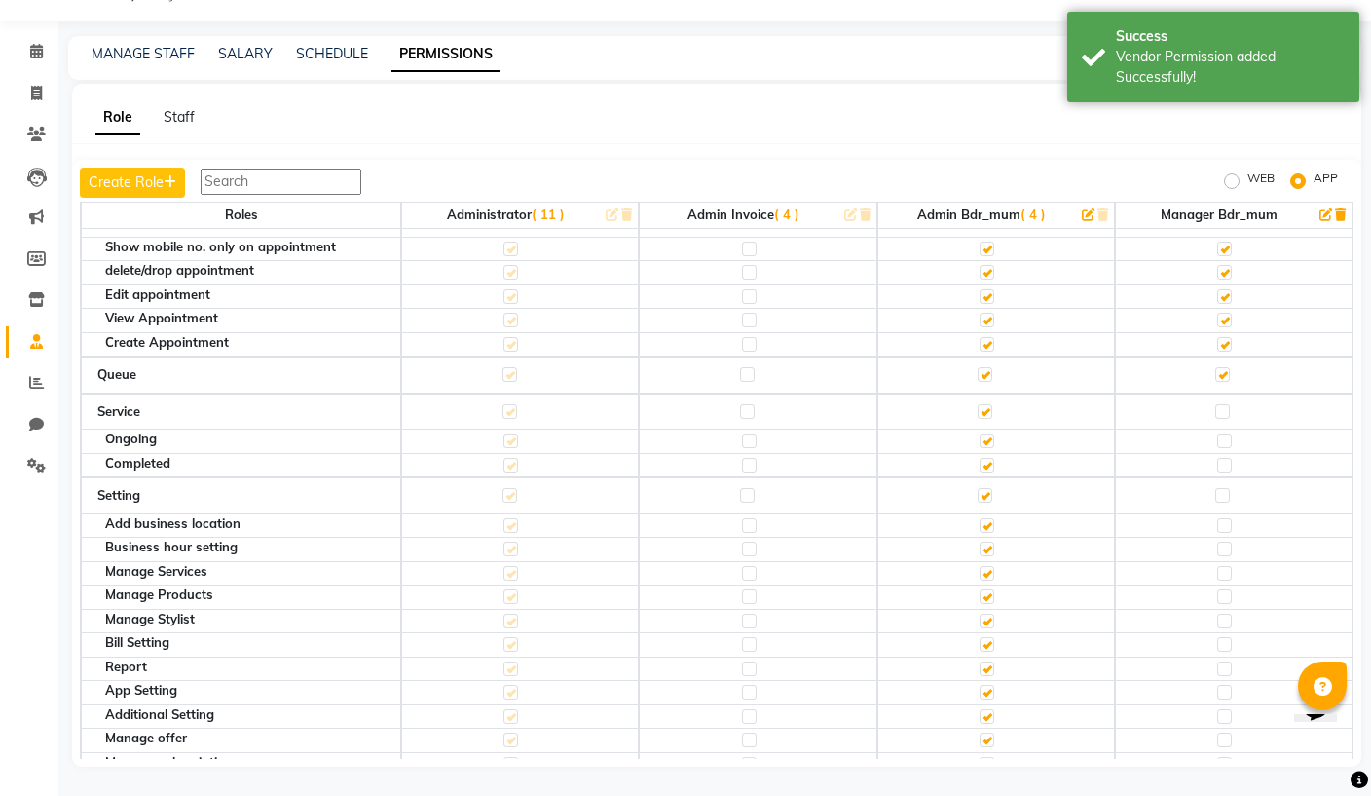
click at [1227, 405] on input "checkbox" at bounding box center [1221, 411] width 13 height 13
checkbox input "true"
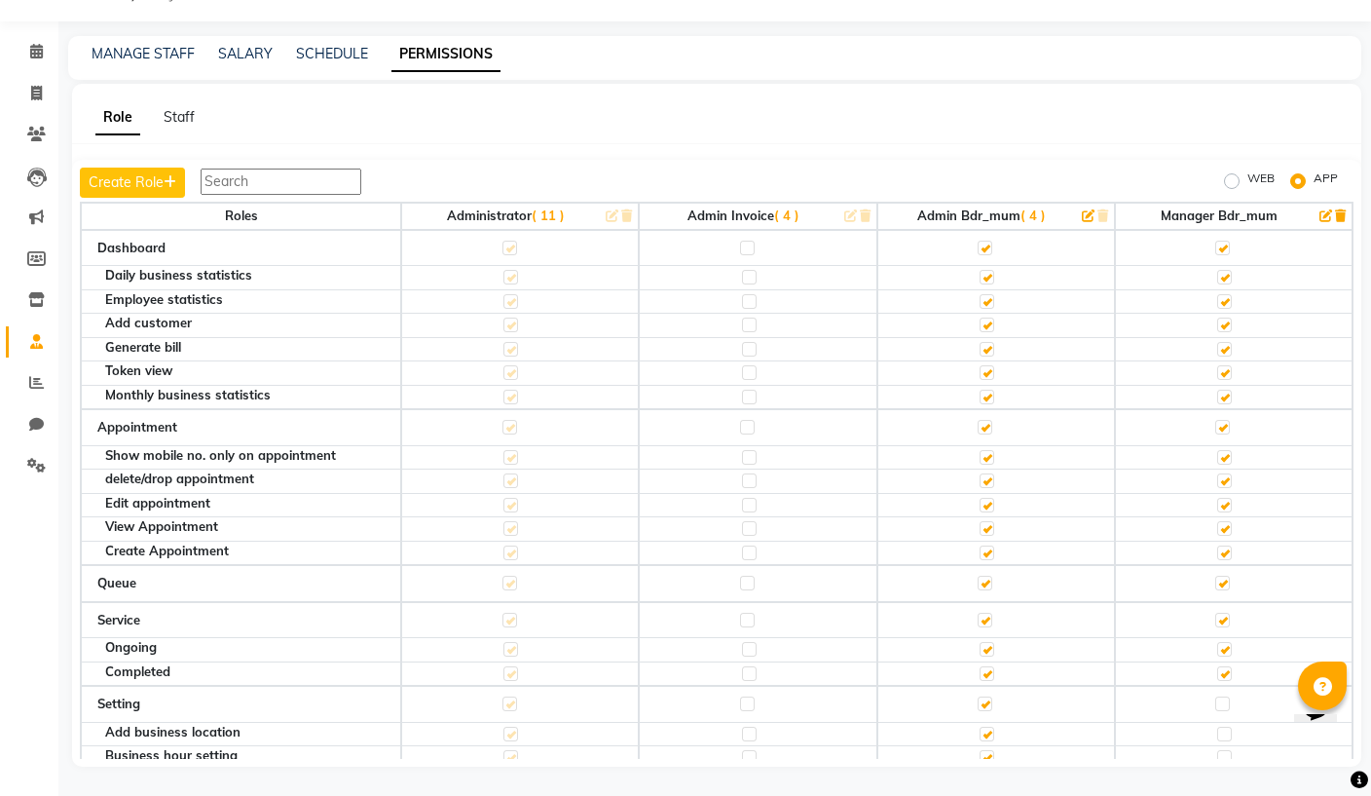
scroll to position [0, 0]
click at [1228, 241] on label at bounding box center [1222, 248] width 15 height 15
click at [1228, 241] on input "checkbox" at bounding box center [1221, 247] width 13 height 13
checkbox input "false"
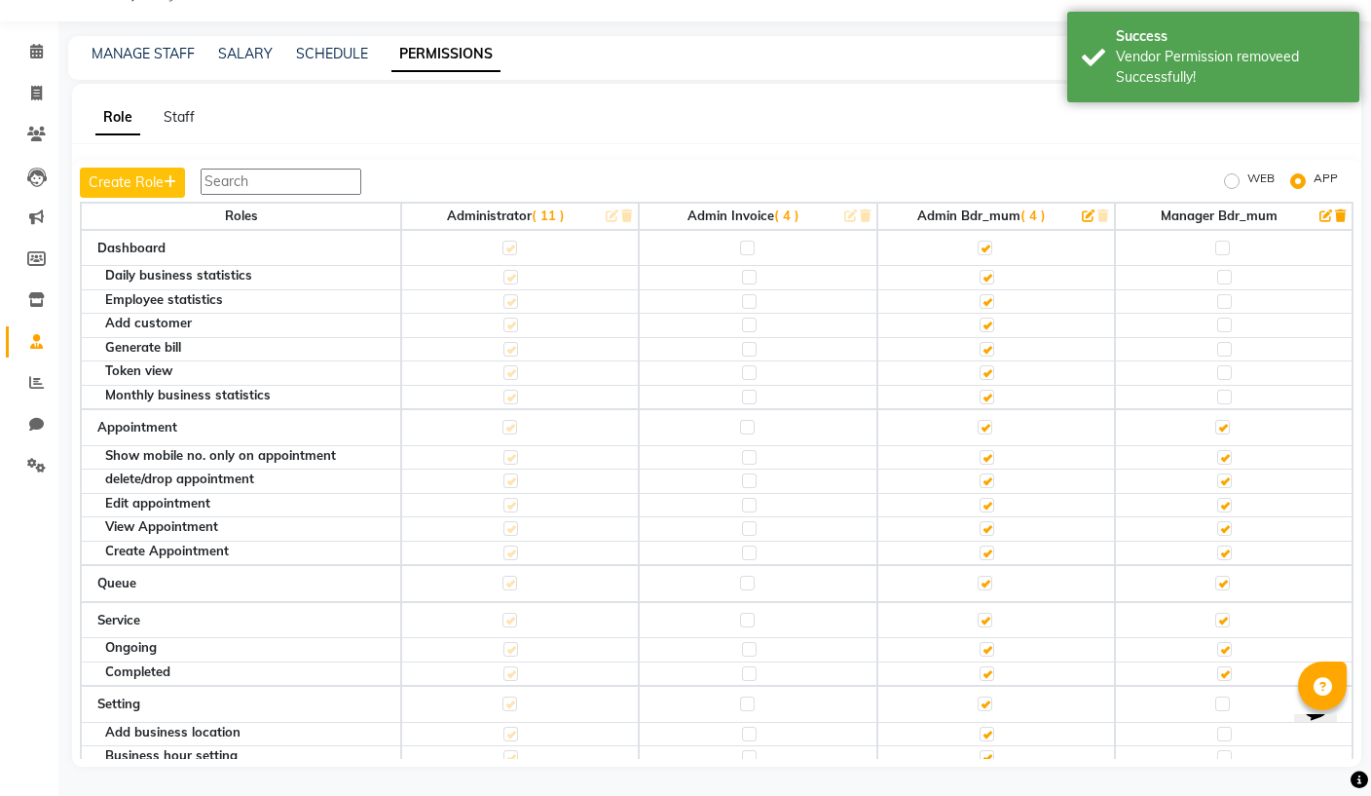
click at [1225, 420] on label at bounding box center [1222, 427] width 15 height 15
click at [1225, 421] on input "checkbox" at bounding box center [1221, 427] width 13 height 13
checkbox input "false"
click at [1225, 575] on label at bounding box center [1222, 582] width 15 height 15
click at [1225, 576] on input "checkbox" at bounding box center [1221, 582] width 13 height 13
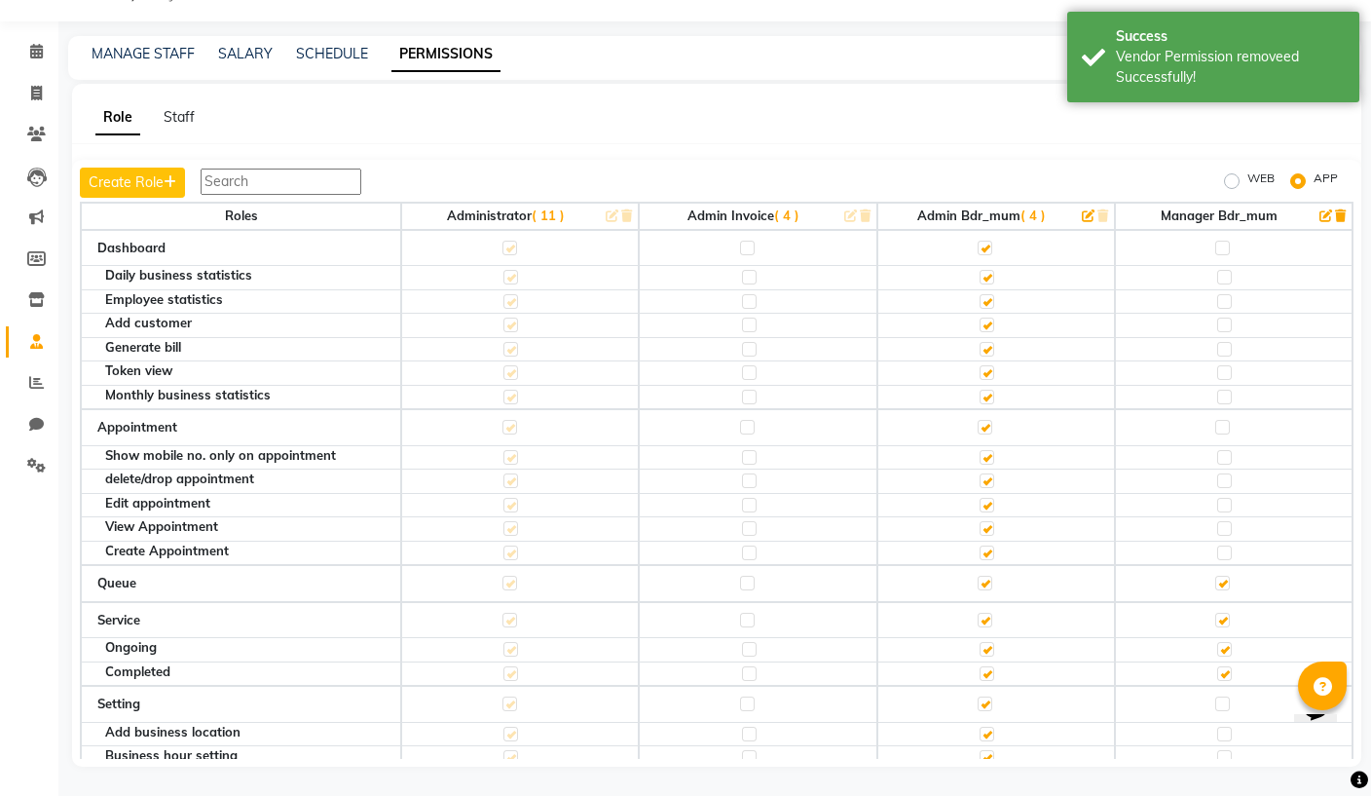
checkbox input "false"
click at [1223, 612] on label at bounding box center [1222, 619] width 15 height 15
click at [1223, 613] on input "checkbox" at bounding box center [1221, 619] width 13 height 13
checkbox input "false"
click at [1218, 270] on label at bounding box center [1224, 277] width 15 height 15
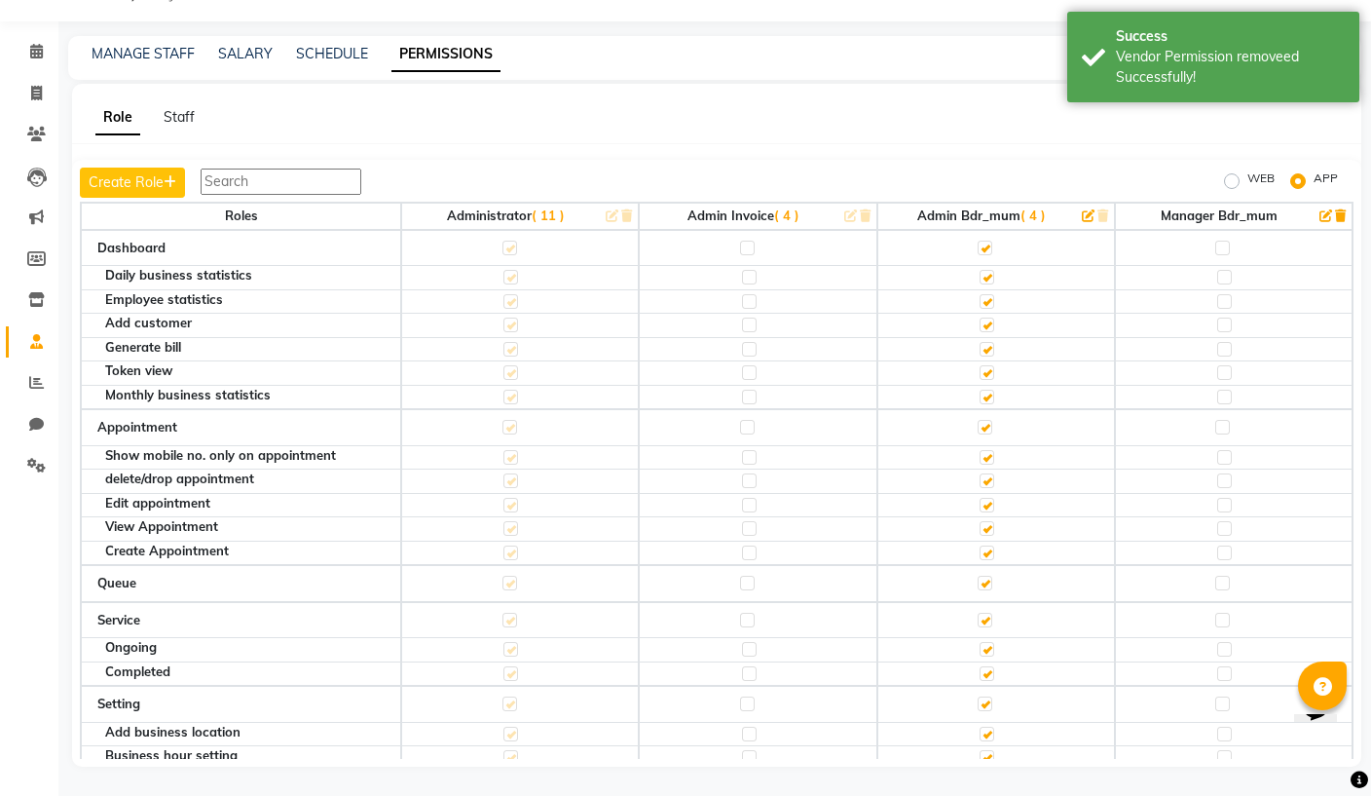
click at [1218, 271] on input "checkbox" at bounding box center [1223, 277] width 13 height 13
checkbox input "true"
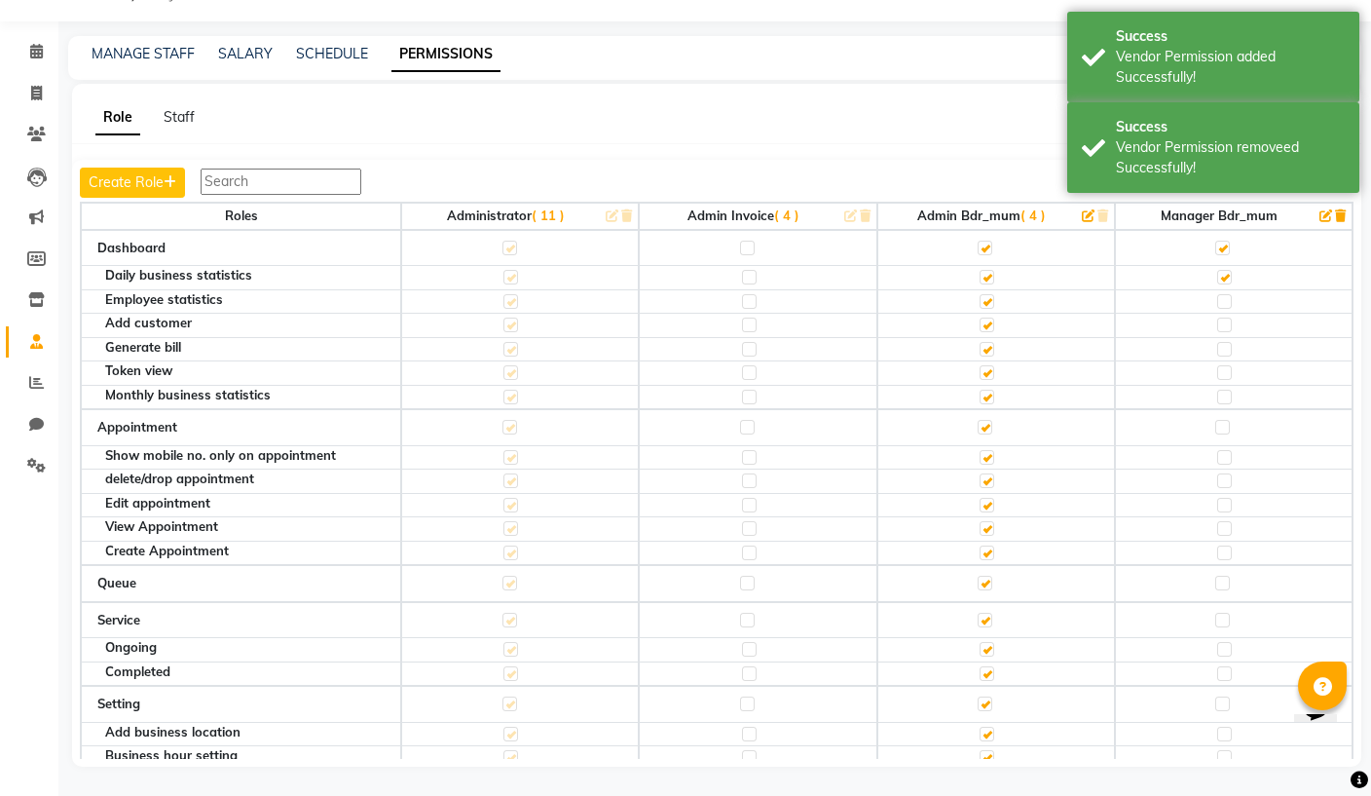
click at [1225, 294] on label at bounding box center [1224, 301] width 15 height 15
click at [1225, 295] on input "checkbox" at bounding box center [1223, 301] width 13 height 13
checkbox input "true"
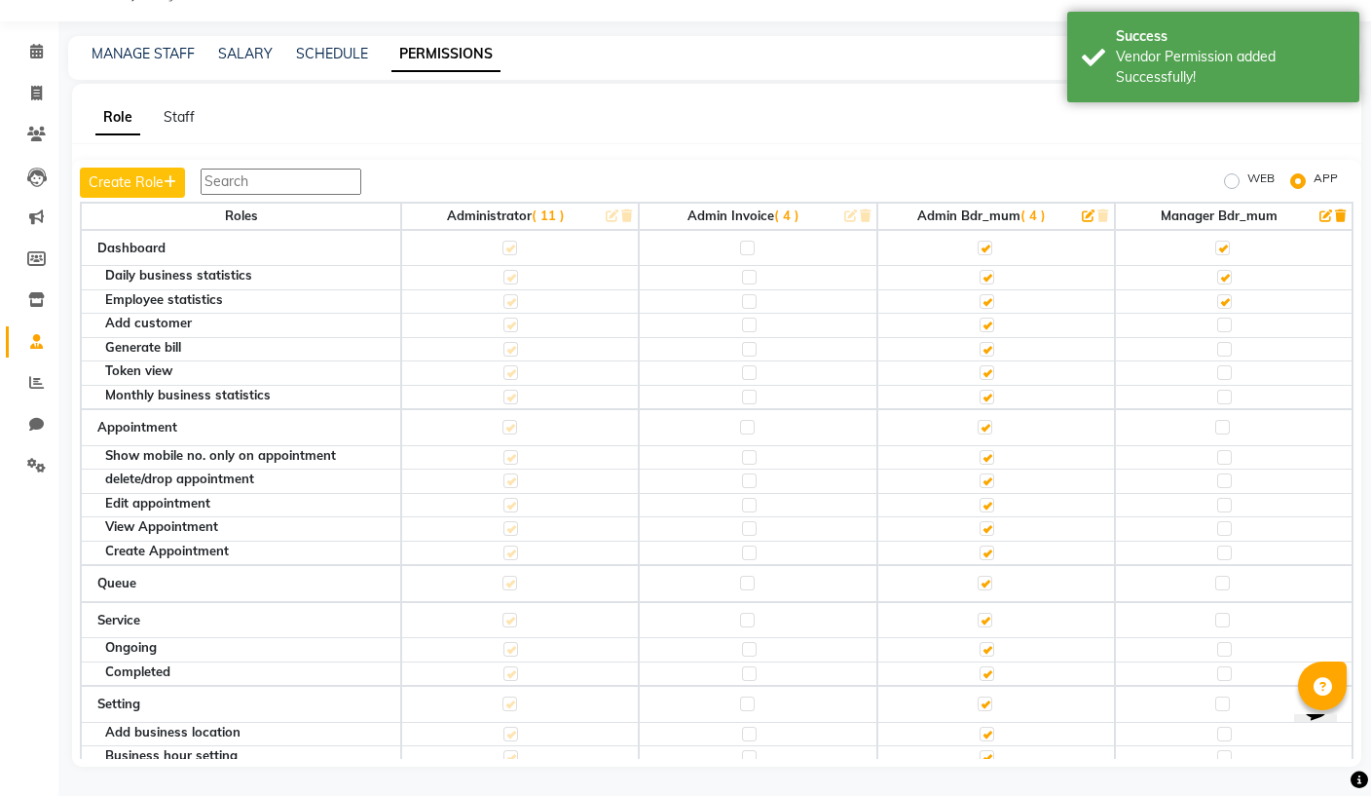
click at [1226, 317] on label at bounding box center [1224, 324] width 15 height 15
click at [1226, 318] on input "checkbox" at bounding box center [1223, 324] width 13 height 13
checkbox input "true"
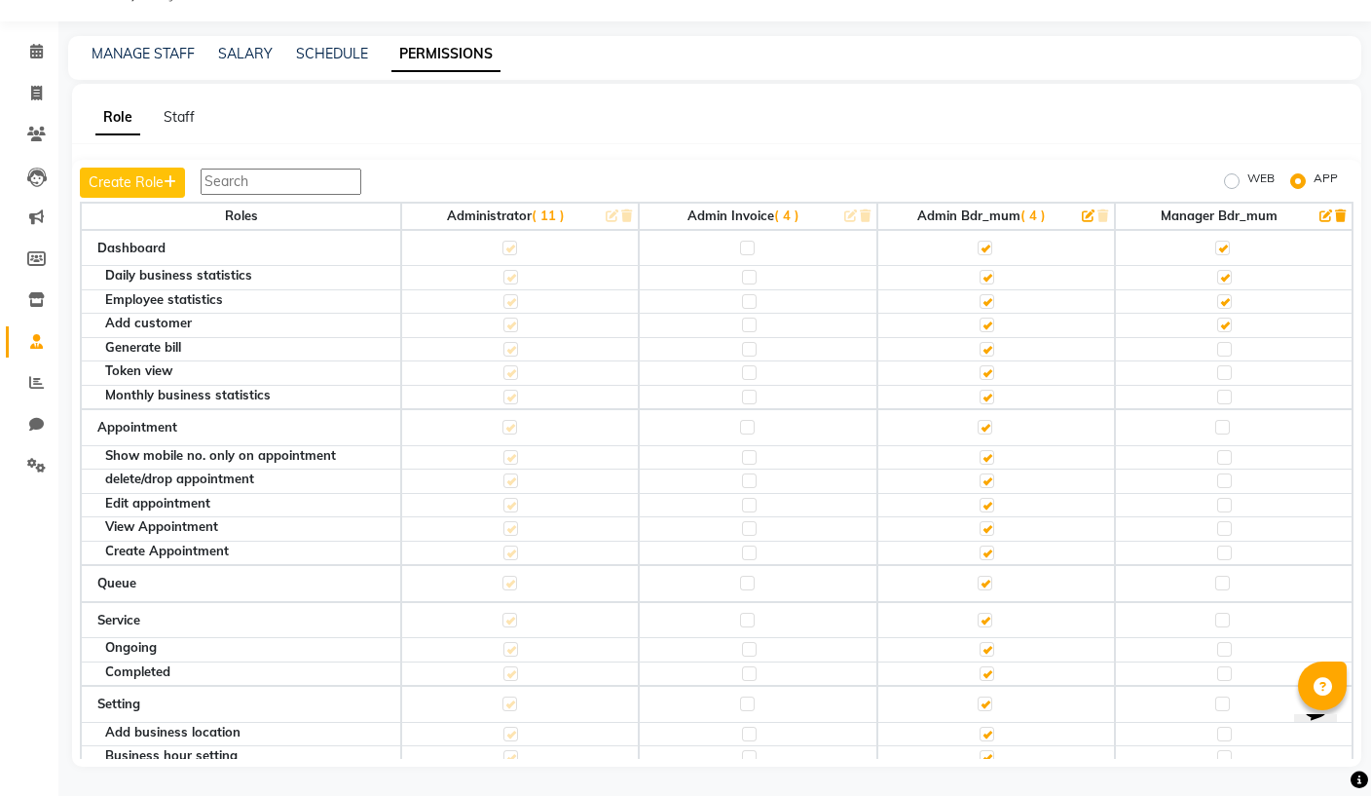
click at [1225, 342] on label at bounding box center [1224, 349] width 15 height 15
click at [1225, 343] on input "checkbox" at bounding box center [1223, 349] width 13 height 13
checkbox input "true"
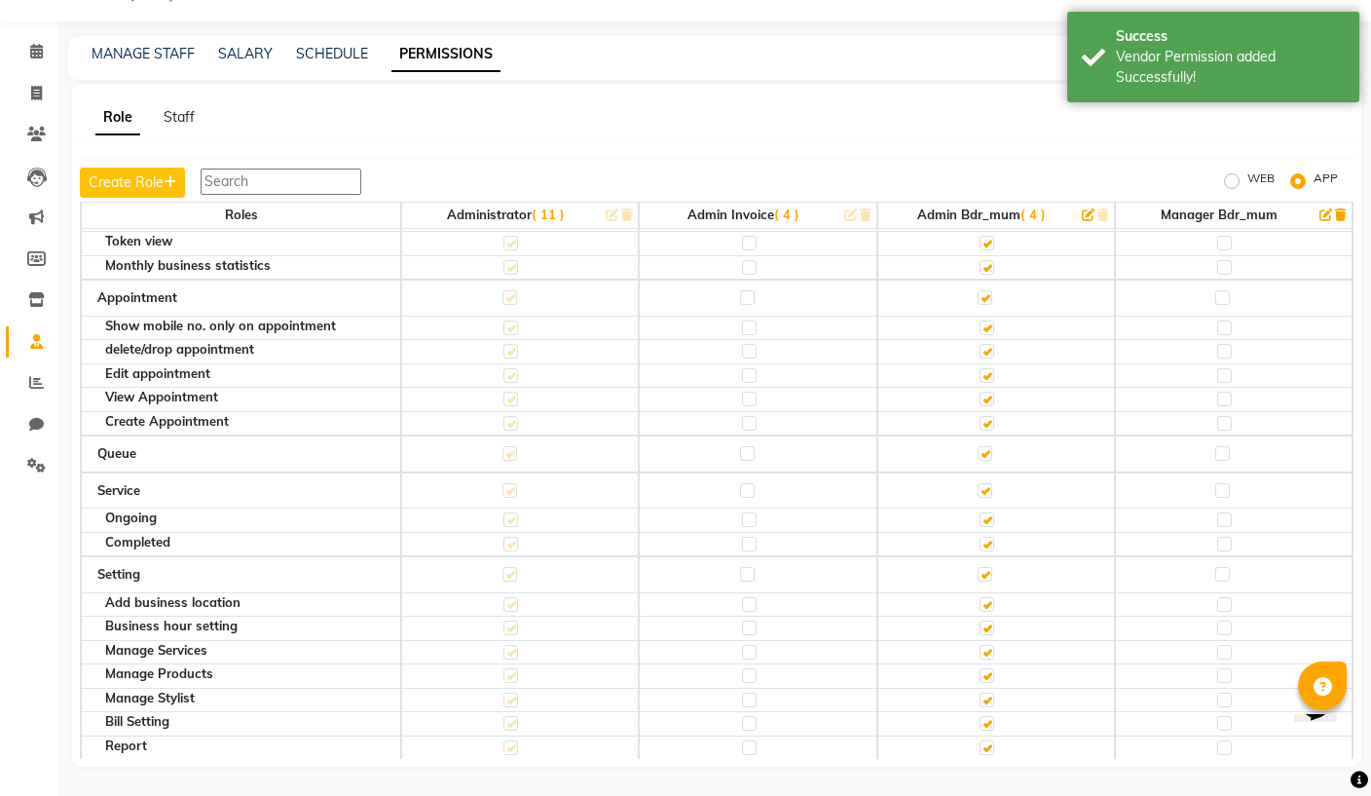
scroll to position [129, 0]
click at [1227, 345] on label at bounding box center [1224, 352] width 15 height 15
click at [1227, 346] on input "checkbox" at bounding box center [1223, 352] width 13 height 13
checkbox input "true"
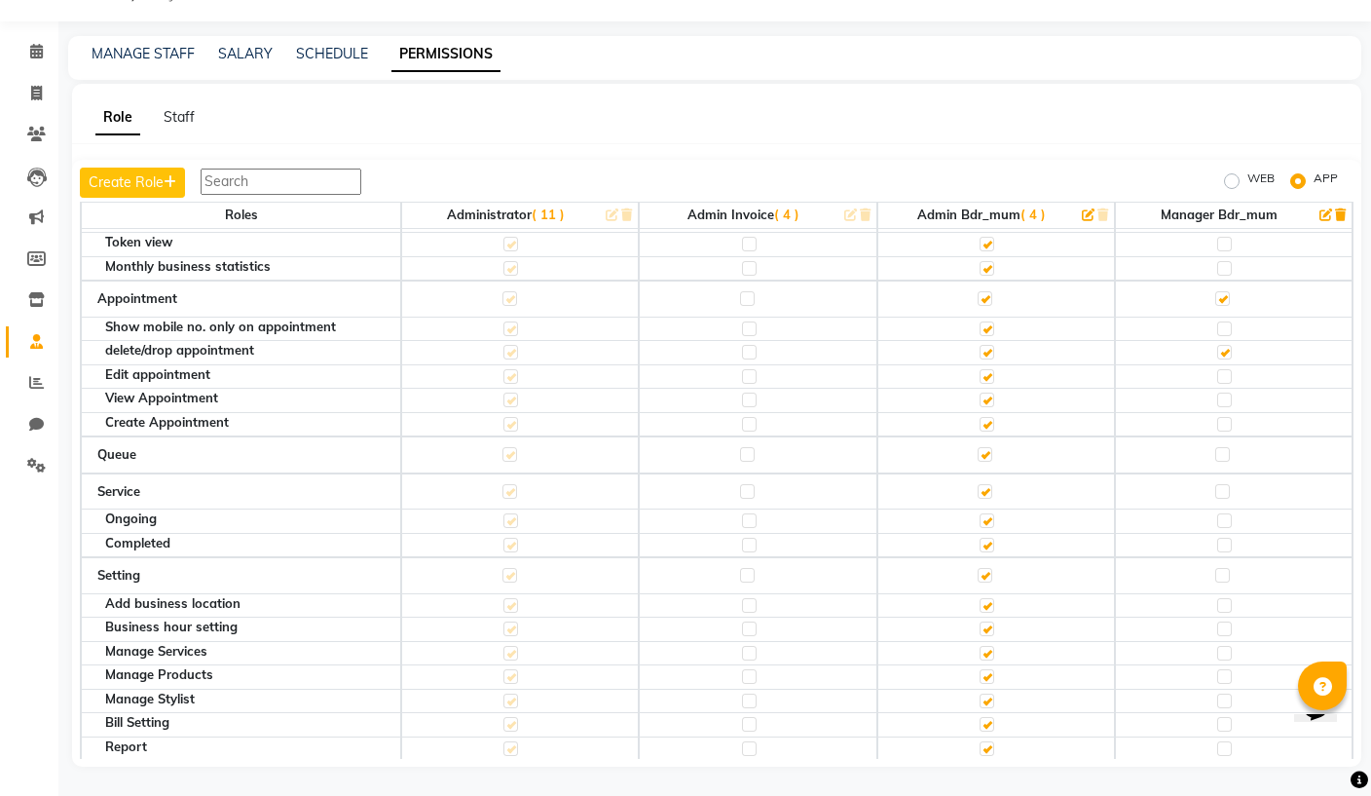
click at [1223, 369] on label at bounding box center [1224, 376] width 15 height 15
click at [1223, 370] on input "checkbox" at bounding box center [1223, 376] width 13 height 13
checkbox input "true"
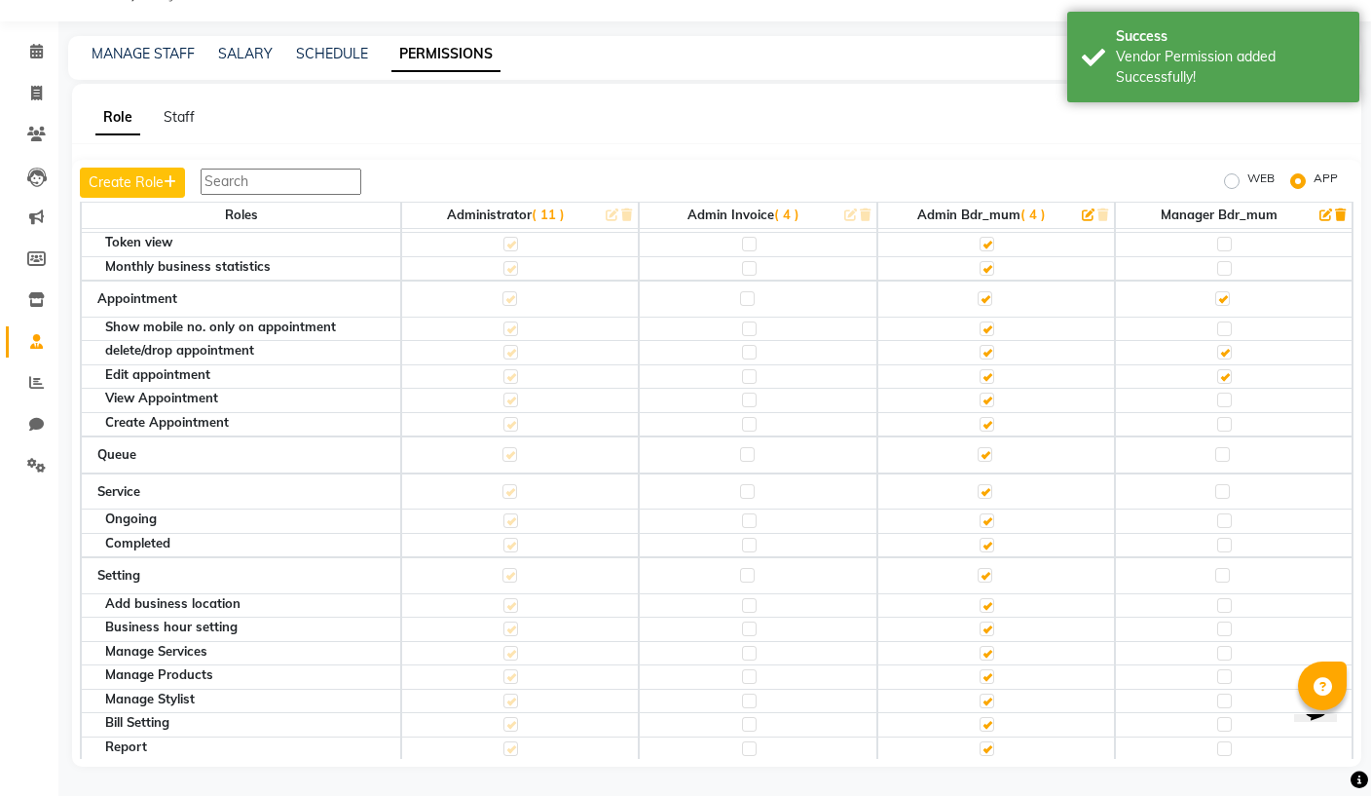
click at [1226, 392] on label at bounding box center [1224, 399] width 15 height 15
click at [1226, 393] on input "checkbox" at bounding box center [1223, 399] width 13 height 13
checkbox input "true"
click at [1226, 417] on label at bounding box center [1224, 424] width 15 height 15
click at [1226, 418] on input "checkbox" at bounding box center [1223, 424] width 13 height 13
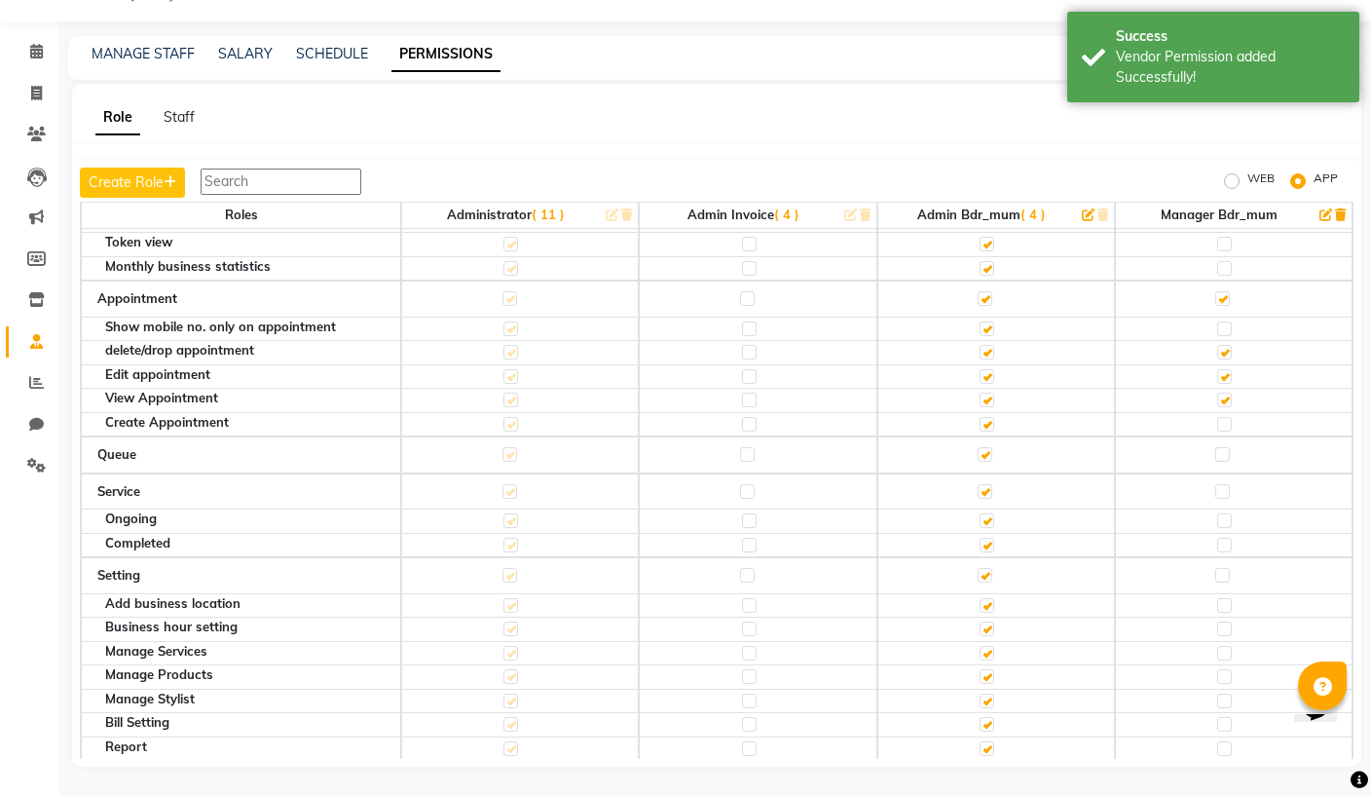
checkbox input "true"
click at [1221, 484] on label at bounding box center [1222, 491] width 15 height 15
click at [1221, 485] on input "checkbox" at bounding box center [1221, 491] width 13 height 13
checkbox input "true"
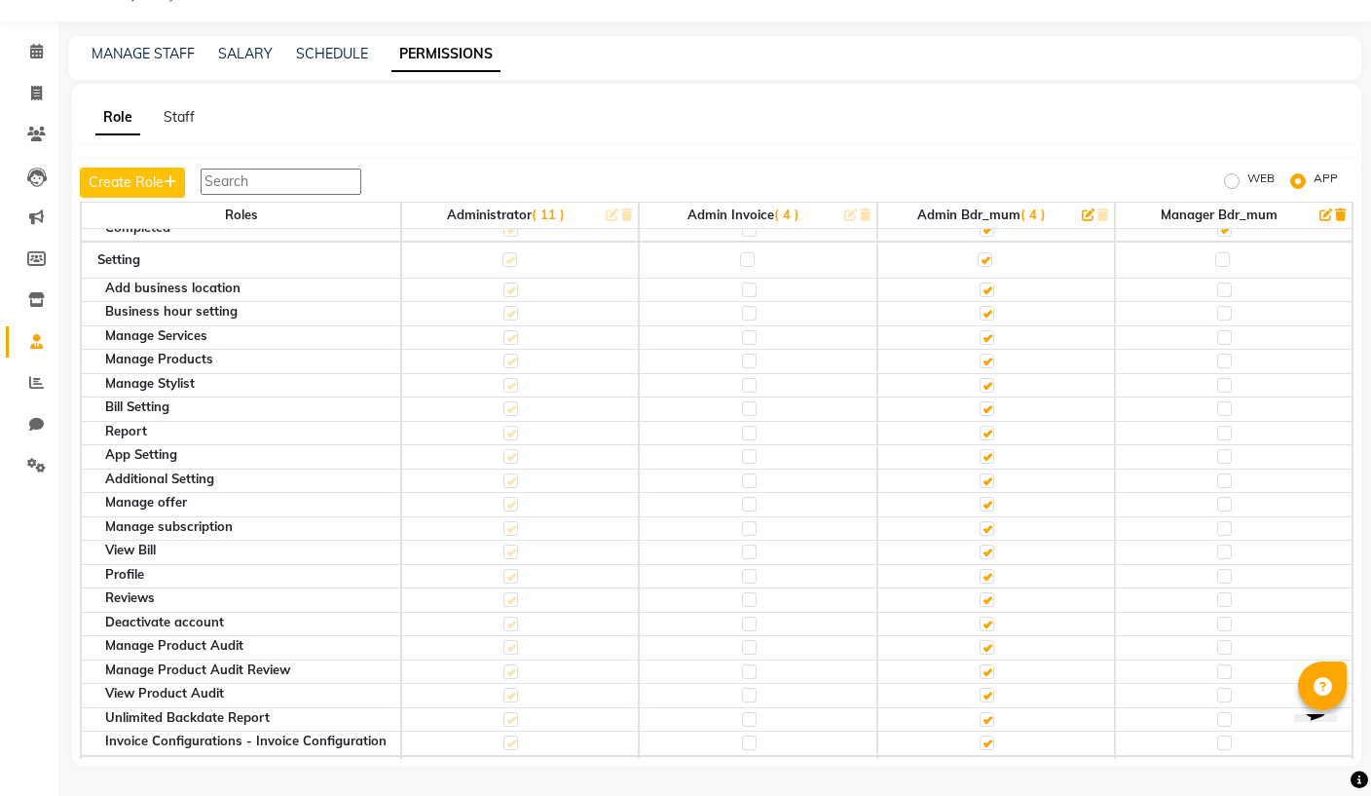
scroll to position [445, 0]
click at [1225, 425] on label at bounding box center [1224, 432] width 15 height 15
click at [1225, 426] on input "checkbox" at bounding box center [1223, 432] width 13 height 13
checkbox input "true"
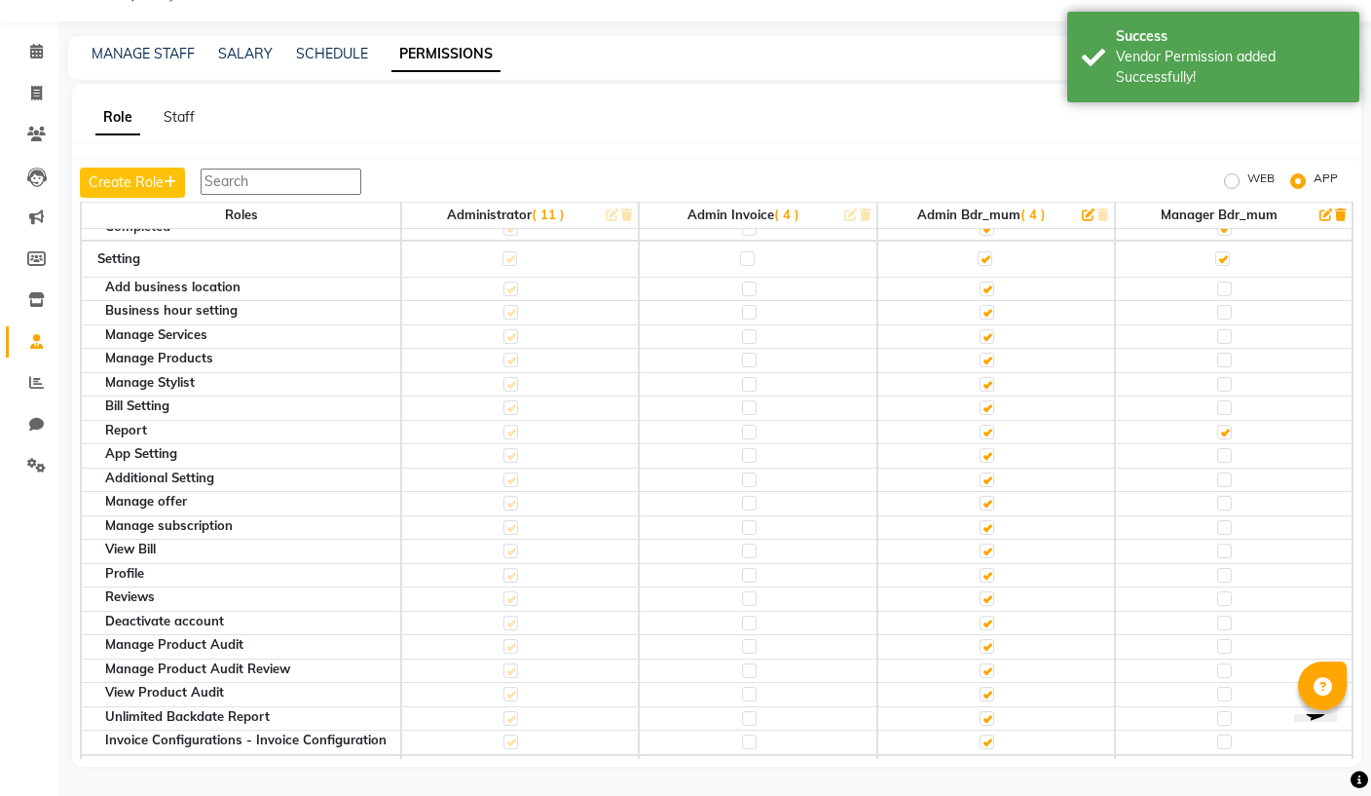
click at [1224, 448] on label at bounding box center [1224, 455] width 15 height 15
click at [1224, 449] on input "checkbox" at bounding box center [1223, 455] width 13 height 13
checkbox input "true"
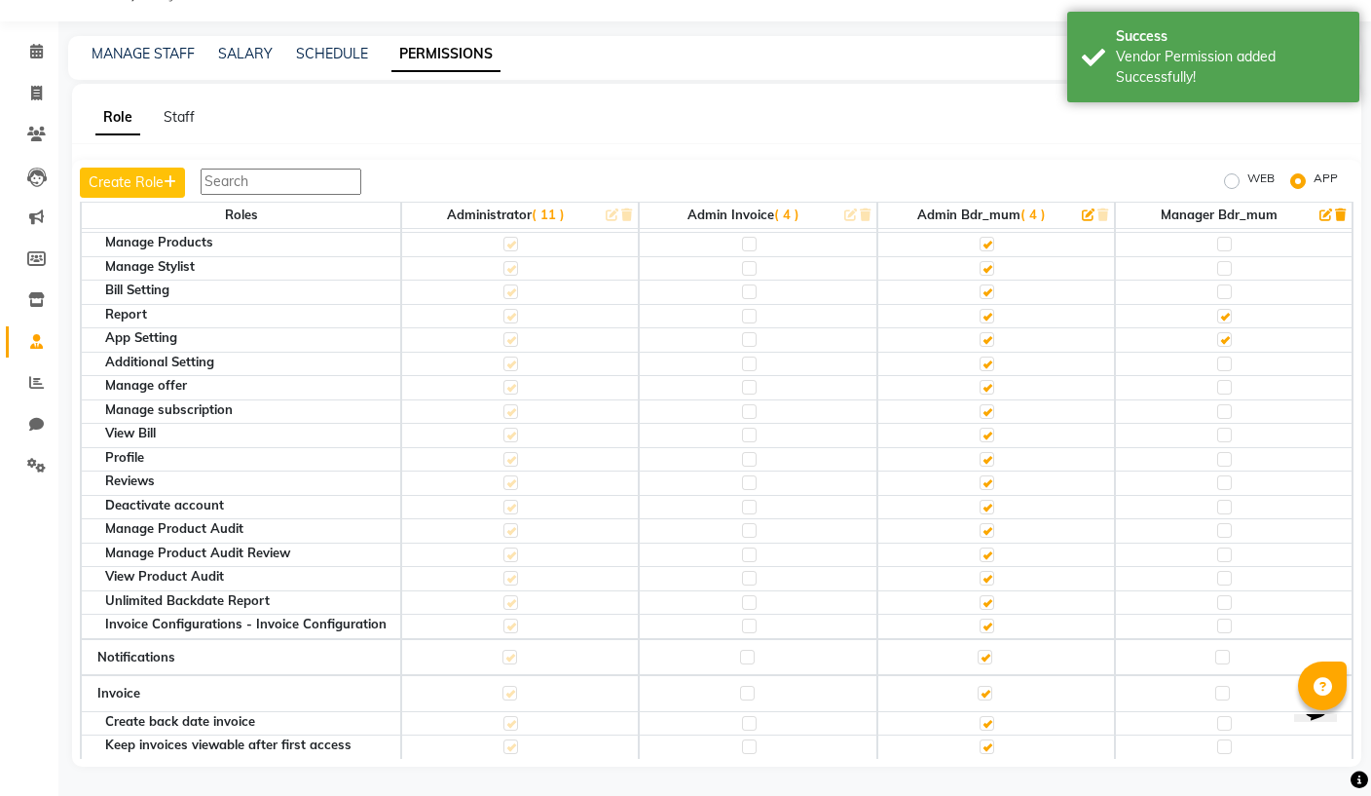
scroll to position [559, 0]
click at [1228, 429] on label at bounding box center [1224, 436] width 15 height 15
click at [1228, 430] on input "checkbox" at bounding box center [1223, 436] width 13 height 13
checkbox input "true"
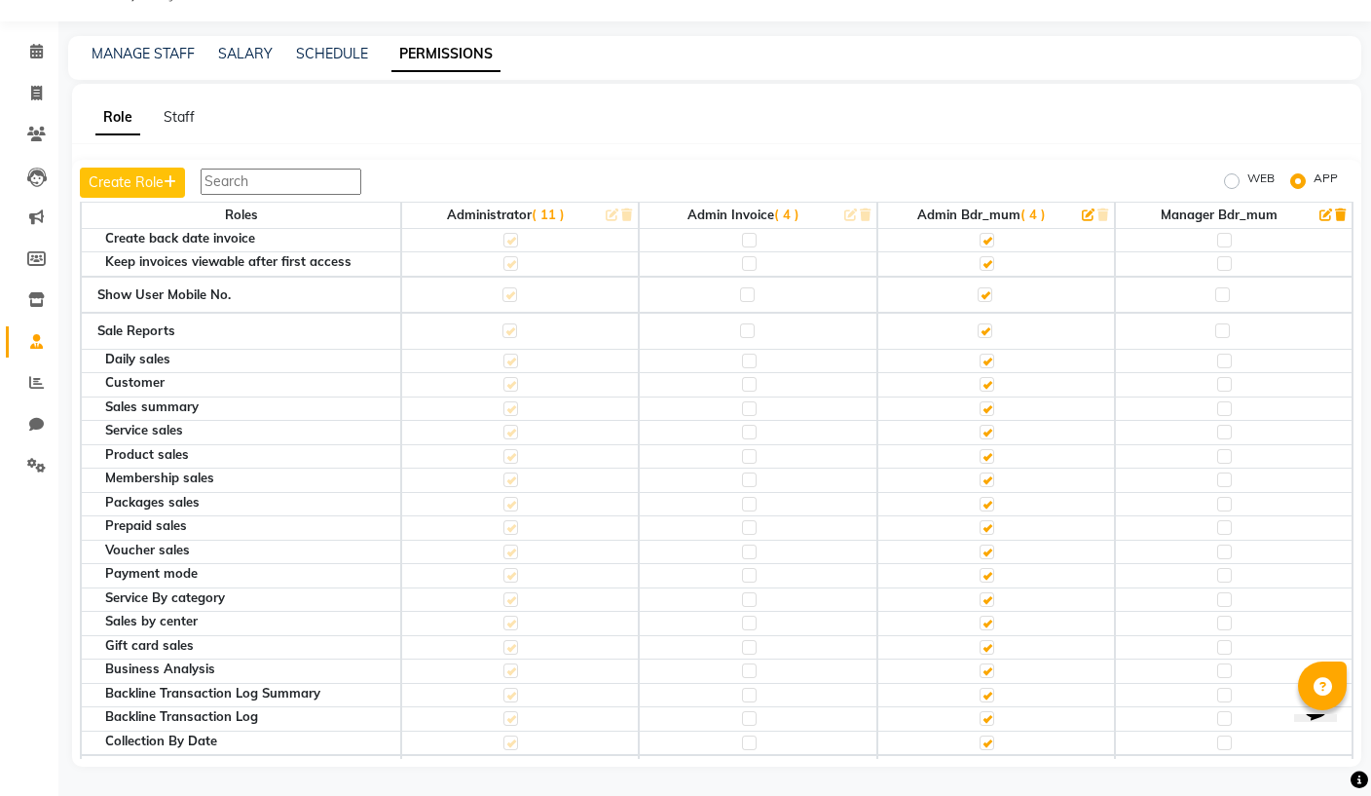
scroll to position [1043, 0]
click at [1224, 354] on label at bounding box center [1224, 361] width 15 height 15
click at [1224, 355] on input "checkbox" at bounding box center [1223, 361] width 13 height 13
checkbox input "true"
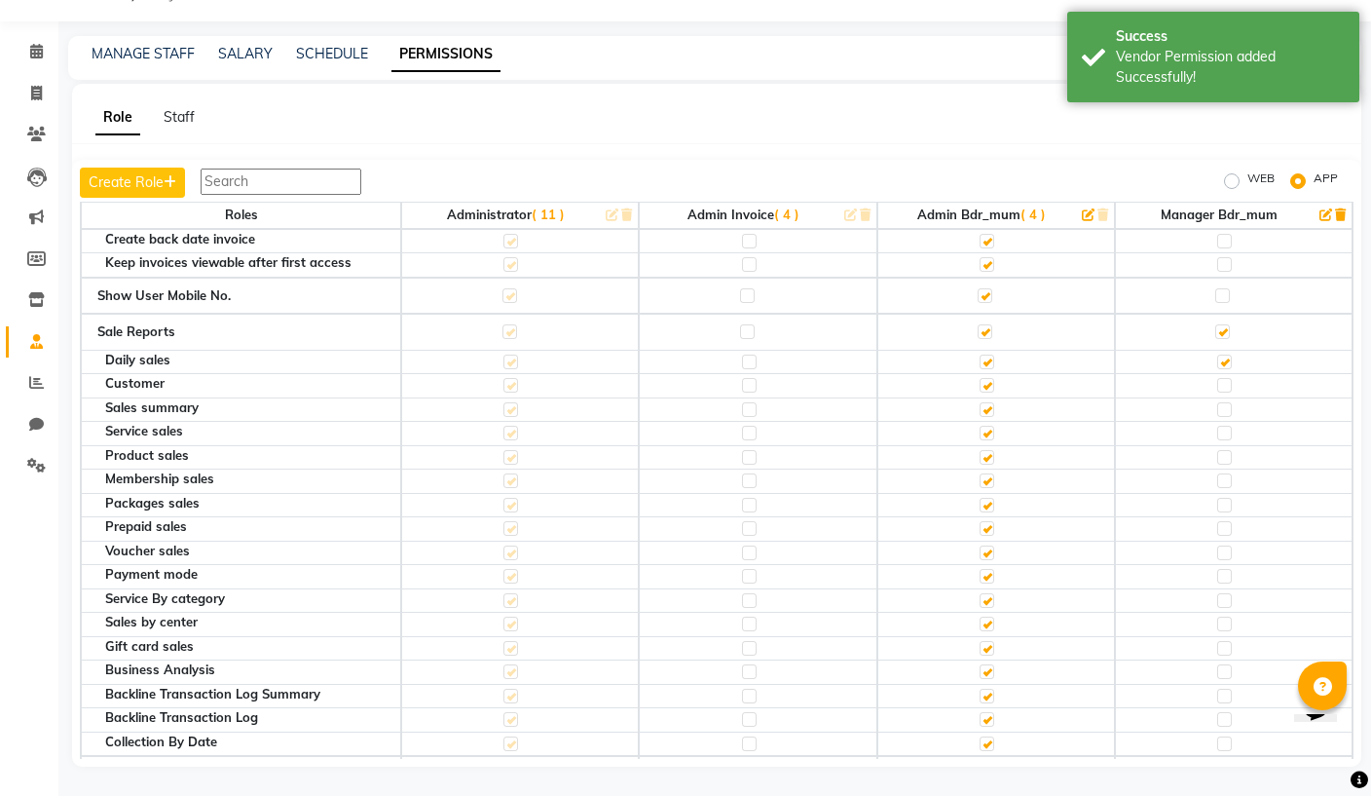
click at [1225, 402] on label at bounding box center [1224, 409] width 15 height 15
click at [1225, 403] on input "checkbox" at bounding box center [1223, 409] width 13 height 13
checkbox input "true"
click at [1222, 426] on label at bounding box center [1224, 433] width 15 height 15
click at [1222, 426] on input "checkbox" at bounding box center [1223, 432] width 13 height 13
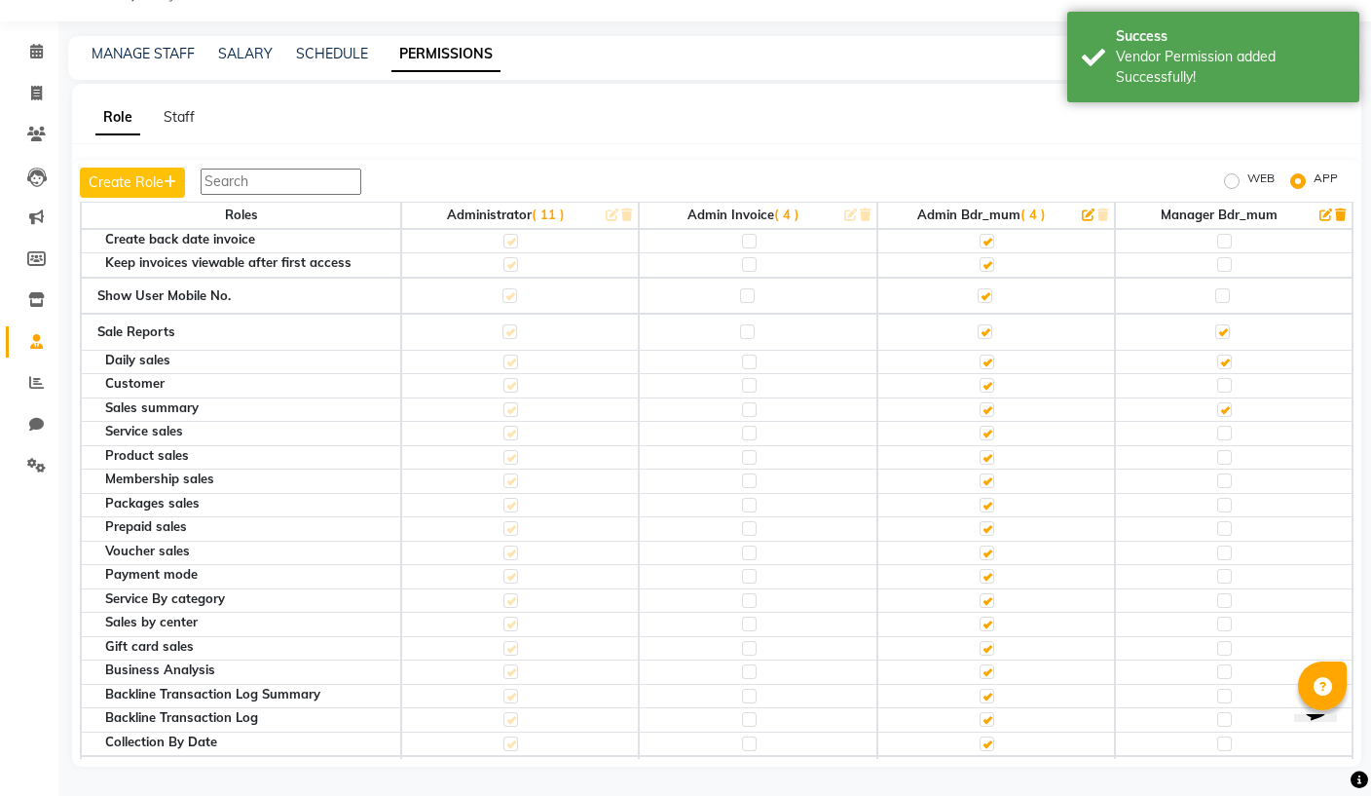
checkbox input "true"
click at [1227, 450] on label at bounding box center [1224, 457] width 15 height 15
click at [1227, 451] on input "checkbox" at bounding box center [1223, 457] width 13 height 13
checkbox input "true"
click at [1228, 473] on label at bounding box center [1224, 480] width 15 height 15
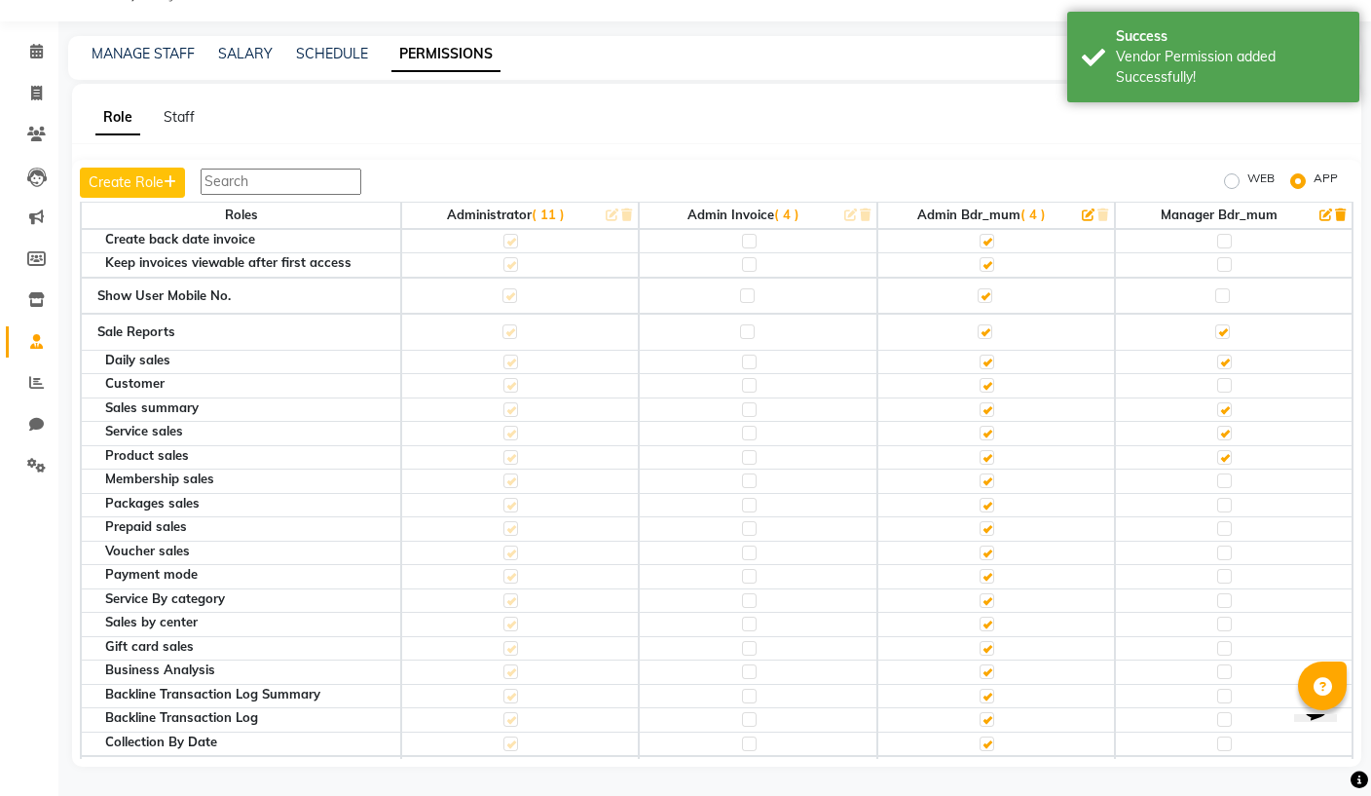
click at [1228, 474] on input "checkbox" at bounding box center [1223, 480] width 13 height 13
checkbox input "true"
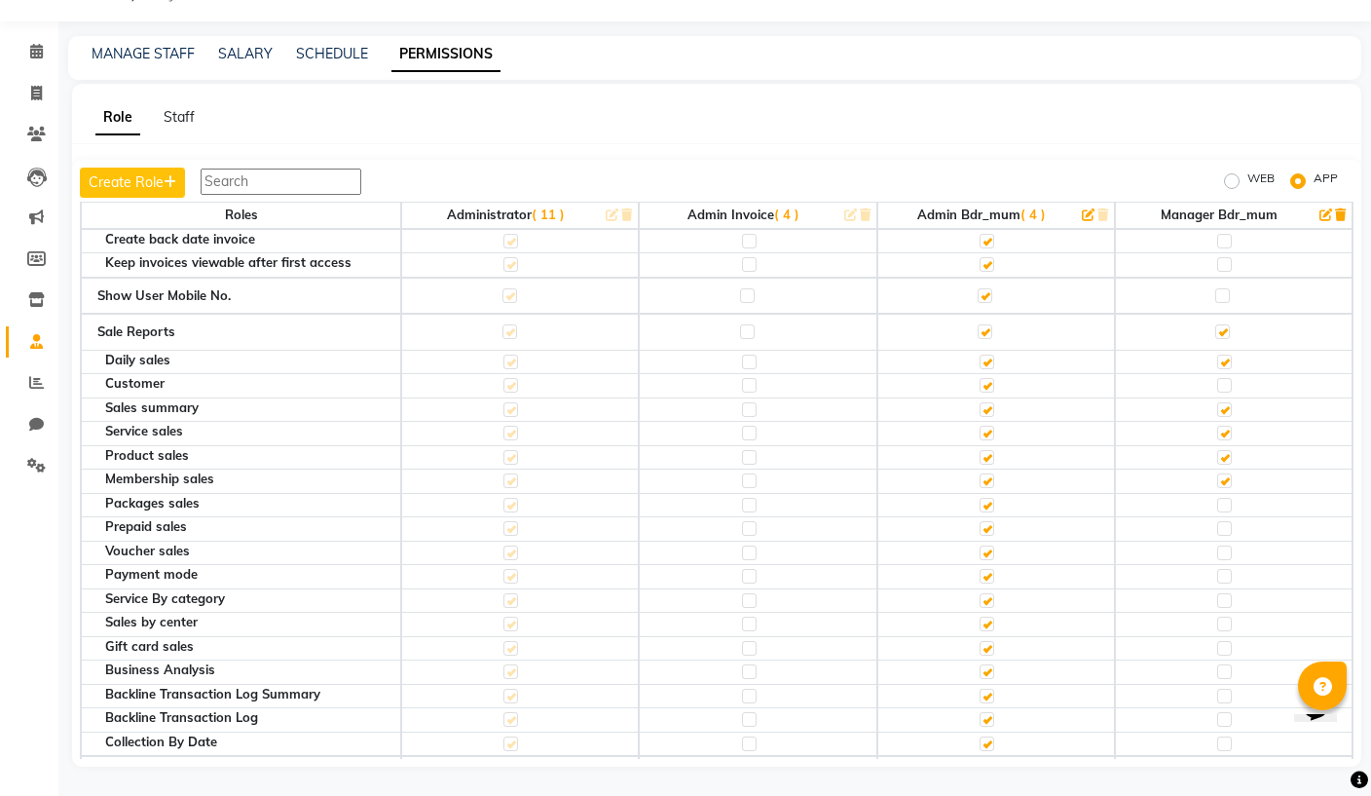
click at [1228, 498] on label at bounding box center [1224, 505] width 15 height 15
click at [1228, 499] on input "checkbox" at bounding box center [1223, 505] width 13 height 13
checkbox input "true"
click at [1223, 521] on label at bounding box center [1224, 528] width 15 height 15
click at [1223, 522] on input "checkbox" at bounding box center [1223, 528] width 13 height 13
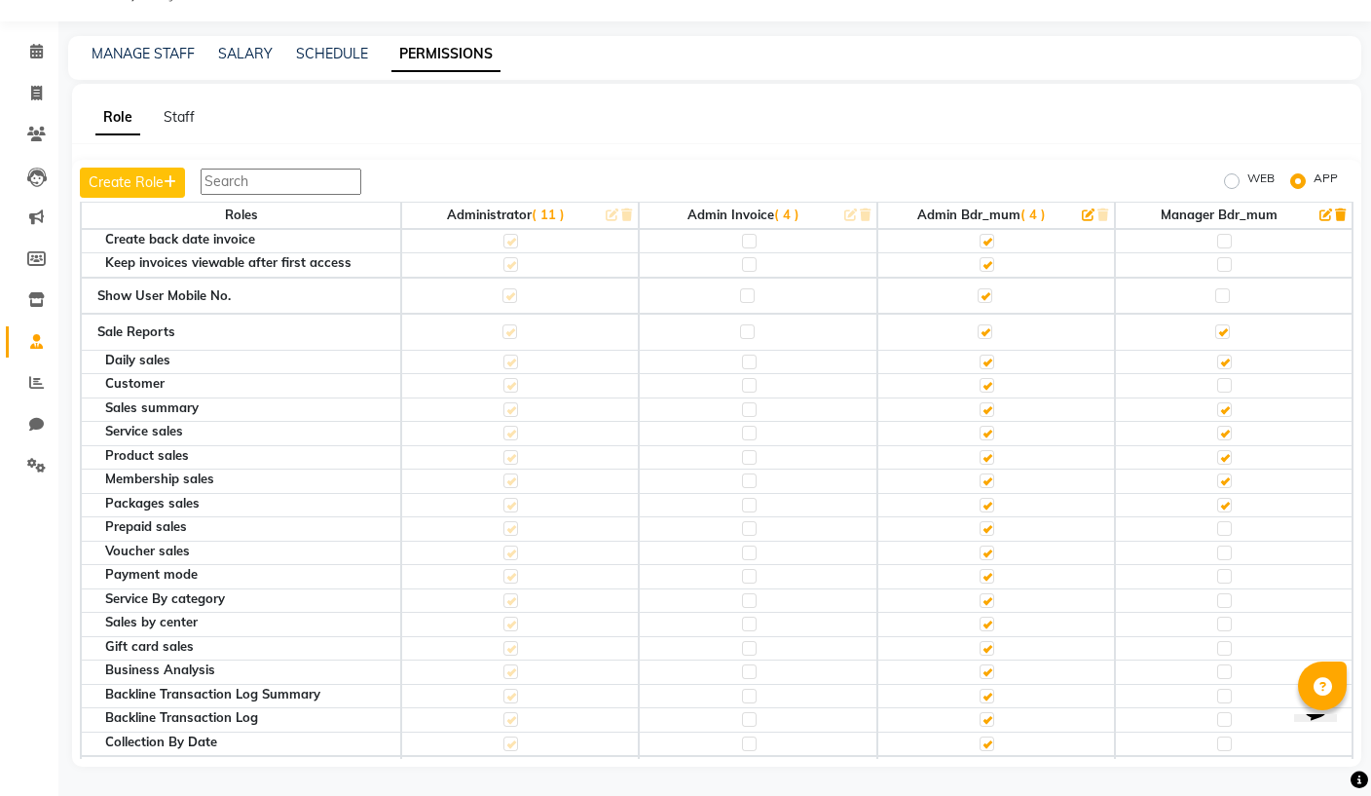
checkbox input "true"
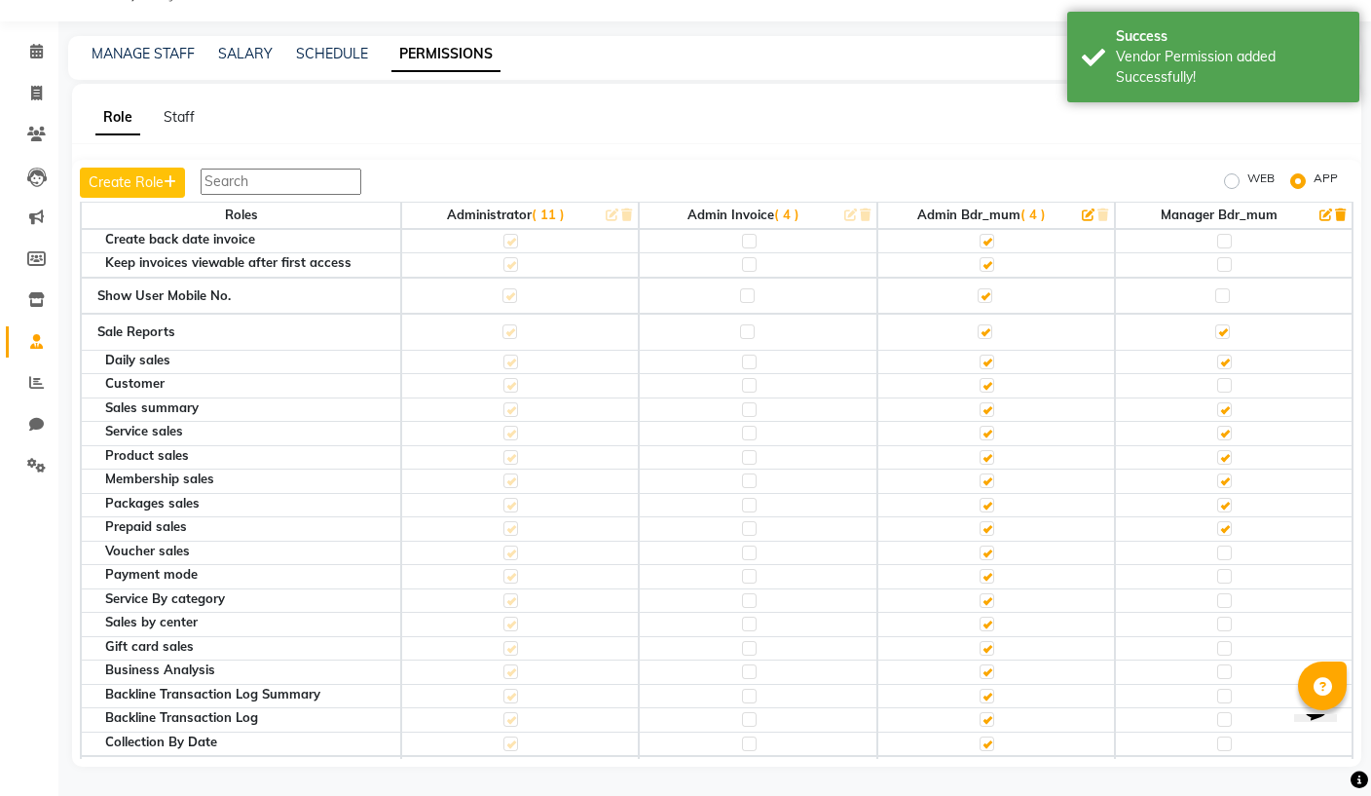
click at [1227, 569] on label at bounding box center [1224, 576] width 15 height 15
click at [1227, 570] on input "checkbox" at bounding box center [1223, 576] width 13 height 13
checkbox input "true"
click at [1227, 545] on label at bounding box center [1224, 552] width 15 height 15
click at [1227, 546] on input "checkbox" at bounding box center [1223, 552] width 13 height 13
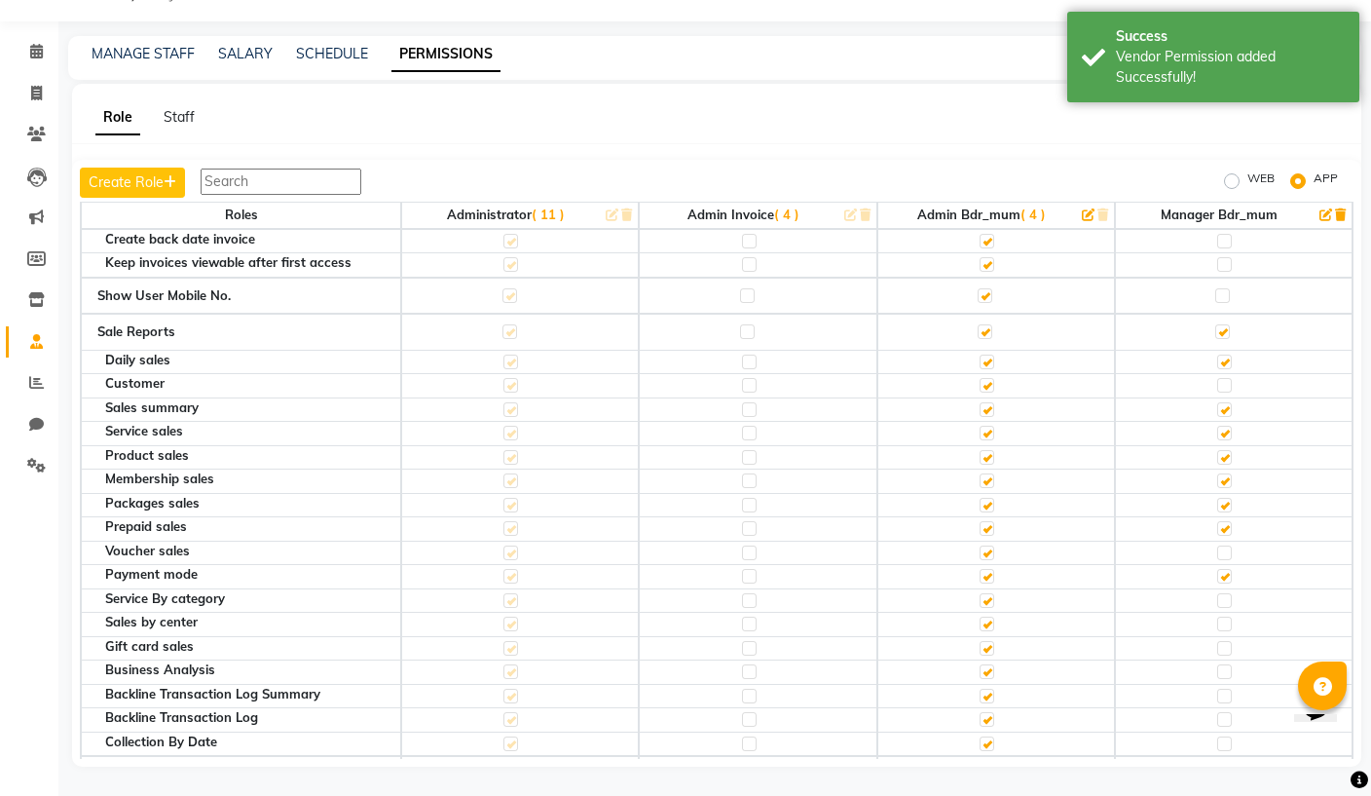
checkbox input "true"
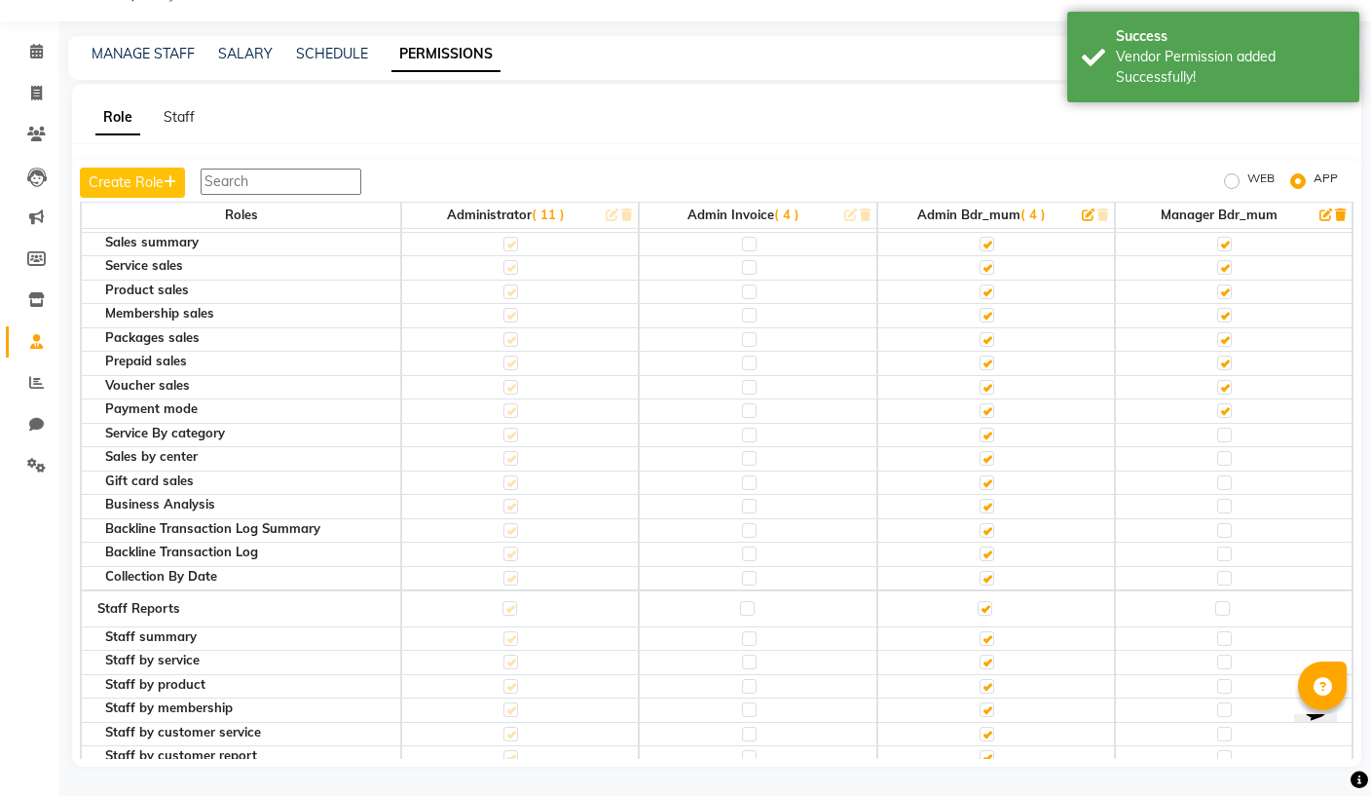
scroll to position [1209, 0]
click at [1227, 426] on label at bounding box center [1224, 433] width 15 height 15
click at [1227, 427] on input "checkbox" at bounding box center [1223, 433] width 13 height 13
checkbox input "true"
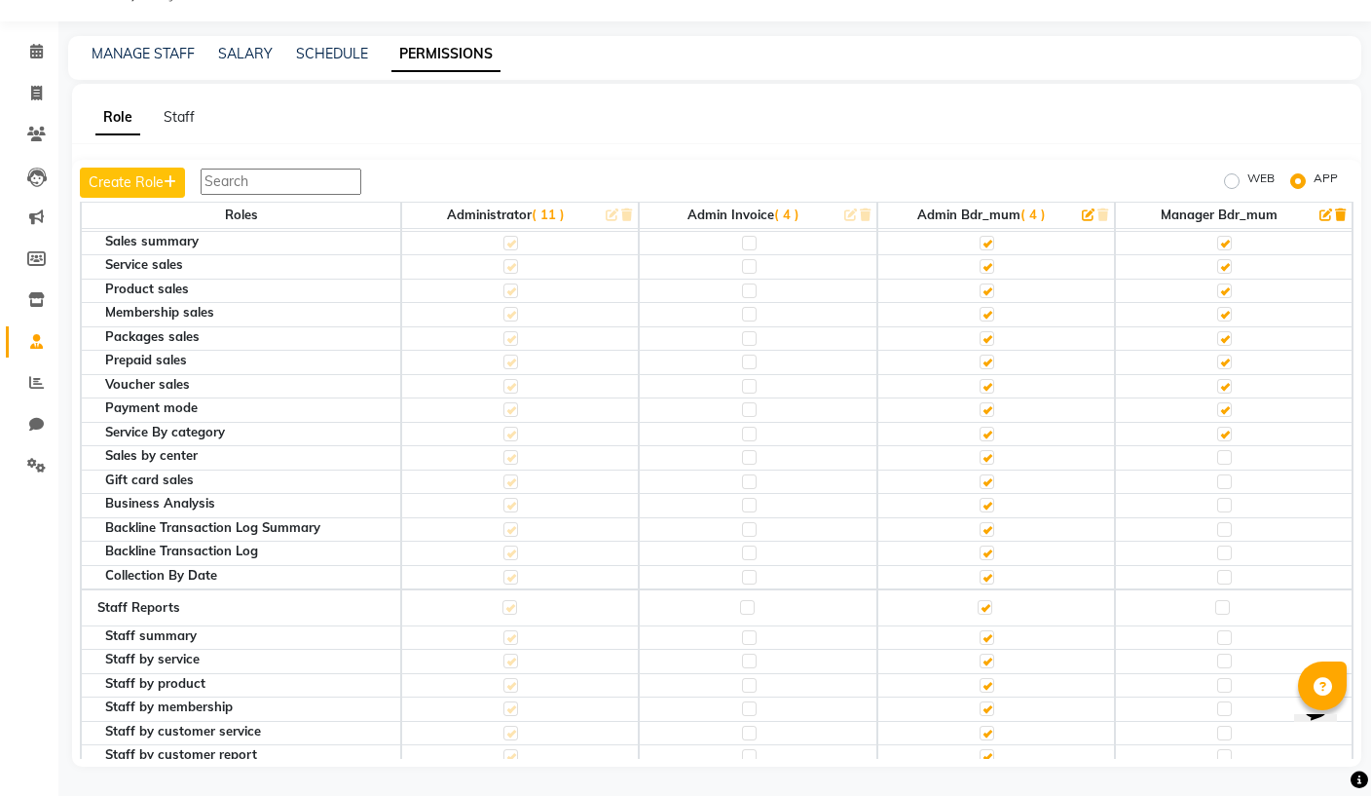
click at [1224, 570] on label at bounding box center [1224, 577] width 15 height 15
click at [1224, 571] on input "checkbox" at bounding box center [1223, 577] width 13 height 13
checkbox input "true"
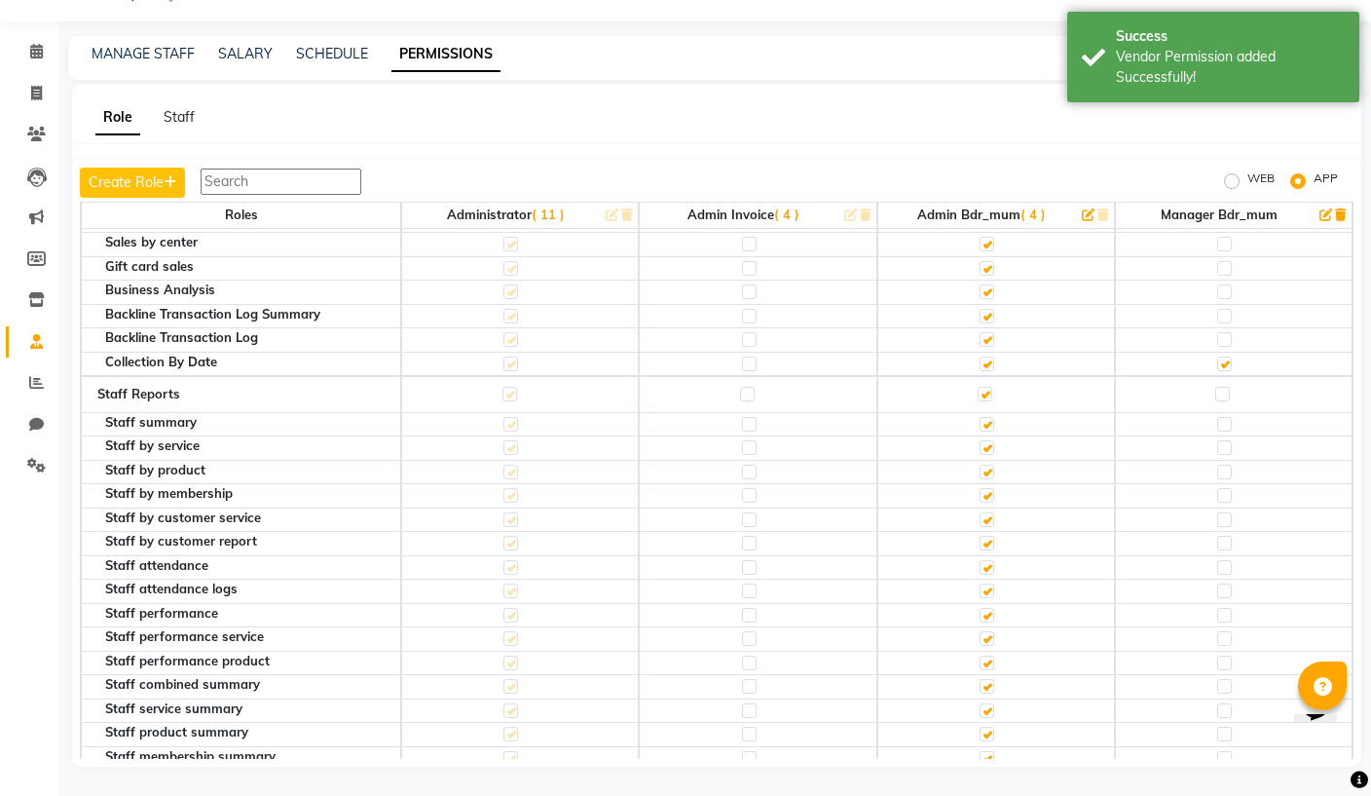
scroll to position [1424, 0]
click at [1223, 386] on label at bounding box center [1222, 393] width 15 height 15
click at [1223, 387] on input "checkbox" at bounding box center [1221, 393] width 13 height 13
checkbox input "true"
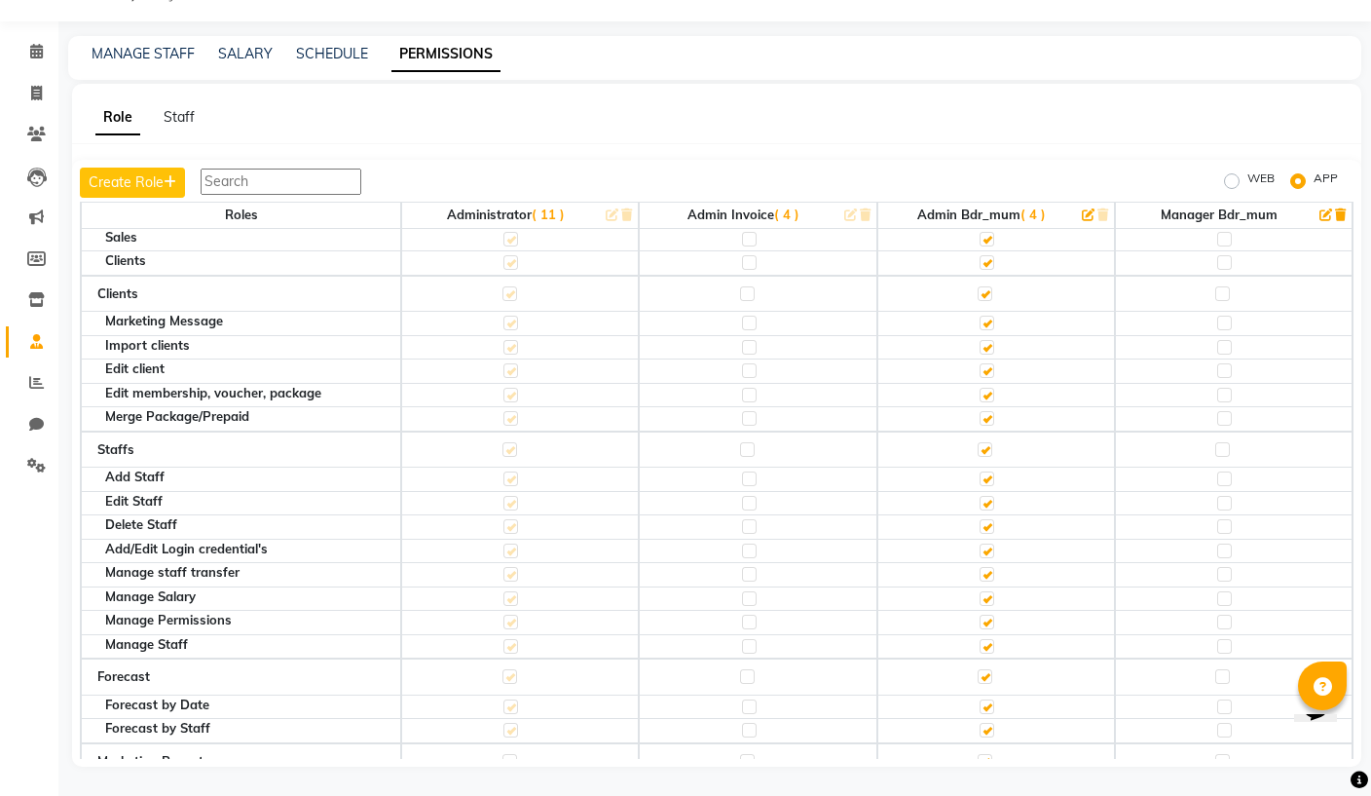
scroll to position [4046, 0]
click at [1247, 169] on label "WEB" at bounding box center [1260, 180] width 27 height 23
click at [1230, 174] on input "WEB" at bounding box center [1235, 181] width 14 height 14
radio input "true"
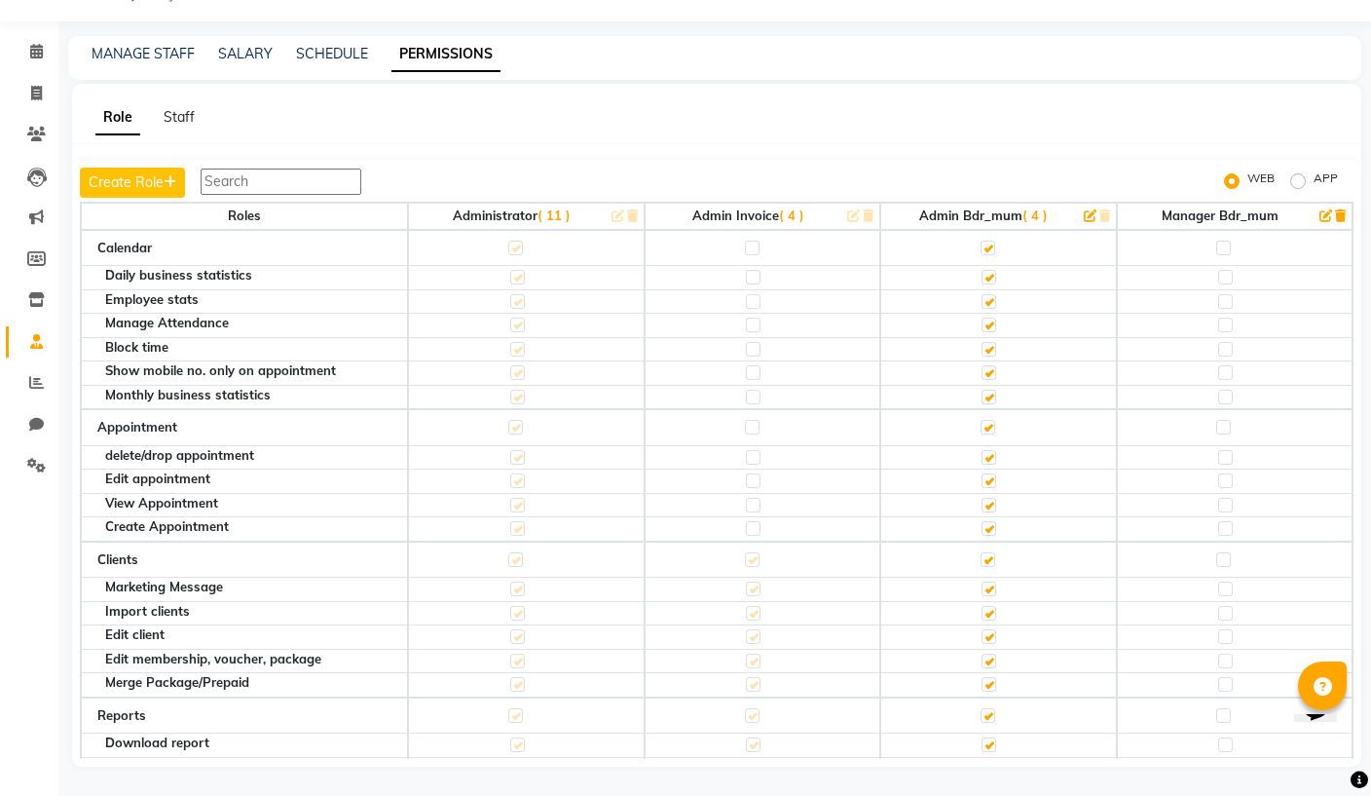
scroll to position [0, 0]
click at [1226, 241] on label at bounding box center [1223, 248] width 15 height 15
click at [1226, 241] on input "checkbox" at bounding box center [1222, 247] width 13 height 13
checkbox input "true"
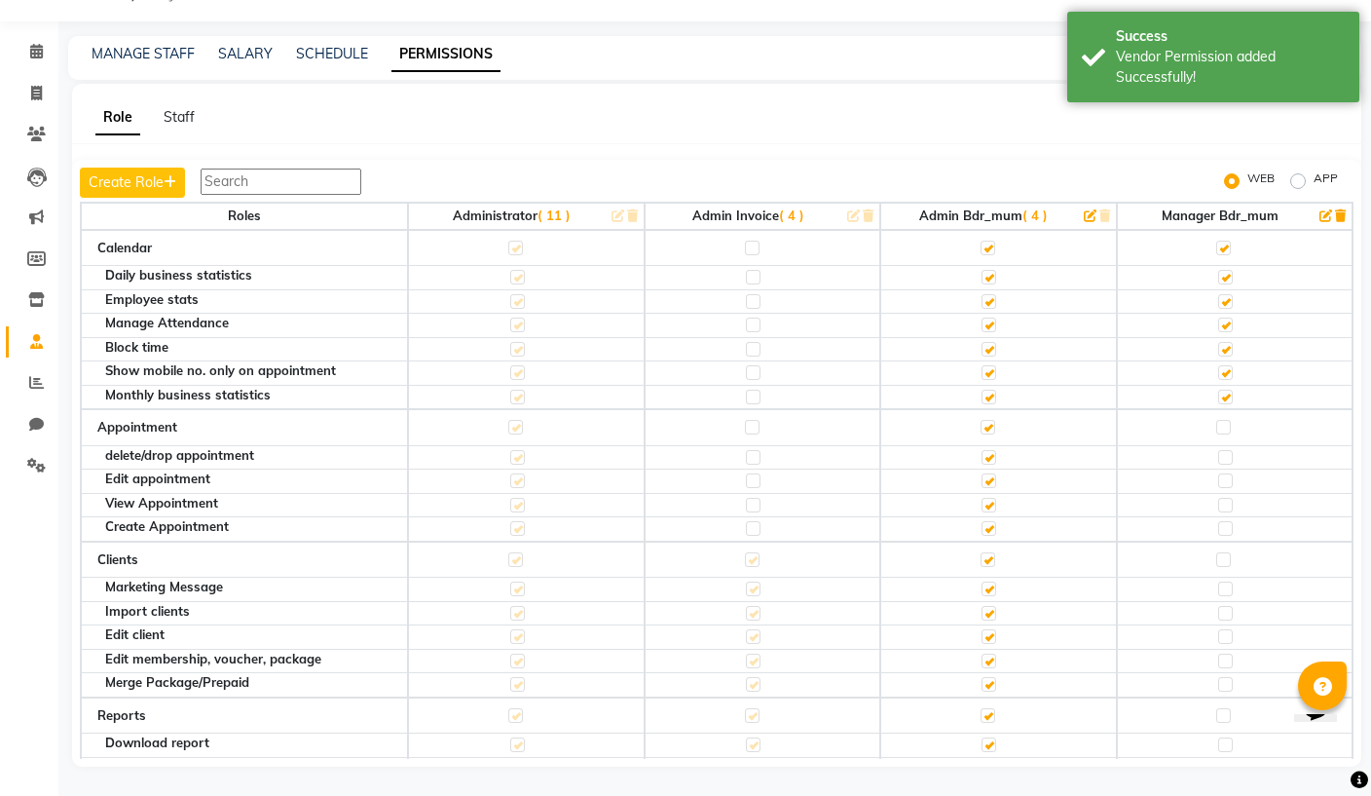
click at [1227, 420] on label at bounding box center [1223, 427] width 15 height 15
click at [1227, 421] on input "checkbox" at bounding box center [1222, 427] width 13 height 13
checkbox input "true"
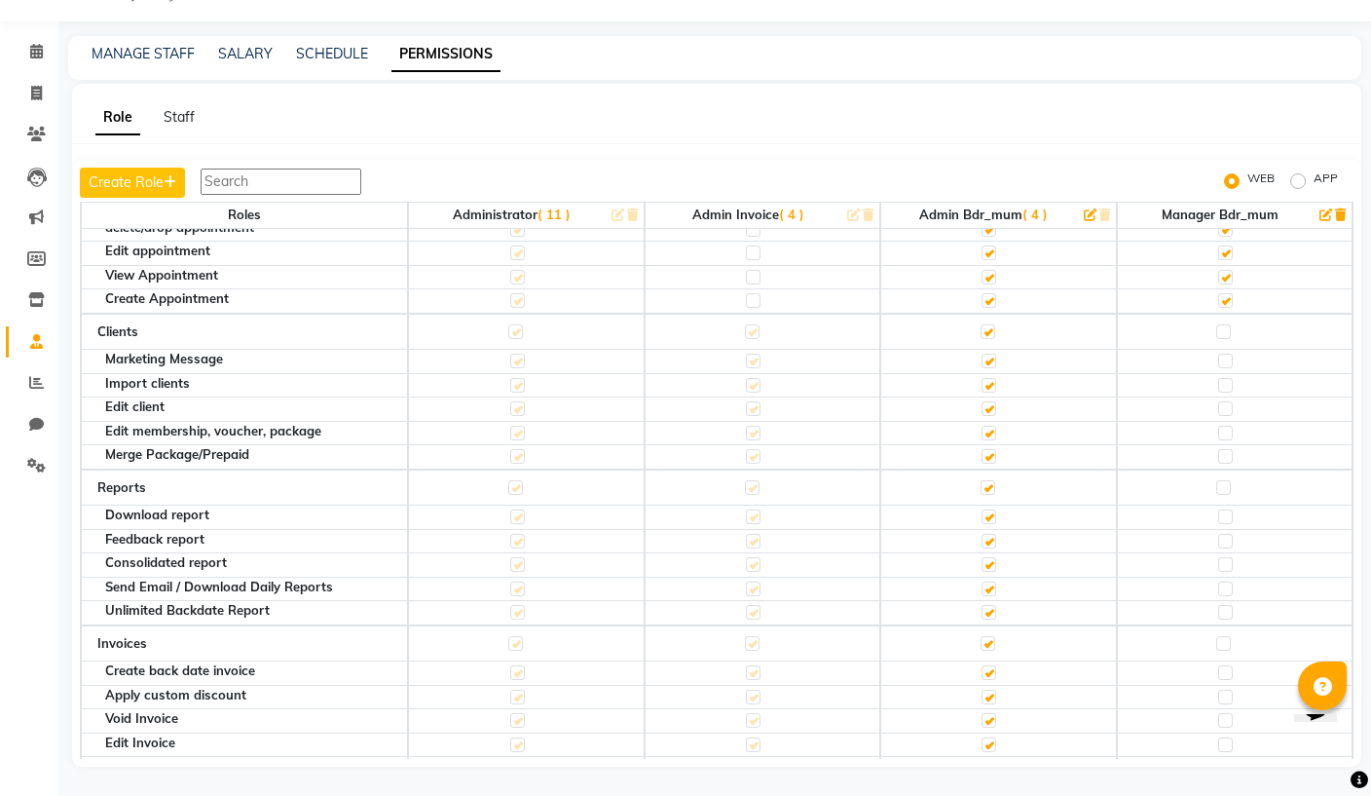
scroll to position [227, 0]
click at [1222, 402] on label at bounding box center [1225, 409] width 15 height 15
click at [1222, 403] on input "checkbox" at bounding box center [1224, 409] width 13 height 13
checkbox input "true"
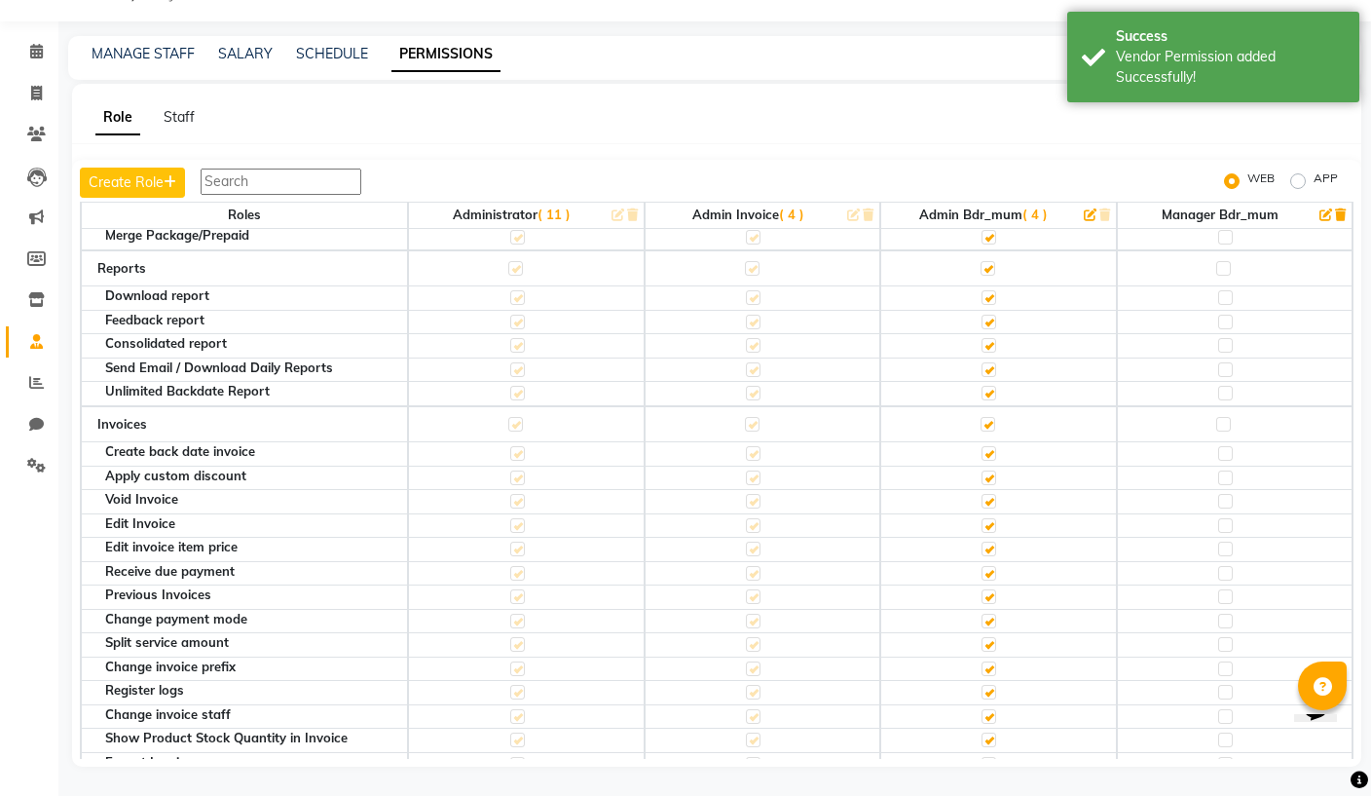
scroll to position [453, 0]
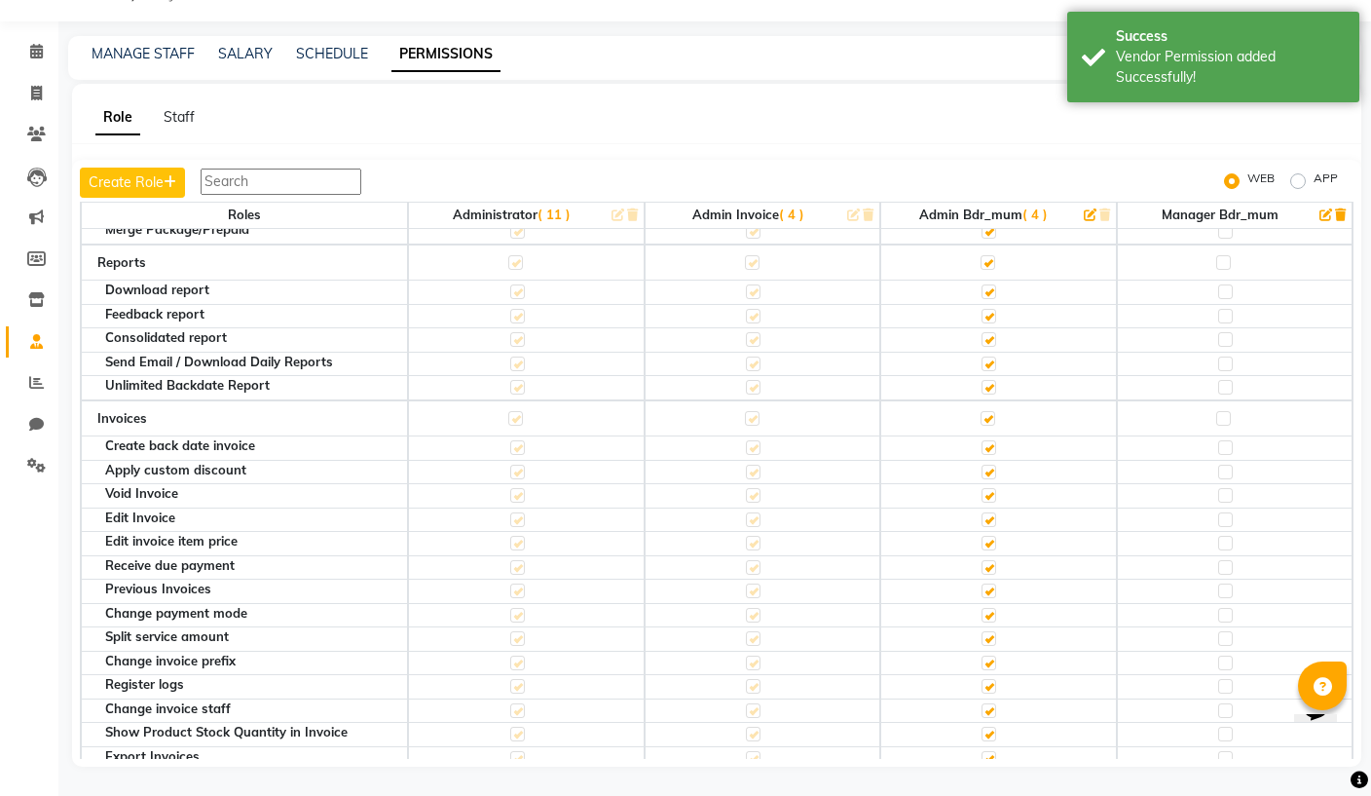
click at [1232, 284] on label at bounding box center [1225, 291] width 15 height 15
click at [1231, 285] on input "checkbox" at bounding box center [1224, 291] width 13 height 13
checkbox input "true"
click at [1228, 356] on label at bounding box center [1225, 363] width 15 height 15
click at [1228, 357] on input "checkbox" at bounding box center [1224, 363] width 13 height 13
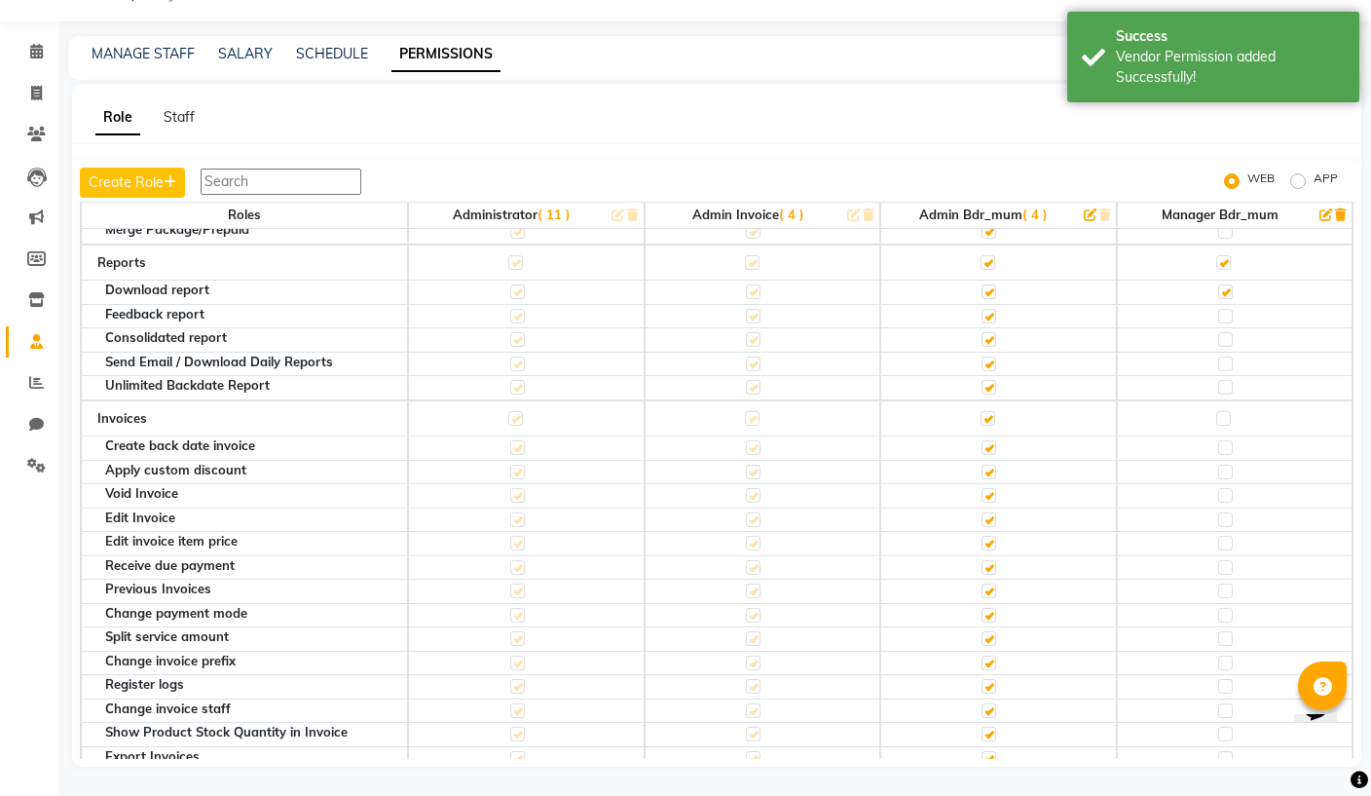
checkbox input "true"
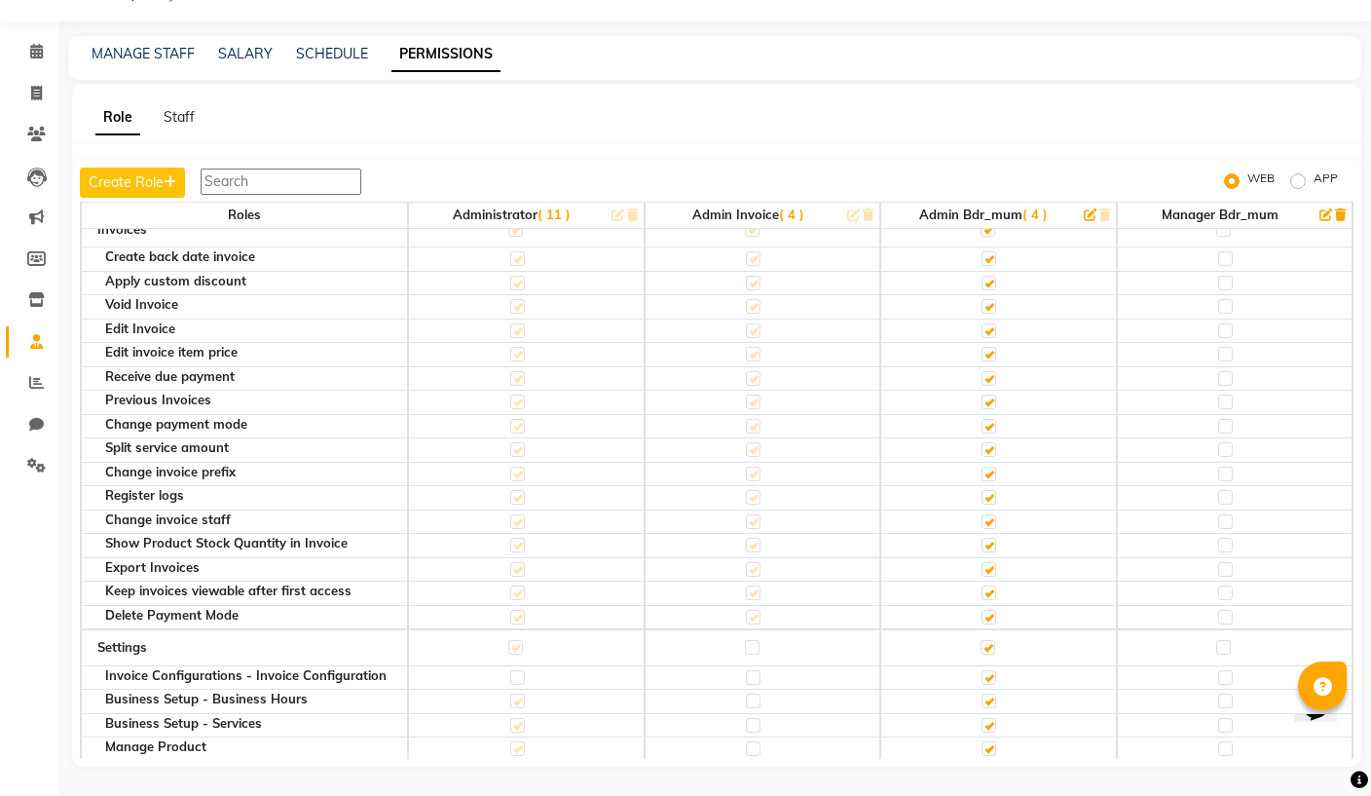
scroll to position [643, 0]
click at [1232, 250] on label at bounding box center [1225, 257] width 15 height 15
click at [1231, 251] on input "checkbox" at bounding box center [1224, 257] width 13 height 13
checkbox input "true"
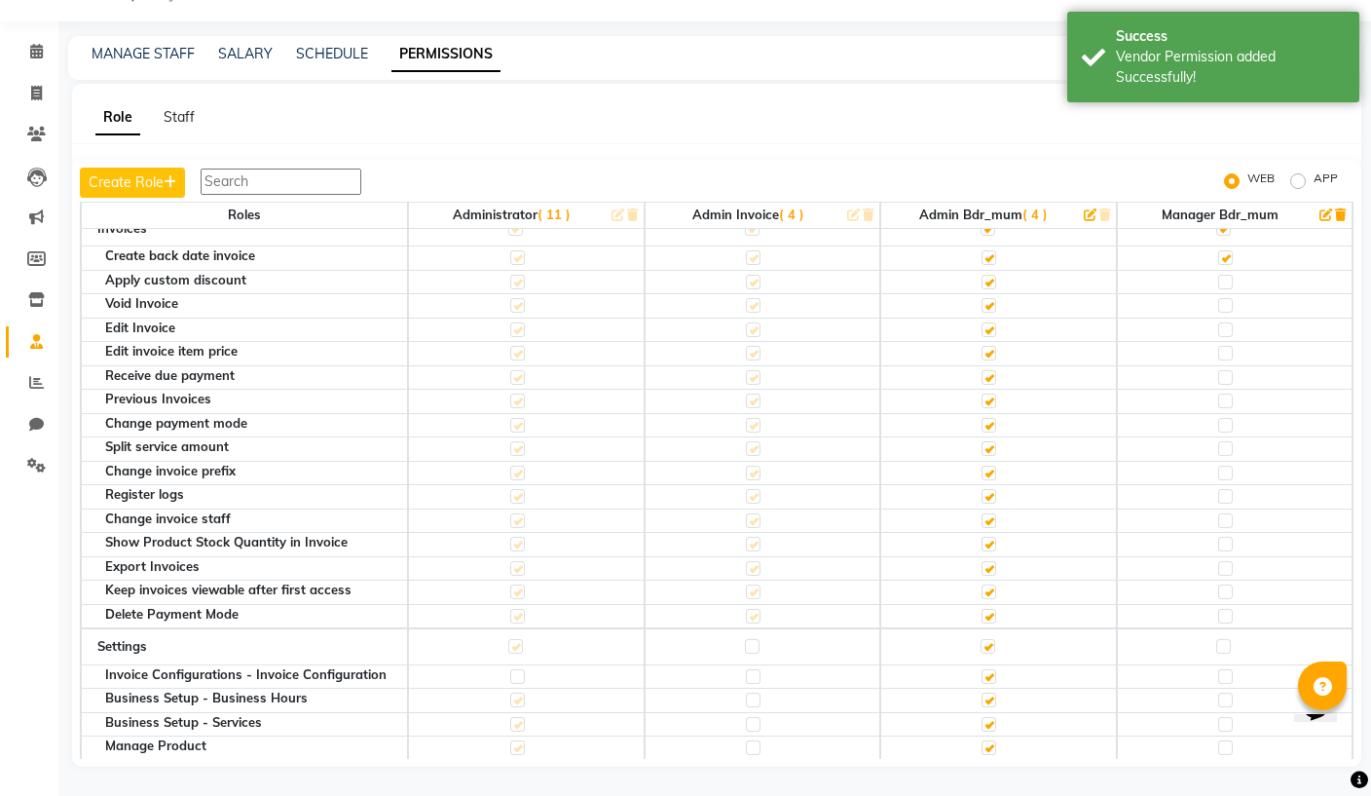
click at [1232, 275] on label at bounding box center [1225, 282] width 15 height 15
click at [1231, 276] on input "checkbox" at bounding box center [1224, 282] width 13 height 13
checkbox input "true"
click at [1227, 298] on label at bounding box center [1225, 305] width 15 height 15
click at [1227, 299] on input "checkbox" at bounding box center [1224, 305] width 13 height 13
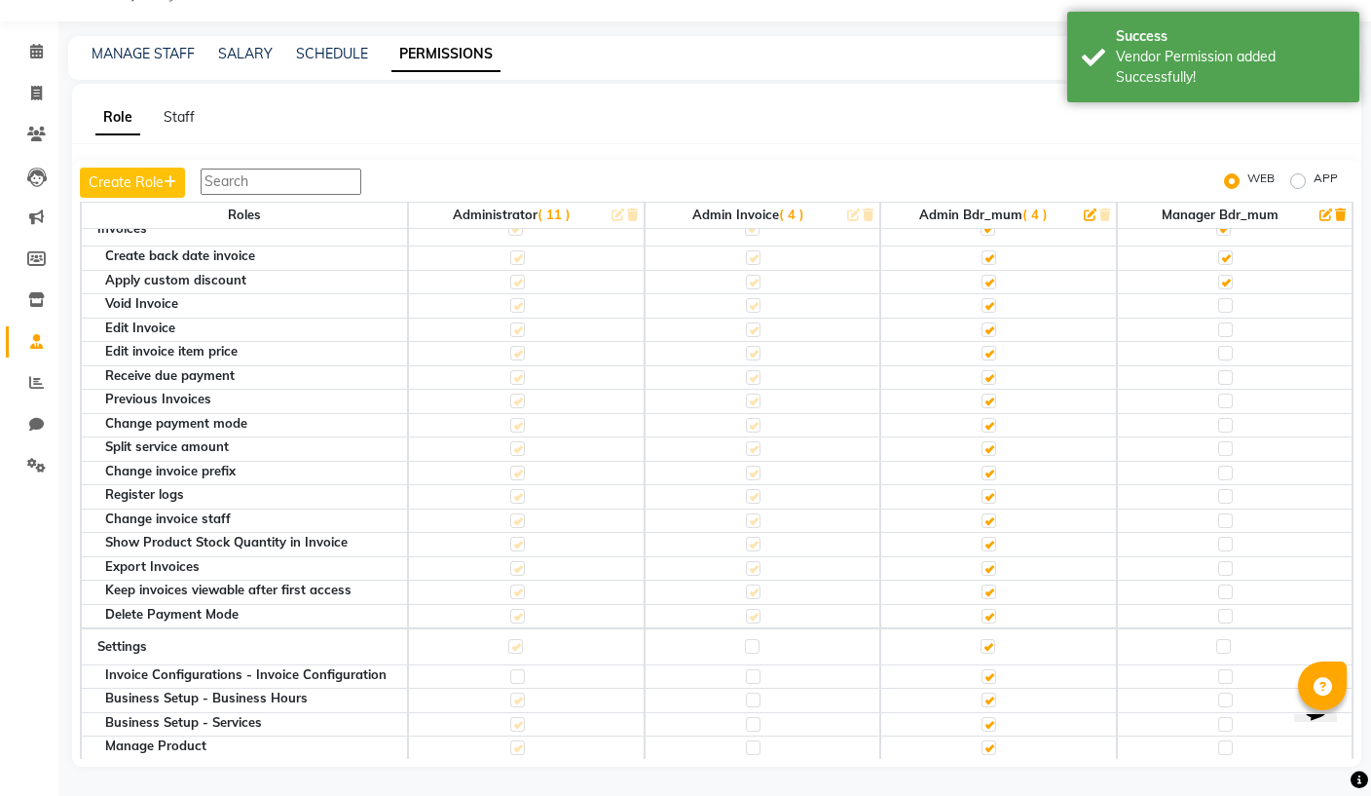
checkbox input "true"
click at [1230, 322] on label at bounding box center [1225, 329] width 15 height 15
click at [1230, 323] on input "checkbox" at bounding box center [1224, 329] width 13 height 13
checkbox input "true"
click at [1225, 346] on label at bounding box center [1225, 353] width 15 height 15
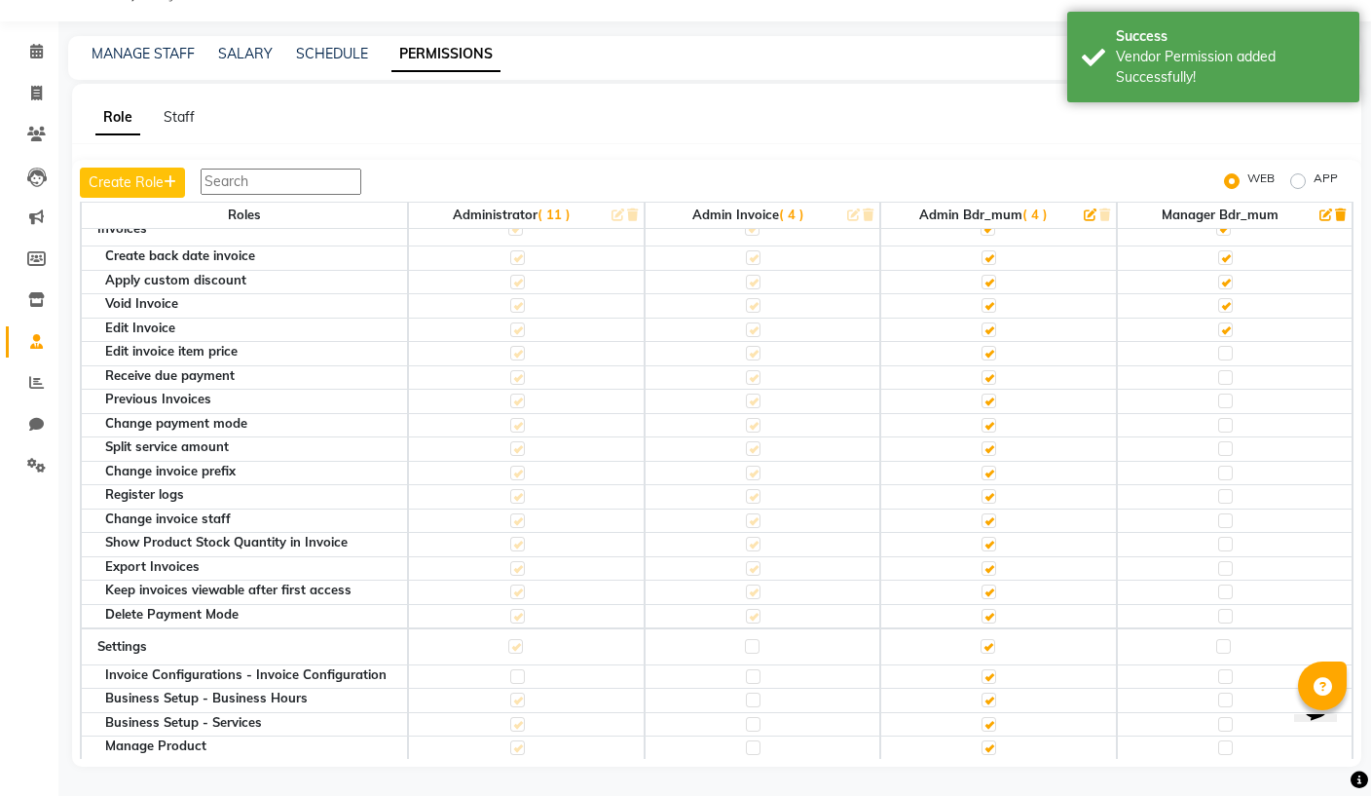
click at [1225, 347] on input "checkbox" at bounding box center [1224, 353] width 13 height 13
checkbox input "true"
click at [1227, 370] on label at bounding box center [1225, 377] width 15 height 15
click at [1227, 371] on input "checkbox" at bounding box center [1224, 377] width 13 height 13
checkbox input "true"
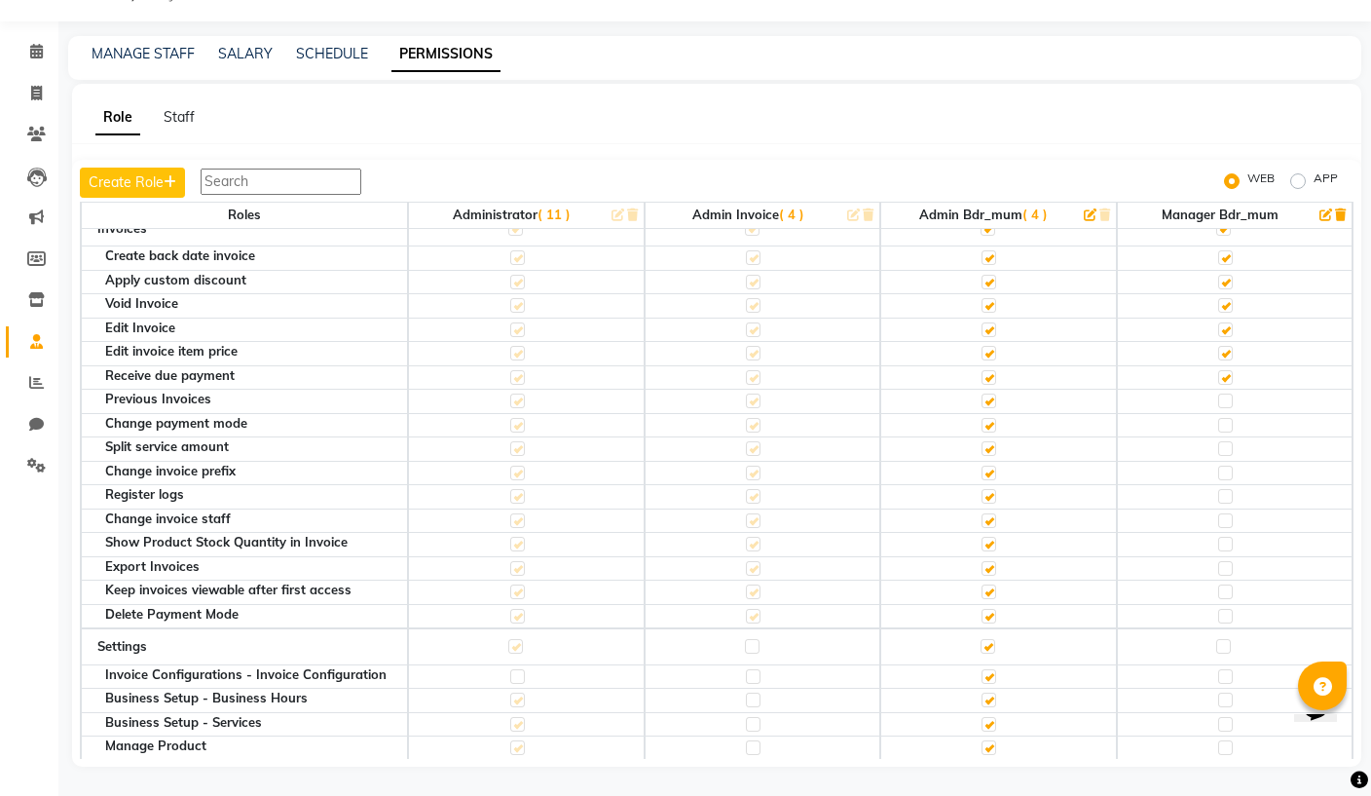
click at [1228, 393] on label at bounding box center [1225, 400] width 15 height 15
click at [1228, 394] on input "checkbox" at bounding box center [1224, 400] width 13 height 13
checkbox input "true"
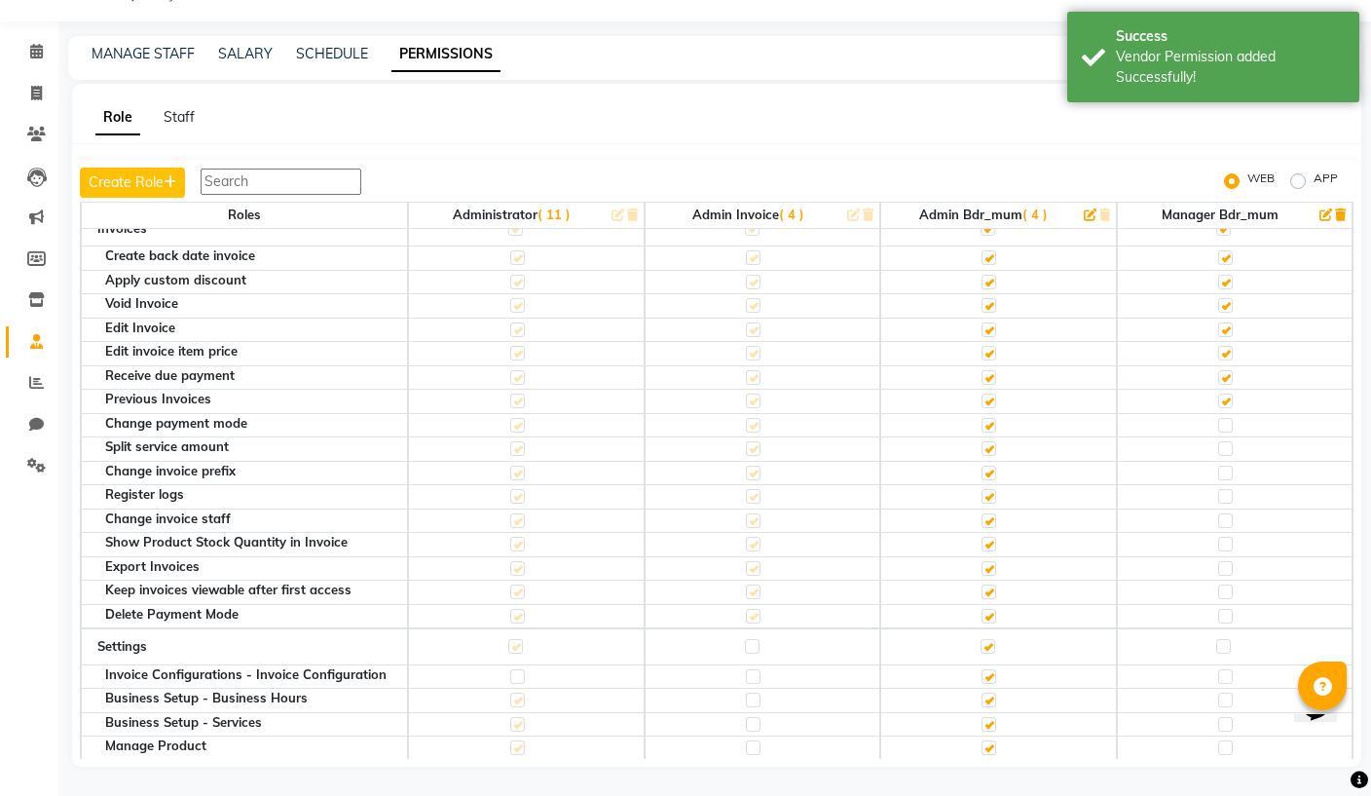
click at [1230, 418] on label at bounding box center [1225, 425] width 15 height 15
click at [1230, 419] on input "checkbox" at bounding box center [1224, 425] width 13 height 13
checkbox input "true"
click at [1230, 441] on label at bounding box center [1225, 448] width 15 height 15
click at [1230, 442] on input "checkbox" at bounding box center [1224, 448] width 13 height 13
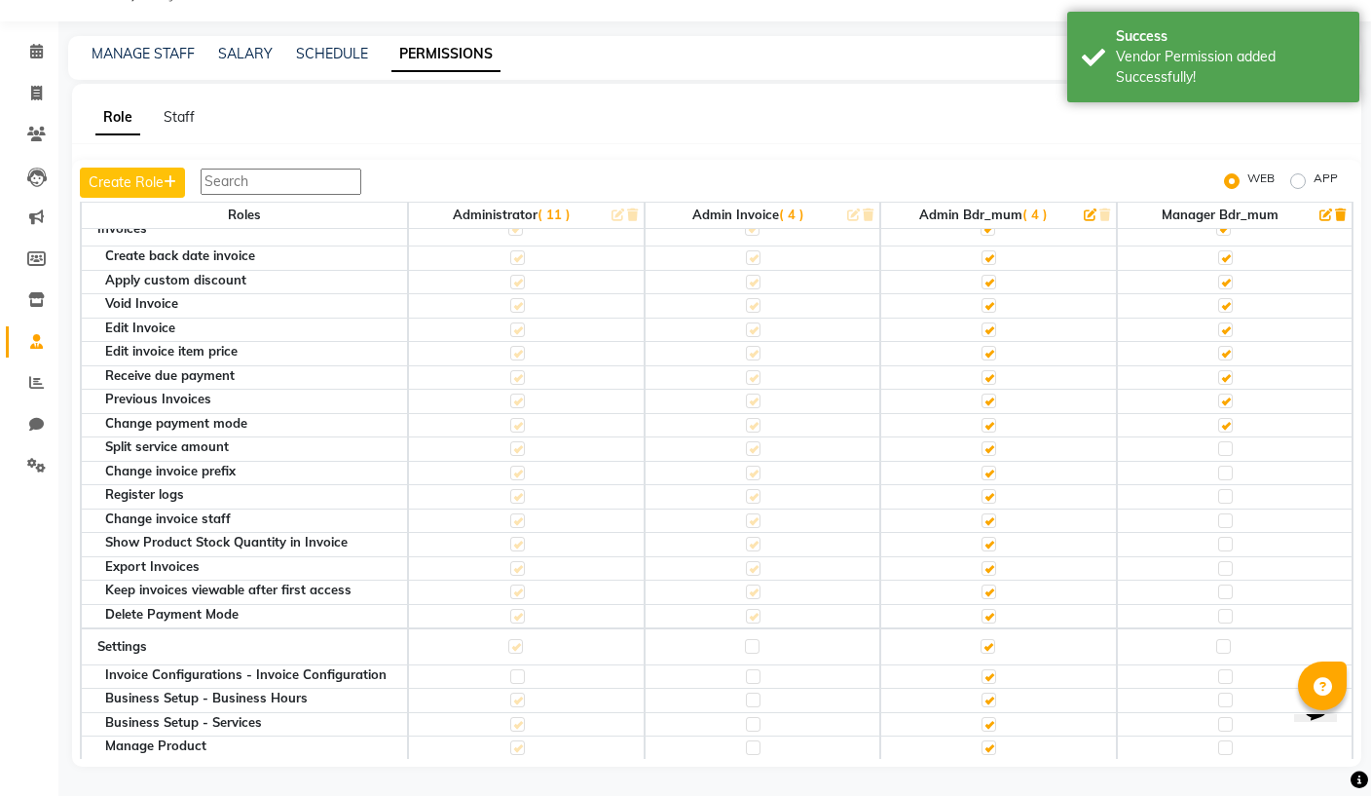
checkbox input "true"
click at [1227, 441] on label at bounding box center [1225, 448] width 15 height 15
click at [1227, 442] on input "checkbox" at bounding box center [1224, 448] width 13 height 13
checkbox input "false"
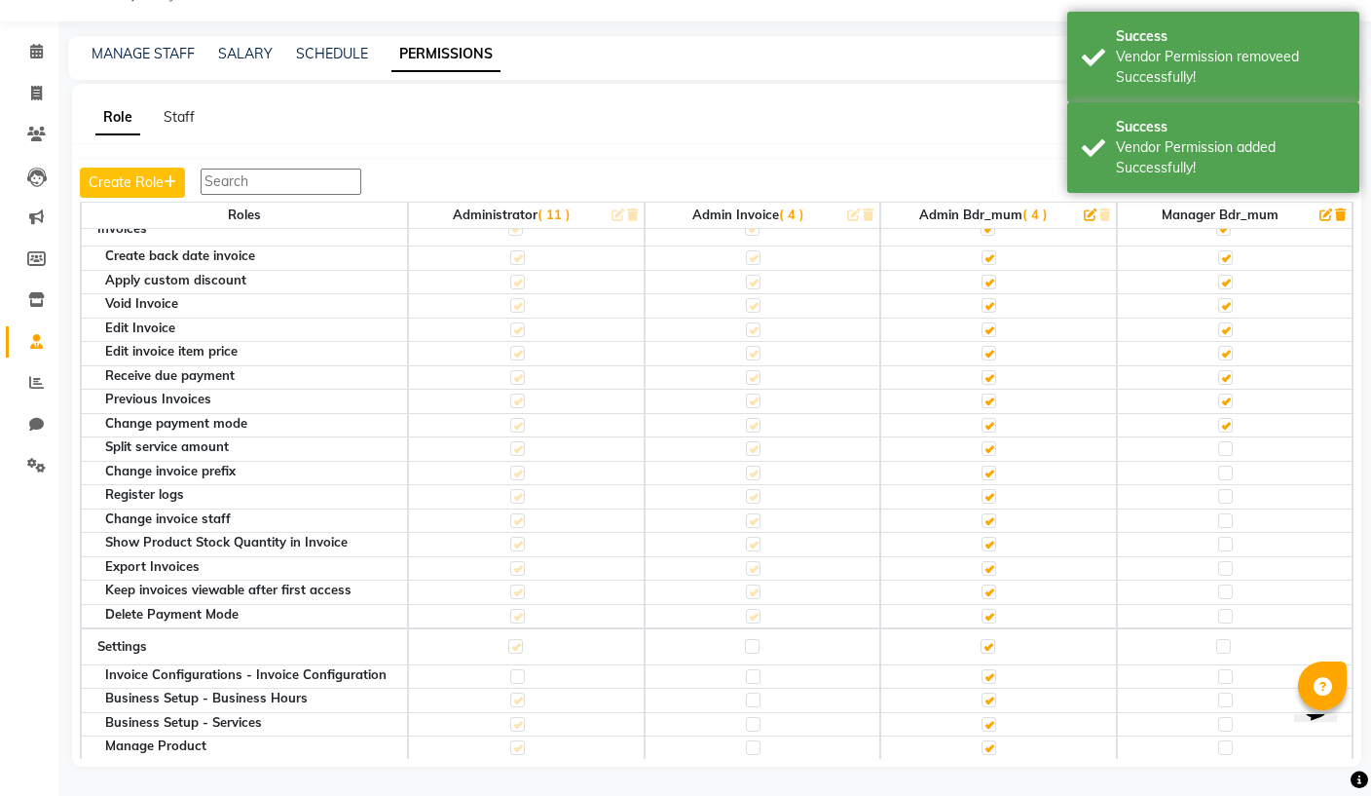
click at [1228, 441] on label at bounding box center [1225, 448] width 15 height 15
click at [1228, 442] on input "checkbox" at bounding box center [1224, 448] width 13 height 13
checkbox input "true"
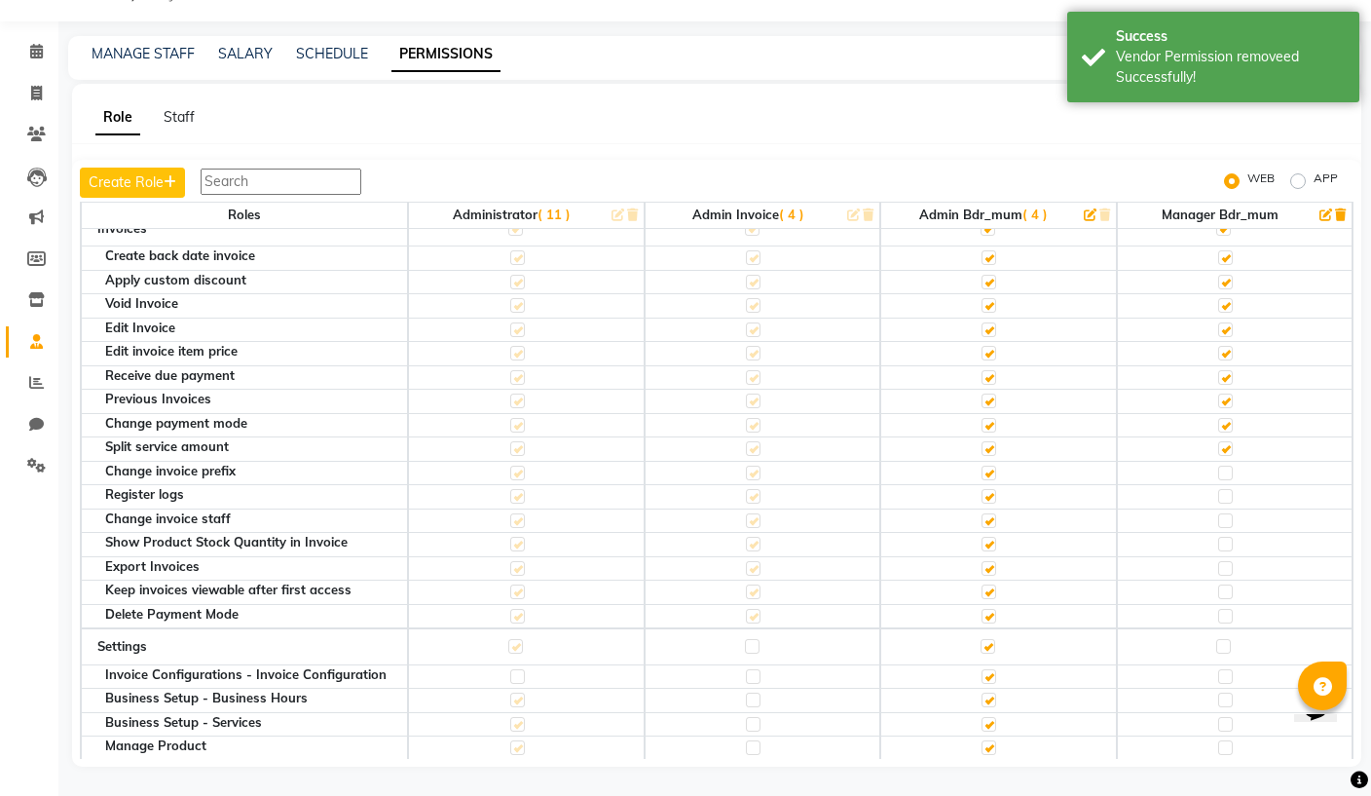
click at [1228, 513] on label at bounding box center [1225, 520] width 15 height 15
click at [1228, 514] on input "checkbox" at bounding box center [1224, 520] width 13 height 13
checkbox input "true"
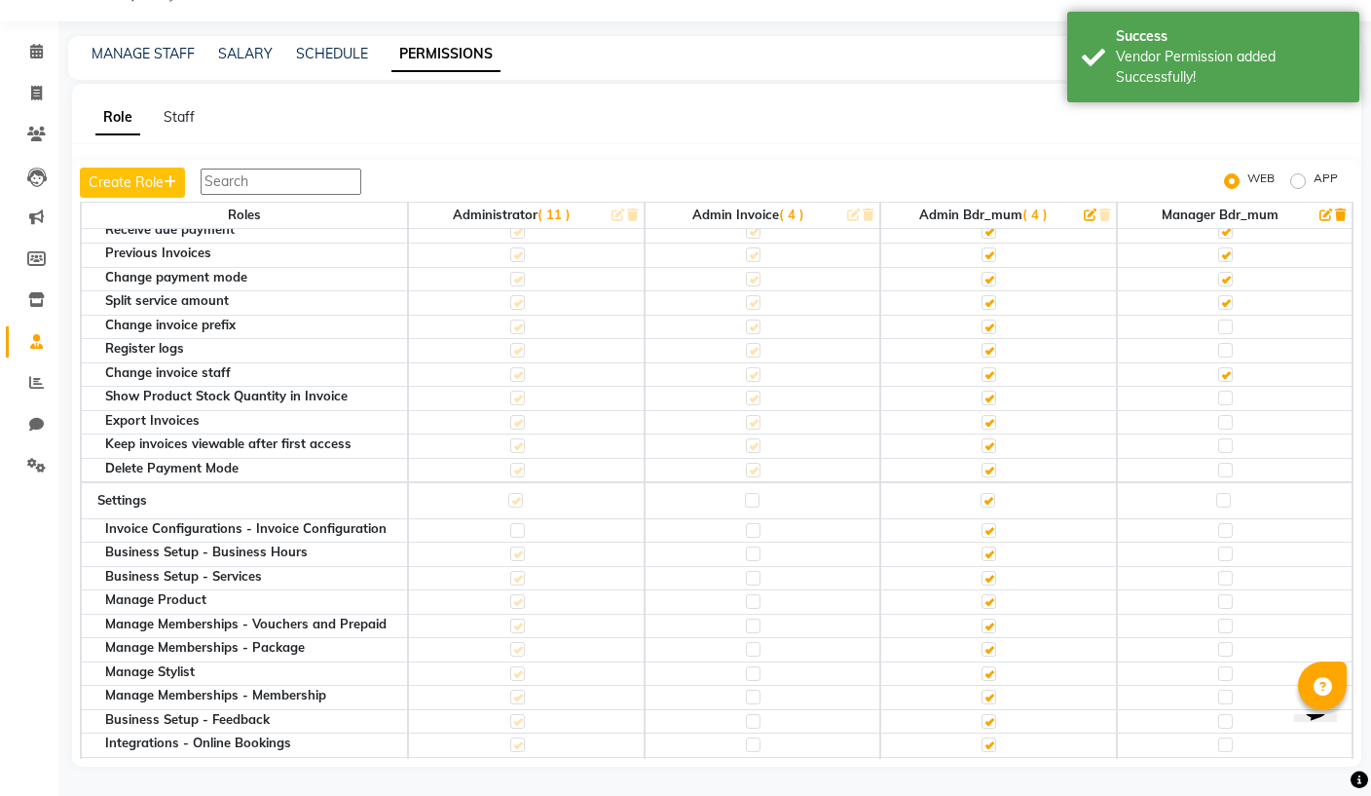
scroll to position [790, 0]
click at [1228, 437] on label at bounding box center [1225, 444] width 15 height 15
click at [1228, 438] on input "checkbox" at bounding box center [1224, 444] width 13 height 13
checkbox input "true"
click at [1230, 414] on label at bounding box center [1225, 421] width 15 height 15
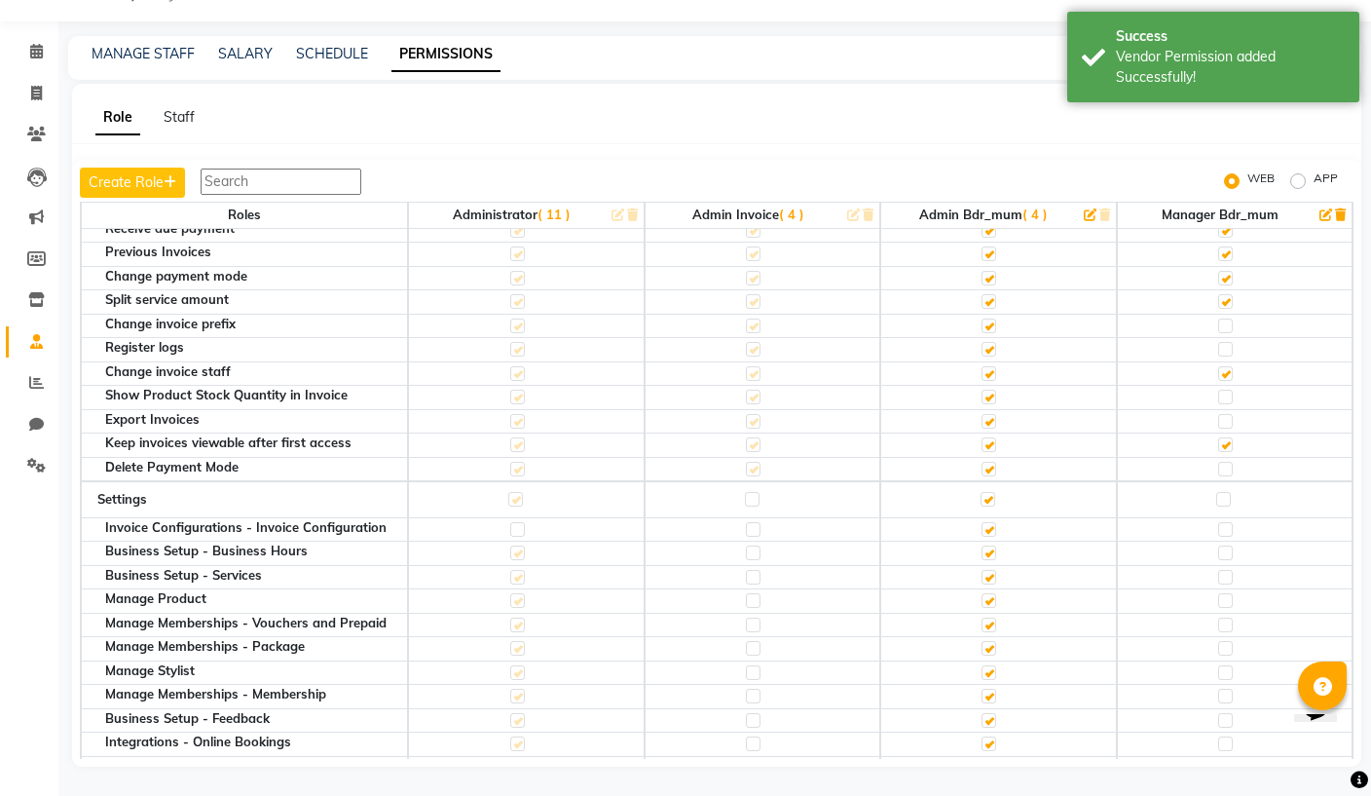
click at [1230, 415] on input "checkbox" at bounding box center [1224, 421] width 13 height 13
checkbox input "true"
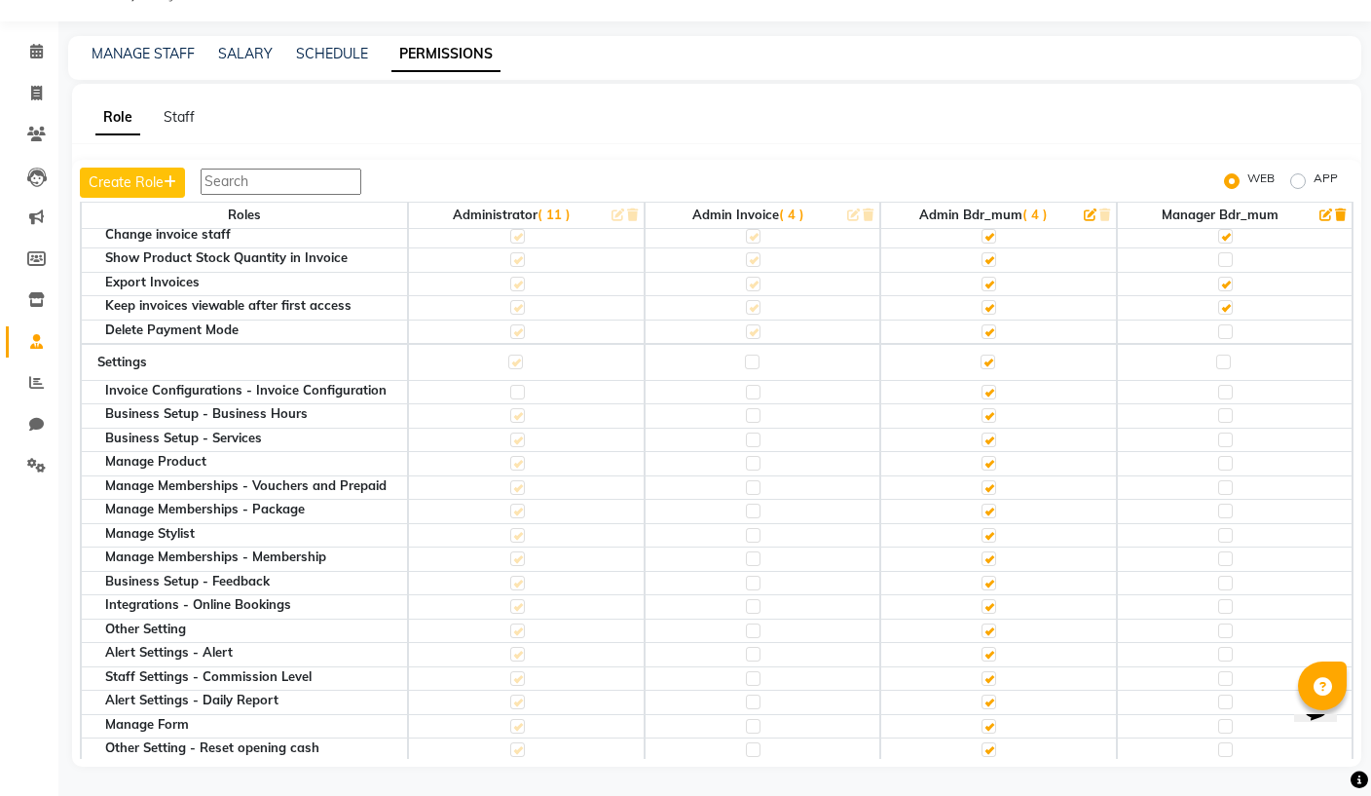
scroll to position [940, 0]
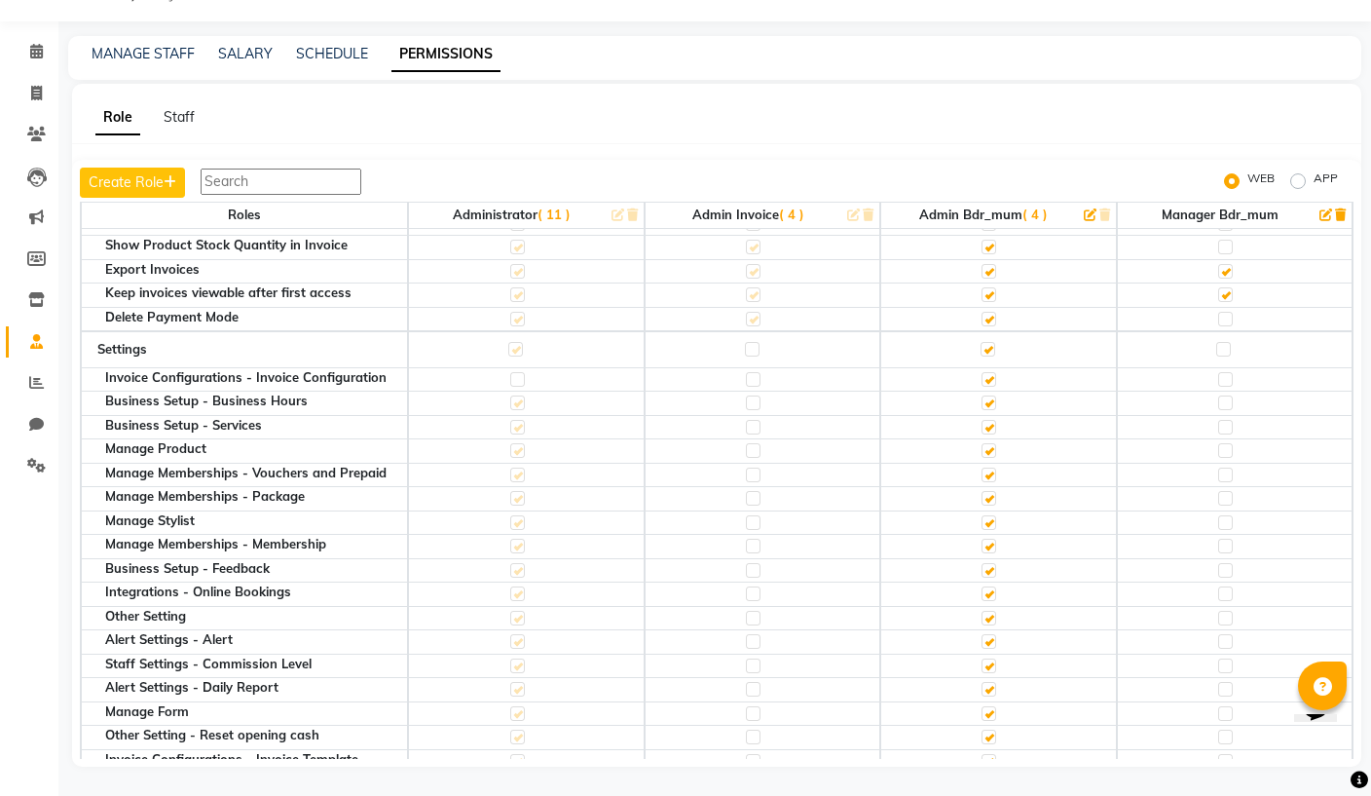
click at [1230, 312] on label at bounding box center [1225, 319] width 15 height 15
click at [1230, 313] on input "checkbox" at bounding box center [1224, 319] width 13 height 13
checkbox input "true"
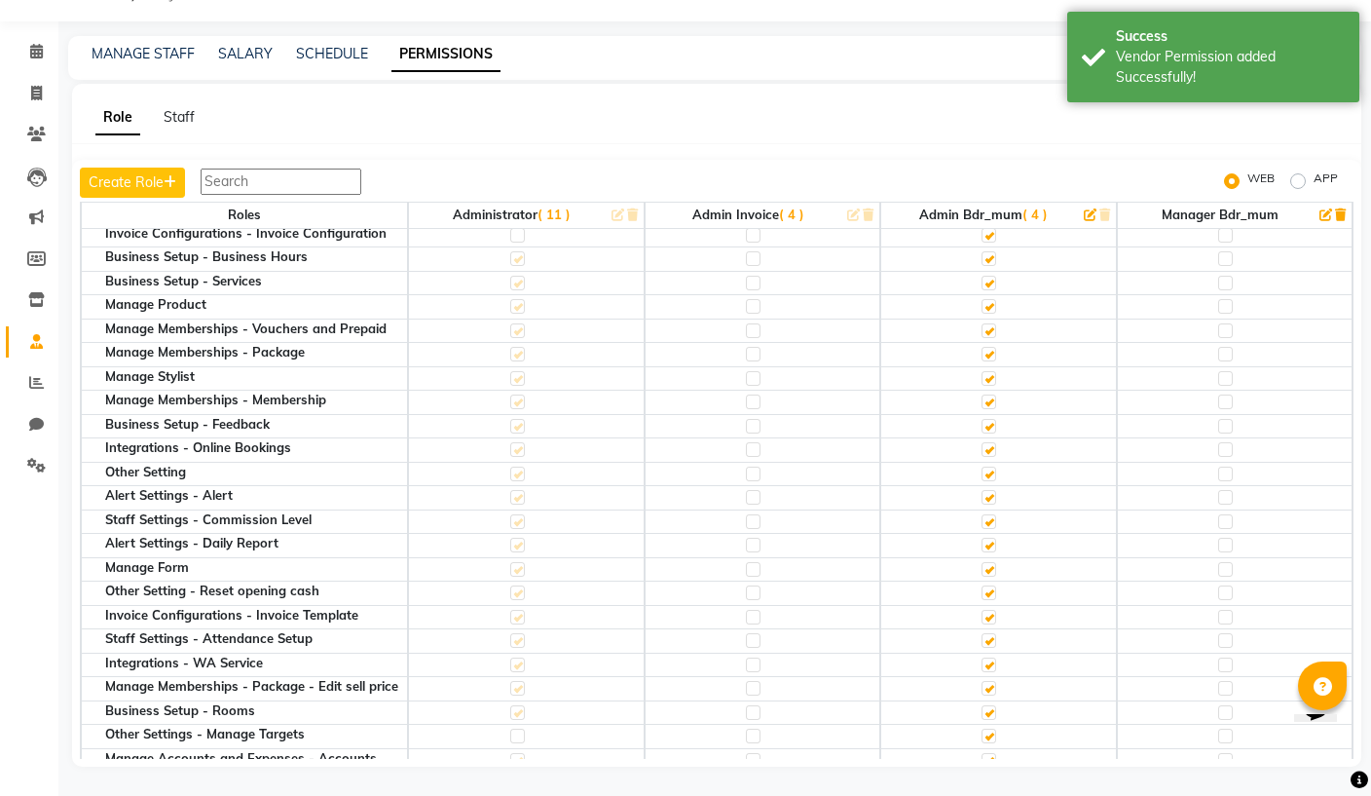
scroll to position [1083, 0]
click at [1224, 300] on label at bounding box center [1225, 307] width 15 height 15
click at [1224, 301] on input "checkbox" at bounding box center [1224, 307] width 13 height 13
checkbox input "true"
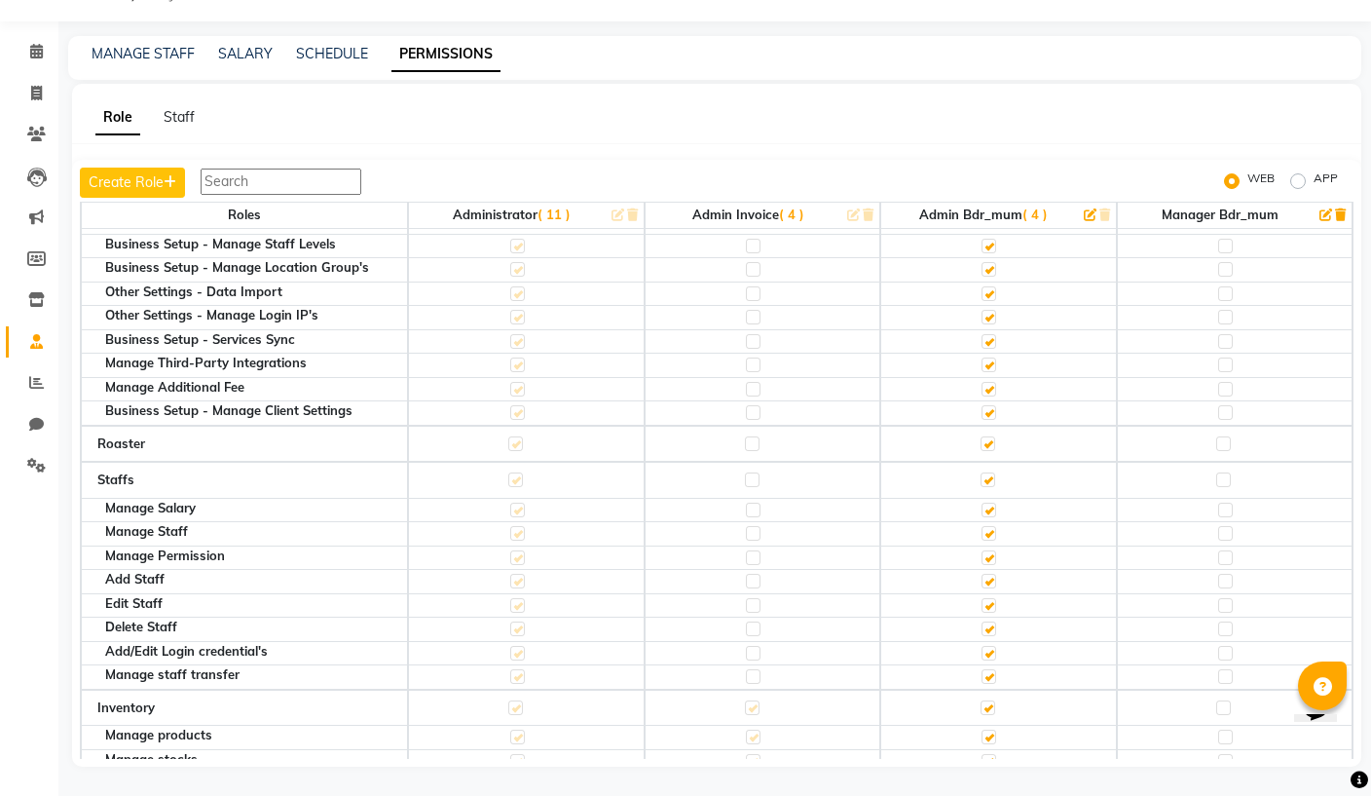
scroll to position [1743, 0]
click at [1227, 434] on label at bounding box center [1223, 441] width 15 height 15
click at [1227, 435] on input "checkbox" at bounding box center [1222, 441] width 13 height 13
checkbox input "true"
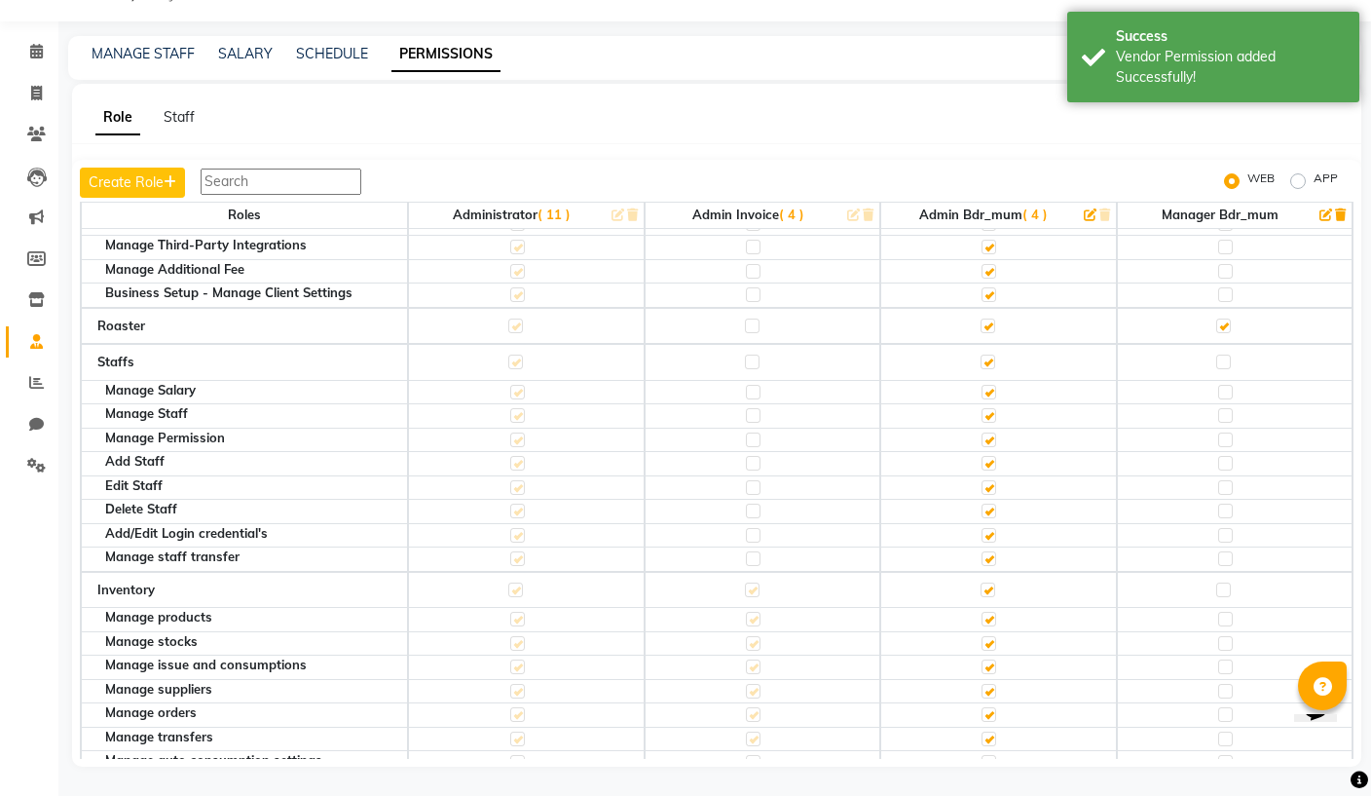
scroll to position [1861, 0]
click at [1228, 383] on label at bounding box center [1225, 390] width 15 height 15
click at [1228, 384] on input "checkbox" at bounding box center [1224, 390] width 13 height 13
checkbox input "true"
click at [1225, 383] on label at bounding box center [1225, 390] width 15 height 15
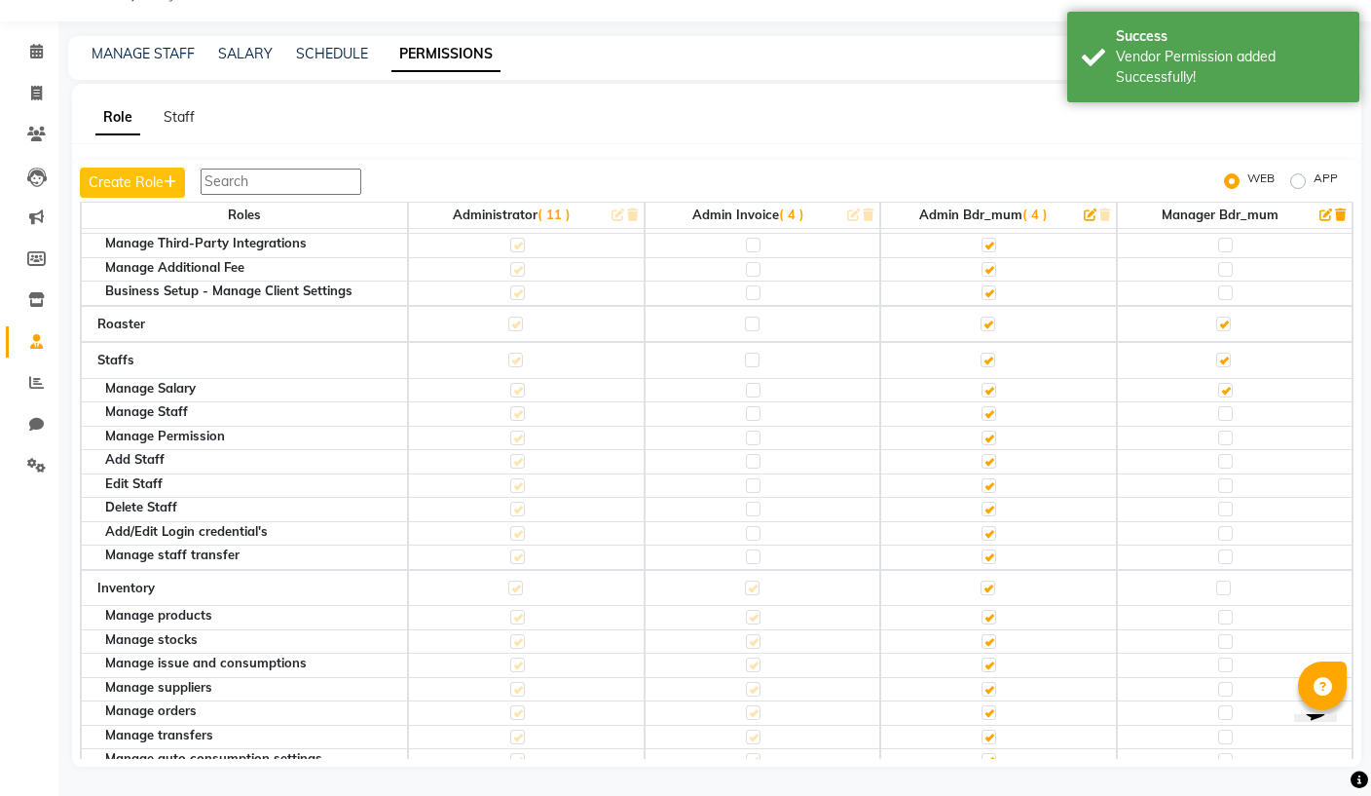
click at [1225, 384] on input "checkbox" at bounding box center [1224, 390] width 13 height 13
checkbox input "false"
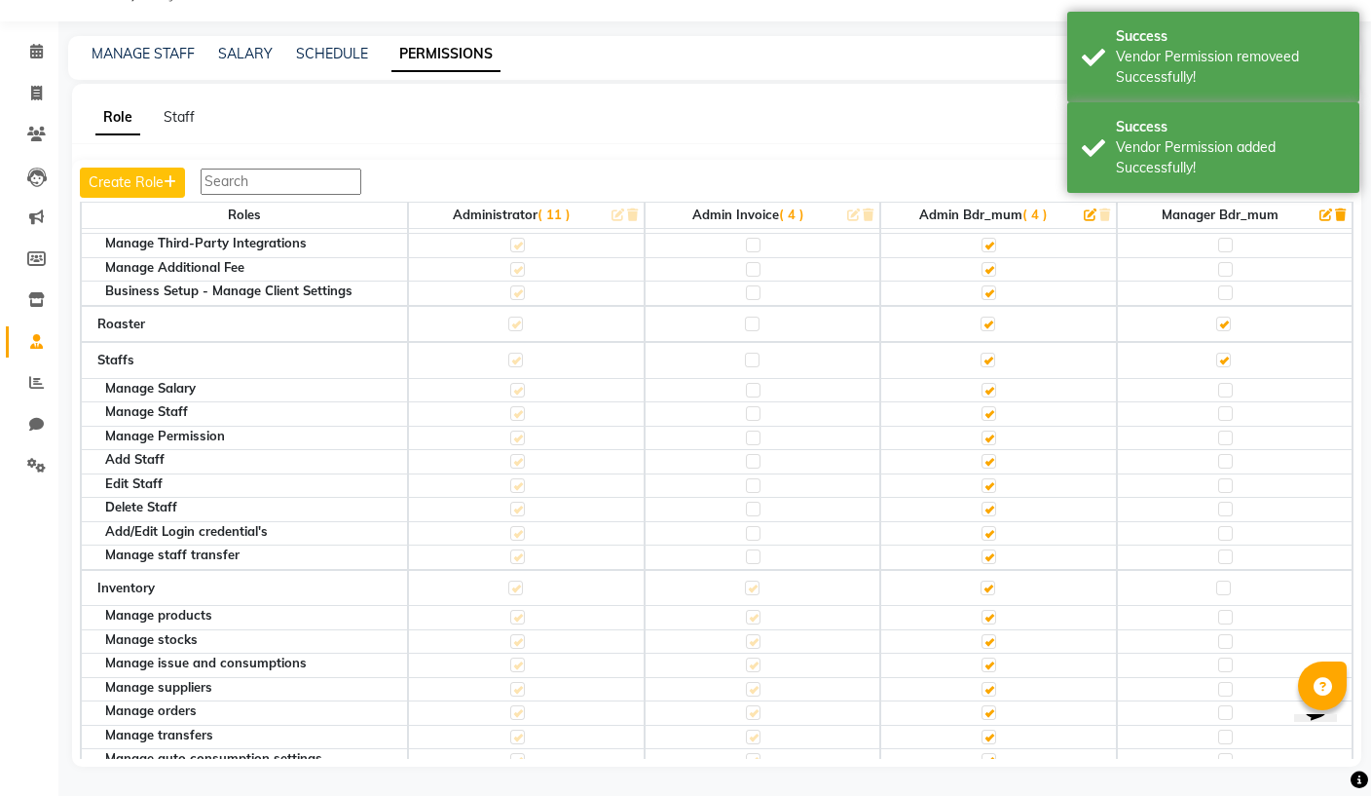
click at [1225, 406] on label at bounding box center [1225, 413] width 15 height 15
click at [1225, 407] on input "checkbox" at bounding box center [1224, 413] width 13 height 13
checkbox input "true"
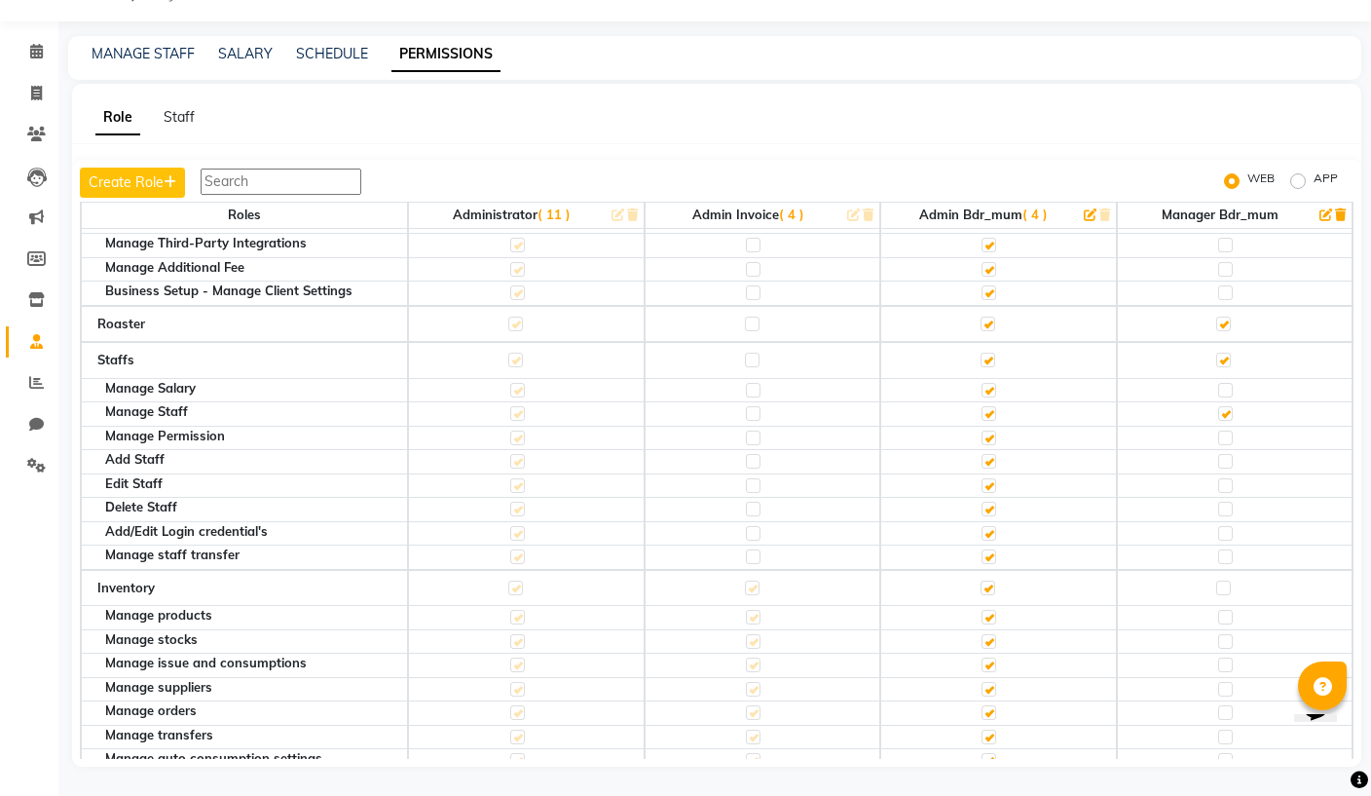
scroll to position [1956, 0]
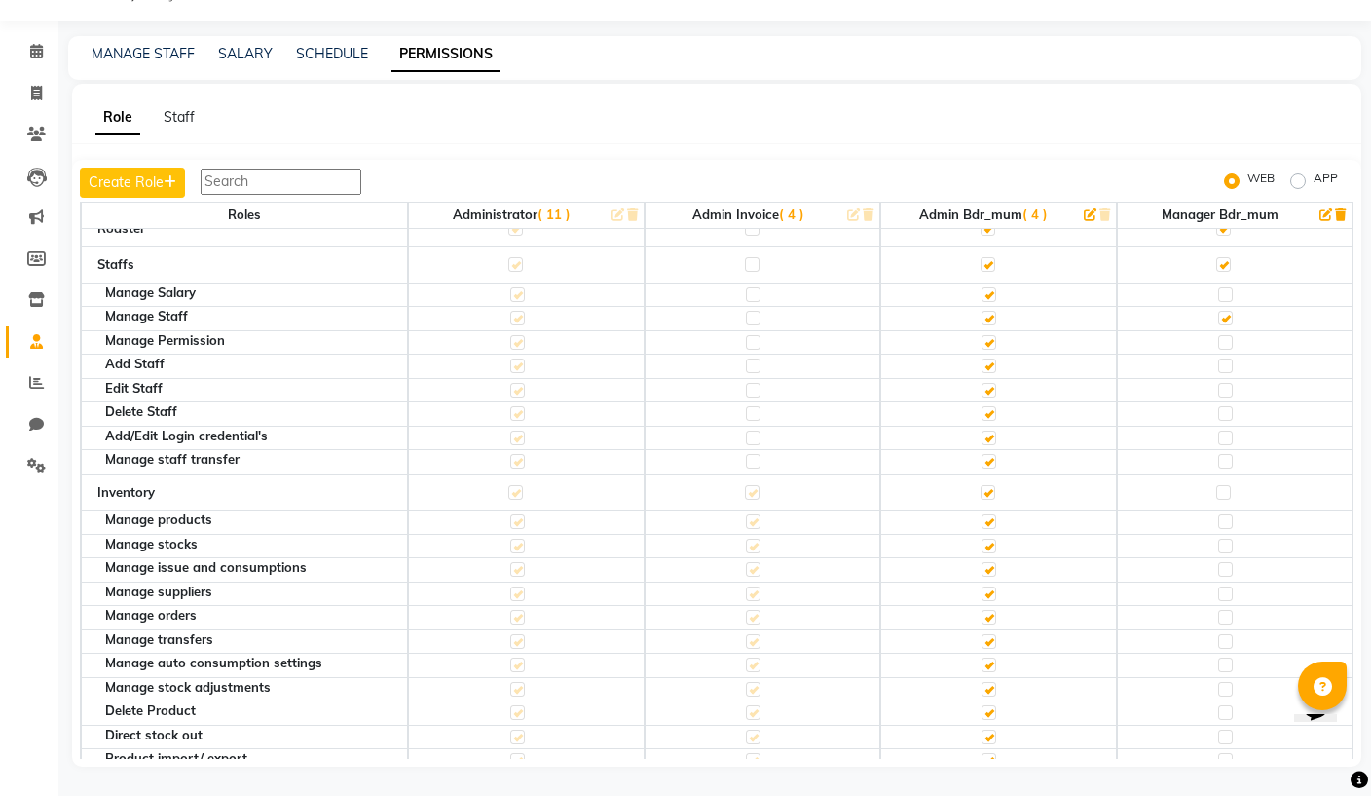
click at [1225, 454] on label at bounding box center [1225, 461] width 15 height 15
click at [1225, 455] on input "checkbox" at bounding box center [1224, 461] width 13 height 13
checkbox input "true"
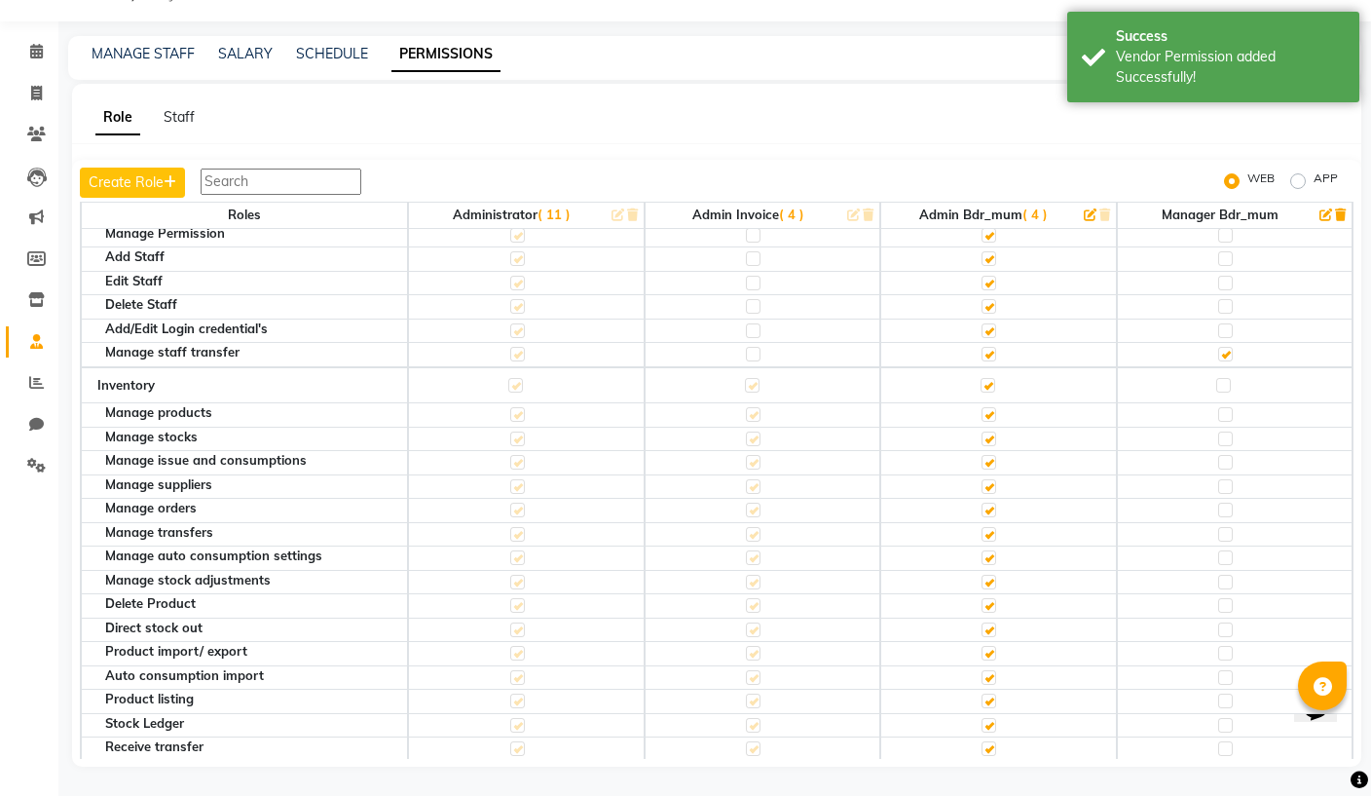
scroll to position [2062, 0]
click at [1230, 408] on label at bounding box center [1225, 415] width 15 height 15
click at [1230, 409] on input "checkbox" at bounding box center [1224, 415] width 13 height 13
checkbox input "true"
click at [1230, 432] on label at bounding box center [1225, 439] width 15 height 15
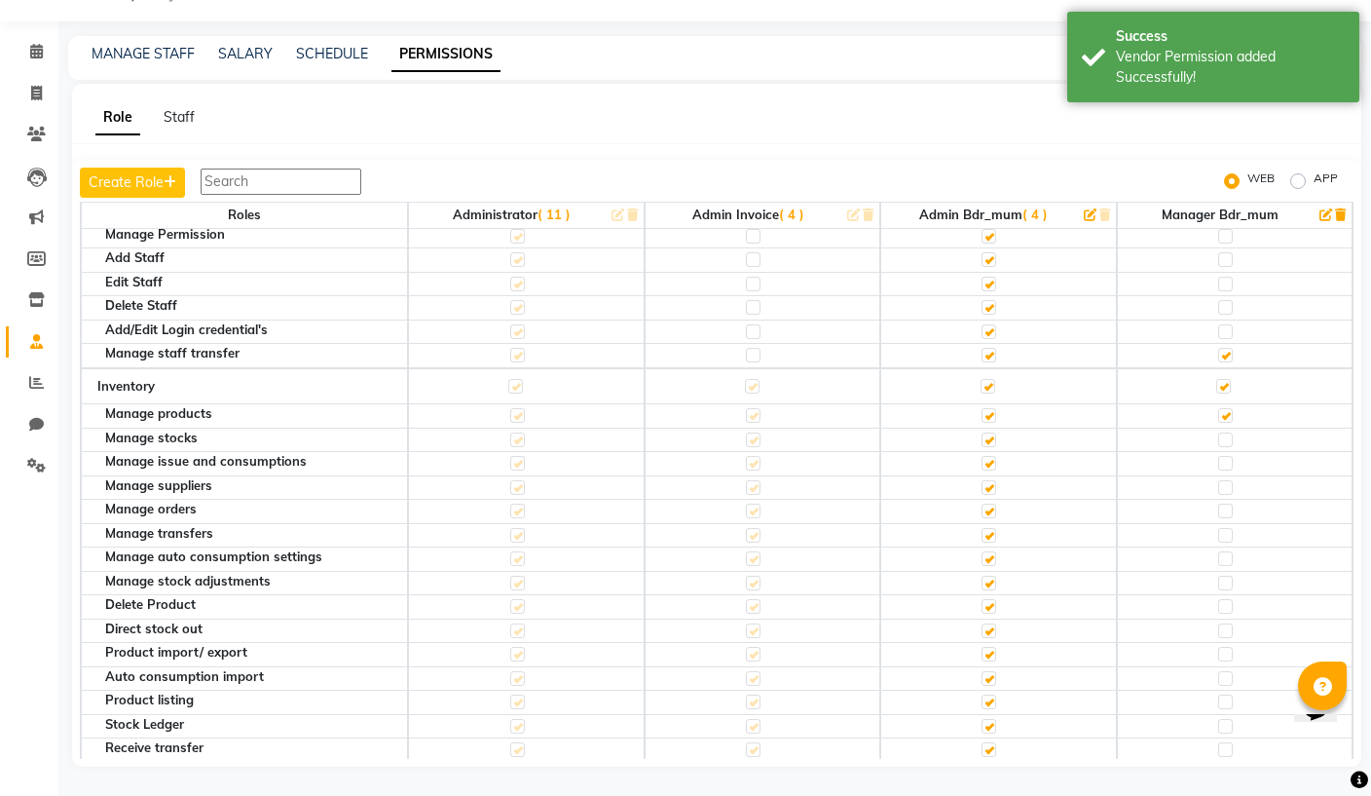
click at [1230, 433] on input "checkbox" at bounding box center [1224, 439] width 13 height 13
checkbox input "true"
click at [1225, 456] on label at bounding box center [1225, 463] width 15 height 15
click at [1225, 457] on input "checkbox" at bounding box center [1224, 463] width 13 height 13
checkbox input "true"
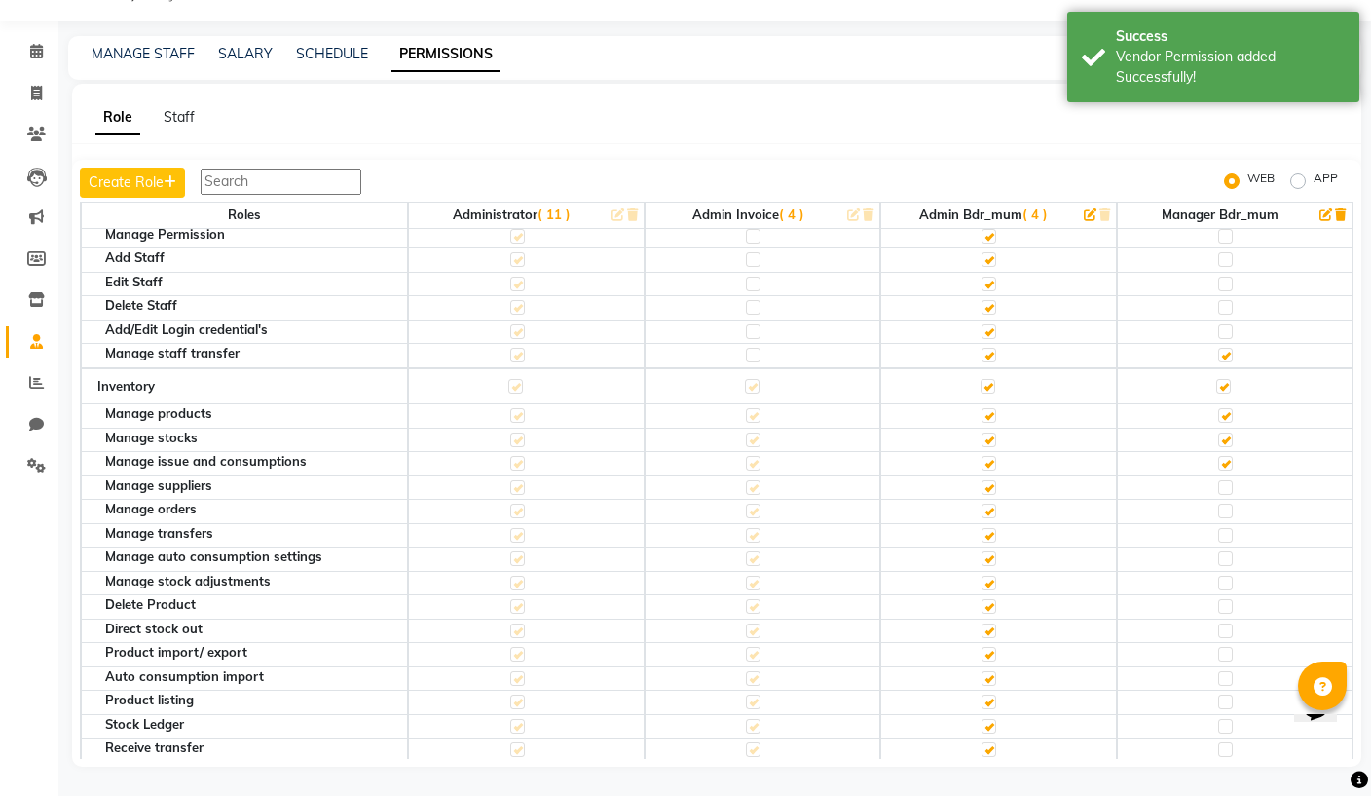
click at [1225, 480] on label at bounding box center [1225, 487] width 15 height 15
click at [1225, 481] on input "checkbox" at bounding box center [1224, 487] width 13 height 13
checkbox input "true"
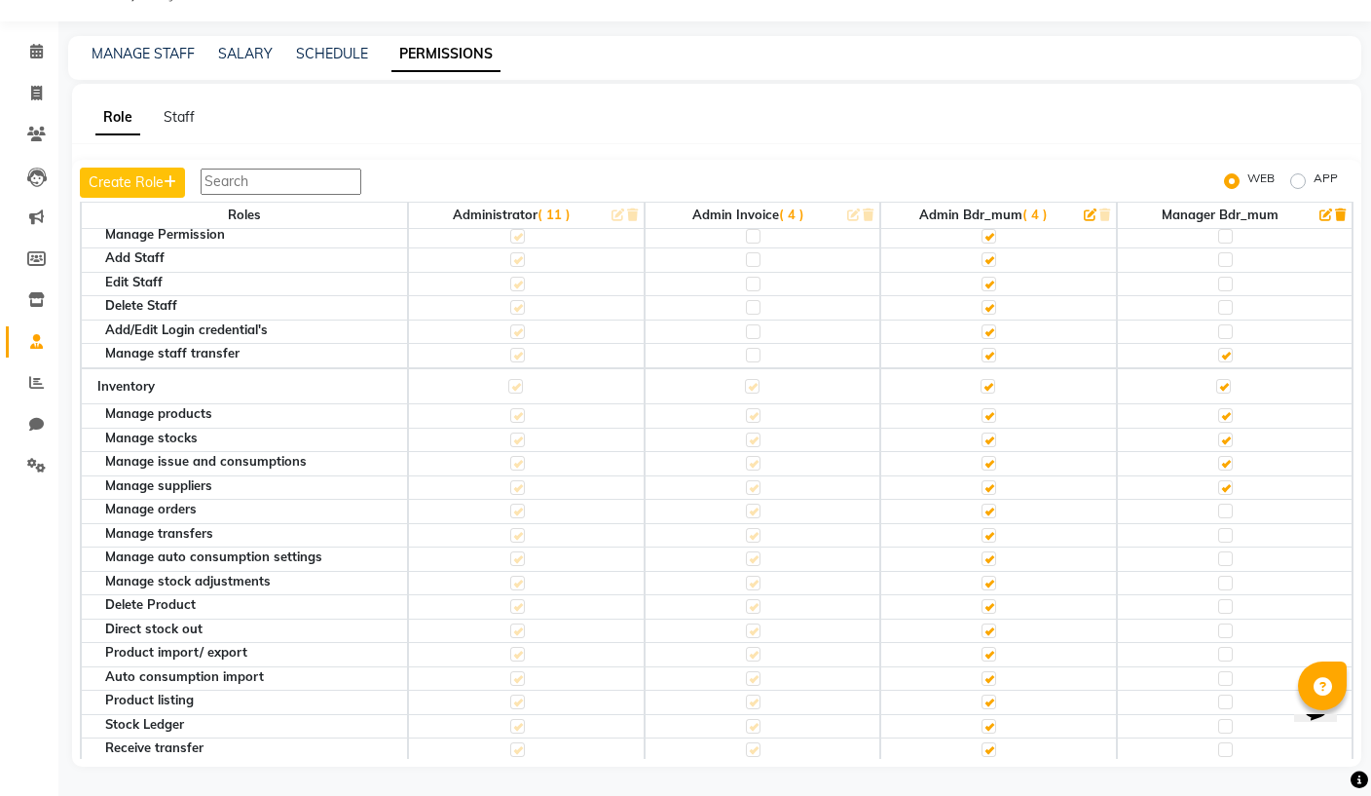
click at [1228, 503] on label at bounding box center [1225, 510] width 15 height 15
click at [1228, 504] on input "checkbox" at bounding box center [1224, 510] width 13 height 13
checkbox input "true"
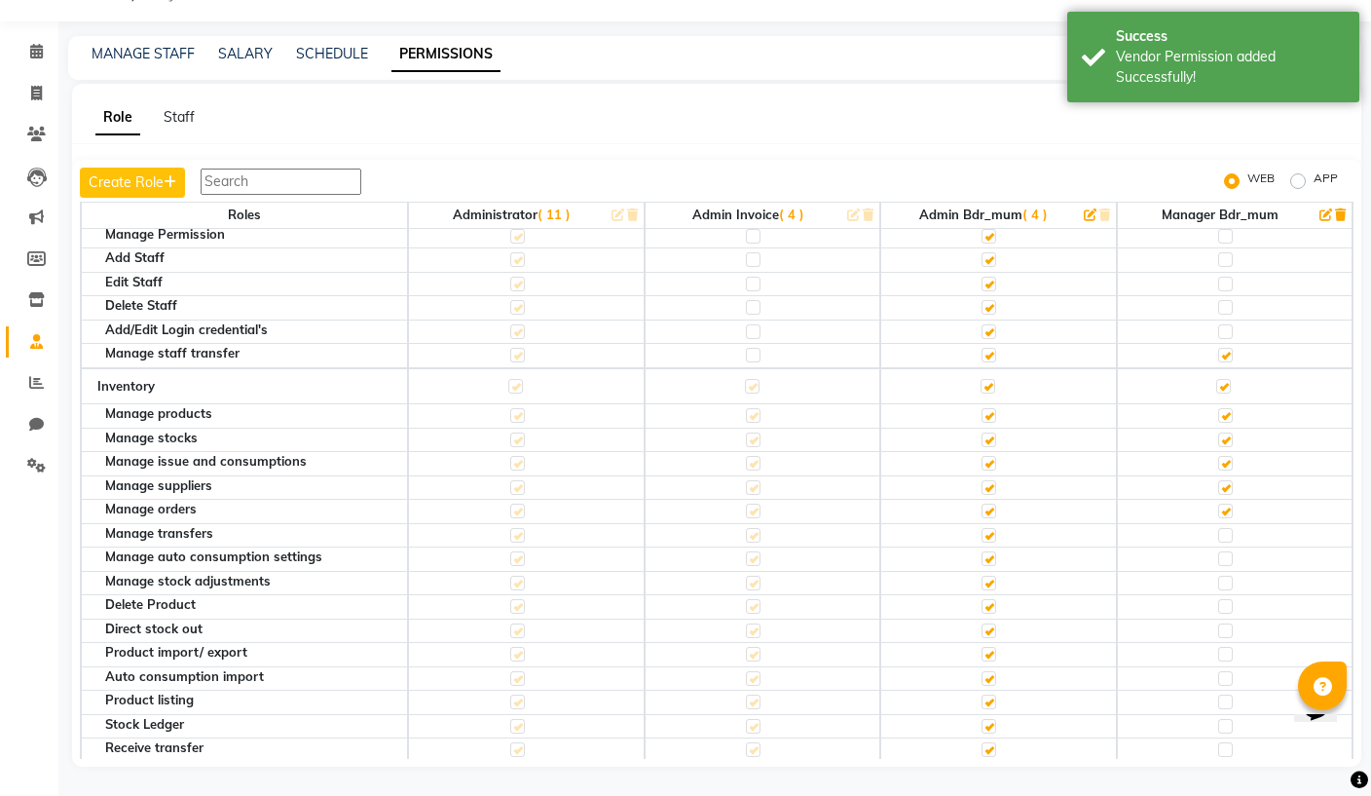
click at [1227, 528] on label at bounding box center [1225, 535] width 15 height 15
click at [1227, 529] on input "checkbox" at bounding box center [1224, 535] width 13 height 13
checkbox input "true"
click at [1227, 551] on label at bounding box center [1225, 558] width 15 height 15
click at [1227, 552] on input "checkbox" at bounding box center [1224, 558] width 13 height 13
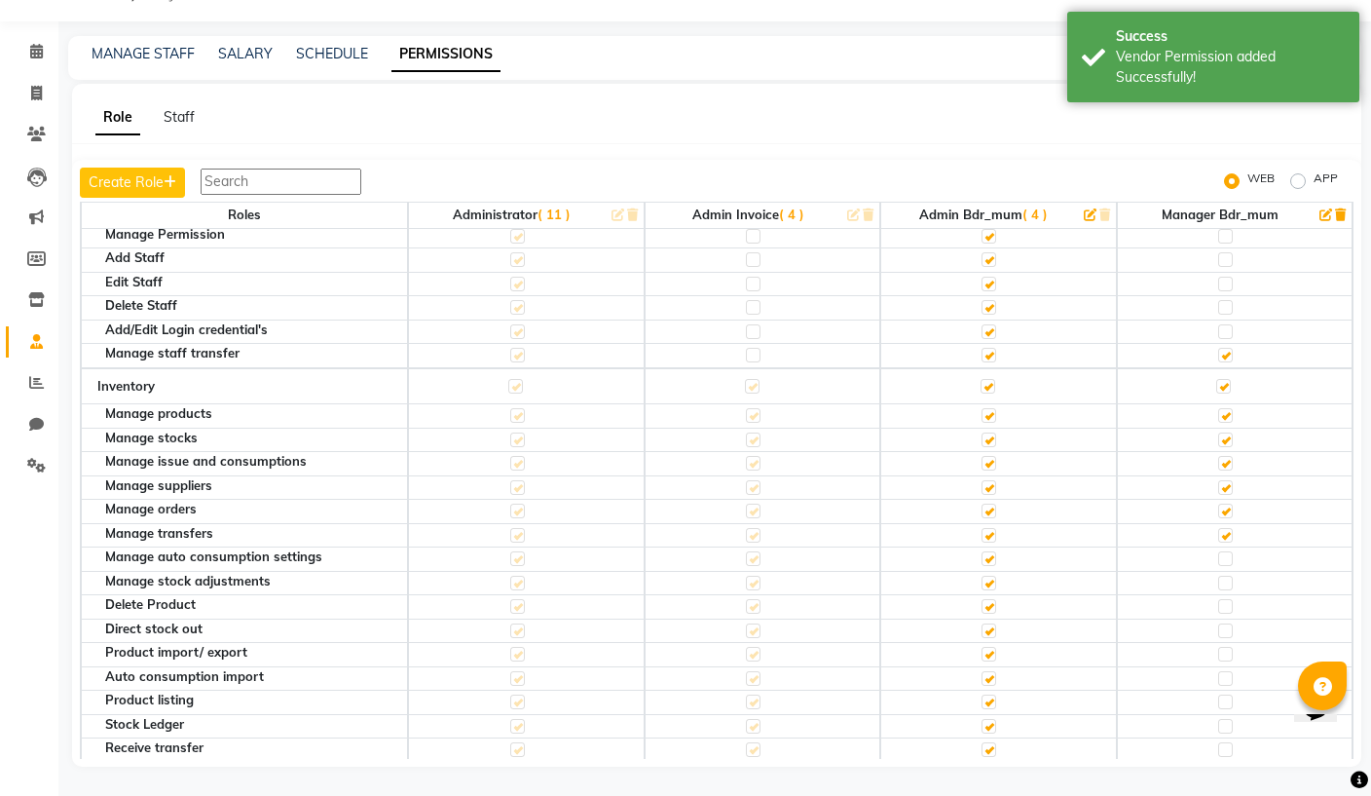
checkbox input "true"
click at [1228, 575] on label at bounding box center [1225, 582] width 15 height 15
click at [1228, 576] on input "checkbox" at bounding box center [1224, 582] width 13 height 13
checkbox input "true"
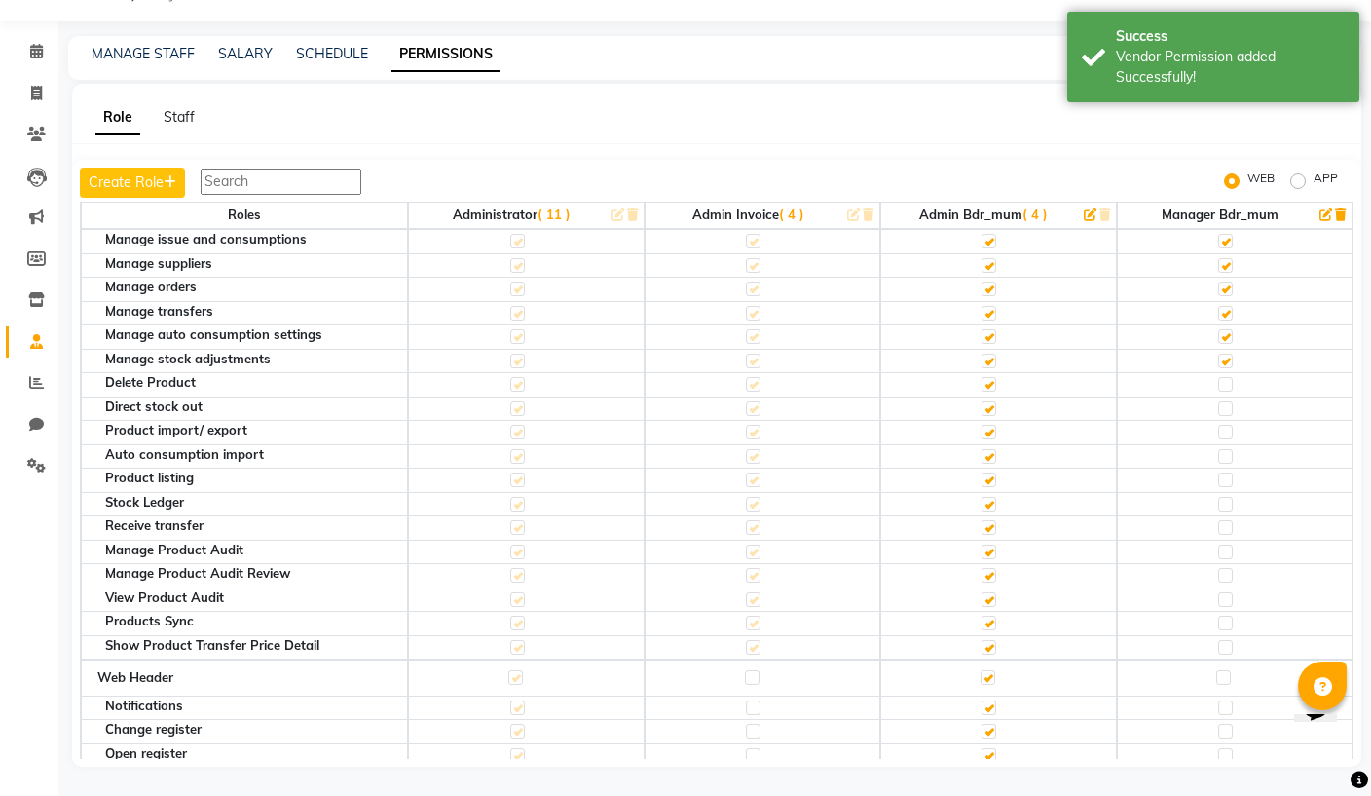
scroll to position [2285, 0]
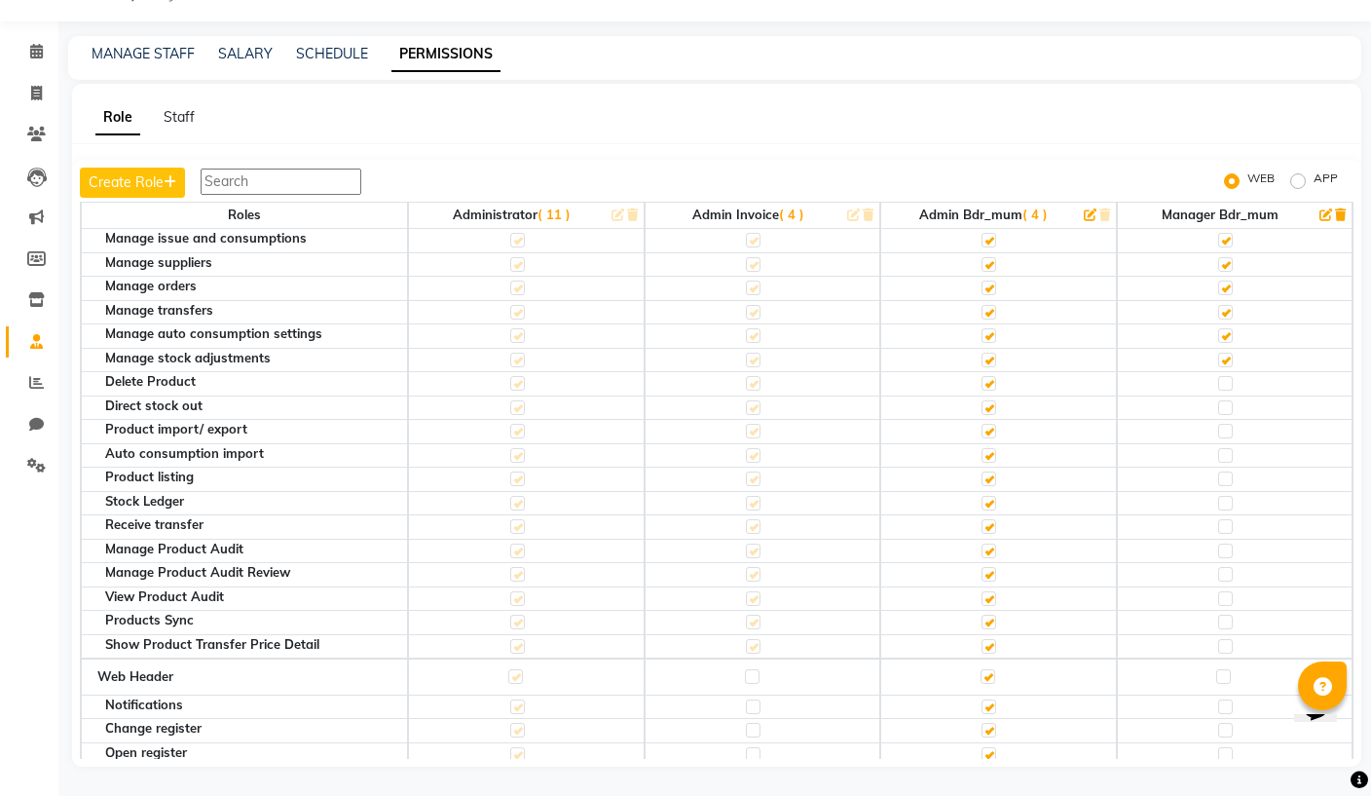
click at [1228, 424] on label at bounding box center [1225, 431] width 15 height 15
click at [1228, 425] on input "checkbox" at bounding box center [1224, 431] width 13 height 13
checkbox input "true"
click at [1231, 400] on label at bounding box center [1225, 407] width 15 height 15
click at [1231, 401] on input "checkbox" at bounding box center [1224, 407] width 13 height 13
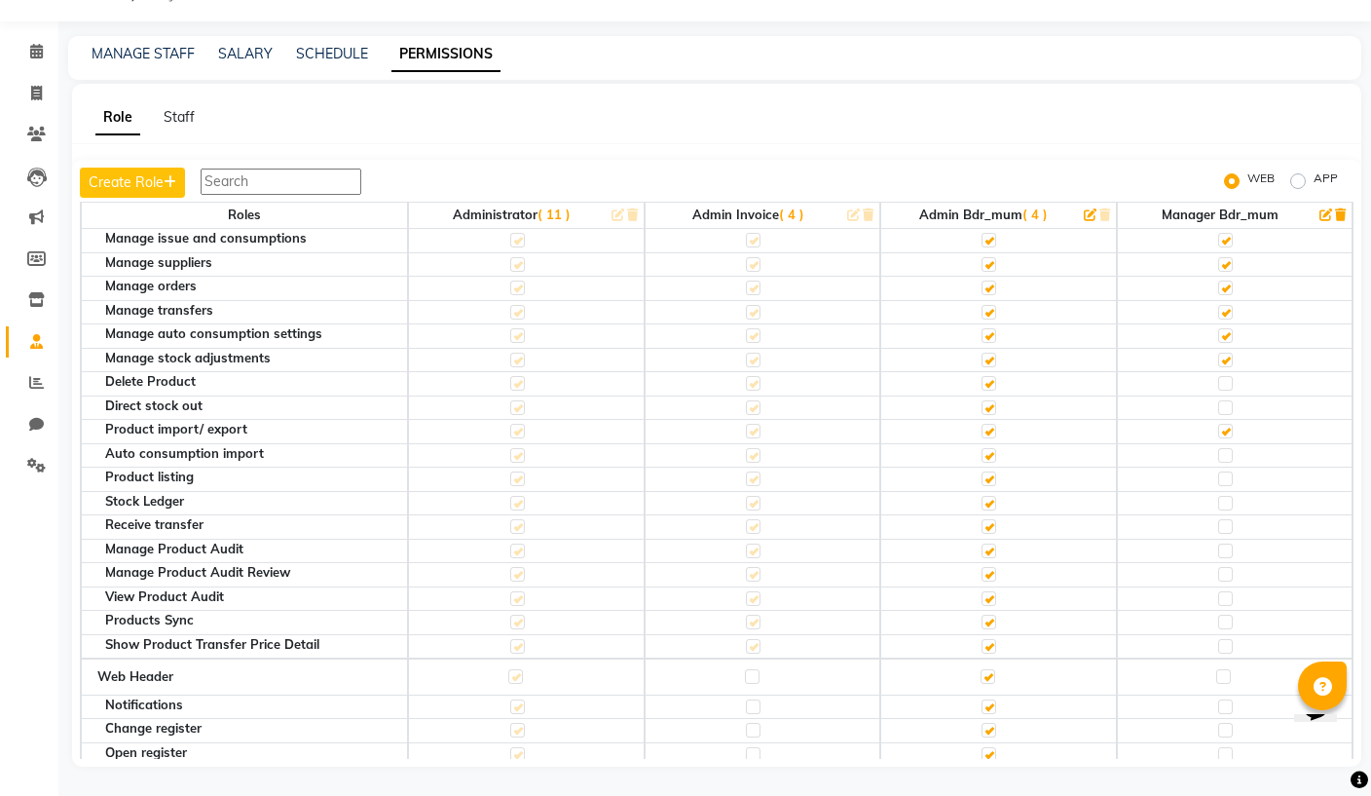
checkbox input "true"
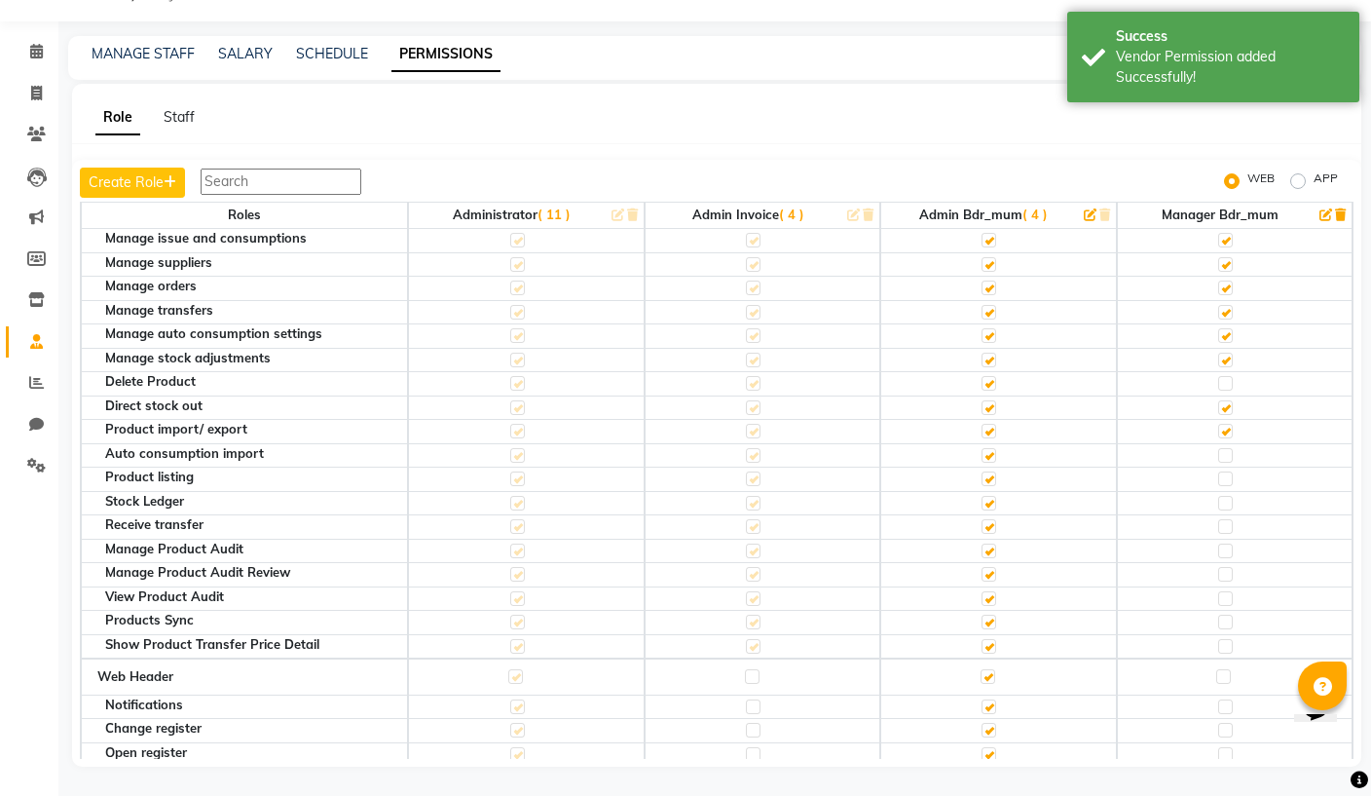
click at [1228, 424] on label at bounding box center [1225, 431] width 15 height 15
click at [1228, 425] on input "checkbox" at bounding box center [1224, 431] width 13 height 13
checkbox input "false"
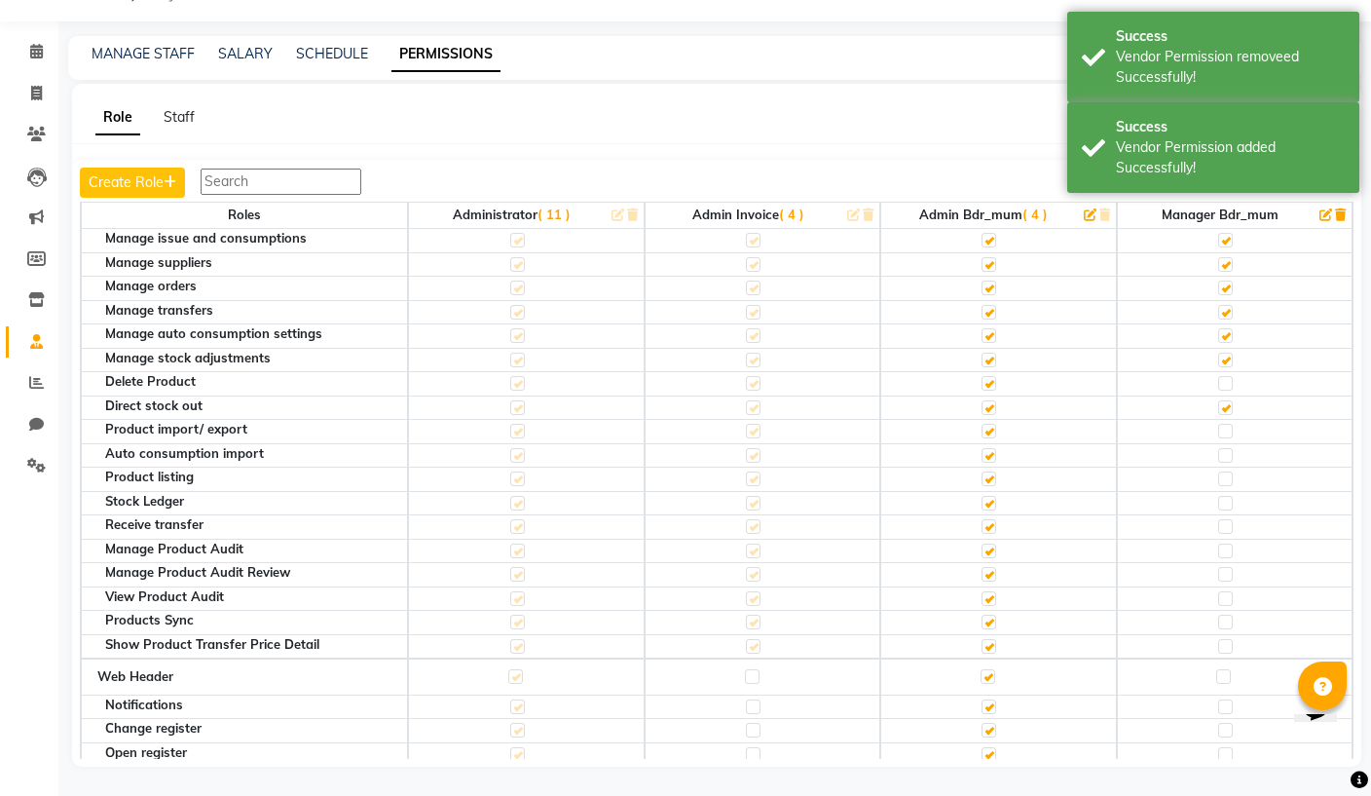
click at [1228, 448] on label at bounding box center [1225, 455] width 15 height 15
click at [1228, 449] on input "checkbox" at bounding box center [1224, 455] width 13 height 13
checkbox input "true"
click at [1227, 496] on label at bounding box center [1225, 503] width 15 height 15
click at [1227, 497] on input "checkbox" at bounding box center [1224, 503] width 13 height 13
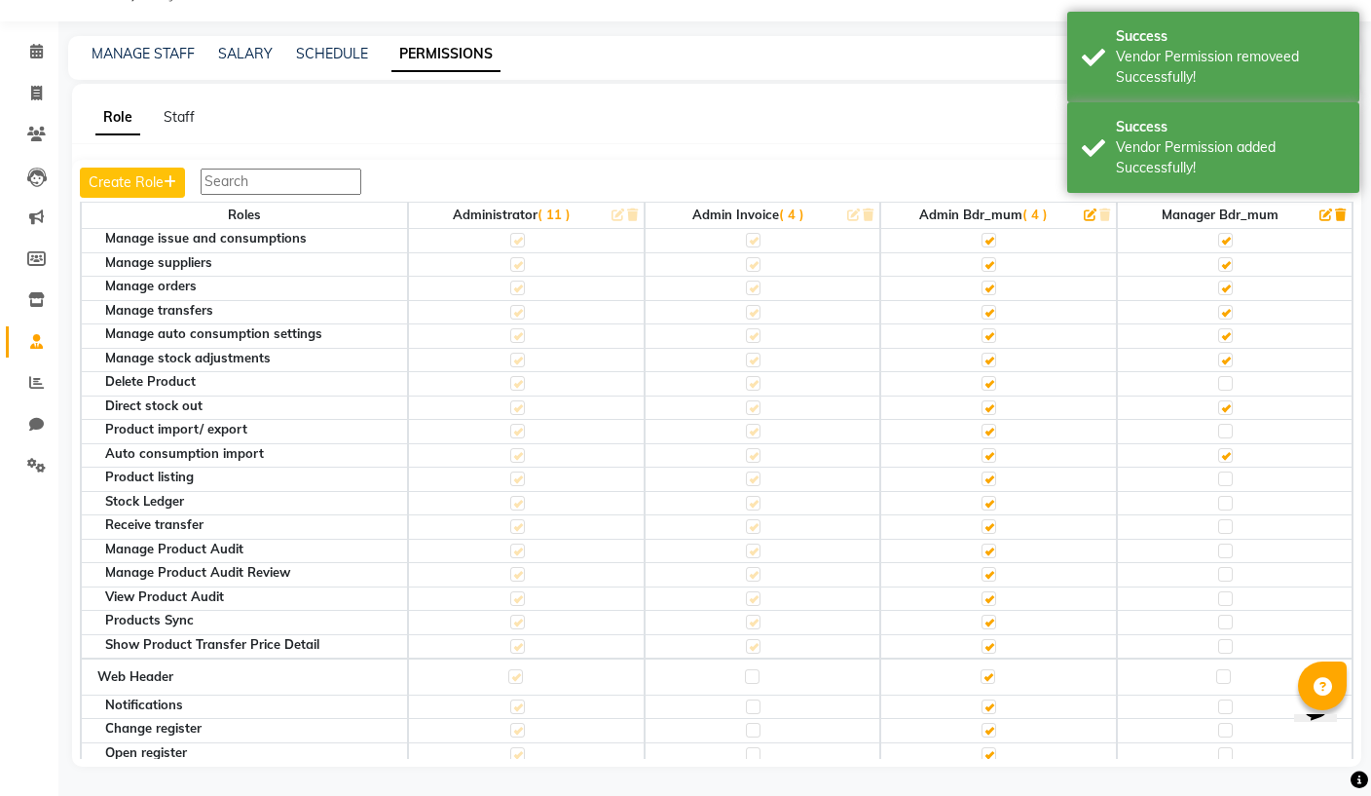
checkbox input "true"
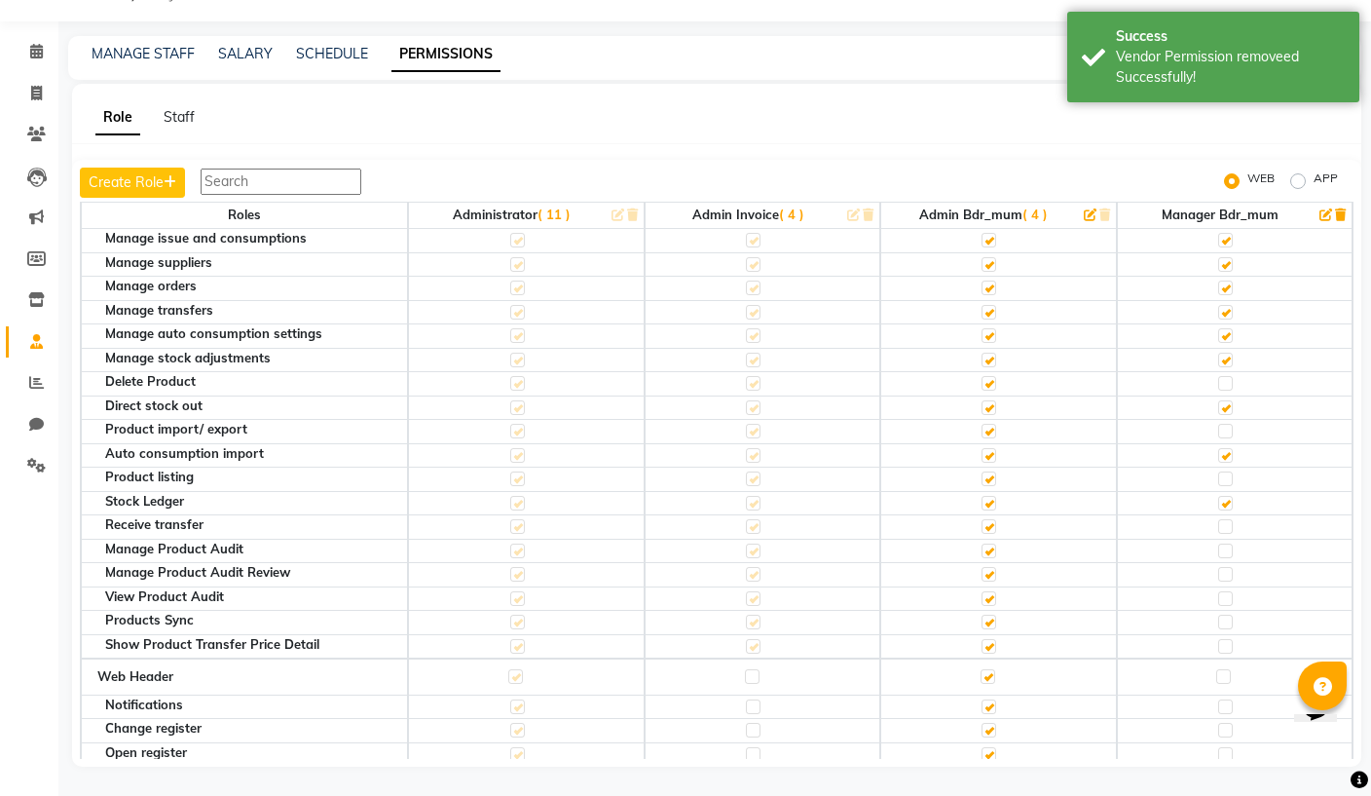
click at [1229, 519] on label at bounding box center [1225, 526] width 15 height 15
click at [1229, 520] on input "checkbox" at bounding box center [1224, 526] width 13 height 13
checkbox input "true"
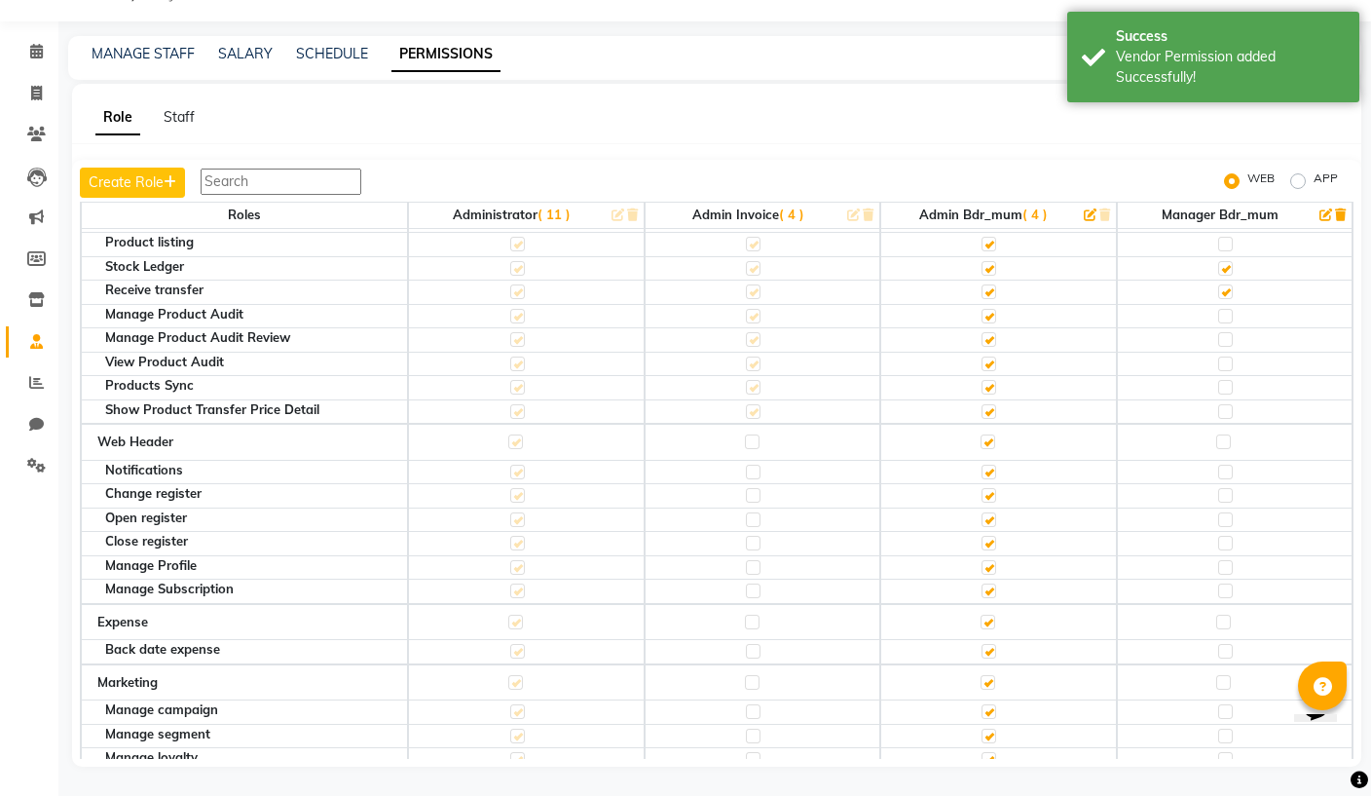
scroll to position [2524, 0]
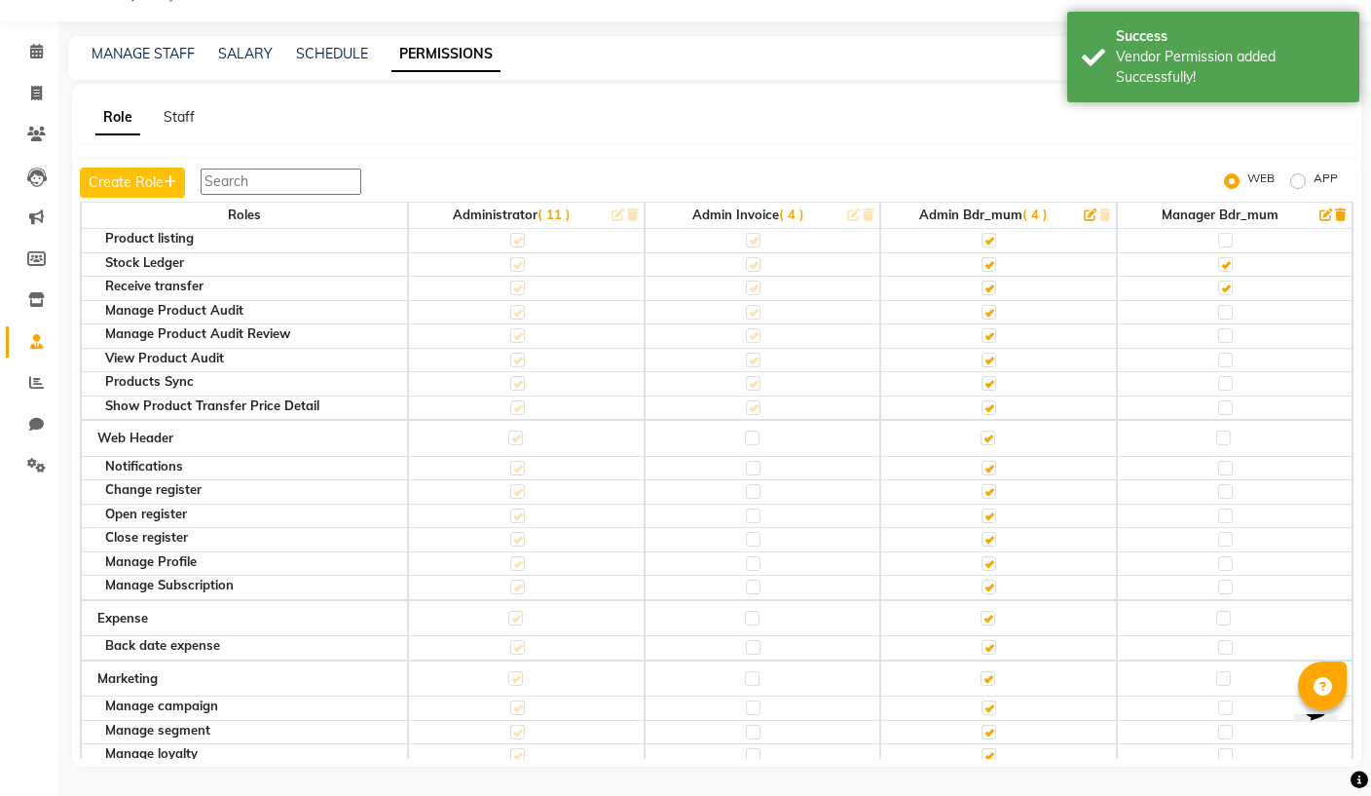
click at [1229, 461] on label at bounding box center [1225, 468] width 15 height 15
click at [1229, 462] on input "checkbox" at bounding box center [1224, 468] width 13 height 13
checkbox input "true"
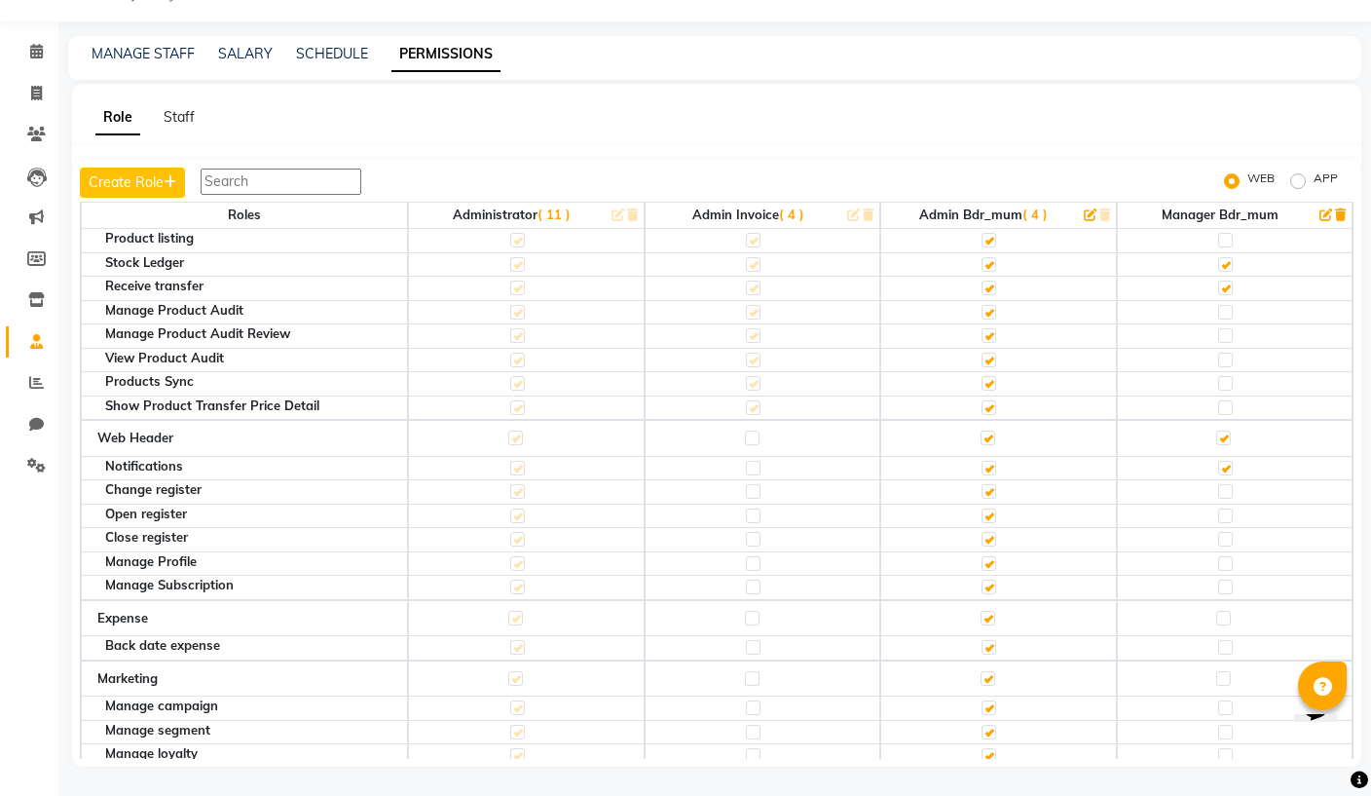
click at [1225, 430] on label at bounding box center [1223, 437] width 15 height 15
click at [1225, 431] on input "checkbox" at bounding box center [1222, 437] width 13 height 13
checkbox input "false"
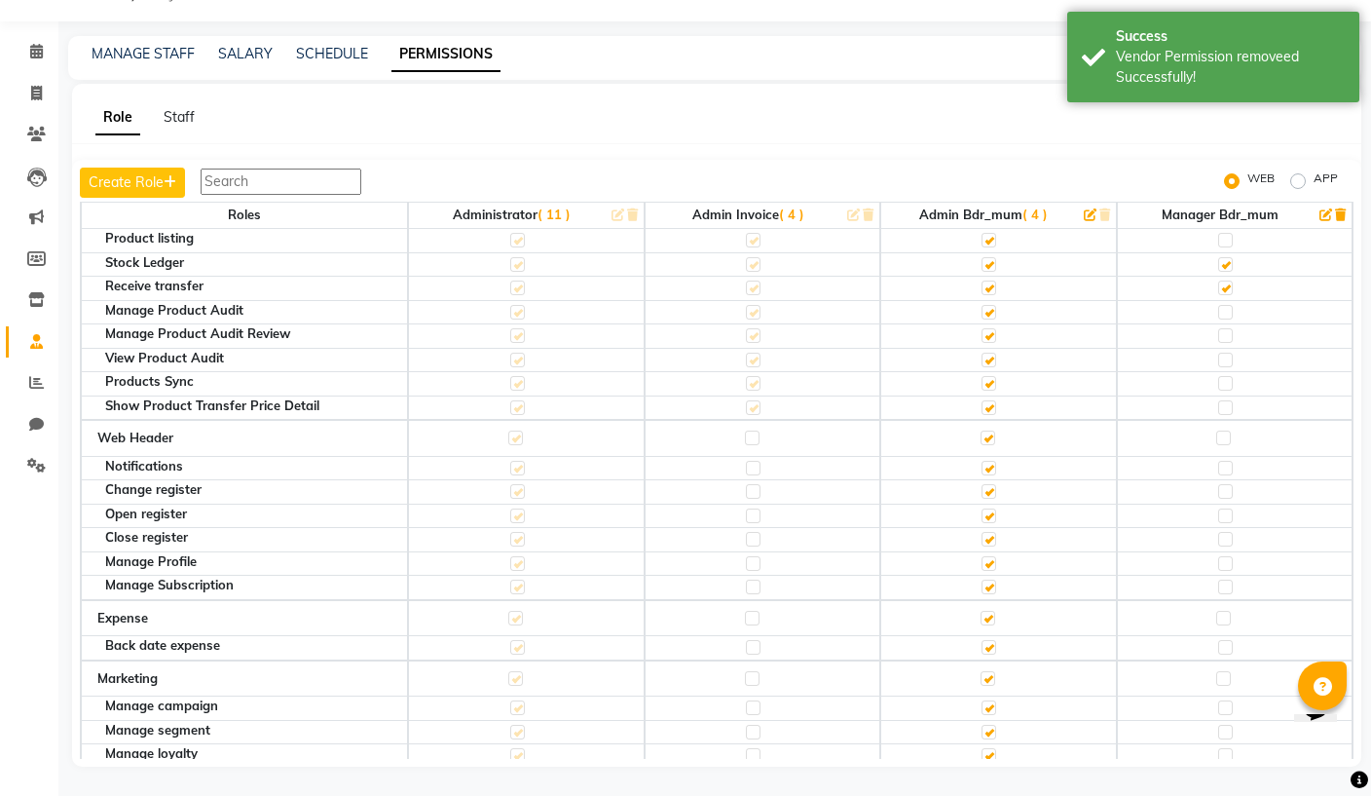
click at [1228, 430] on label at bounding box center [1223, 437] width 15 height 15
click at [1228, 431] on input "checkbox" at bounding box center [1222, 437] width 13 height 13
checkbox input "true"
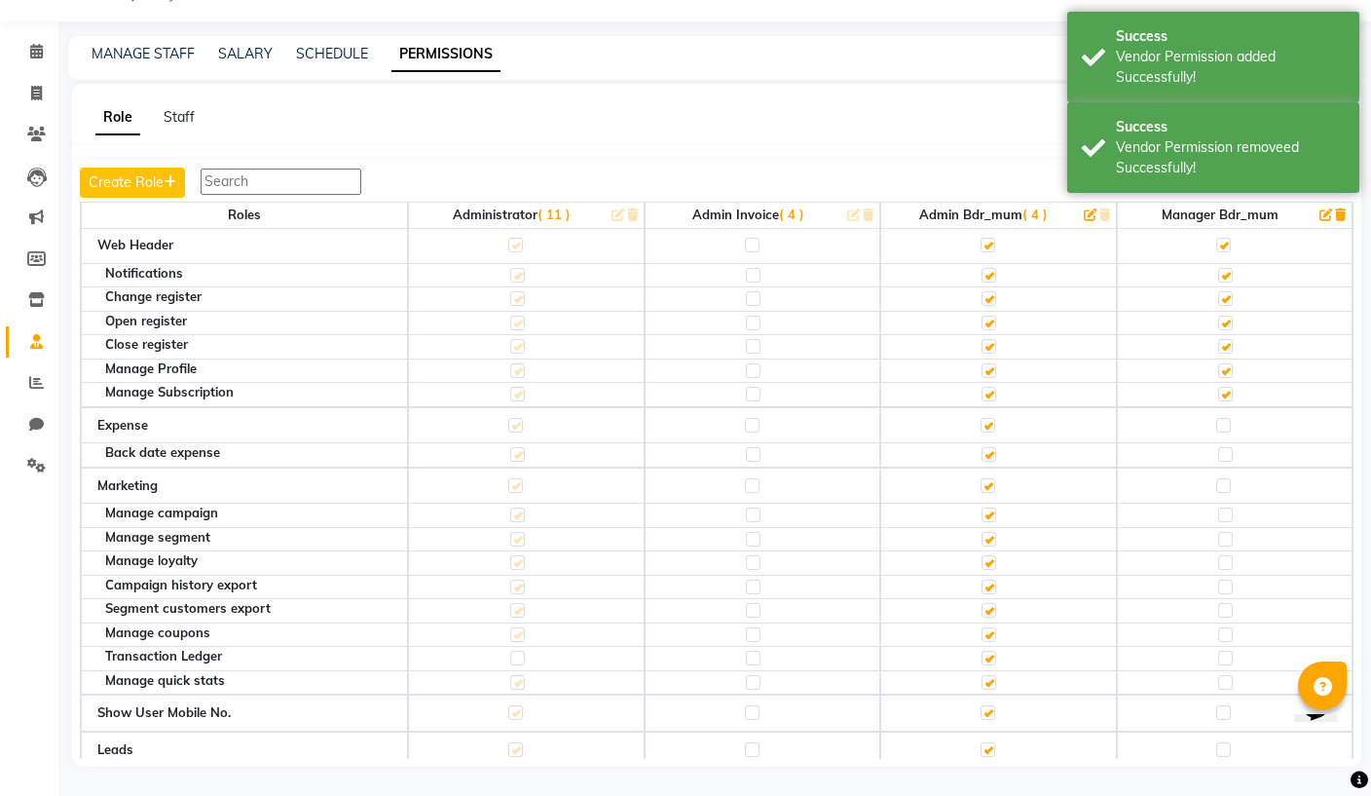
scroll to position [2716, 0]
click at [1228, 448] on label at bounding box center [1225, 455] width 15 height 15
click at [1228, 449] on input "checkbox" at bounding box center [1224, 455] width 13 height 13
checkbox input "true"
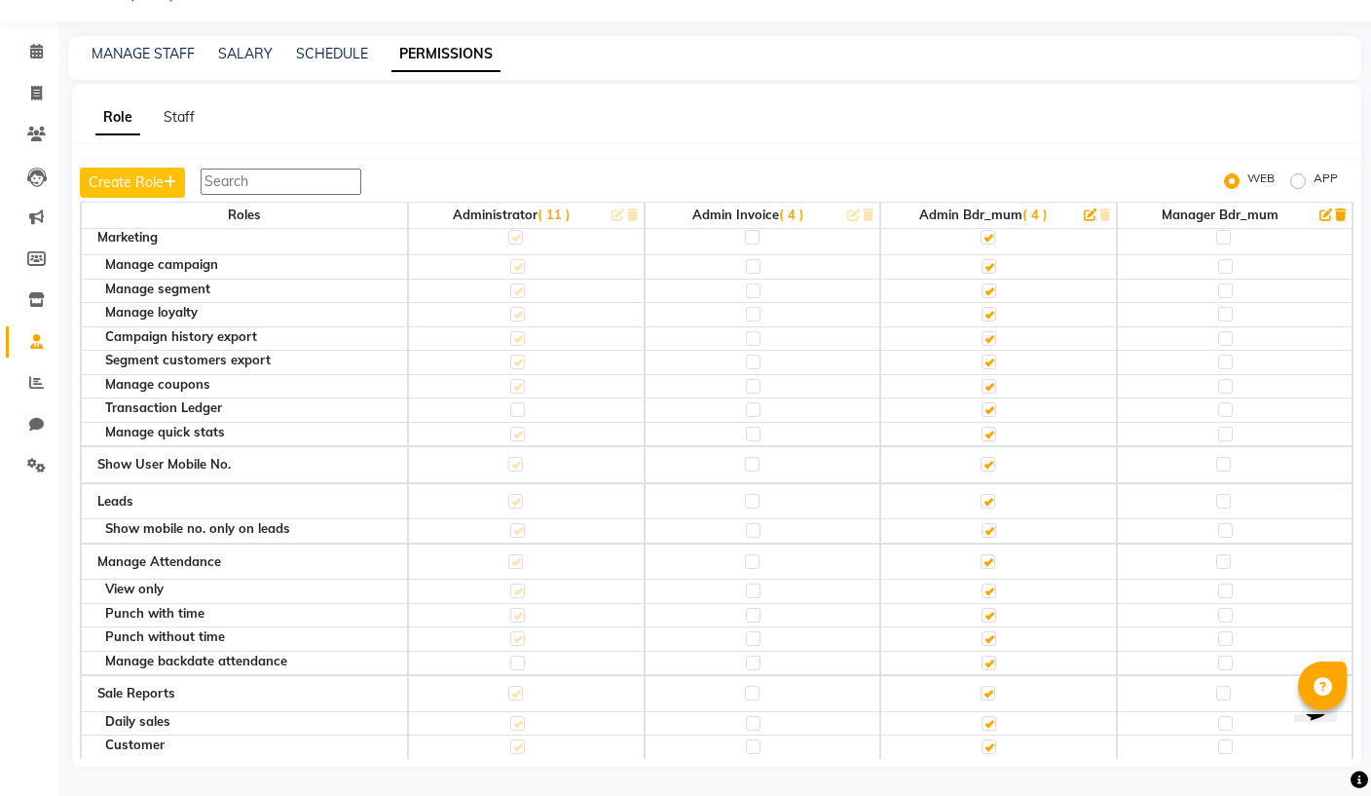
scroll to position [2967, 0]
click at [1227, 455] on label at bounding box center [1223, 462] width 15 height 15
click at [1227, 456] on input "checkbox" at bounding box center [1222, 462] width 13 height 13
checkbox input "true"
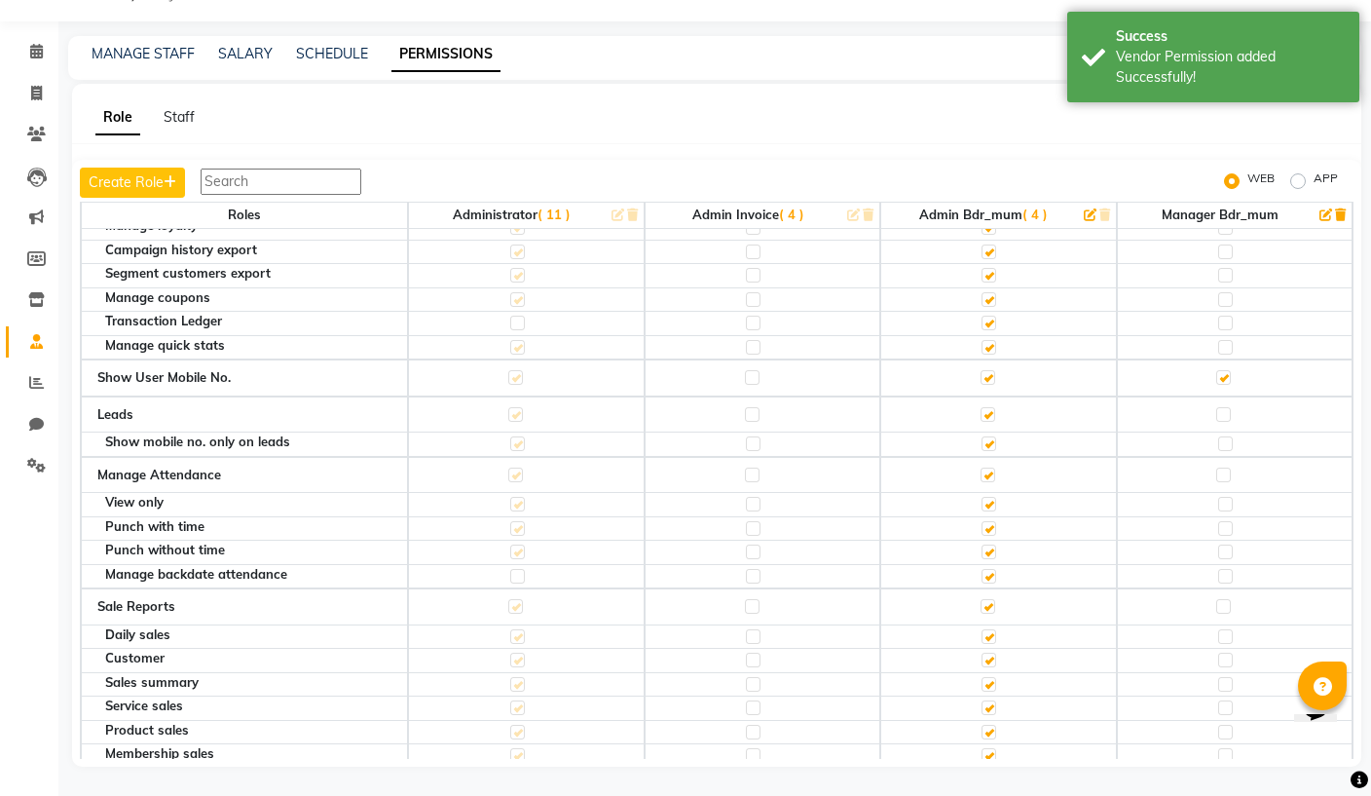
scroll to position [3065, 0]
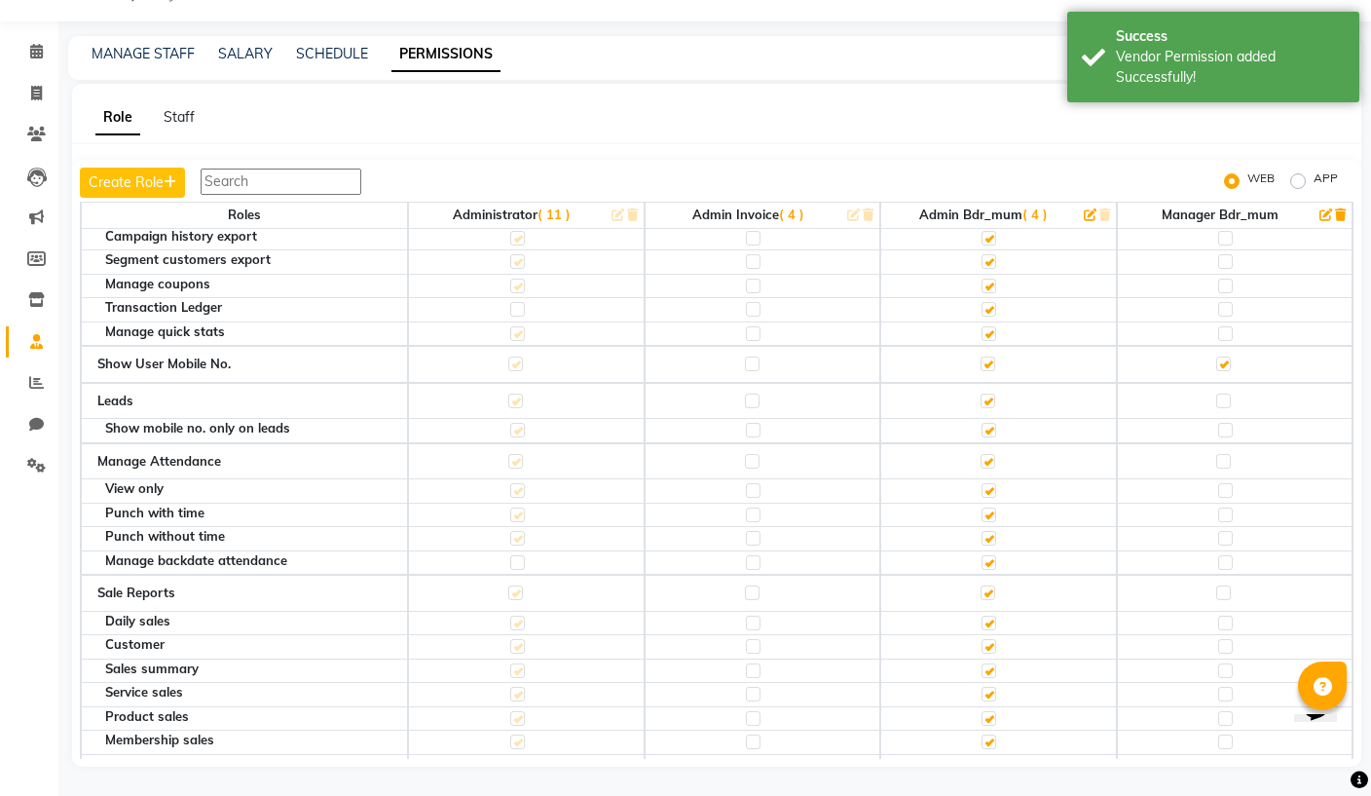
click at [1227, 423] on label at bounding box center [1225, 430] width 15 height 15
click at [1227, 424] on input "checkbox" at bounding box center [1224, 430] width 13 height 13
checkbox input "true"
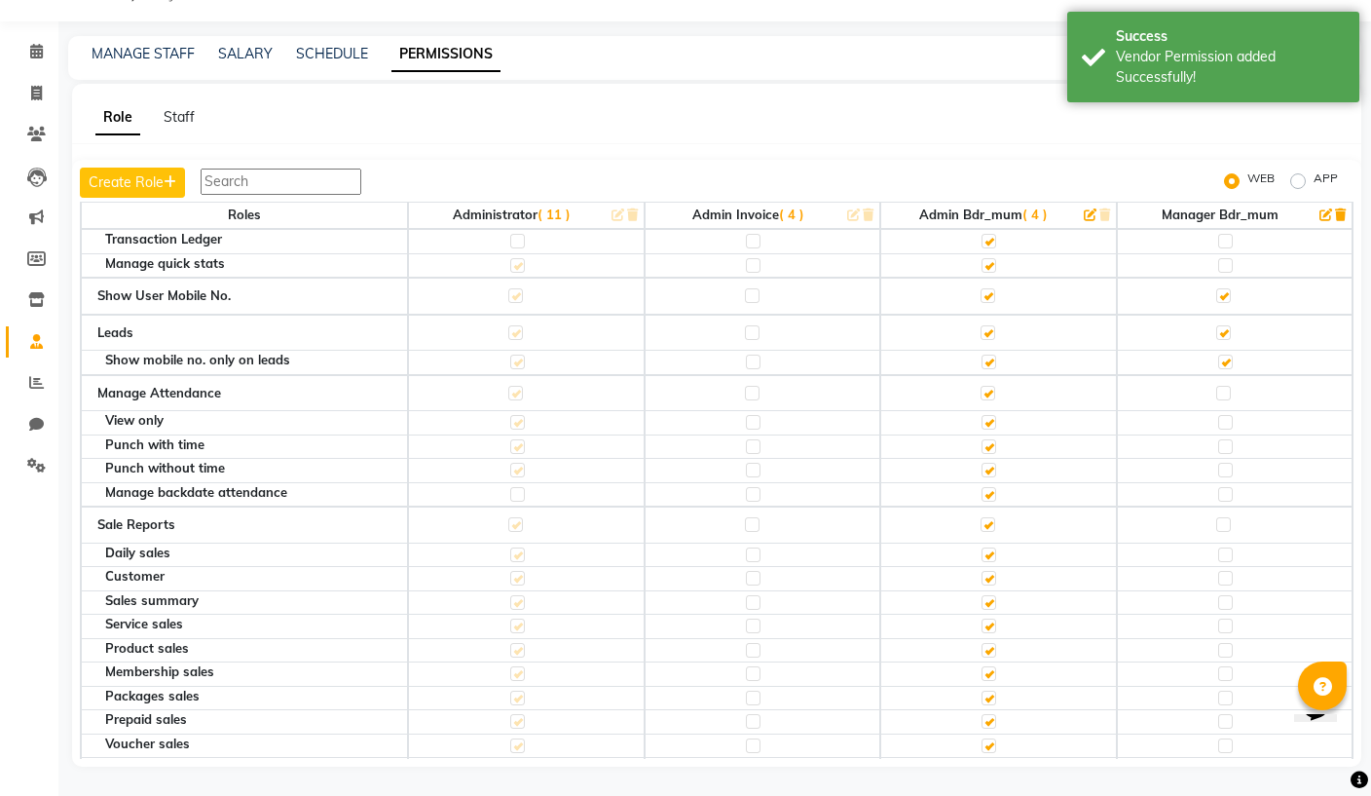
scroll to position [3144, 0]
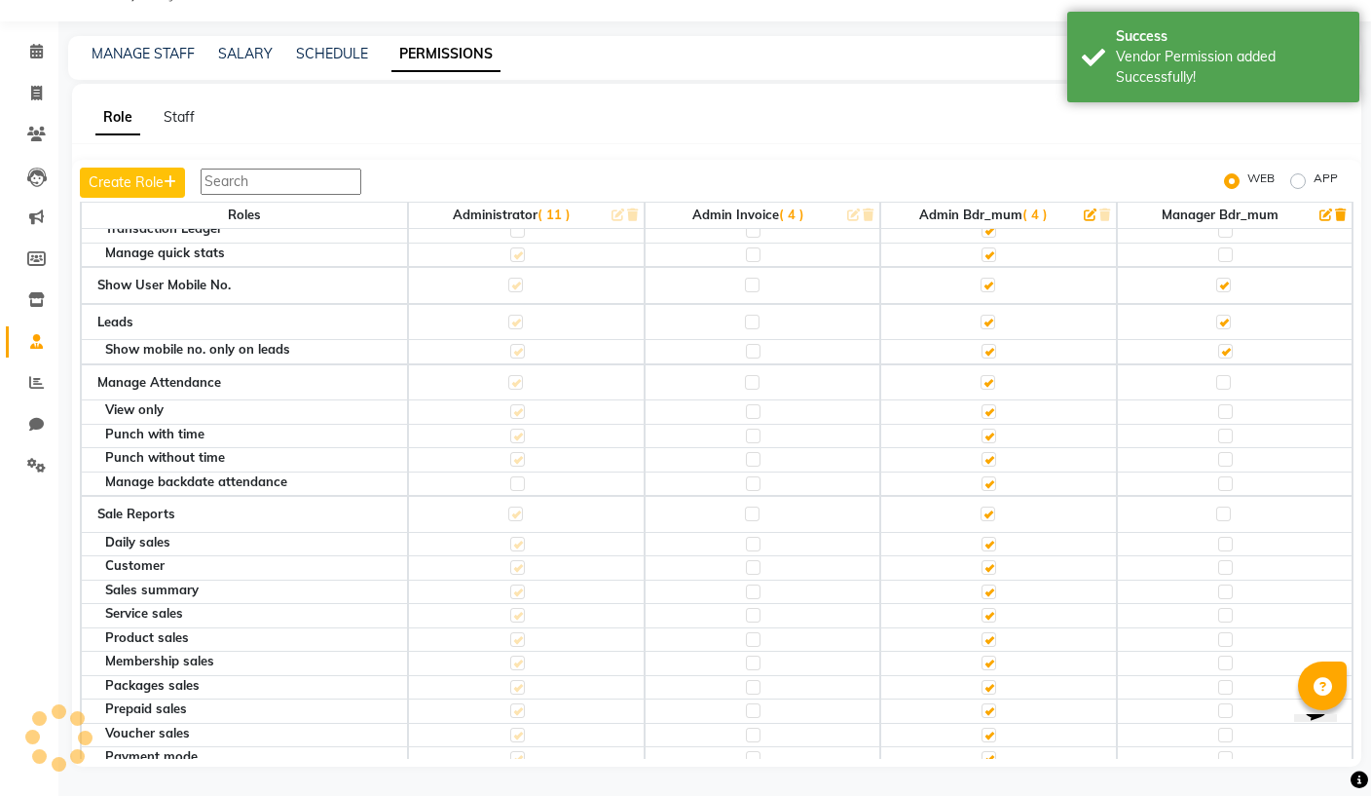
click at [1224, 404] on label at bounding box center [1225, 411] width 15 height 15
click at [1224, 405] on input "checkbox" at bounding box center [1224, 411] width 13 height 13
checkbox input "true"
click at [1222, 428] on label at bounding box center [1225, 435] width 15 height 15
click at [1222, 429] on input "checkbox" at bounding box center [1224, 435] width 13 height 13
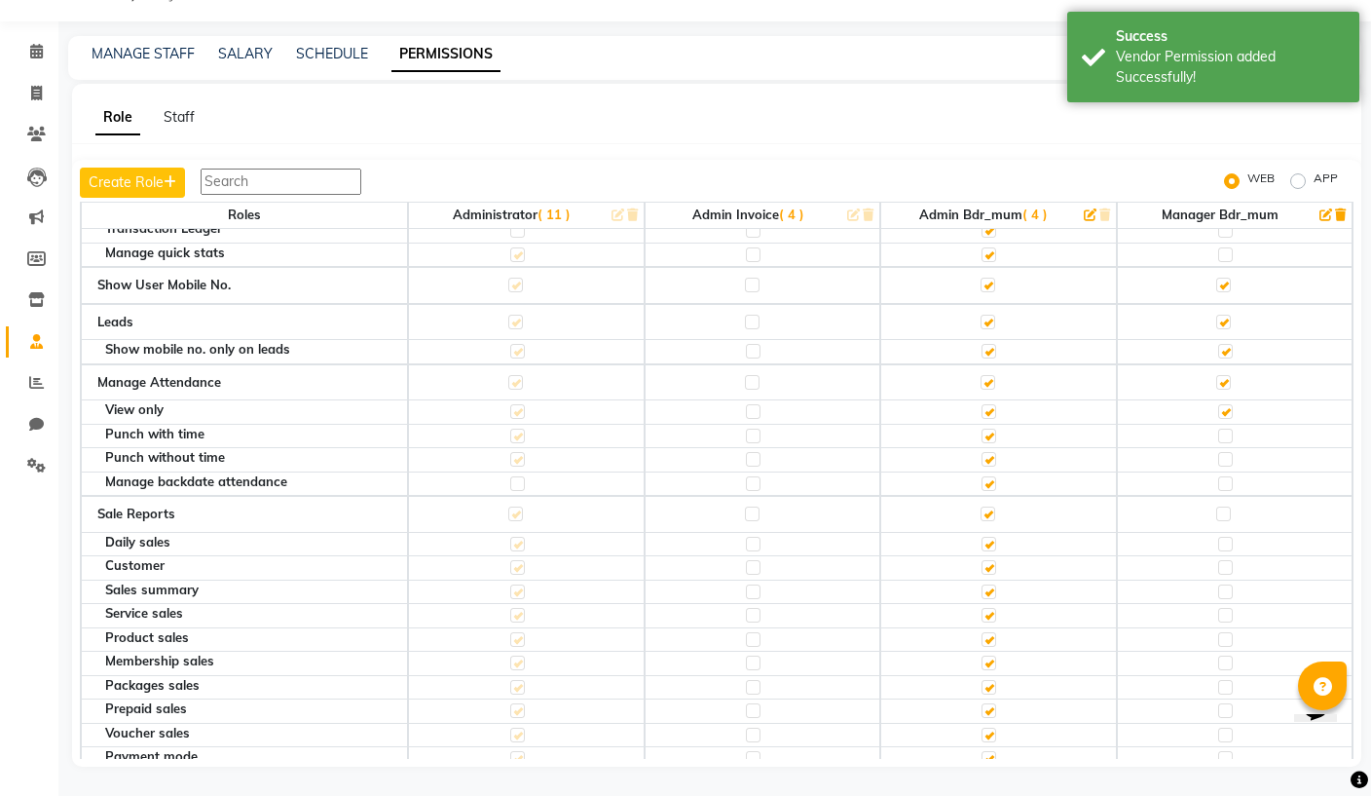
checkbox input "true"
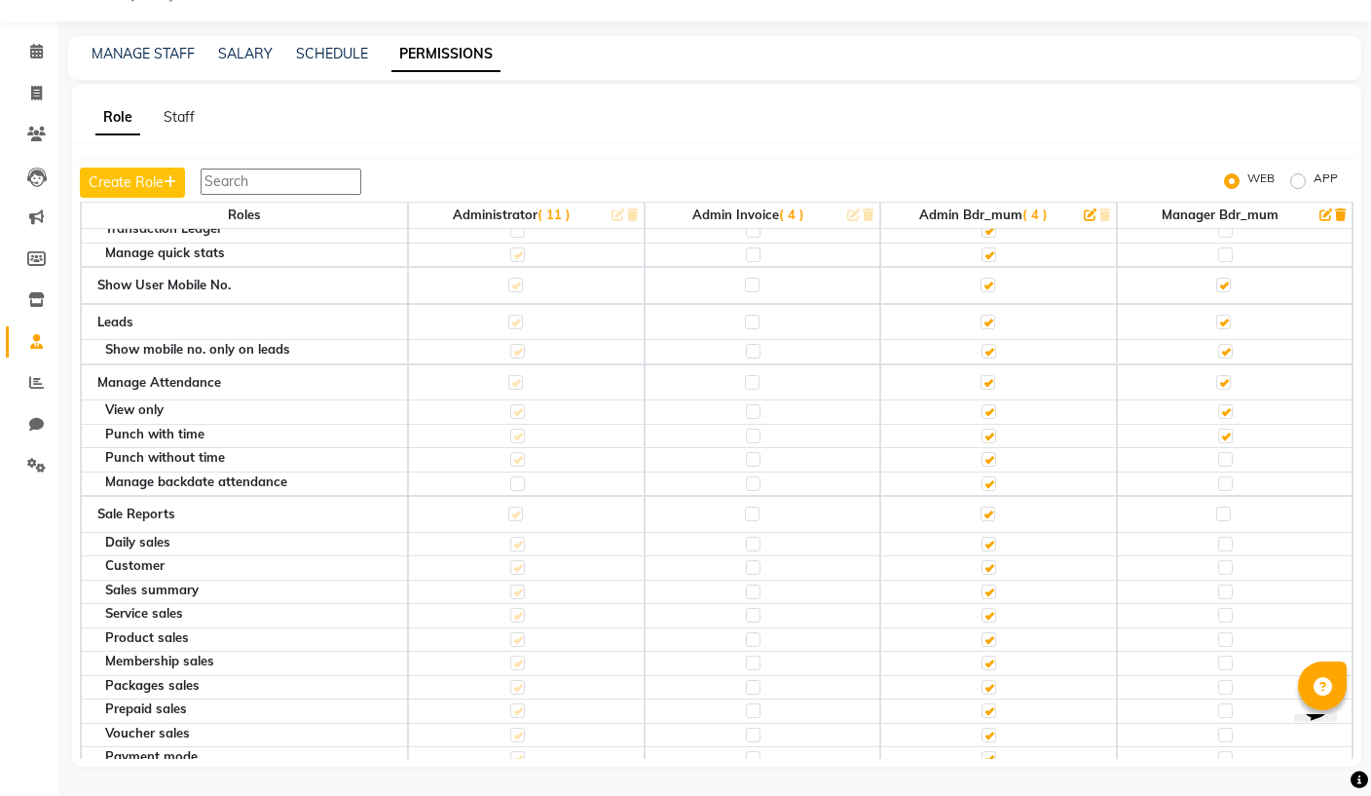
click at [1224, 476] on label at bounding box center [1225, 483] width 15 height 15
click at [1224, 477] on input "checkbox" at bounding box center [1224, 483] width 13 height 13
checkbox input "true"
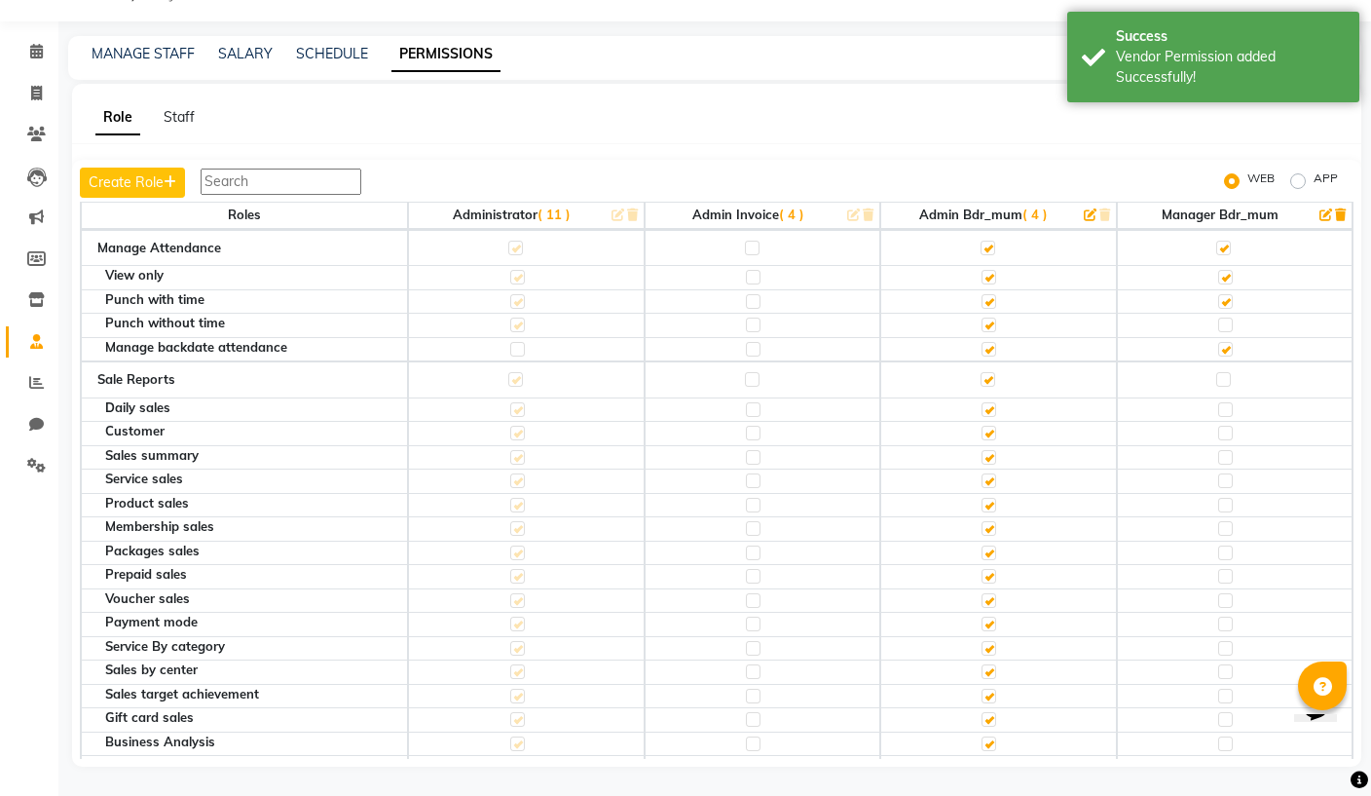
scroll to position [3278, 0]
click at [1229, 372] on label at bounding box center [1223, 379] width 15 height 15
click at [1229, 373] on input "checkbox" at bounding box center [1222, 379] width 13 height 13
checkbox input "true"
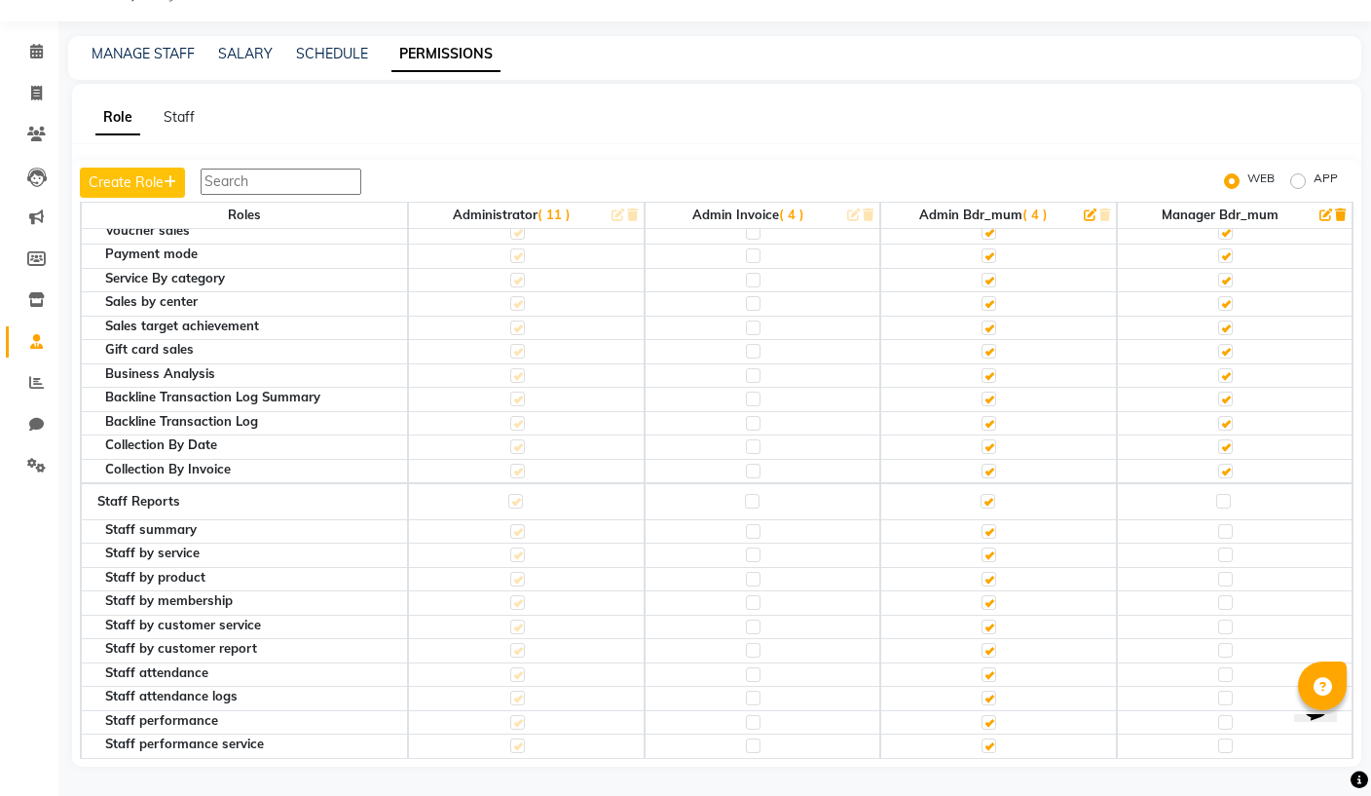
scroll to position [3700, 0]
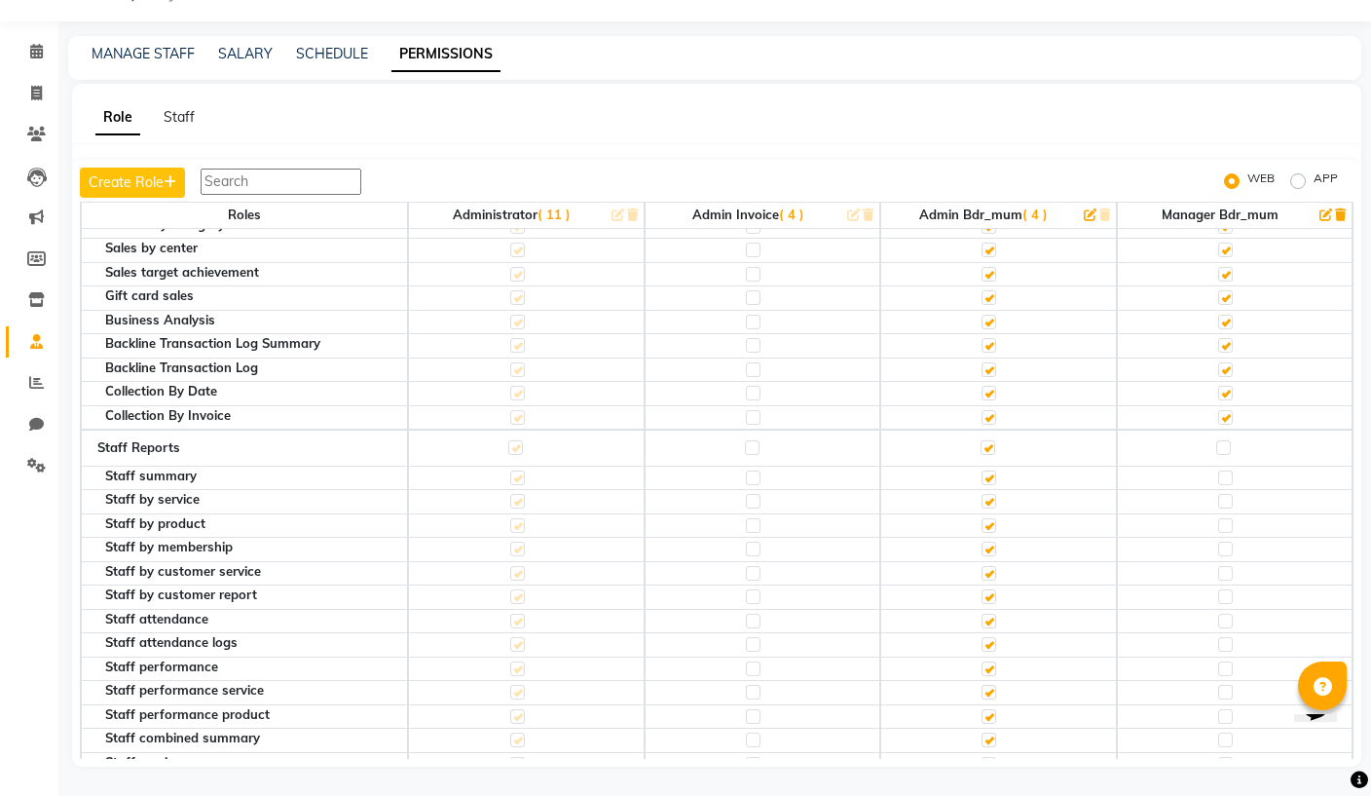
click at [1225, 440] on label at bounding box center [1223, 447] width 15 height 15
click at [1225, 441] on input "checkbox" at bounding box center [1222, 447] width 13 height 13
checkbox input "true"
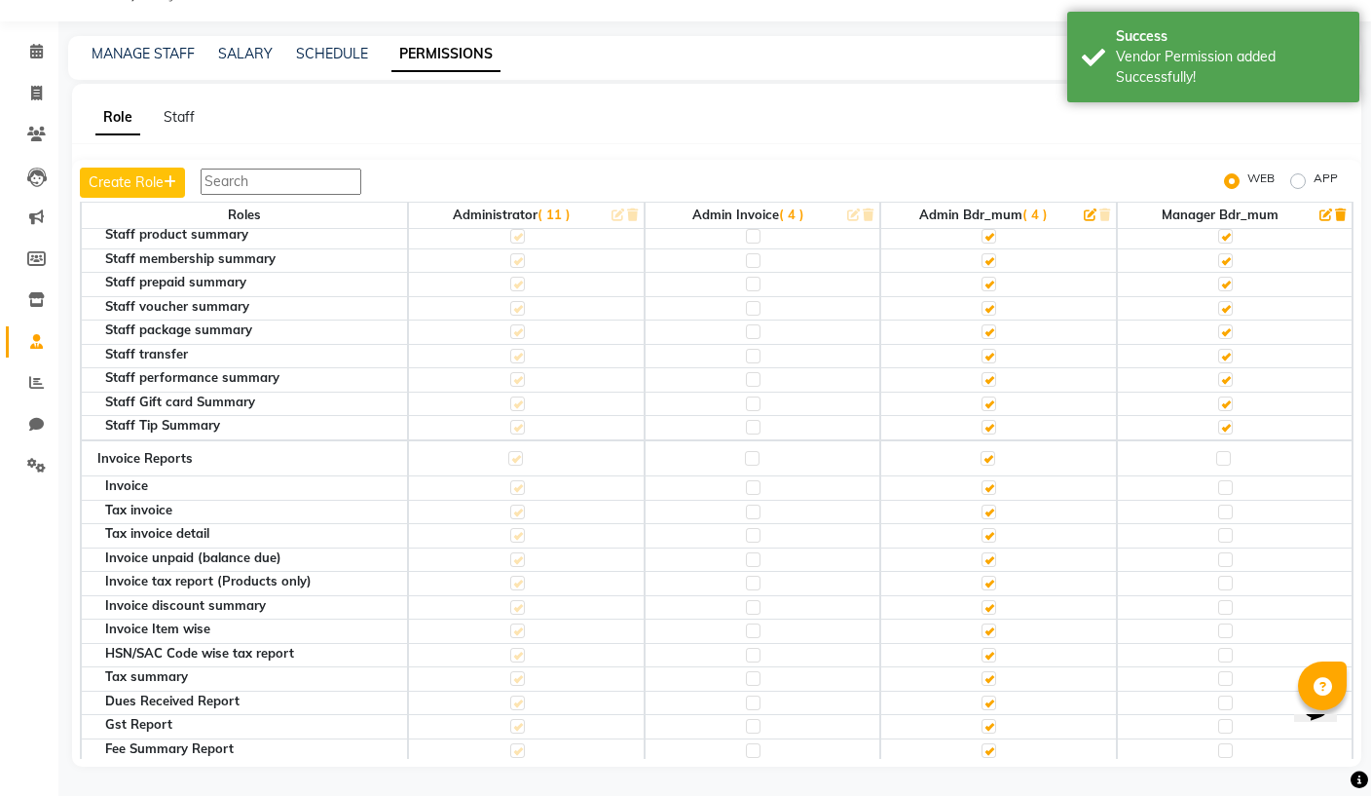
scroll to position [4254, 0]
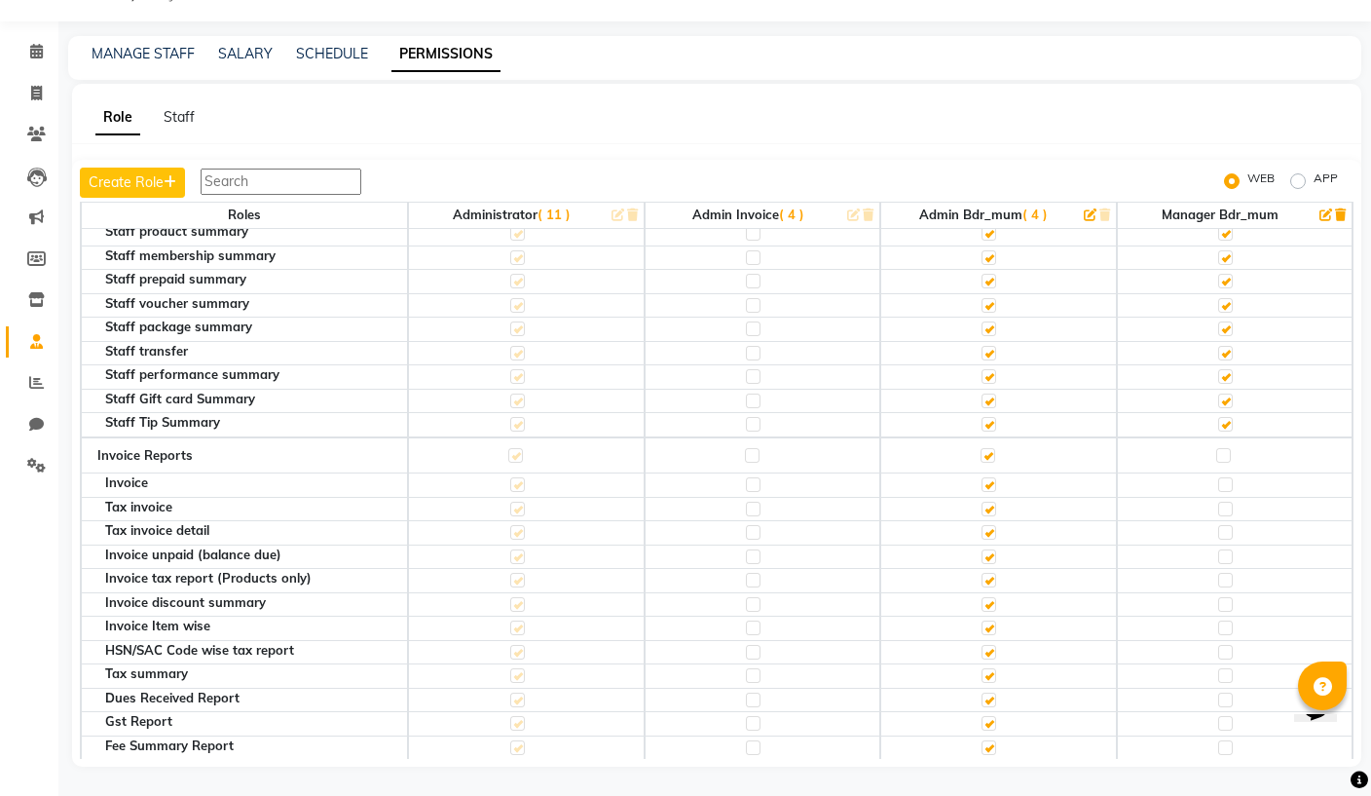
click at [1229, 448] on label at bounding box center [1223, 455] width 15 height 15
click at [1229, 449] on input "checkbox" at bounding box center [1222, 455] width 13 height 13
checkbox input "true"
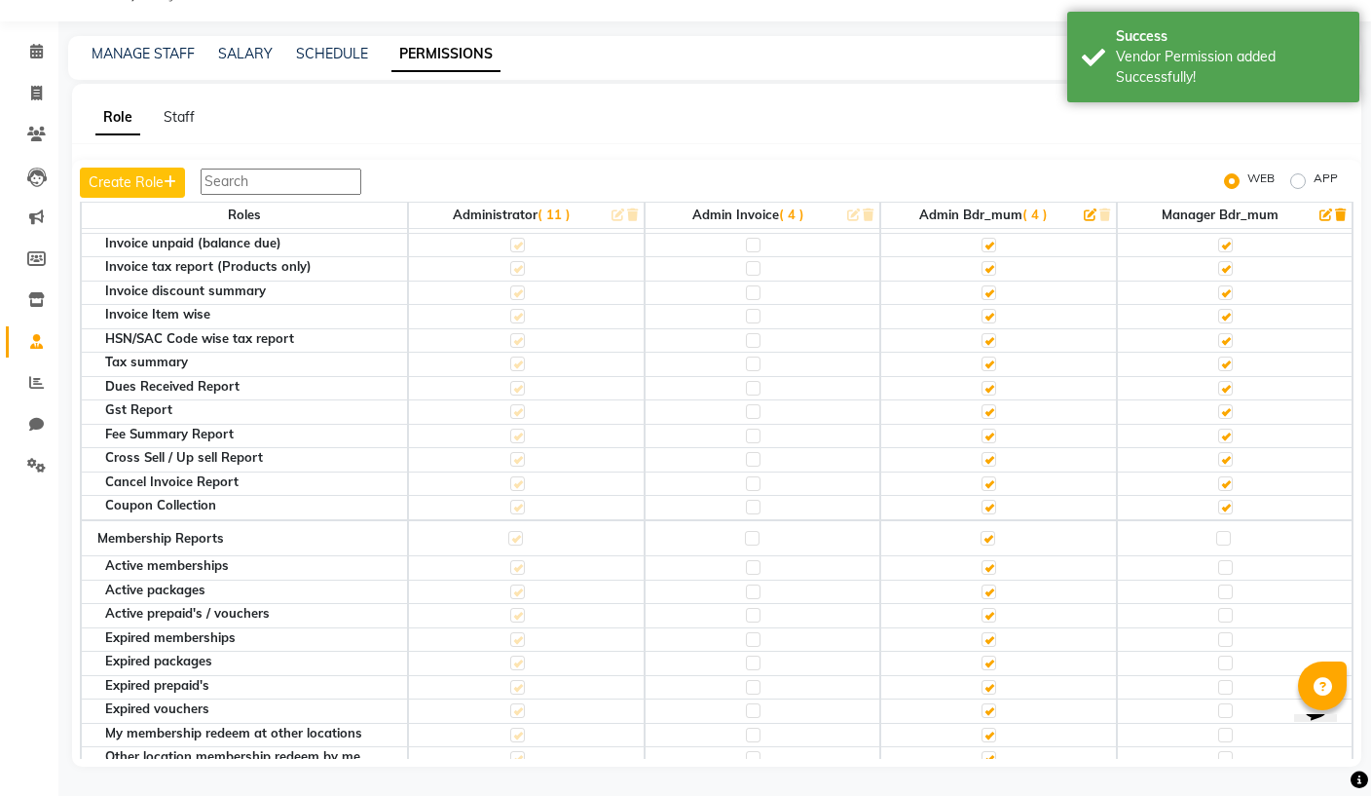
scroll to position [4570, 0]
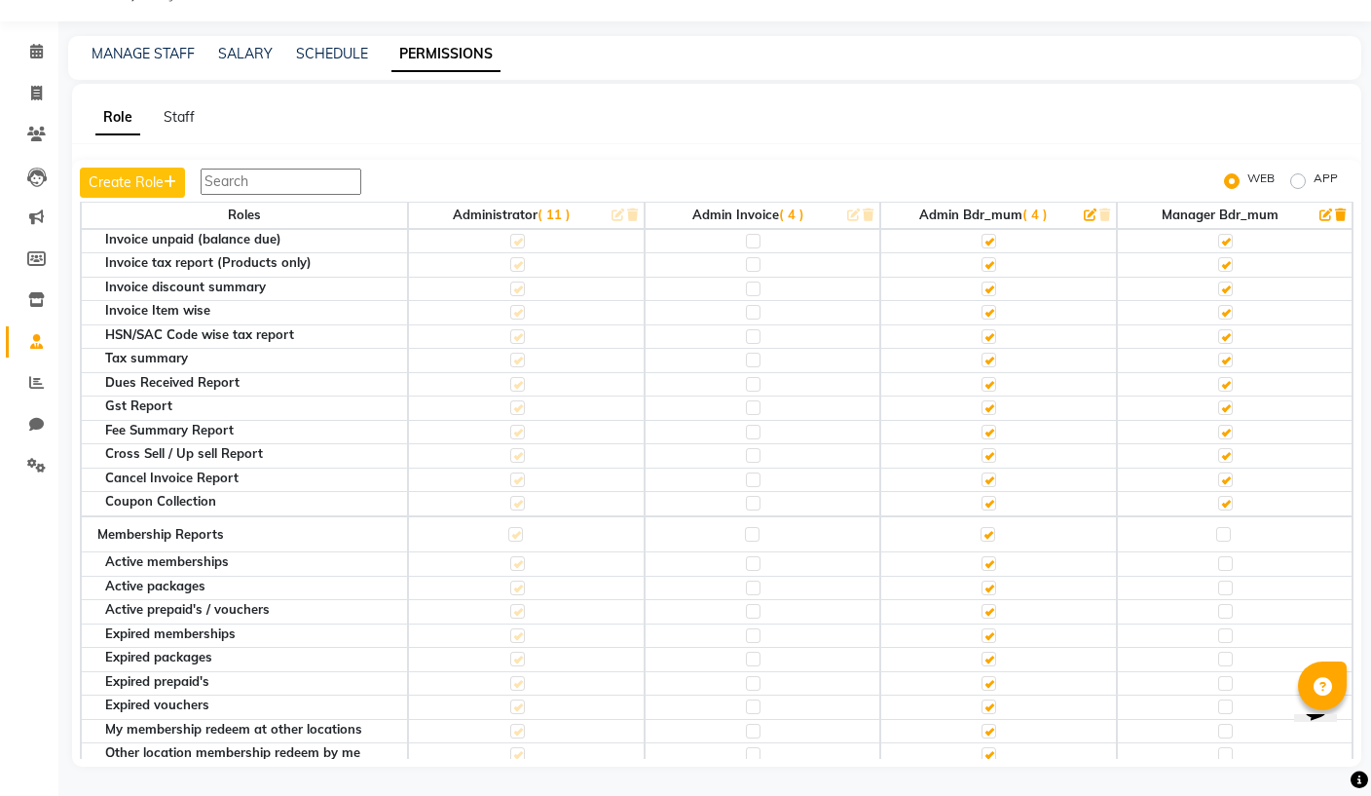
click at [1228, 527] on label at bounding box center [1223, 534] width 15 height 15
click at [1228, 528] on input "checkbox" at bounding box center [1222, 534] width 13 height 13
checkbox input "true"
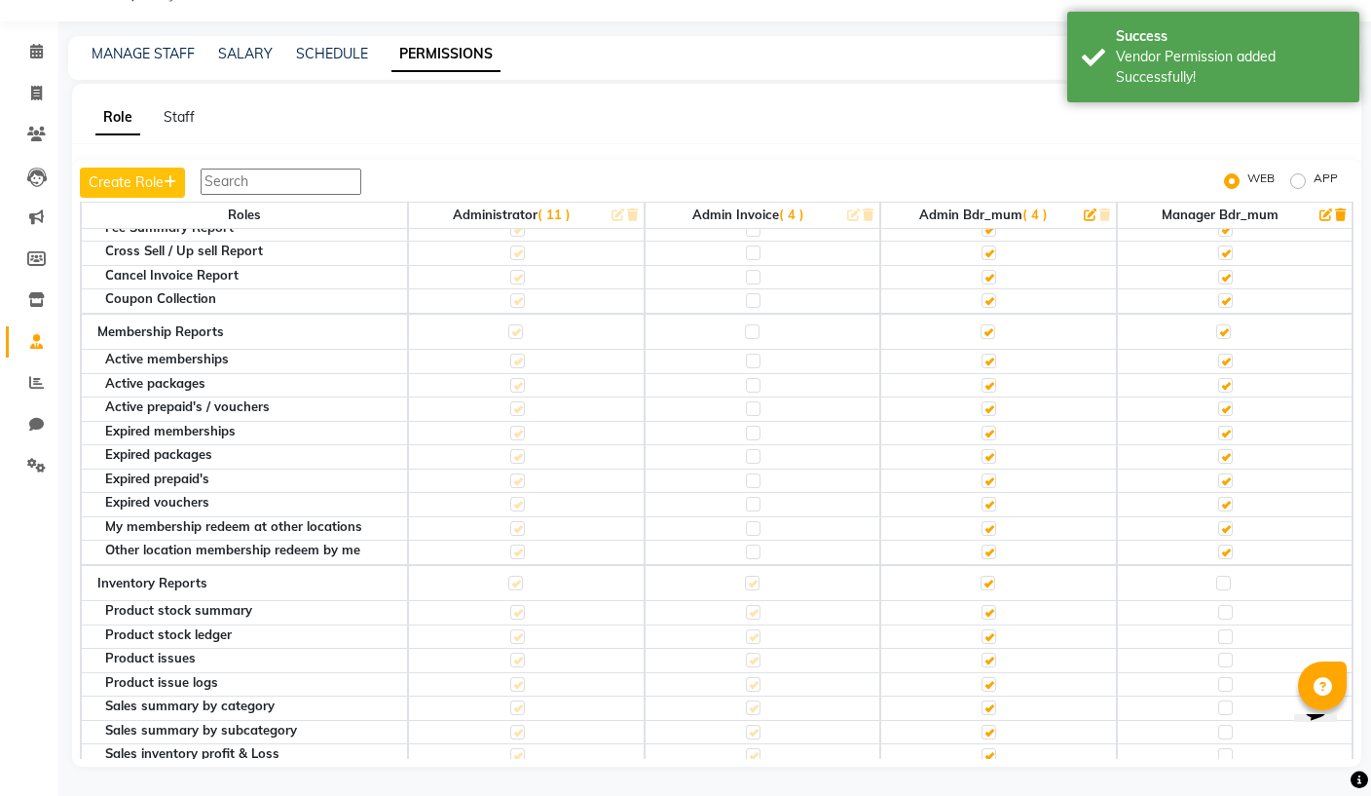
scroll to position [4775, 0]
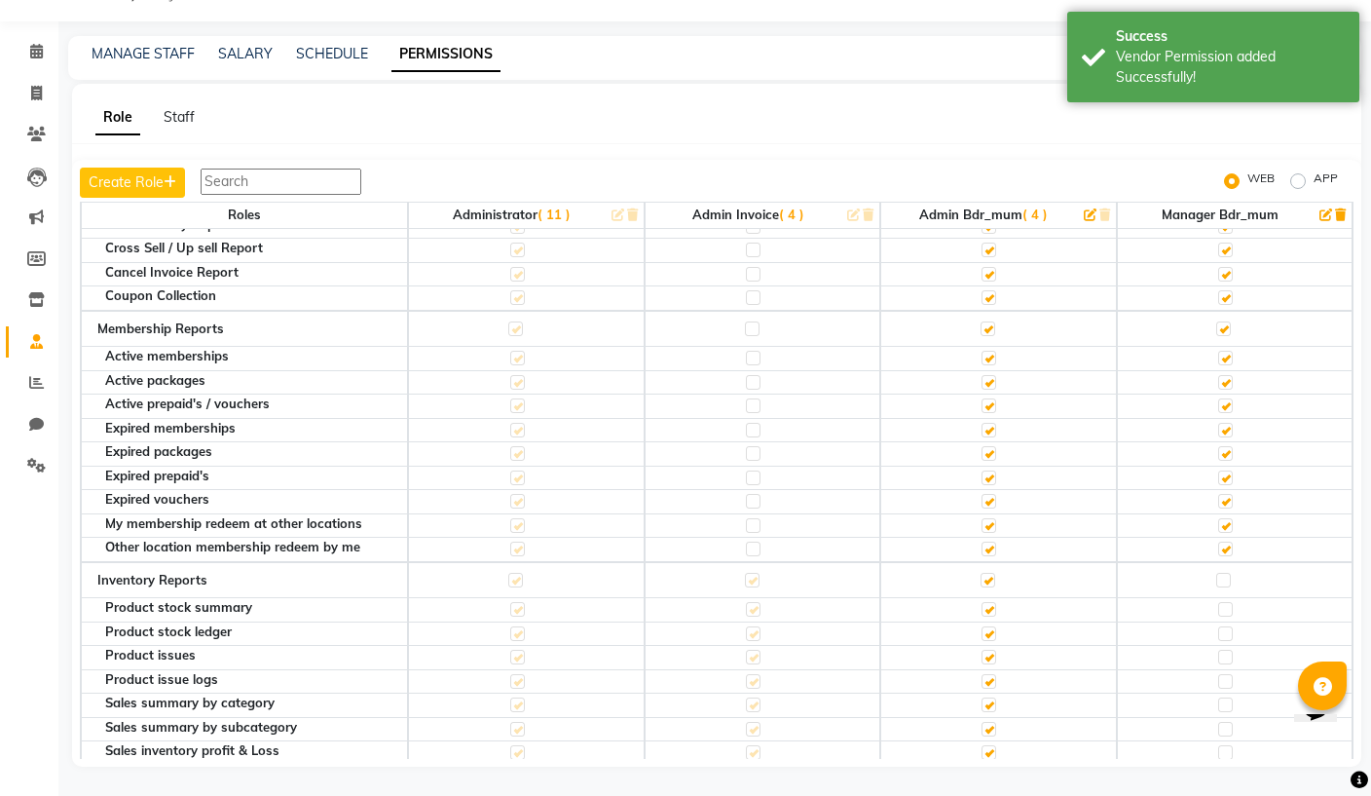
click at [1229, 573] on label at bounding box center [1223, 580] width 15 height 15
click at [1229, 574] on input "checkbox" at bounding box center [1222, 580] width 13 height 13
checkbox input "true"
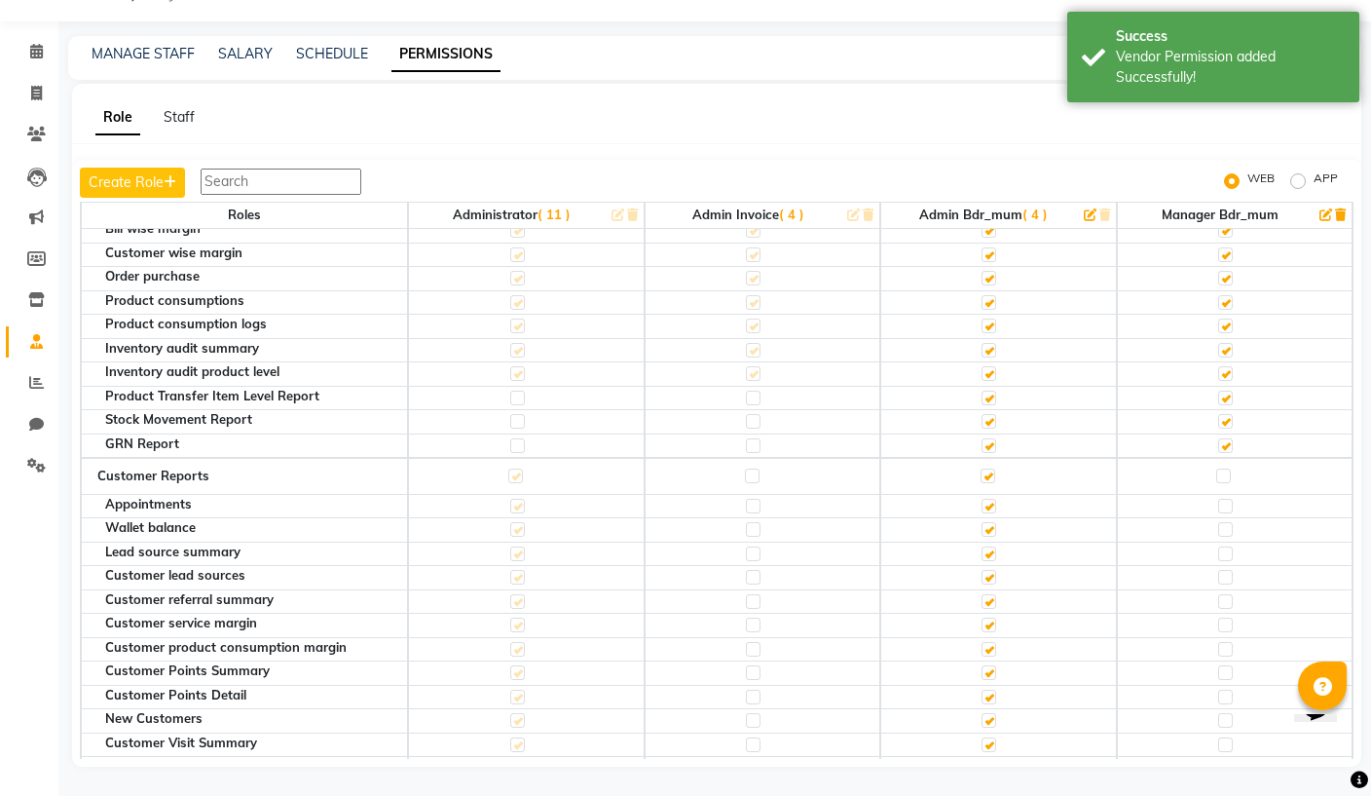
scroll to position [5449, 0]
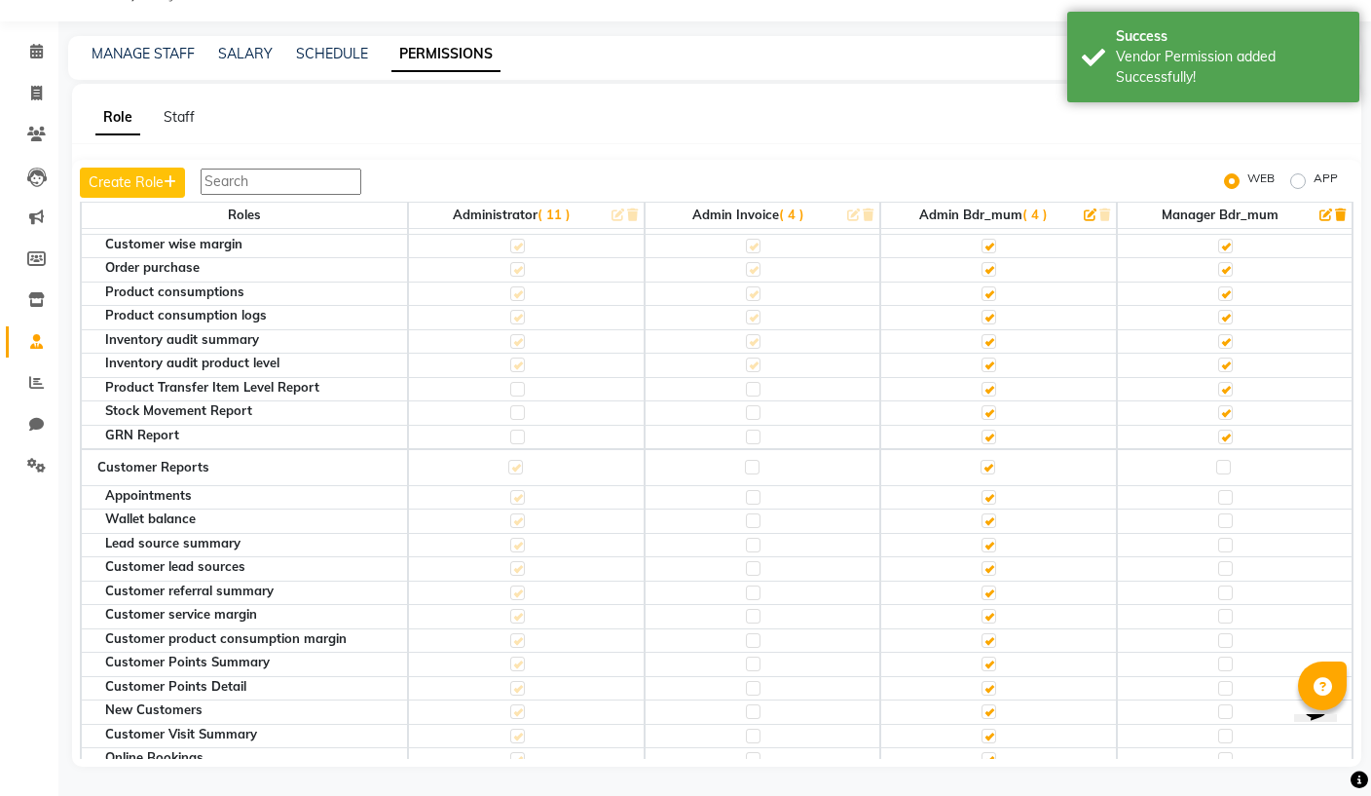
click at [1224, 460] on label at bounding box center [1223, 467] width 15 height 15
click at [1224, 461] on input "checkbox" at bounding box center [1222, 467] width 13 height 13
checkbox input "true"
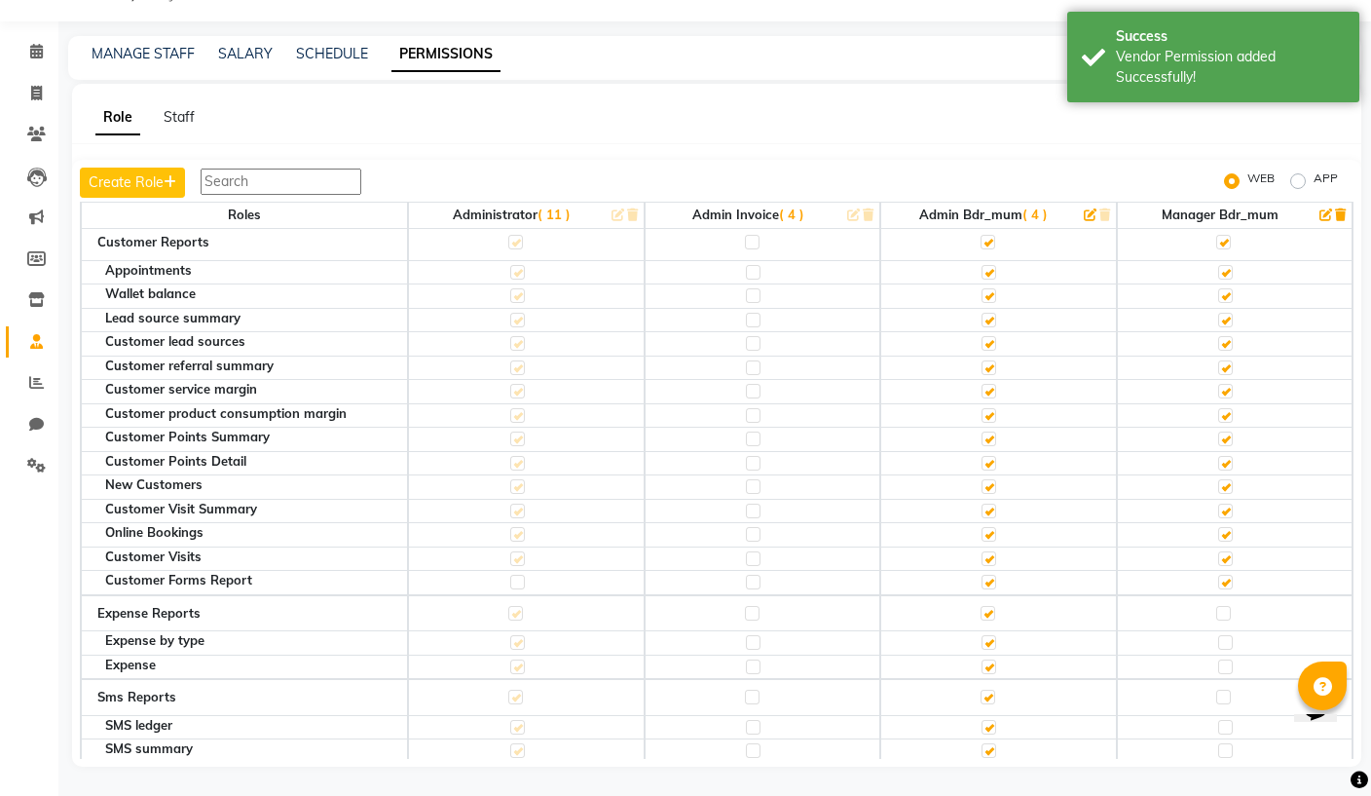
scroll to position [5701, 0]
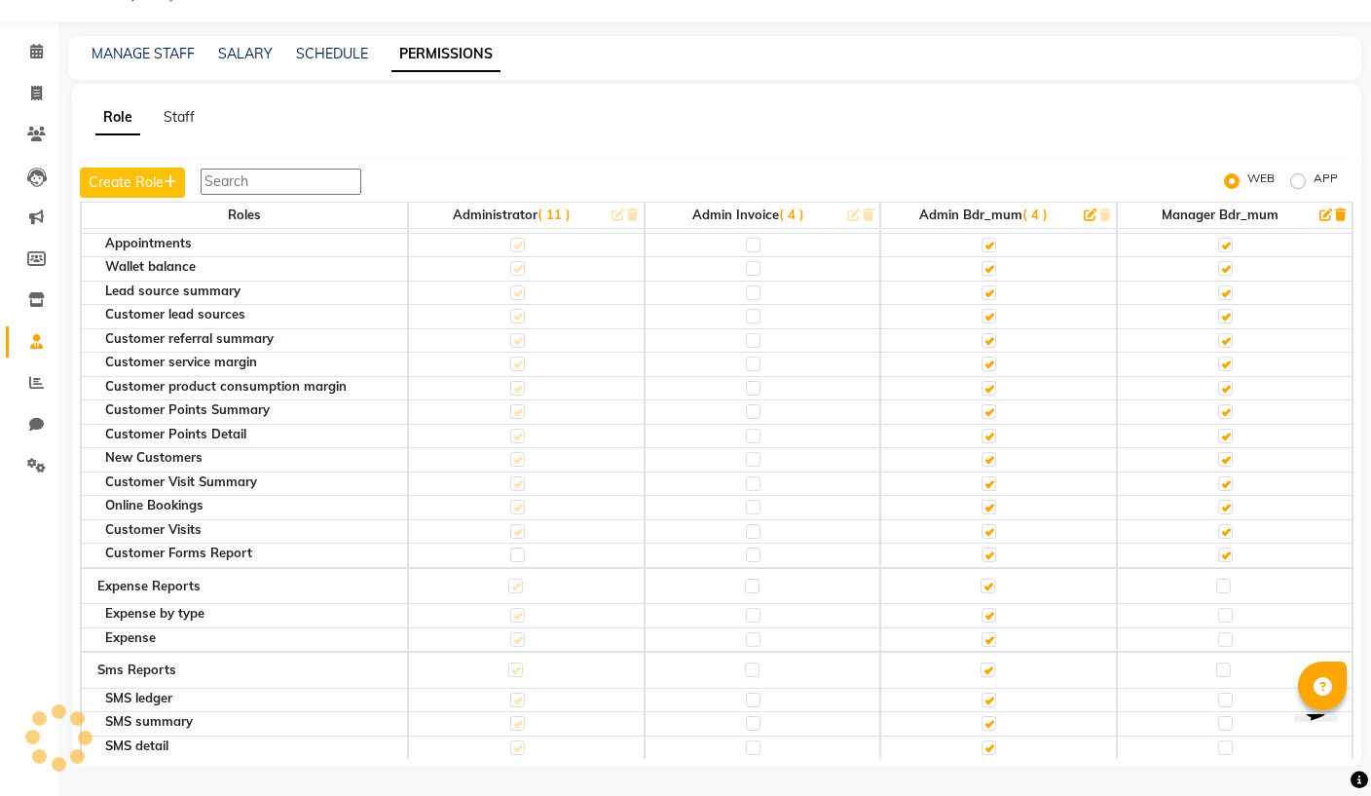
click at [1223, 578] on label at bounding box center [1223, 585] width 15 height 15
click at [1223, 579] on input "checkbox" at bounding box center [1222, 585] width 13 height 13
checkbox input "true"
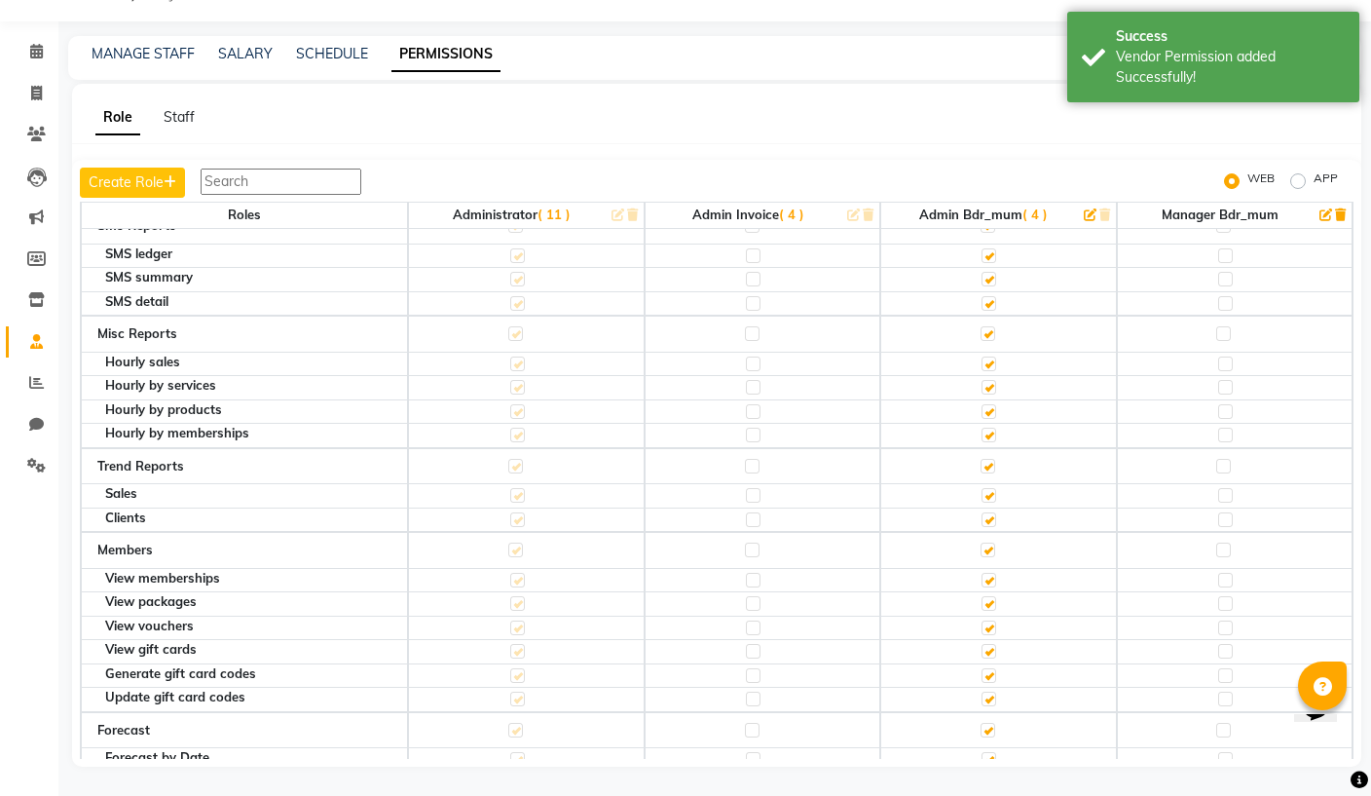
scroll to position [6148, 0]
click at [1224, 539] on label at bounding box center [1223, 546] width 15 height 15
click at [1224, 540] on input "checkbox" at bounding box center [1222, 546] width 13 height 13
checkbox input "true"
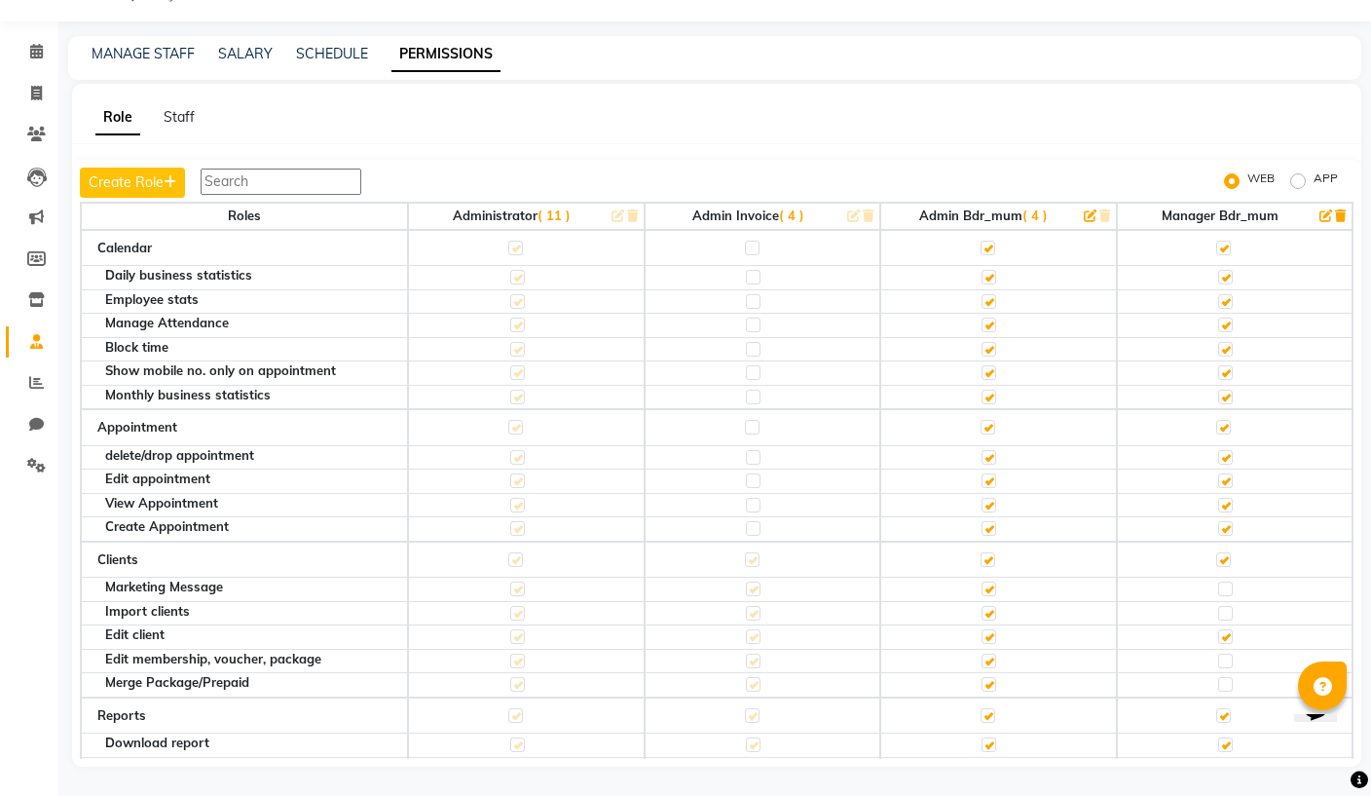
scroll to position [0, 0]
click at [162, 45] on link "MANAGE STAFF" at bounding box center [143, 54] width 103 height 18
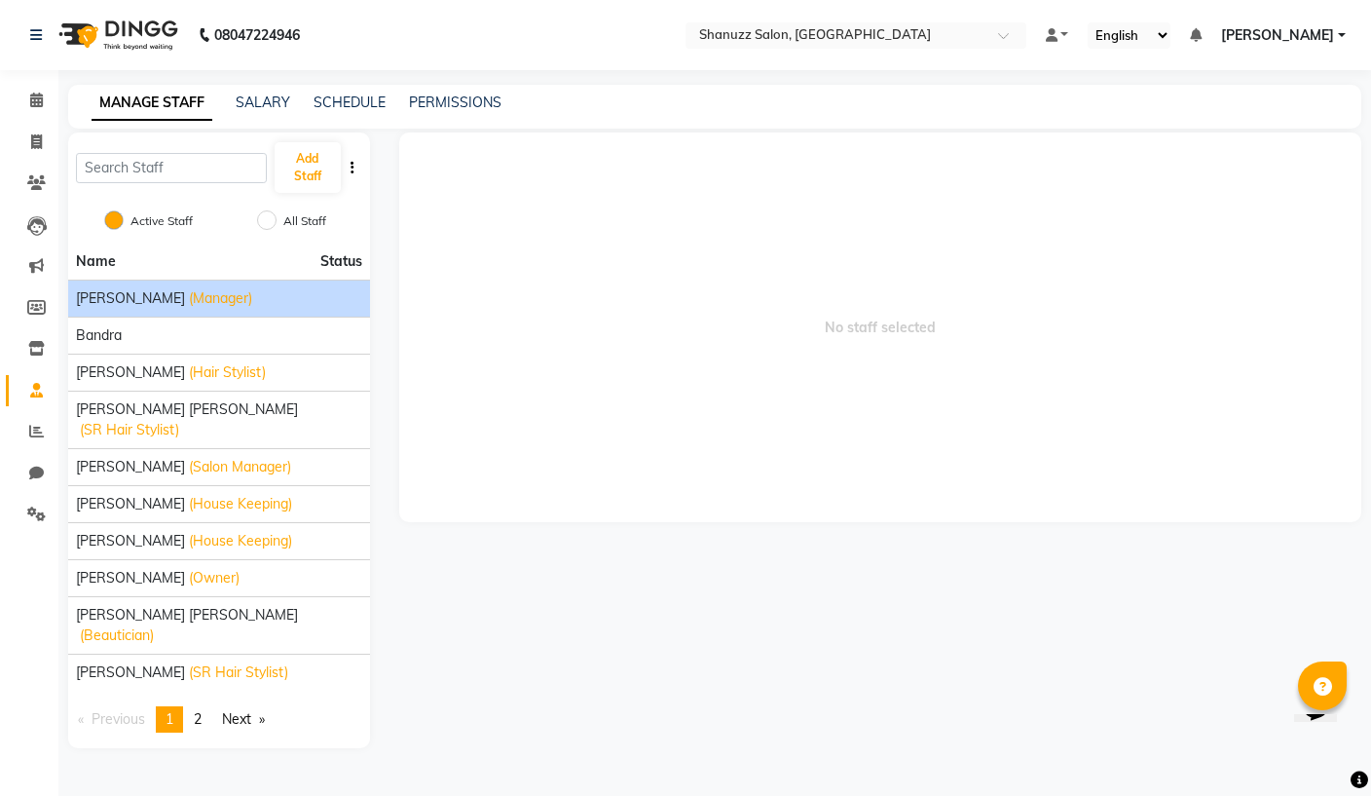
click at [213, 294] on span "(Manager)" at bounding box center [220, 298] width 63 height 20
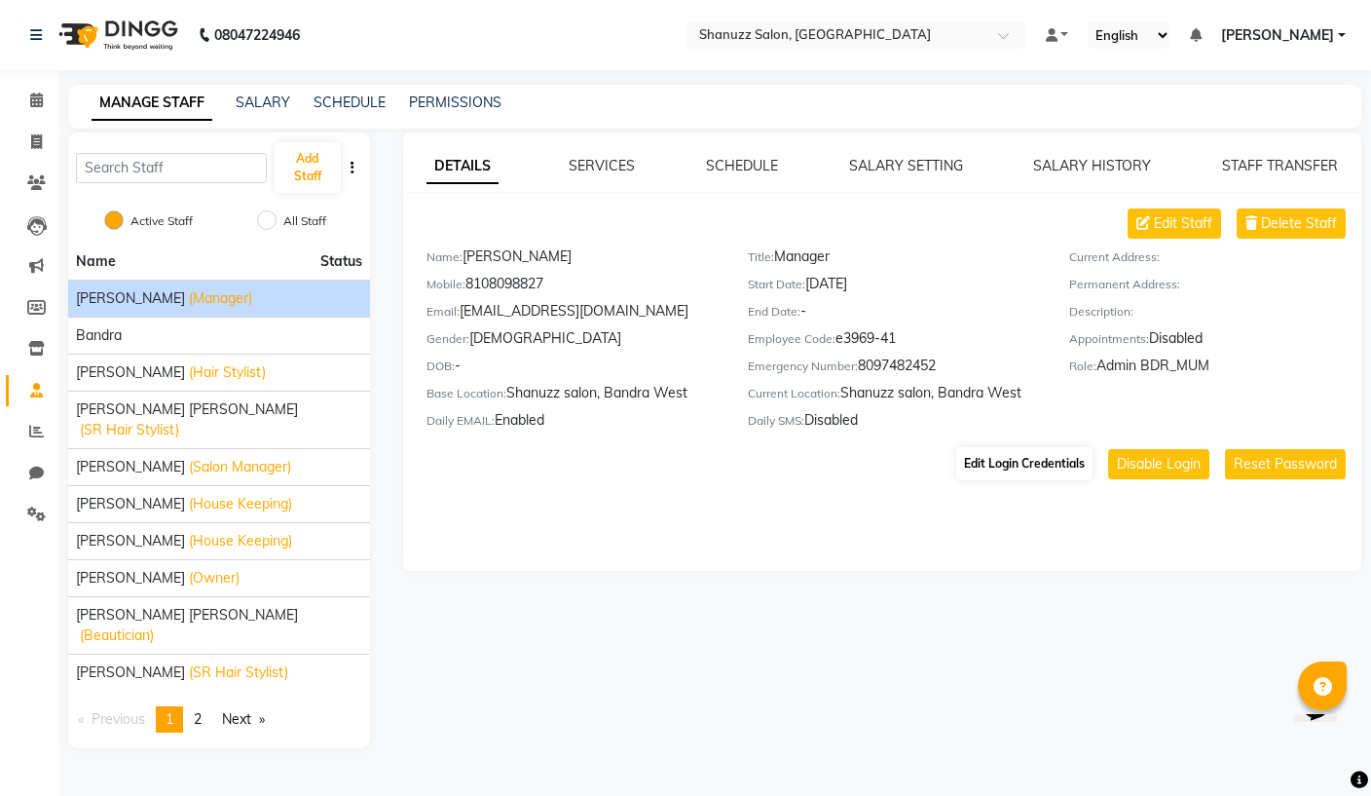
click at [1018, 465] on button "Edit Login Credentials" at bounding box center [1024, 463] width 136 height 33
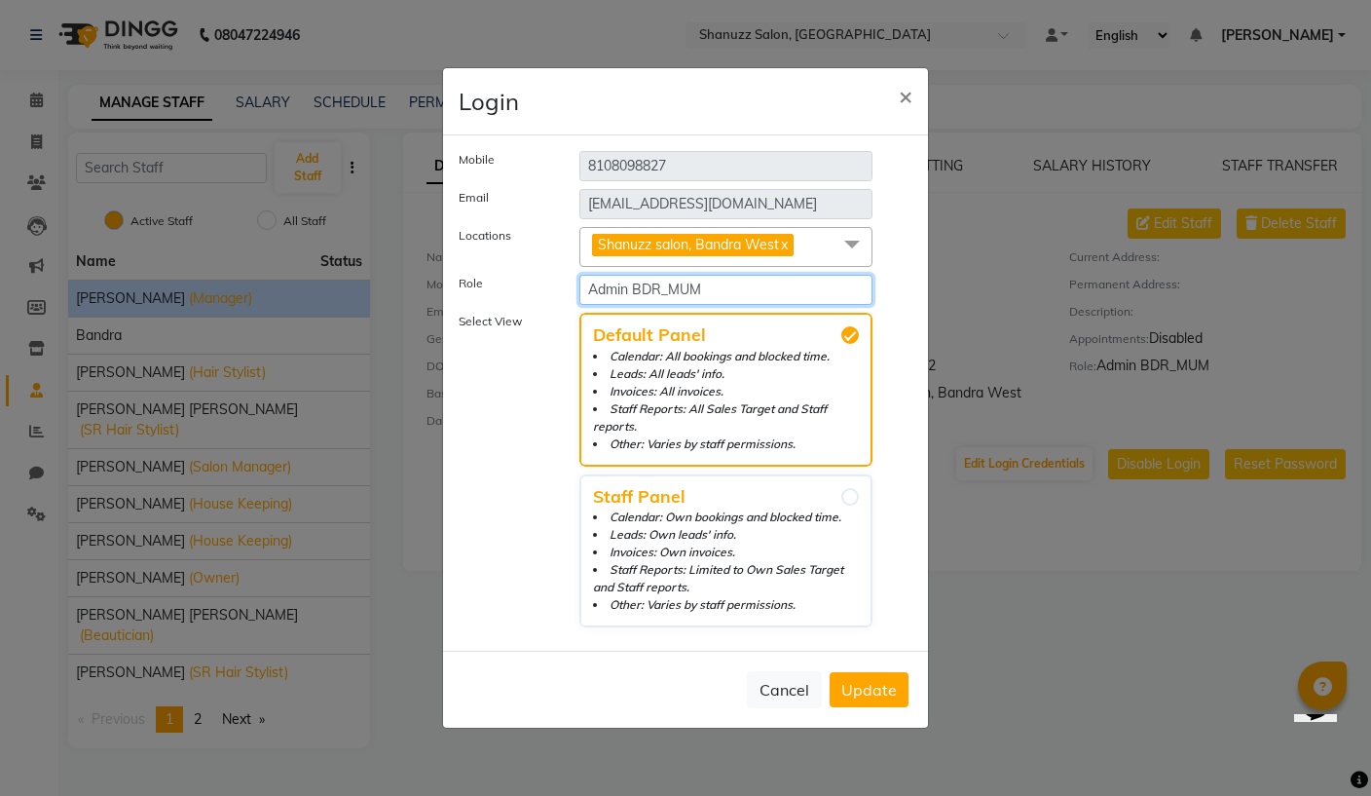
click at [767, 305] on select "Select Role Administrator Admin Invoice Admin BDR_MUM Manager BDR_MUM" at bounding box center [725, 290] width 293 height 30
select select "6074"
click at [883, 695] on span "Update" at bounding box center [869, 689] width 56 height 19
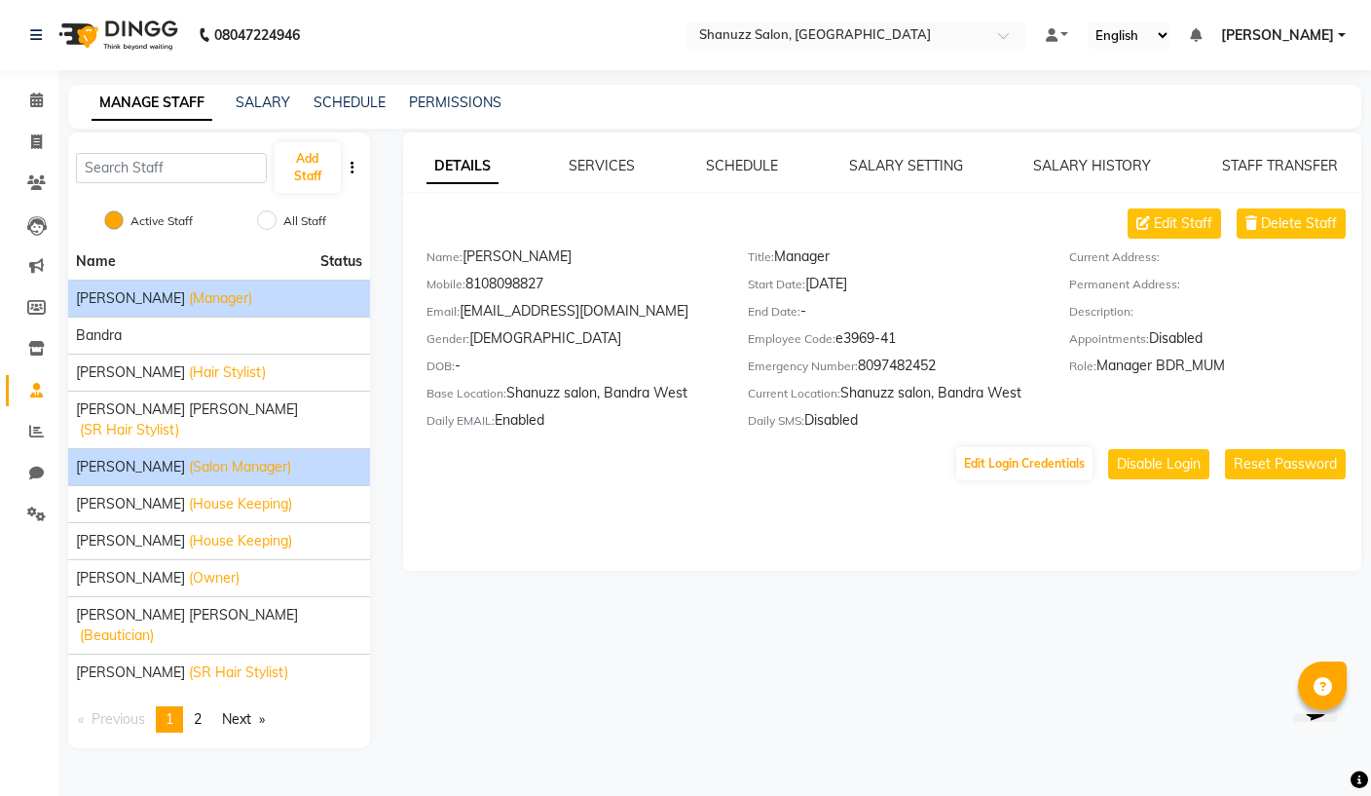
click at [244, 457] on span "(Salon Manager)" at bounding box center [240, 467] width 102 height 20
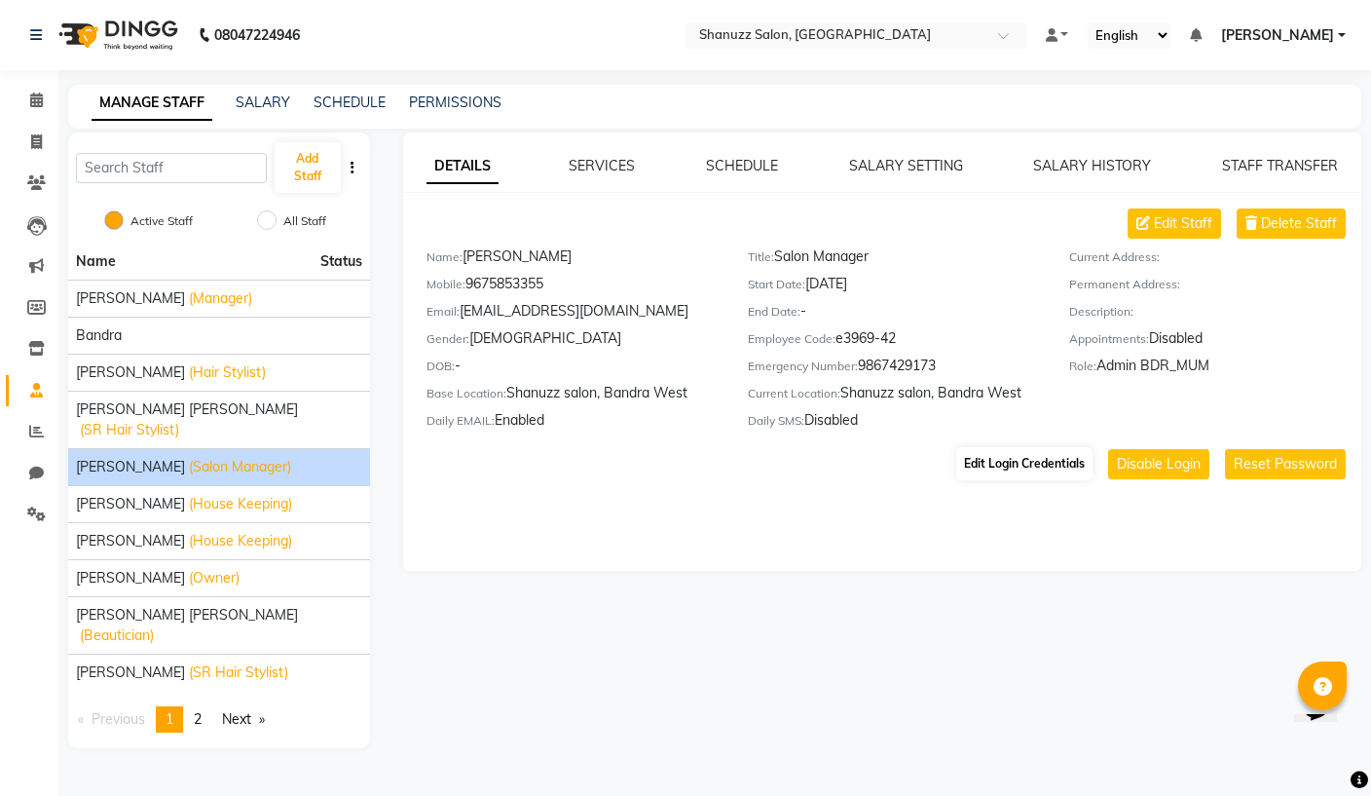
click at [993, 469] on button "Edit Login Credentials" at bounding box center [1024, 463] width 136 height 33
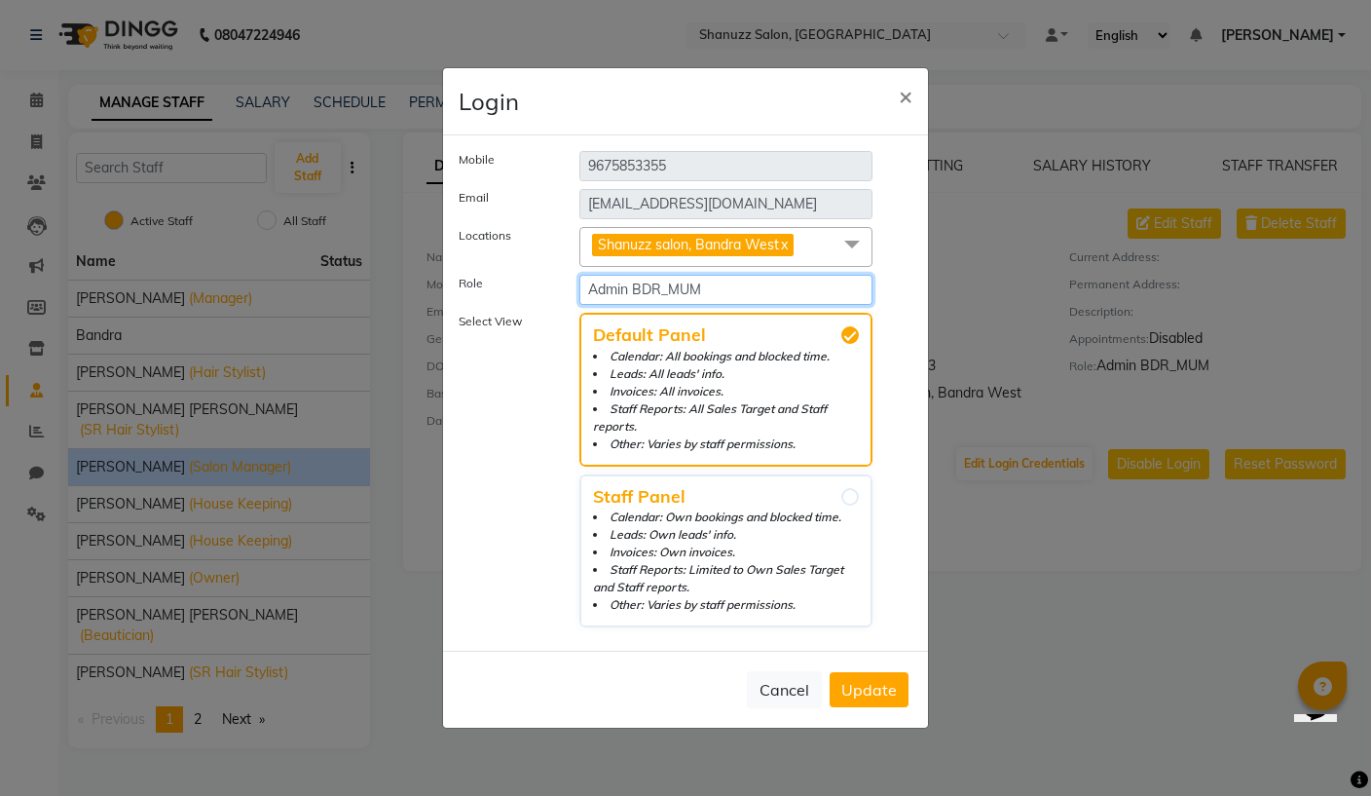
click at [780, 302] on select "Select Role Administrator Admin Invoice Admin BDR_MUM Manager BDR_MUM" at bounding box center [725, 290] width 293 height 30
click at [810, 305] on select "Select Role Administrator Admin Invoice Admin BDR_MUM Manager BDR_MUM" at bounding box center [725, 290] width 293 height 30
select select "6074"
click at [873, 705] on button "Update" at bounding box center [869, 689] width 79 height 35
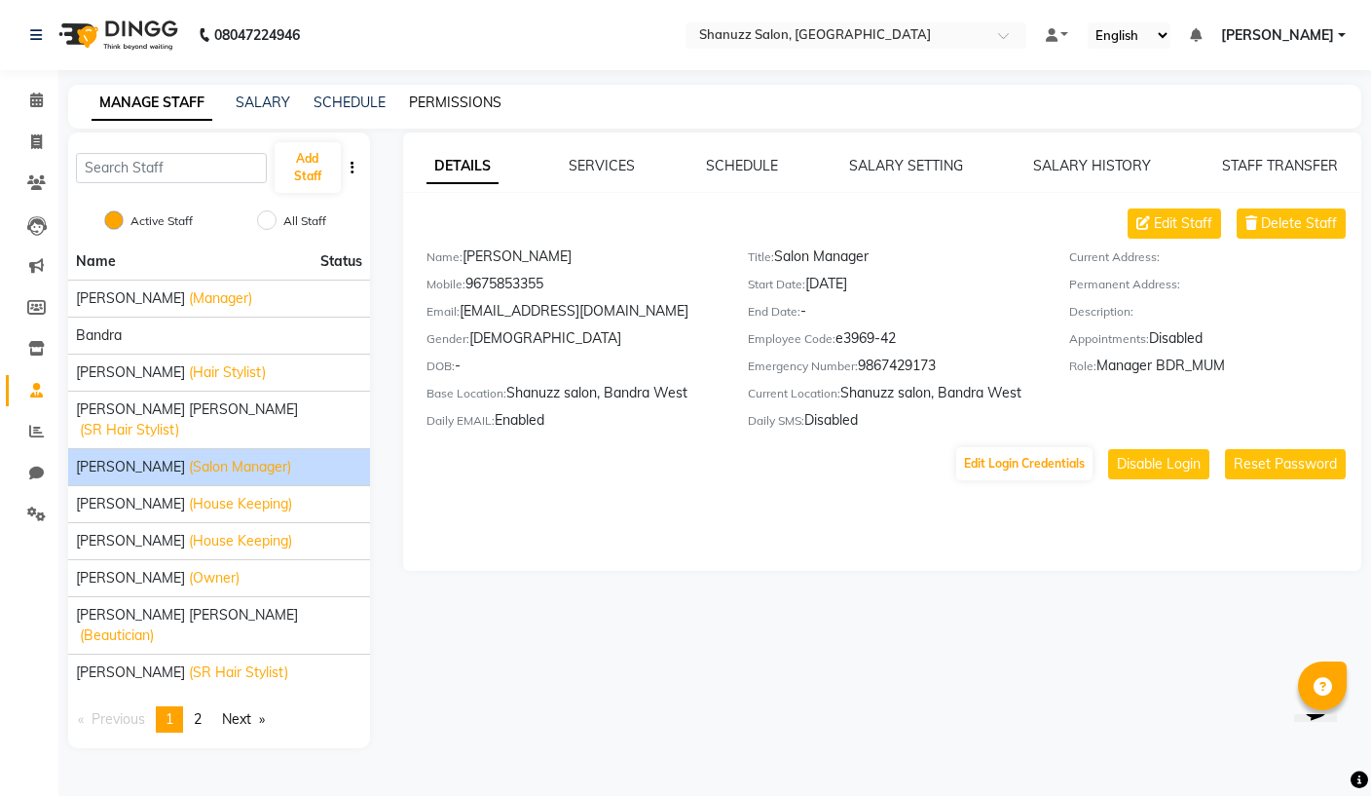
click at [487, 108] on link "PERMISSIONS" at bounding box center [455, 102] width 93 height 18
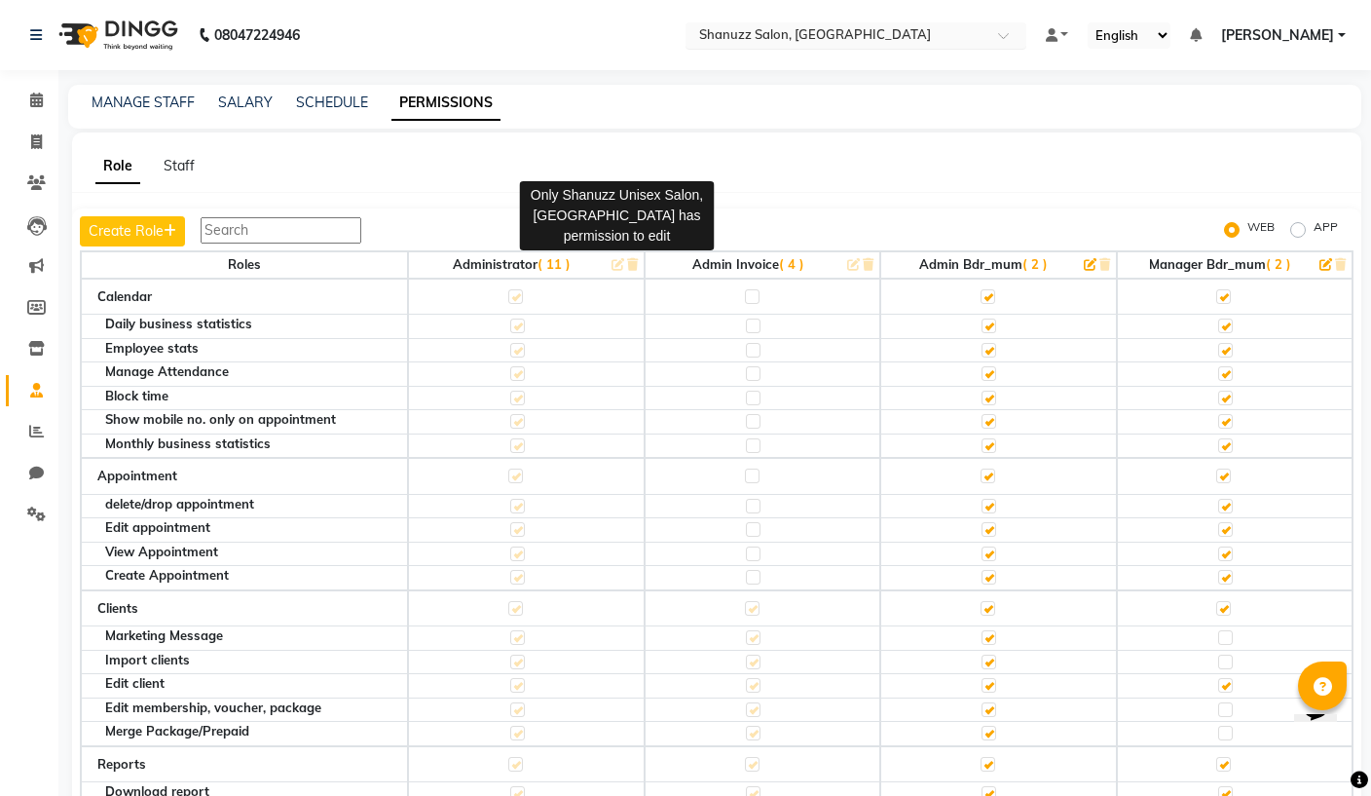
click at [730, 43] on input "text" at bounding box center [836, 36] width 282 height 19
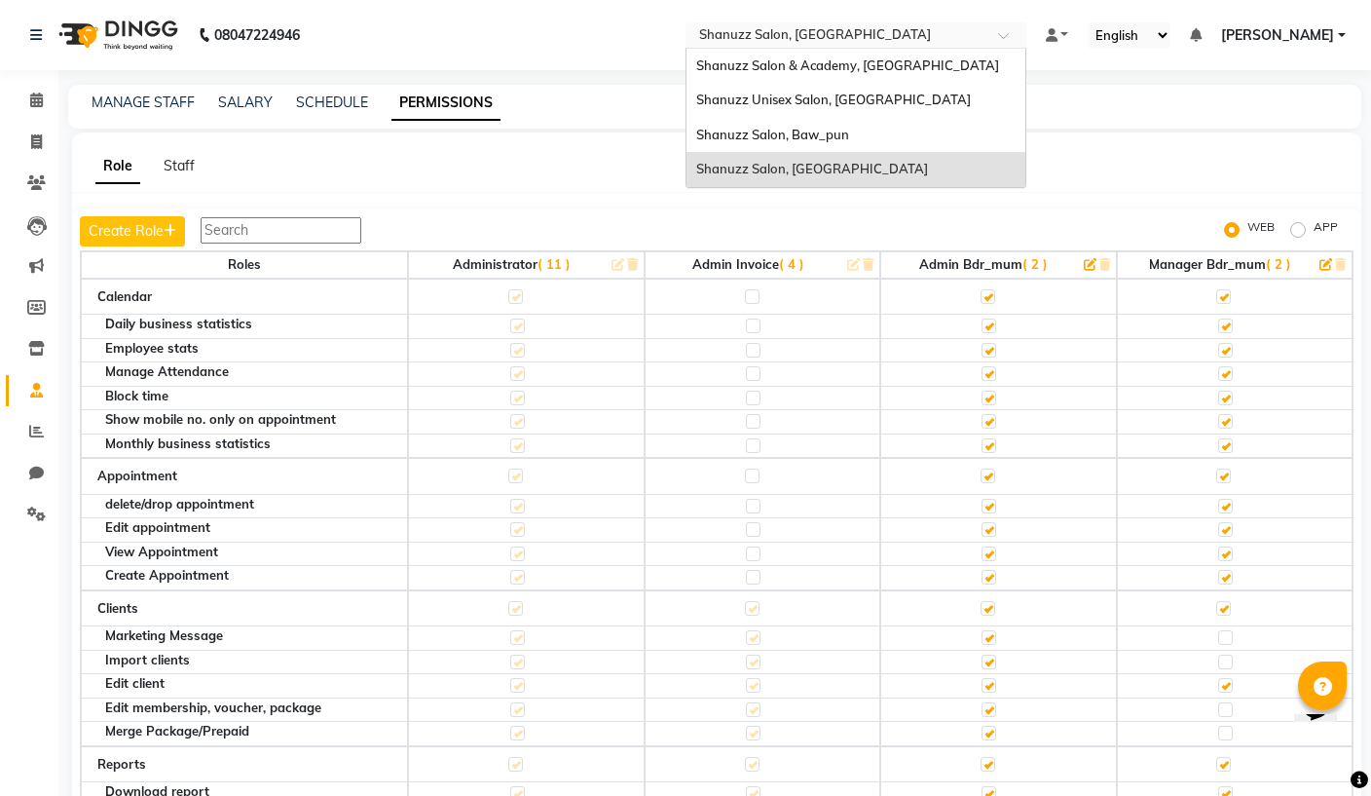
click at [550, 268] on span "( 11 )" at bounding box center [553, 264] width 33 height 16
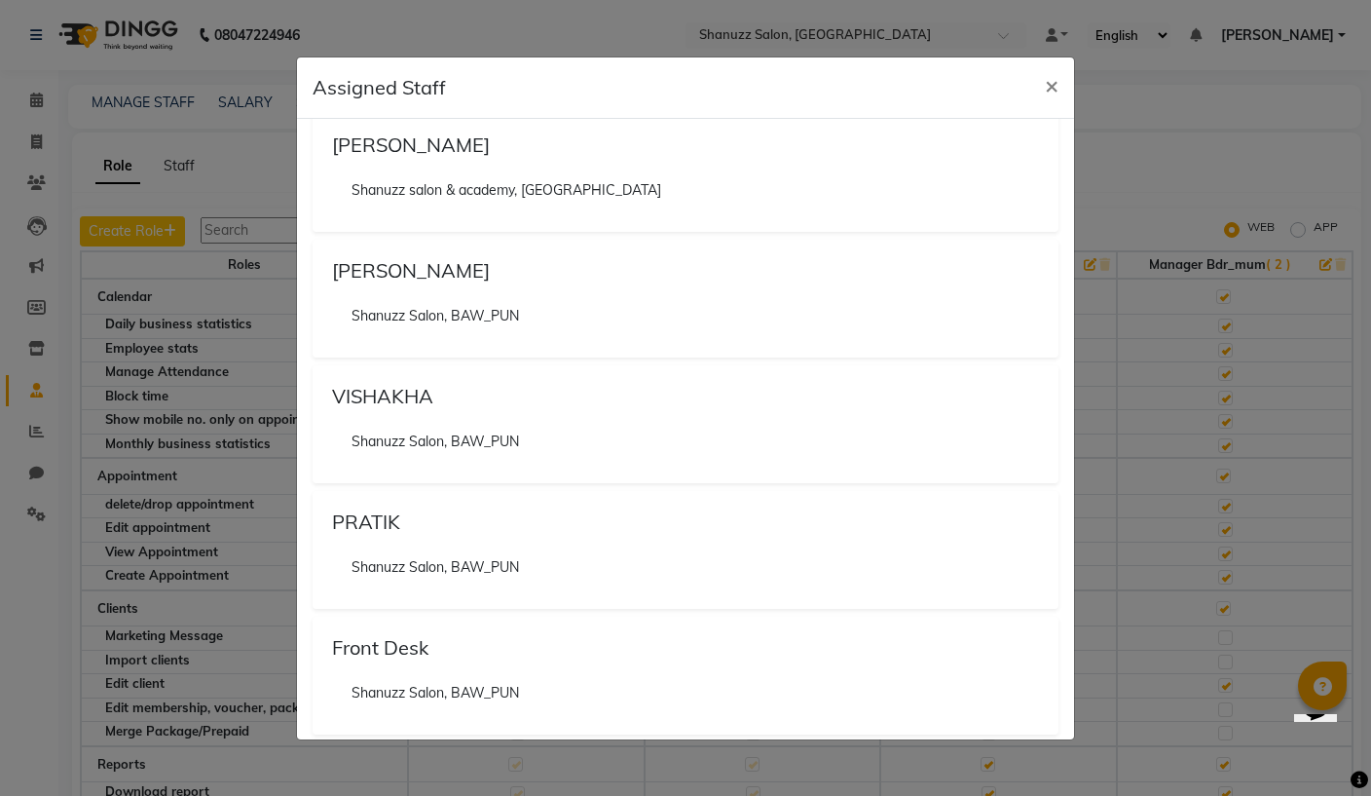
scroll to position [1216, 0]
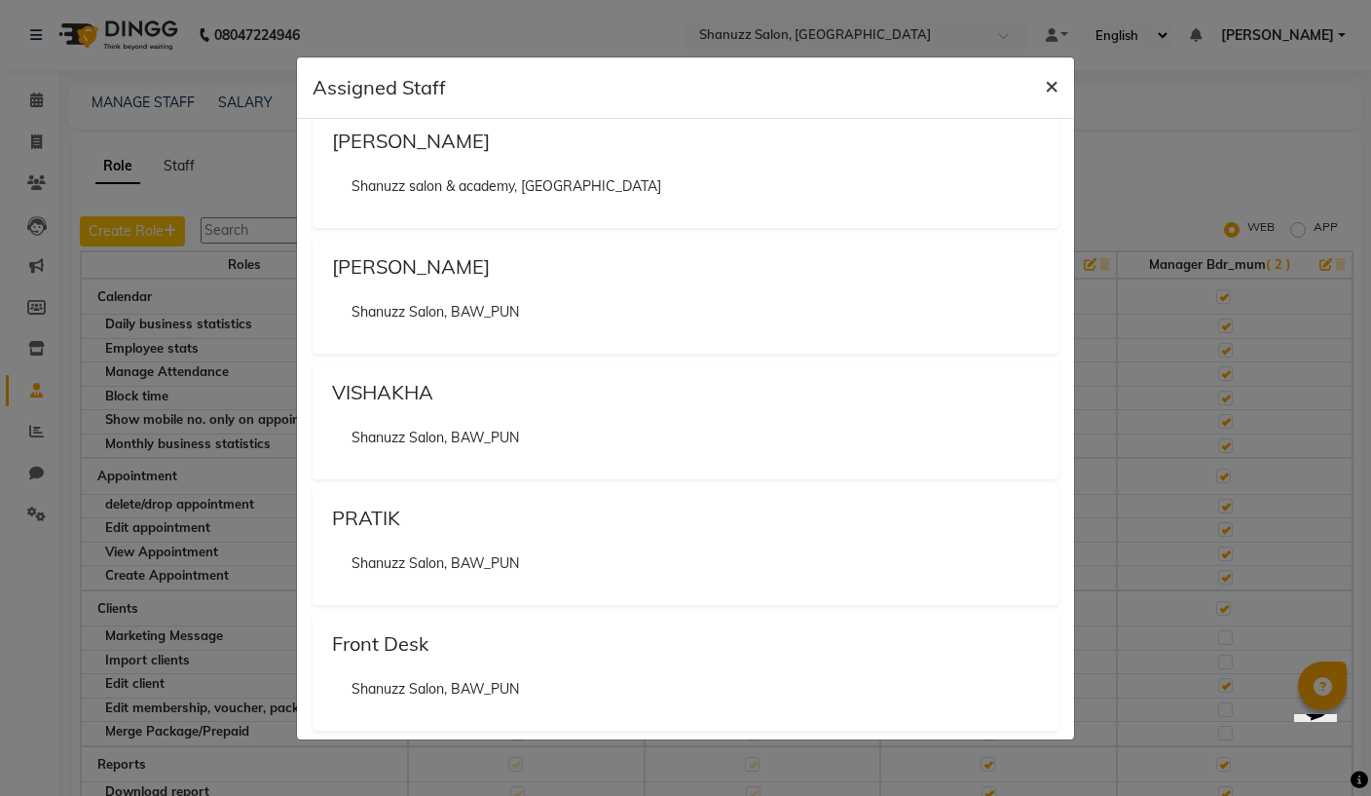
click at [1054, 91] on span "×" at bounding box center [1052, 84] width 14 height 29
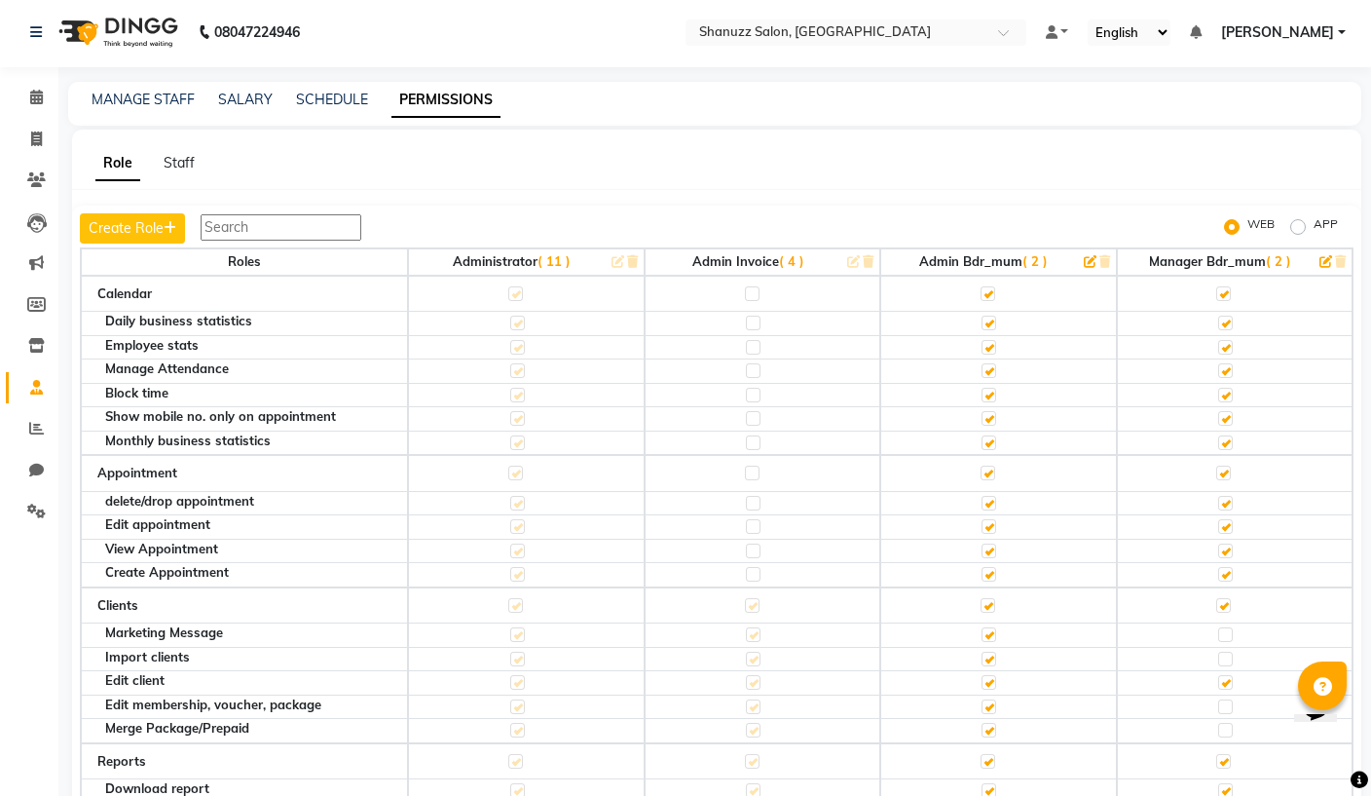
scroll to position [5, 0]
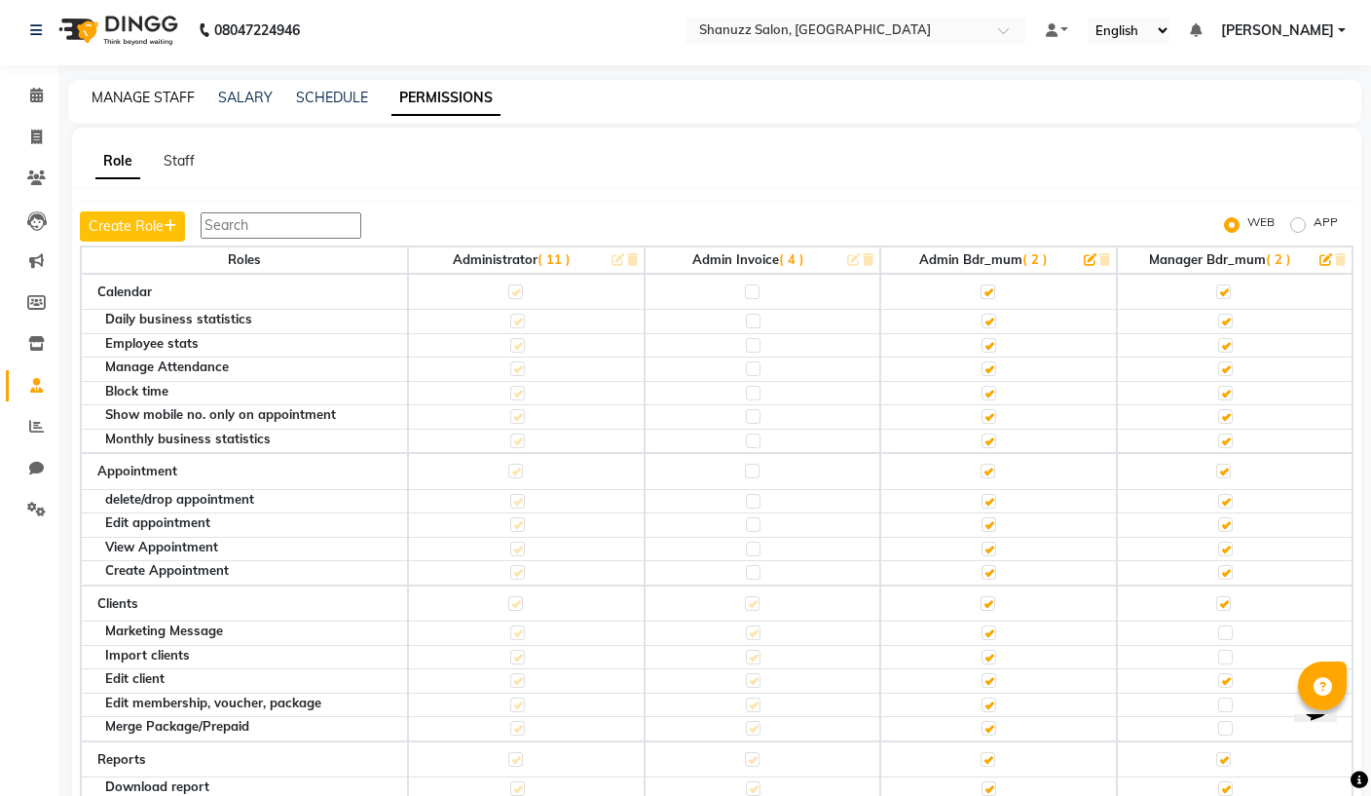
click at [182, 106] on link "MANAGE STAFF" at bounding box center [143, 98] width 103 height 18
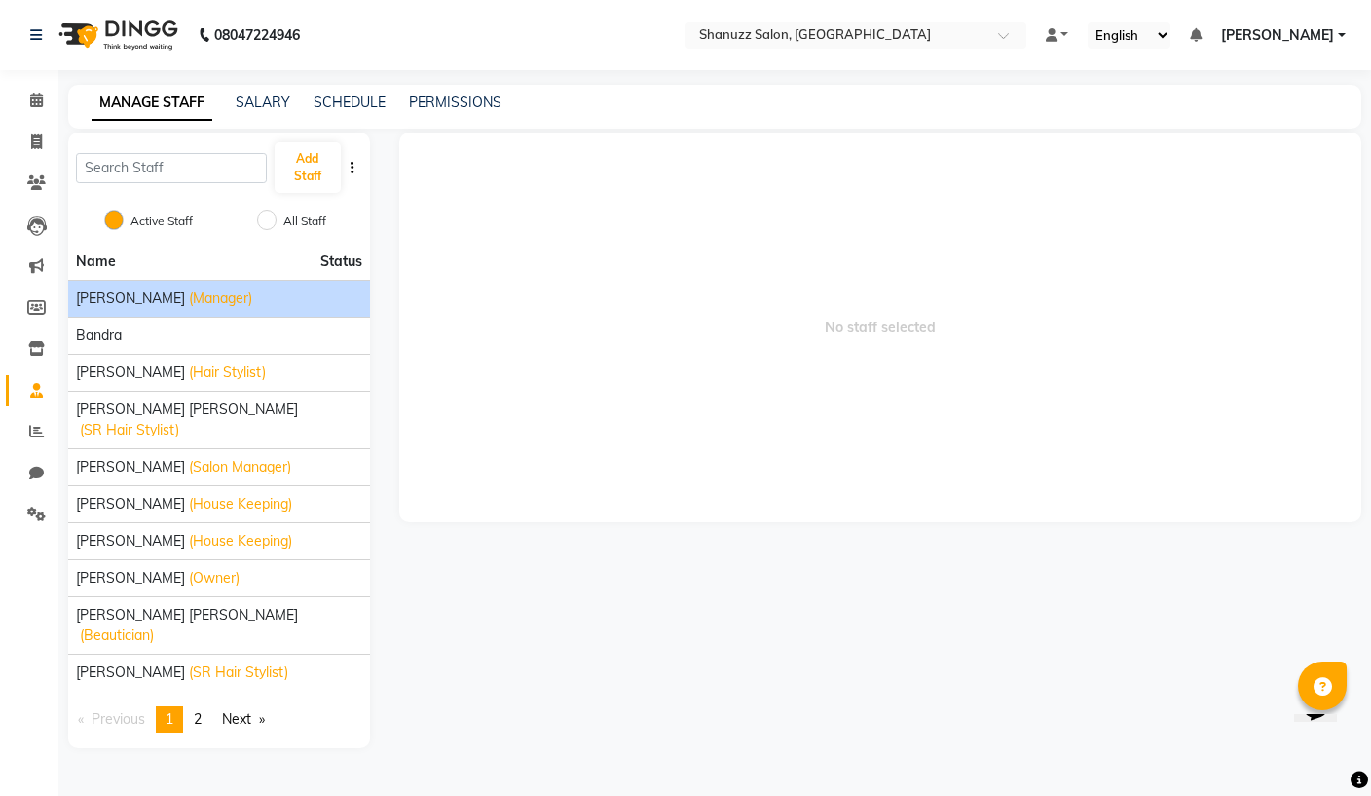
click at [315, 301] on div "Aishwarya Joshi (Manager)" at bounding box center [219, 298] width 286 height 20
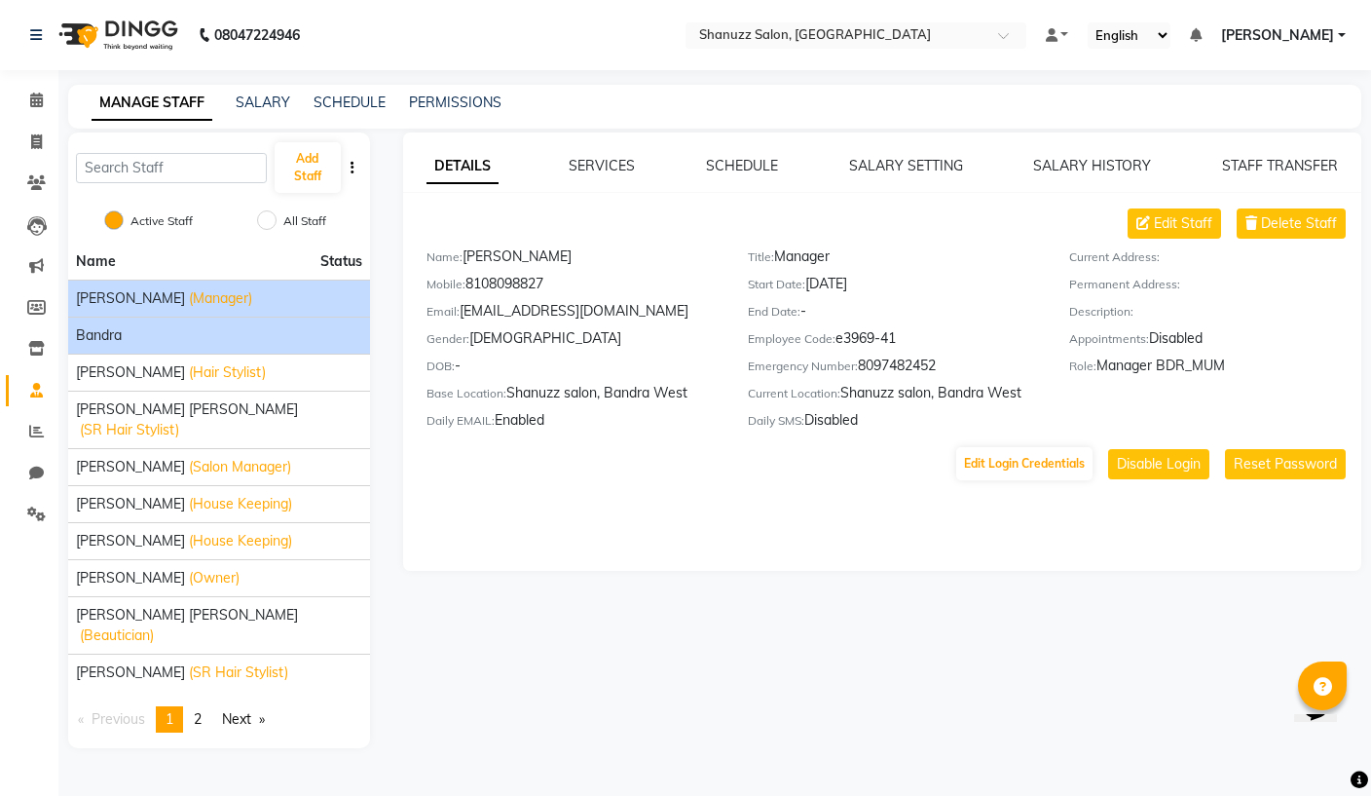
click at [334, 344] on div "Bandra" at bounding box center [219, 335] width 286 height 20
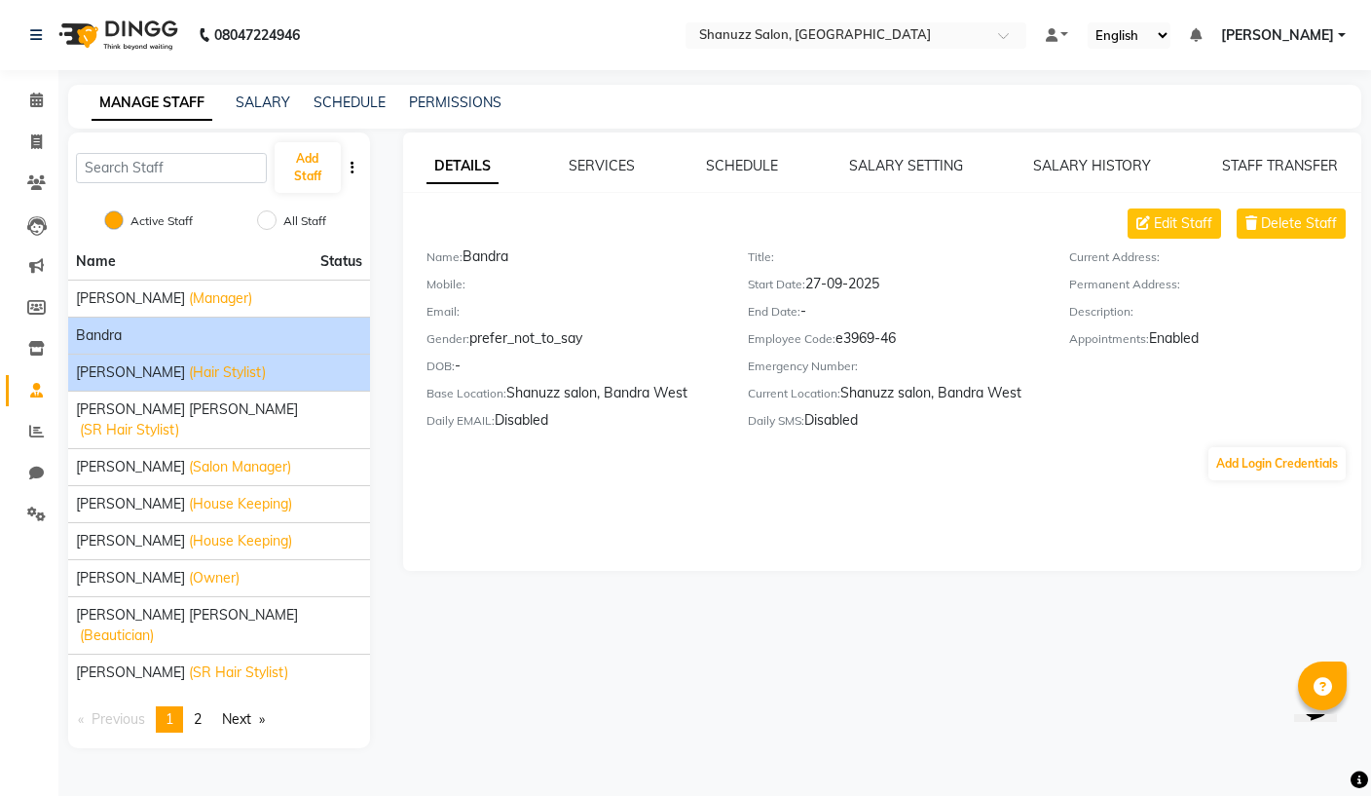
click at [323, 381] on div "Faijan (Hair Stylist)" at bounding box center [219, 372] width 286 height 20
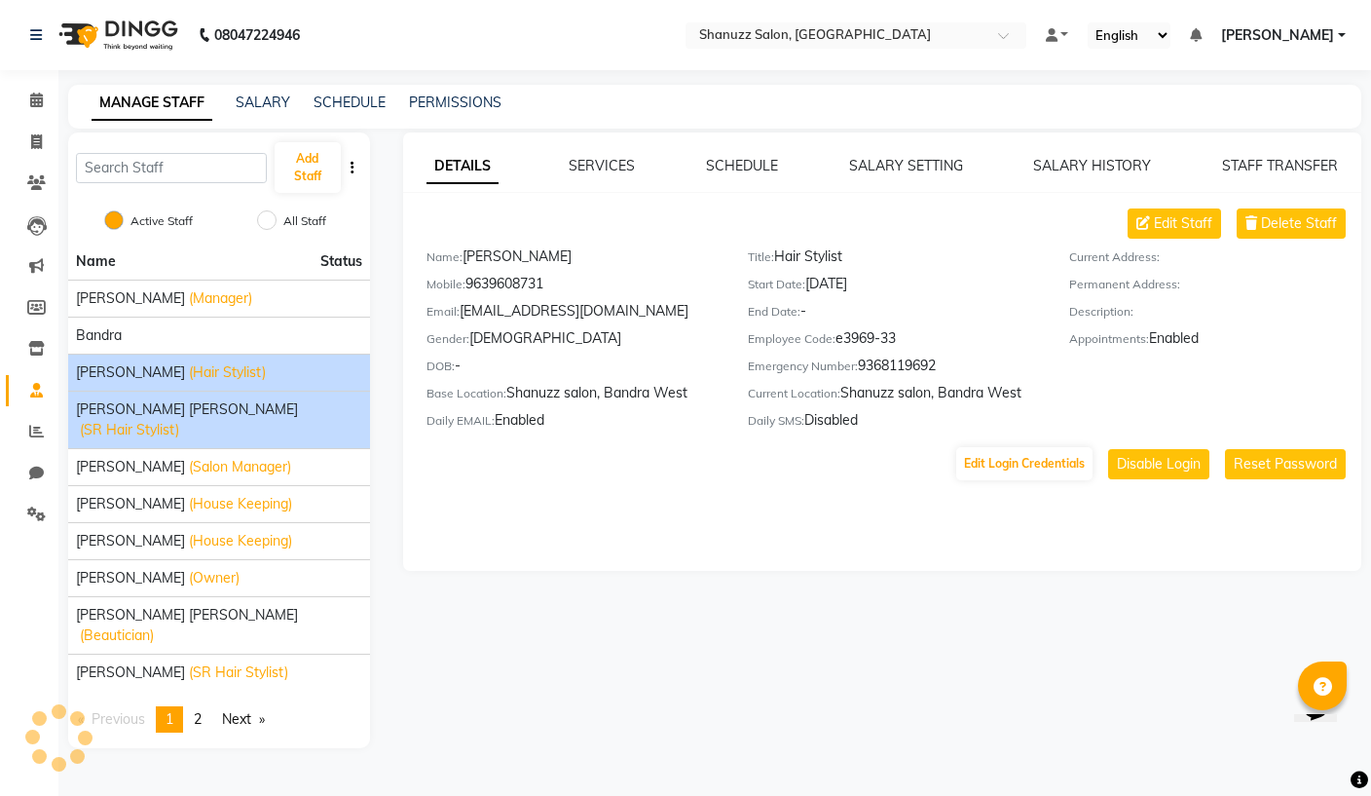
click at [315, 411] on div "Faizan Zakir Bagwan (SR Hair Stylist)" at bounding box center [219, 419] width 286 height 41
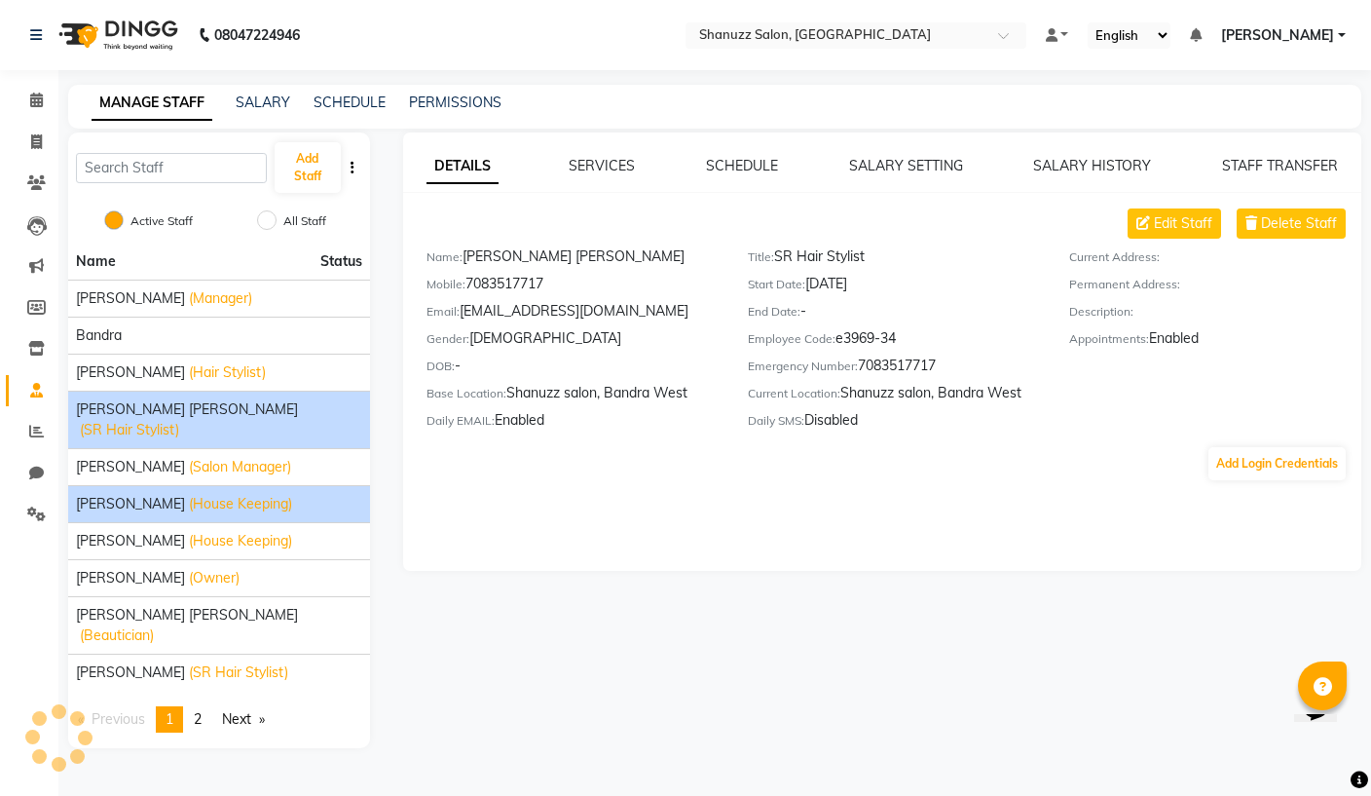
click at [294, 485] on li "Khushi Jaiswal (House Keeping)" at bounding box center [219, 503] width 302 height 37
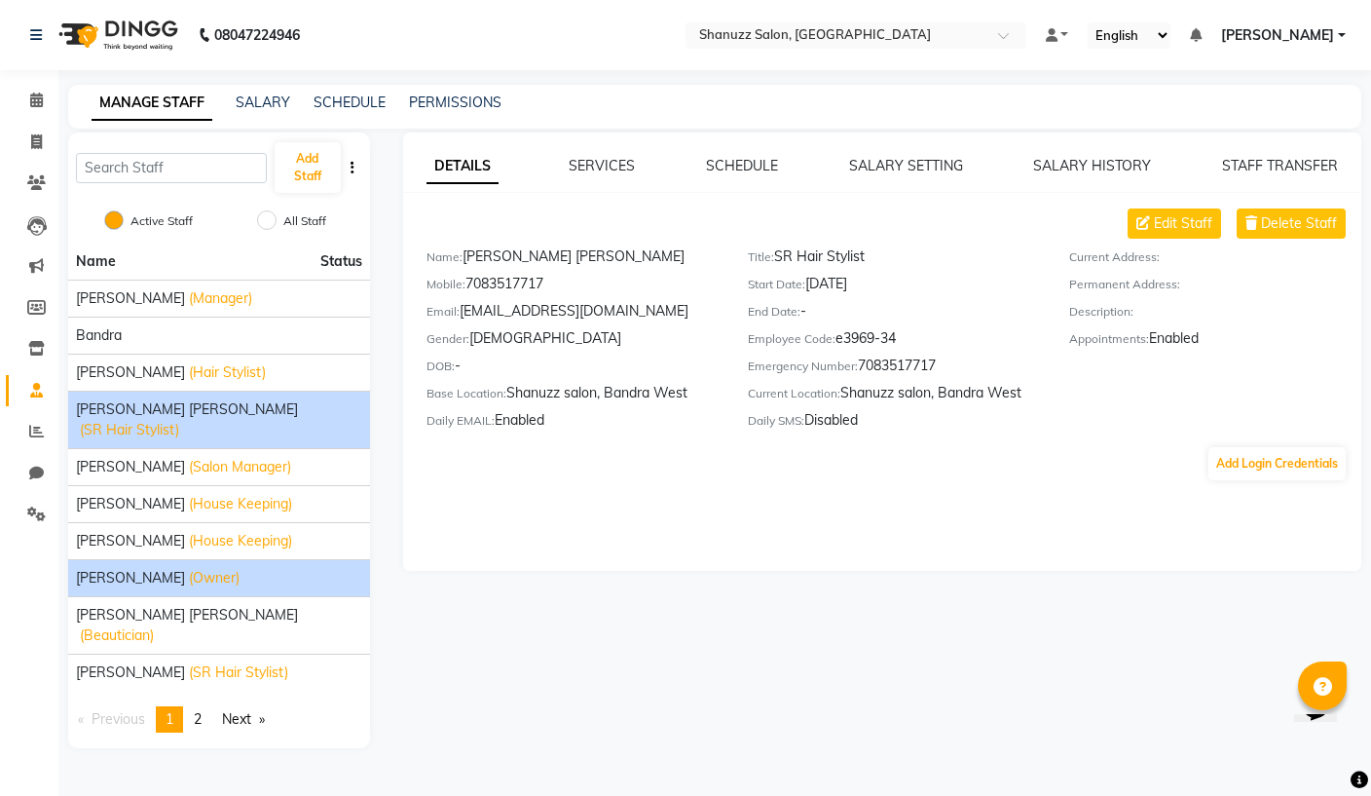
click at [270, 568] on div "Mohhamed Afsar (Owner)" at bounding box center [219, 578] width 286 height 20
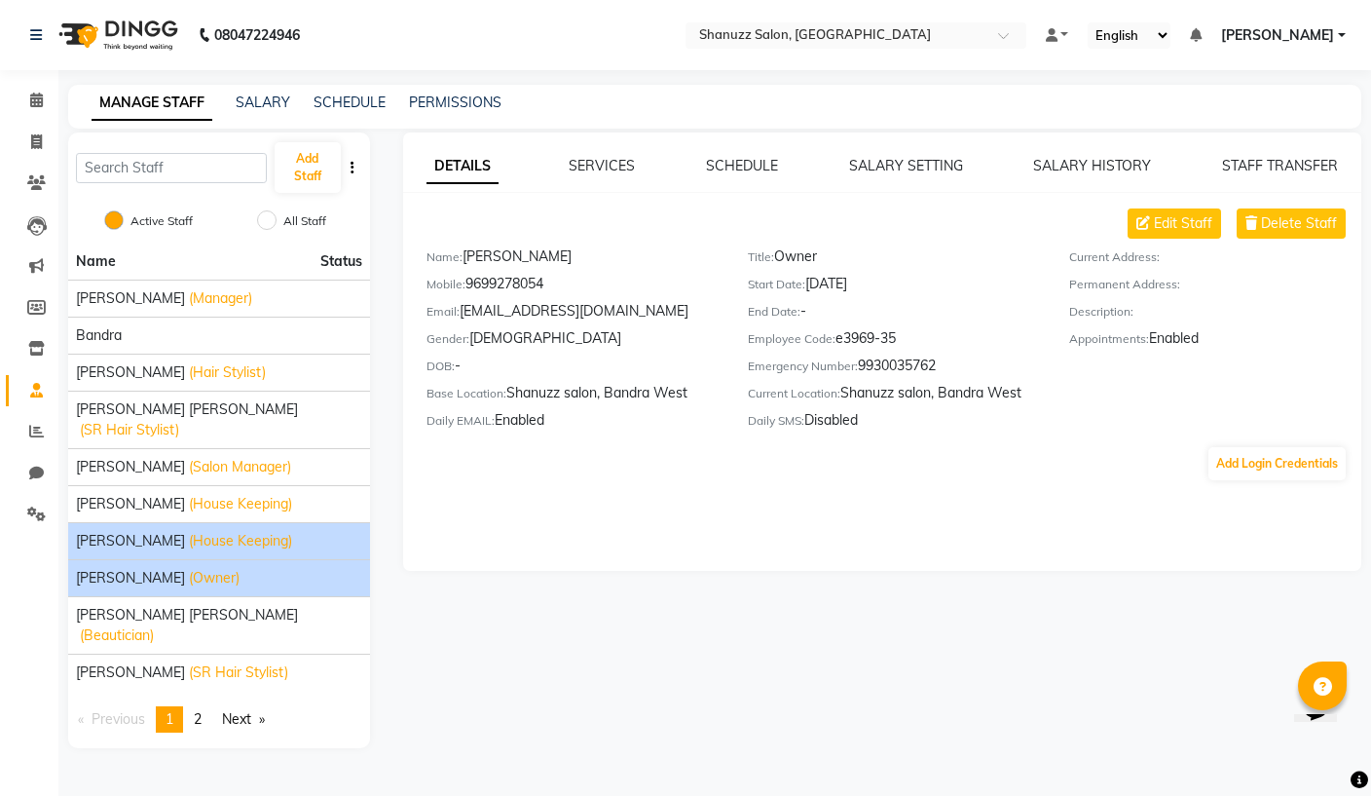
click at [321, 531] on div "Mayuri Gaikwad (House Keeping)" at bounding box center [219, 541] width 286 height 20
click at [304, 568] on div "Mohhamed Afsar (Owner)" at bounding box center [219, 578] width 286 height 20
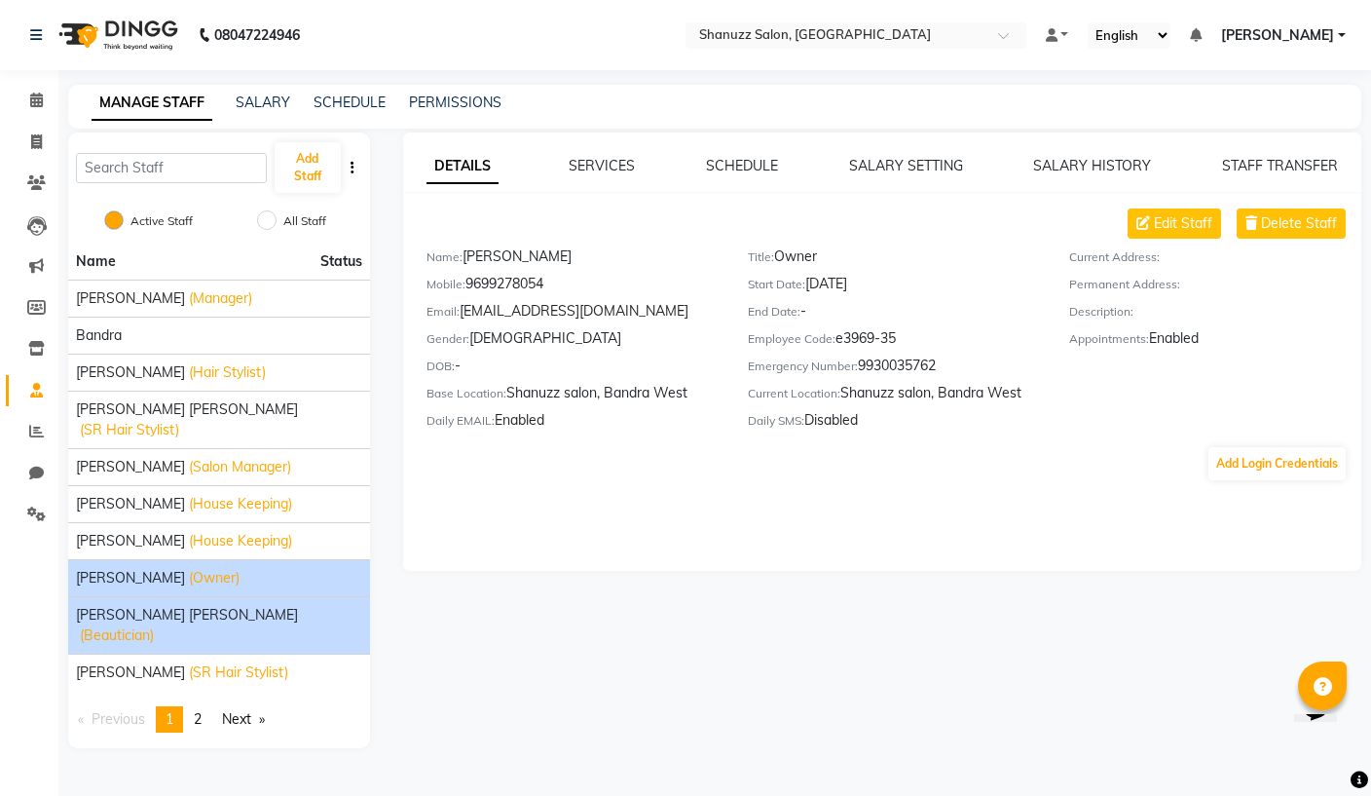
click at [154, 625] on span "(Beautician)" at bounding box center [117, 635] width 74 height 20
click at [262, 568] on div "Mohhamed Afsar (Owner)" at bounding box center [219, 578] width 286 height 20
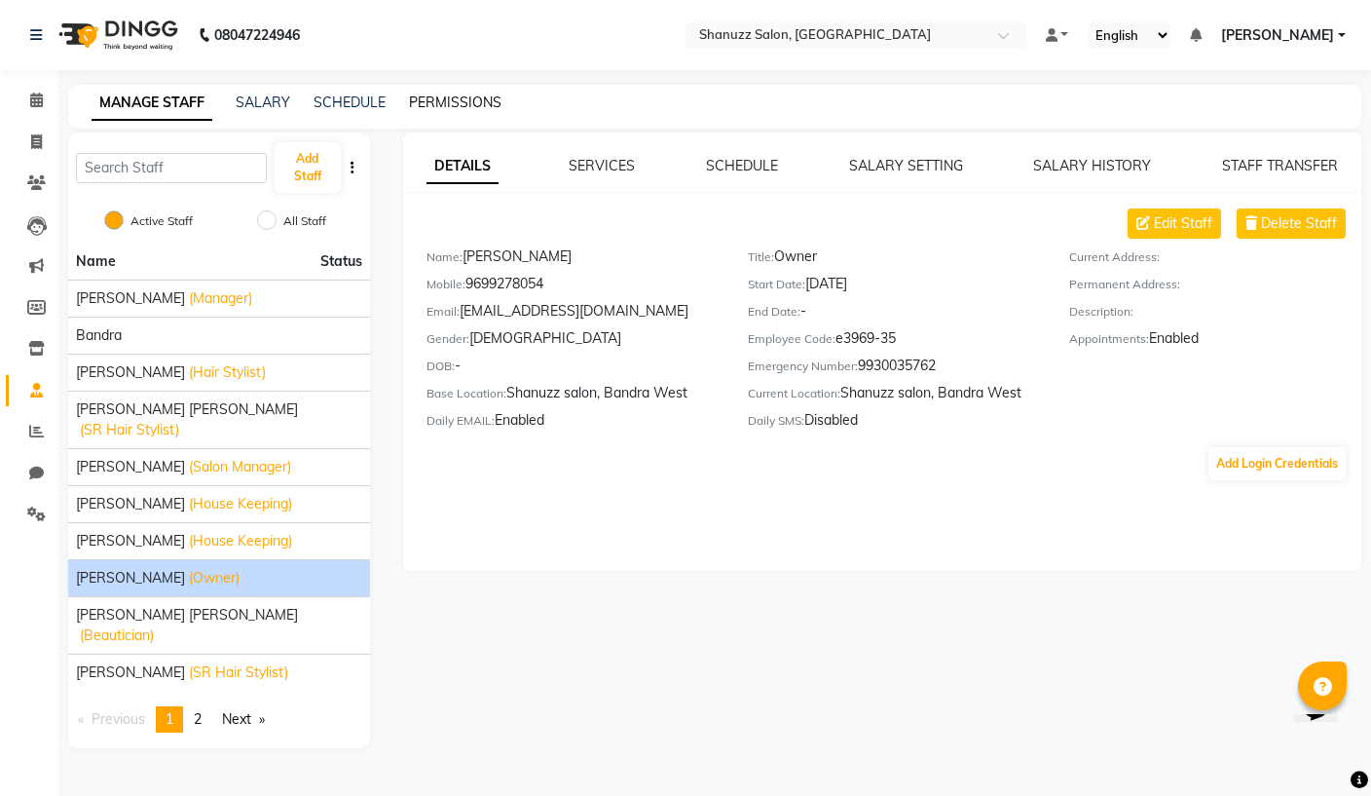
click at [474, 109] on link "PERMISSIONS" at bounding box center [455, 102] width 93 height 18
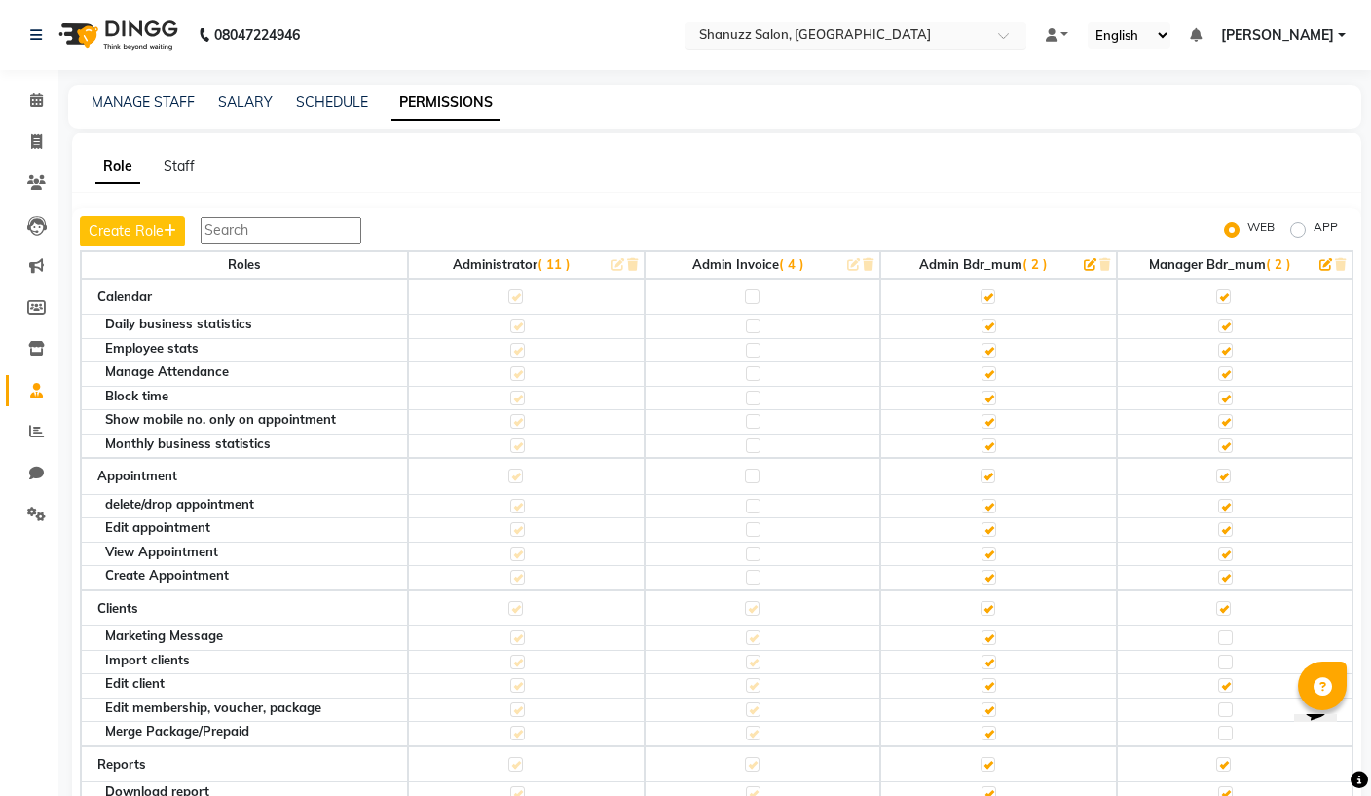
click at [749, 36] on input "text" at bounding box center [836, 36] width 282 height 19
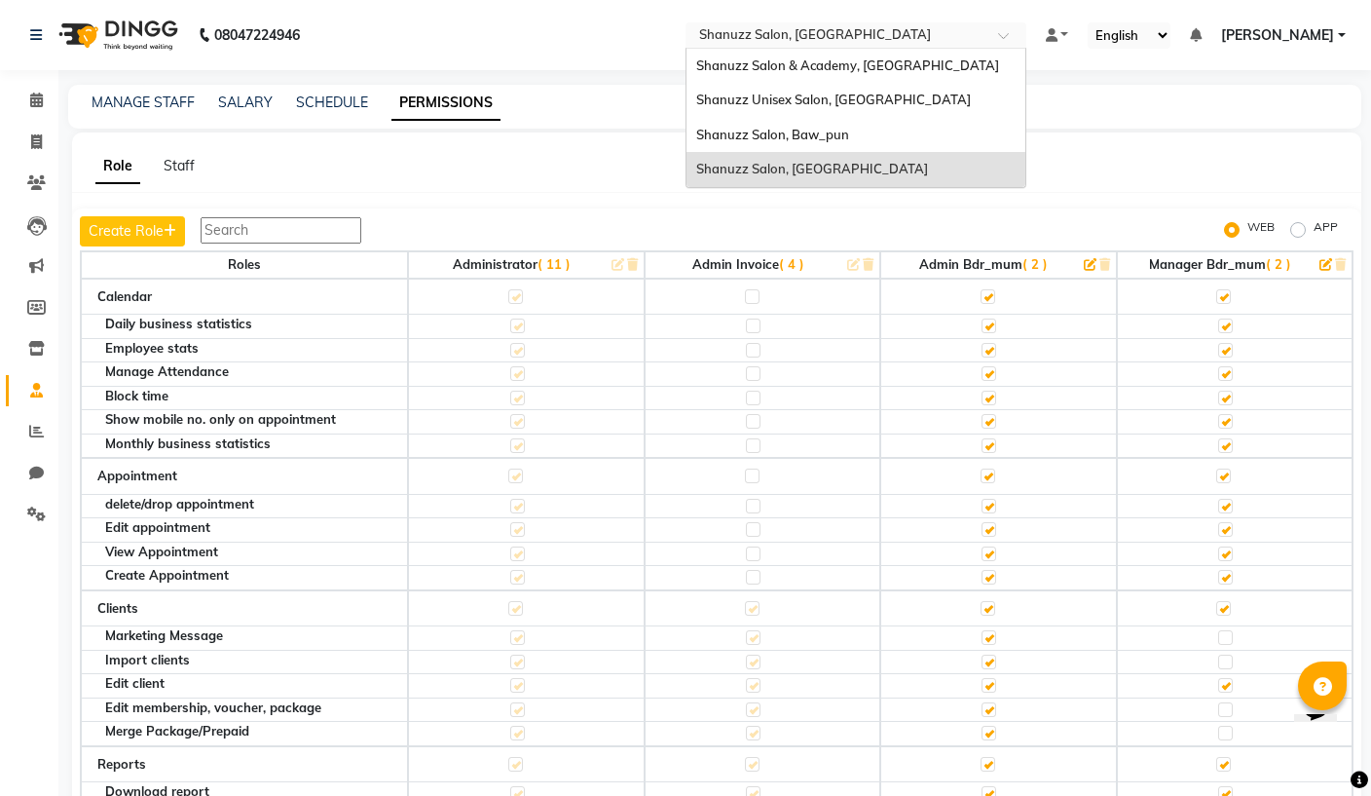
click at [722, 103] on div "Shanuzz Unisex Salon, [GEOGRAPHIC_DATA]" at bounding box center [855, 100] width 339 height 35
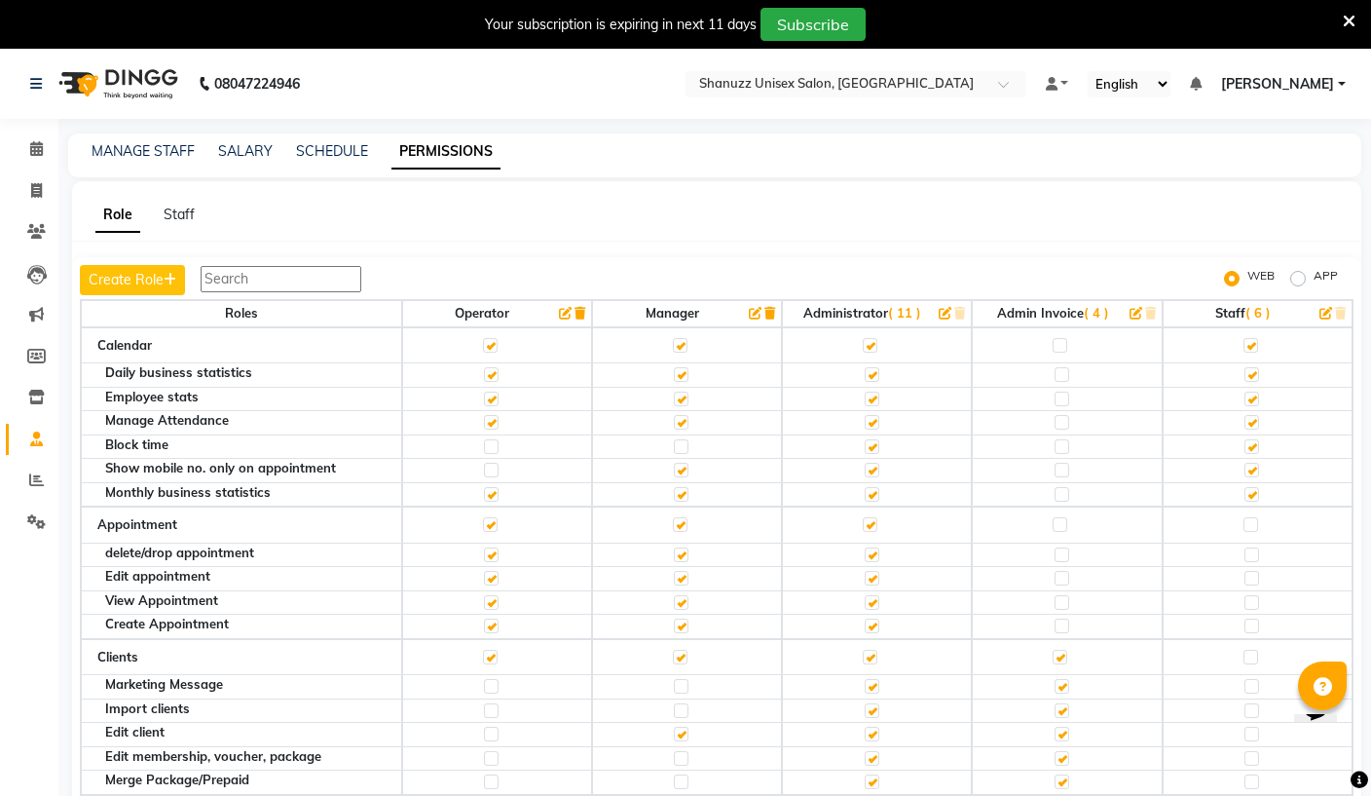
click at [910, 315] on span "( 11 )" at bounding box center [904, 313] width 33 height 16
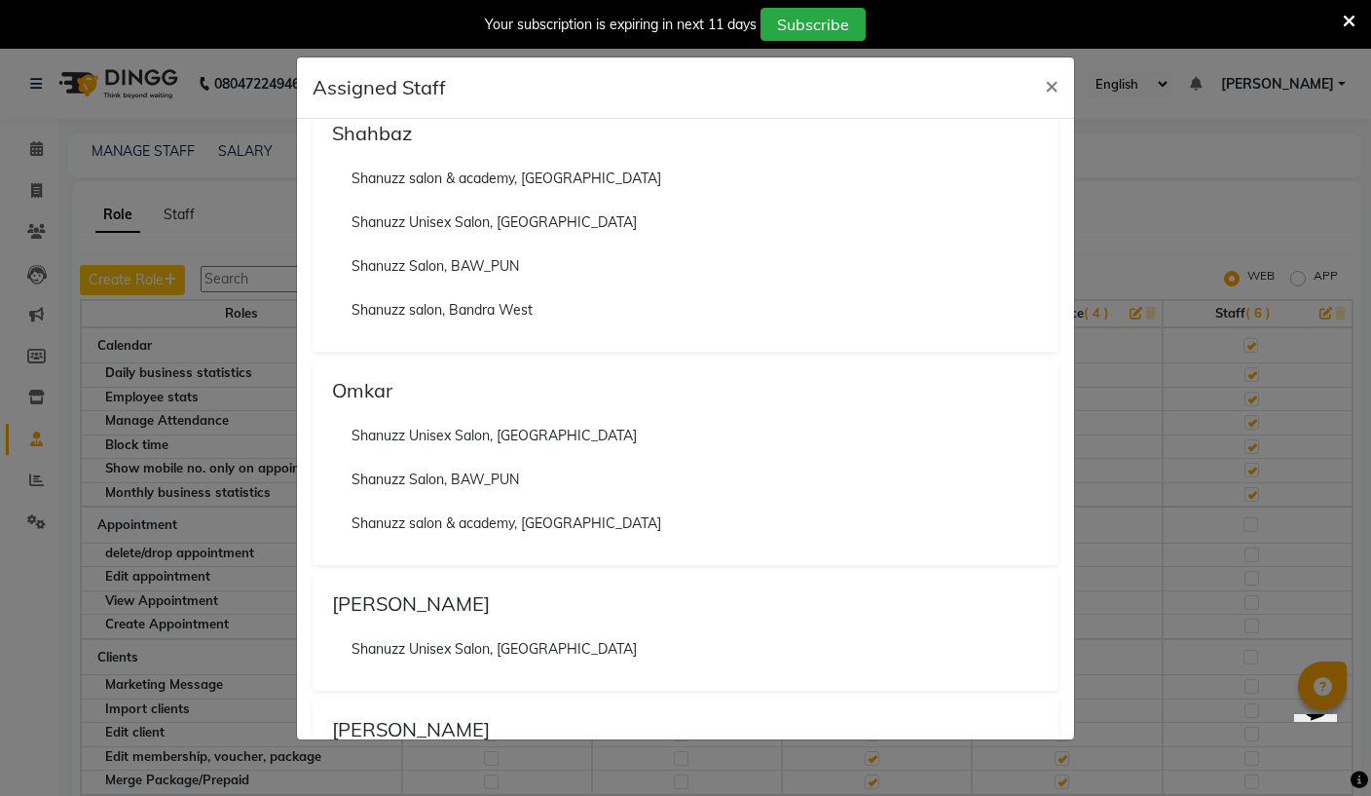
scroll to position [647, 0]
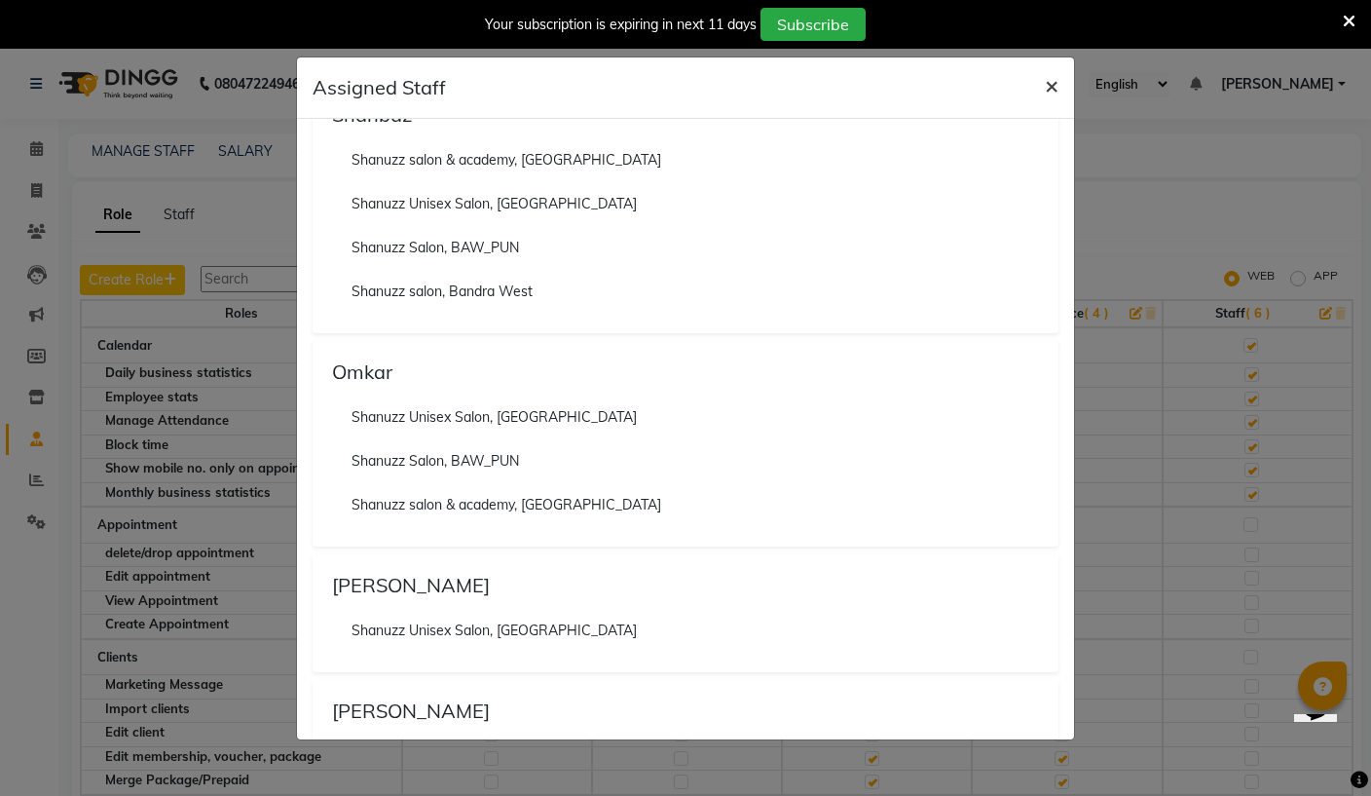
click at [1055, 82] on span "×" at bounding box center [1052, 84] width 14 height 29
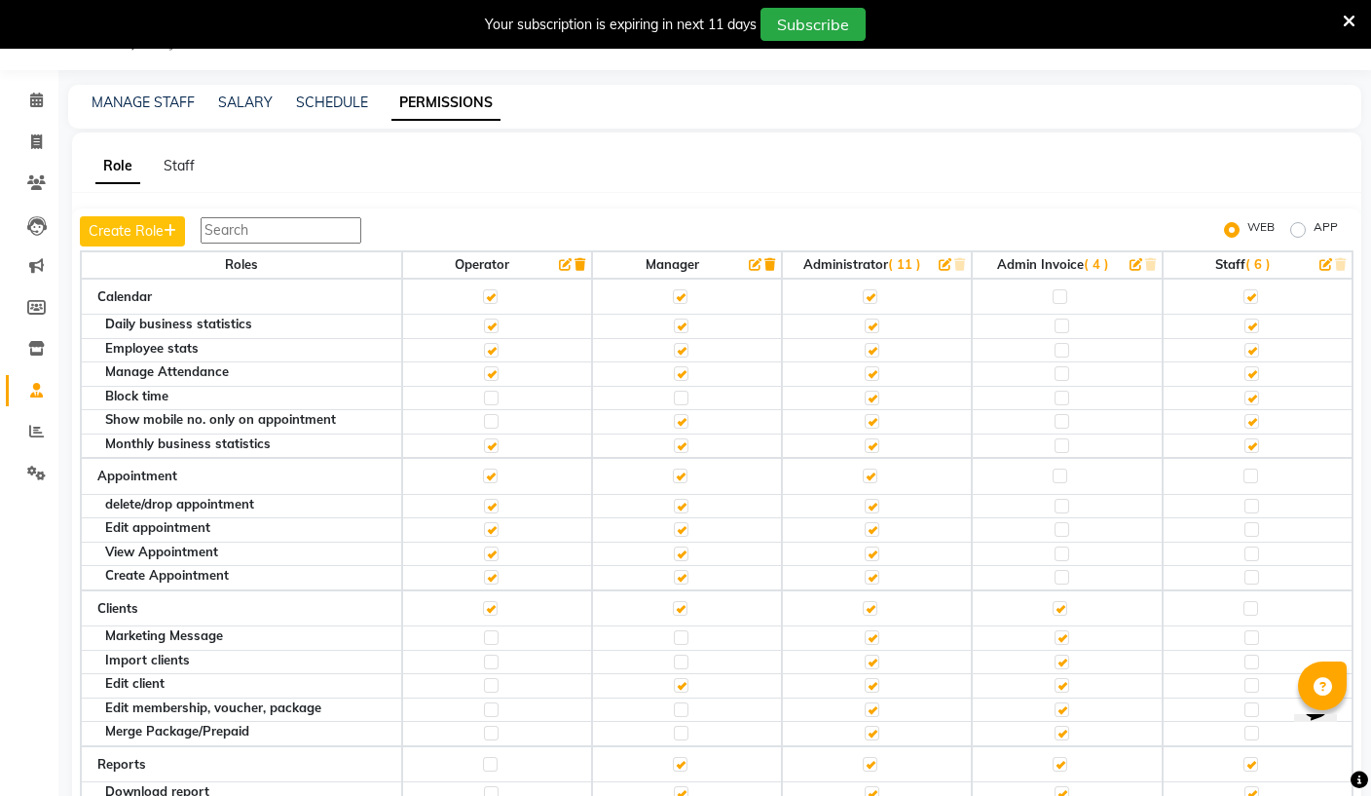
scroll to position [54, 0]
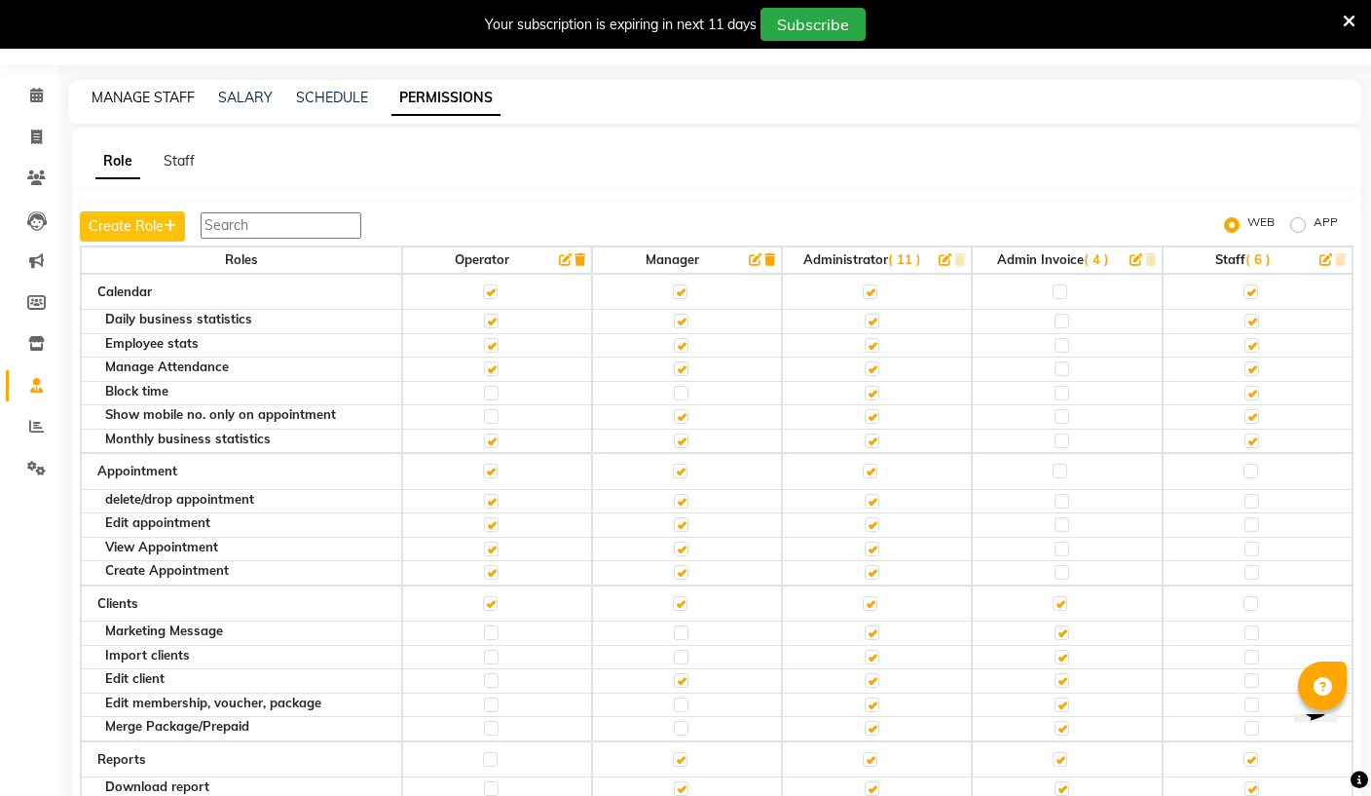
click at [167, 95] on link "MANAGE STAFF" at bounding box center [143, 98] width 103 height 18
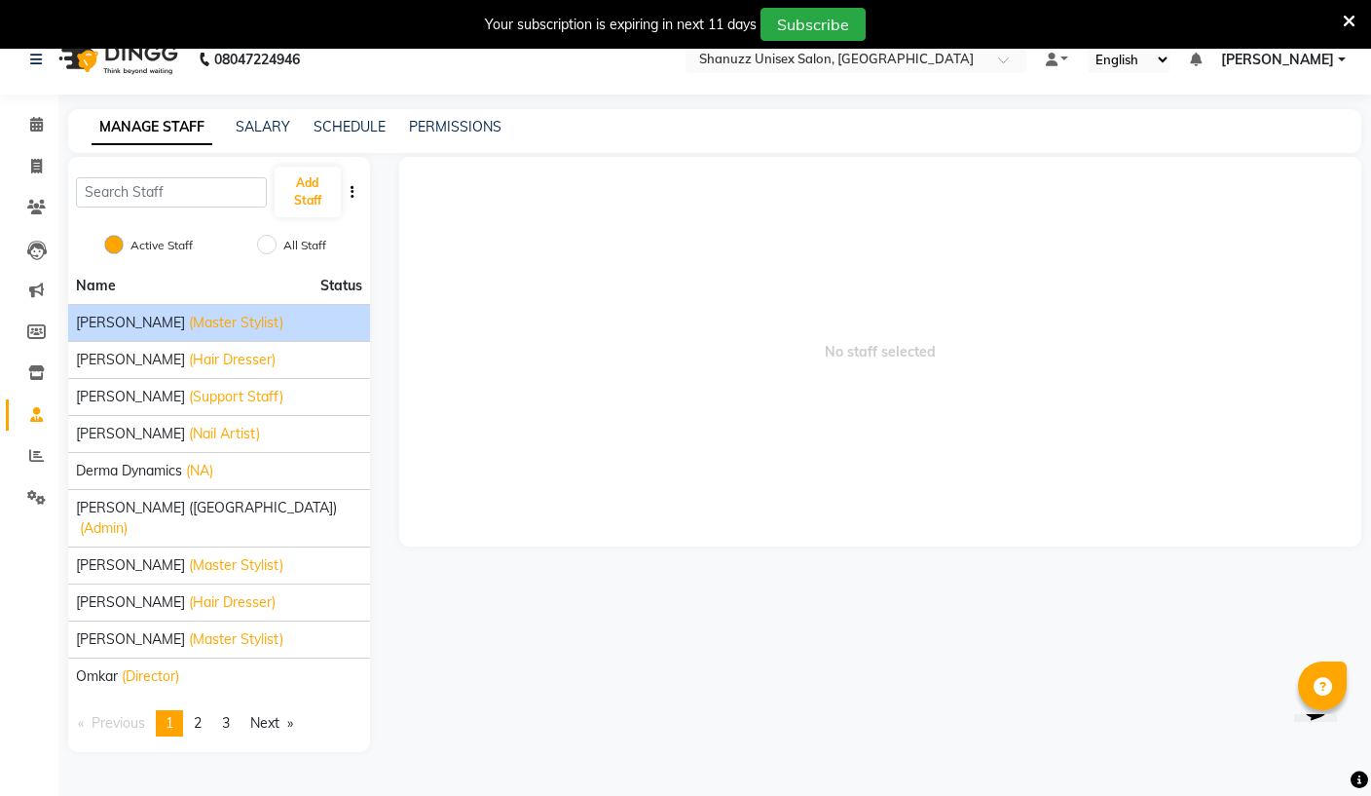
click at [290, 329] on div "ADNAN ANSARI (Master Stylist)" at bounding box center [219, 323] width 286 height 20
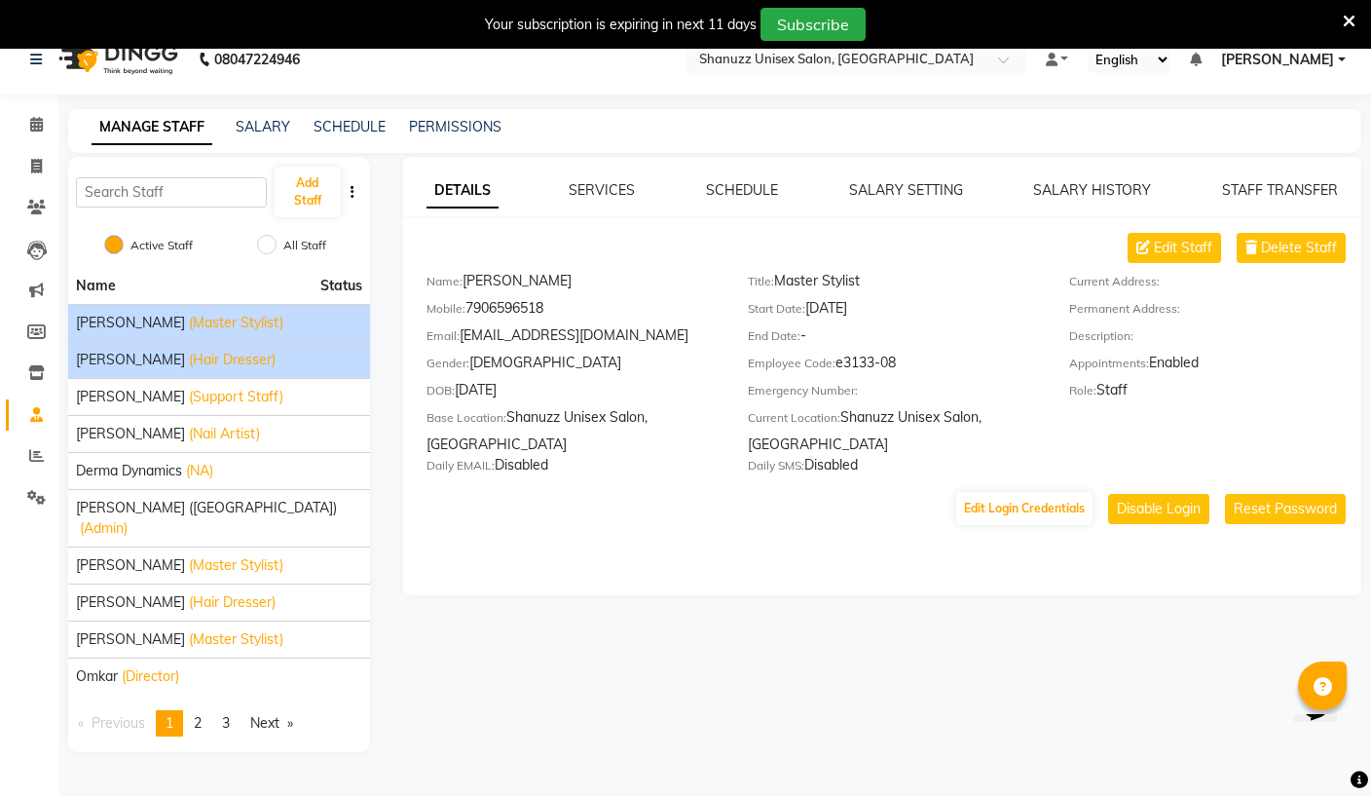
click at [297, 364] on div "AFZAN ANSARI (Hair Dresser)" at bounding box center [219, 360] width 286 height 20
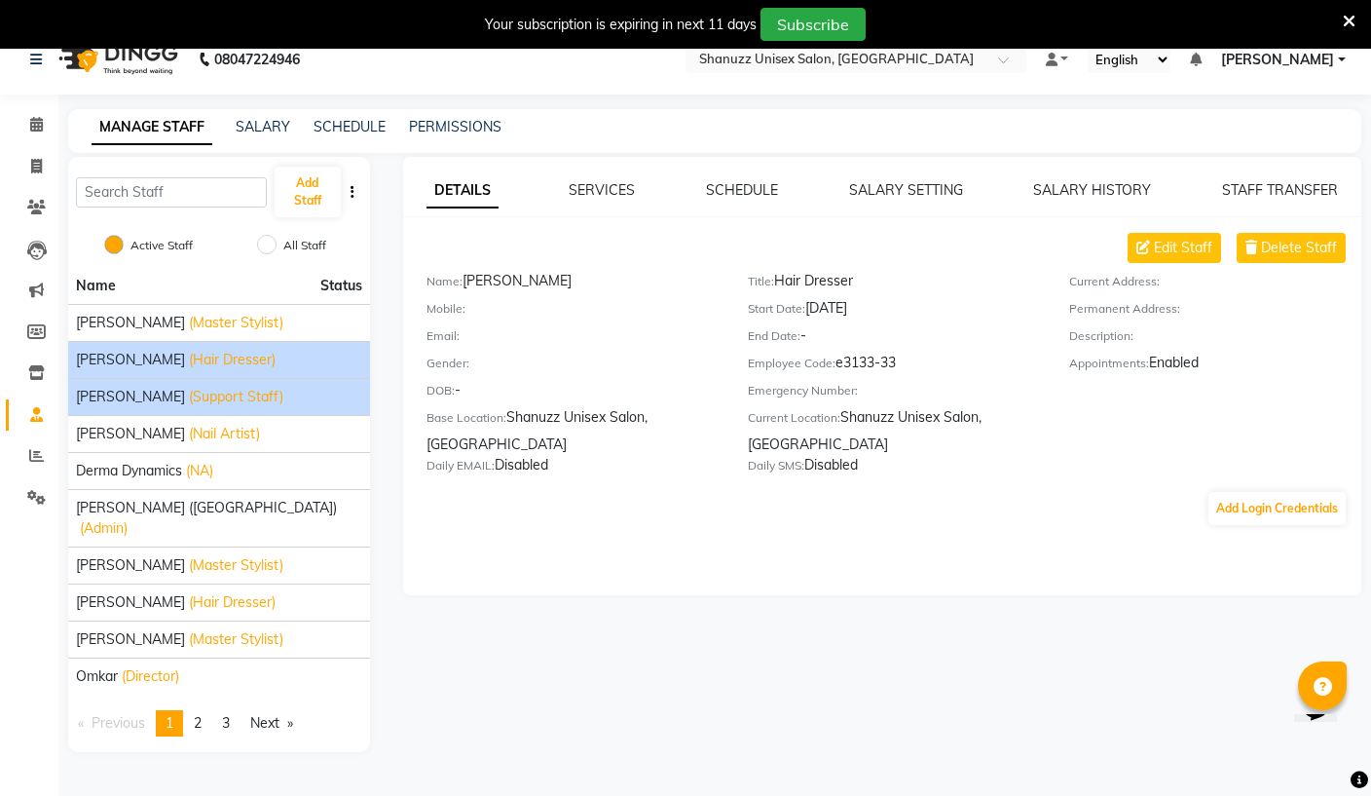
click at [283, 404] on span "(Support Staff)" at bounding box center [236, 397] width 94 height 20
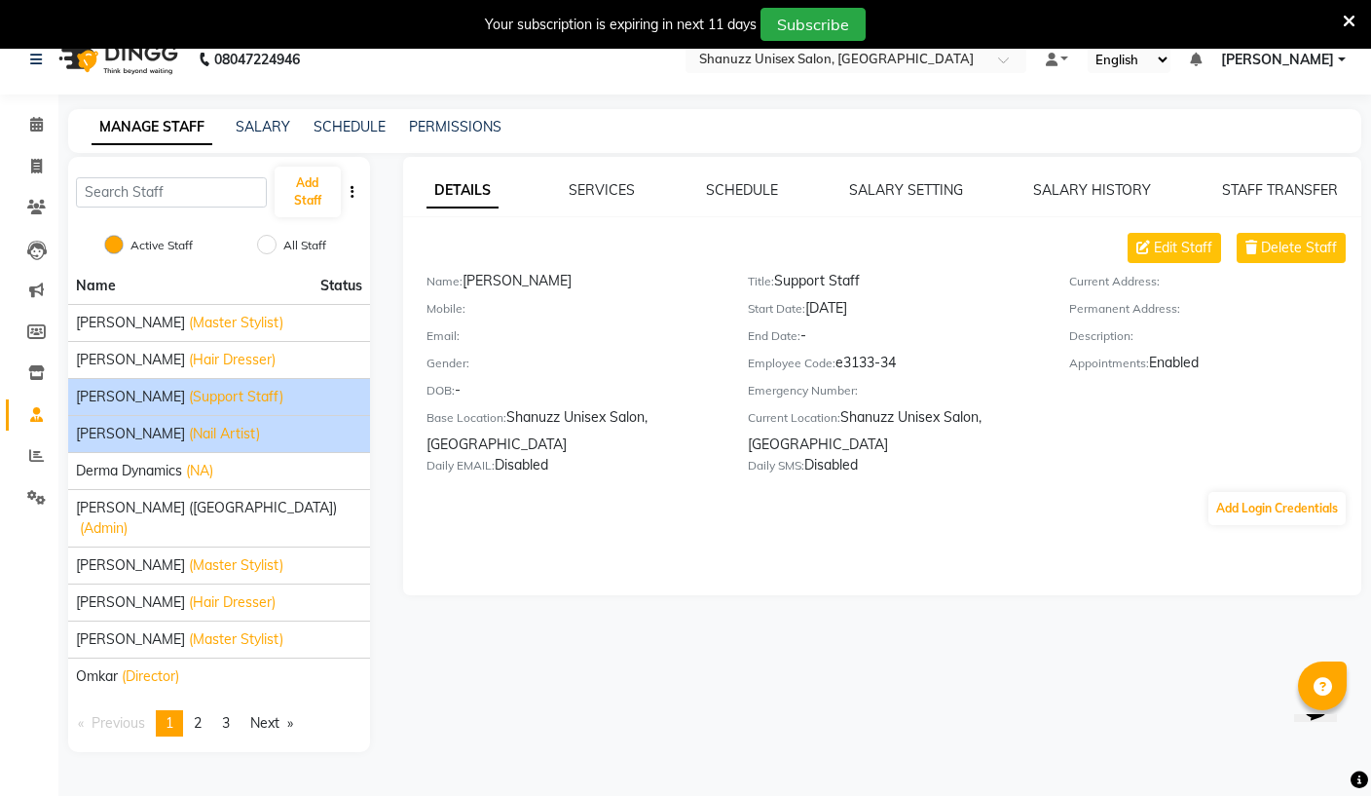
click at [289, 439] on div "ASMA SHAIKH (Nail Artist)" at bounding box center [219, 434] width 286 height 20
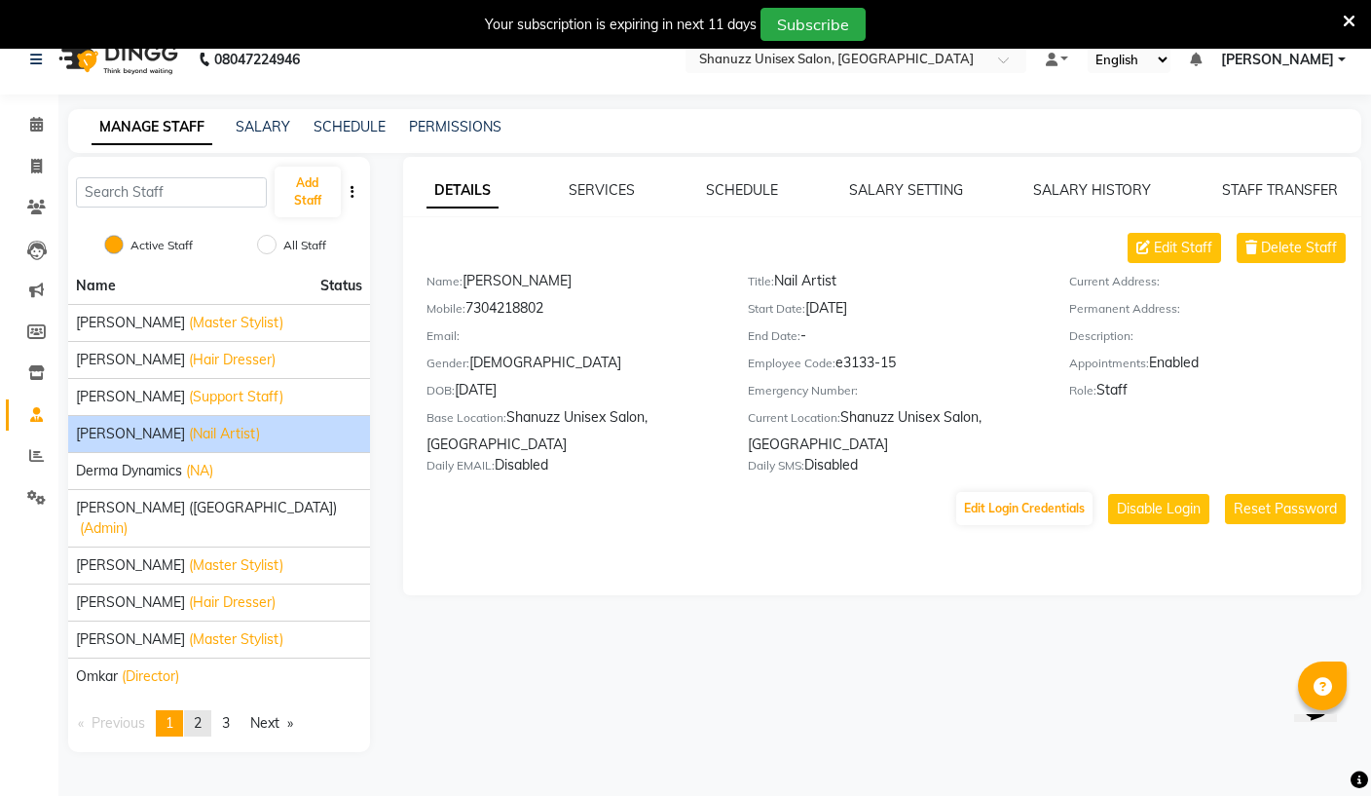
click at [210, 710] on link "page 2" at bounding box center [197, 723] width 27 height 26
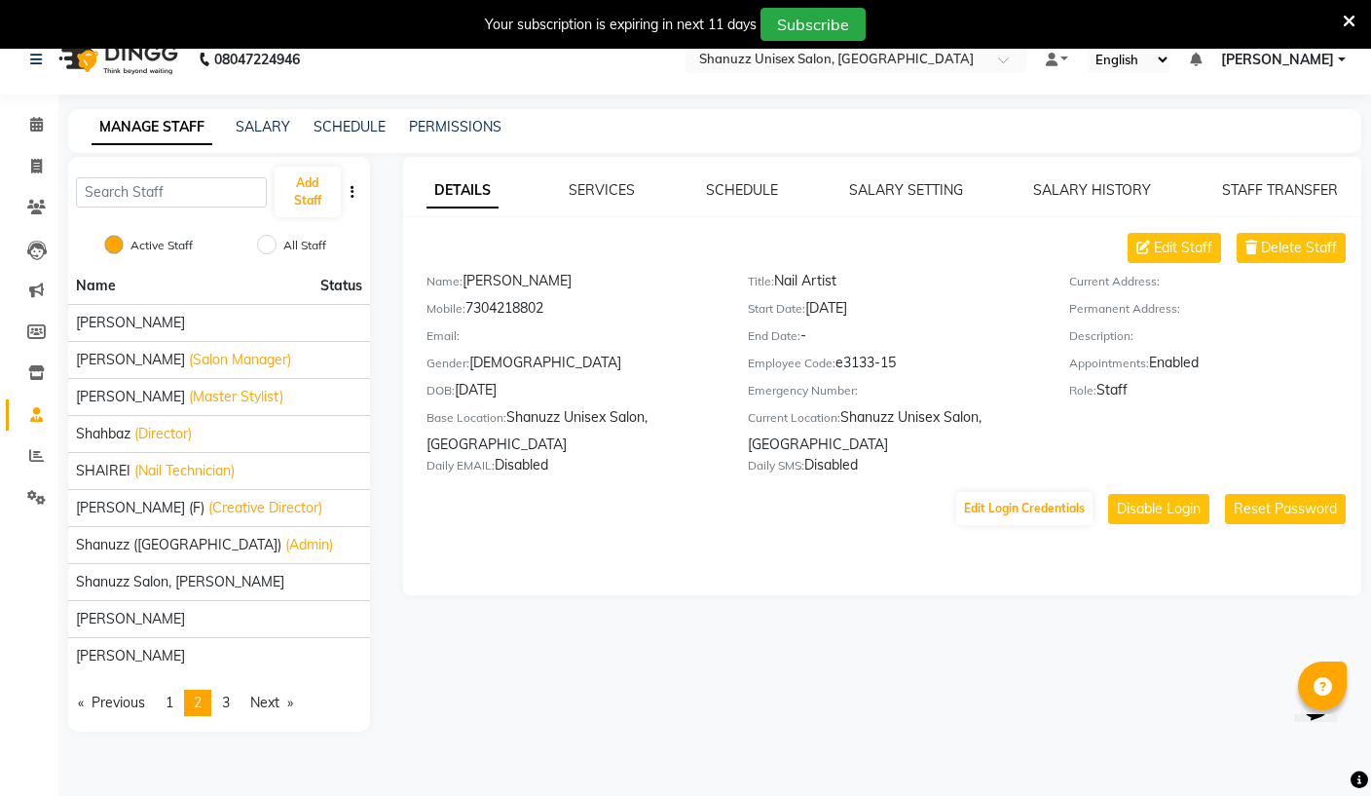
click at [256, 433] on div "Shahbaz (Director)" at bounding box center [219, 434] width 286 height 20
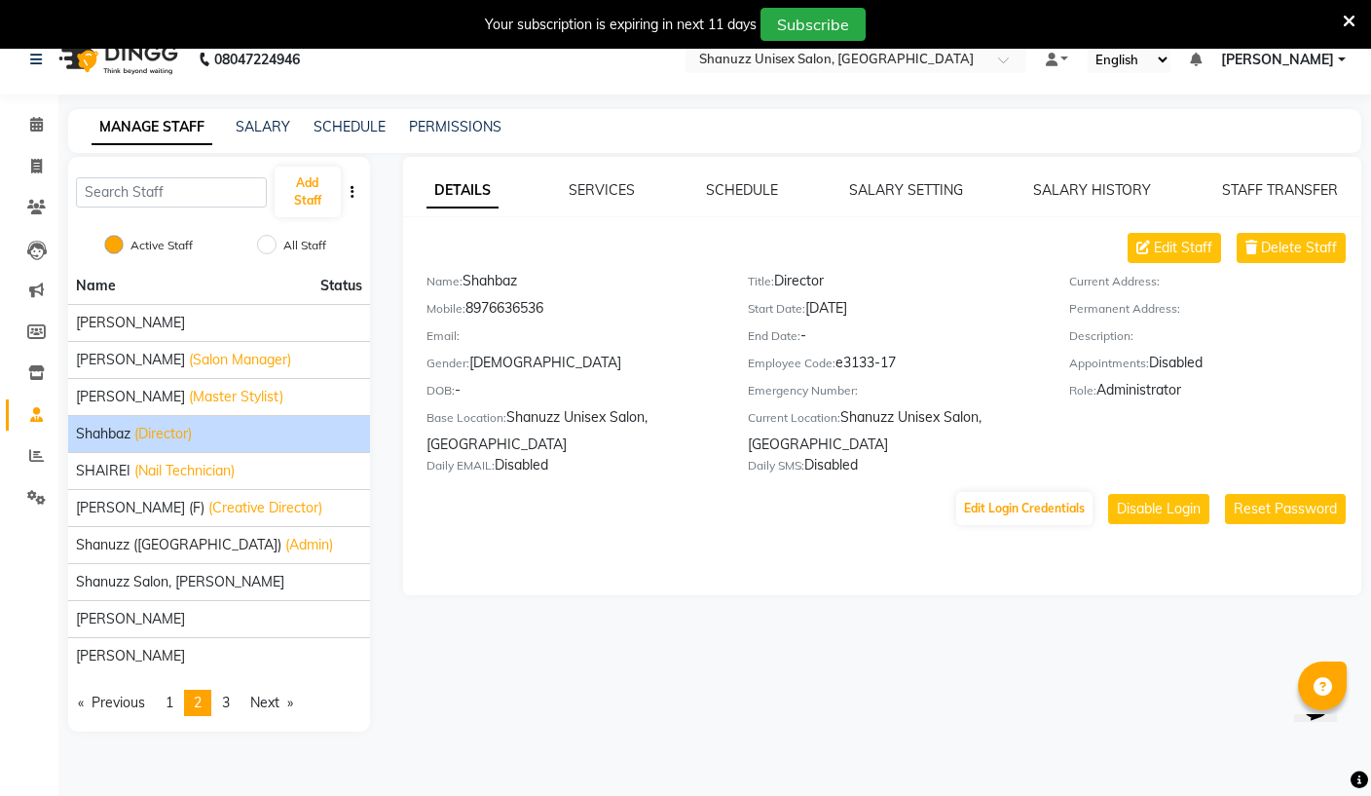
click at [996, 505] on button "Edit Login Credentials" at bounding box center [1024, 508] width 136 height 33
select select "3571"
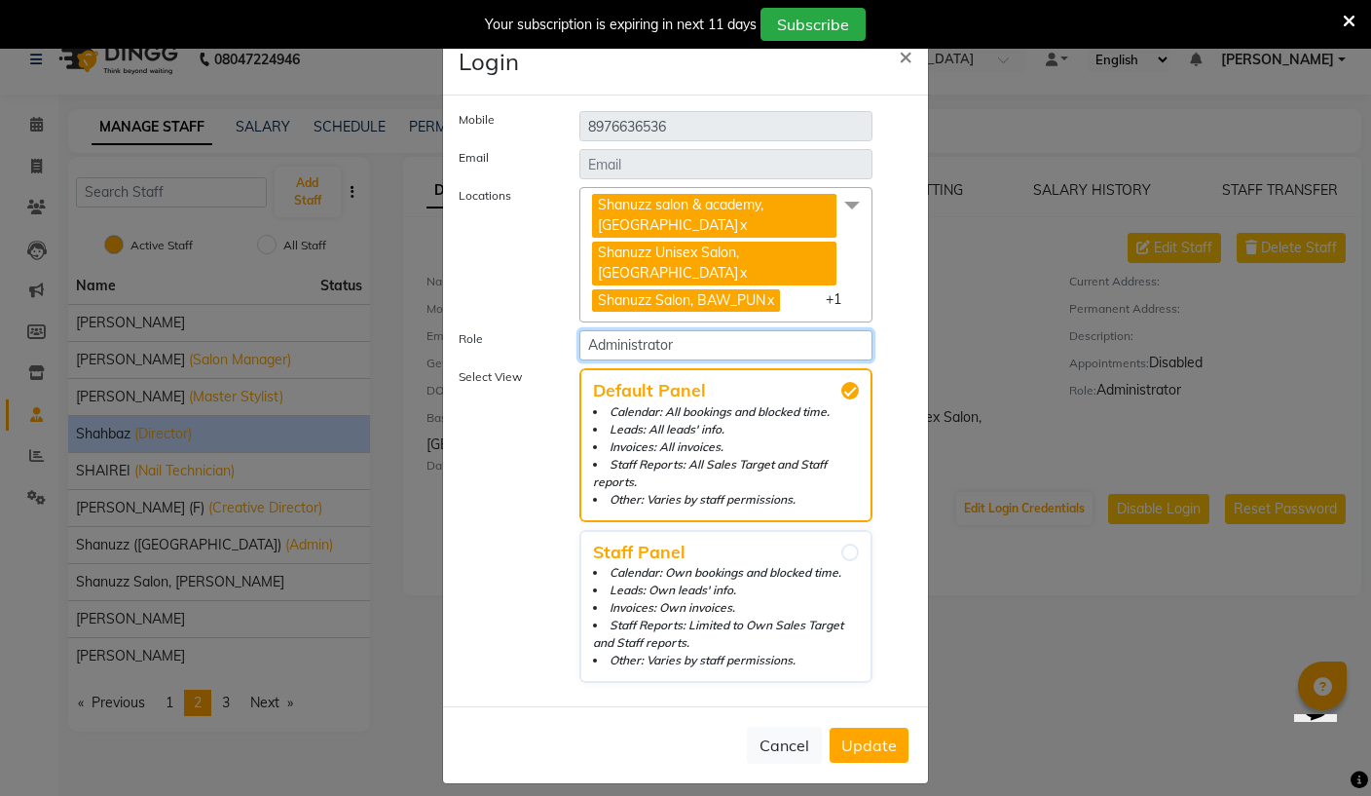
click at [761, 345] on select "Select Role Operator Manager Administrator Admin Invoice Staff" at bounding box center [725, 345] width 293 height 30
click at [850, 224] on span at bounding box center [852, 205] width 39 height 37
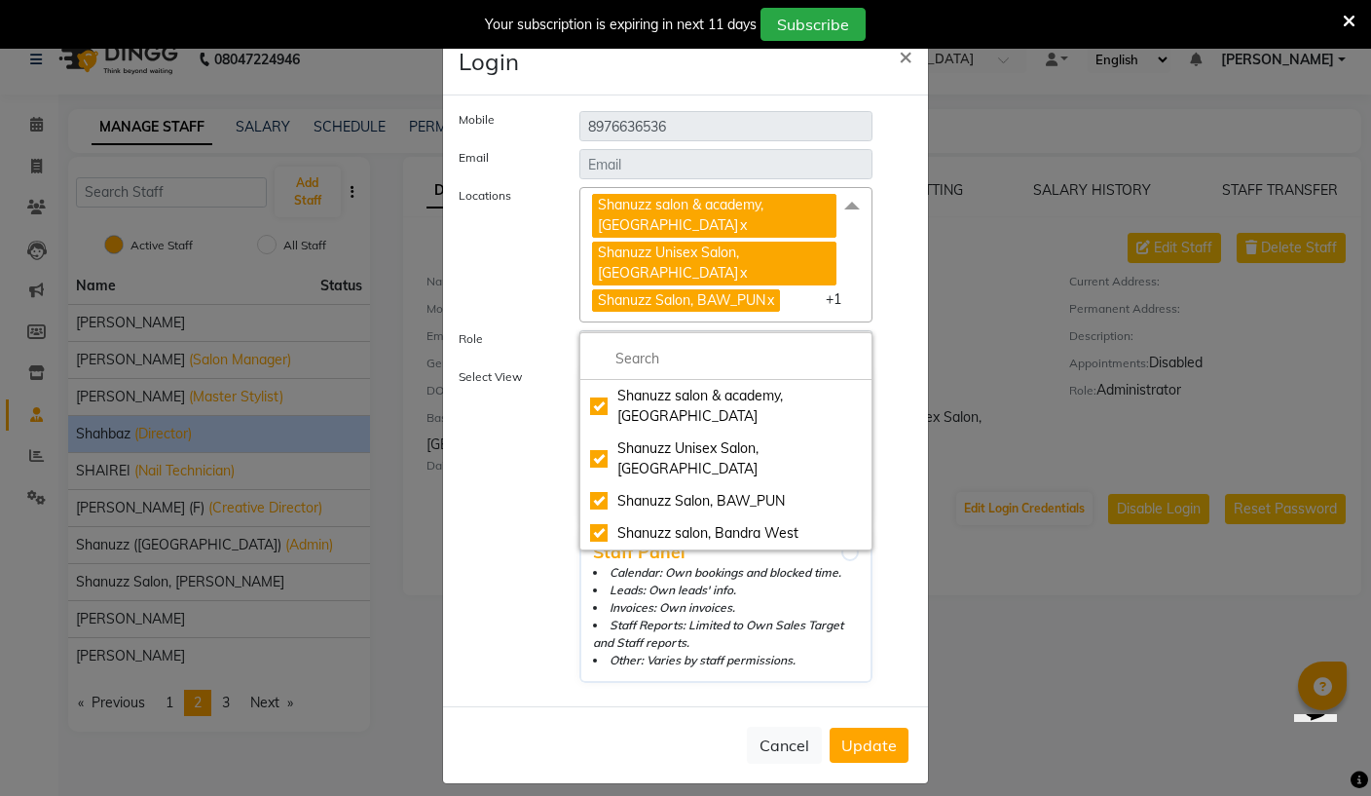
click at [604, 523] on div "Shanuzz salon, Bandra West" at bounding box center [726, 533] width 272 height 20
checkbox input "false"
click at [866, 735] on span "Update" at bounding box center [869, 744] width 56 height 19
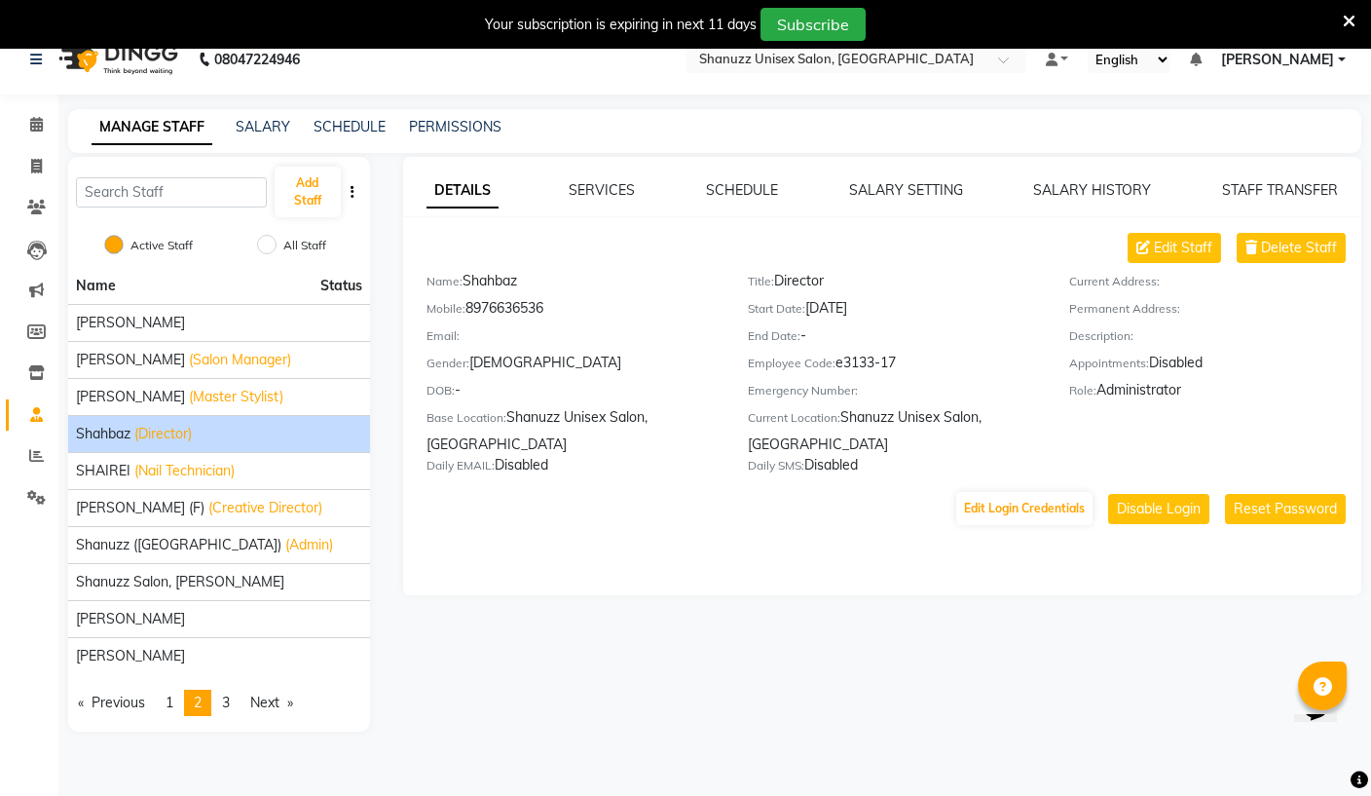
click at [274, 513] on span "(Creative Director)" at bounding box center [265, 508] width 114 height 20
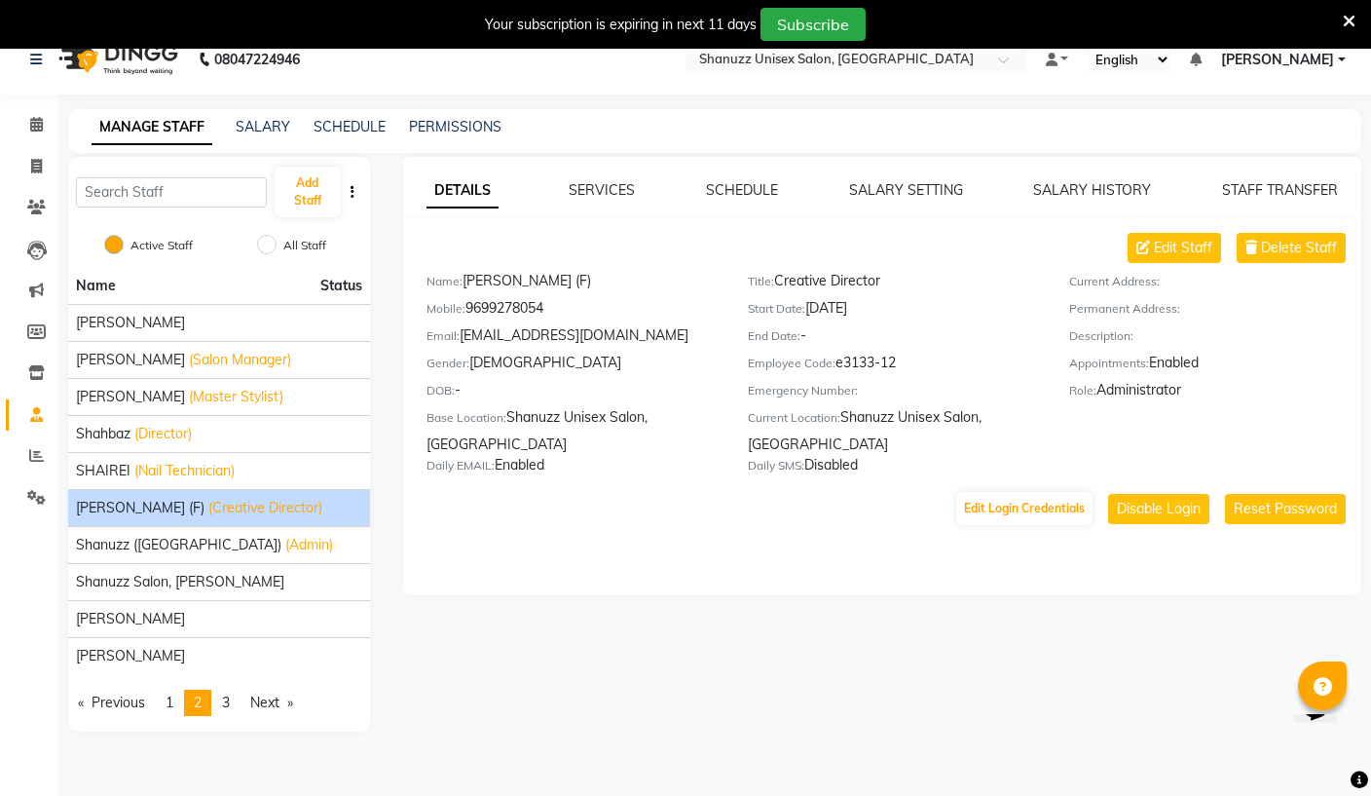
click at [1015, 503] on button "Edit Login Credentials" at bounding box center [1024, 508] width 136 height 33
select select "3571"
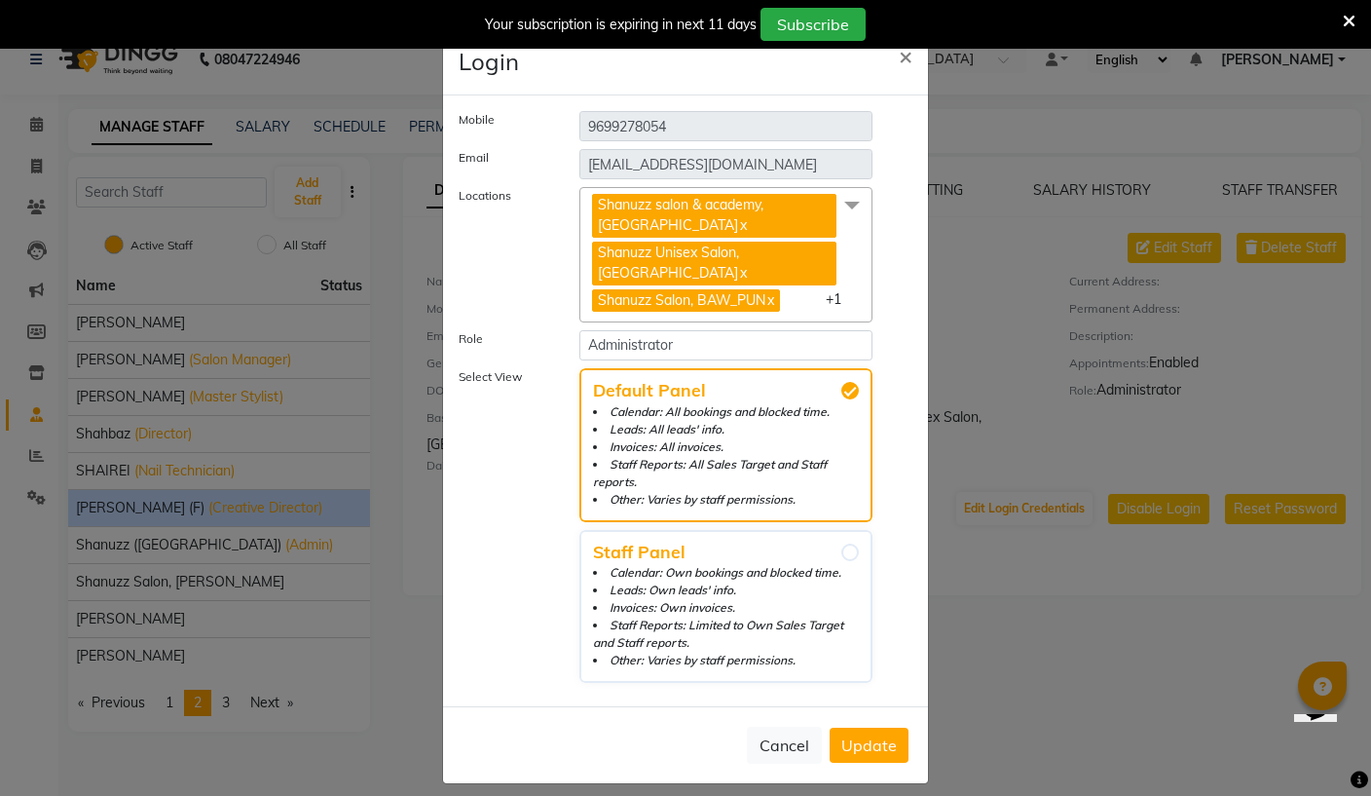
click at [832, 303] on span "+1" at bounding box center [841, 299] width 30 height 18
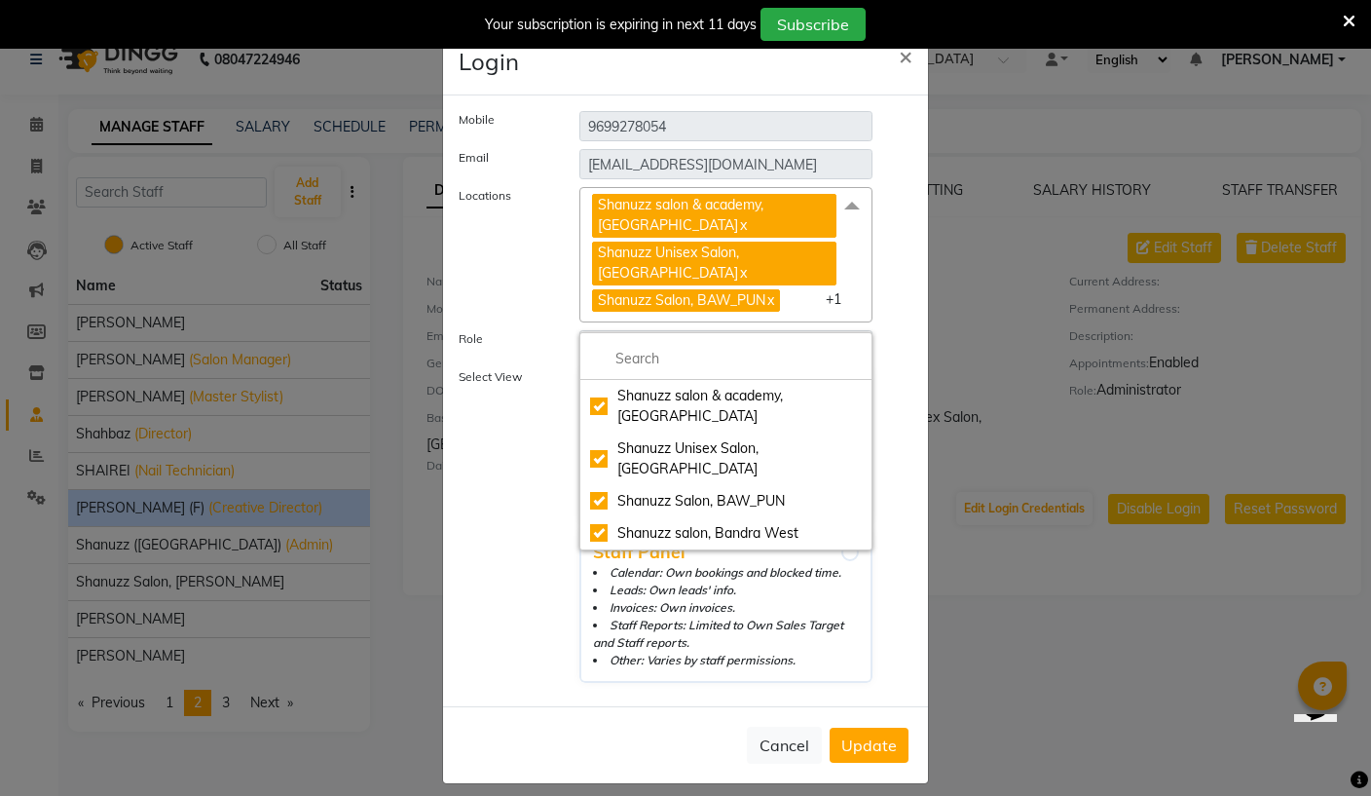
click at [607, 523] on div "Shanuzz salon, Bandra West" at bounding box center [726, 533] width 272 height 20
checkbox input "false"
click at [870, 735] on span "Update" at bounding box center [869, 744] width 56 height 19
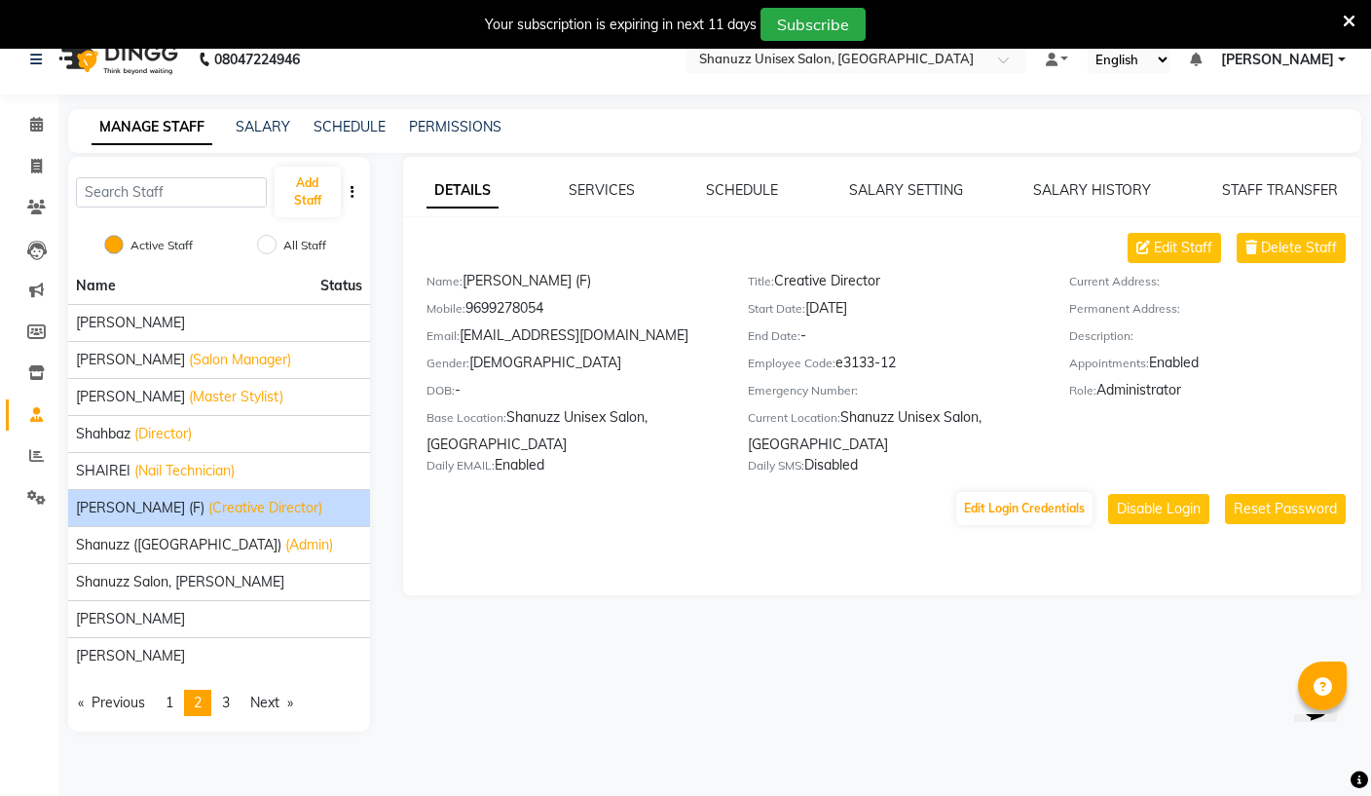
click at [466, 134] on link "PERMISSIONS" at bounding box center [455, 127] width 93 height 18
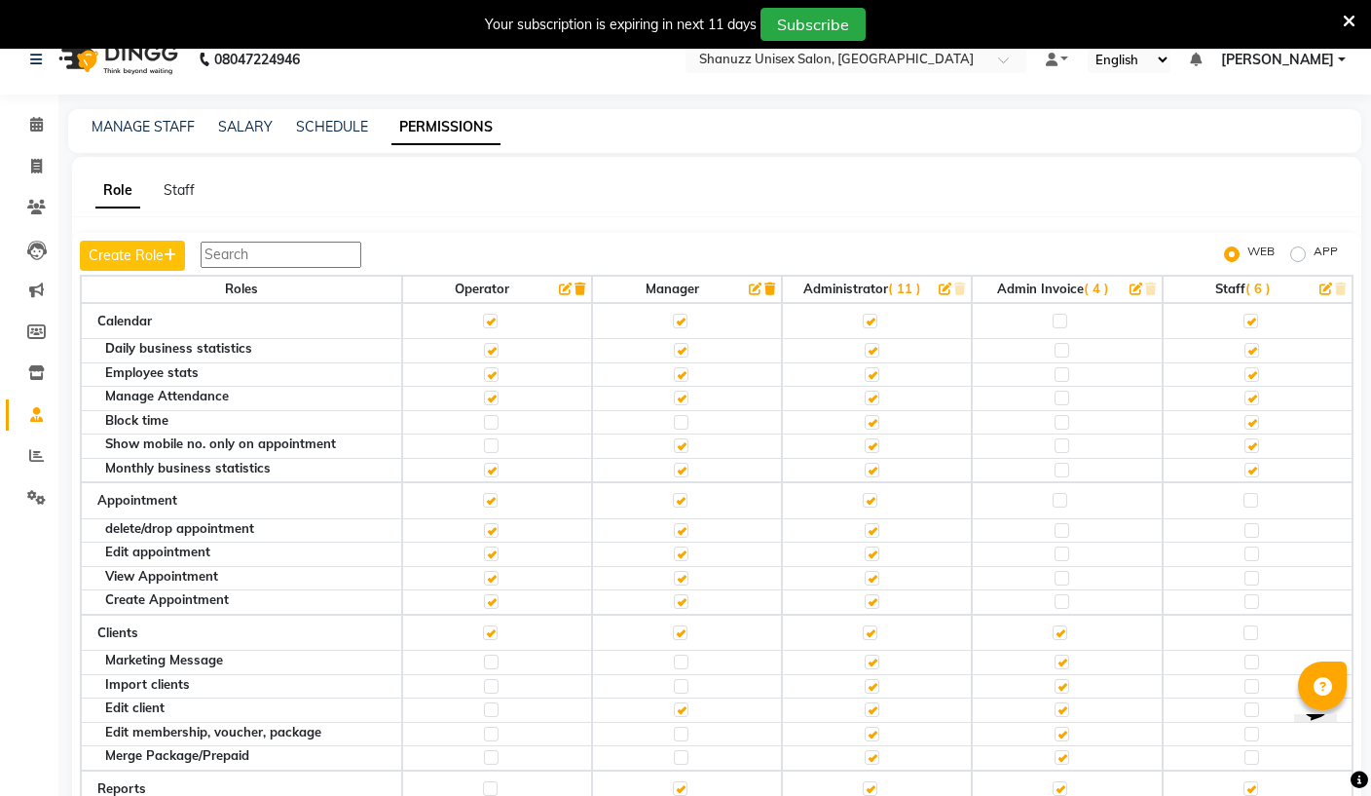
click at [907, 288] on span "( 11 )" at bounding box center [904, 288] width 33 height 16
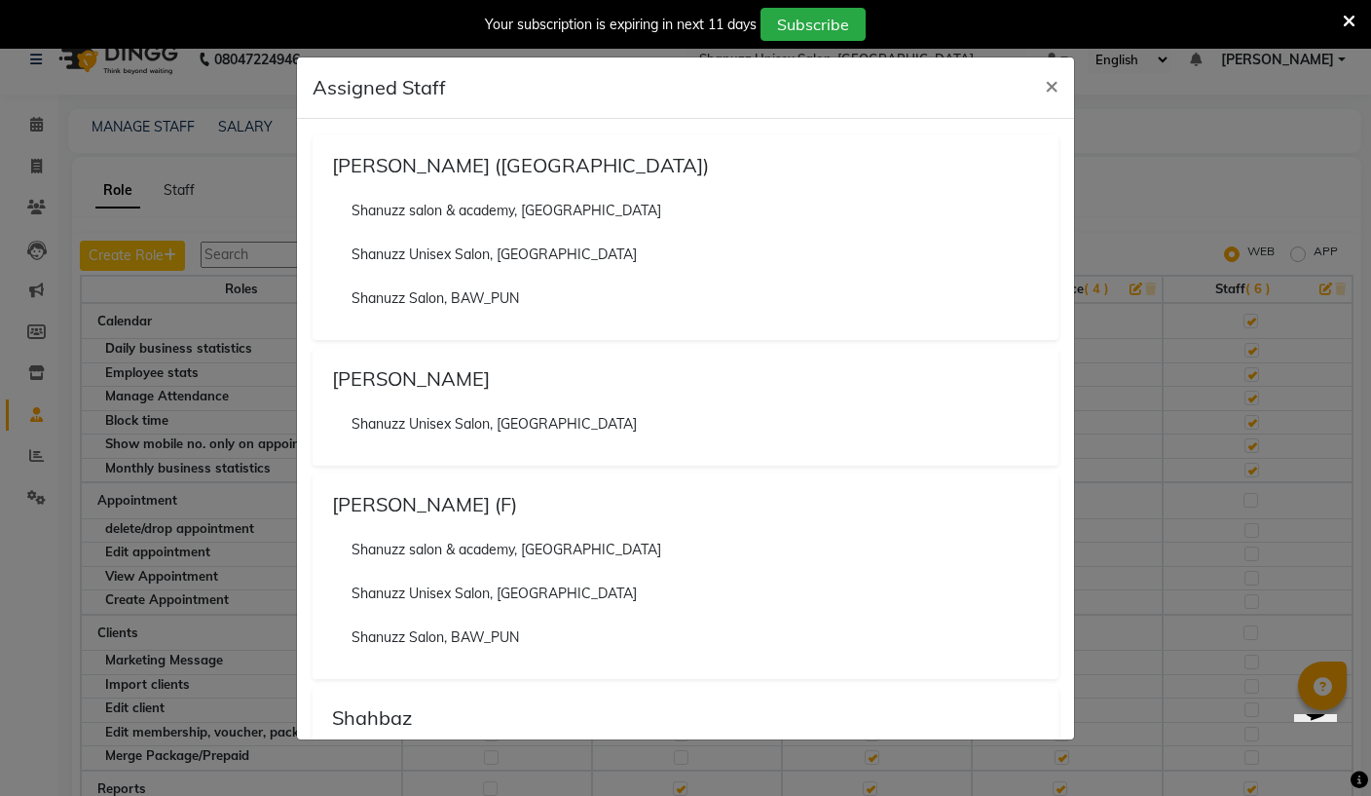
click at [1049, 89] on span "×" at bounding box center [1052, 84] width 14 height 29
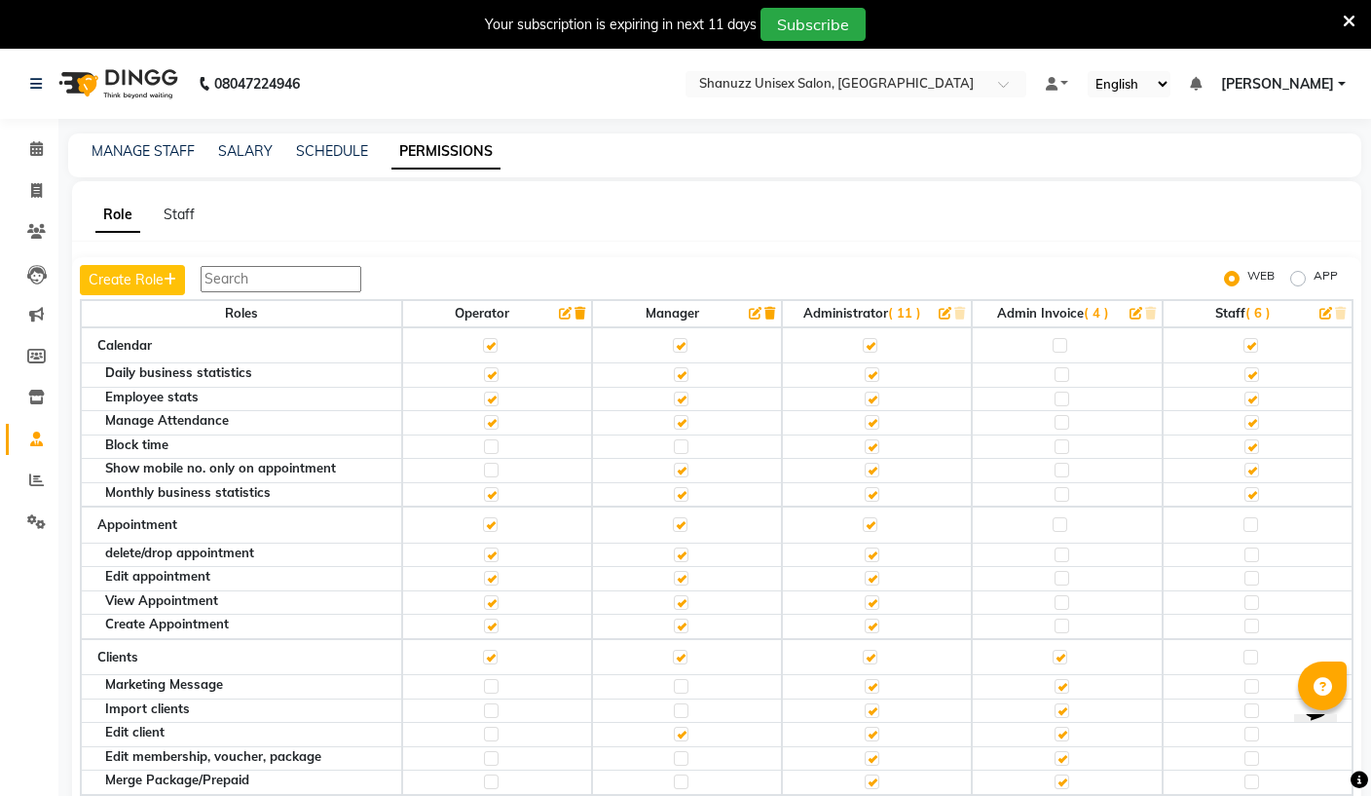
click at [769, 86] on input "text" at bounding box center [836, 85] width 282 height 19
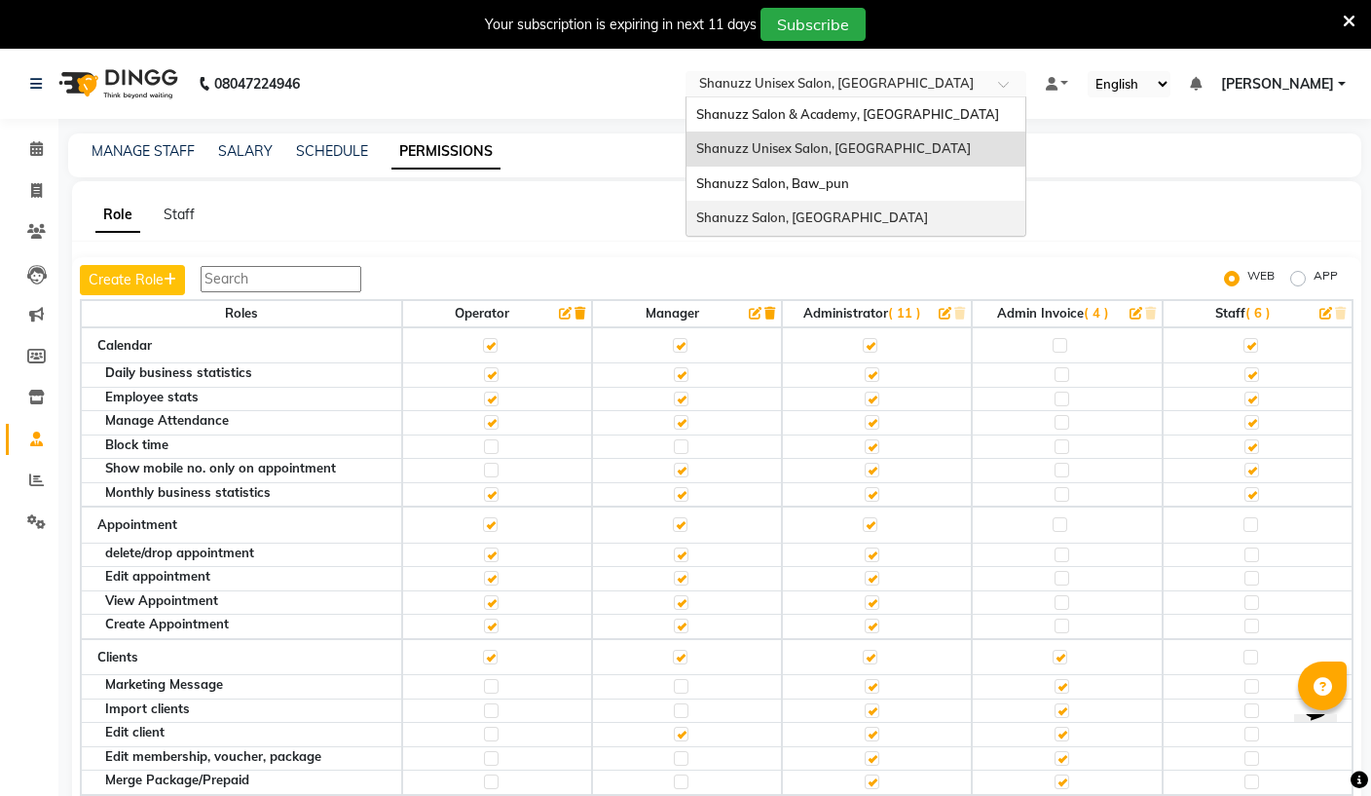
click at [696, 222] on div "Shanuzz Salon, [GEOGRAPHIC_DATA]" at bounding box center [855, 218] width 339 height 35
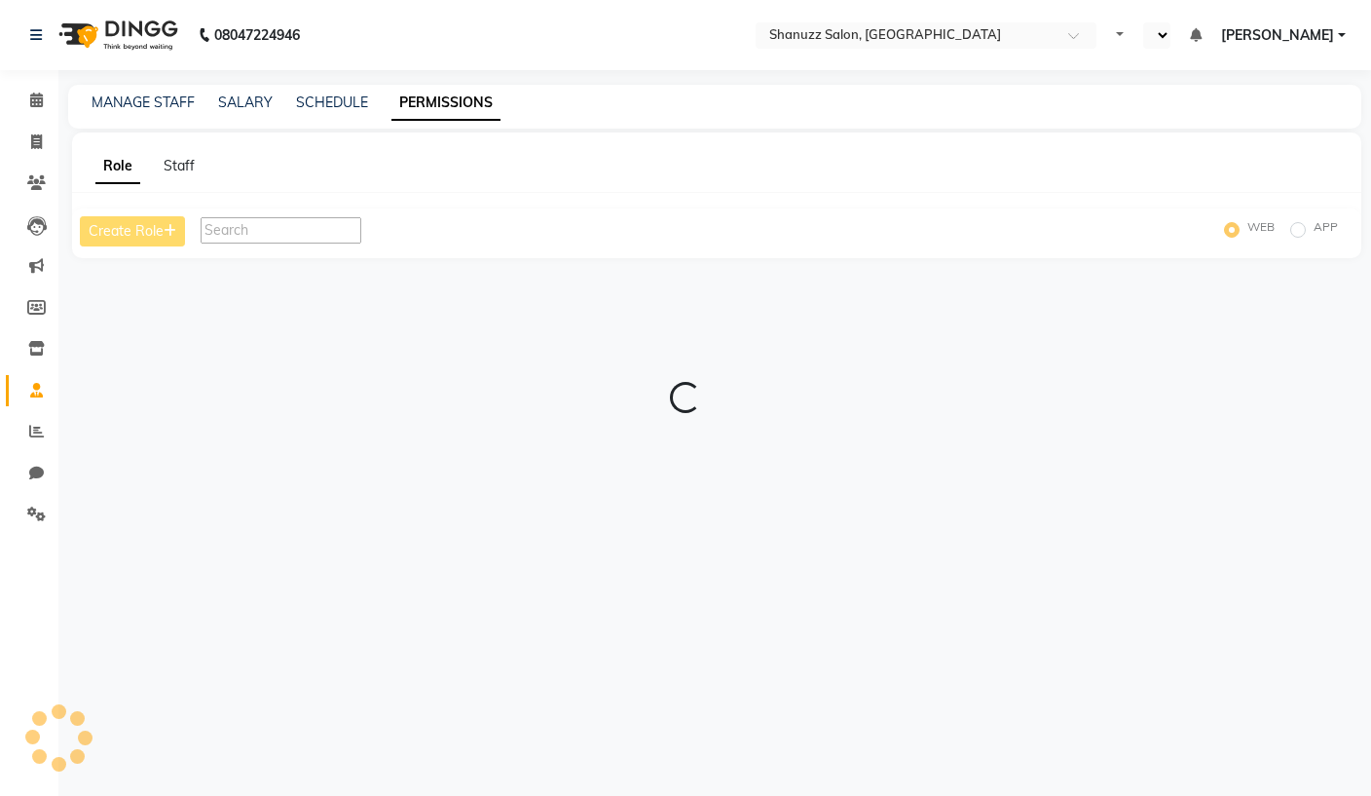
select select "en"
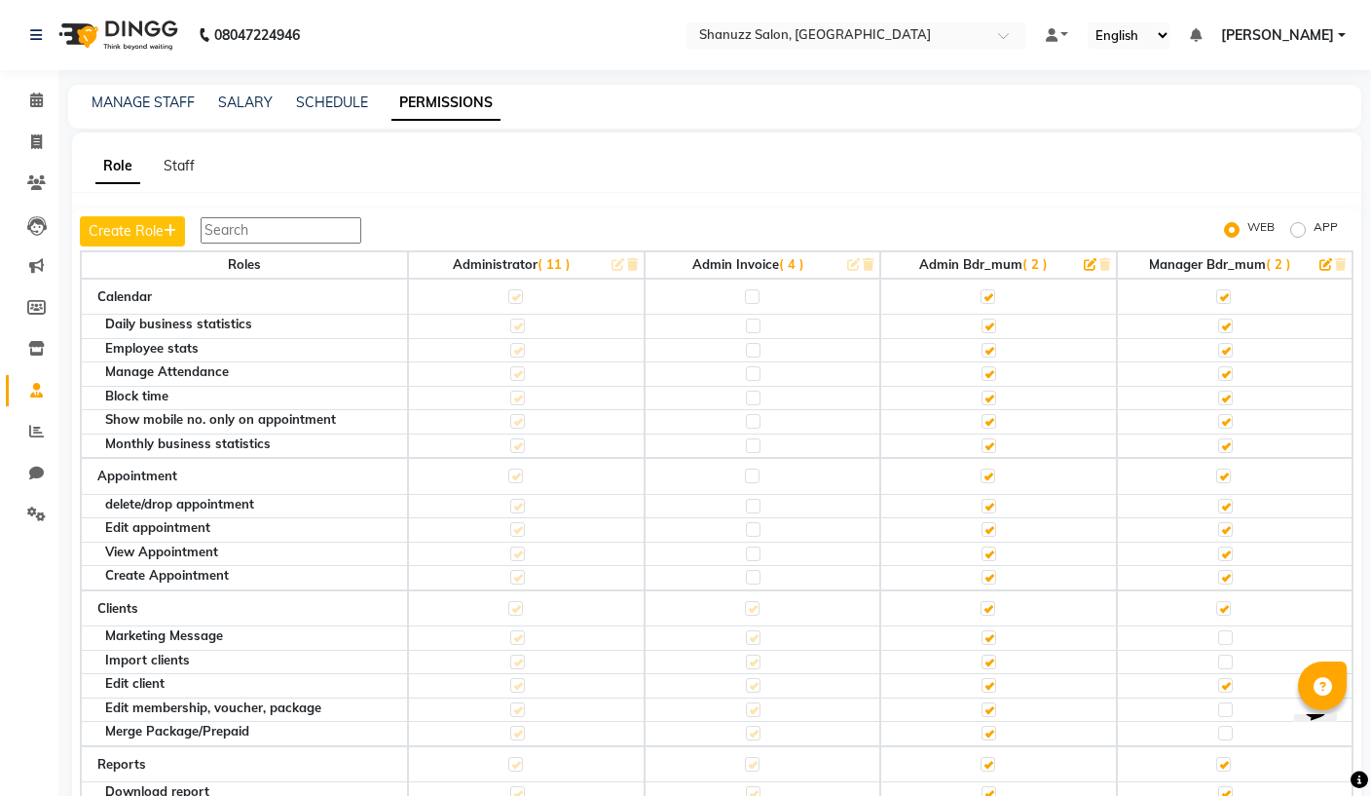
click at [1039, 271] on span "( 2 )" at bounding box center [1034, 264] width 25 height 16
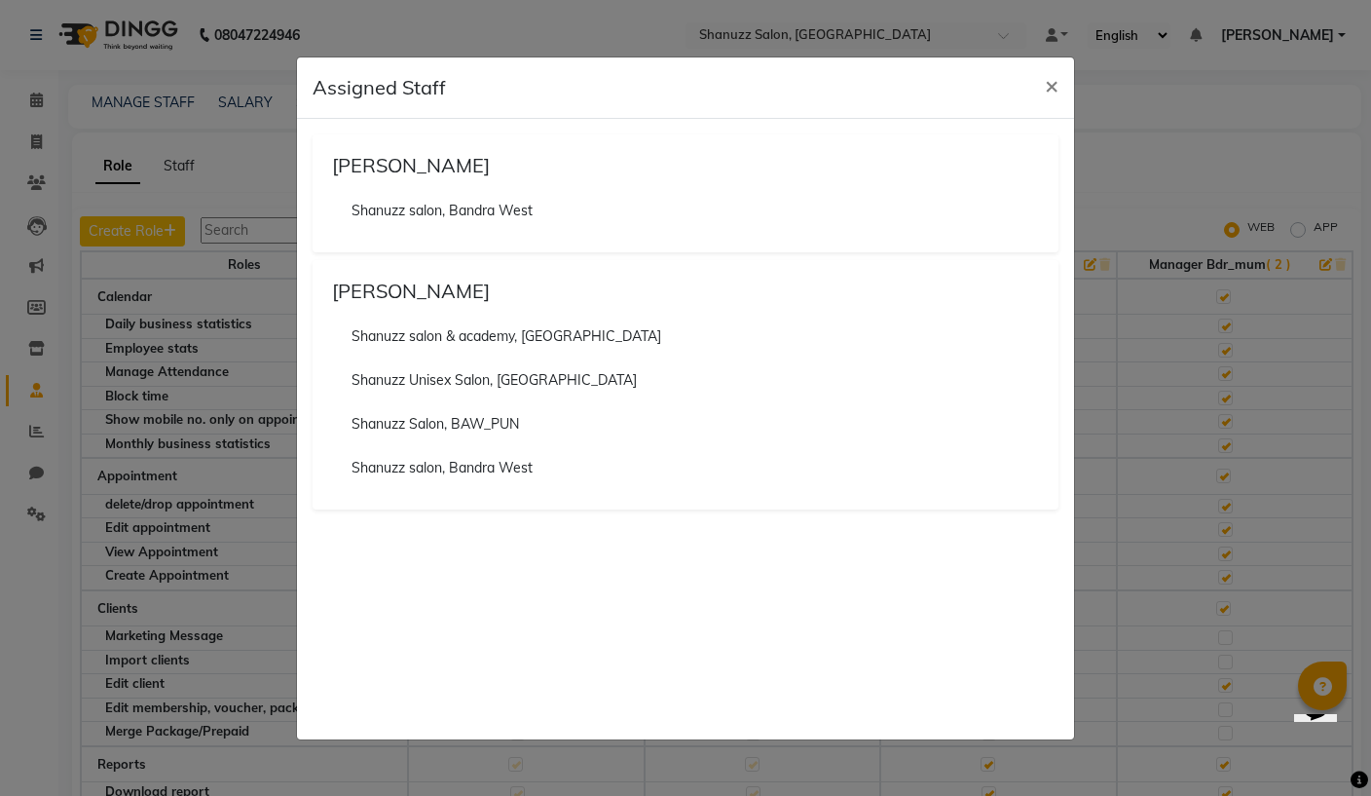
click at [1055, 91] on span "×" at bounding box center [1052, 84] width 14 height 29
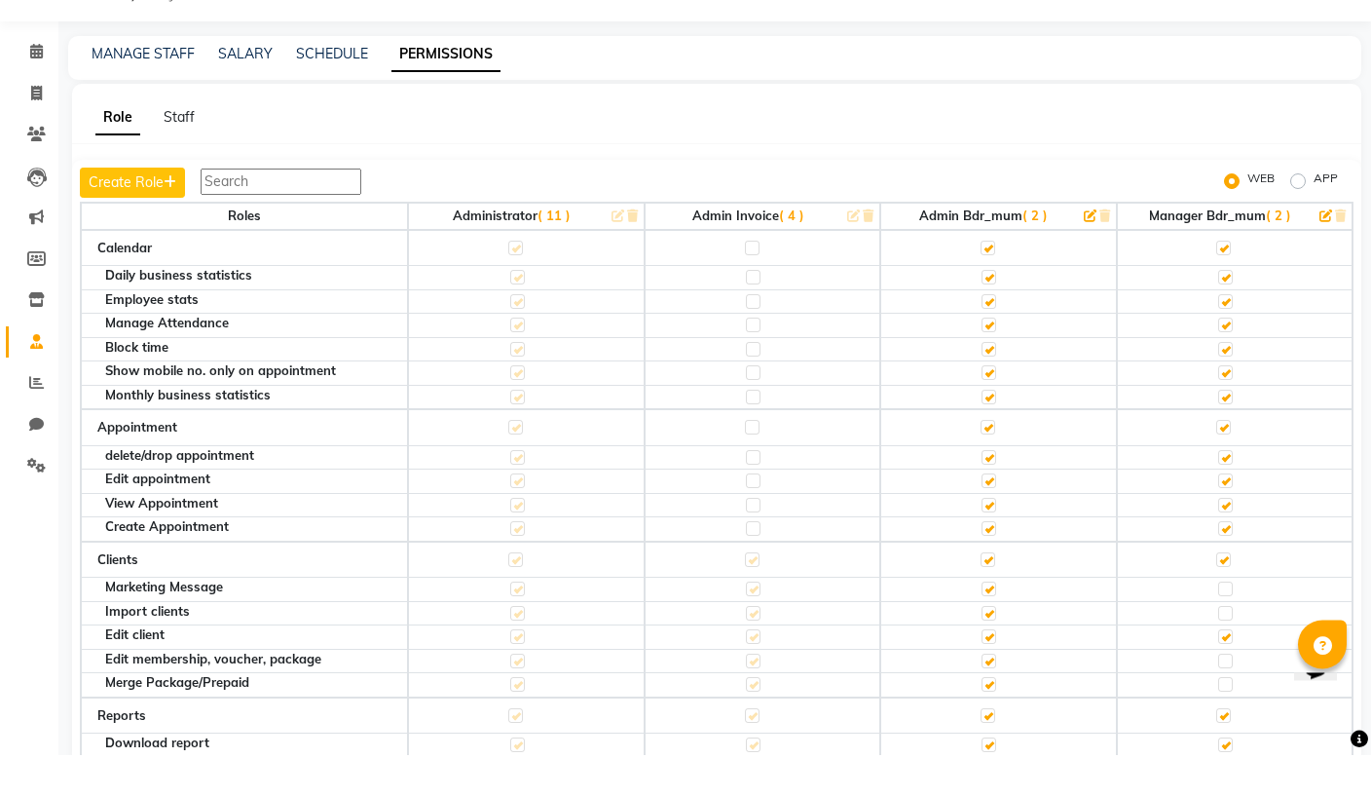
scroll to position [16, 0]
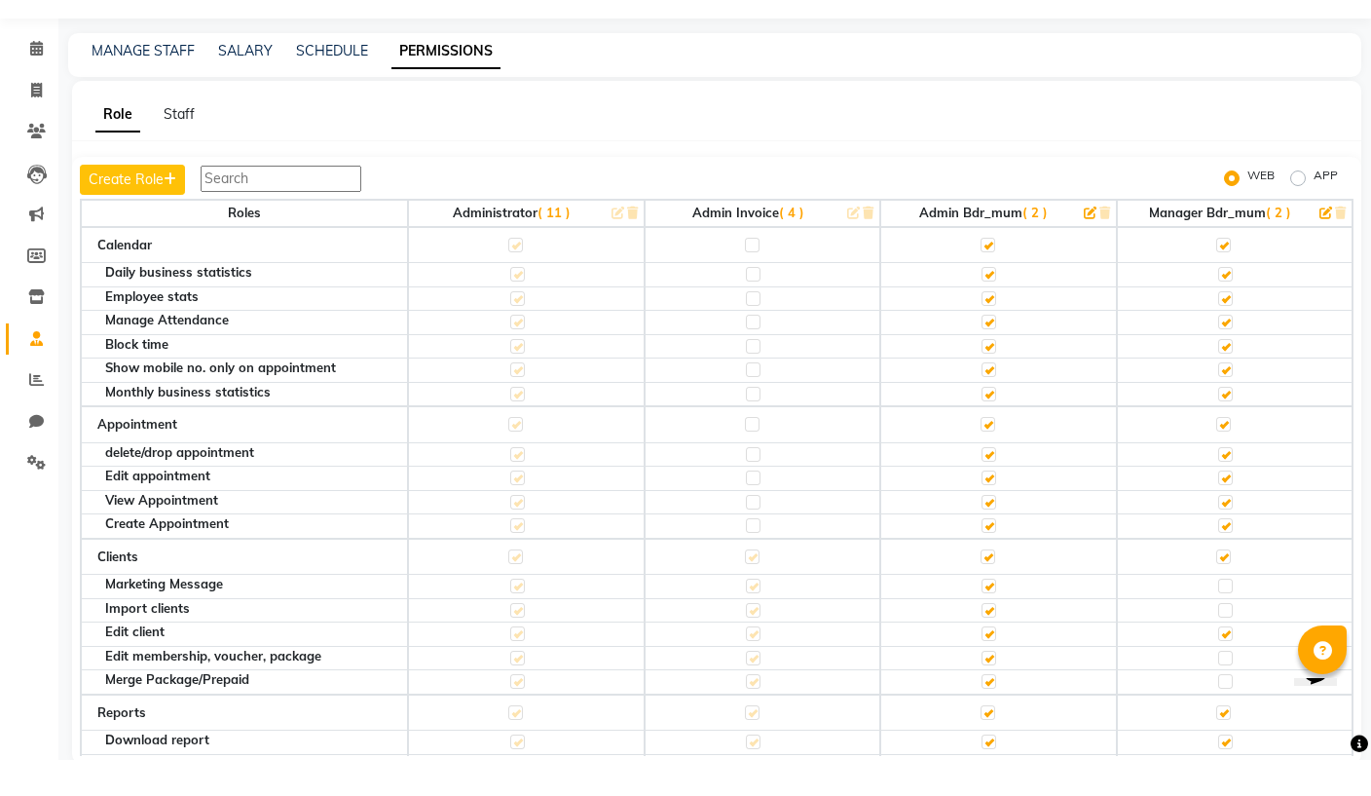
click at [1276, 241] on span "( 2 )" at bounding box center [1278, 249] width 25 height 16
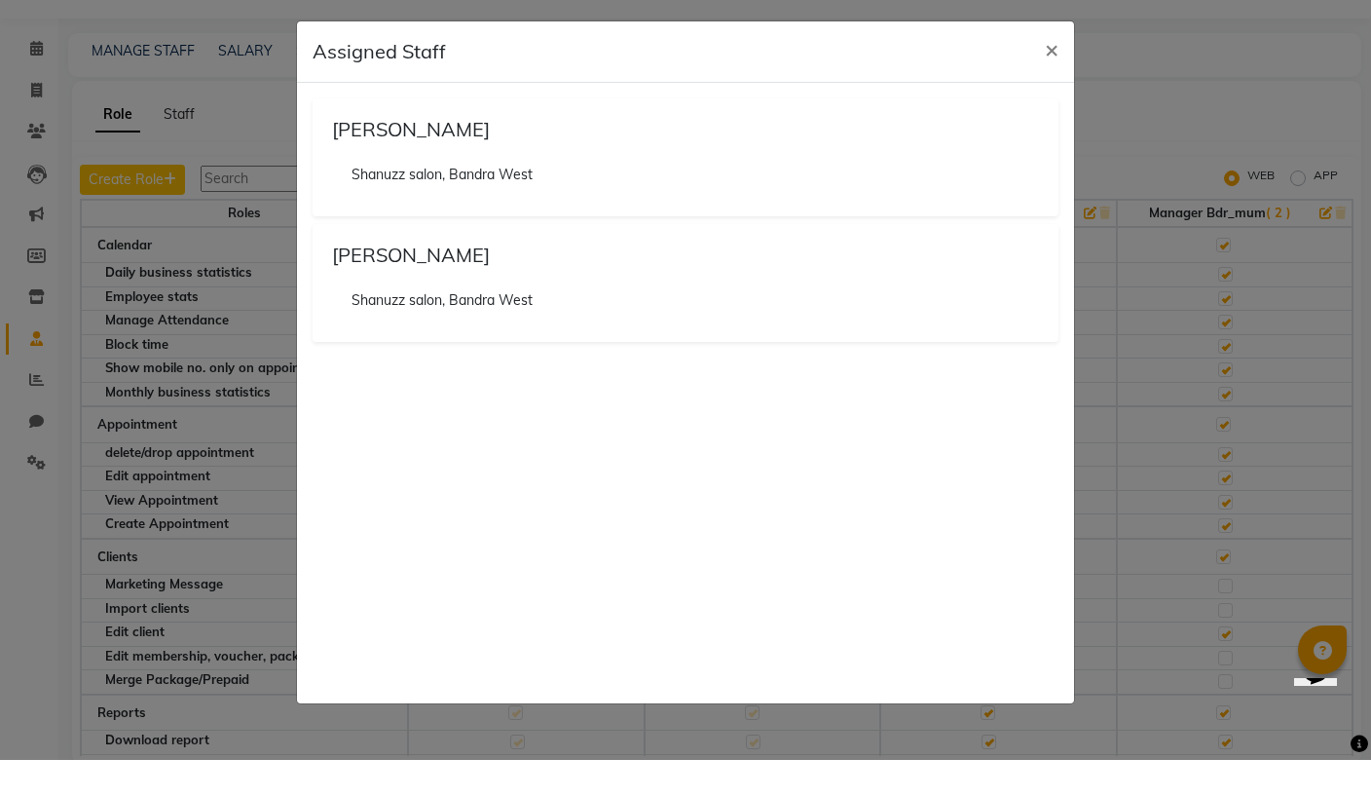
click at [1051, 70] on span "×" at bounding box center [1052, 84] width 14 height 29
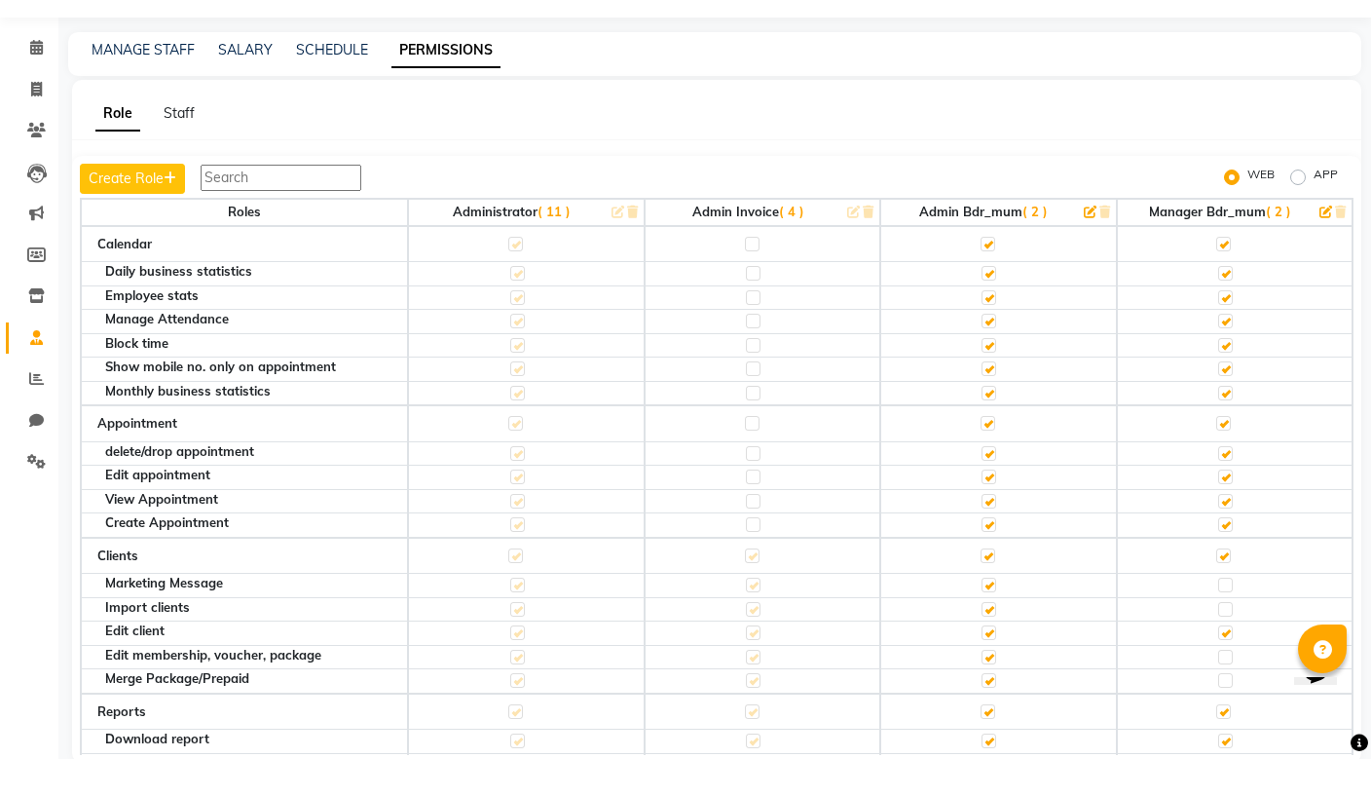
click at [156, 201] on button "Create Role" at bounding box center [132, 216] width 105 height 30
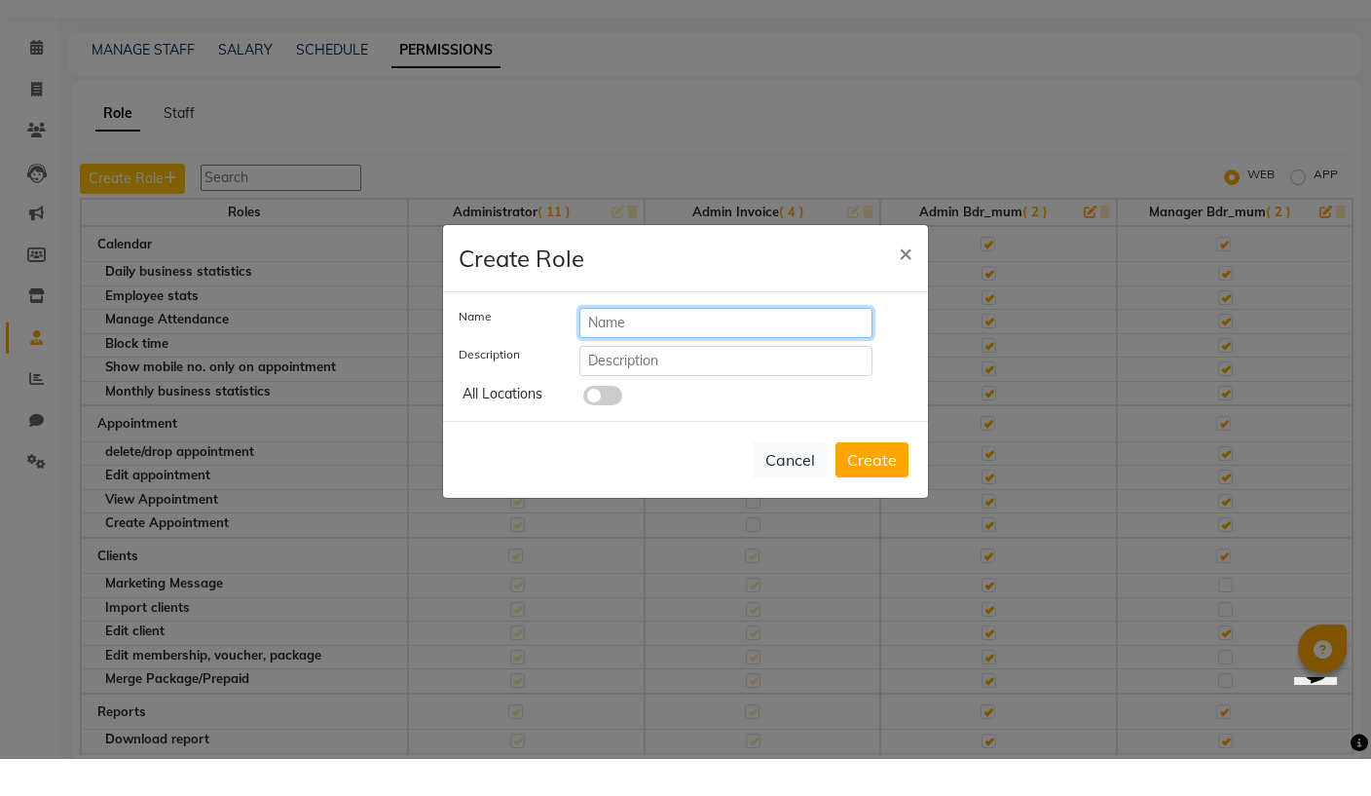
click at [636, 345] on input "text" at bounding box center [725, 360] width 293 height 30
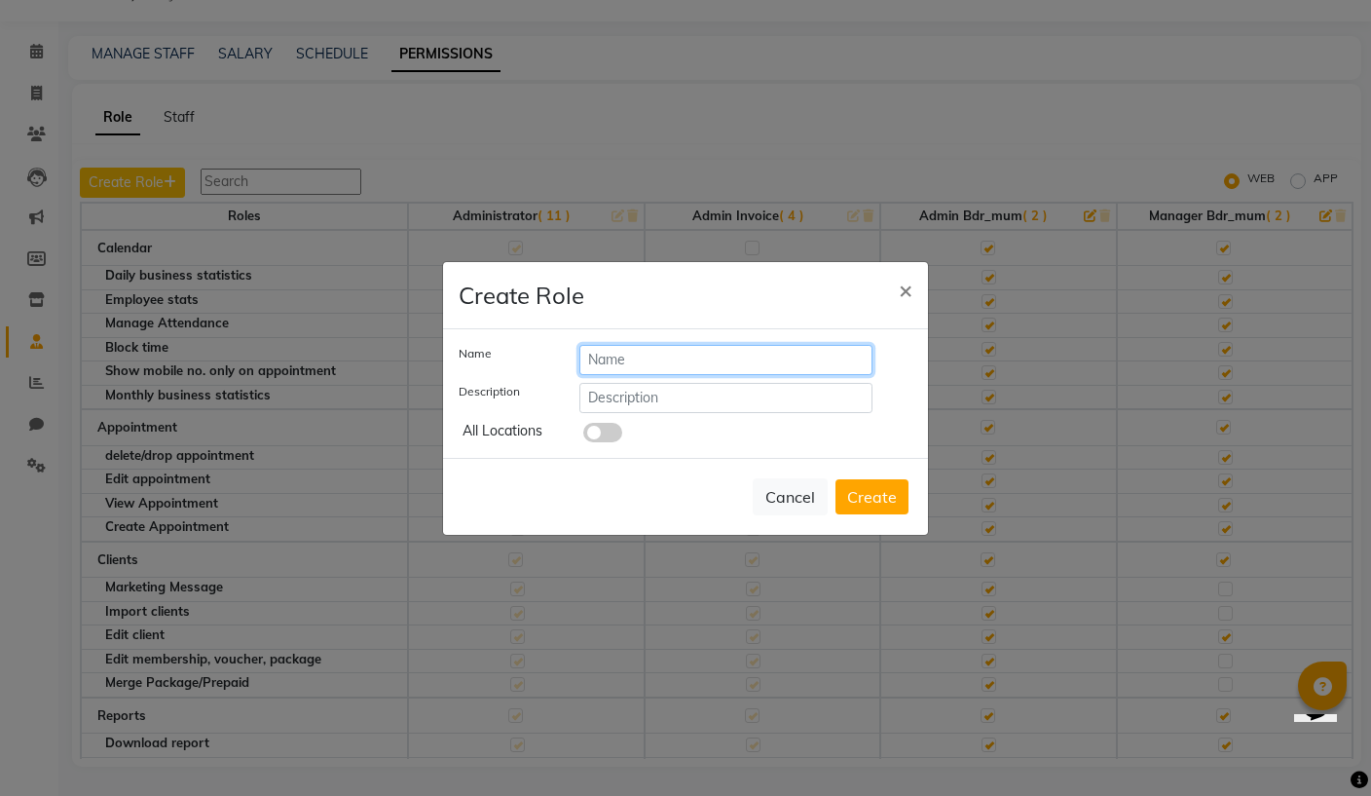
scroll to position [66, 0]
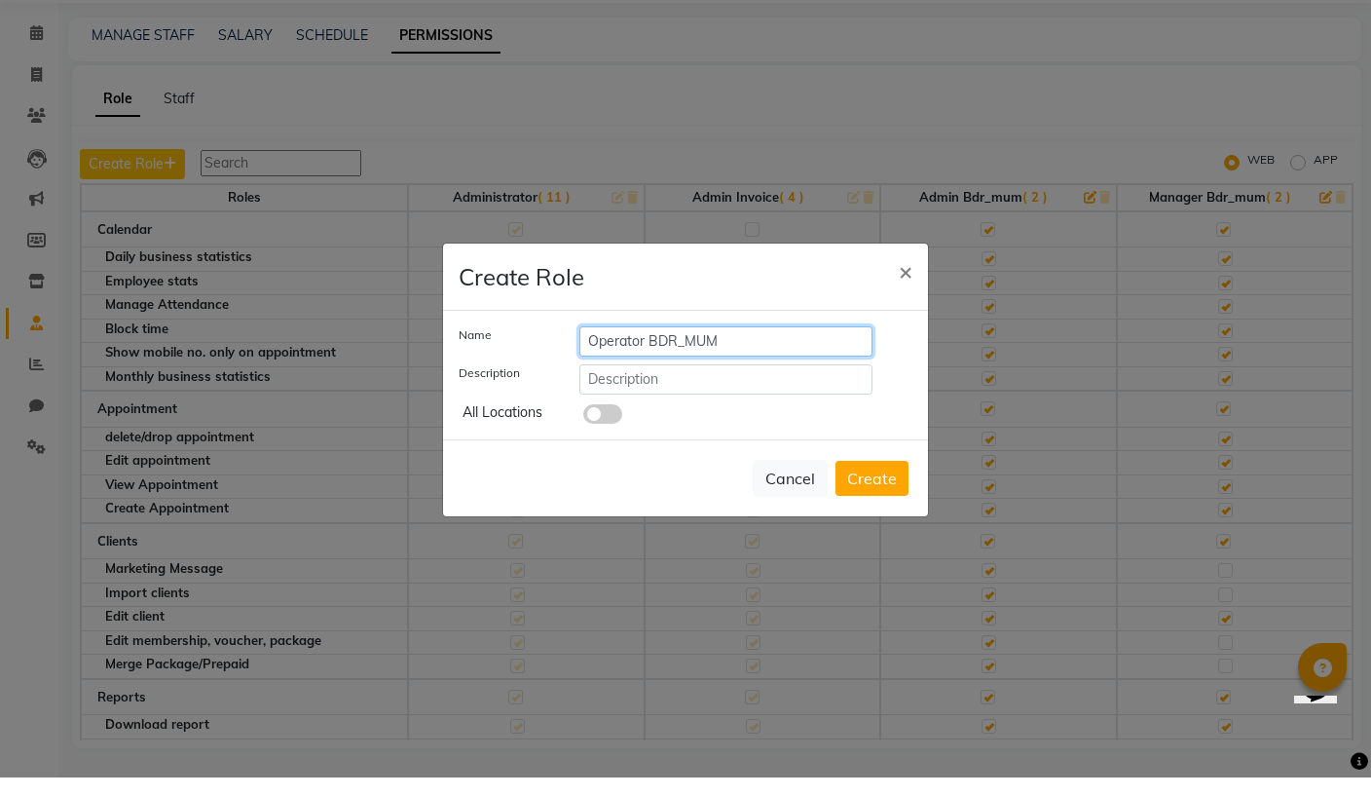
type input "Operator BDR_MUM"
type input "Bandra"
click at [897, 490] on button "Create" at bounding box center [871, 496] width 73 height 35
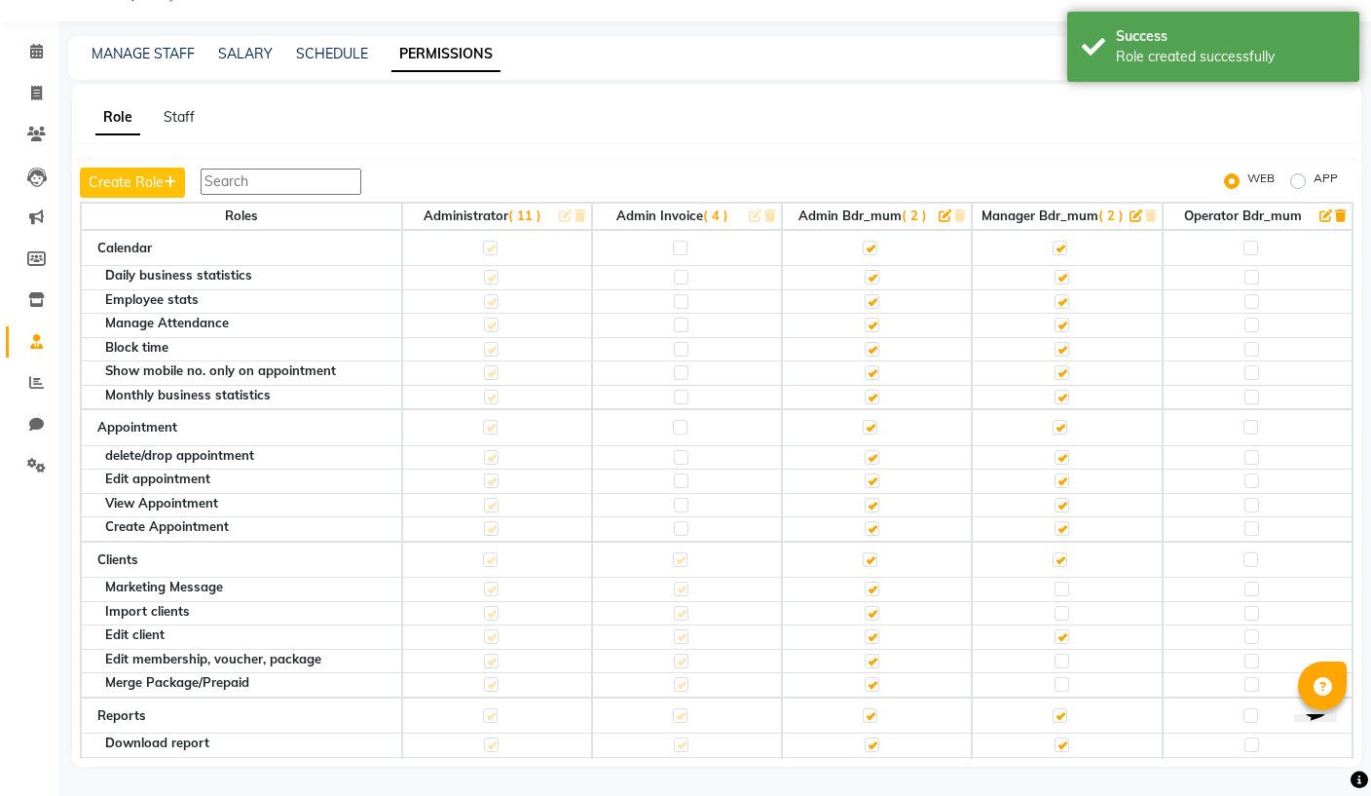
click at [1314, 169] on label "APP" at bounding box center [1326, 180] width 24 height 23
click at [1301, 174] on input "APP" at bounding box center [1301, 181] width 14 height 14
radio input "true"
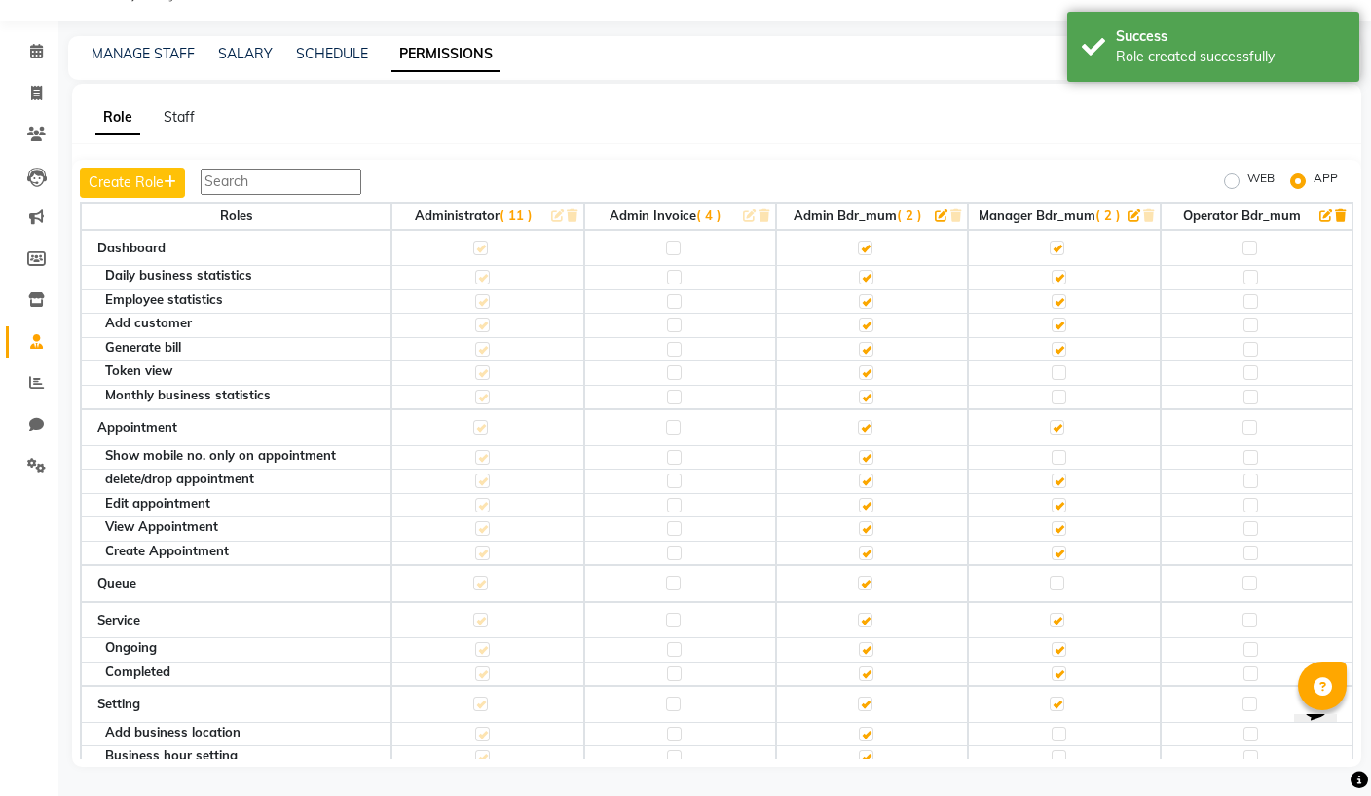
click at [1247, 169] on label "WEB" at bounding box center [1260, 180] width 27 height 23
click at [1238, 174] on input "WEB" at bounding box center [1235, 181] width 14 height 14
radio input "true"
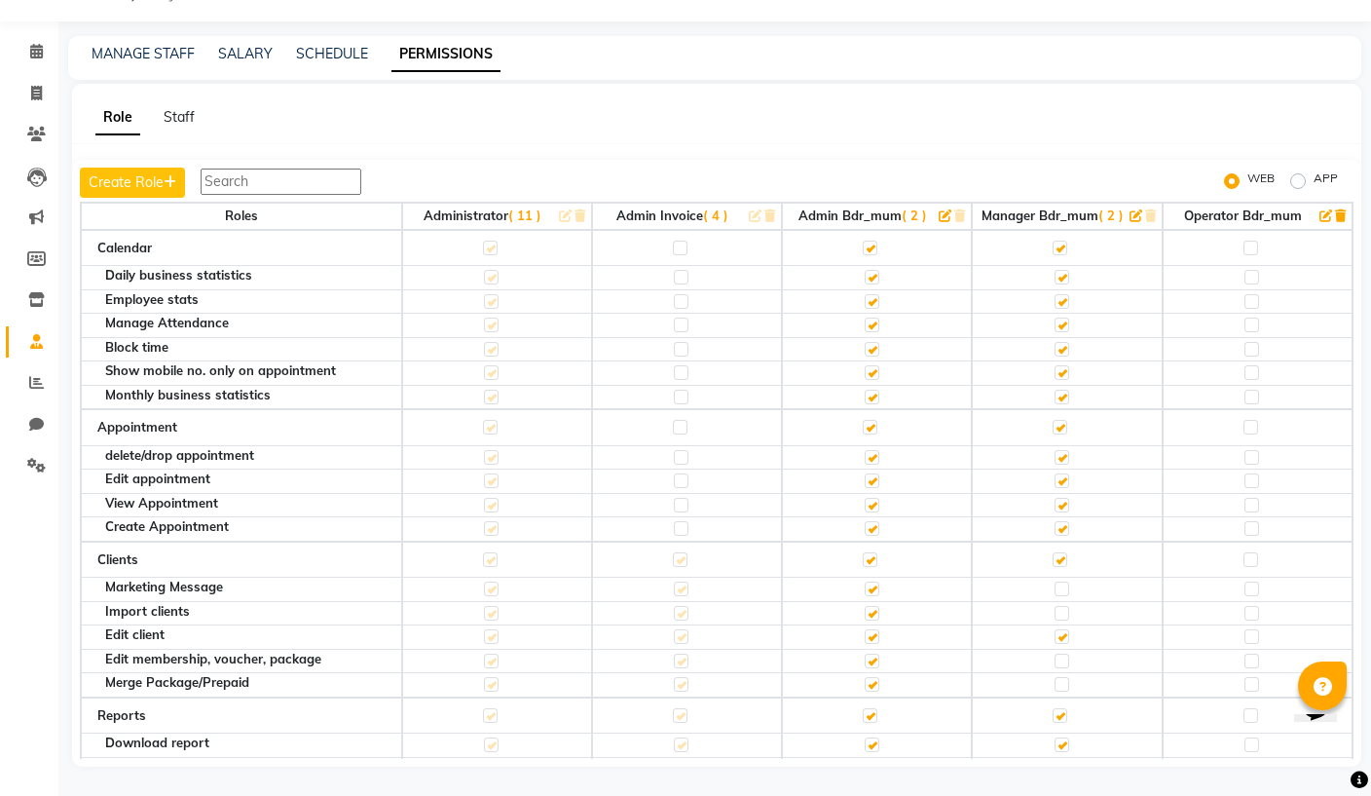
click at [1314, 169] on label "APP" at bounding box center [1326, 180] width 24 height 23
click at [1301, 174] on input "APP" at bounding box center [1301, 181] width 14 height 14
radio input "true"
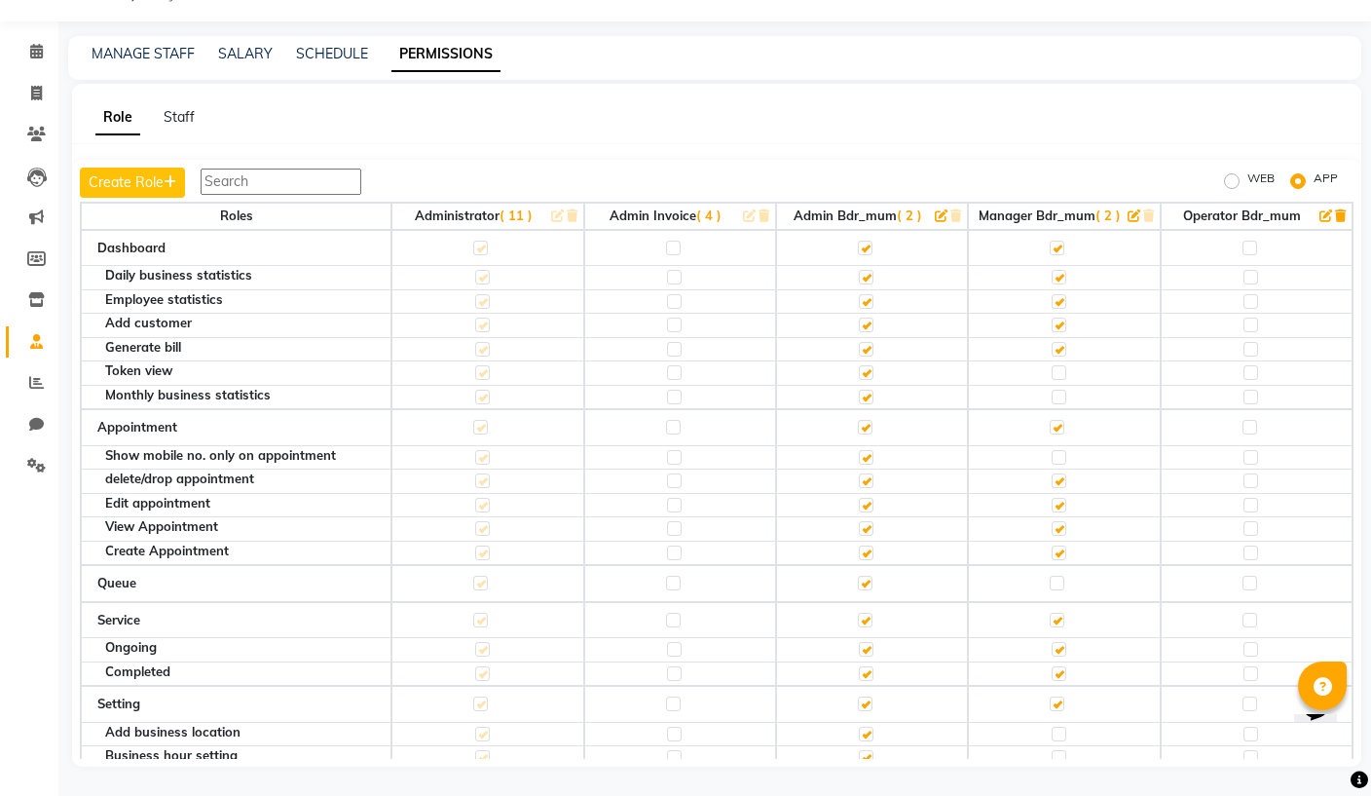
click at [1255, 270] on label at bounding box center [1250, 277] width 15 height 15
click at [1255, 271] on input "checkbox" at bounding box center [1249, 277] width 13 height 13
checkbox input "true"
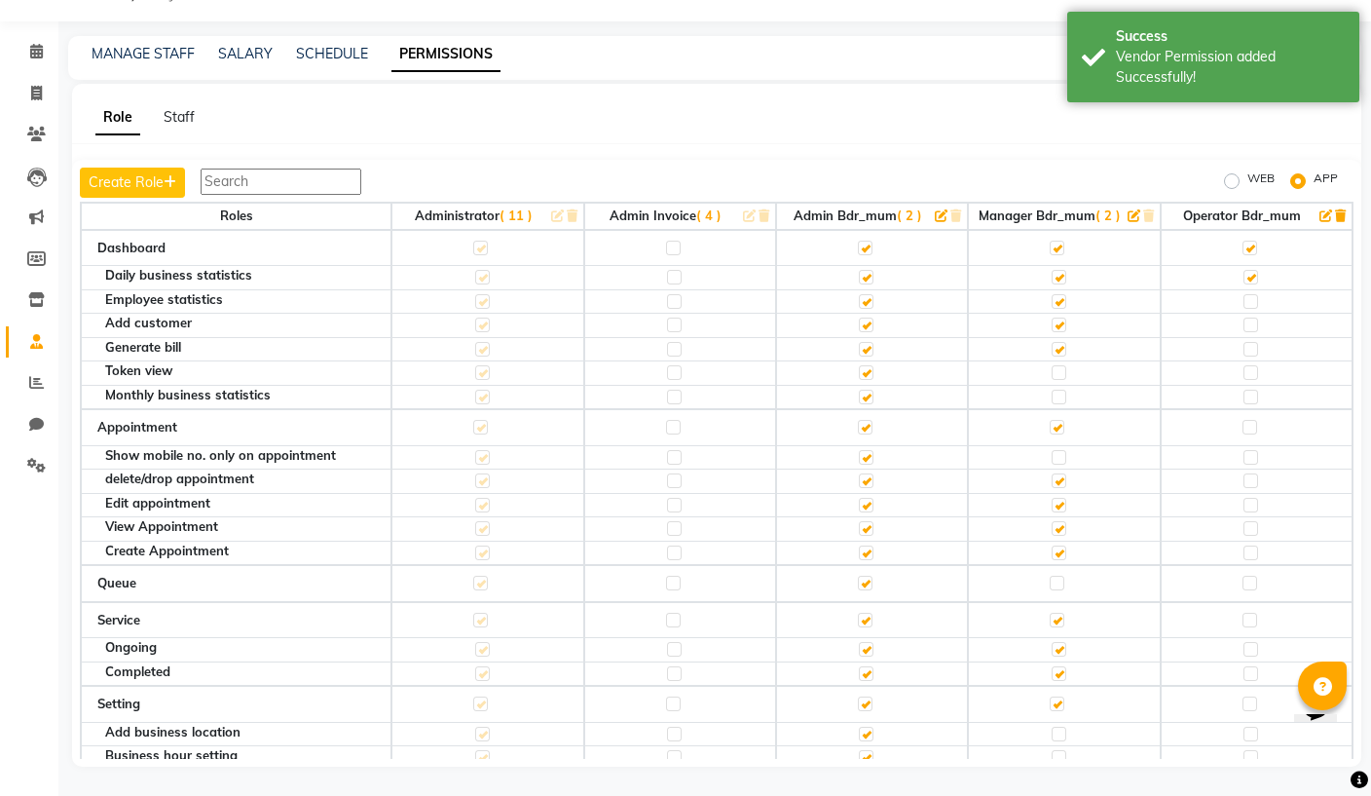
click at [1256, 270] on label at bounding box center [1250, 277] width 15 height 15
click at [1256, 271] on input "checkbox" at bounding box center [1249, 277] width 13 height 13
checkbox input "false"
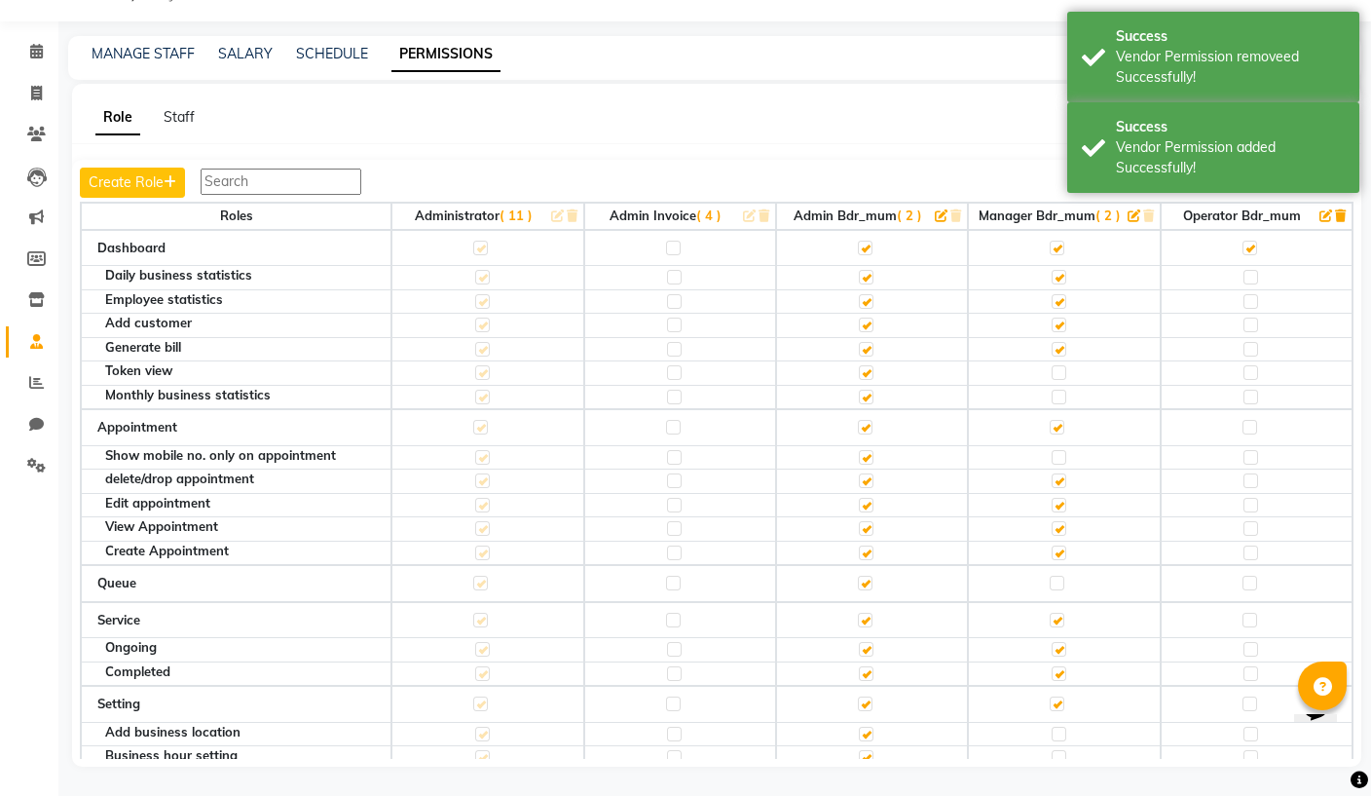
click at [1255, 294] on label at bounding box center [1250, 301] width 15 height 15
click at [1255, 295] on input "checkbox" at bounding box center [1249, 301] width 13 height 13
checkbox input "true"
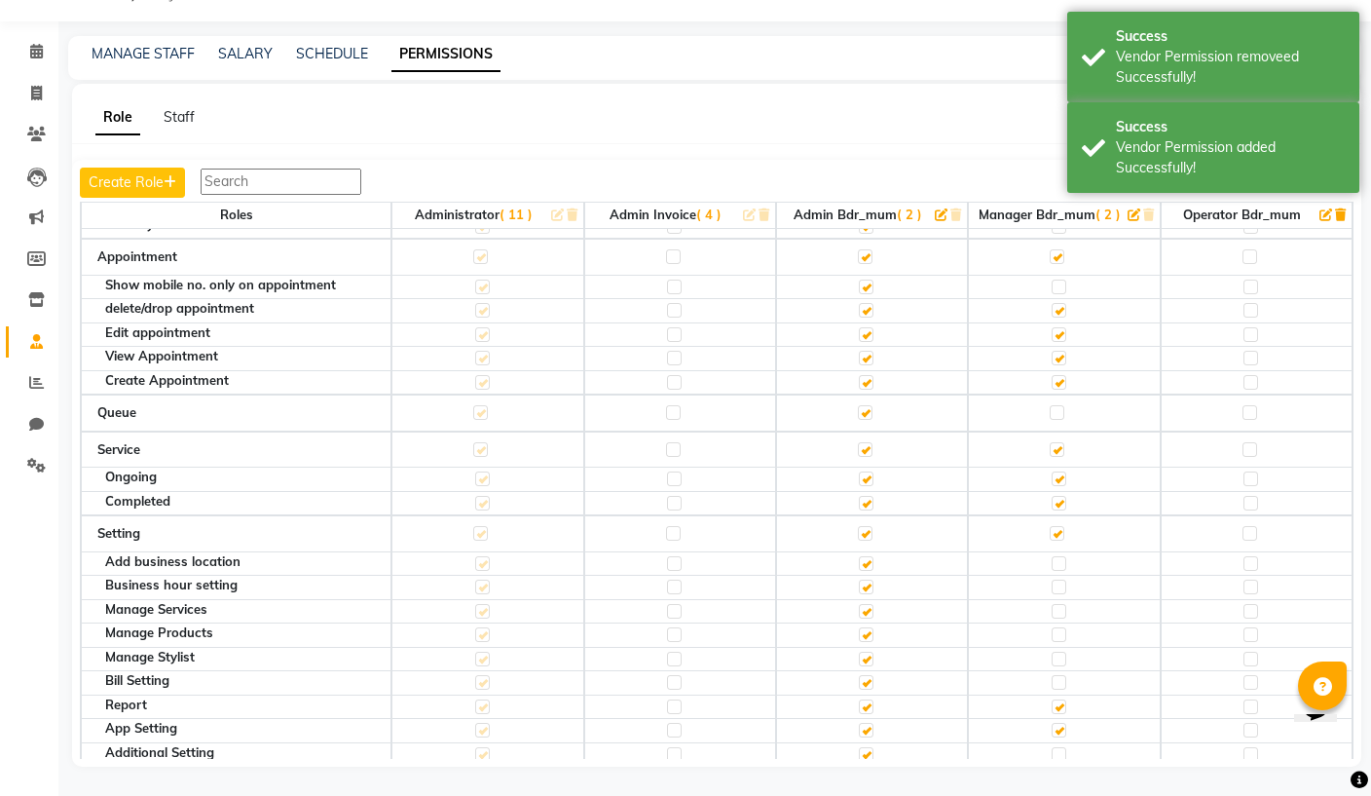
scroll to position [172, 0]
click at [1252, 349] on label at bounding box center [1250, 356] width 15 height 15
click at [1252, 350] on input "checkbox" at bounding box center [1249, 356] width 13 height 13
checkbox input "true"
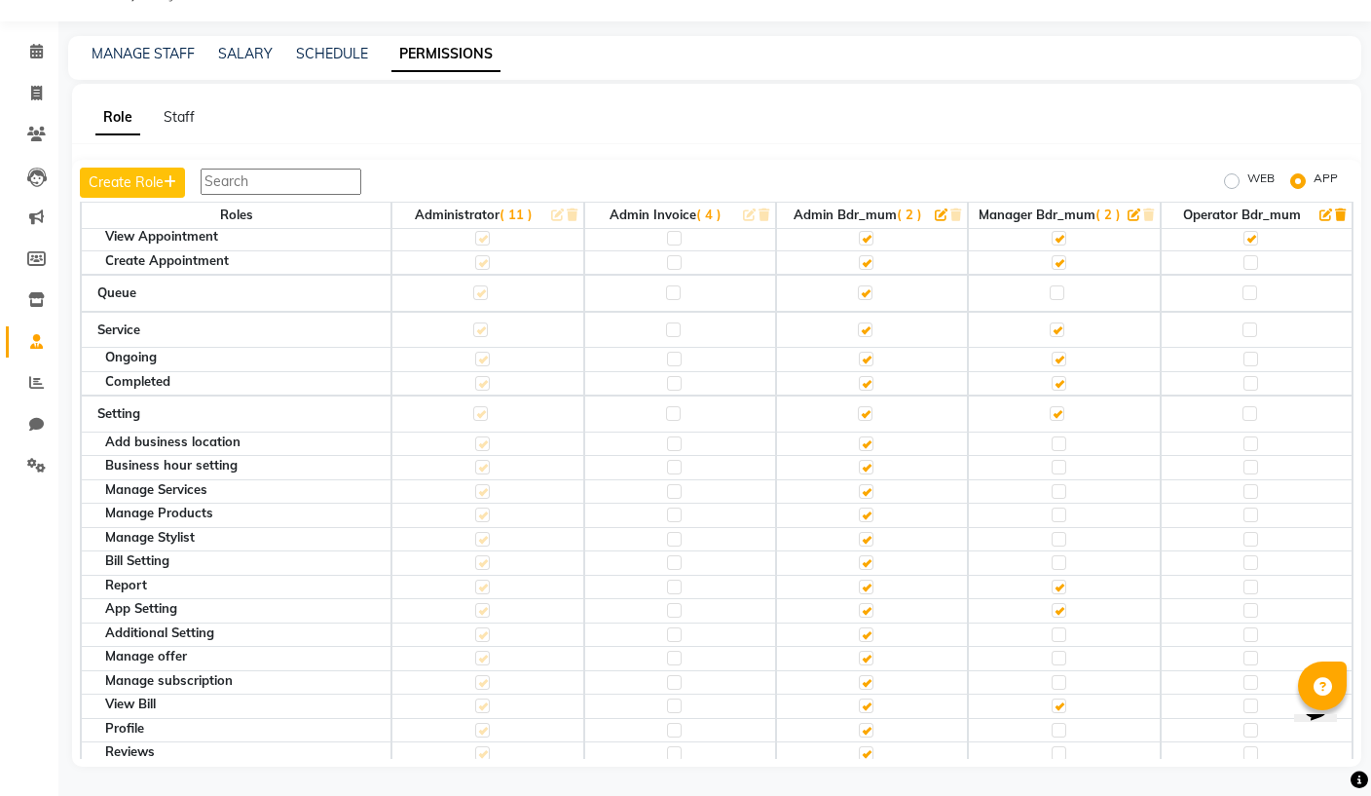
scroll to position [291, 0]
click at [1255, 321] on label at bounding box center [1249, 328] width 15 height 15
click at [1255, 322] on input "checkbox" at bounding box center [1248, 328] width 13 height 13
checkbox input "true"
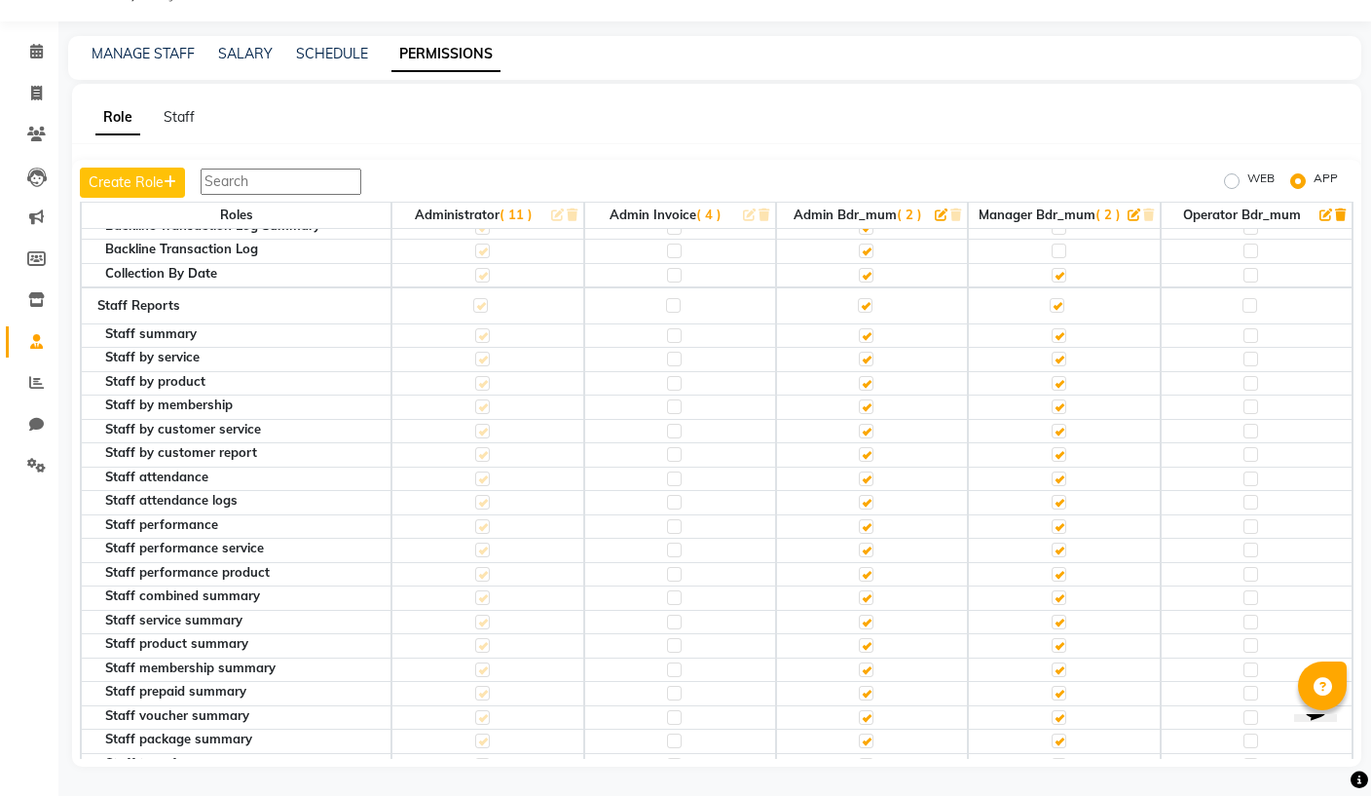
scroll to position [1516, 0]
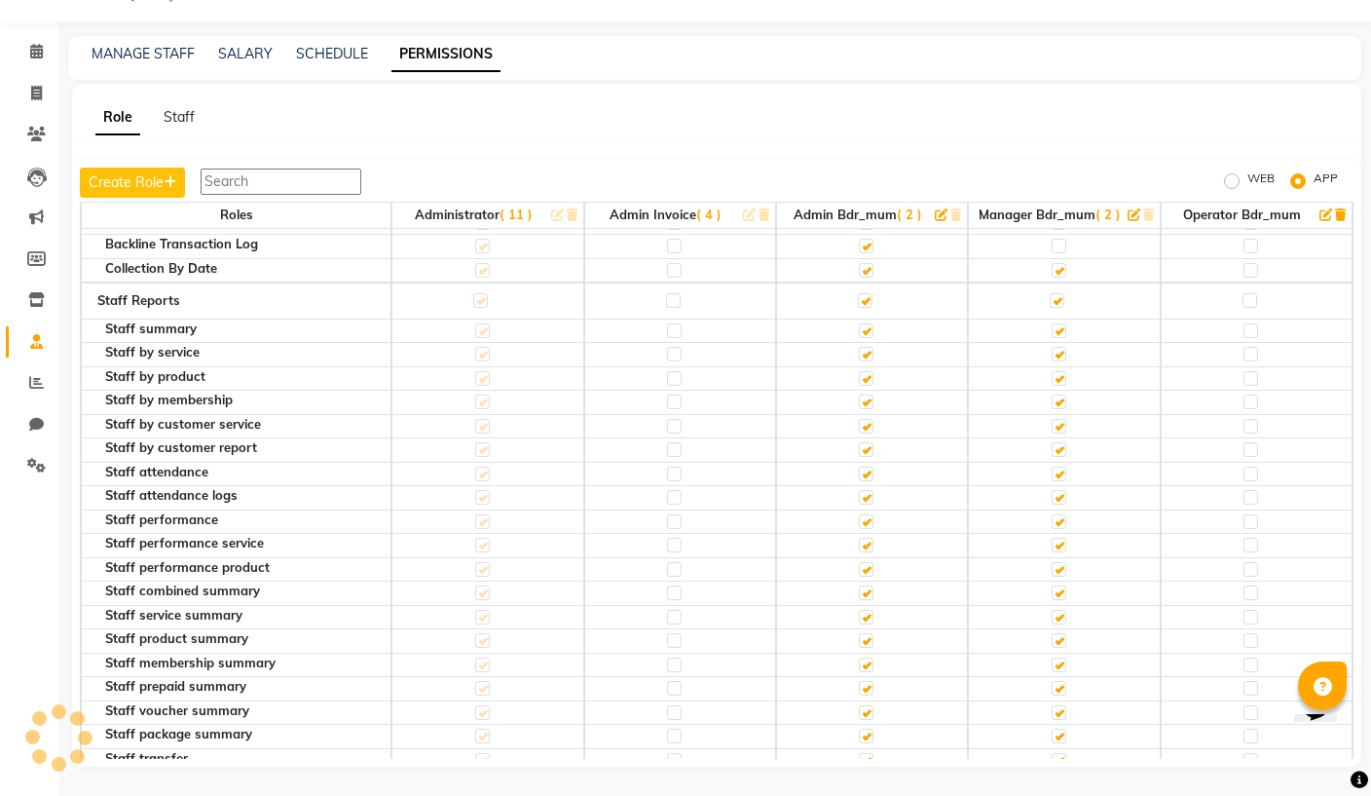
click at [1252, 323] on label at bounding box center [1250, 330] width 15 height 15
click at [1252, 324] on input "checkbox" at bounding box center [1249, 330] width 13 height 13
checkbox input "true"
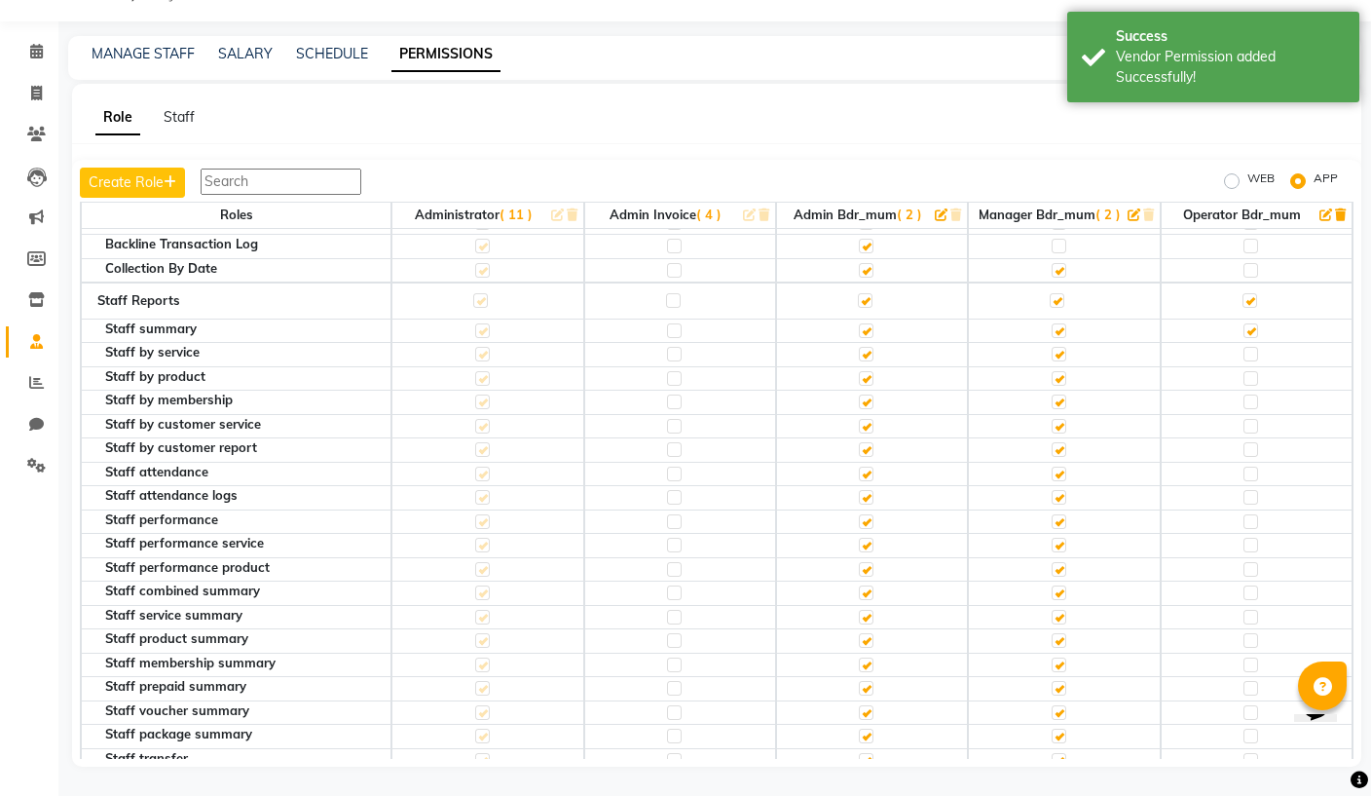
click at [1255, 347] on label at bounding box center [1250, 354] width 15 height 15
click at [1255, 348] on input "checkbox" at bounding box center [1249, 354] width 13 height 13
checkbox input "true"
click at [1254, 371] on label at bounding box center [1250, 378] width 15 height 15
click at [1254, 372] on input "checkbox" at bounding box center [1249, 378] width 13 height 13
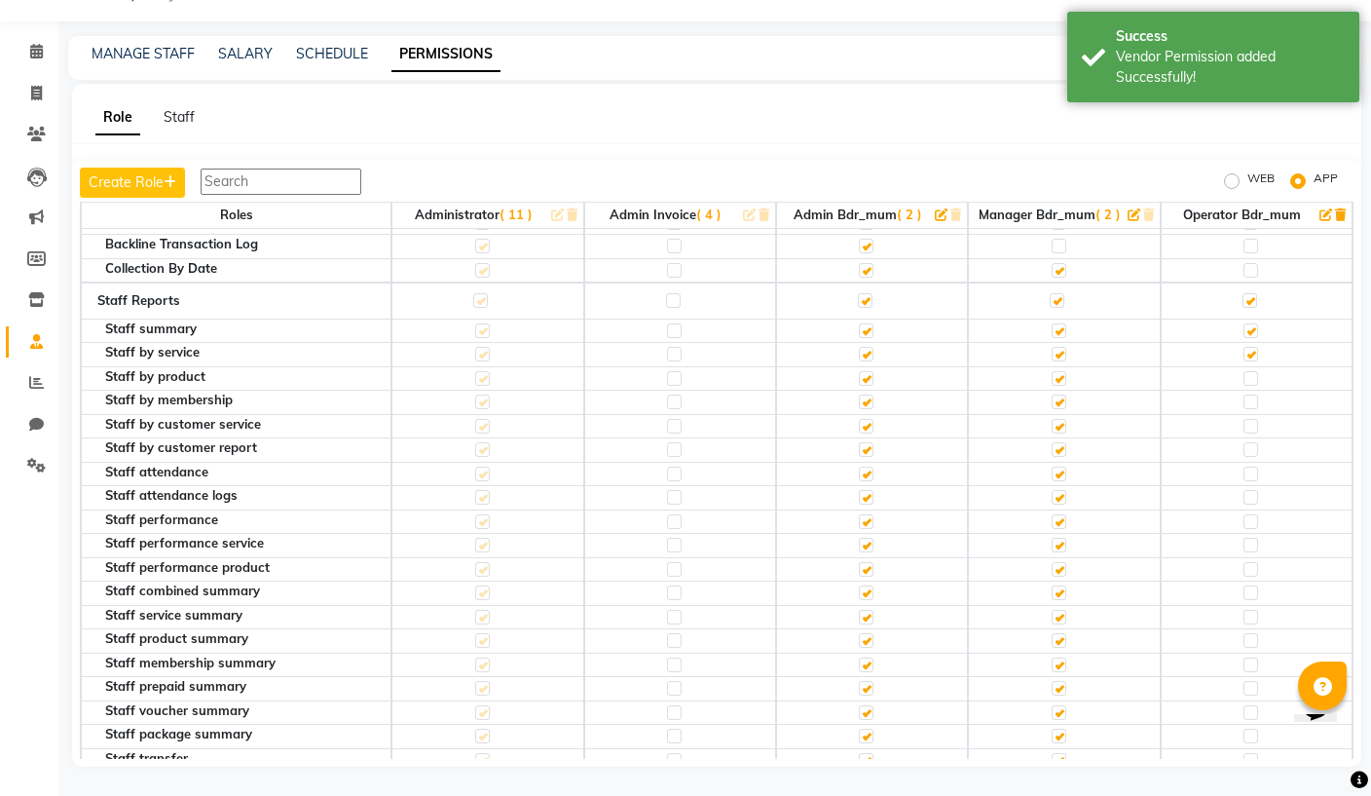
checkbox input "true"
click at [1249, 466] on label at bounding box center [1250, 473] width 15 height 15
click at [1249, 467] on input "checkbox" at bounding box center [1249, 473] width 13 height 13
checkbox input "true"
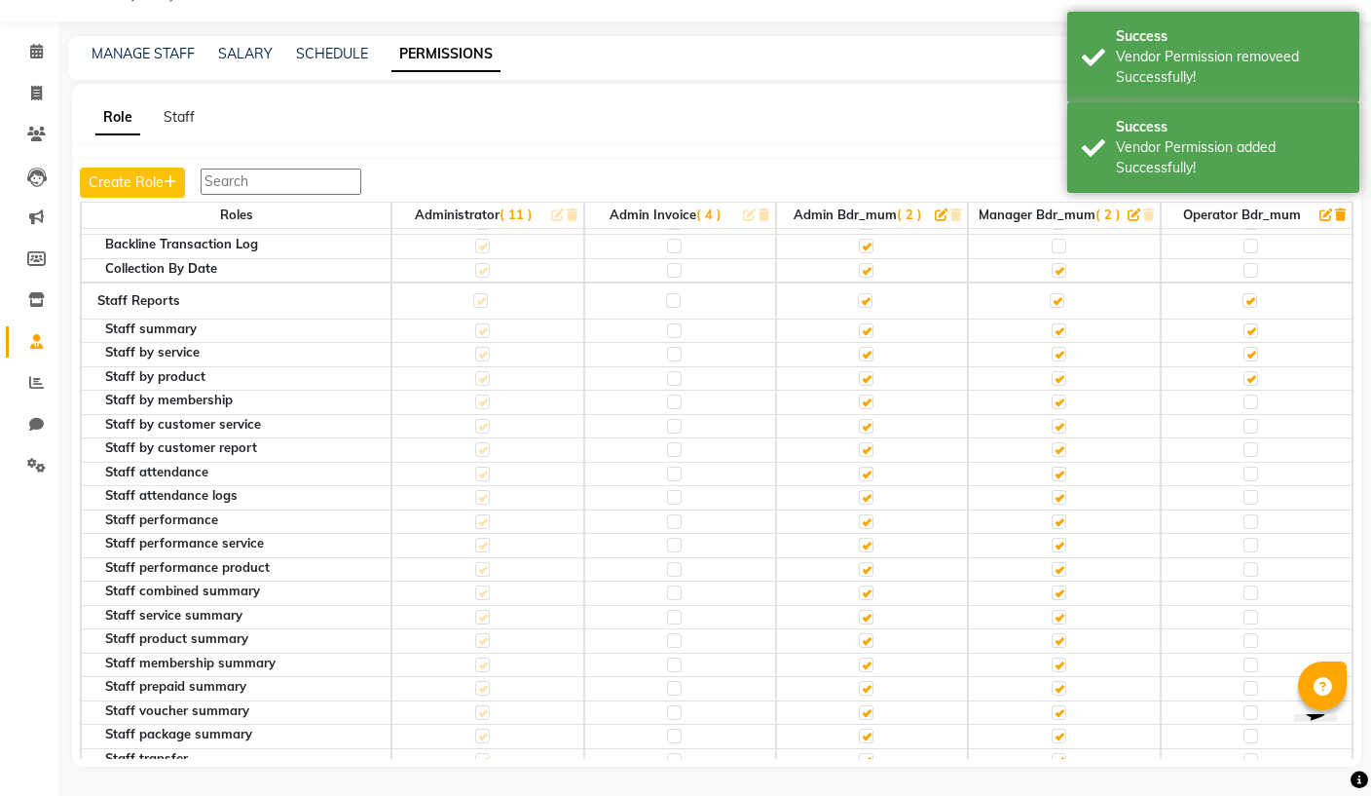
click at [1253, 466] on label at bounding box center [1250, 473] width 15 height 15
click at [1253, 467] on input "checkbox" at bounding box center [1249, 473] width 13 height 13
checkbox input "true"
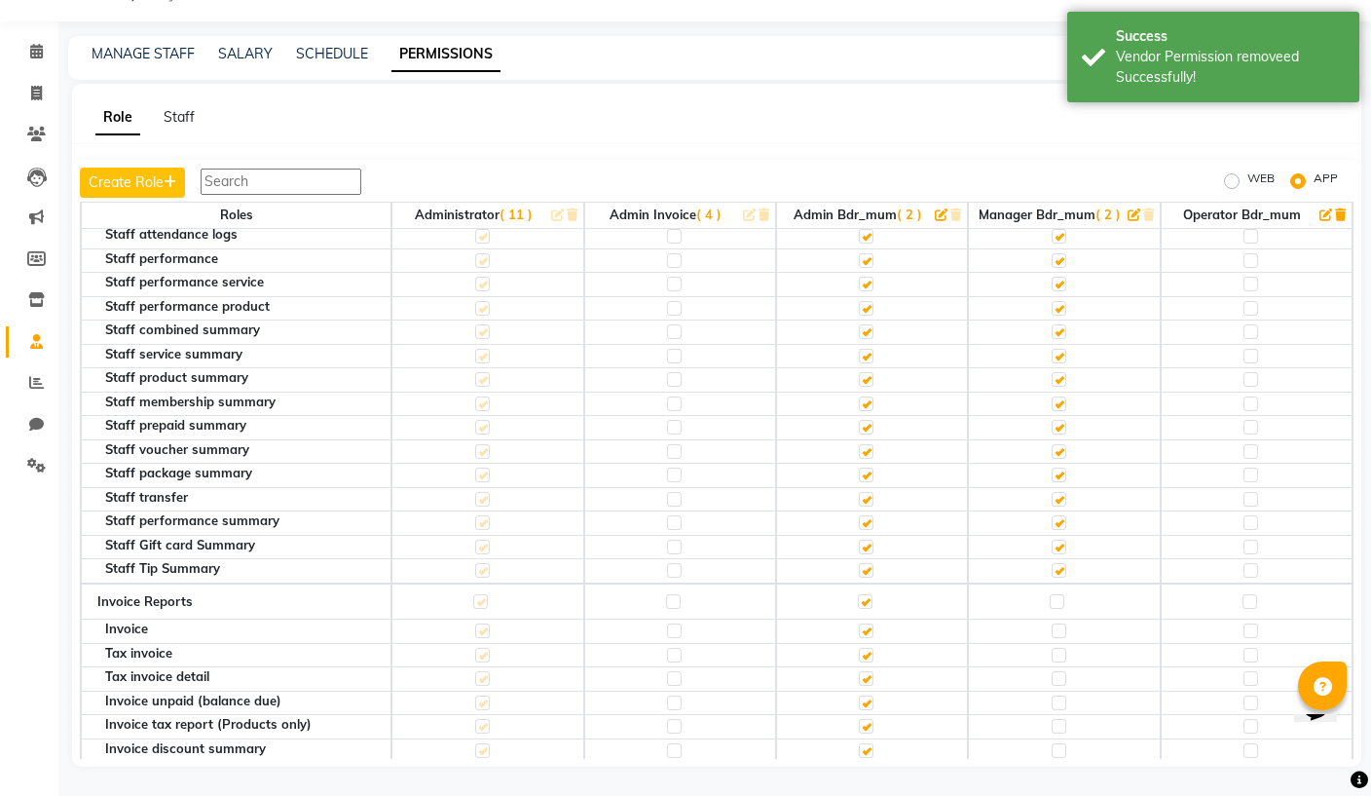
scroll to position [1778, 0]
click at [1256, 300] on label at bounding box center [1250, 307] width 15 height 15
click at [1256, 301] on input "checkbox" at bounding box center [1249, 307] width 13 height 13
checkbox input "true"
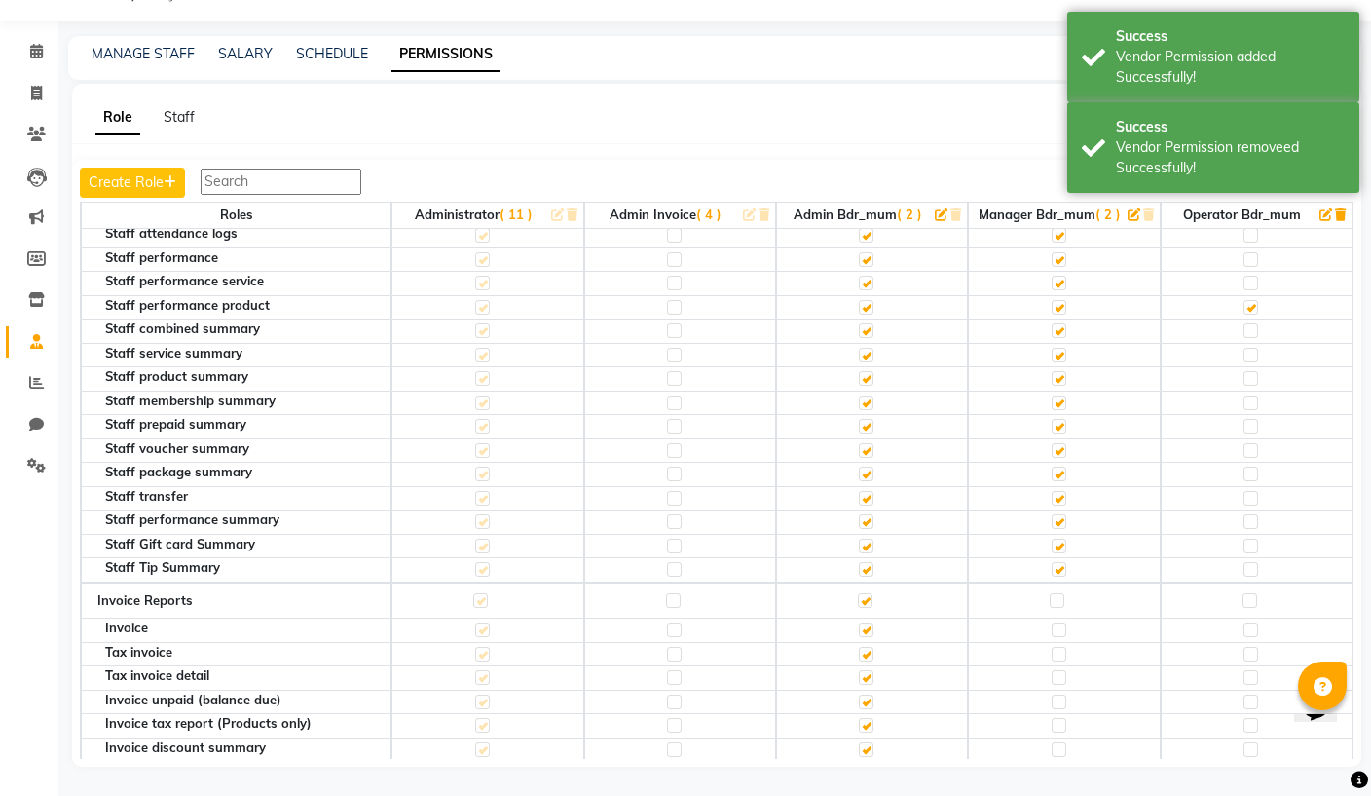
click at [1254, 276] on label at bounding box center [1250, 283] width 15 height 15
click at [1254, 277] on input "checkbox" at bounding box center [1249, 283] width 13 height 13
checkbox input "true"
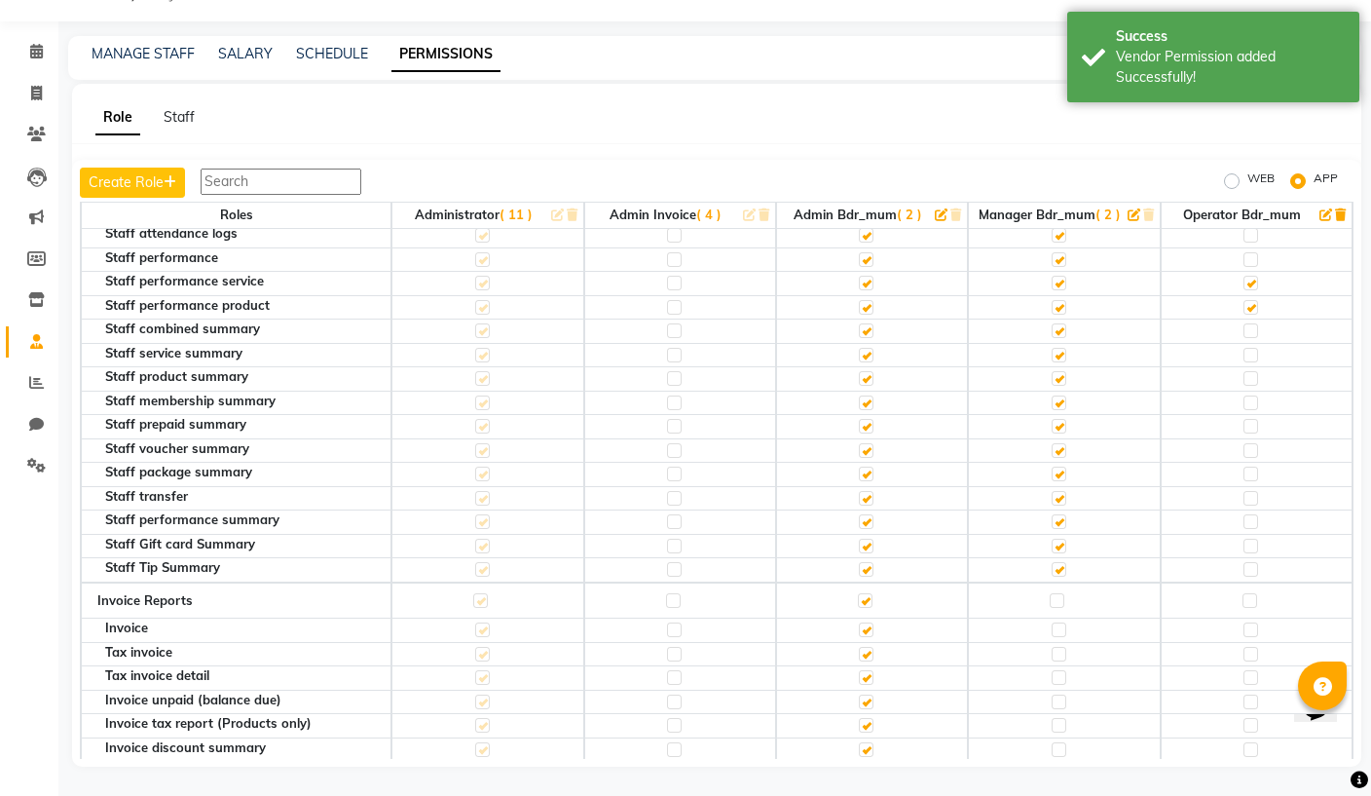
click at [1253, 562] on label at bounding box center [1250, 569] width 15 height 15
click at [1253, 563] on input "checkbox" at bounding box center [1249, 569] width 13 height 13
checkbox input "true"
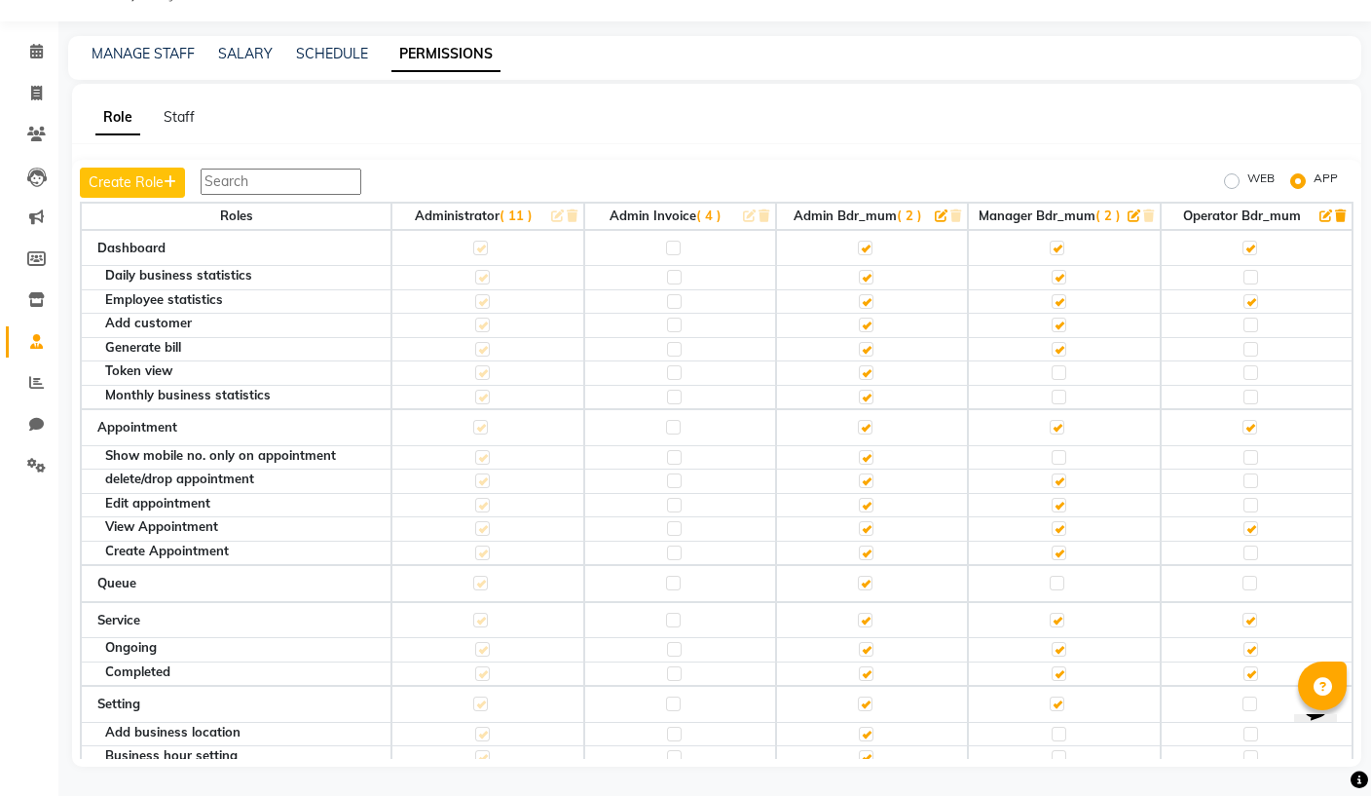
scroll to position [0, 0]
click at [136, 45] on link "MANAGE STAFF" at bounding box center [143, 54] width 103 height 18
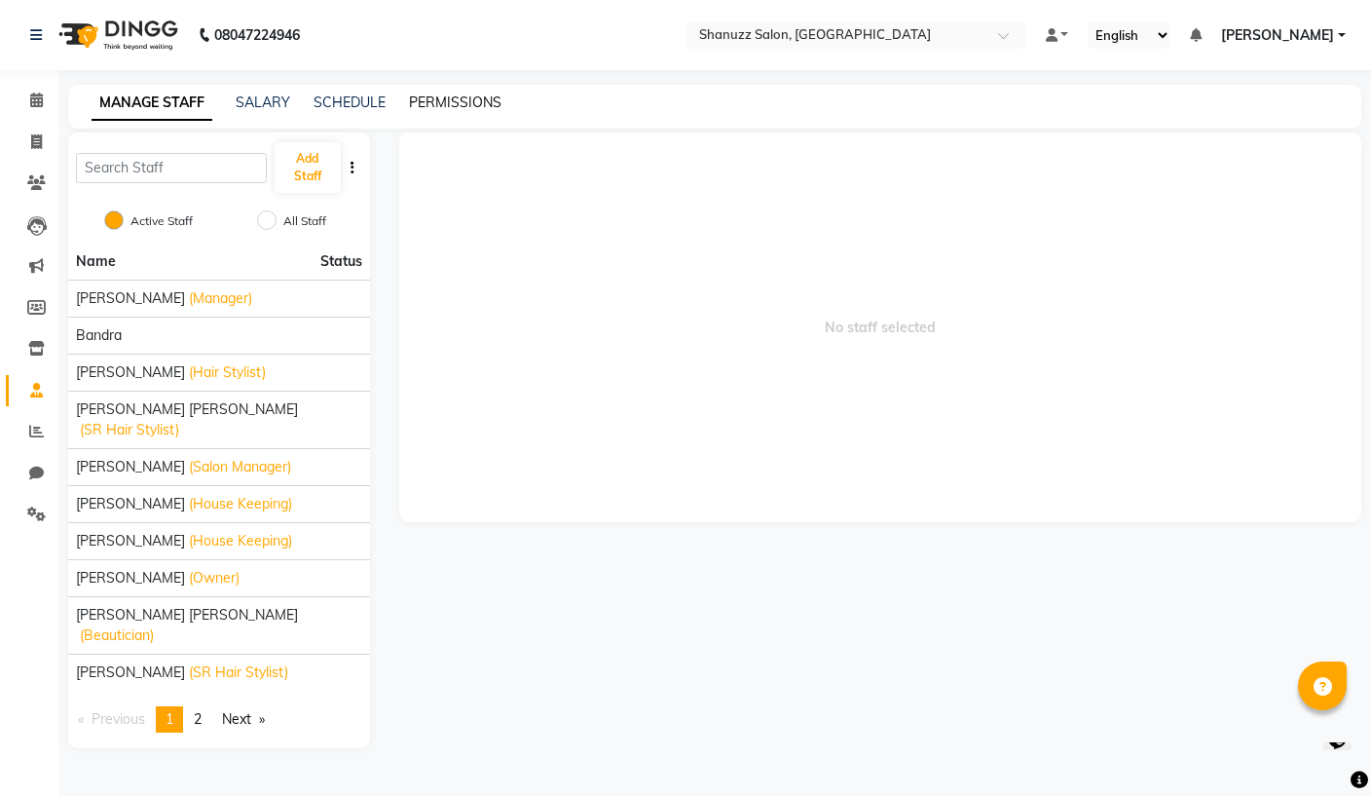
click at [459, 97] on link "PERMISSIONS" at bounding box center [455, 102] width 93 height 18
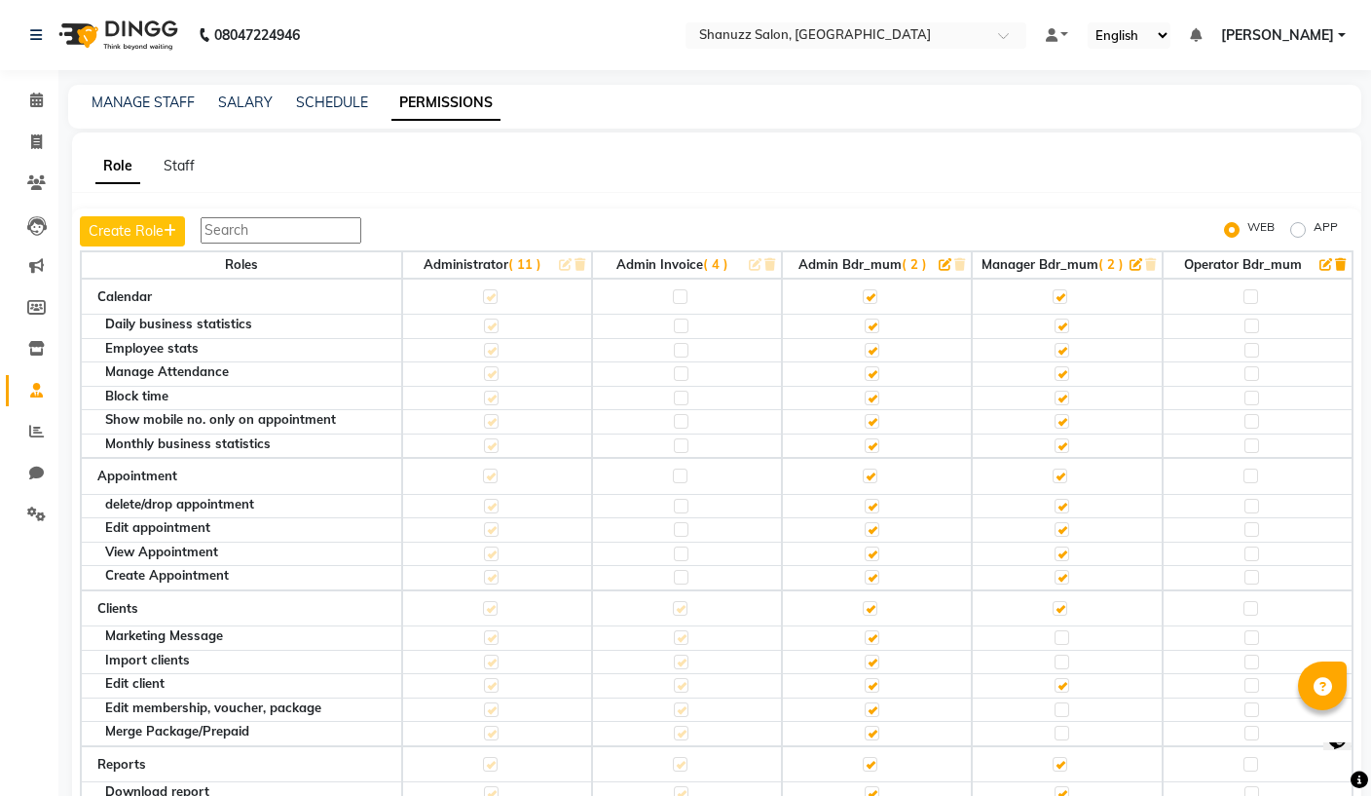
click at [1314, 228] on label "APP" at bounding box center [1326, 229] width 24 height 23
click at [1302, 228] on input "APP" at bounding box center [1301, 230] width 14 height 14
radio input "true"
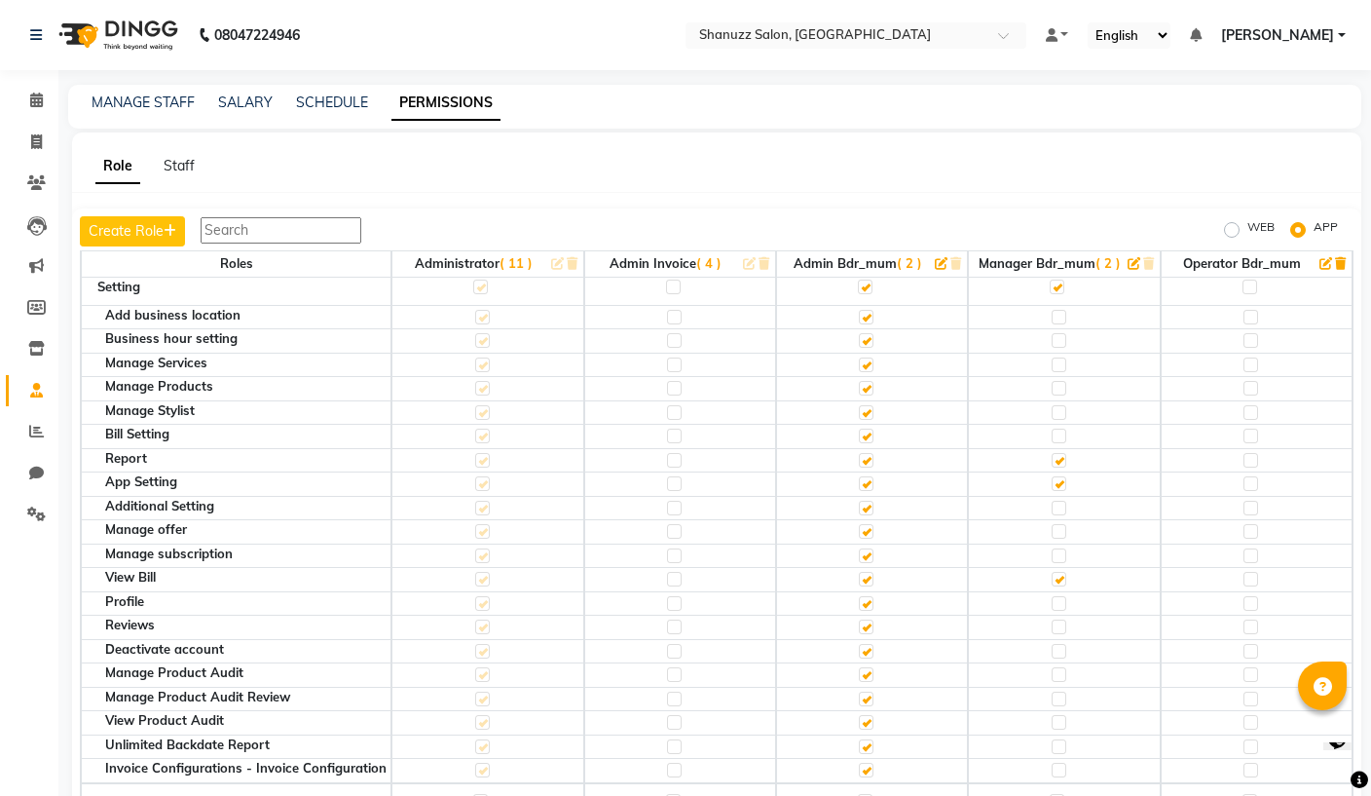
scroll to position [465, 0]
click at [133, 95] on link "MANAGE STAFF" at bounding box center [143, 102] width 103 height 18
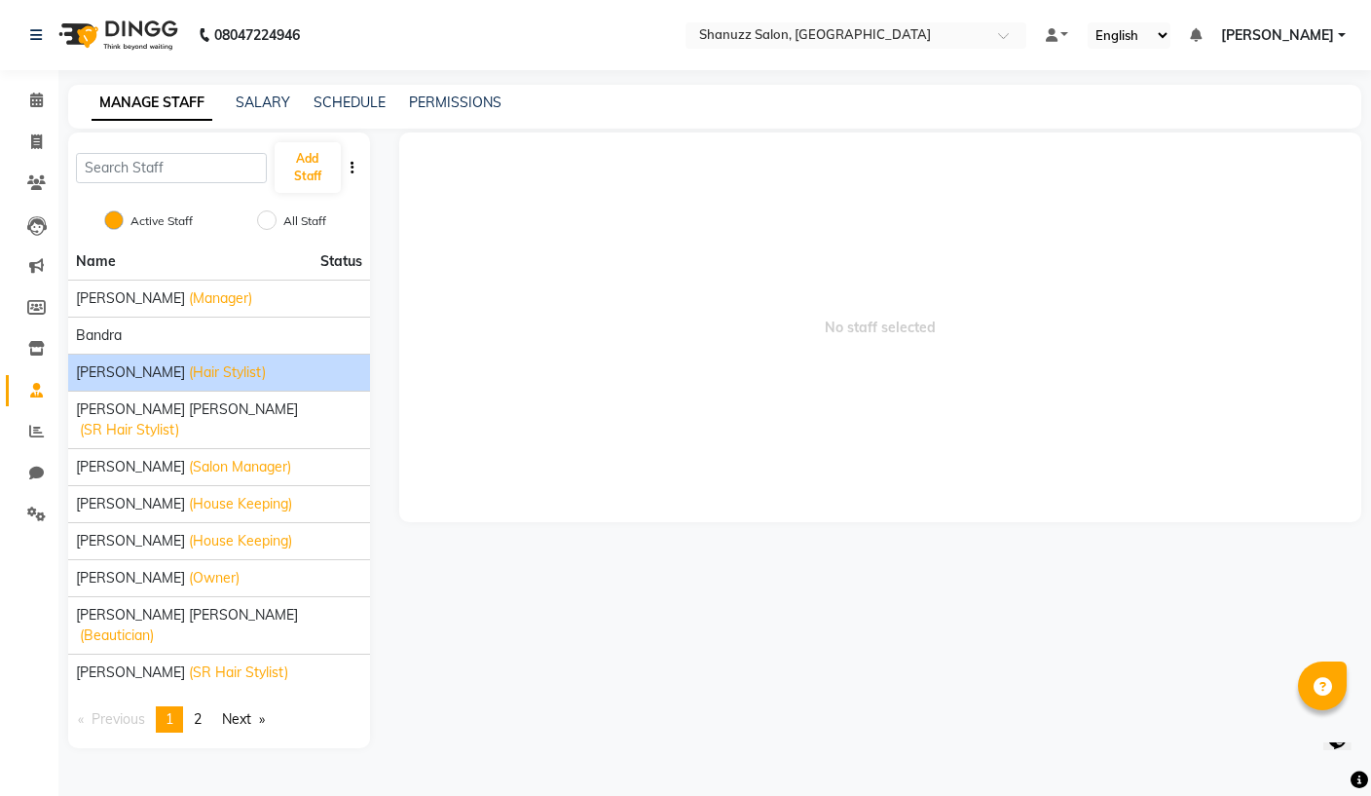
click at [115, 370] on div "Faijan (Hair Stylist)" at bounding box center [219, 372] width 286 height 20
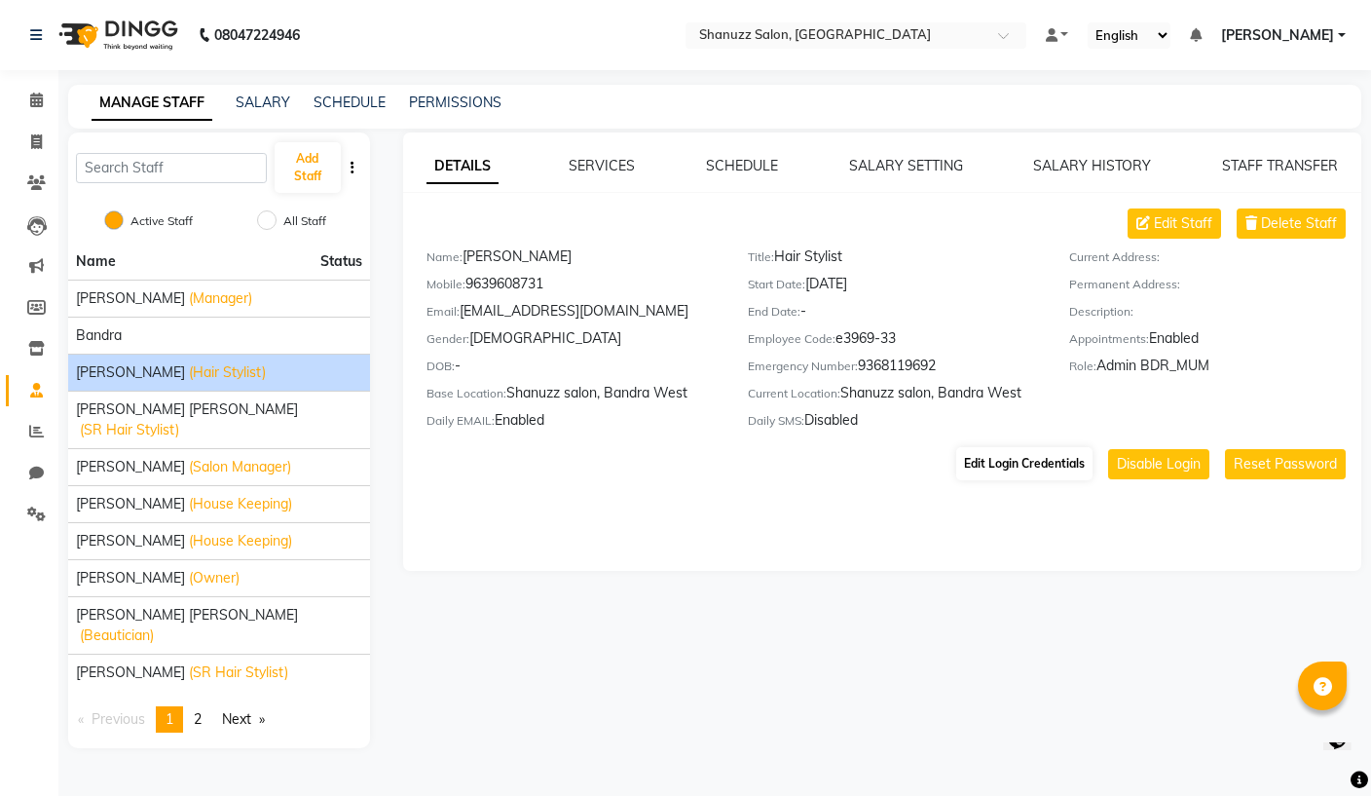
click at [1065, 455] on button "Edit Login Credentials" at bounding box center [1024, 463] width 136 height 33
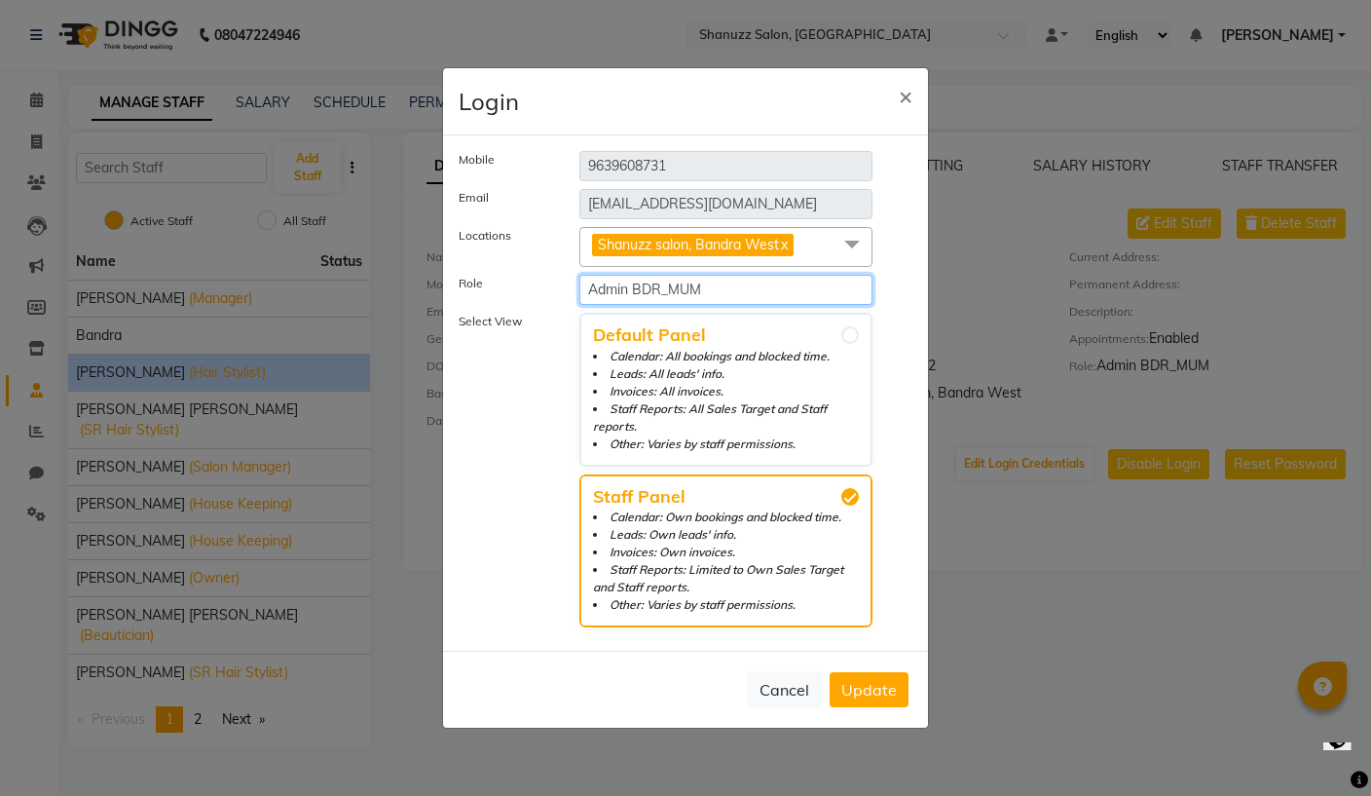
click at [782, 299] on select "Select Role Administrator Admin Invoice Admin BDR_MUM Manager BDR_MUM Operator …" at bounding box center [725, 290] width 293 height 30
select select "6075"
click at [877, 695] on span "Update" at bounding box center [869, 689] width 56 height 19
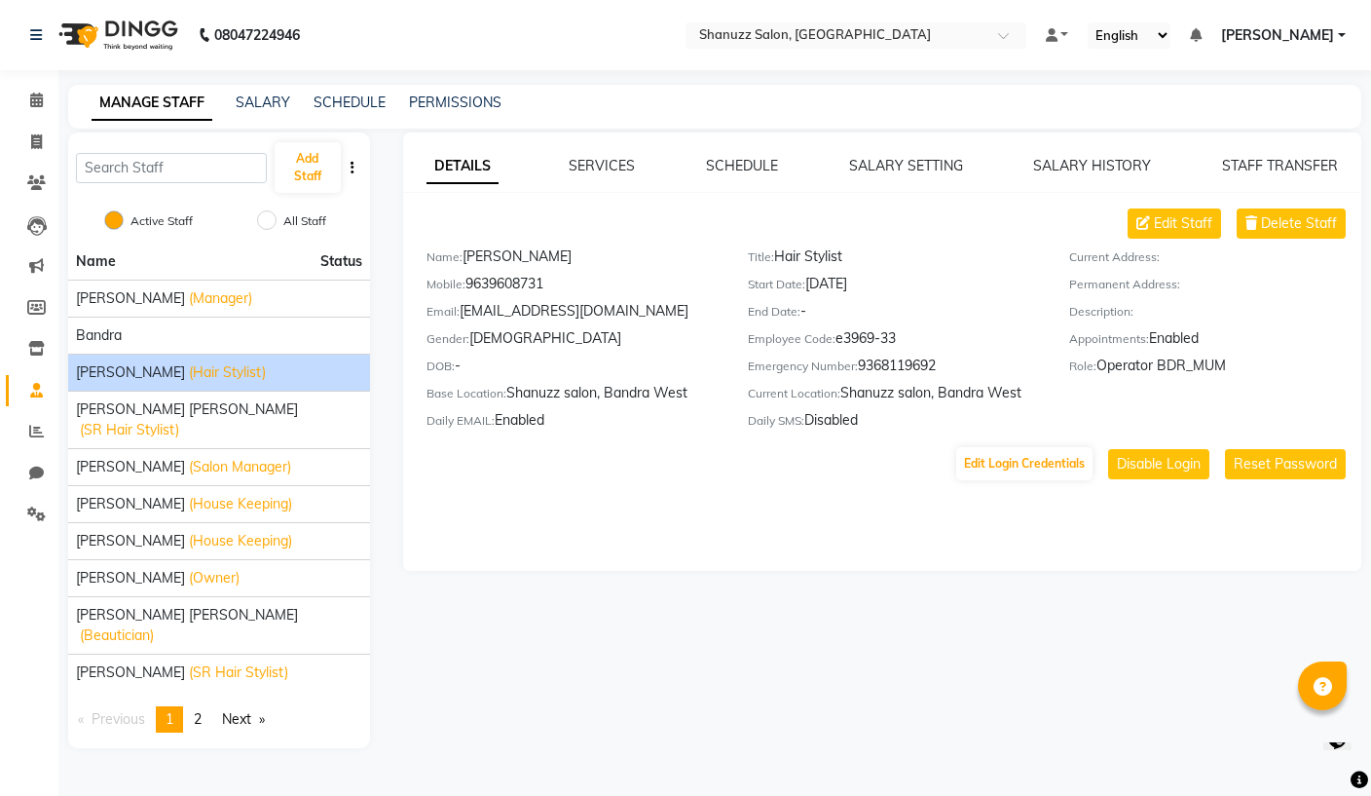
click at [453, 82] on div "08047224946 Select Location × Shanuzz Salon, Bandra West Default Panel My Panel…" at bounding box center [685, 398] width 1371 height 796
click at [447, 101] on link "PERMISSIONS" at bounding box center [455, 102] width 93 height 18
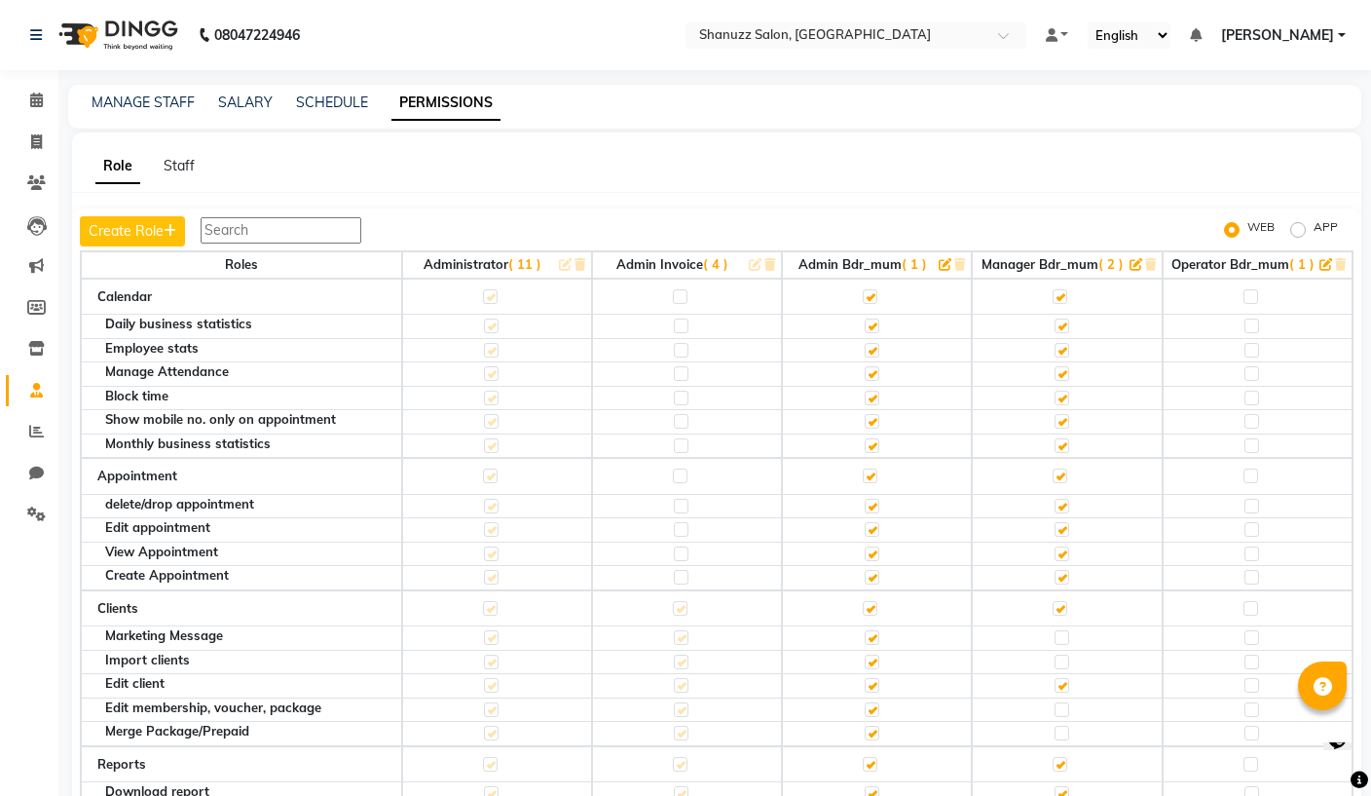
click at [1314, 225] on label "APP" at bounding box center [1326, 229] width 24 height 23
click at [1304, 225] on input "APP" at bounding box center [1301, 230] width 14 height 14
radio input "true"
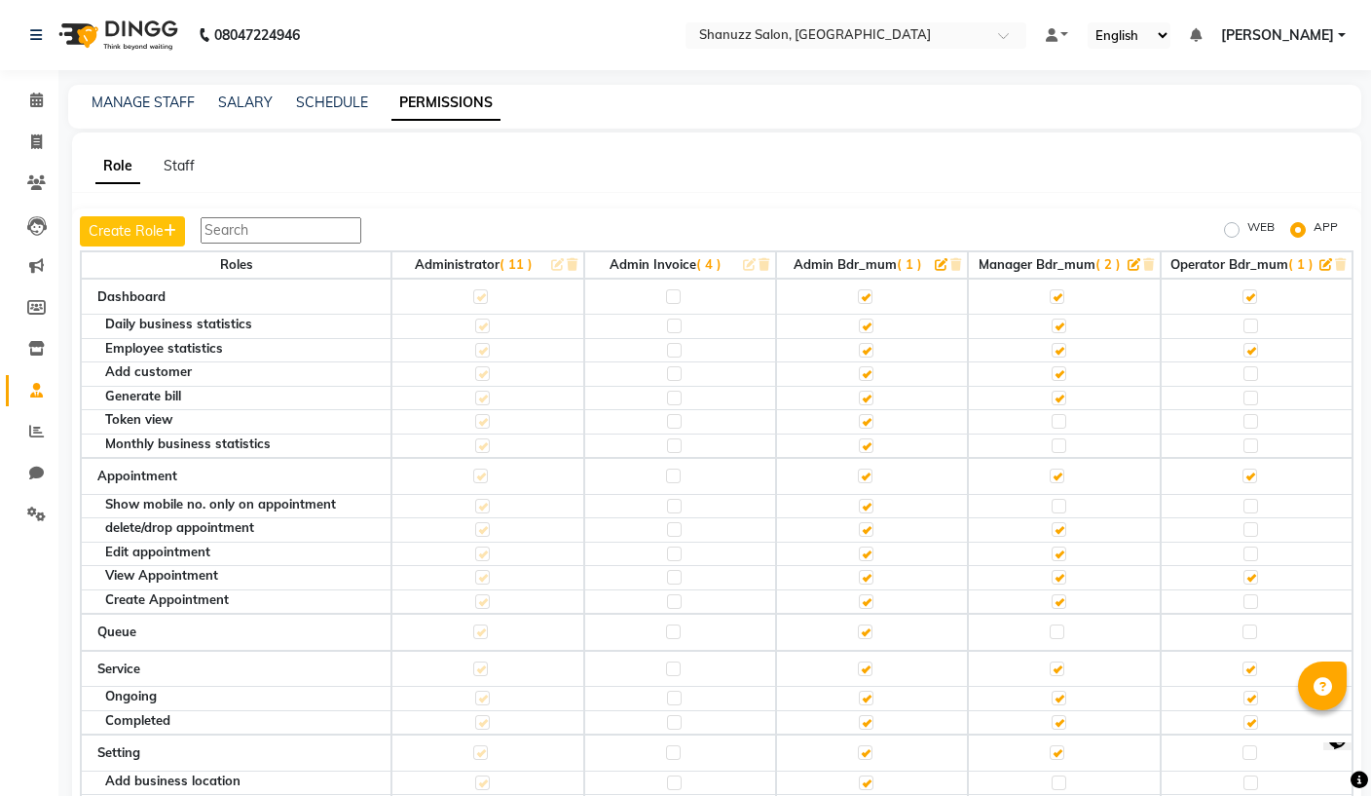
click at [1247, 324] on label at bounding box center [1250, 325] width 15 height 15
click at [1247, 324] on input "checkbox" at bounding box center [1249, 325] width 13 height 13
checkbox input "true"
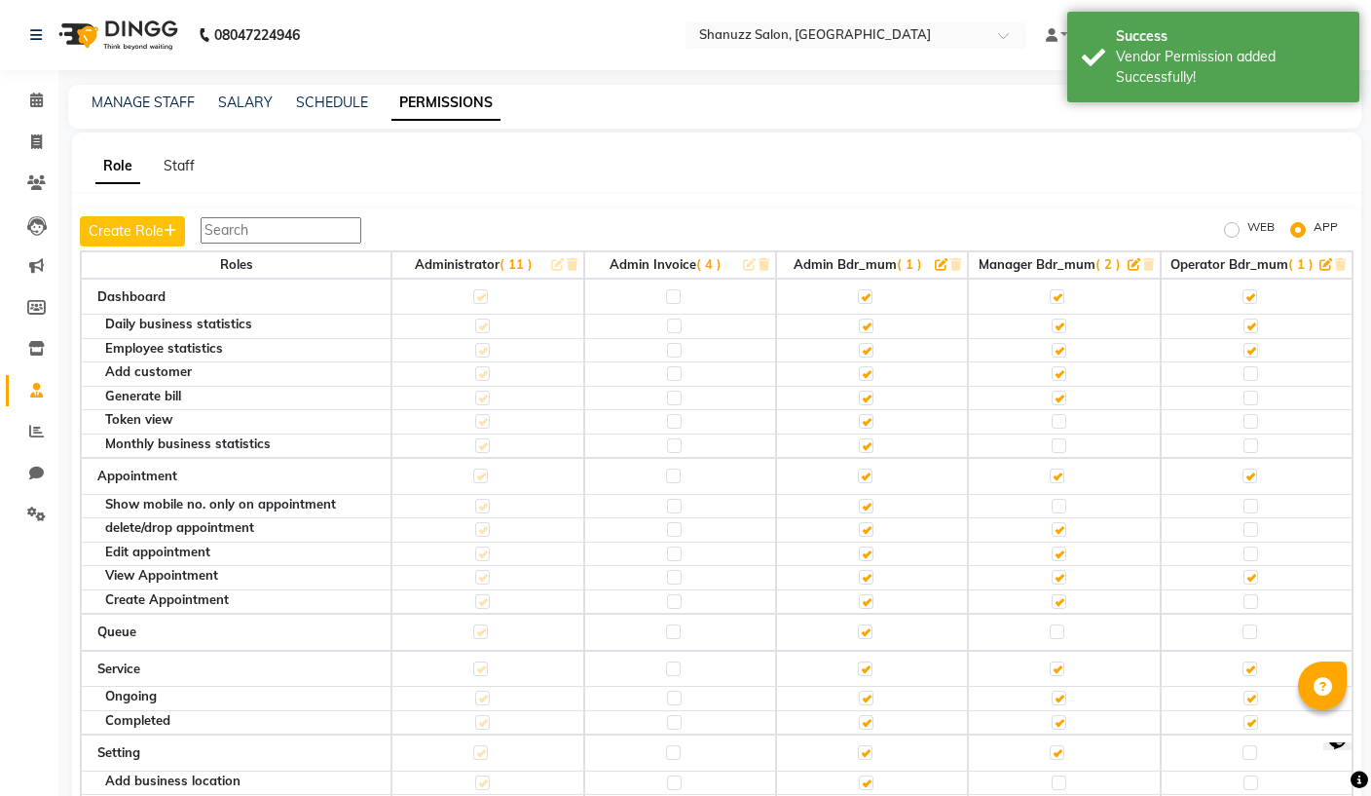
click at [1257, 369] on label at bounding box center [1250, 373] width 15 height 15
click at [1256, 369] on input "checkbox" at bounding box center [1249, 373] width 13 height 13
checkbox input "true"
click at [1257, 366] on label at bounding box center [1250, 373] width 15 height 15
click at [1256, 367] on input "checkbox" at bounding box center [1249, 373] width 13 height 13
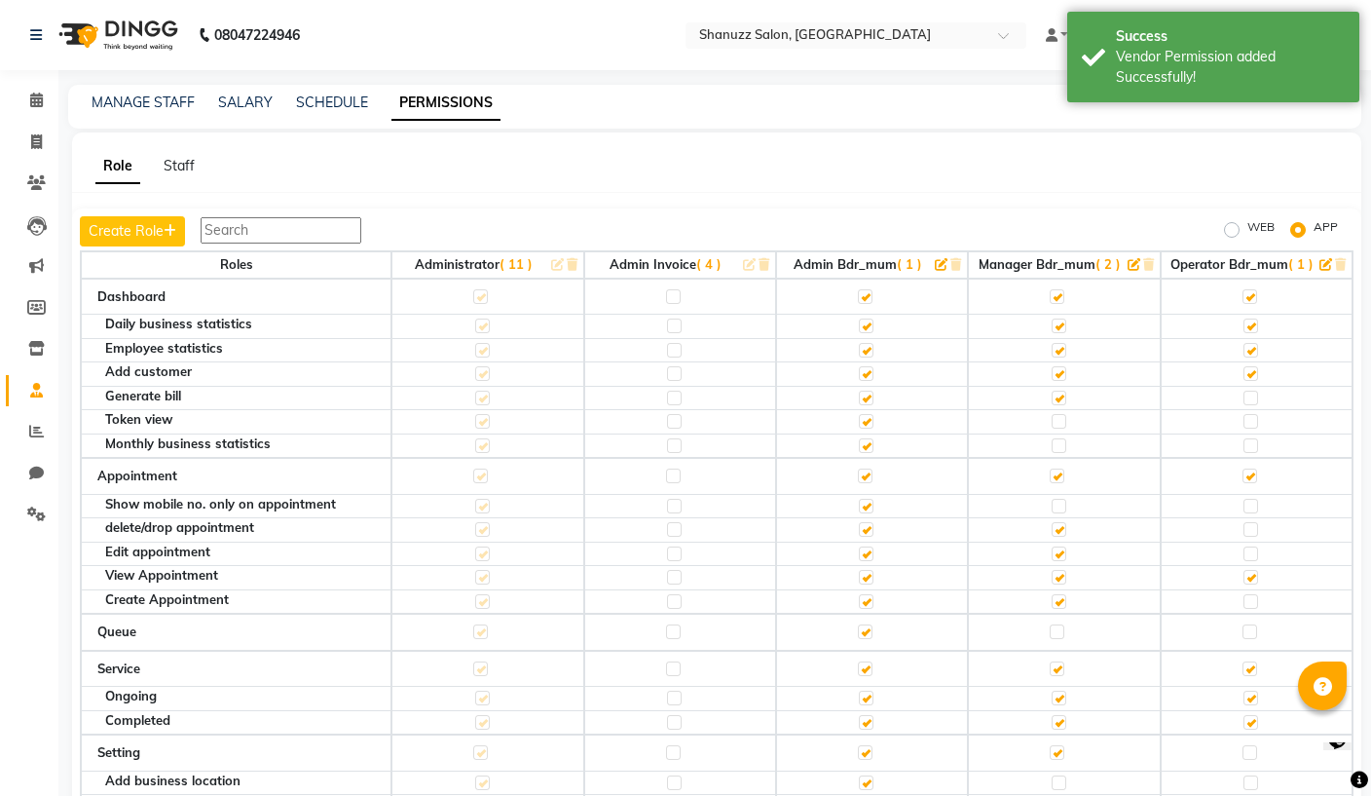
checkbox input "false"
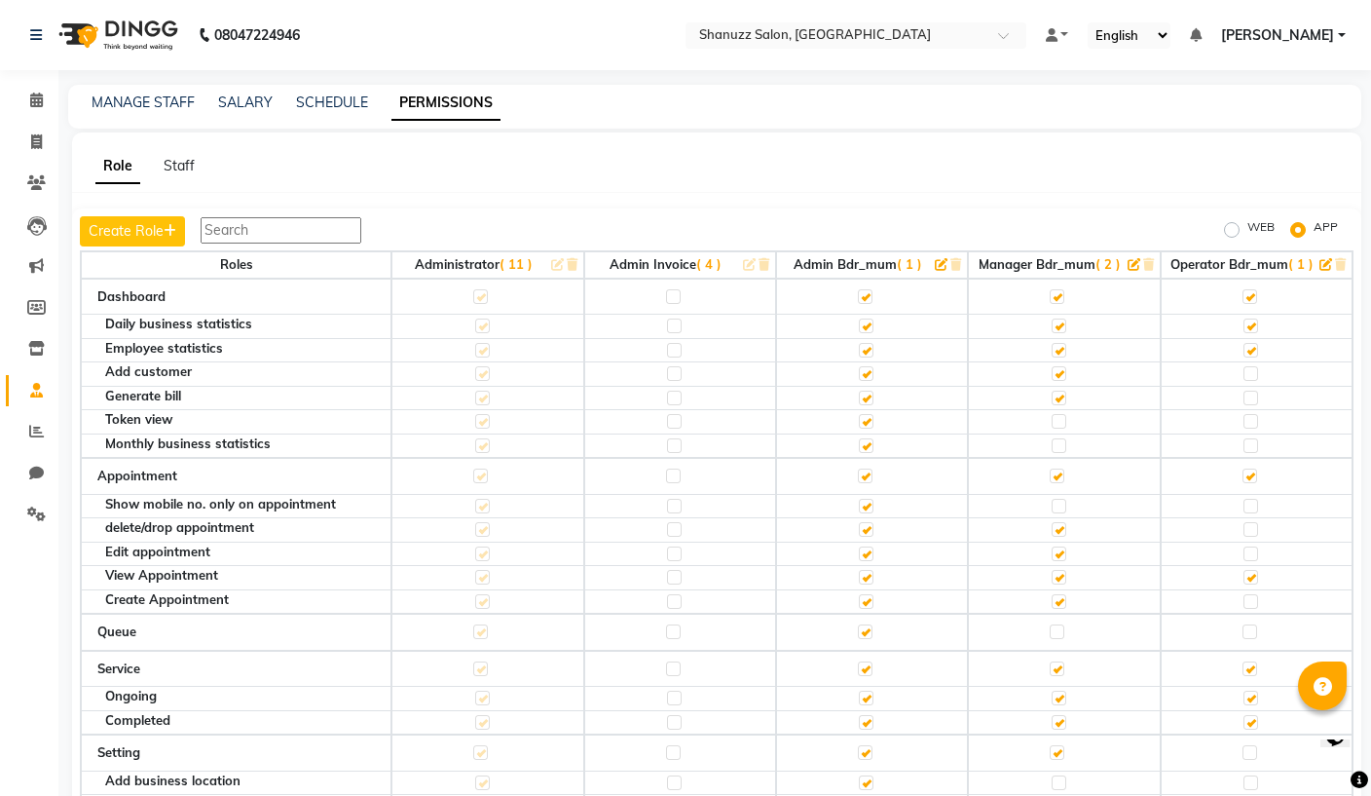
click at [1255, 325] on label at bounding box center [1250, 325] width 15 height 15
click at [1255, 325] on input "checkbox" at bounding box center [1249, 325] width 13 height 13
checkbox input "false"
click at [151, 98] on link "MANAGE STAFF" at bounding box center [143, 102] width 103 height 18
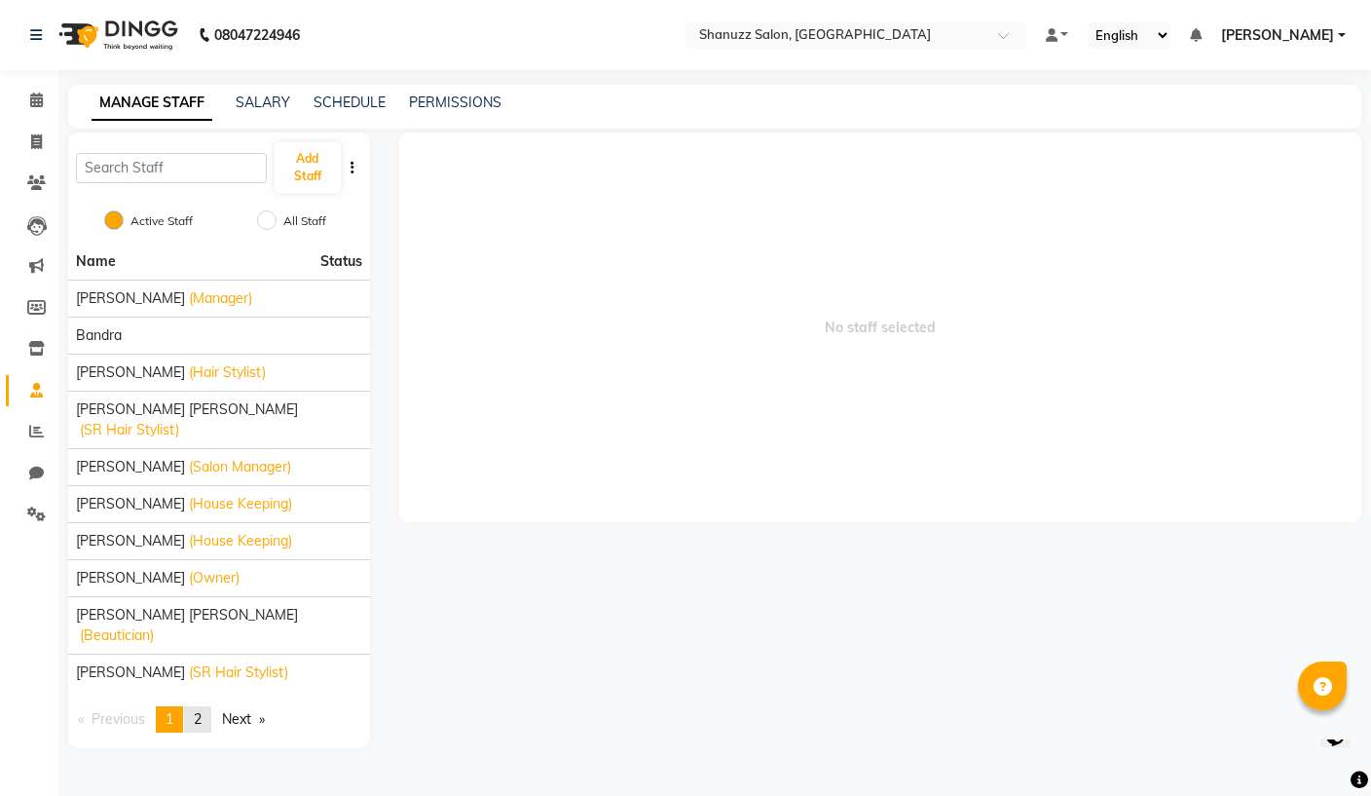
click at [207, 706] on link "page 2" at bounding box center [197, 719] width 27 height 26
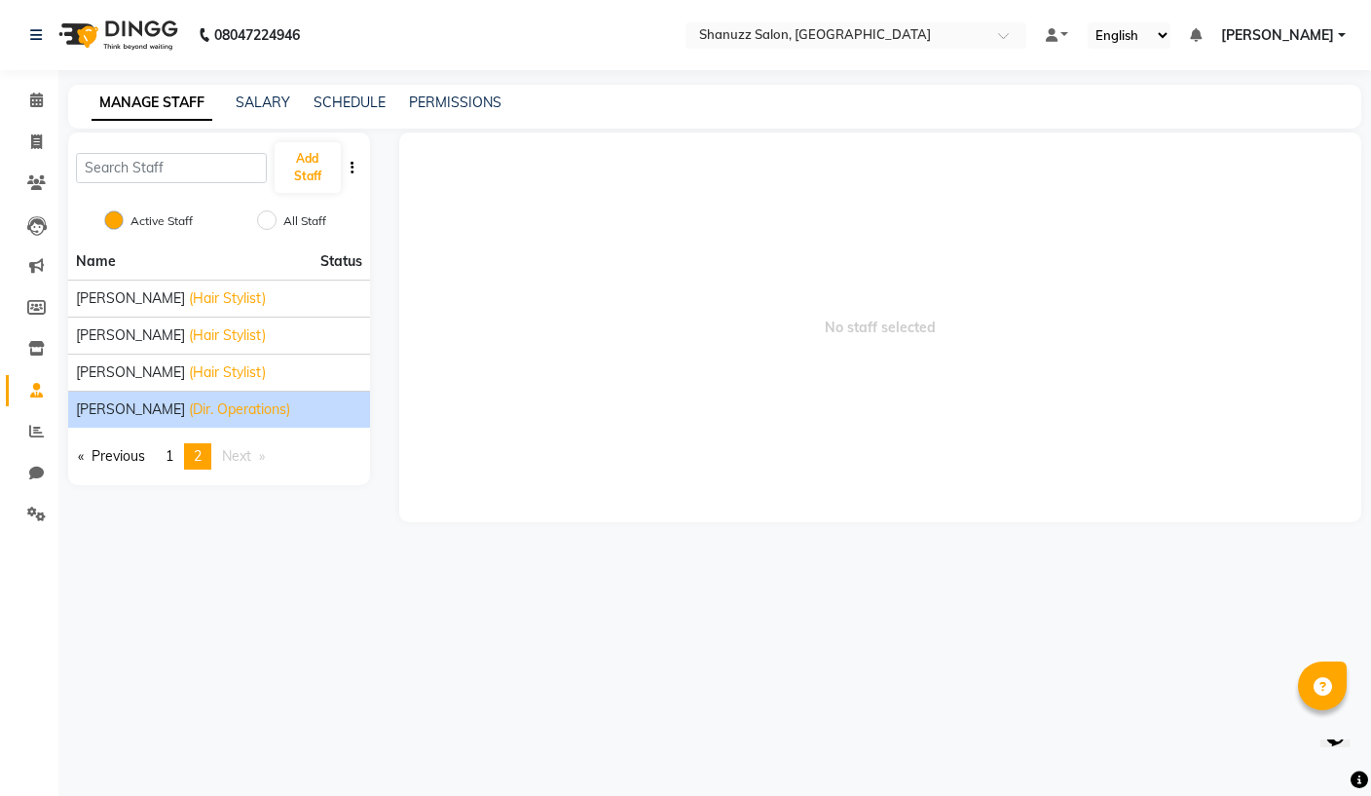
click at [195, 401] on span "(Dir. Operations)" at bounding box center [239, 409] width 101 height 20
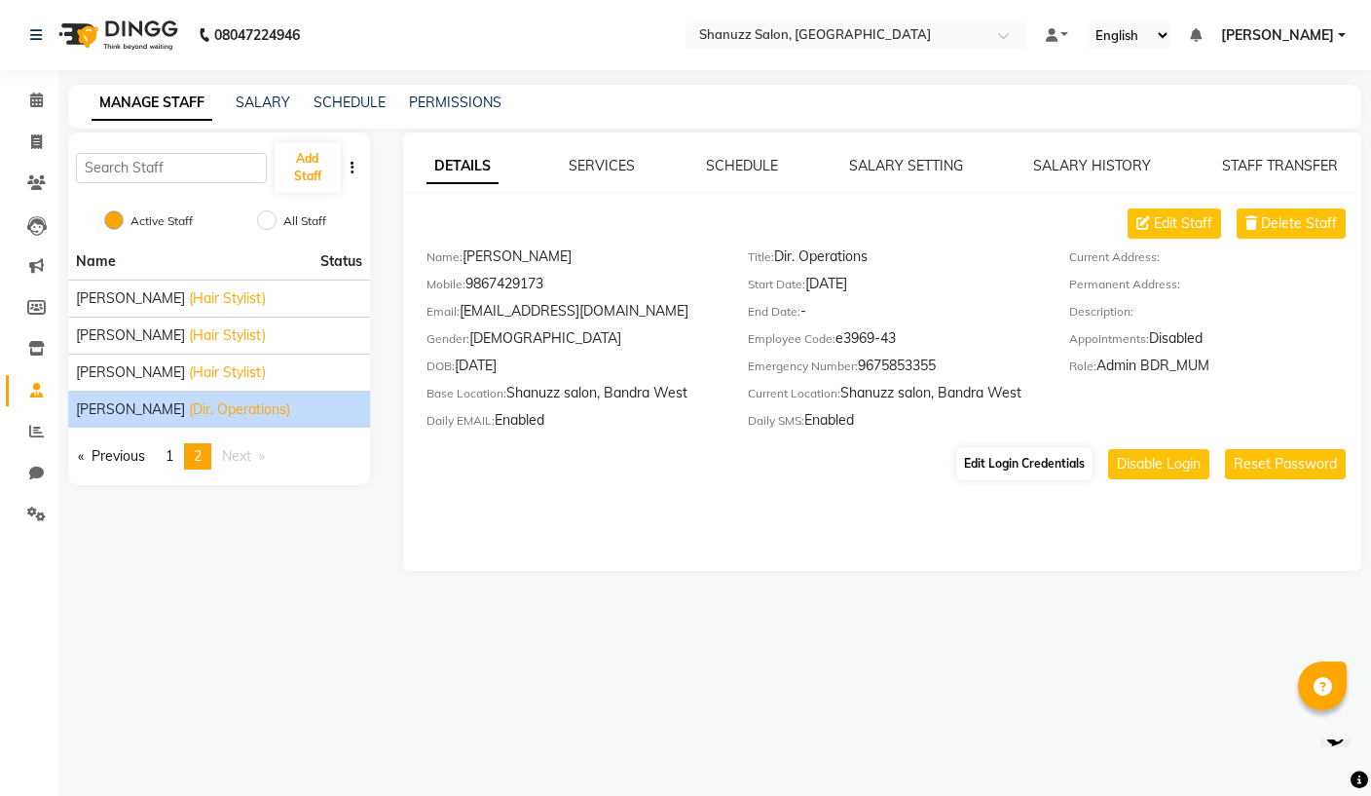
click at [1040, 473] on button "Edit Login Credentials" at bounding box center [1024, 463] width 136 height 33
select select "6073"
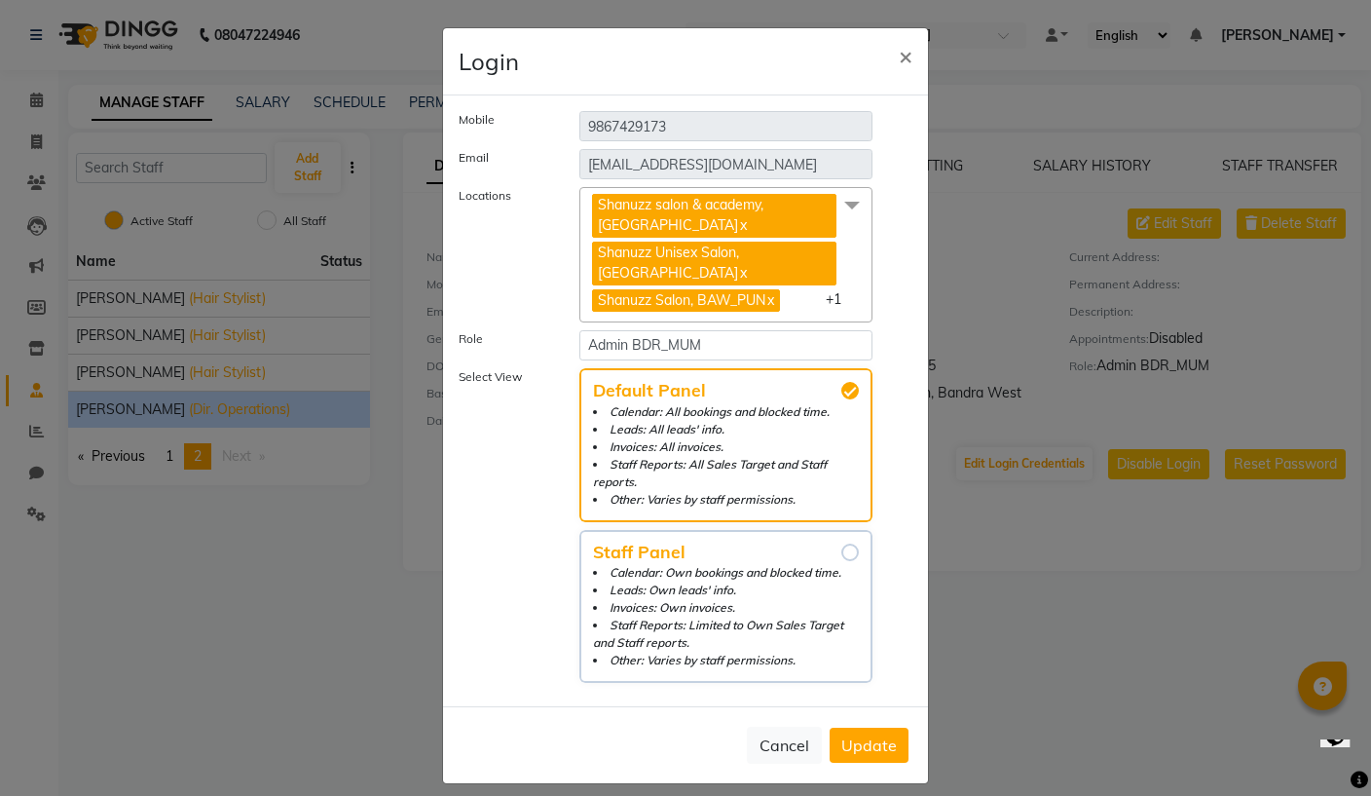
click at [780, 564] on li "Calendar: Own bookings and blocked time." at bounding box center [726, 573] width 266 height 18
click at [841, 561] on input "Staff Panel Calendar: Own bookings and blocked time. Leads: Own leads' info. In…" at bounding box center [850, 552] width 18 height 18
radio input "true"
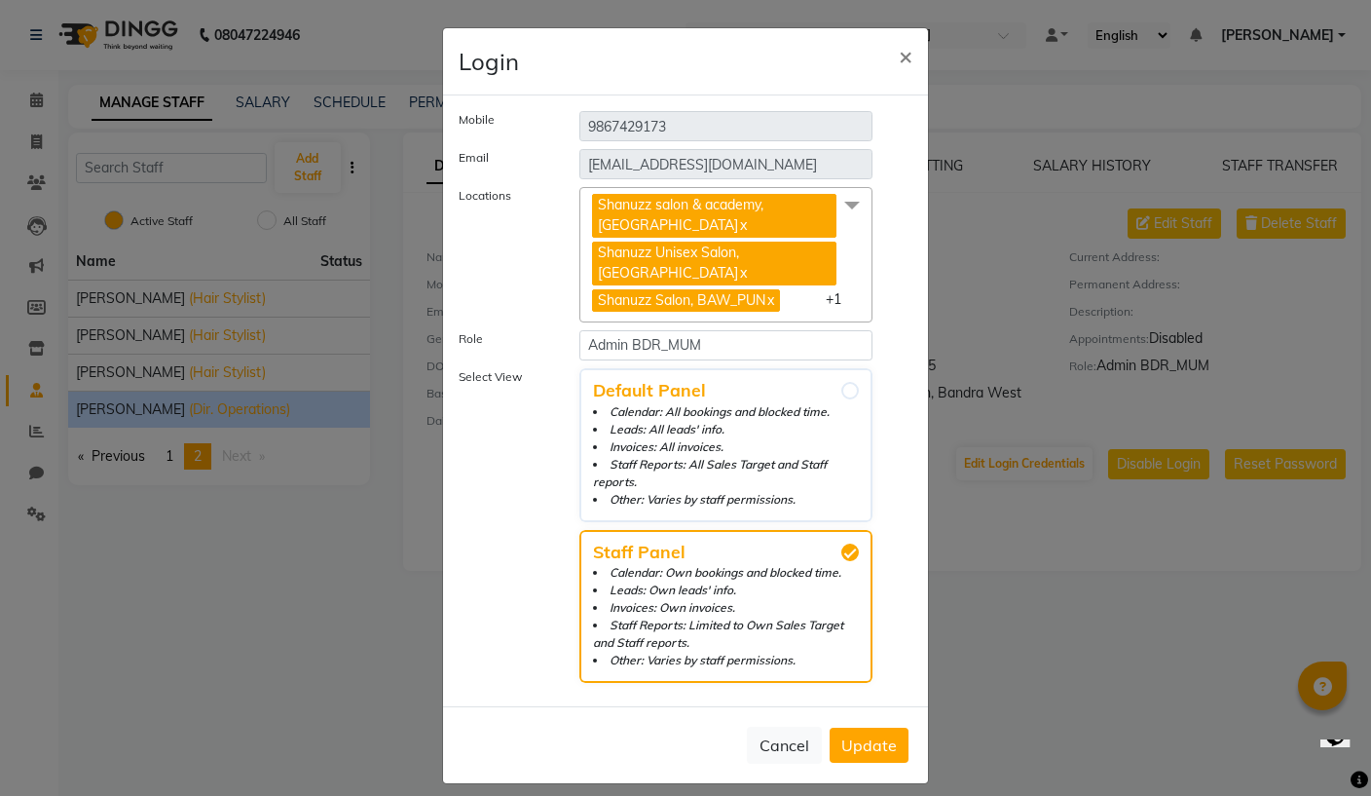
click at [884, 735] on span "Update" at bounding box center [869, 744] width 56 height 19
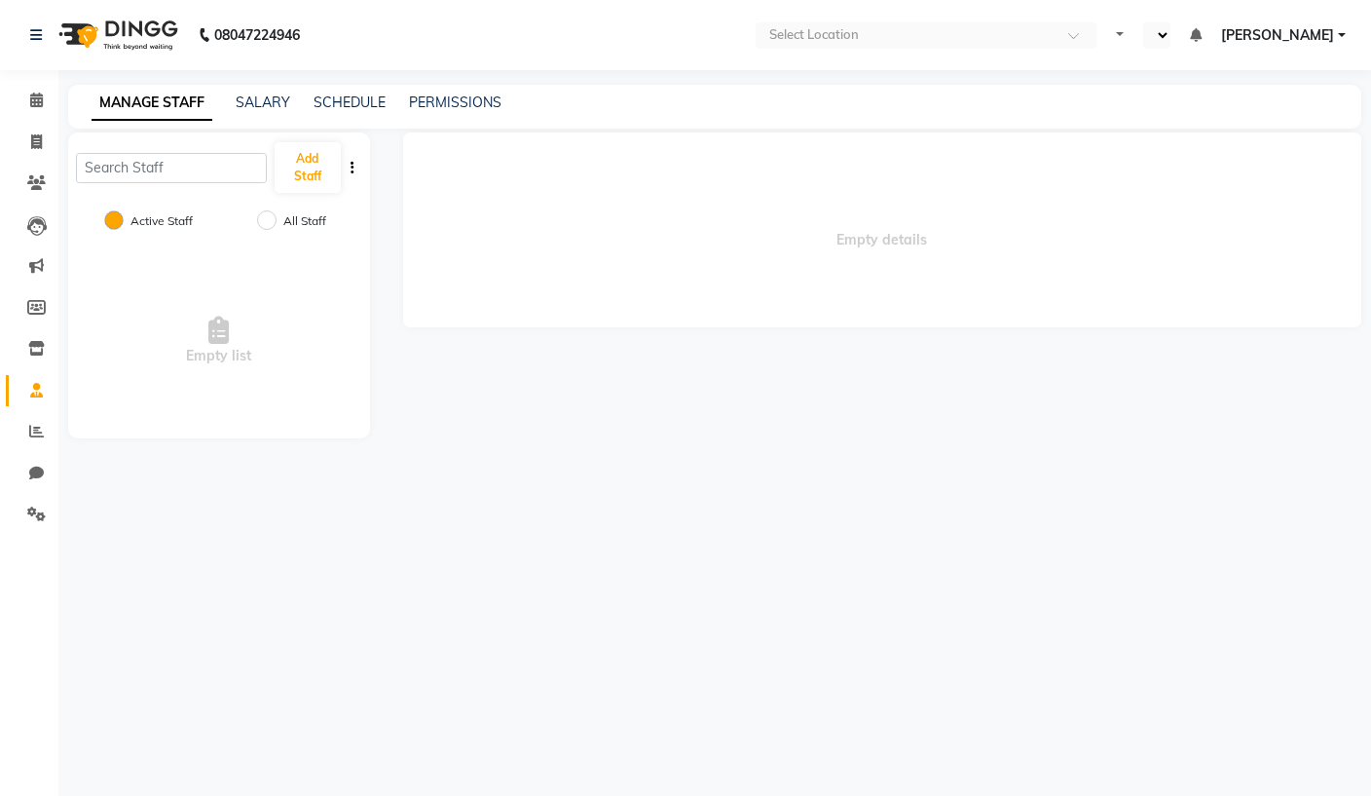
select select "en"
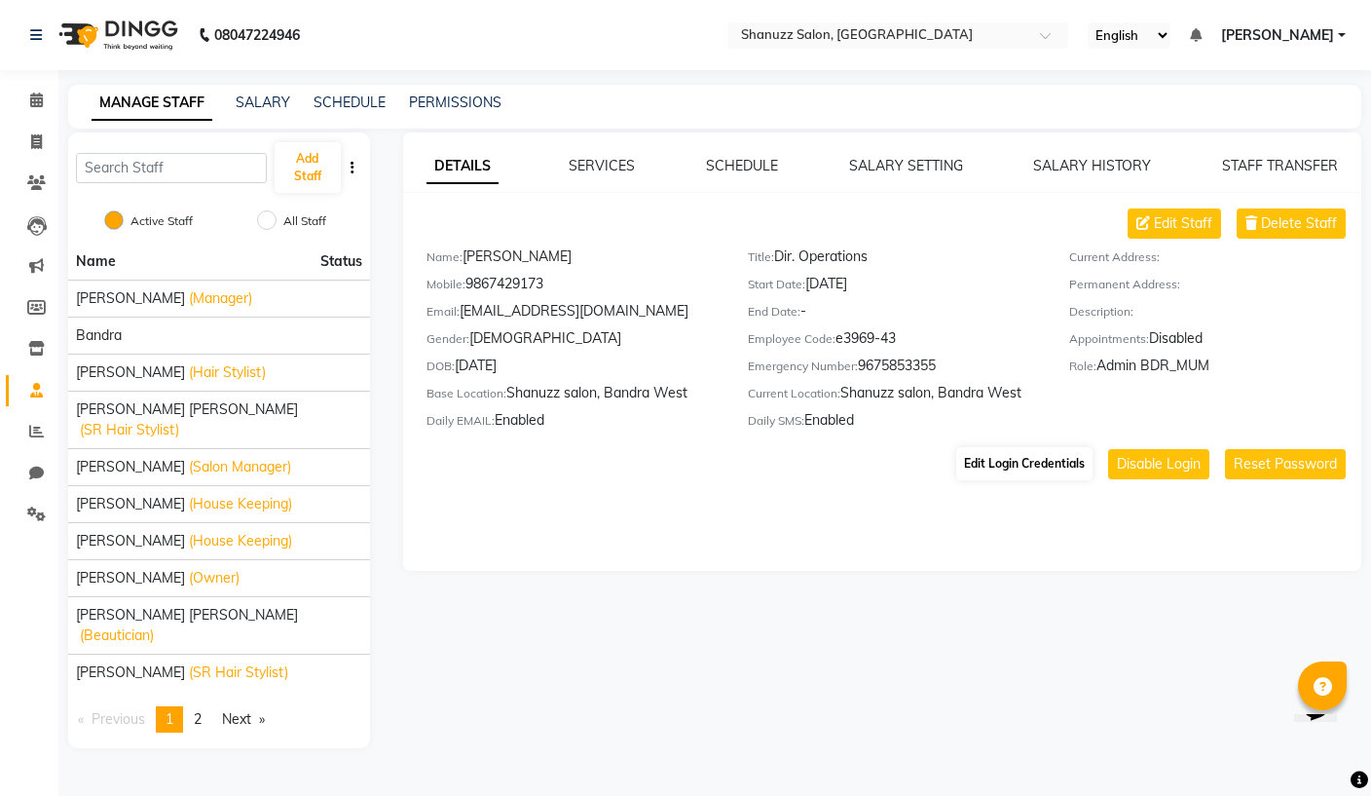
click at [1020, 464] on button "Edit Login Credentials" at bounding box center [1024, 463] width 136 height 33
select select "6073"
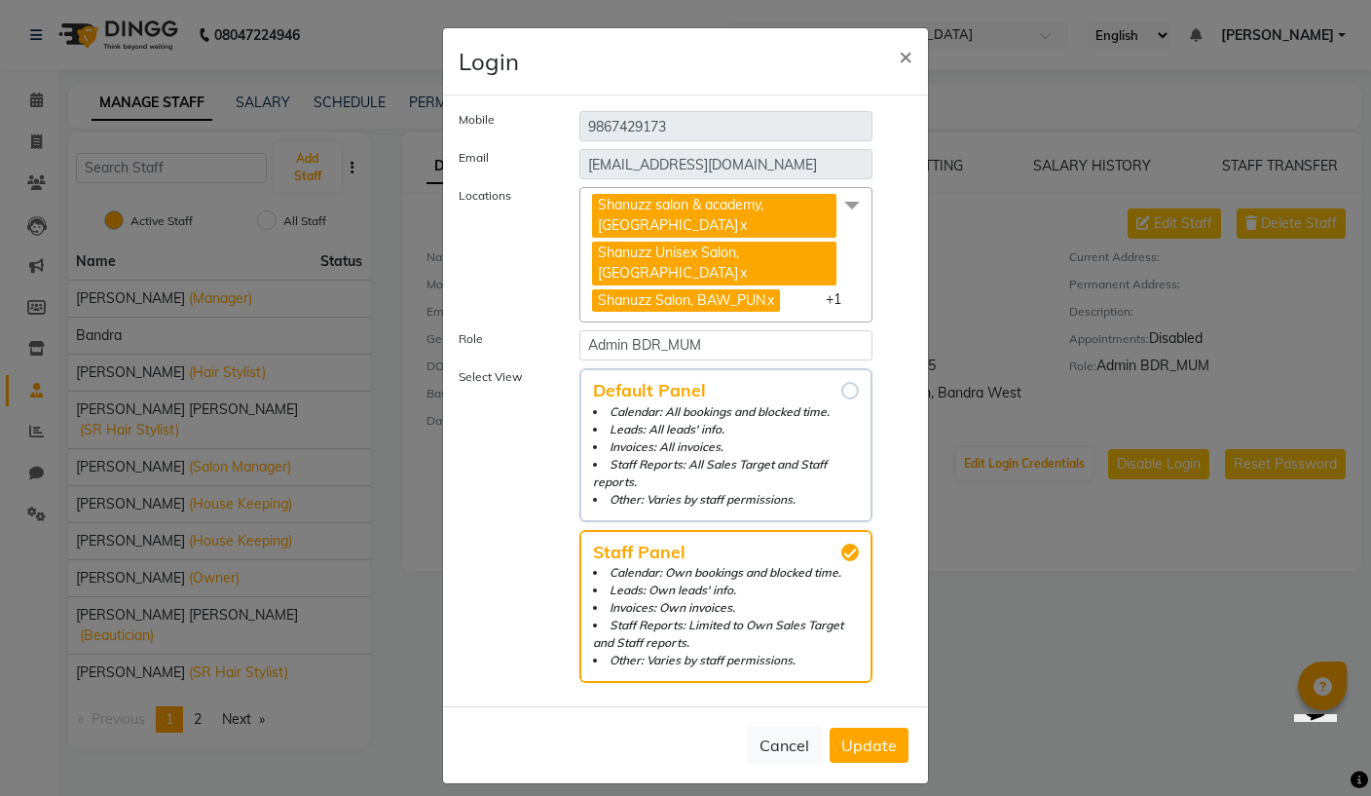
click at [765, 439] on li "Invoices: All invoices." at bounding box center [726, 447] width 266 height 18
click at [841, 399] on input "Default Panel Calendar: All bookings and blocked time. Leads: All leads' info. …" at bounding box center [850, 391] width 18 height 18
radio input "true"
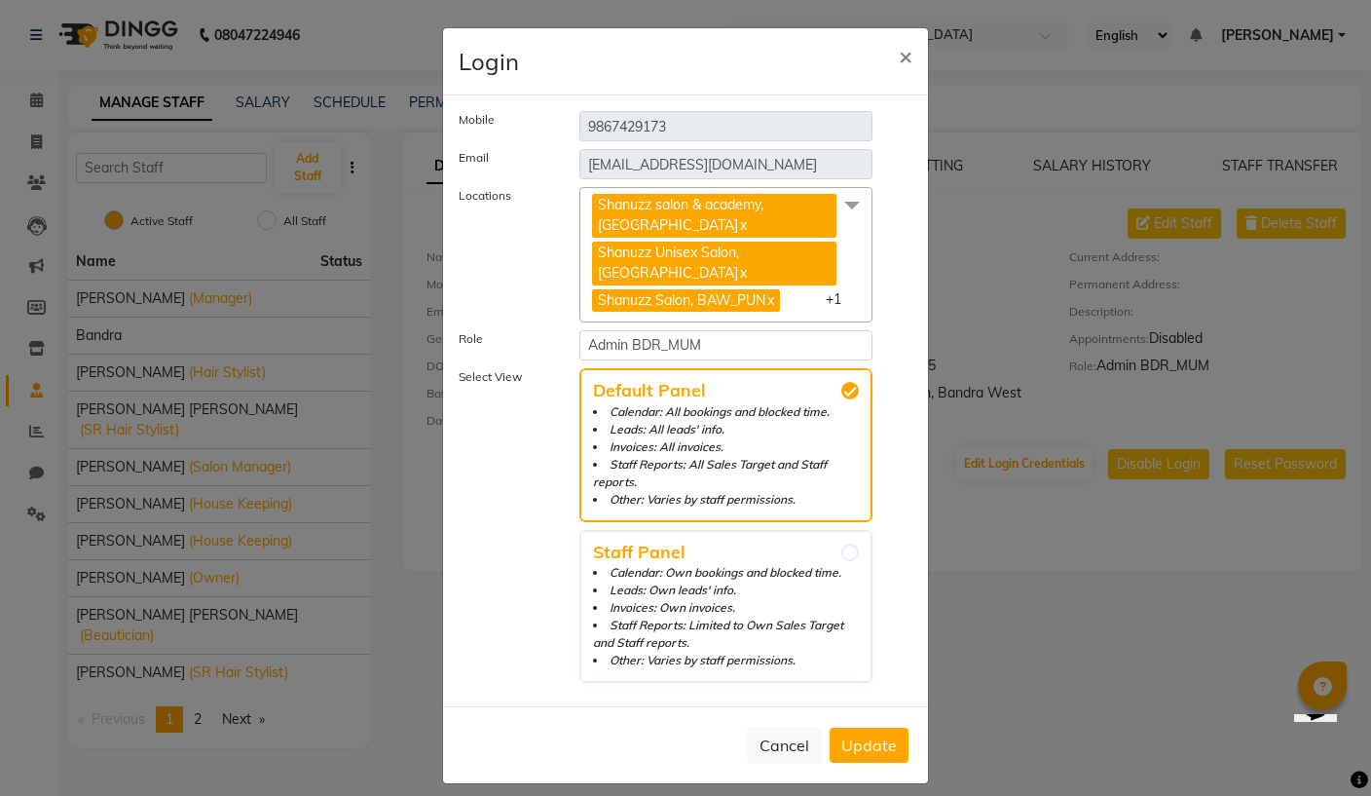
click at [835, 293] on span "+1" at bounding box center [841, 299] width 30 height 18
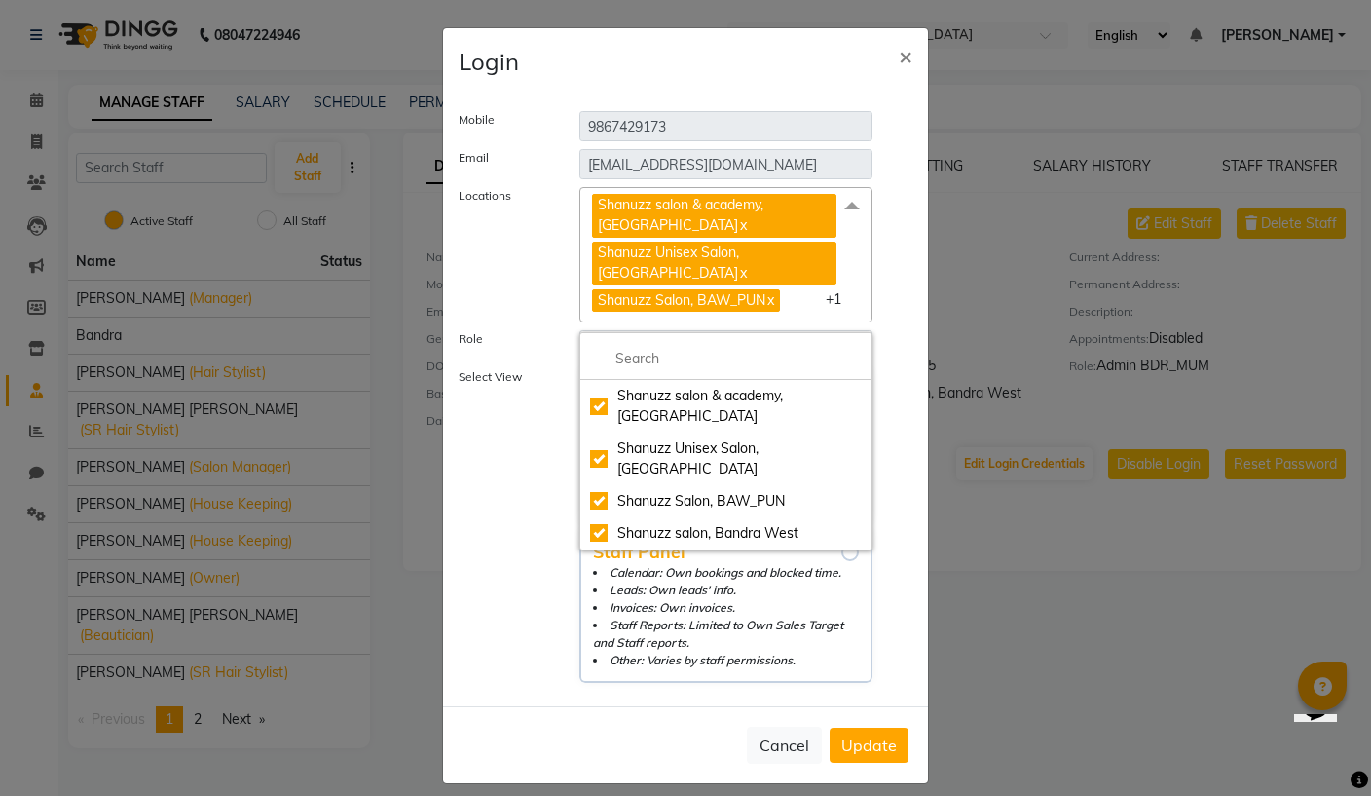
click at [813, 620] on li "Staff Reports: Limited to Own Sales Target and Staff reports." at bounding box center [726, 633] width 266 height 35
click at [841, 561] on input "Staff Panel Calendar: Own bookings and blocked time. Leads: Own leads' info. In…" at bounding box center [850, 552] width 18 height 18
radio input "true"
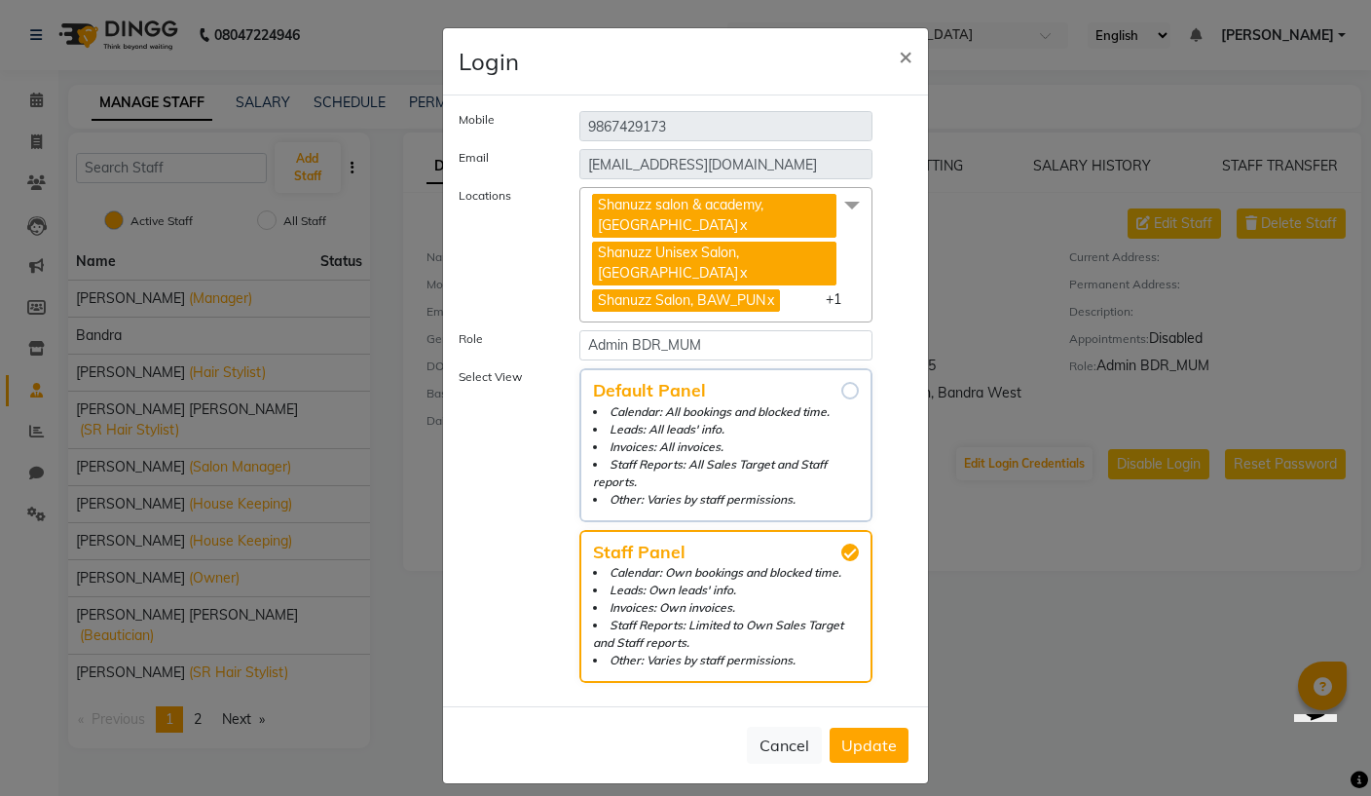
click at [824, 431] on li "Leads: All leads' info." at bounding box center [726, 430] width 266 height 18
click at [841, 399] on input "Default Panel Calendar: All bookings and blocked time. Leads: All leads' info. …" at bounding box center [850, 391] width 18 height 18
radio input "true"
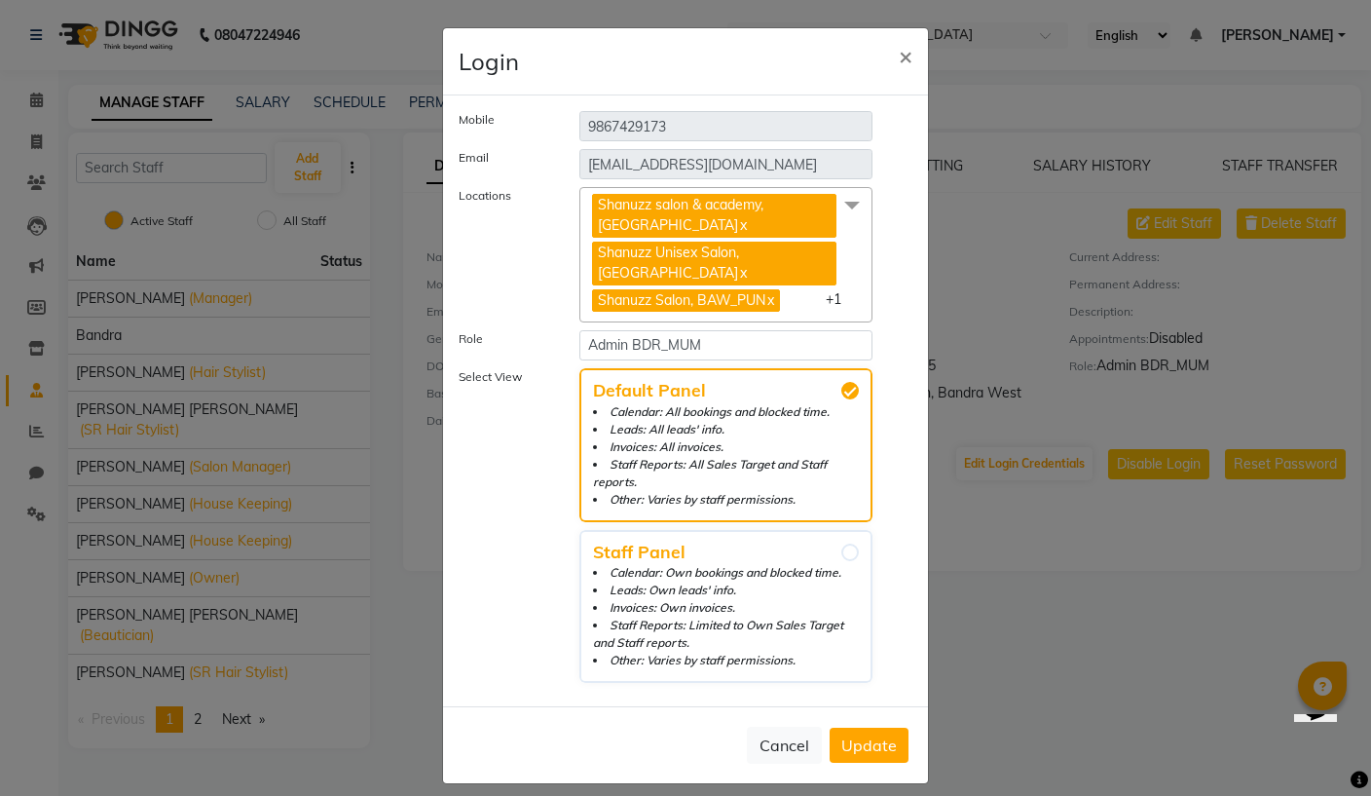
click at [884, 735] on span "Update" at bounding box center [869, 744] width 56 height 19
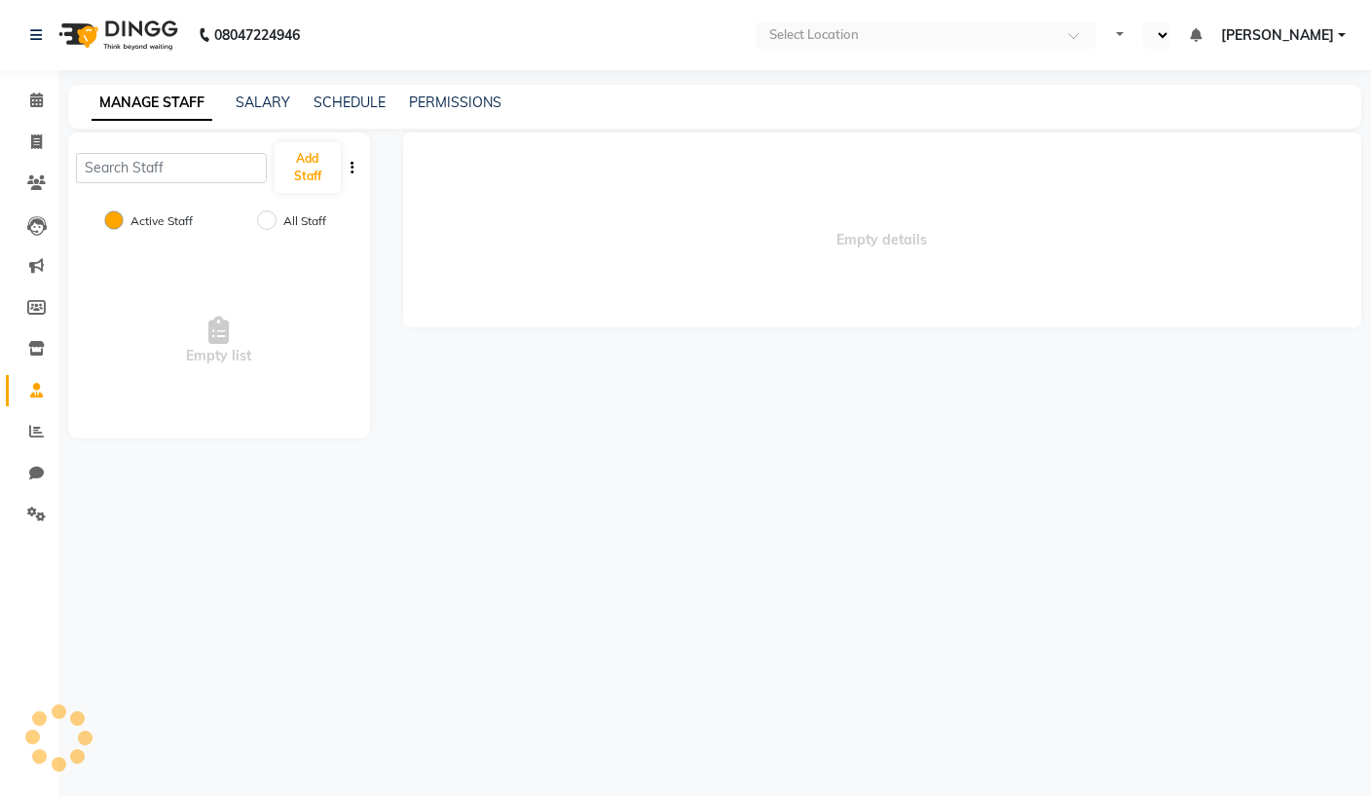
select select "en"
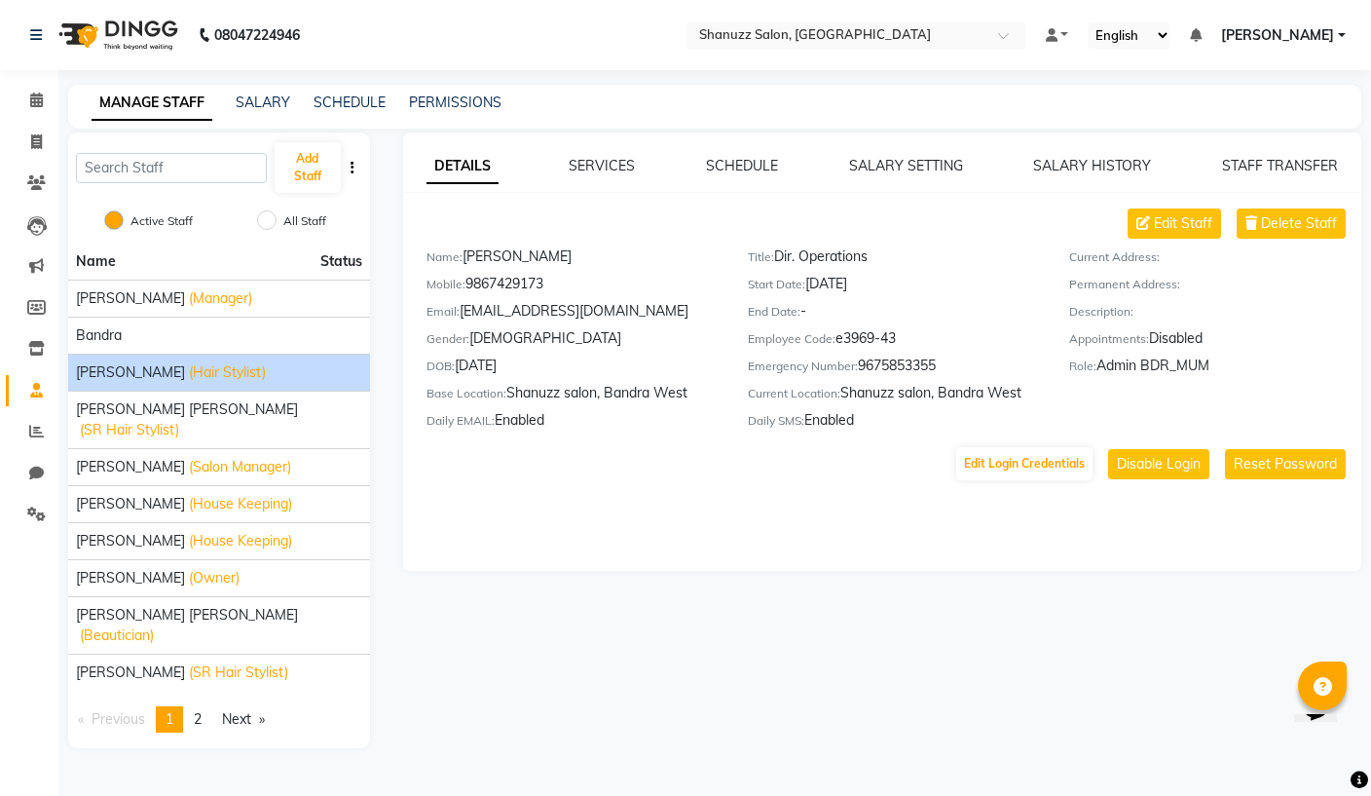
click at [189, 369] on span "(Hair Stylist)" at bounding box center [227, 372] width 77 height 20
click at [1050, 473] on button "Edit Login Credentials" at bounding box center [1024, 463] width 136 height 33
select select "6075"
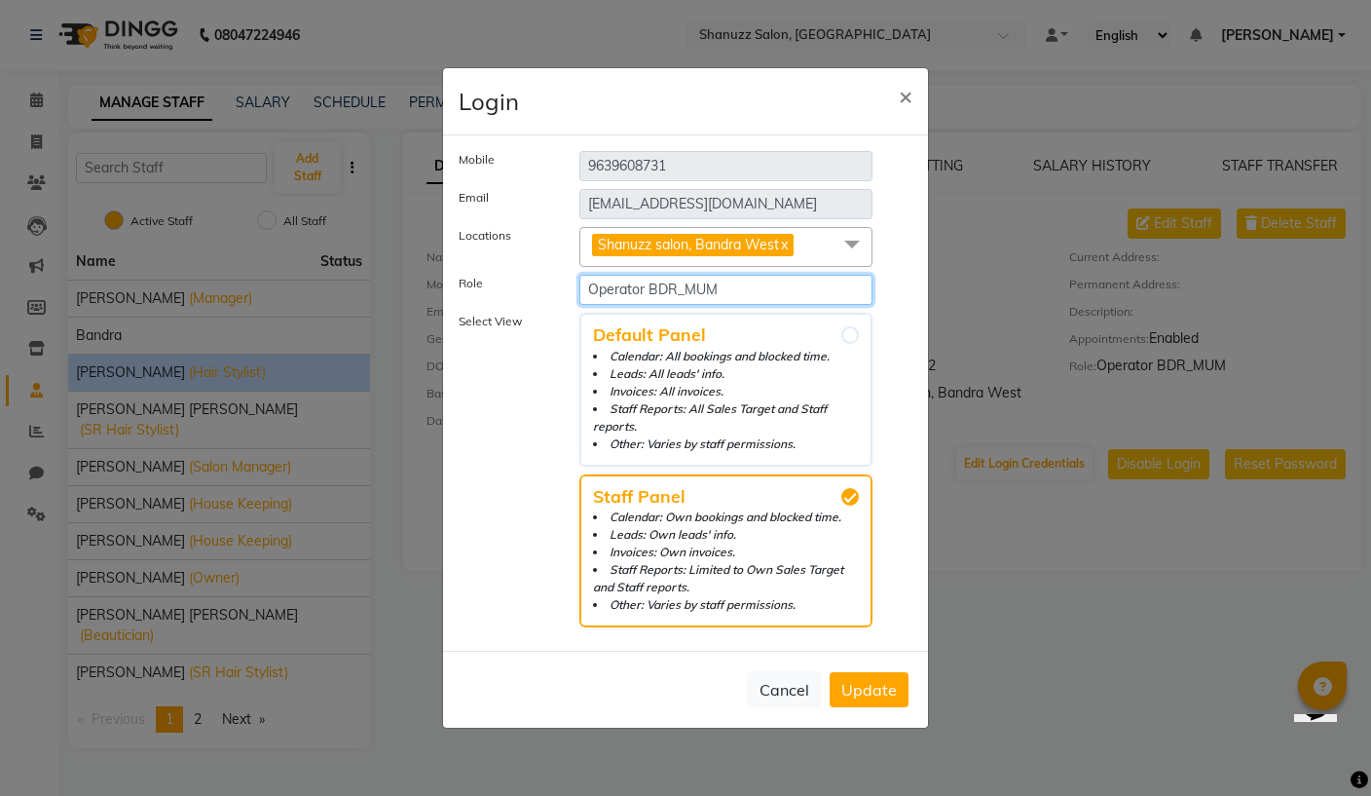
click at [750, 305] on select "Select Role Administrator Admin Invoice Admin BDR_MUM Manager BDR_MUM Operator …" at bounding box center [725, 290] width 293 height 30
click at [790, 689] on button "Cancel" at bounding box center [784, 689] width 75 height 37
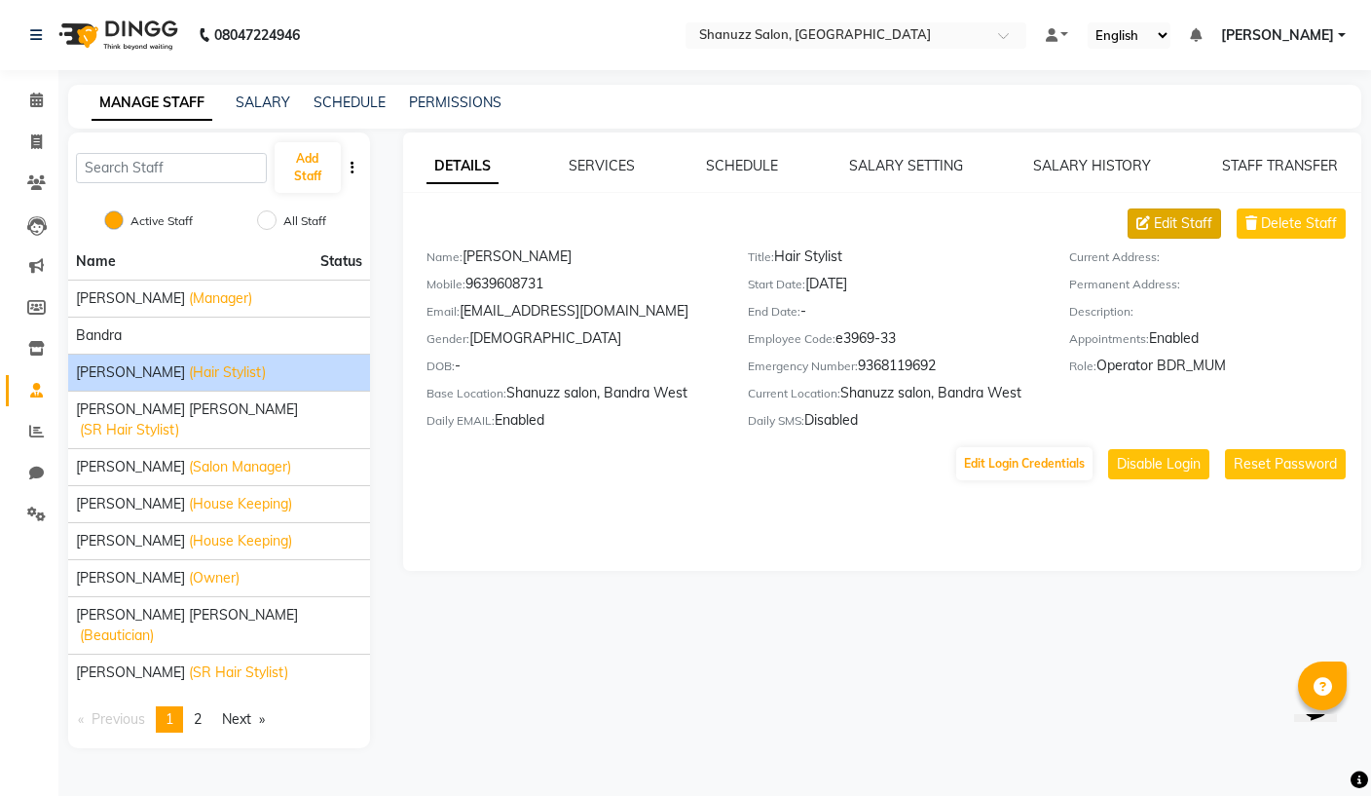
click at [1166, 219] on span "Edit Staff" at bounding box center [1183, 223] width 58 height 20
select select "[DEMOGRAPHIC_DATA]"
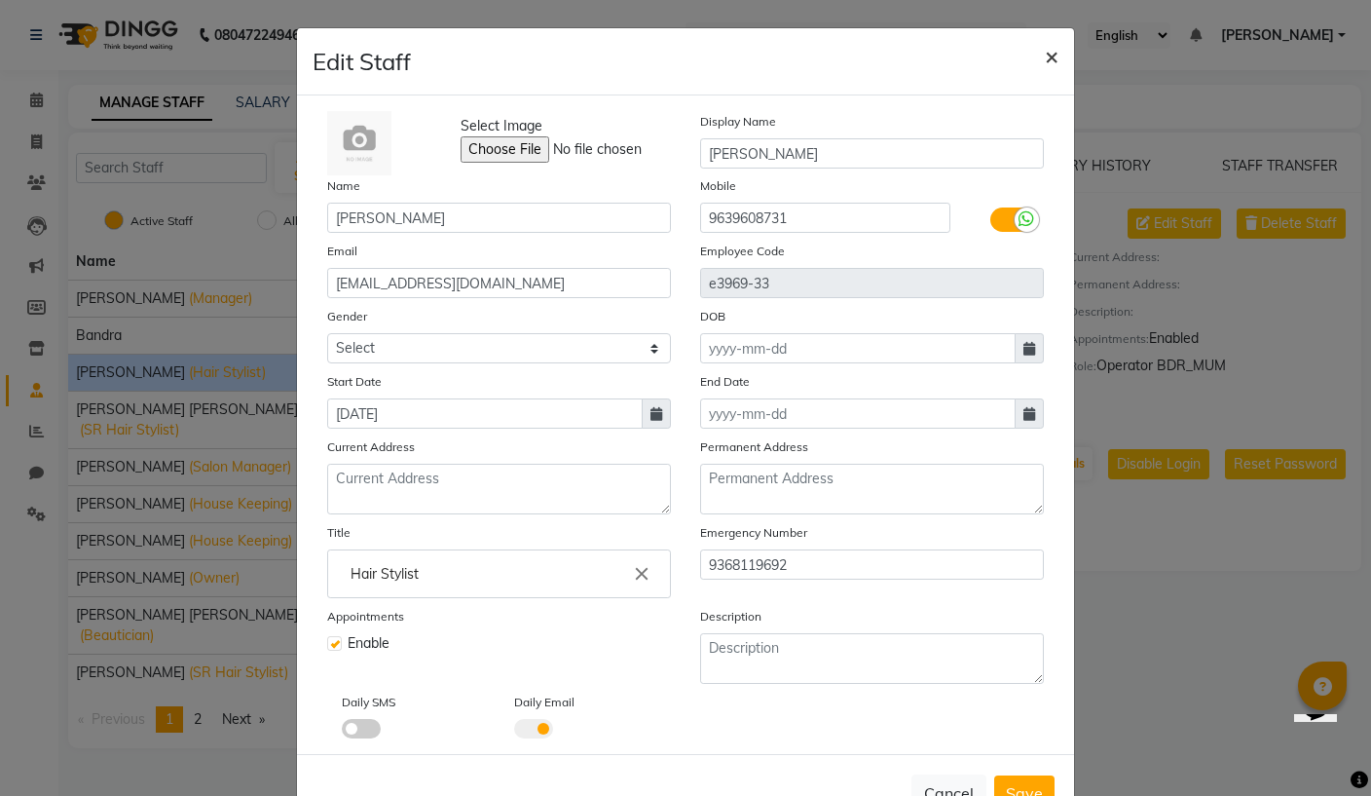
click at [1049, 59] on span "×" at bounding box center [1052, 55] width 14 height 29
select select
checkbox input "false"
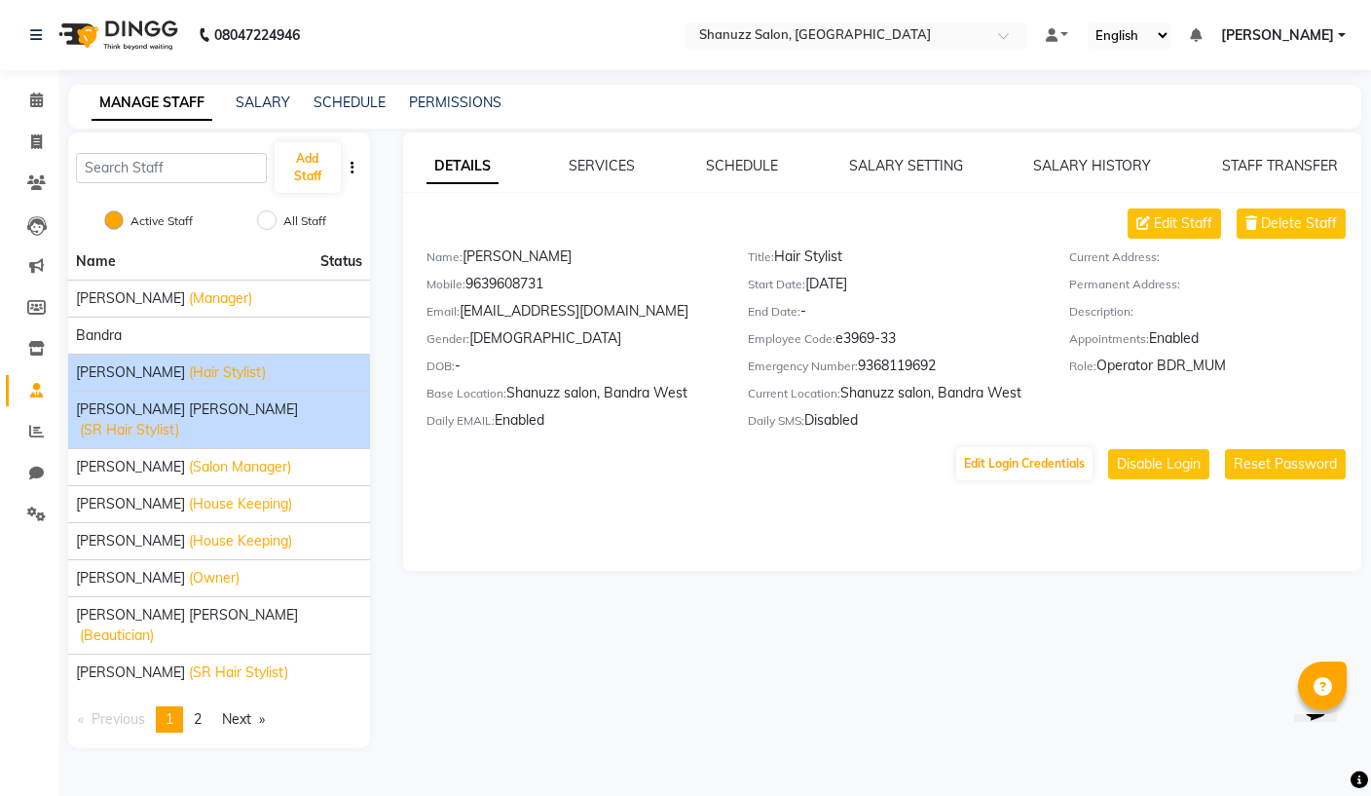
click at [179, 420] on span "(SR Hair Stylist)" at bounding box center [129, 430] width 99 height 20
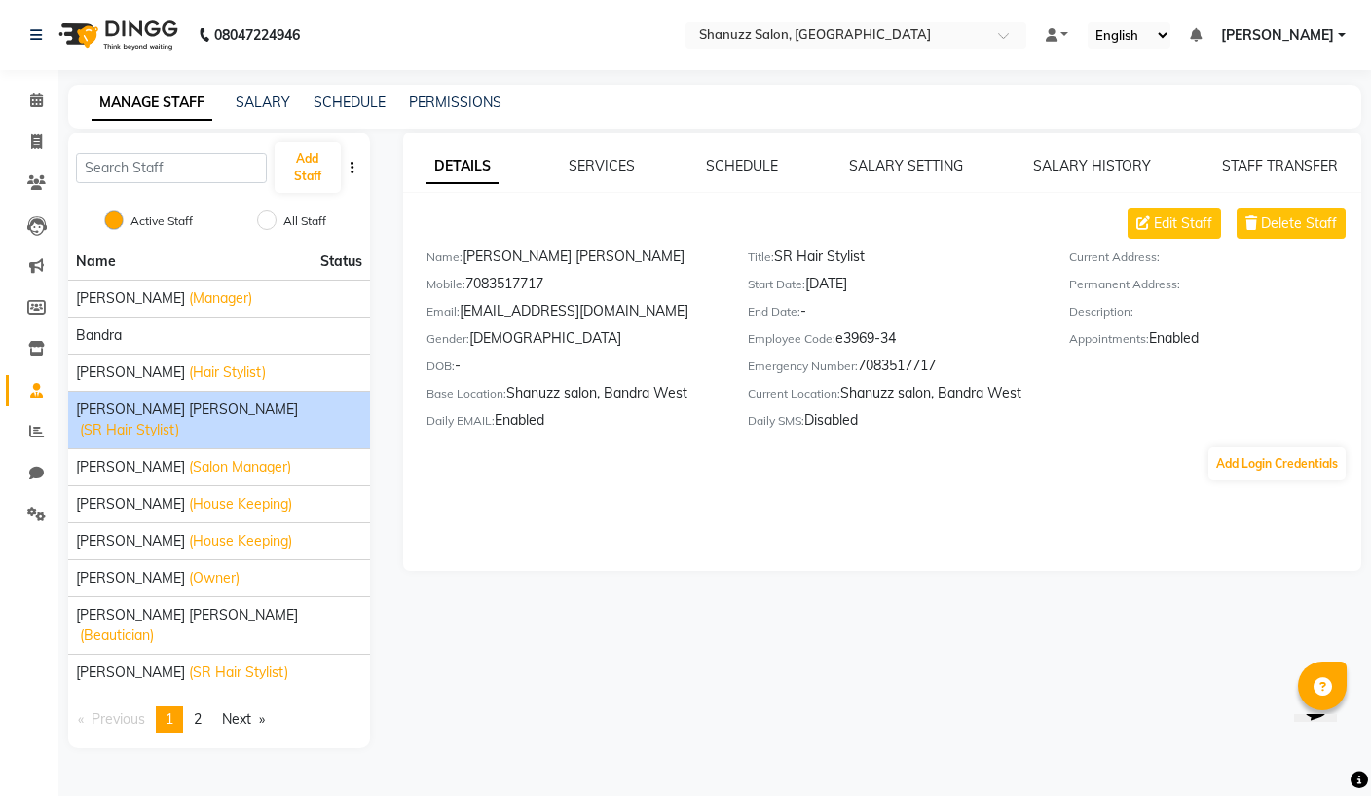
click at [462, 88] on div "MANAGE STAFF SALARY SCHEDULE PERMISSIONS" at bounding box center [714, 107] width 1293 height 44
click at [445, 106] on link "PERMISSIONS" at bounding box center [455, 102] width 93 height 18
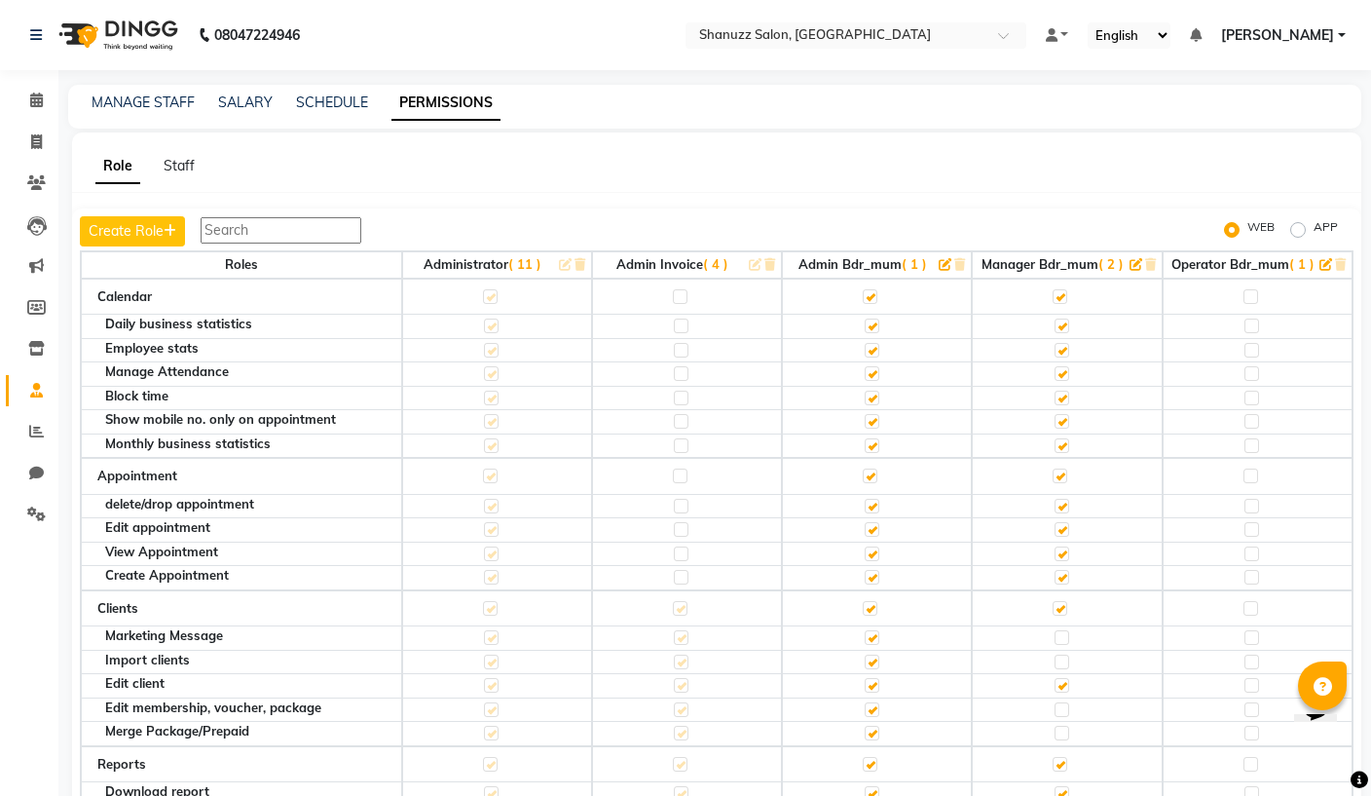
click at [1314, 225] on label "APP" at bounding box center [1326, 229] width 24 height 23
click at [1306, 225] on input "APP" at bounding box center [1301, 230] width 14 height 14
radio input "true"
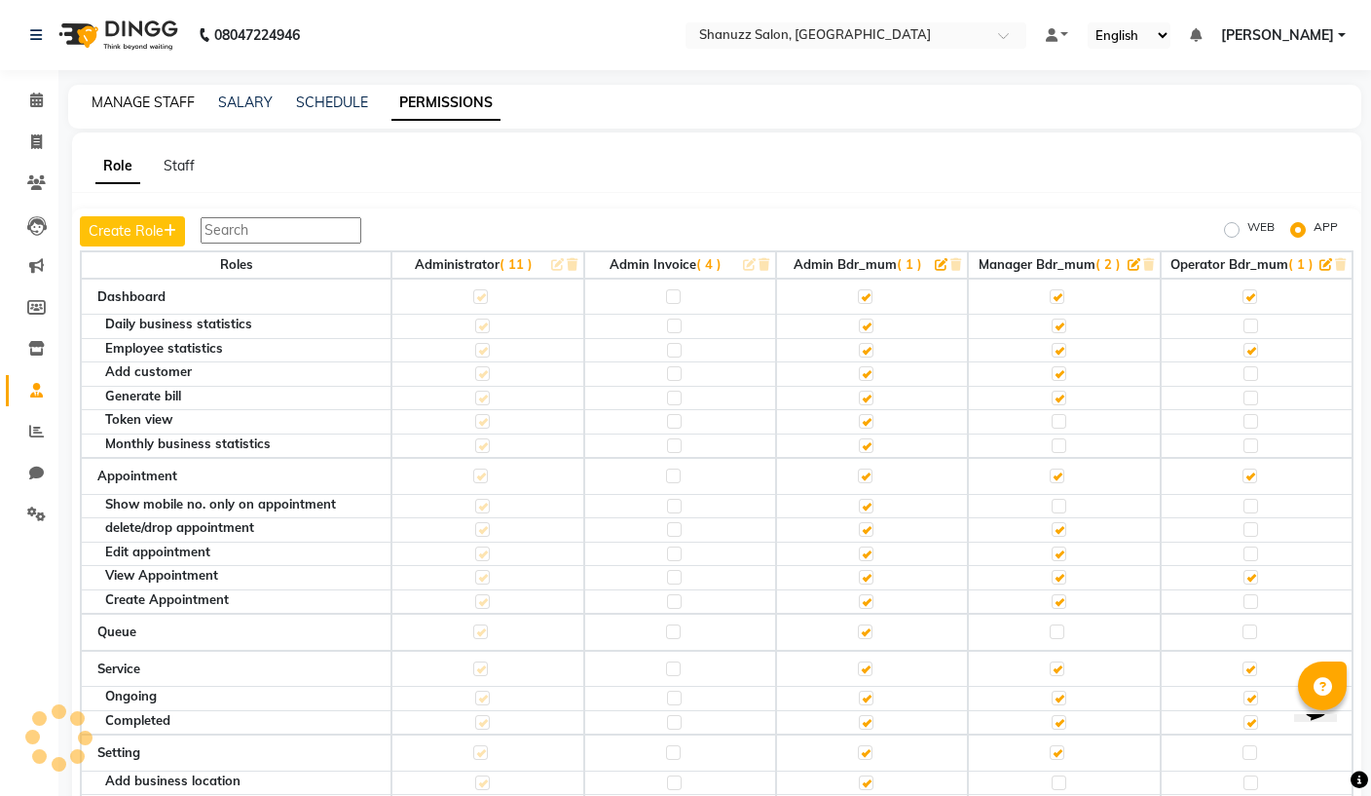
click at [135, 101] on link "MANAGE STAFF" at bounding box center [143, 102] width 103 height 18
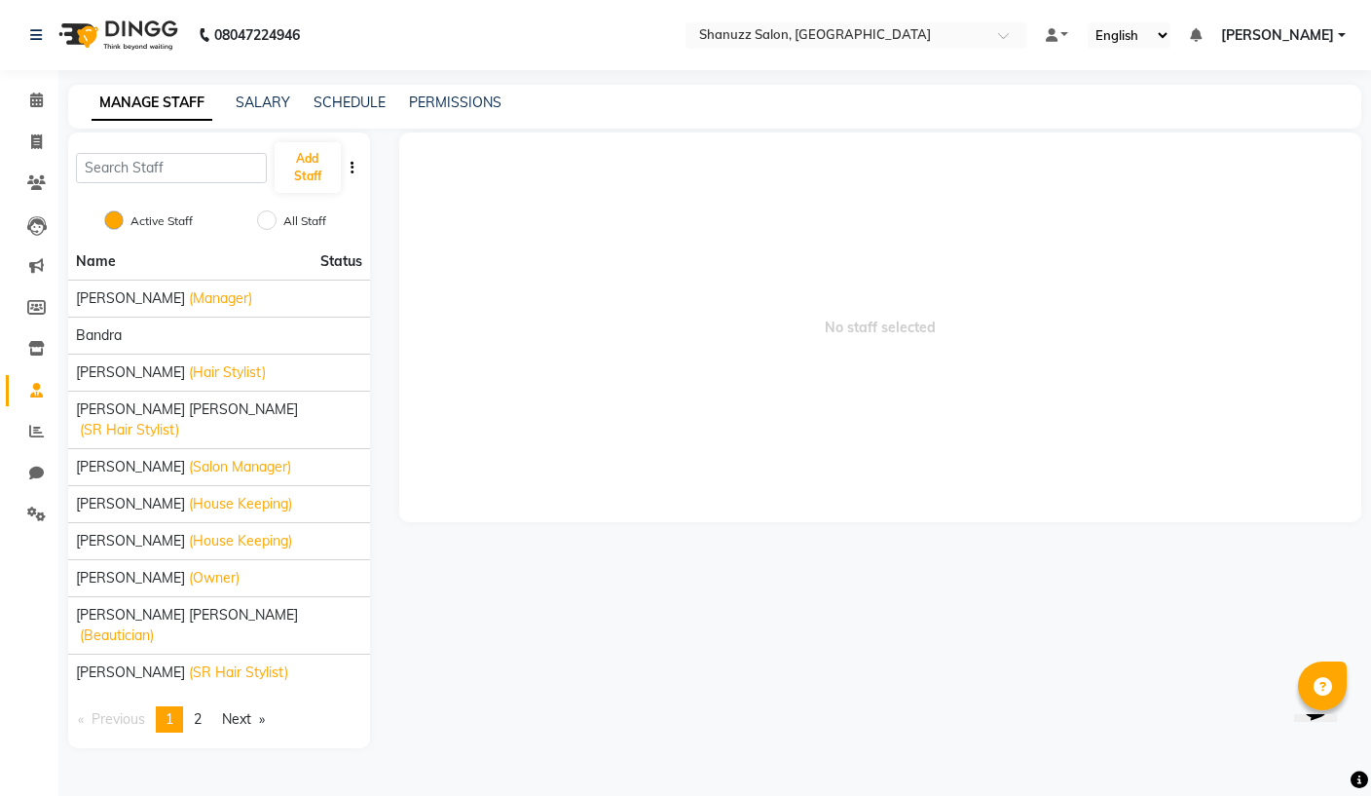
click at [156, 35] on img at bounding box center [116, 35] width 133 height 55
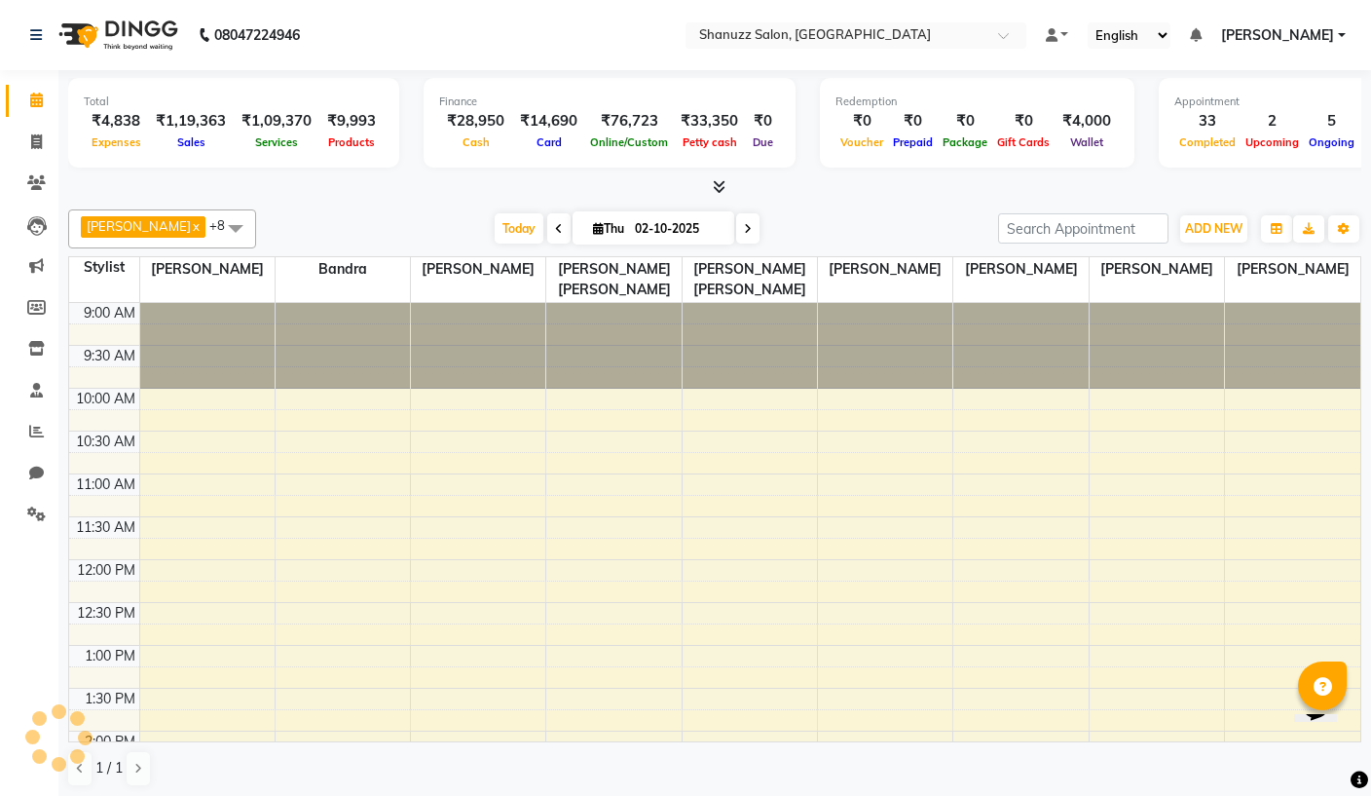
scroll to position [723, 0]
